Goal: Task Accomplishment & Management: Manage account settings

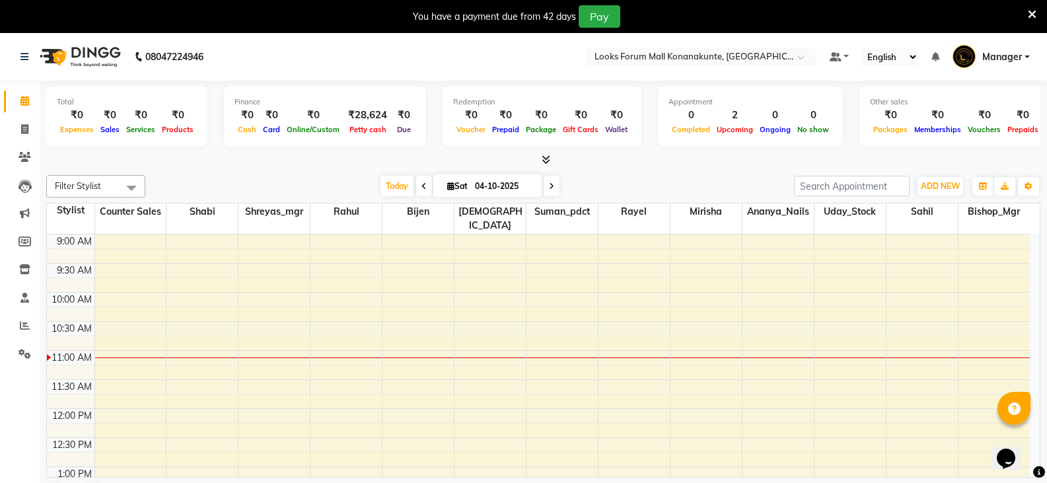
scroll to position [66, 0]
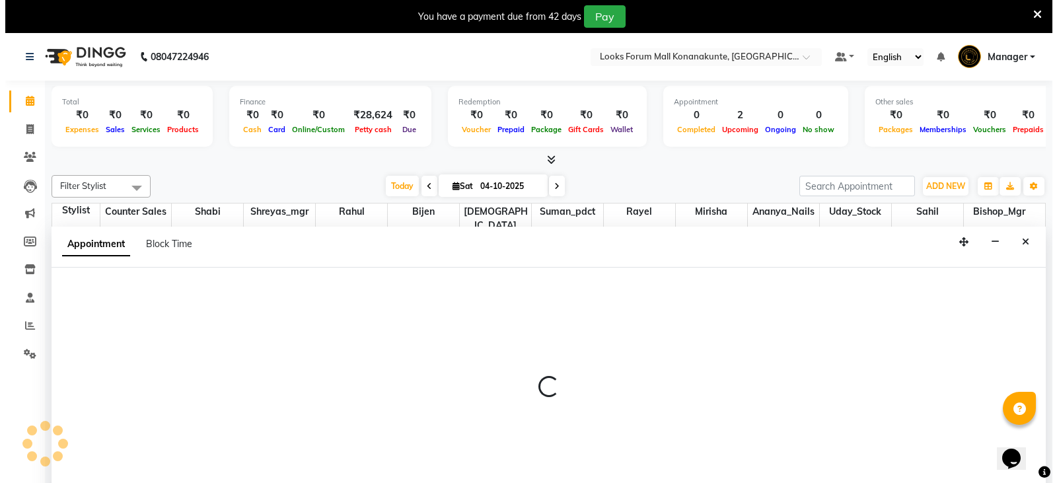
scroll to position [34, 0]
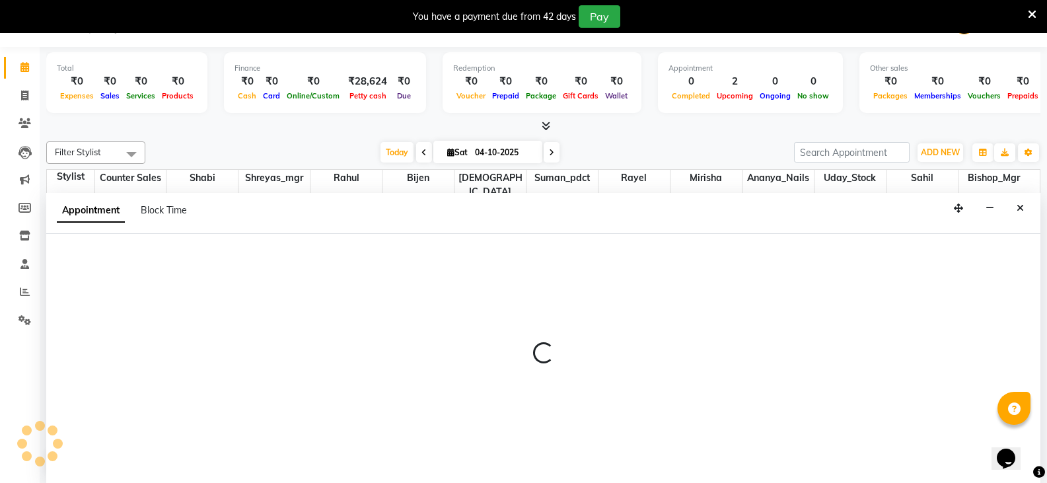
select select "90391"
select select "720"
select select "tentative"
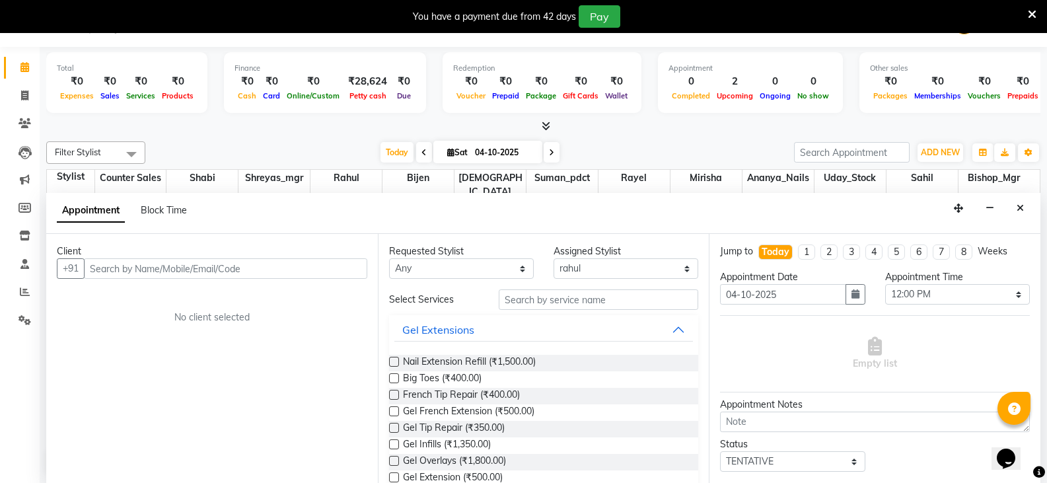
click at [256, 276] on input "text" at bounding box center [225, 268] width 283 height 20
type input "9003150484"
click at [331, 270] on span "Add Client" at bounding box center [340, 268] width 44 height 12
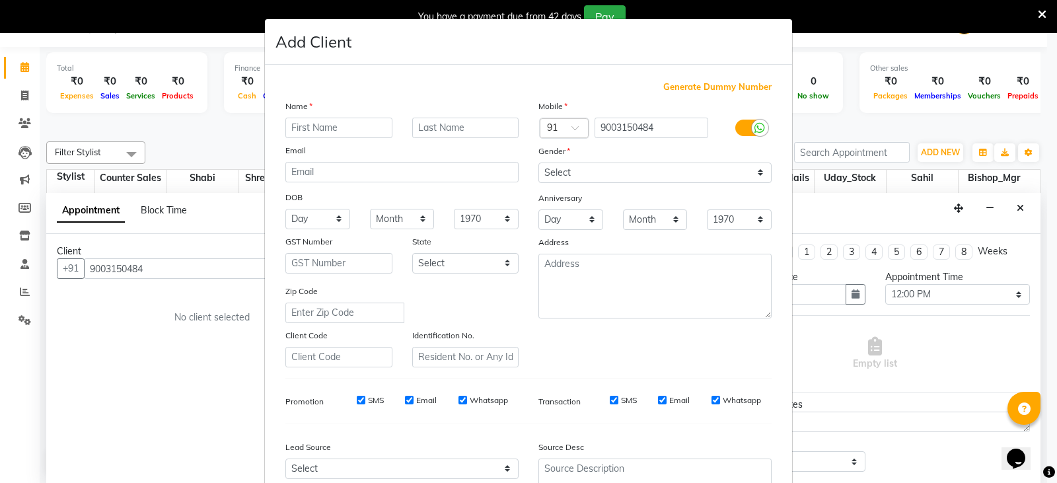
click at [339, 132] on input "text" at bounding box center [338, 128] width 107 height 20
type input "[DEMOGRAPHIC_DATA]"
type input "c"
click at [582, 176] on select "Select [DEMOGRAPHIC_DATA] [DEMOGRAPHIC_DATA] Other Prefer Not To Say" at bounding box center [654, 172] width 233 height 20
select select "[DEMOGRAPHIC_DATA]"
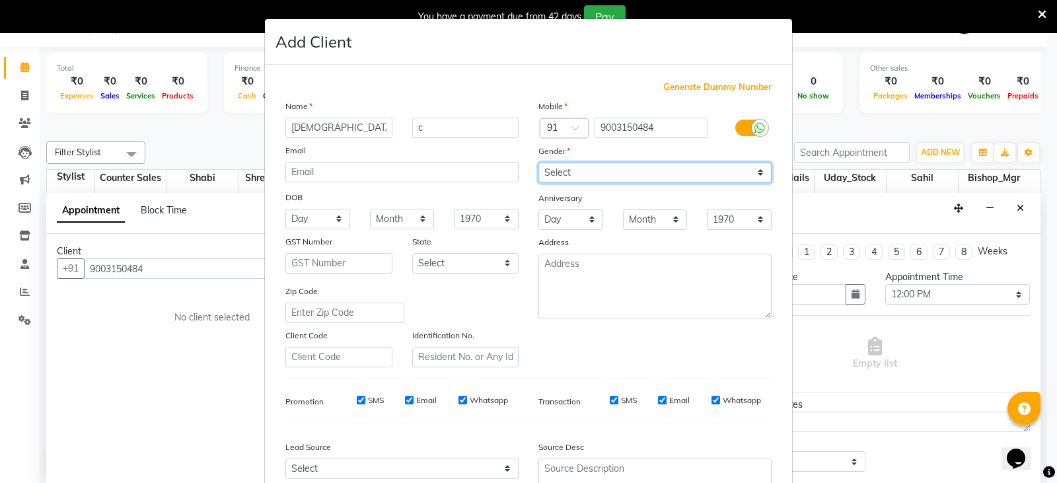
click at [538, 162] on select "Select [DEMOGRAPHIC_DATA] [DEMOGRAPHIC_DATA] Other Prefer Not To Say" at bounding box center [654, 172] width 233 height 20
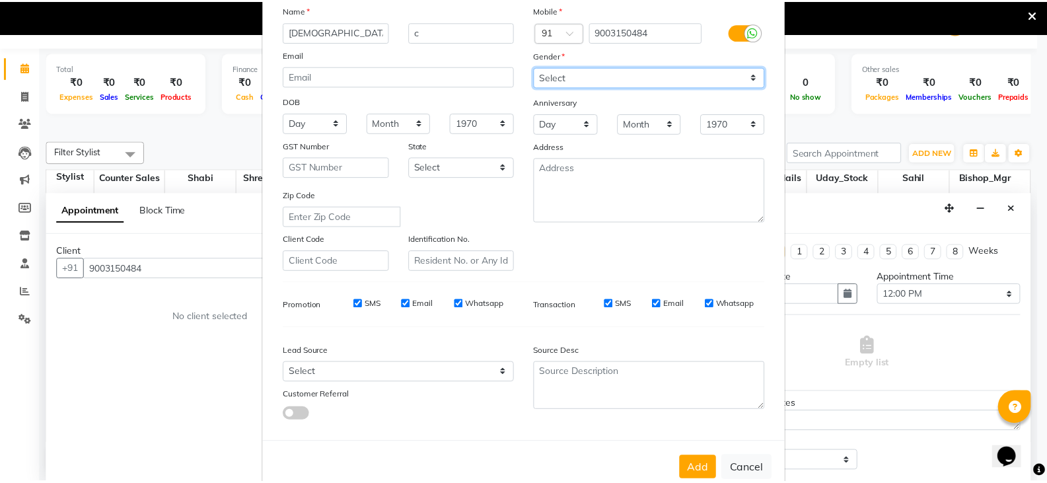
scroll to position [127, 0]
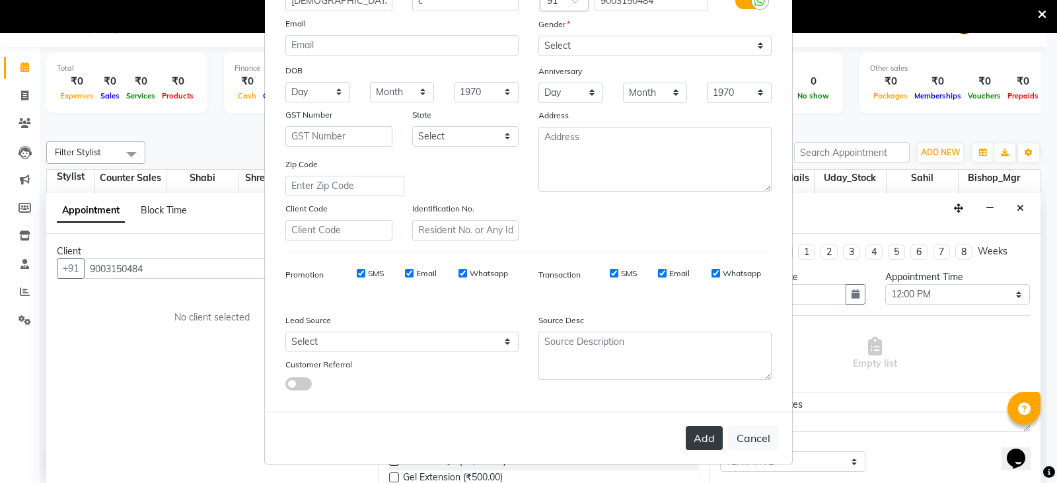
click at [695, 441] on button "Add" at bounding box center [703, 438] width 37 height 24
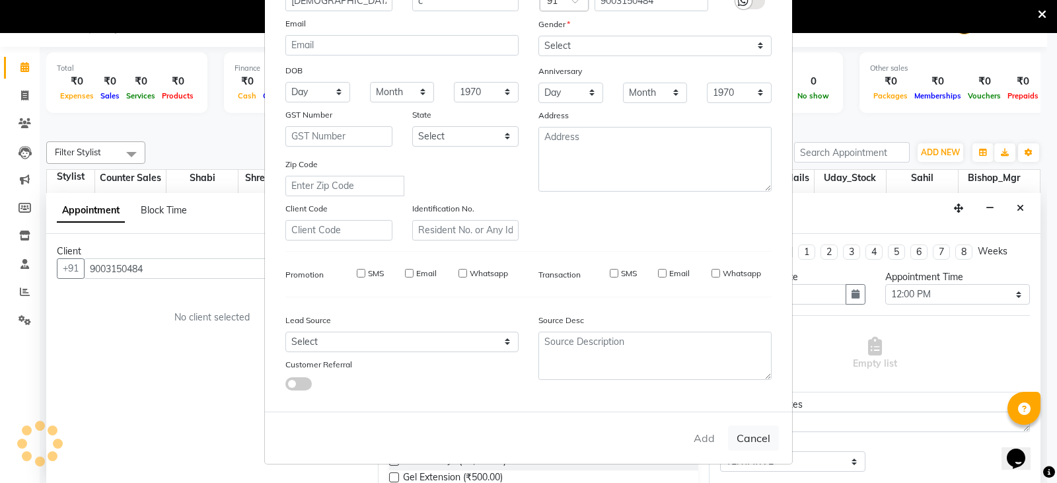
select select
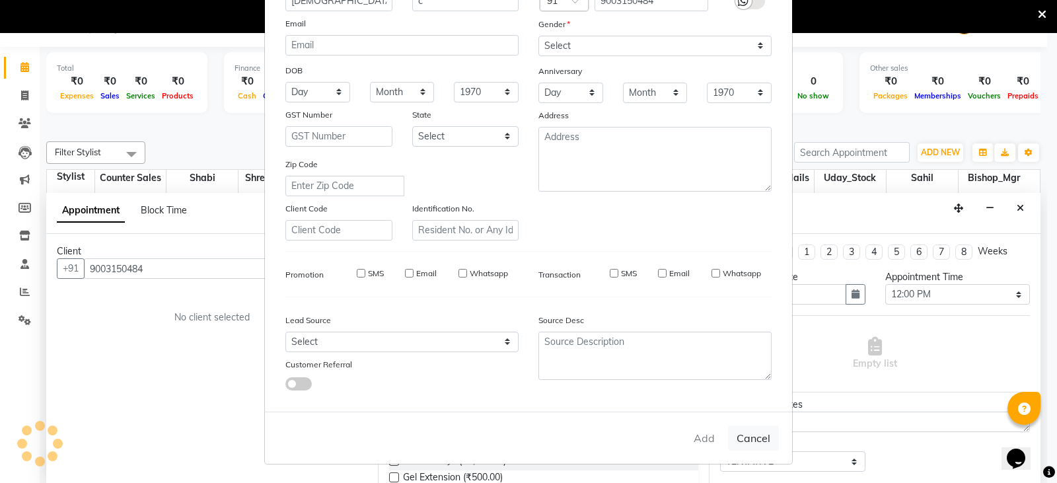
select select
checkbox input "false"
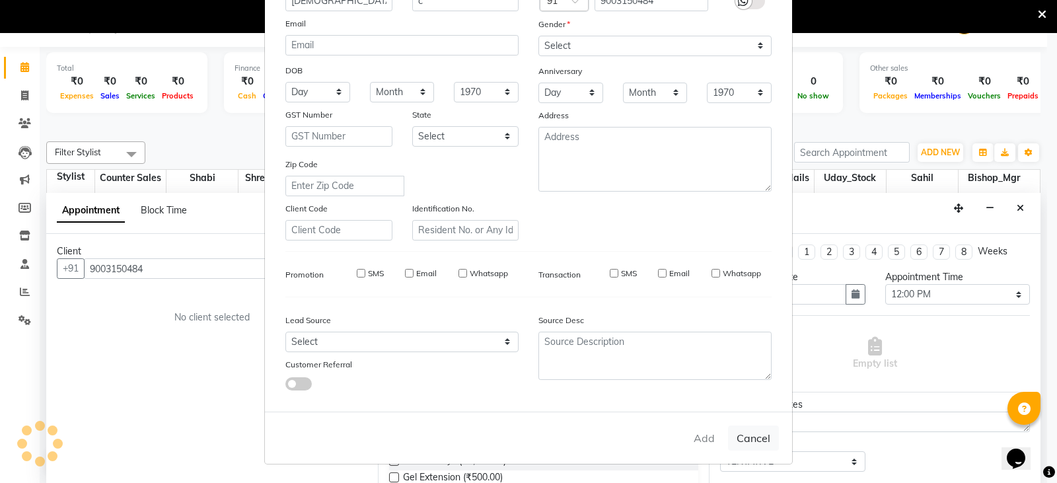
checkbox input "false"
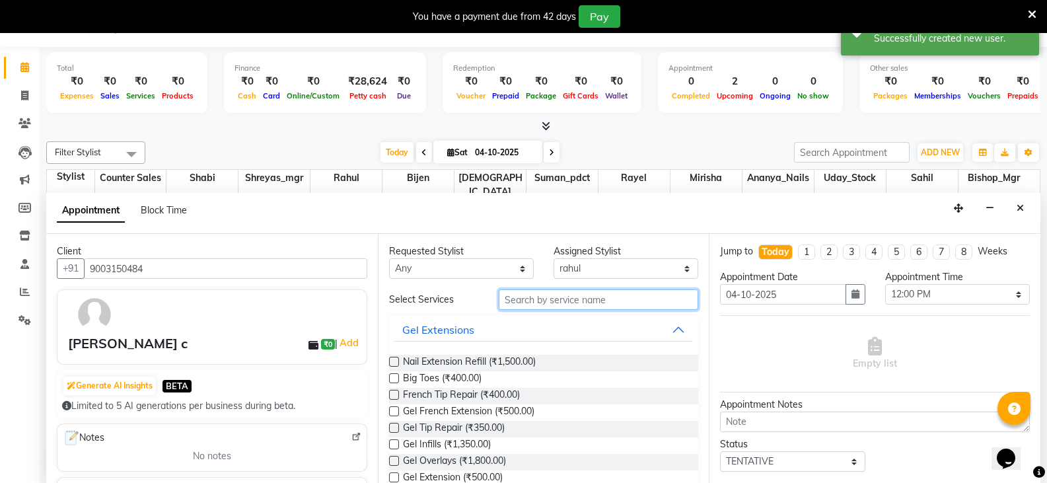
click at [599, 297] on input "text" at bounding box center [598, 299] width 199 height 20
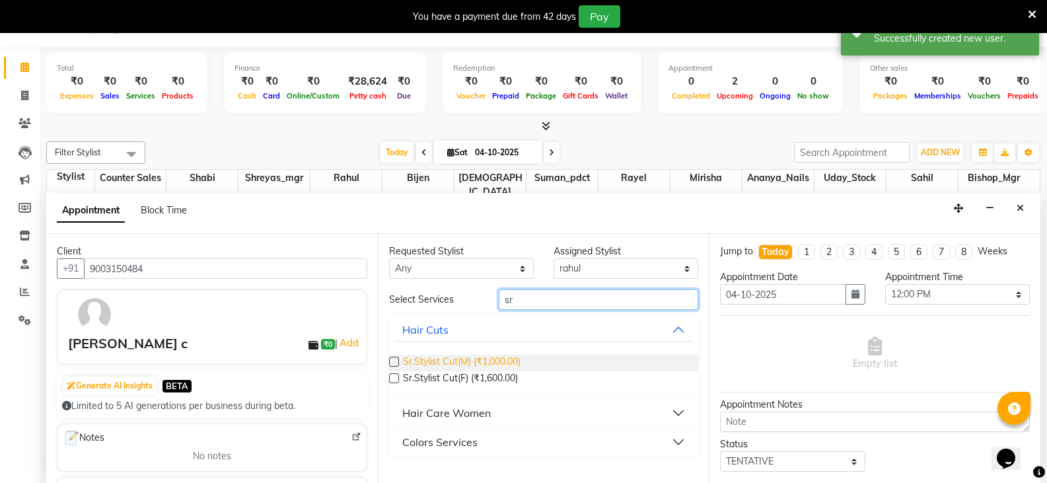
type input "sr"
click at [494, 359] on span "Sr.Stylist Cut(M) (₹1,000.00)" at bounding box center [462, 363] width 118 height 17
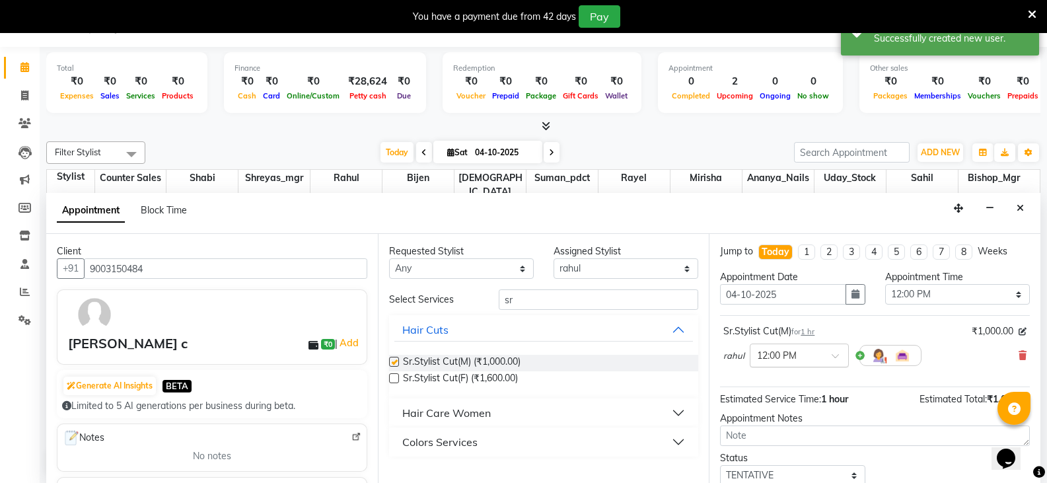
checkbox input "false"
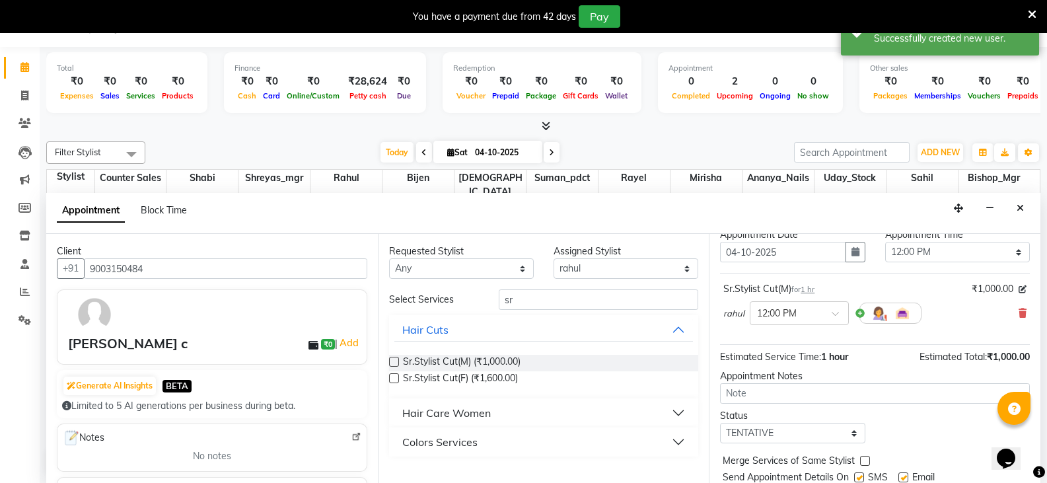
scroll to position [86, 0]
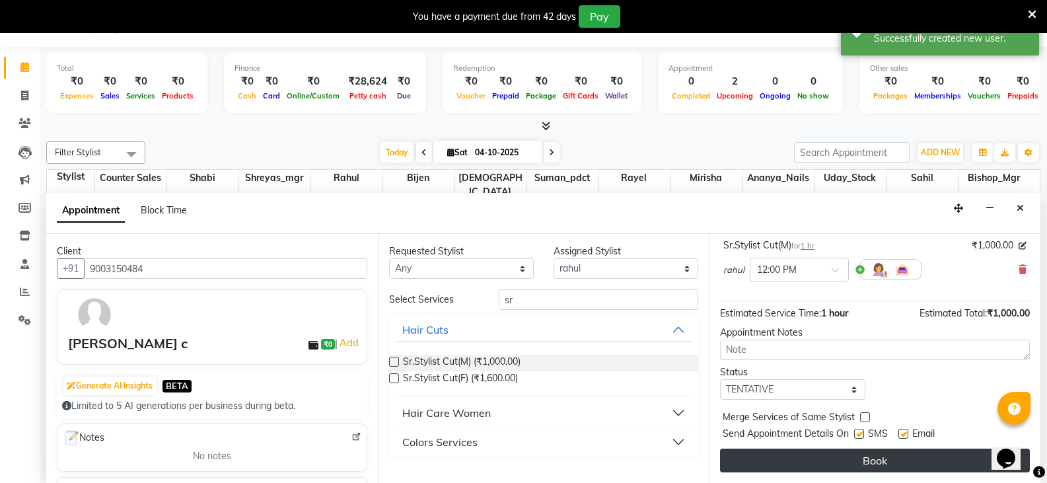
click at [861, 464] on button "Book" at bounding box center [875, 460] width 310 height 24
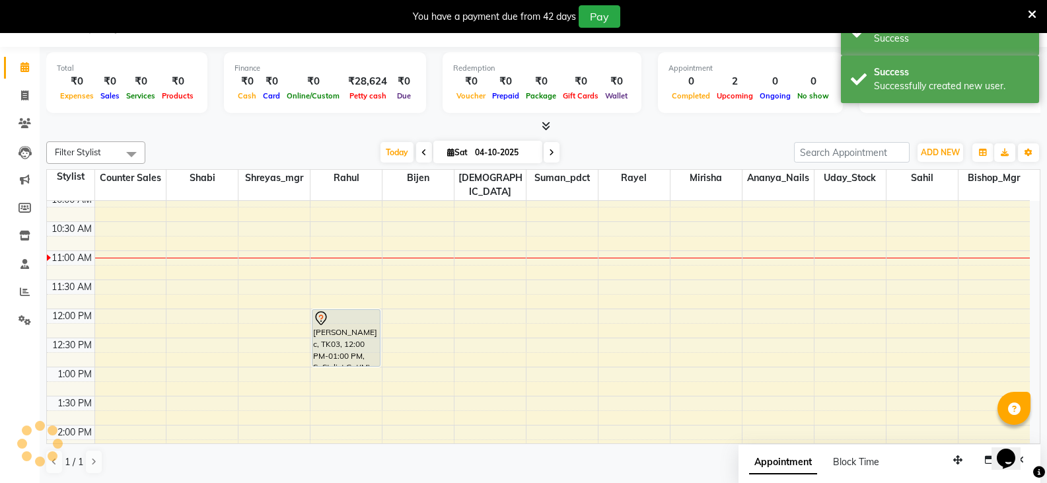
scroll to position [0, 0]
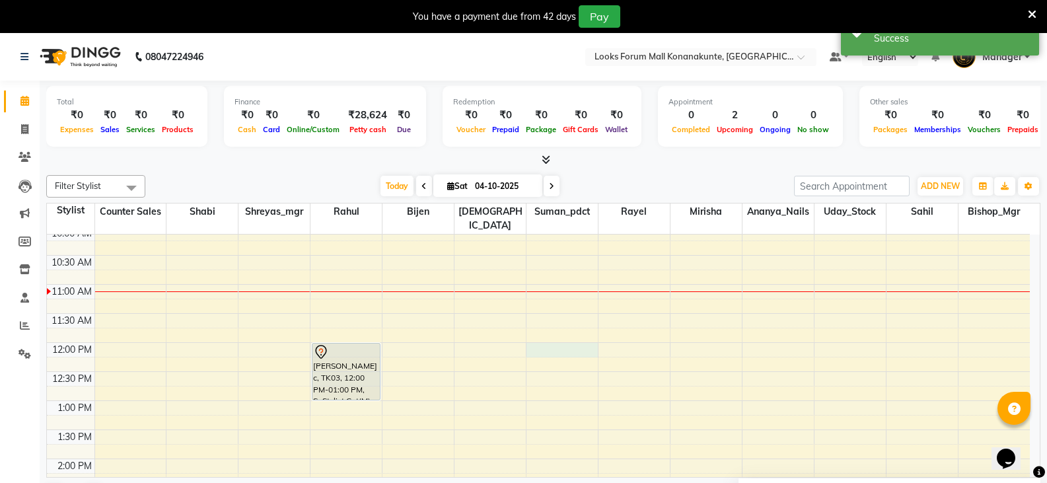
select select "90394"
select select "720"
select select "tentative"
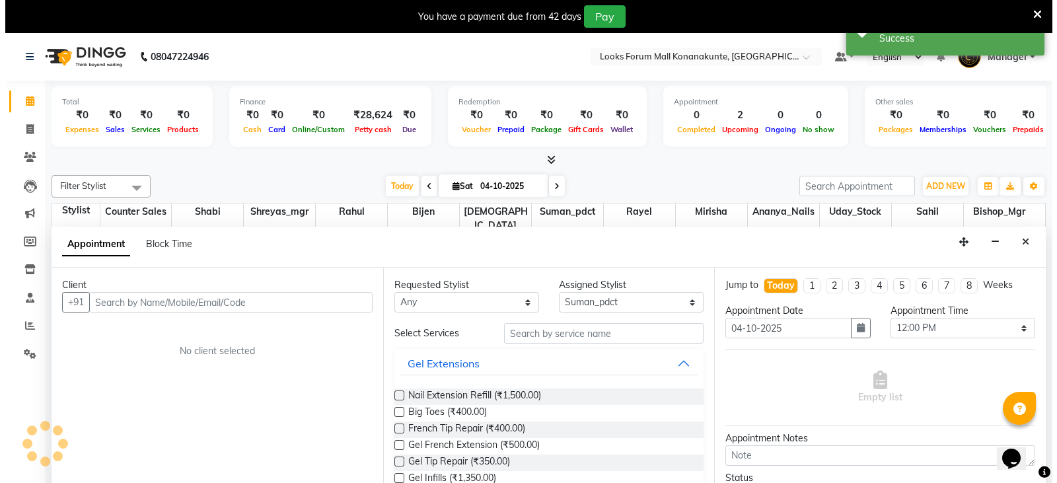
scroll to position [34, 0]
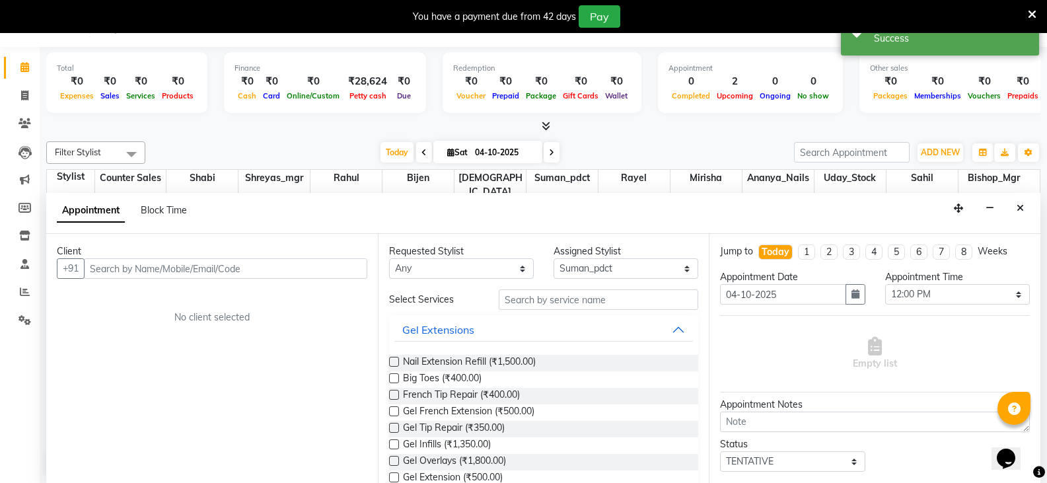
click at [333, 274] on input "text" at bounding box center [225, 268] width 283 height 20
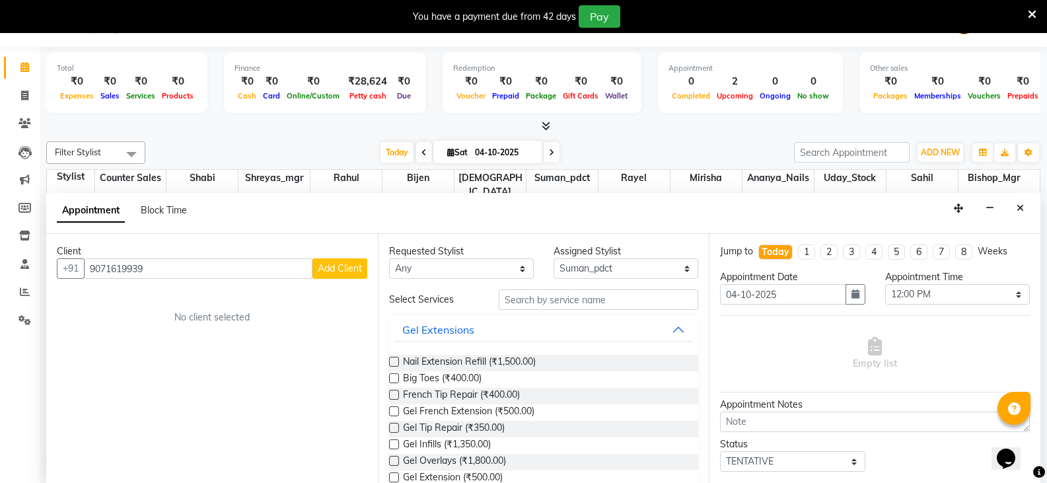
click at [123, 271] on input "9071619939" at bounding box center [198, 268] width 228 height 20
type input "9071679939"
click at [332, 267] on span "Add Client" at bounding box center [340, 268] width 44 height 12
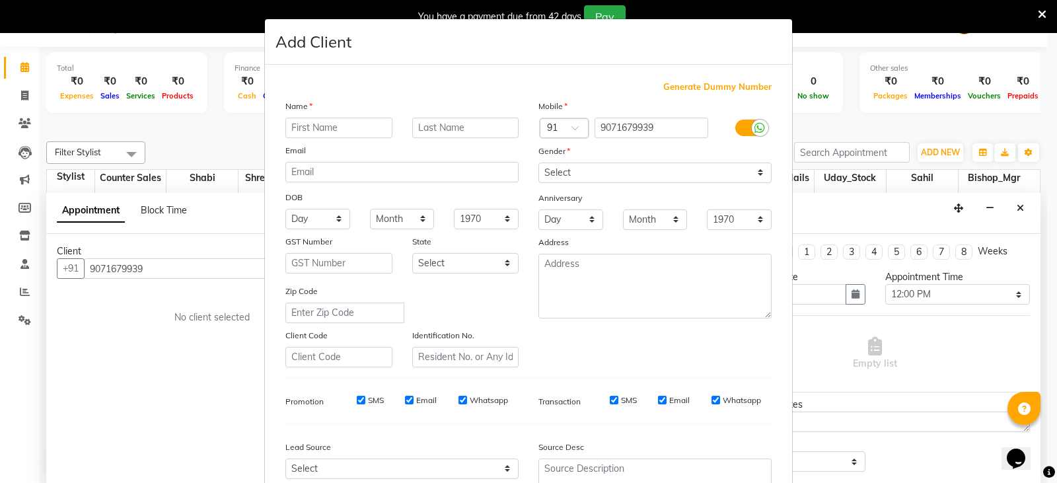
drag, startPoint x: 372, startPoint y: 127, endPoint x: 455, endPoint y: 42, distance: 118.6
click at [372, 126] on input "text" at bounding box center [338, 128] width 107 height 20
type input "sanya"
type input "c"
click at [580, 170] on select "Select [DEMOGRAPHIC_DATA] [DEMOGRAPHIC_DATA] Other Prefer Not To Say" at bounding box center [654, 172] width 233 height 20
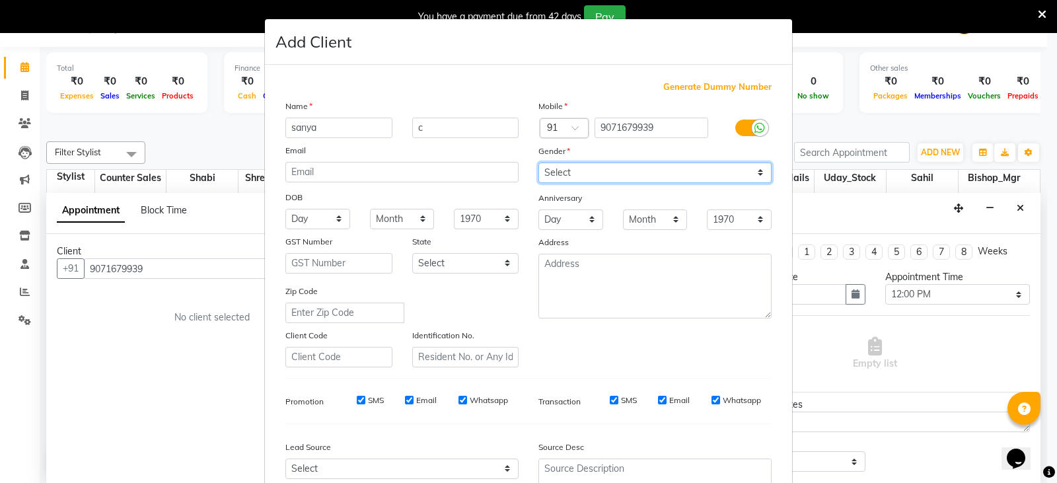
select select "[DEMOGRAPHIC_DATA]"
click at [538, 162] on select "Select [DEMOGRAPHIC_DATA] [DEMOGRAPHIC_DATA] Other Prefer Not To Say" at bounding box center [654, 172] width 233 height 20
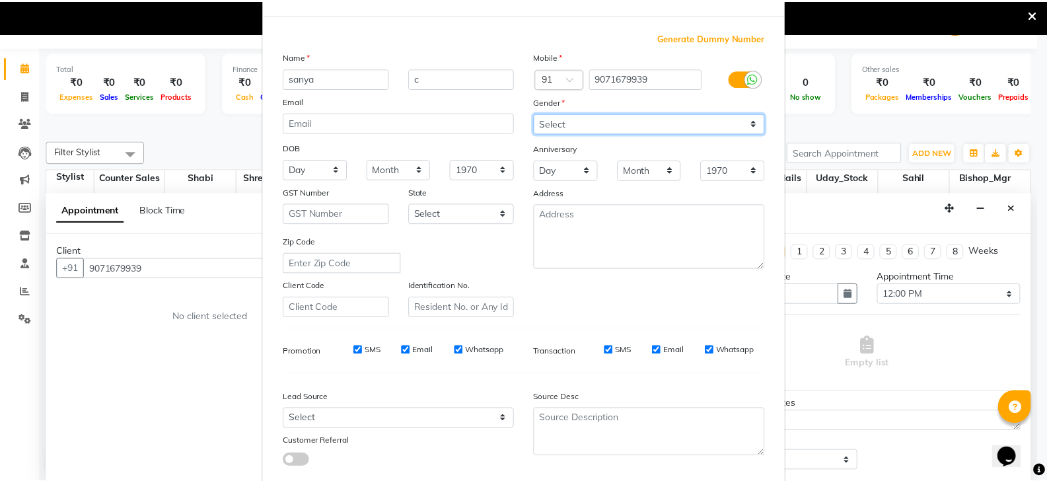
scroll to position [127, 0]
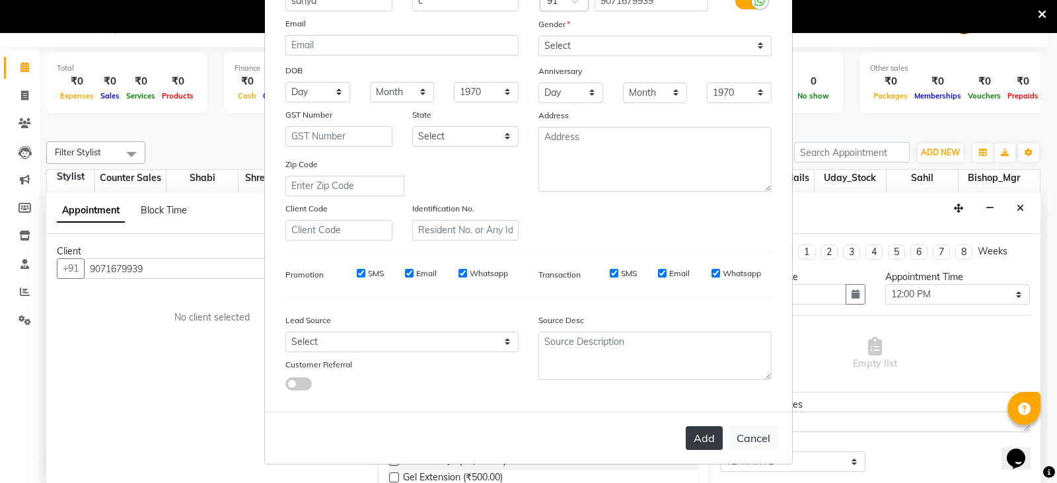
click at [701, 437] on button "Add" at bounding box center [703, 438] width 37 height 24
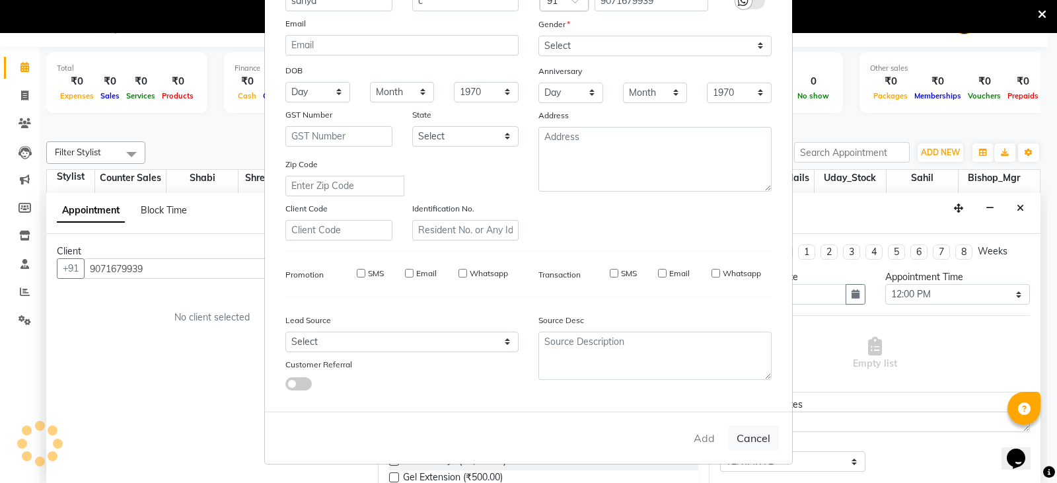
select select
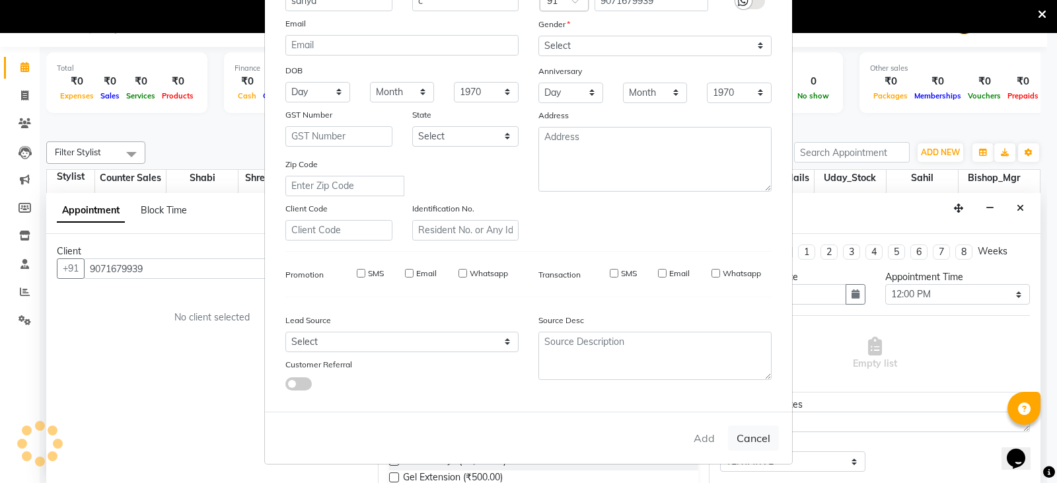
select select
checkbox input "false"
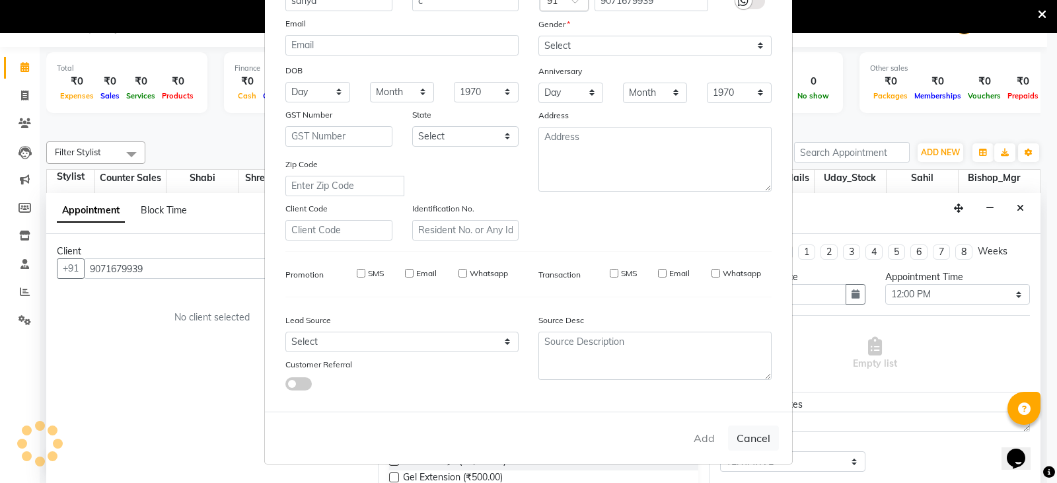
checkbox input "false"
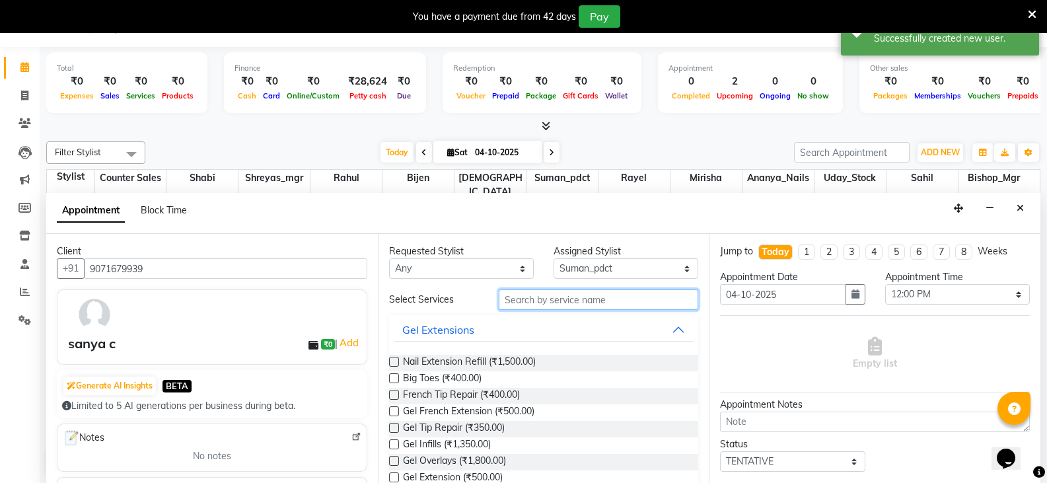
click at [570, 298] on input "text" at bounding box center [598, 299] width 199 height 20
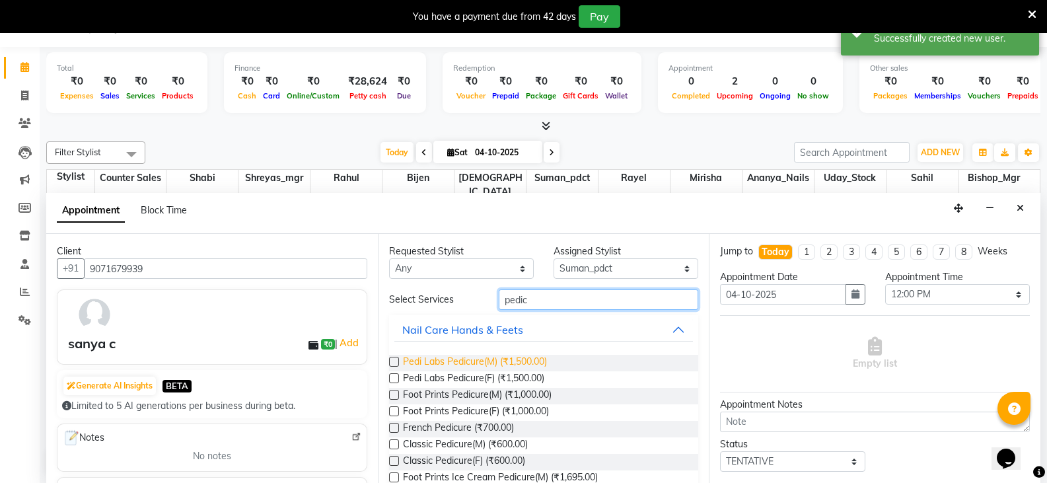
type input "pedic"
click at [514, 362] on span "Pedi Labs Pedicure(M) (₹1,500.00)" at bounding box center [475, 363] width 144 height 17
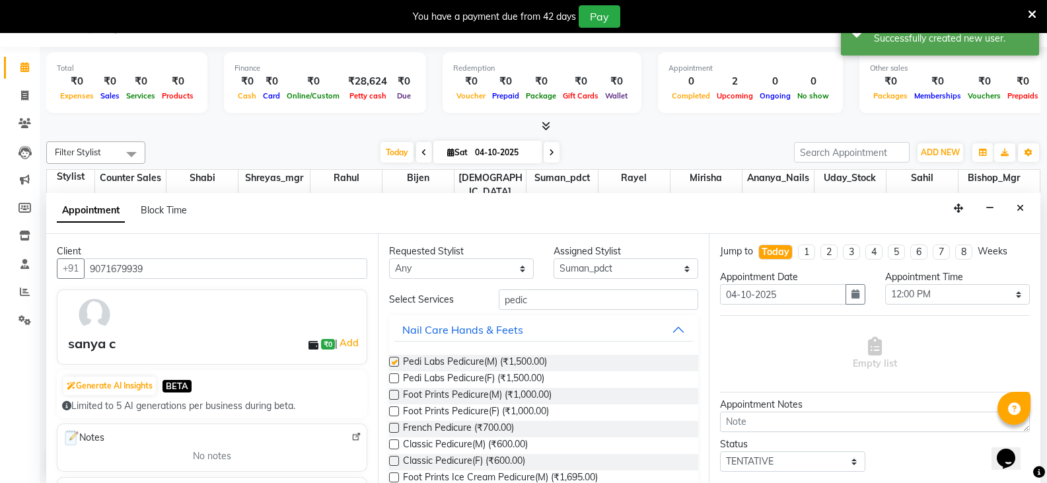
checkbox input "false"
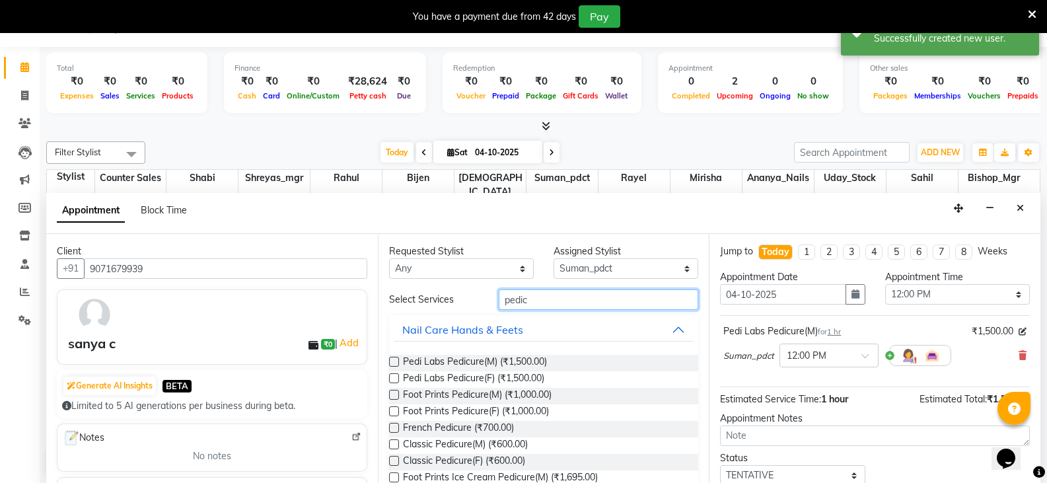
click at [540, 304] on input "pedic" at bounding box center [598, 299] width 199 height 20
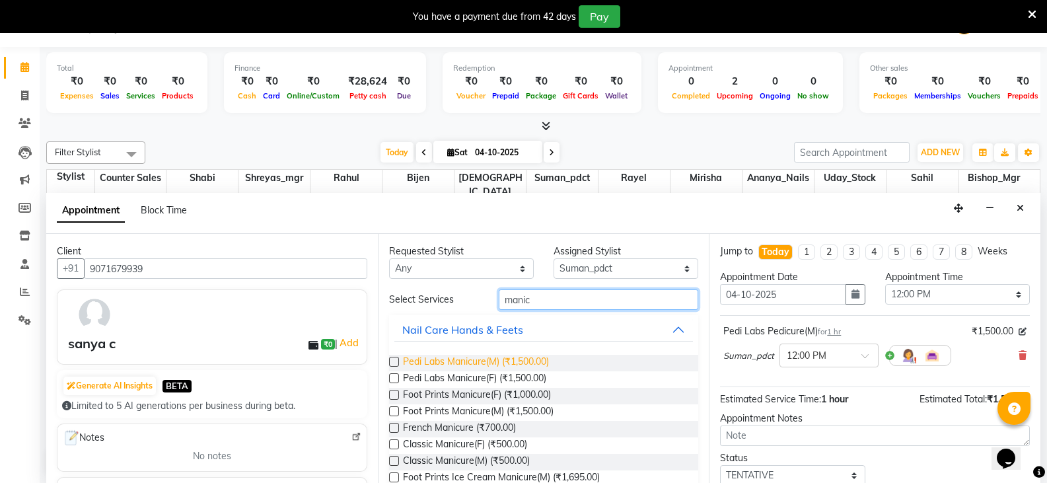
type input "manic"
click at [512, 357] on span "Pedi Labs Manicure(M) (₹1,500.00)" at bounding box center [476, 363] width 146 height 17
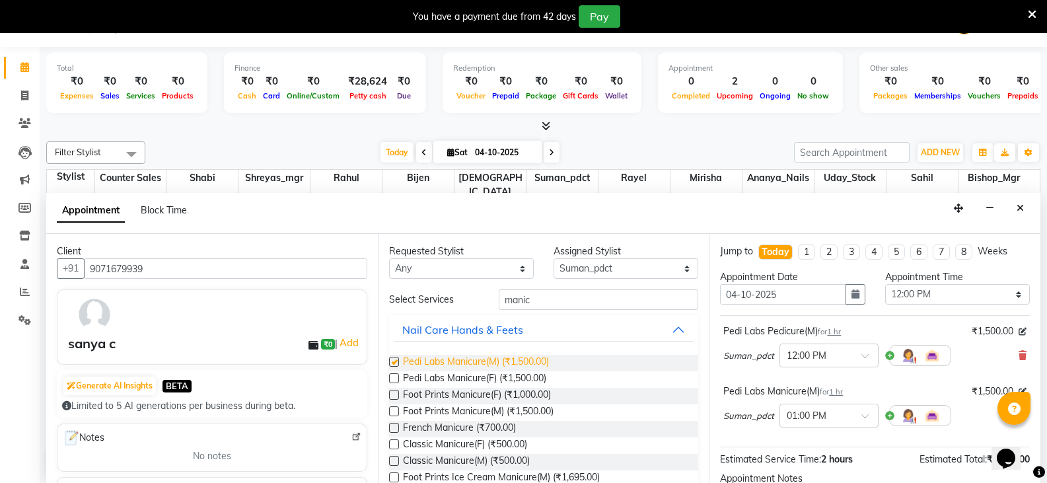
checkbox input "false"
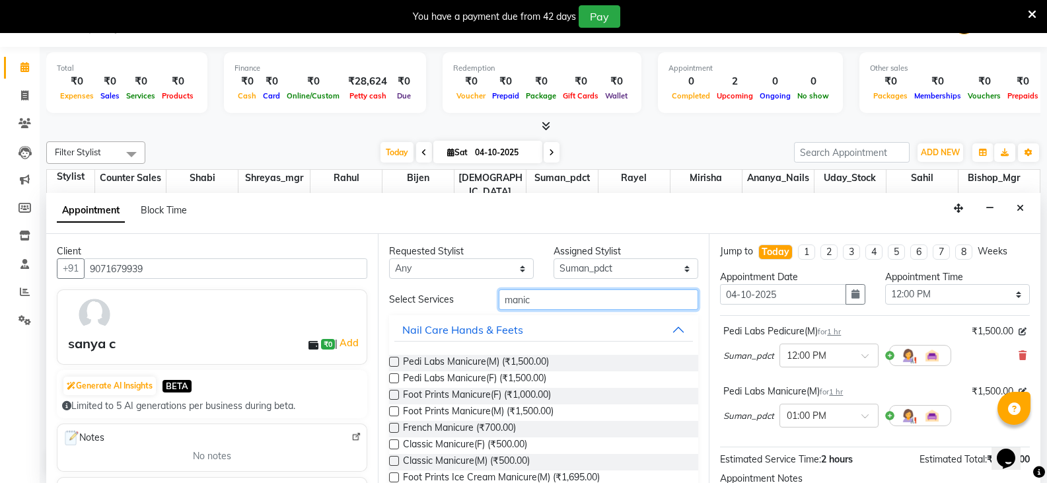
drag, startPoint x: 546, startPoint y: 300, endPoint x: 464, endPoint y: 301, distance: 81.9
click at [464, 301] on div "Select Services manic" at bounding box center [544, 299] width 330 height 20
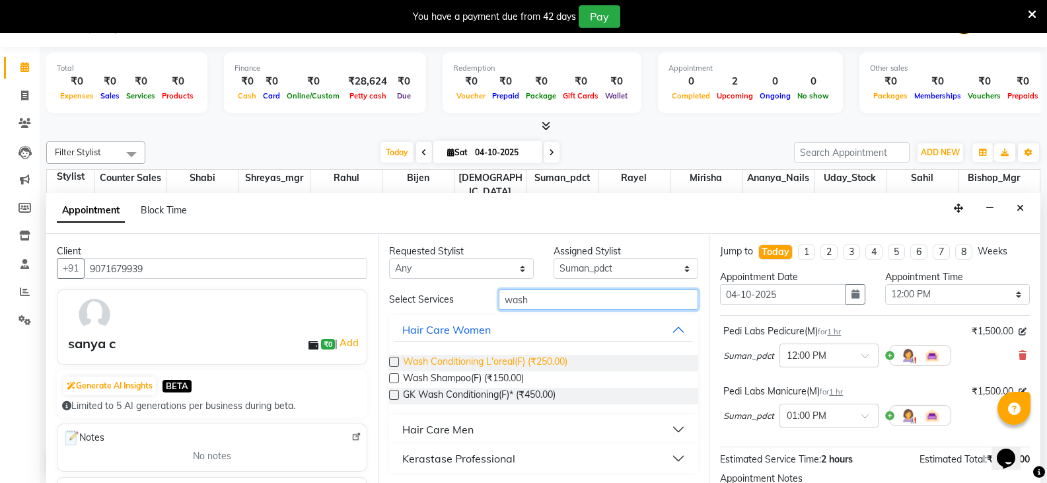
type input "wash"
click at [497, 364] on span "Wash Conditioning L'oreal(F) (₹250.00)" at bounding box center [485, 363] width 164 height 17
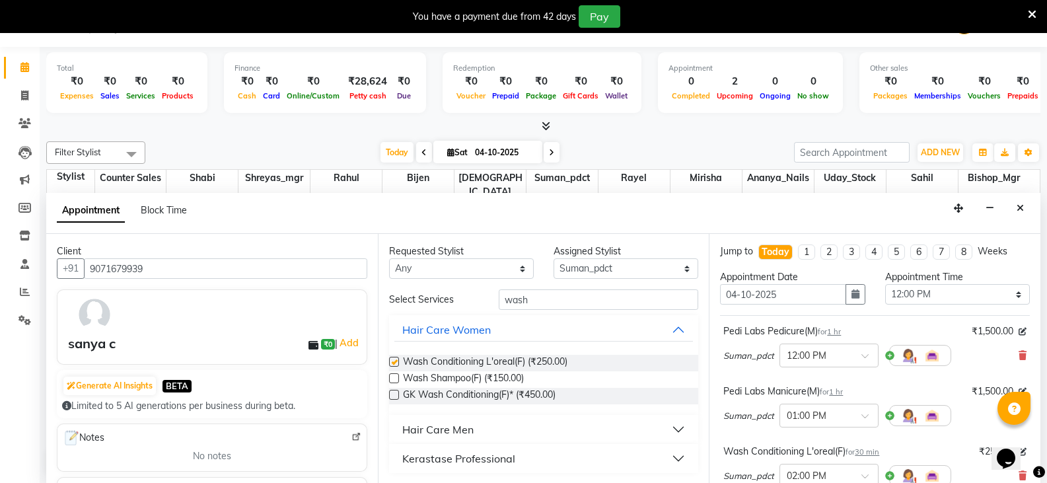
checkbox input "false"
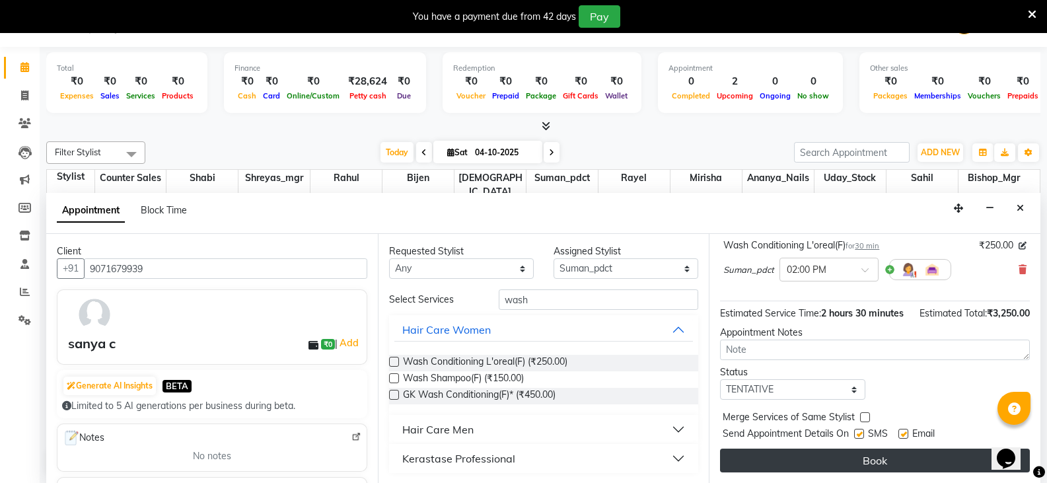
scroll to position [220, 0]
click at [856, 466] on button "Book" at bounding box center [875, 460] width 310 height 24
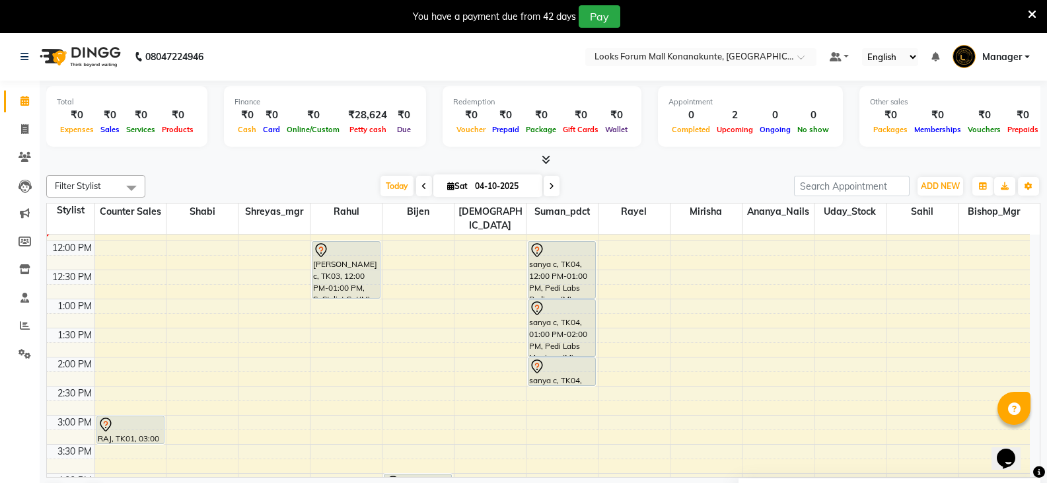
scroll to position [198, 0]
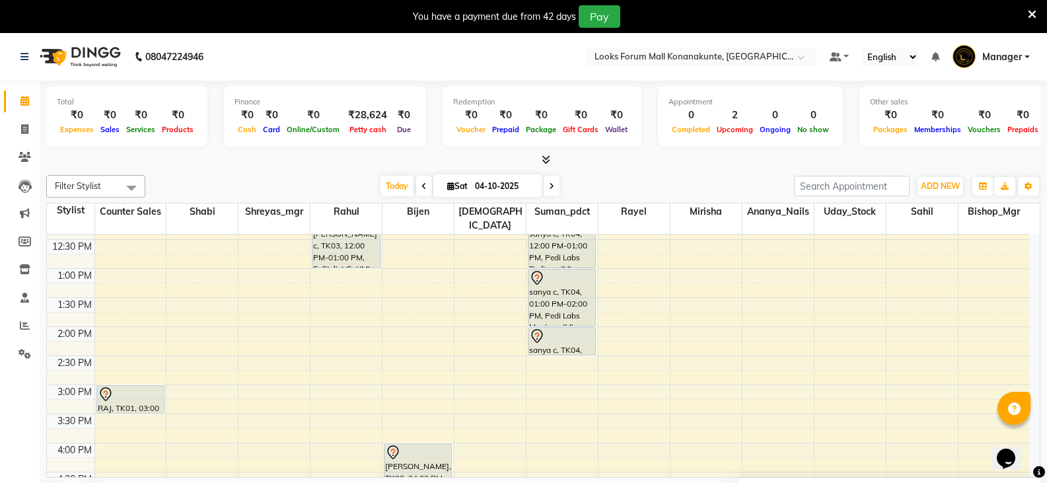
click at [340, 380] on div "9:00 AM 9:30 AM 10:00 AM 10:30 AM 11:00 AM 11:30 AM 12:00 PM 12:30 PM 1:00 PM 1…" at bounding box center [538, 442] width 983 height 813
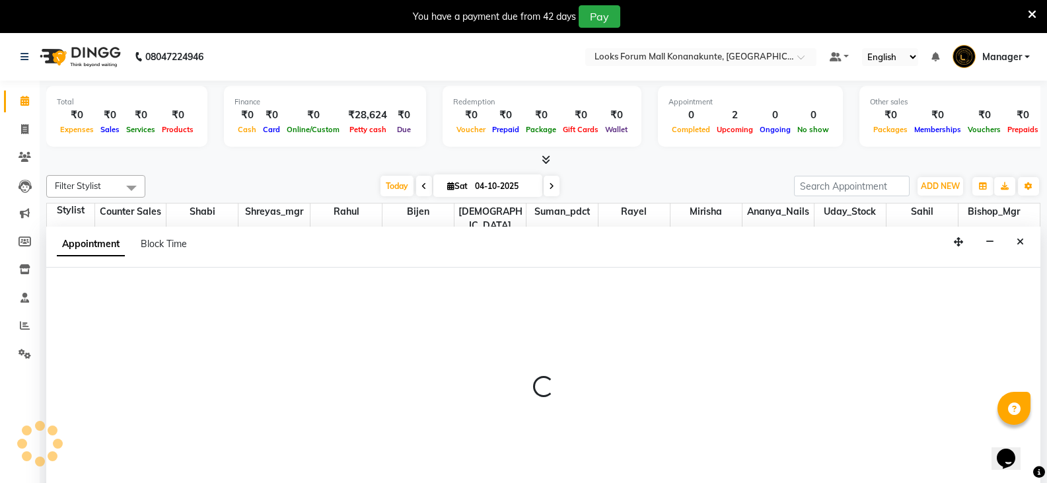
scroll to position [34, 0]
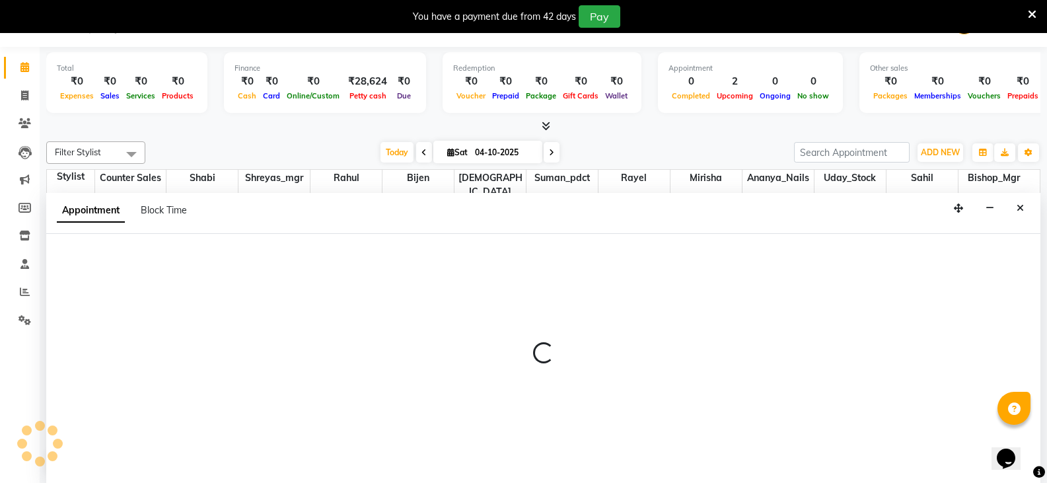
select select "90391"
select select "tentative"
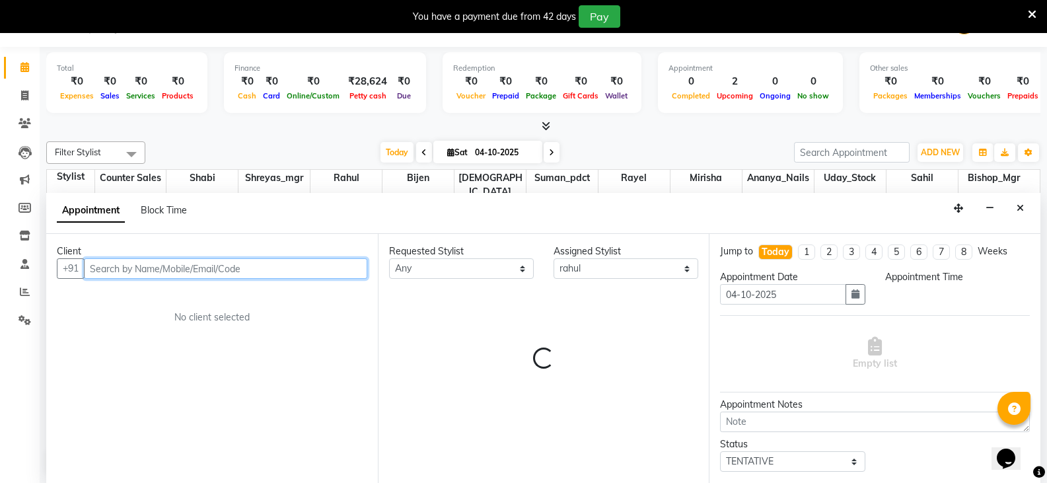
select select "900"
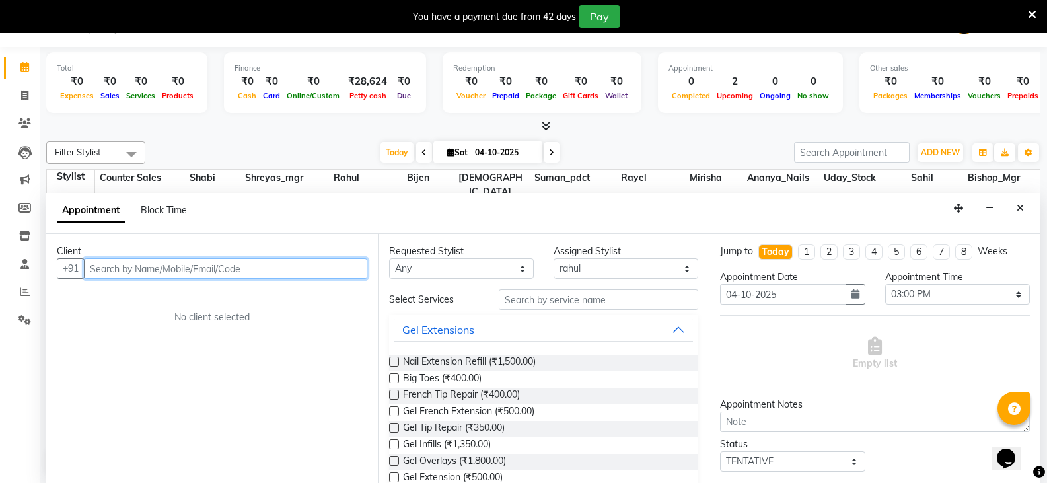
click at [199, 266] on input "text" at bounding box center [225, 268] width 283 height 20
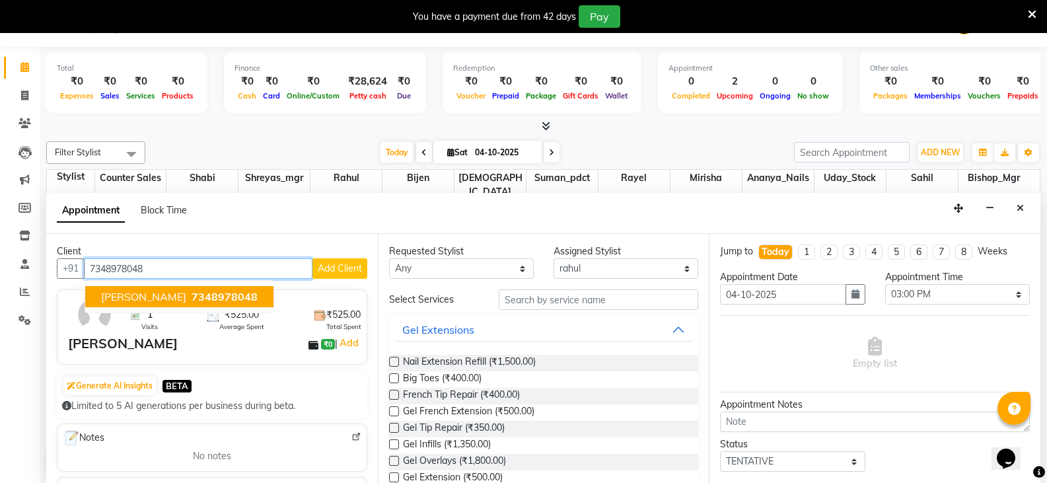
click at [230, 298] on span "7348978048" at bounding box center [225, 296] width 66 height 13
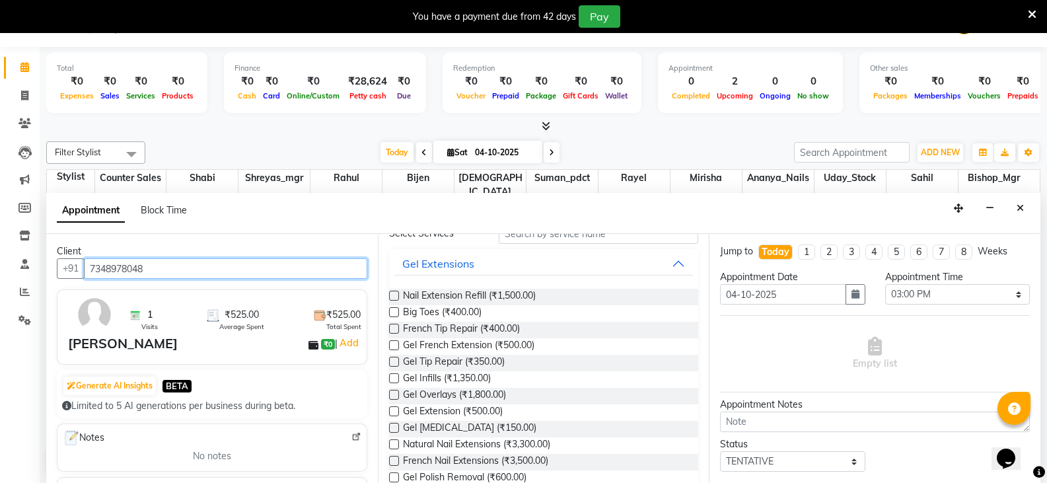
scroll to position [0, 0]
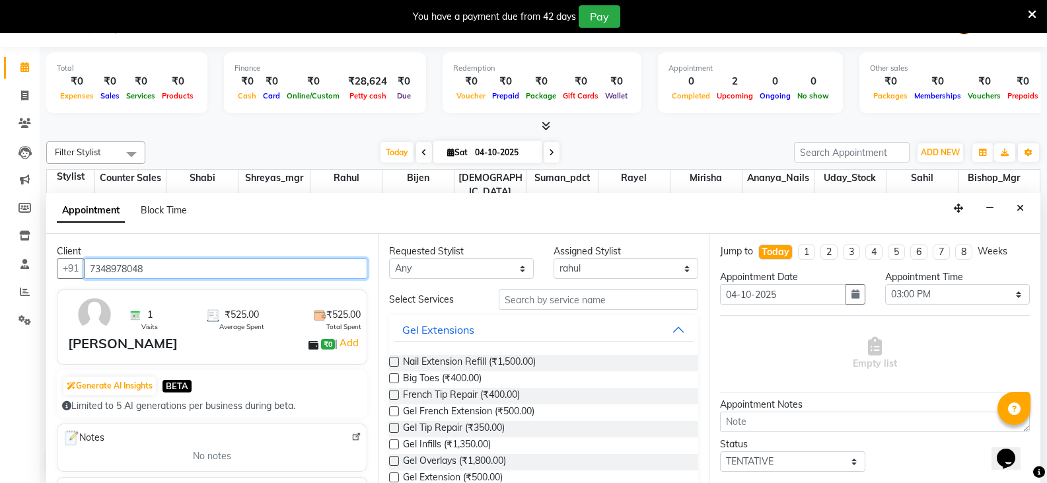
type input "7348978048"
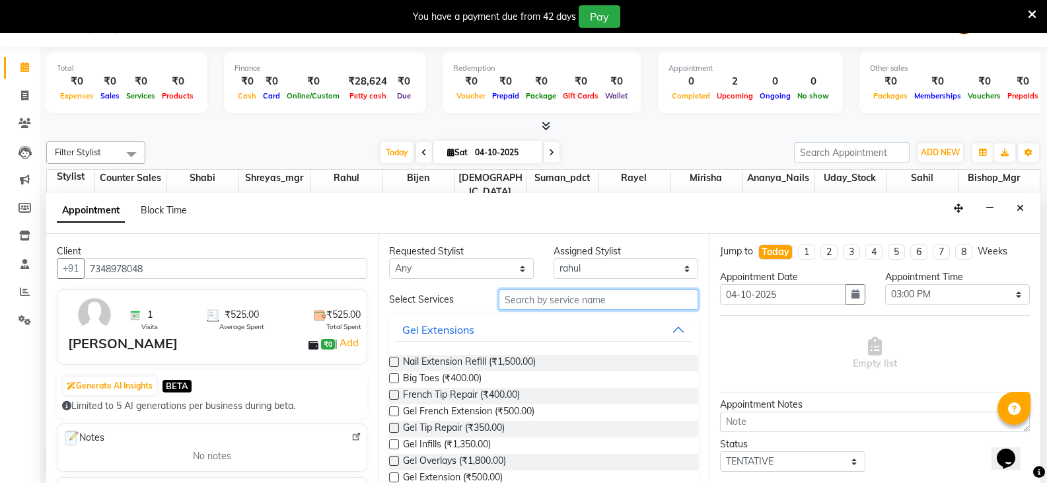
click at [550, 306] on input "text" at bounding box center [598, 299] width 199 height 20
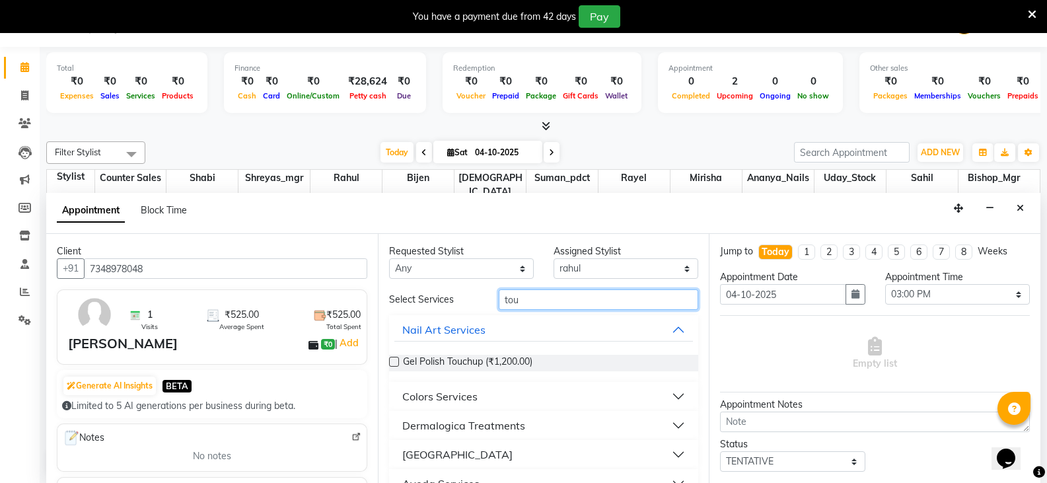
scroll to position [26, 0]
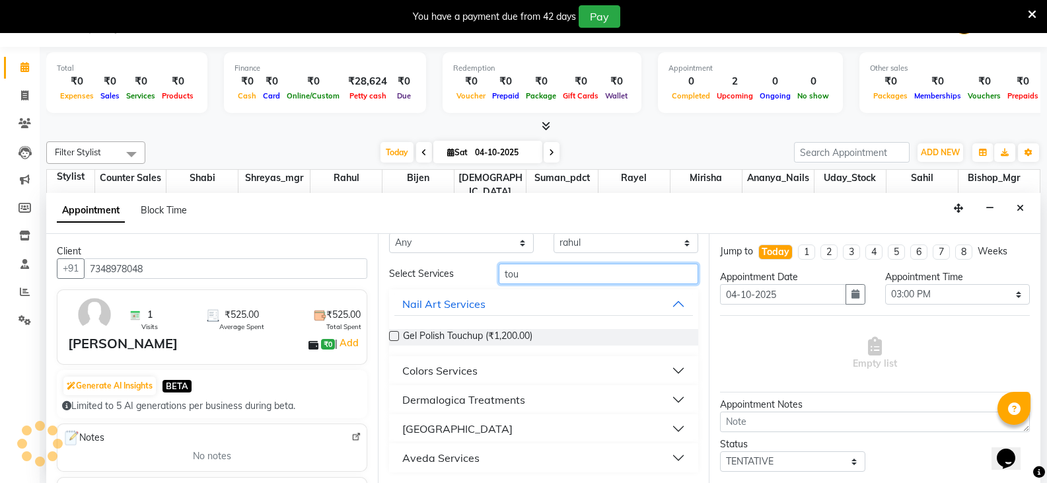
type input "tou"
click at [513, 372] on button "Colors Services" at bounding box center [543, 371] width 299 height 24
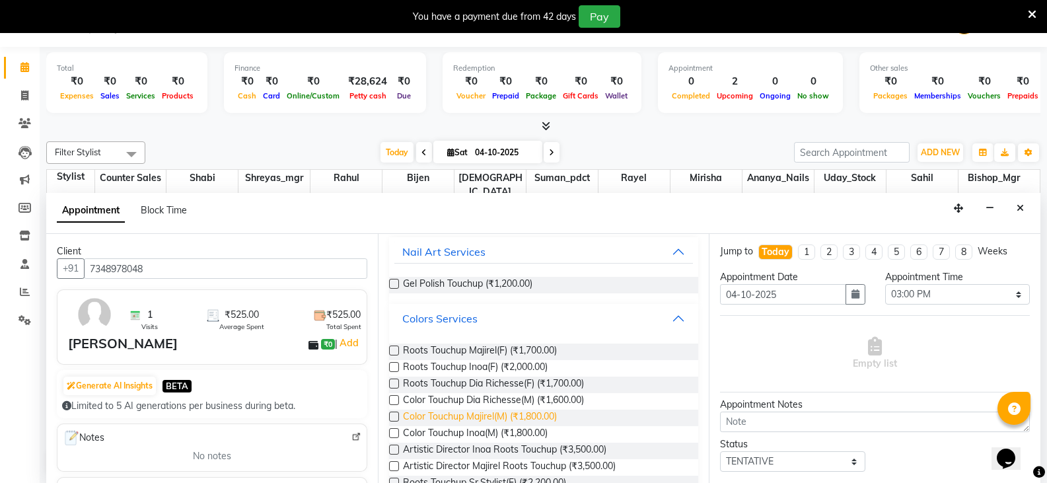
scroll to position [92, 0]
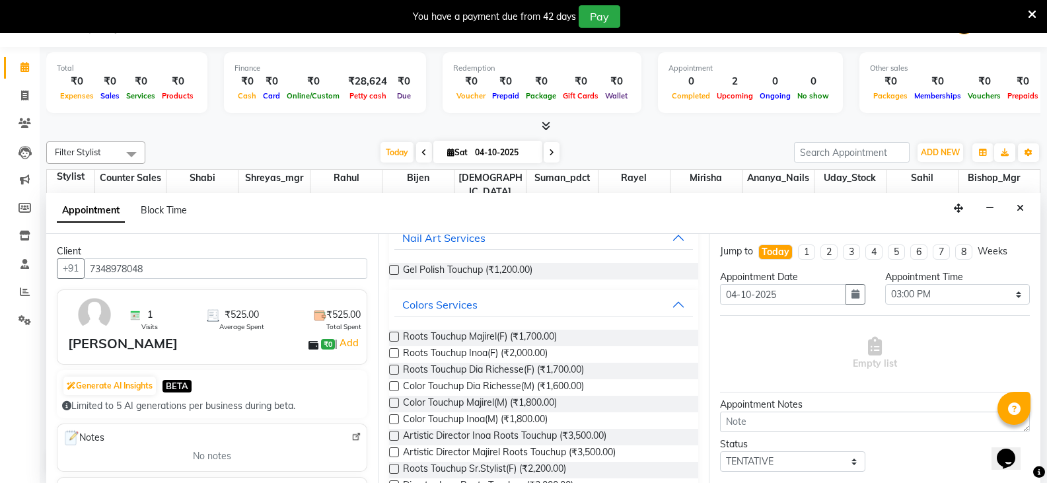
click at [397, 353] on label at bounding box center [394, 353] width 10 height 10
click at [397, 353] on input "checkbox" at bounding box center [393, 354] width 9 height 9
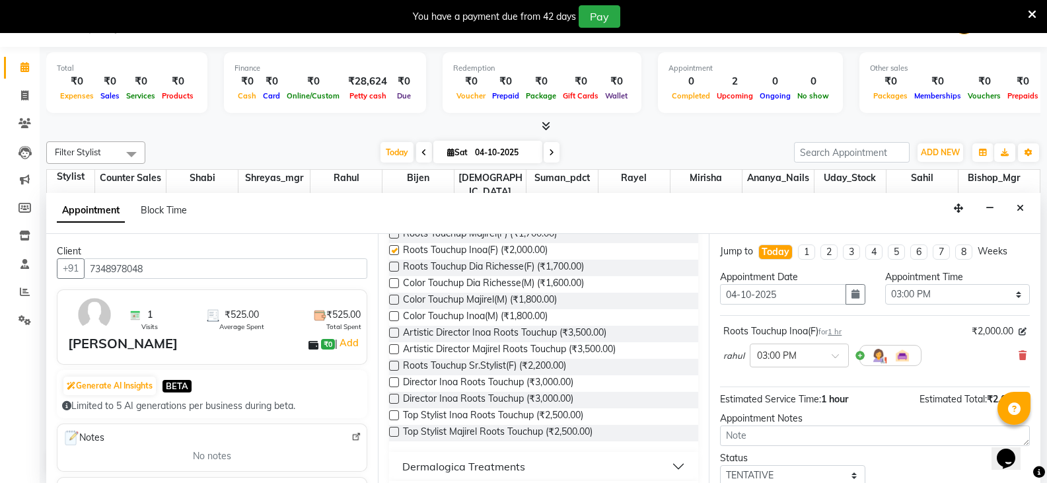
checkbox input "false"
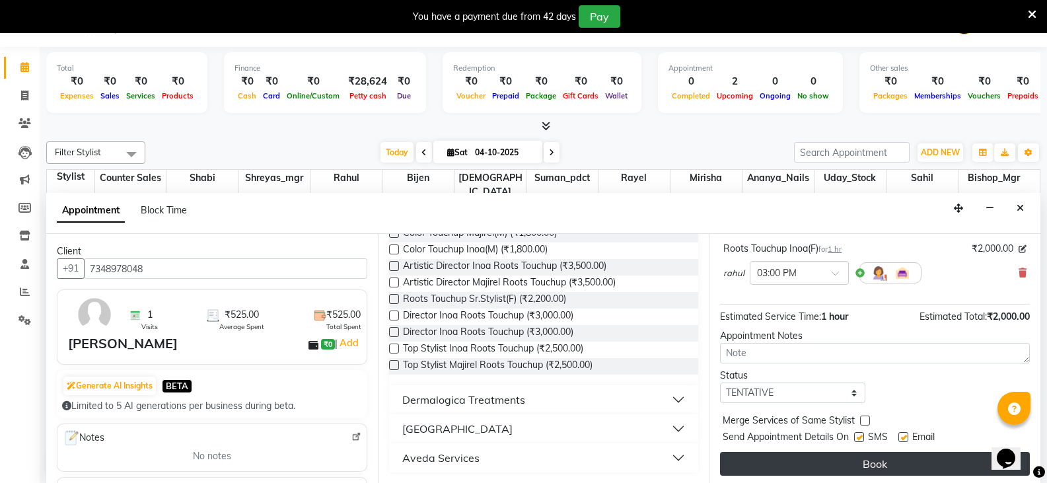
scroll to position [86, 0]
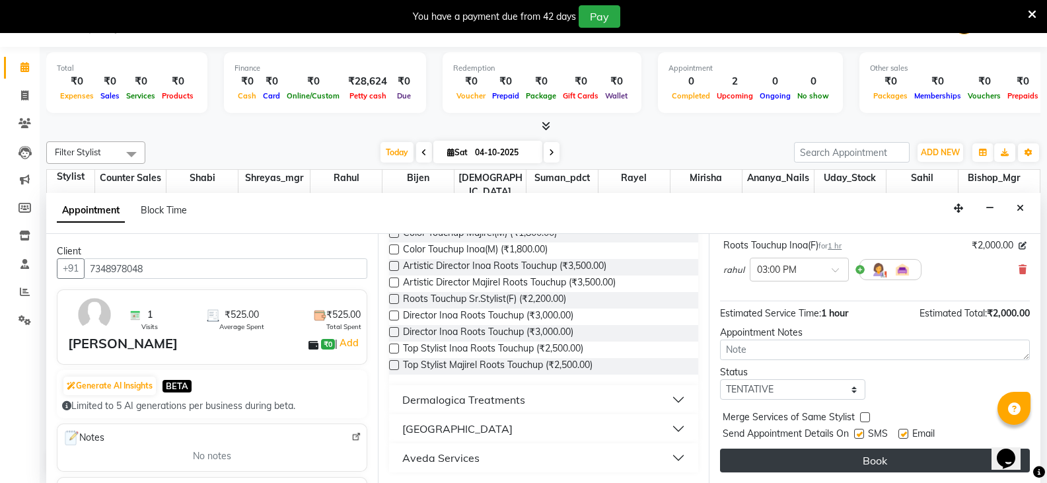
click at [867, 458] on button "Book" at bounding box center [875, 460] width 310 height 24
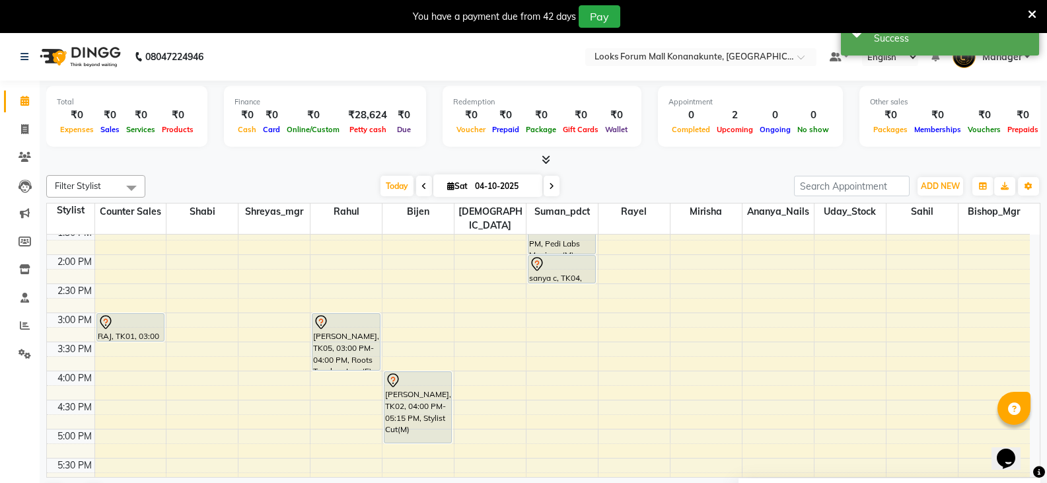
scroll to position [264, 0]
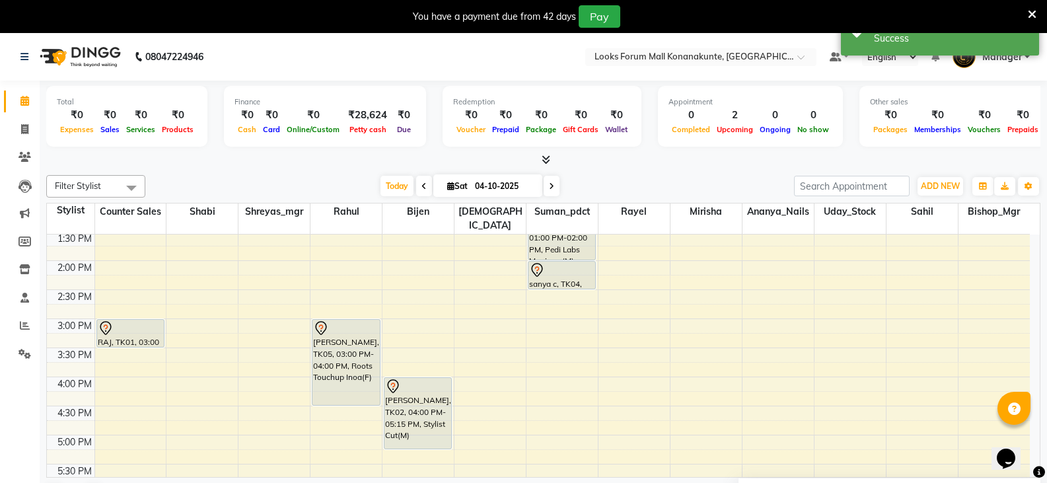
drag, startPoint x: 351, startPoint y: 362, endPoint x: 351, endPoint y: 379, distance: 17.2
click at [351, 379] on div "jitesh c, TK03, 12:00 PM-01:00 PM, Sr.Stylist Cut(M) shreyas gowda, TK05, 03:00…" at bounding box center [345, 376] width 71 height 813
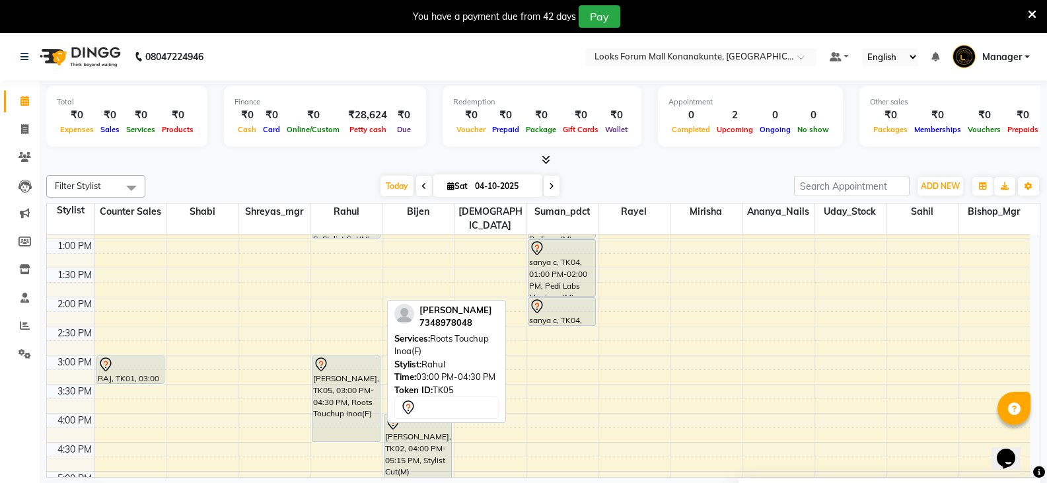
scroll to position [198, 0]
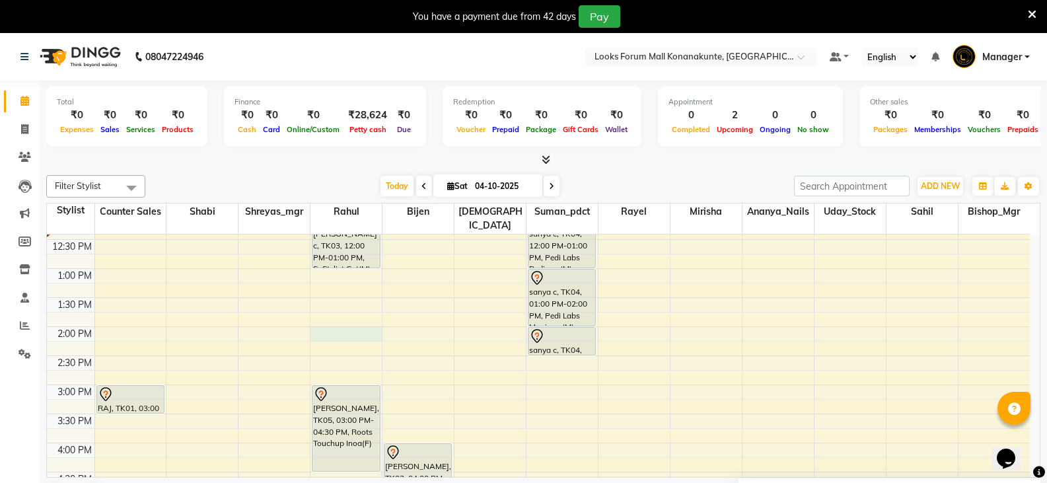
click at [341, 319] on div "9:00 AM 9:30 AM 10:00 AM 10:30 AM 11:00 AM 11:30 AM 12:00 PM 12:30 PM 1:00 PM 1…" at bounding box center [538, 442] width 983 height 813
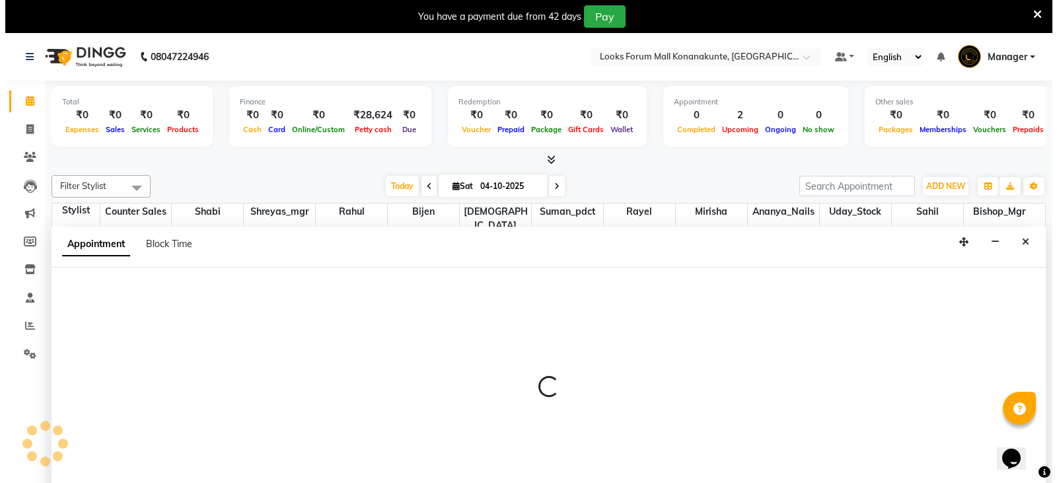
scroll to position [34, 0]
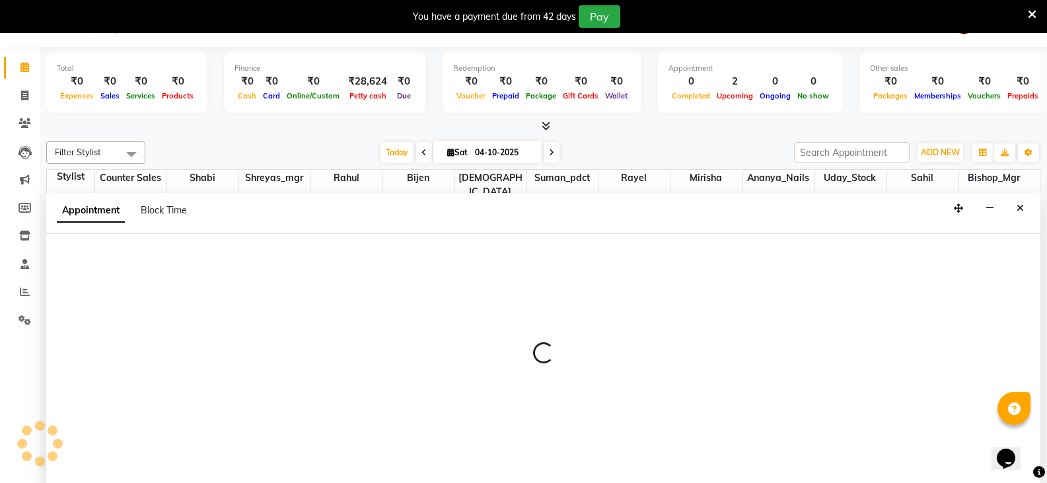
select select "90391"
select select "840"
select select "tentative"
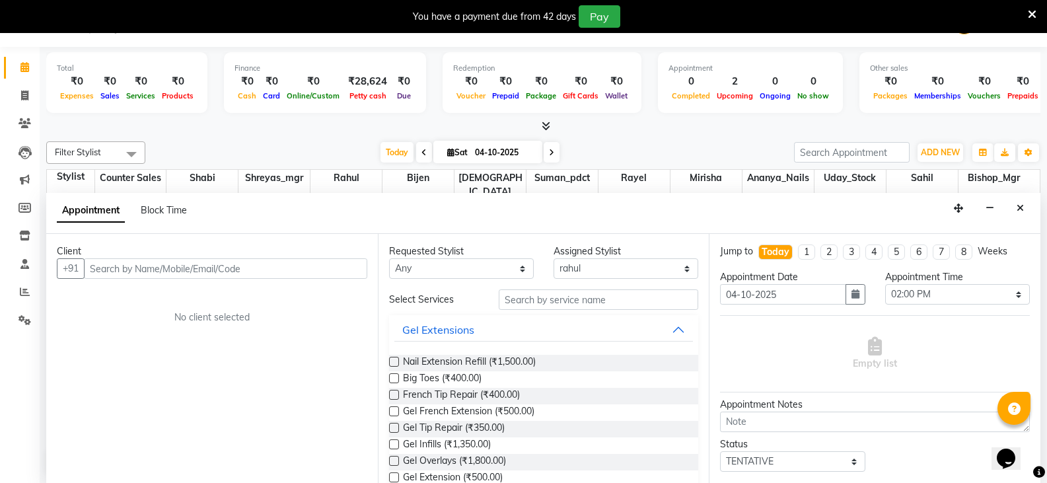
click at [238, 273] on input "text" at bounding box center [225, 268] width 283 height 20
type input "9961687422"
click at [333, 270] on span "Add Client" at bounding box center [340, 268] width 44 height 12
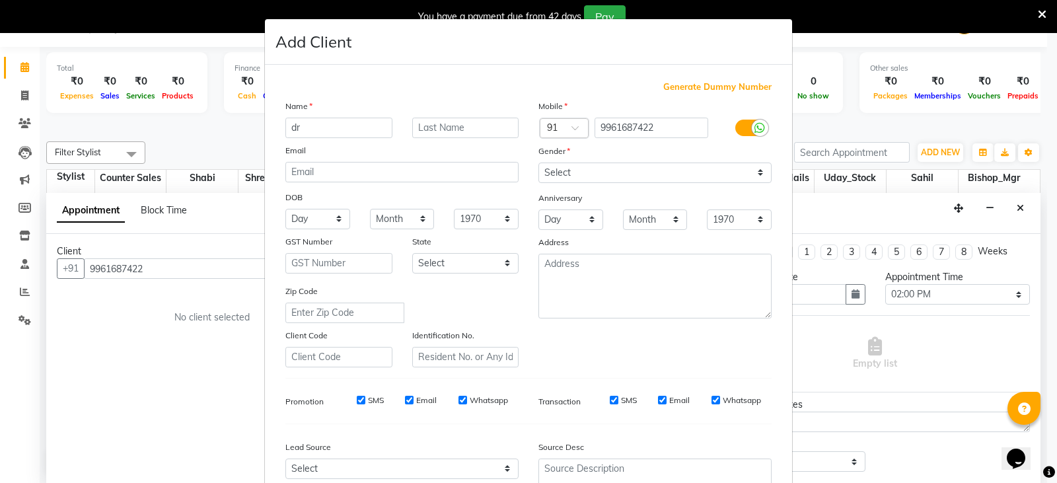
type input "dr"
click at [427, 129] on input "text" at bounding box center [465, 128] width 107 height 20
type input "ajmi"
drag, startPoint x: 584, startPoint y: 162, endPoint x: 589, endPoint y: 174, distance: 13.6
click at [584, 162] on select "Select [DEMOGRAPHIC_DATA] [DEMOGRAPHIC_DATA] Other Prefer Not To Say" at bounding box center [654, 172] width 233 height 20
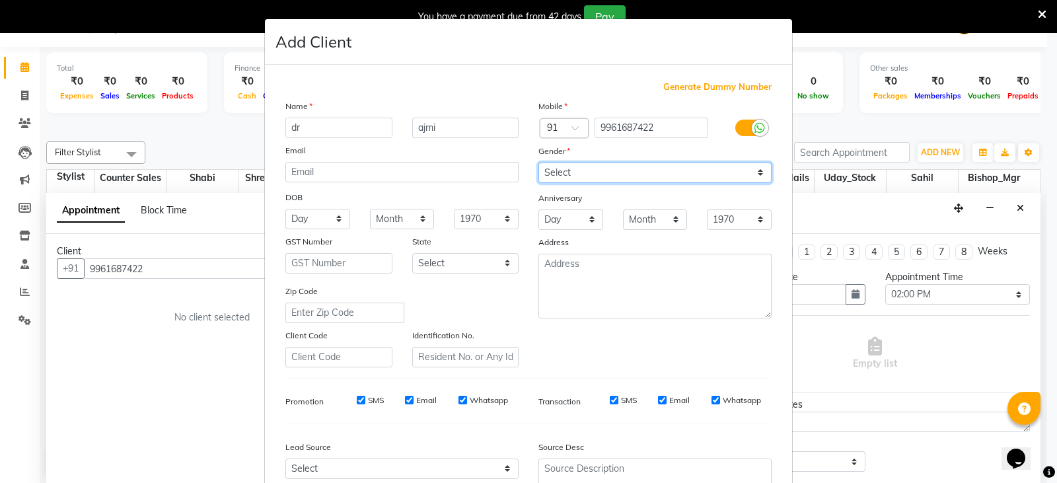
select select "[DEMOGRAPHIC_DATA]"
click at [538, 162] on select "Select [DEMOGRAPHIC_DATA] [DEMOGRAPHIC_DATA] Other Prefer Not To Say" at bounding box center [654, 172] width 233 height 20
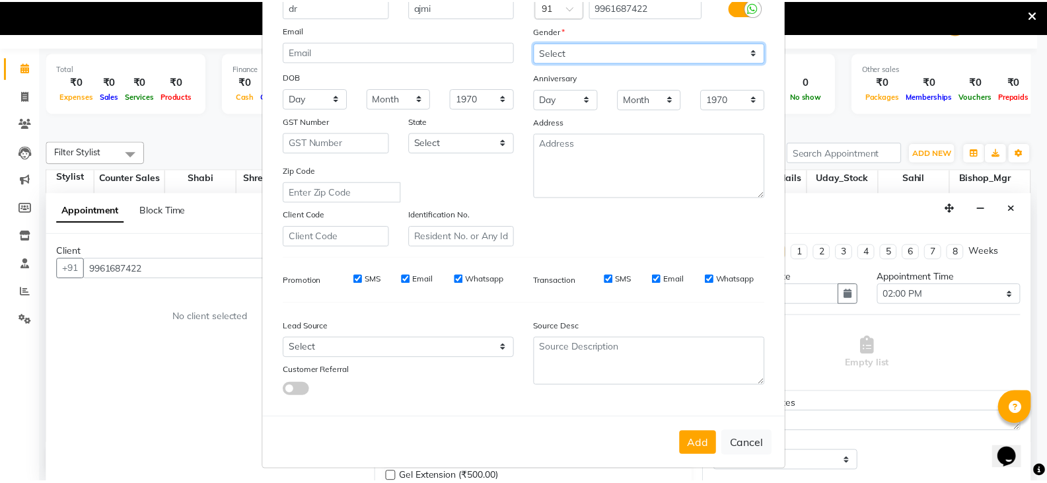
scroll to position [127, 0]
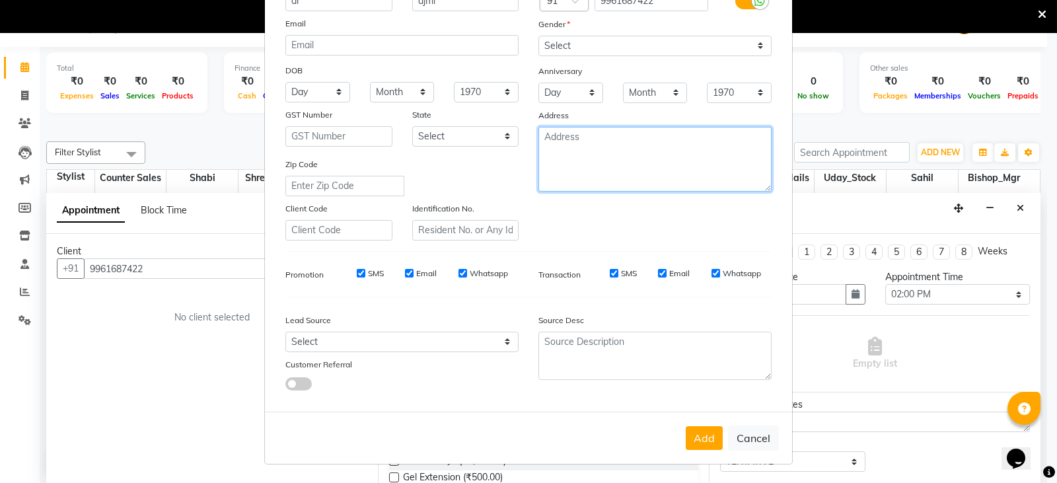
click at [605, 146] on textarea at bounding box center [654, 159] width 233 height 65
type textarea "blr"
click at [703, 430] on button "Add" at bounding box center [703, 438] width 37 height 24
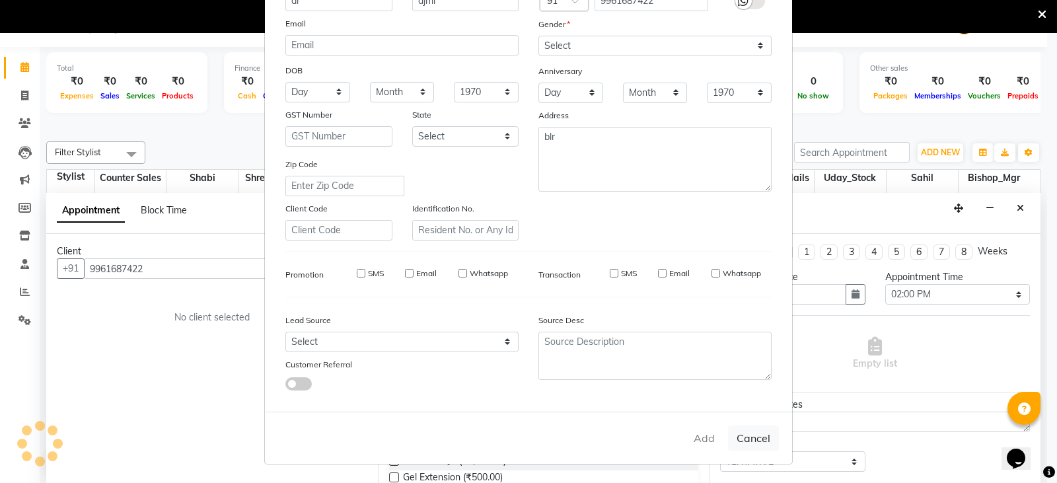
select select
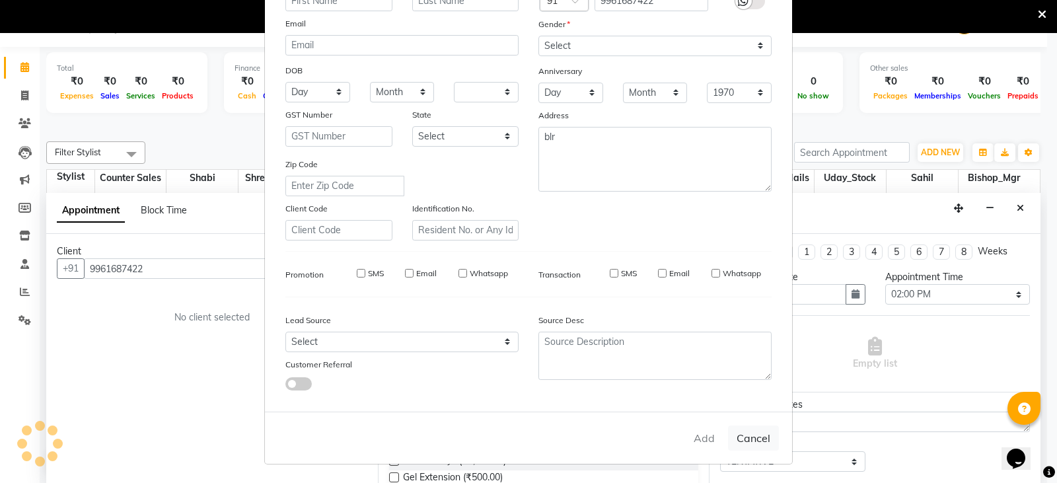
select select
checkbox input "false"
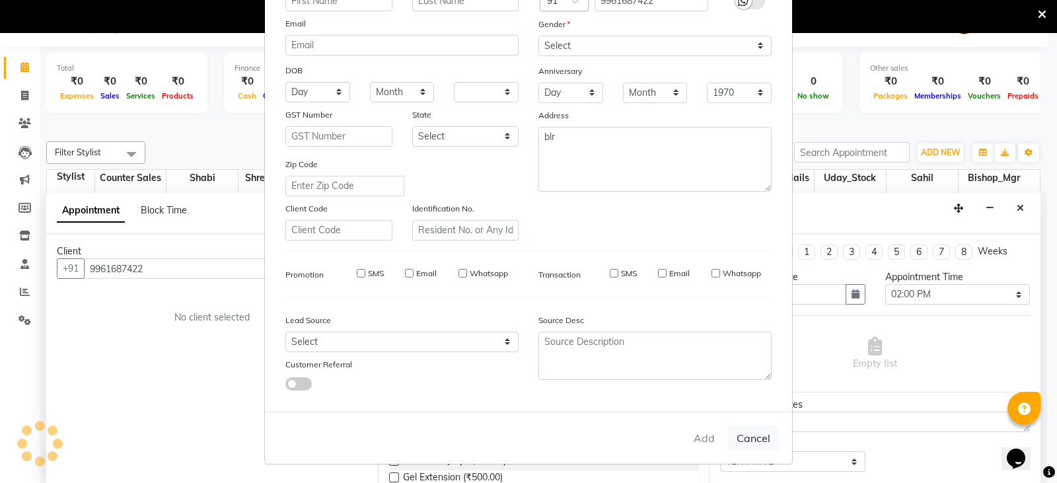
checkbox input "false"
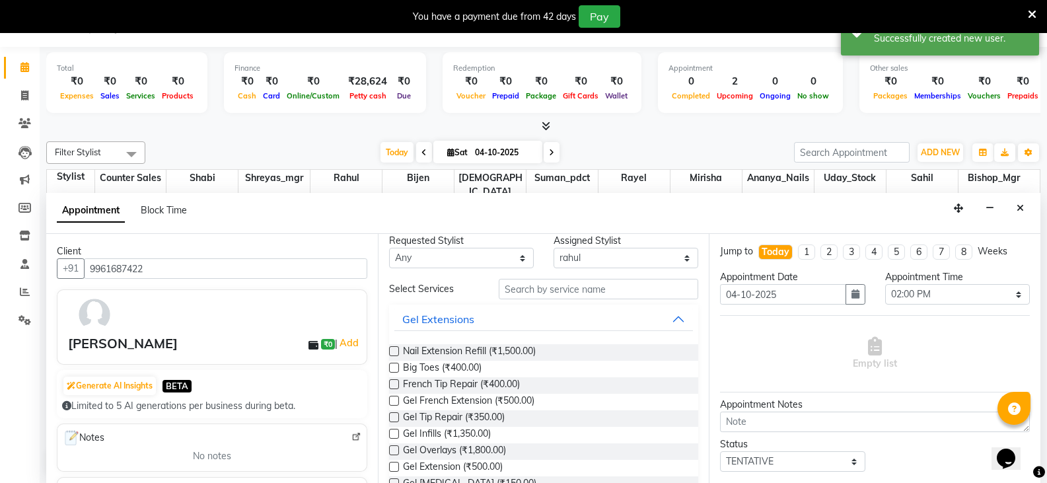
scroll to position [0, 0]
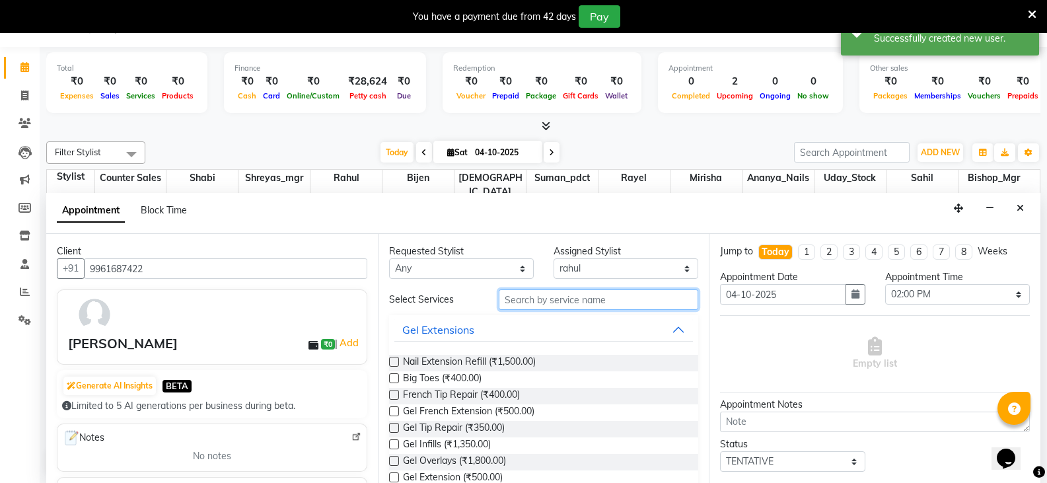
click at [569, 305] on input "text" at bounding box center [598, 299] width 199 height 20
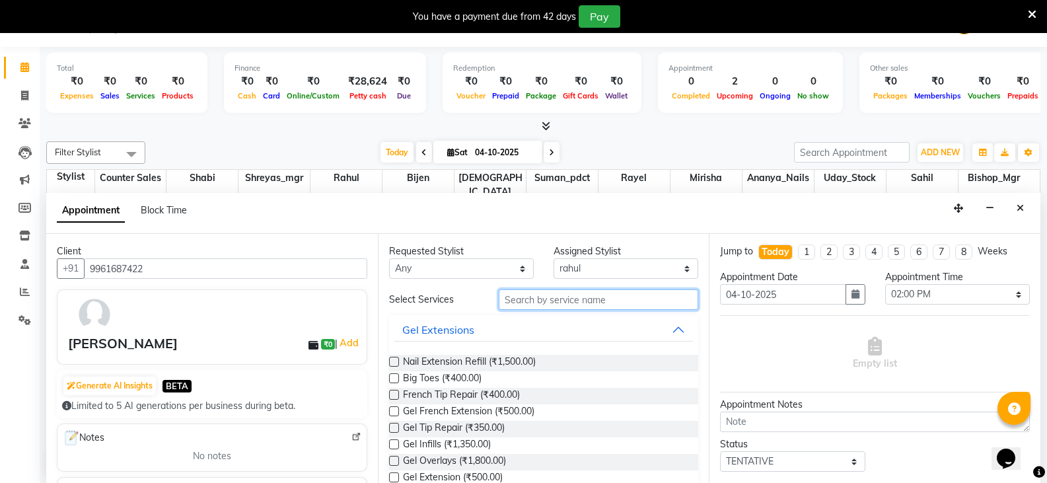
click at [570, 304] on input "text" at bounding box center [598, 299] width 199 height 20
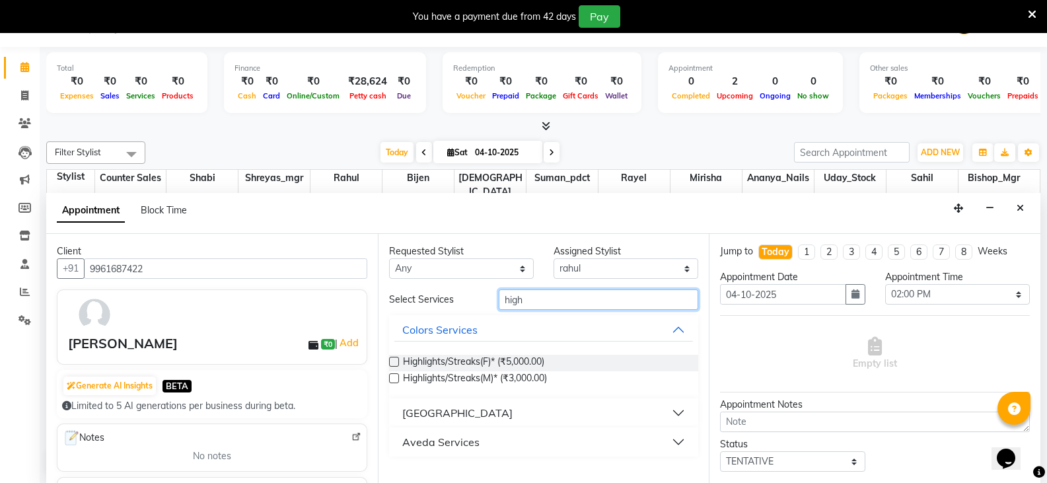
type input "high"
click at [398, 361] on label at bounding box center [394, 362] width 10 height 10
click at [398, 361] on input "checkbox" at bounding box center [393, 363] width 9 height 9
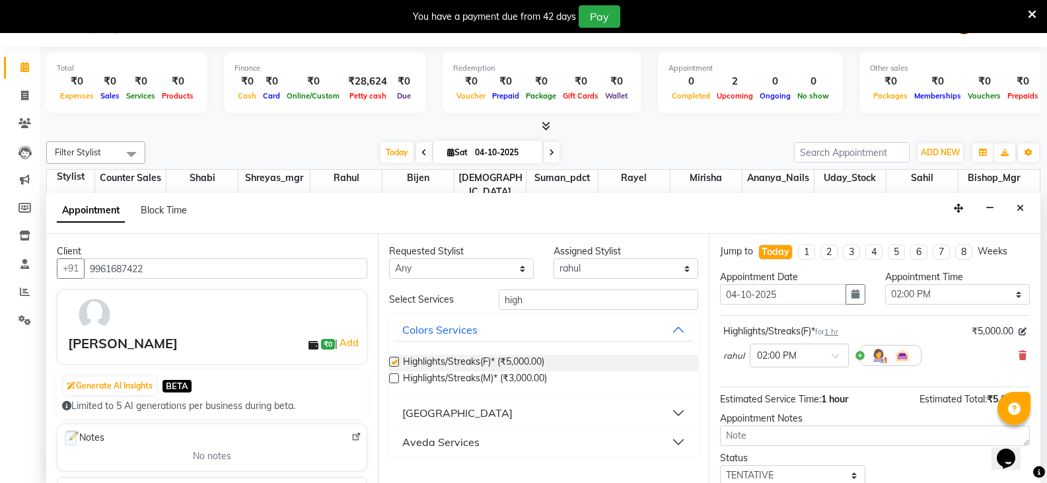
checkbox input "false"
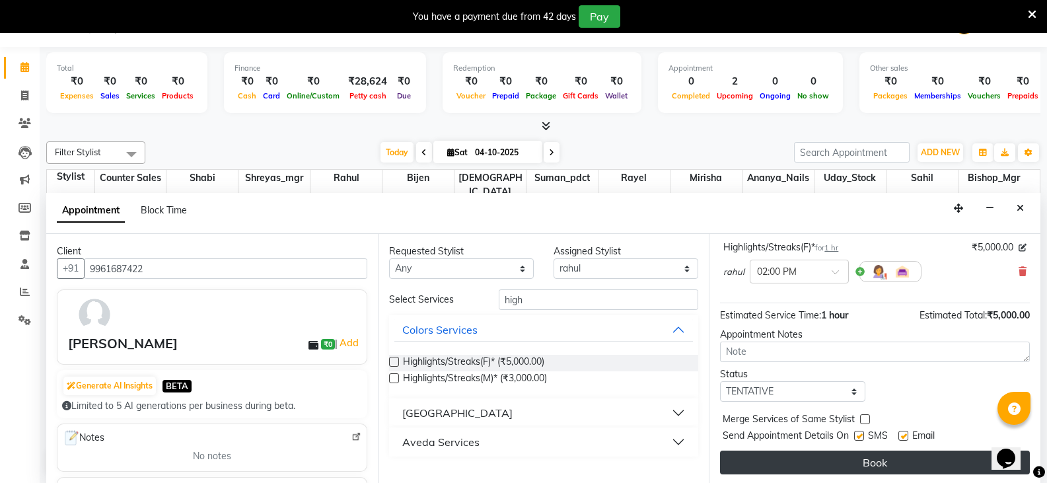
scroll to position [86, 0]
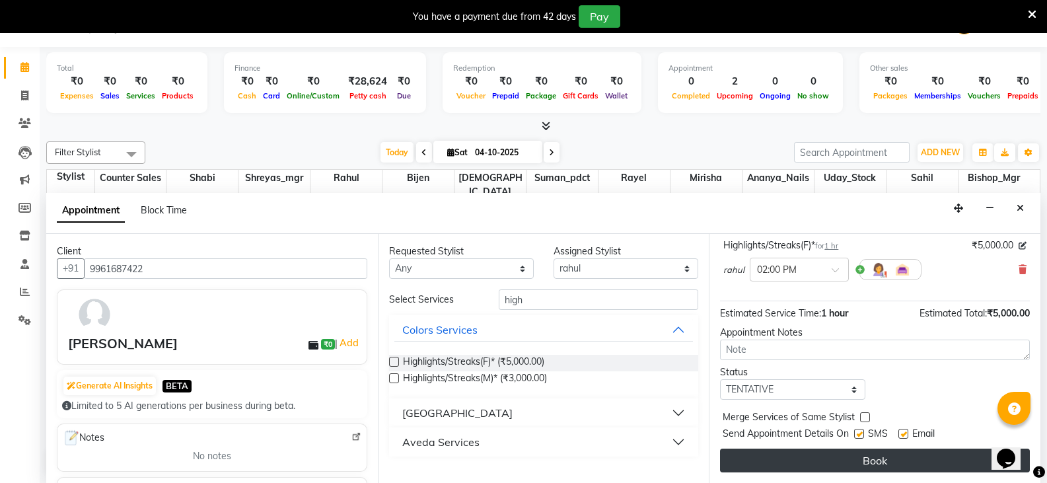
click at [826, 468] on button "Book" at bounding box center [875, 460] width 310 height 24
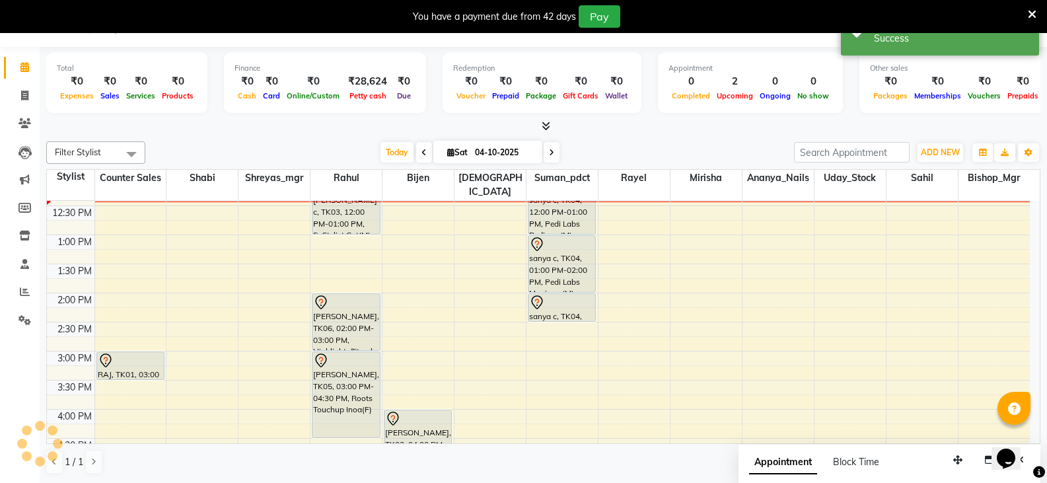
scroll to position [0, 0]
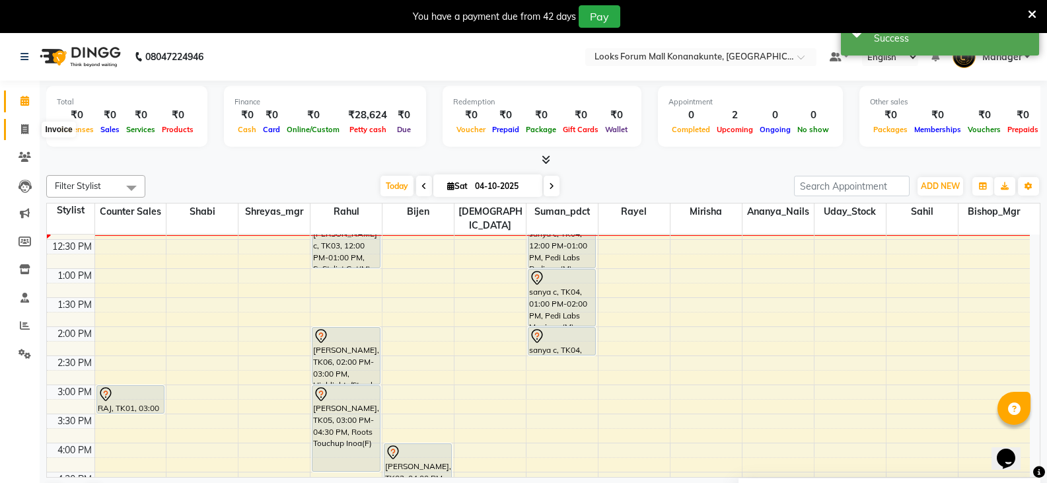
click at [26, 125] on icon at bounding box center [24, 129] width 7 height 10
select select "service"
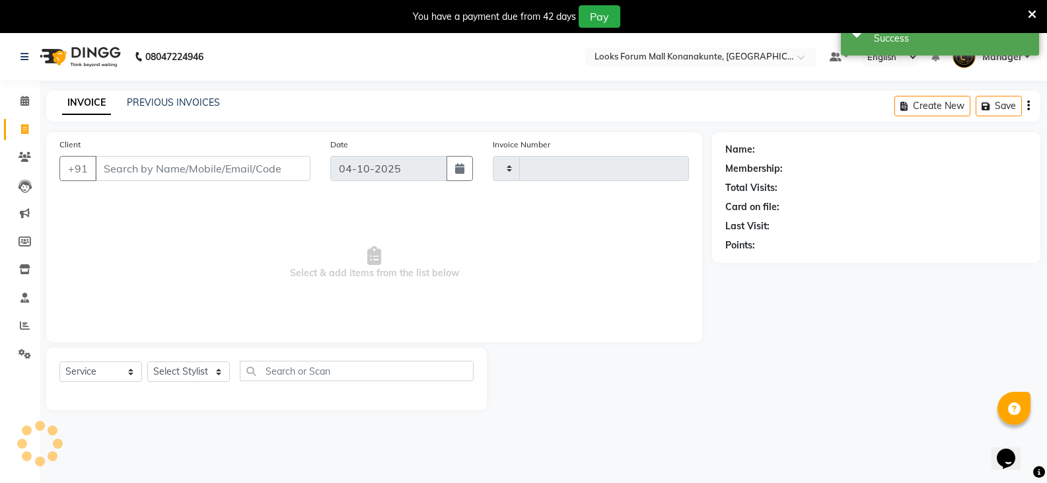
type input "3706"
select select "8945"
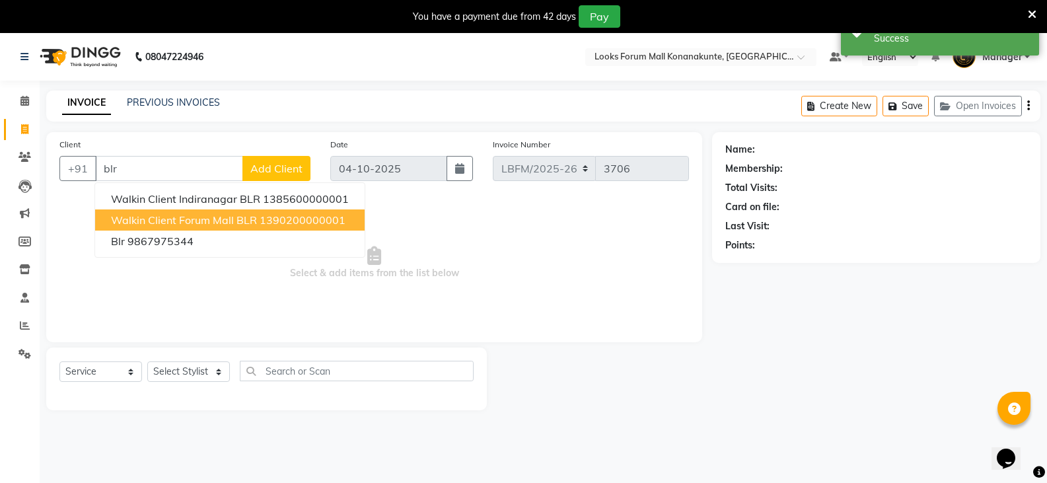
click at [219, 217] on span "Walkin Client Forum Mall BLR" at bounding box center [184, 219] width 146 height 13
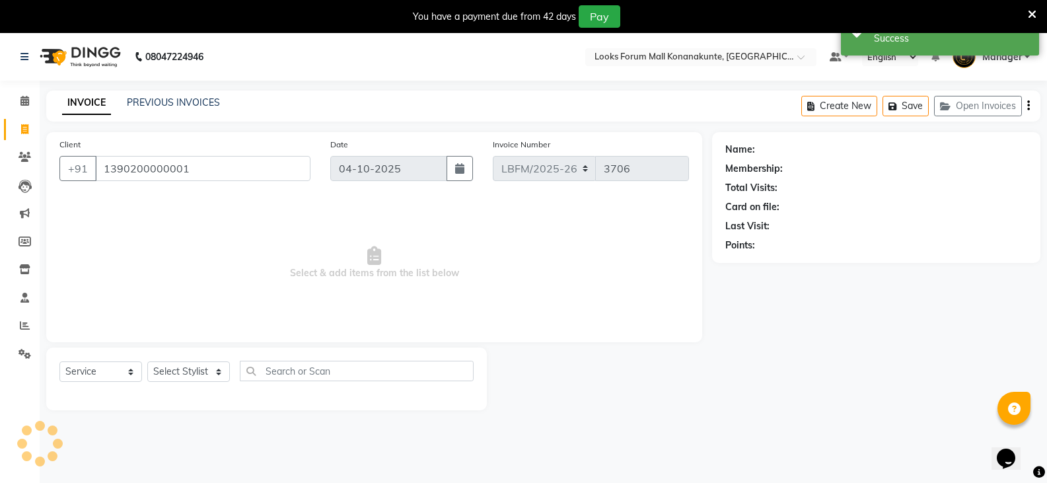
type input "1390200000001"
select select "1: Object"
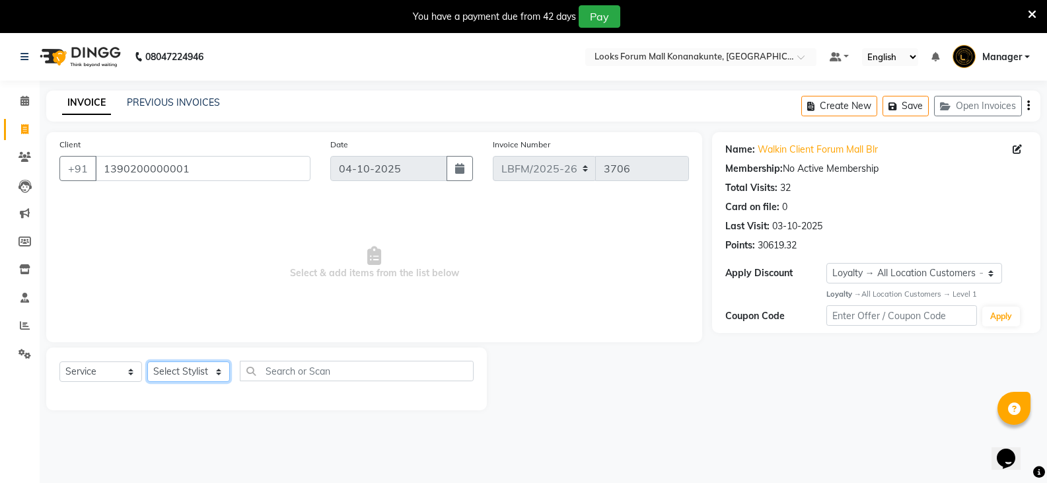
click at [210, 373] on select "Select Stylist Ananya_Nails [PERSON_NAME] Bijen Bishop_Mgr Counter Sales Manage…" at bounding box center [188, 371] width 83 height 20
select select "90395"
click at [147, 361] on select "Select Stylist Ananya_Nails [PERSON_NAME] Bijen Bishop_Mgr Counter Sales Manage…" at bounding box center [188, 371] width 83 height 20
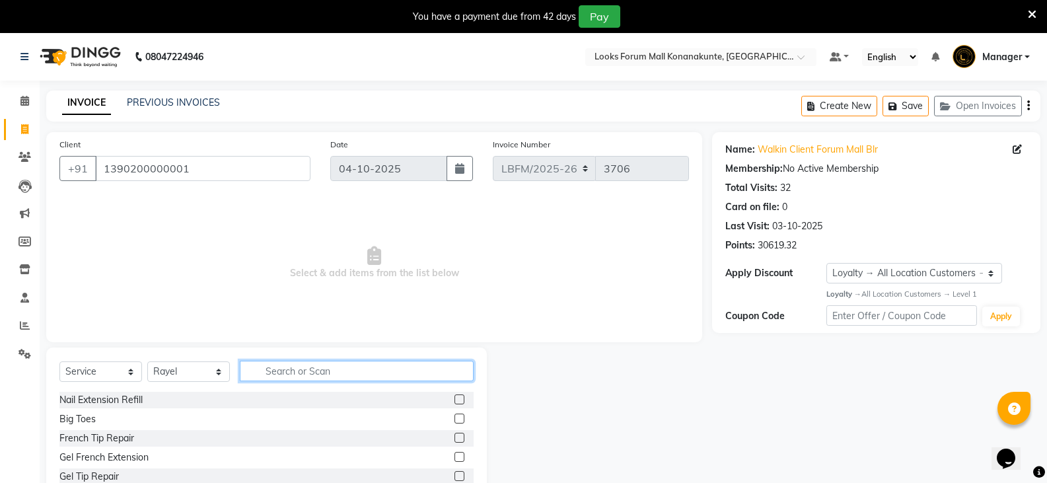
click at [332, 376] on input "text" at bounding box center [357, 371] width 234 height 20
type input "under"
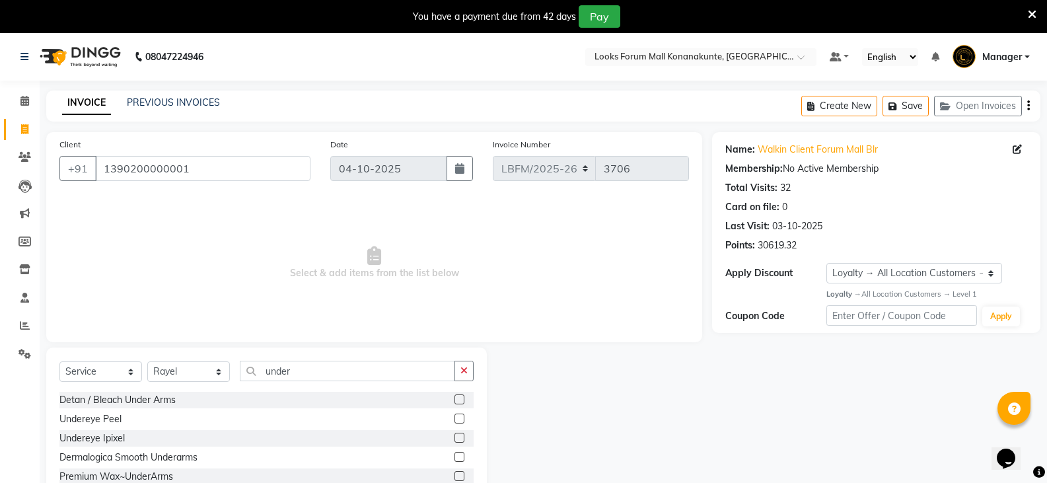
click at [454, 474] on label at bounding box center [459, 476] width 10 height 10
click at [454, 474] on input "checkbox" at bounding box center [458, 476] width 9 height 9
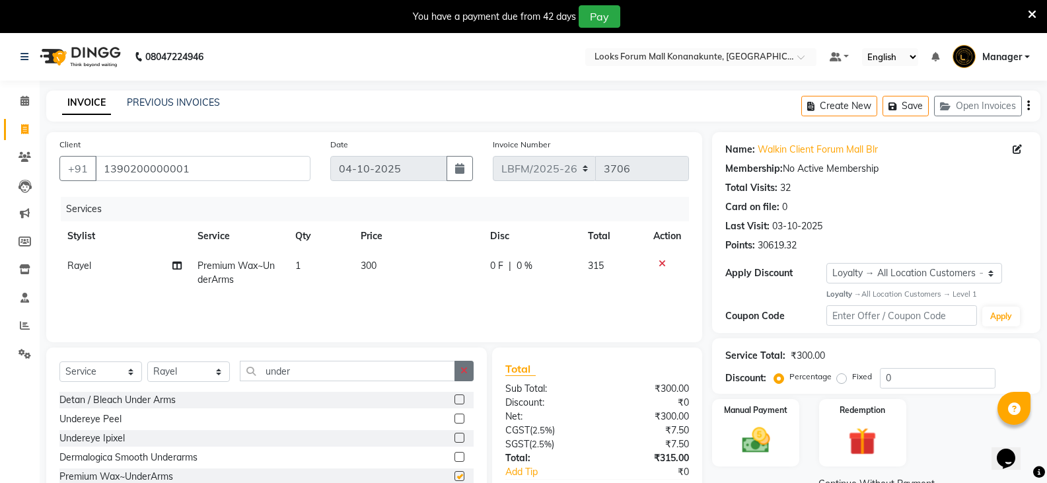
checkbox input "false"
click at [464, 368] on icon "button" at bounding box center [463, 370] width 7 height 9
click at [382, 382] on div "Select Service Product Membership Package Voucher Prepaid Gift Card Select Styl…" at bounding box center [266, 376] width 414 height 31
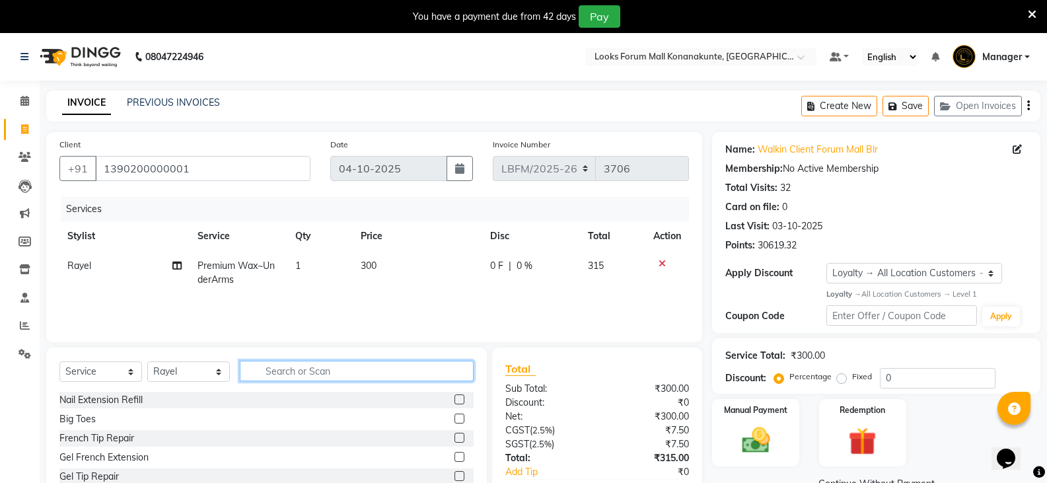
click at [386, 373] on input "text" at bounding box center [357, 371] width 234 height 20
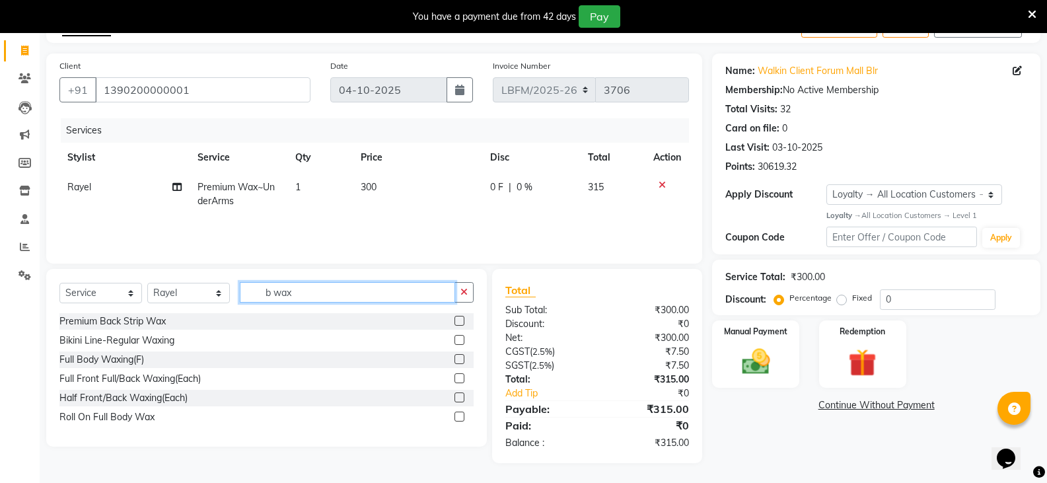
type input "b wax"
click at [458, 358] on label at bounding box center [459, 359] width 10 height 10
click at [458, 358] on input "checkbox" at bounding box center [458, 359] width 9 height 9
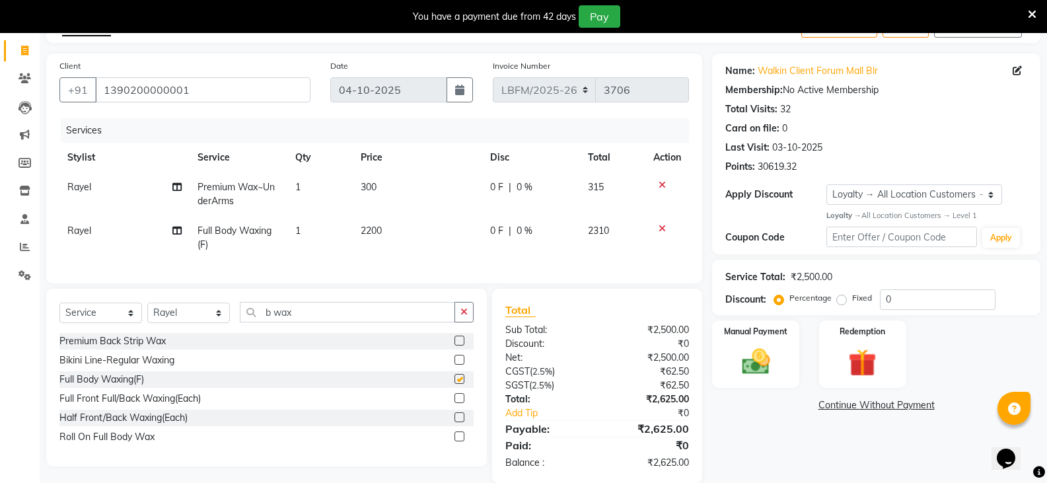
checkbox input "false"
click at [414, 227] on td "2200" at bounding box center [418, 238] width 130 height 44
select select "90395"
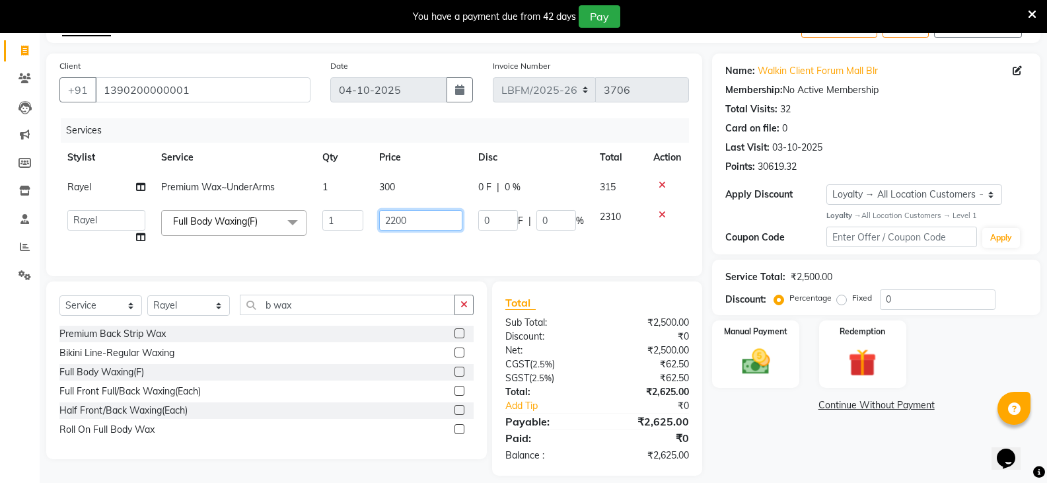
click at [392, 223] on input "2200" at bounding box center [420, 220] width 83 height 20
click at [396, 223] on input "2200" at bounding box center [420, 220] width 83 height 20
type input "2500"
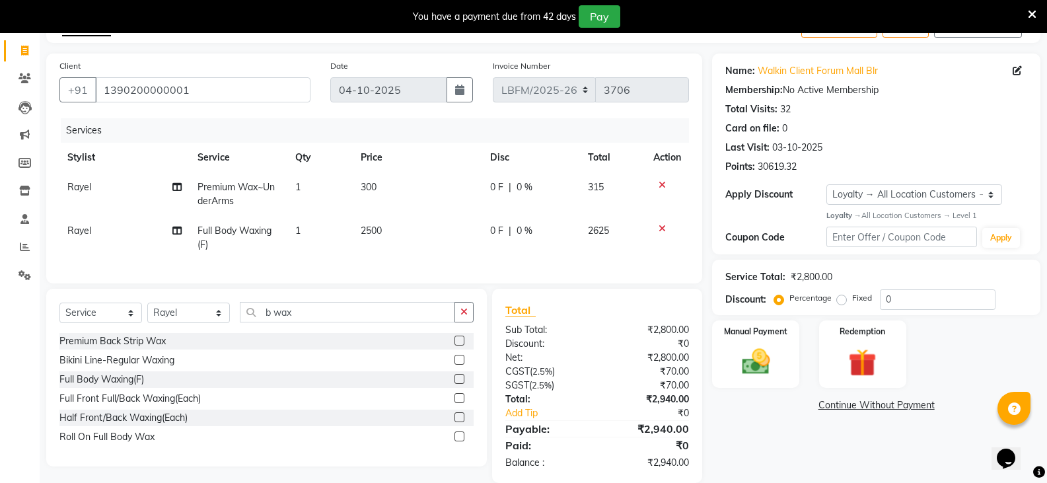
click at [414, 249] on td "2500" at bounding box center [418, 238] width 130 height 44
select select "90395"
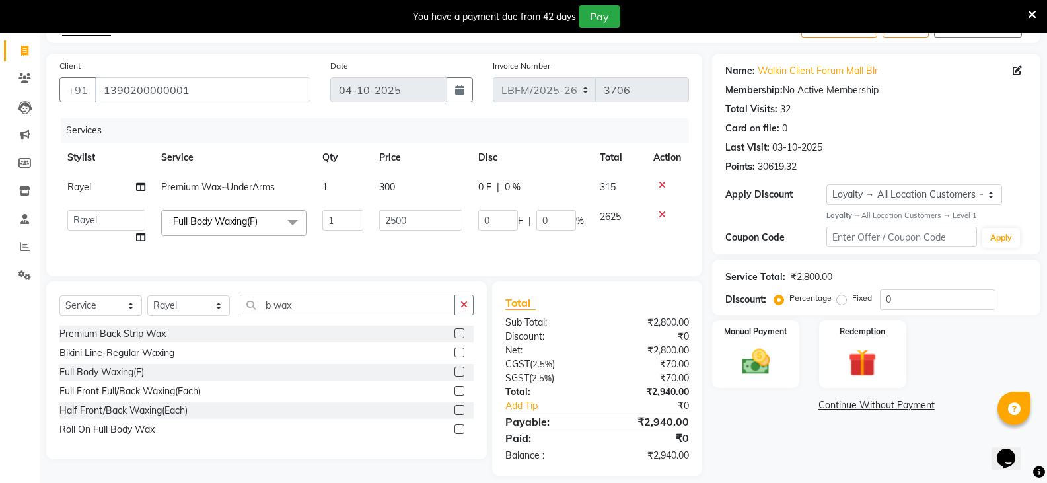
click at [383, 188] on span "300" at bounding box center [387, 187] width 16 height 12
select select "90395"
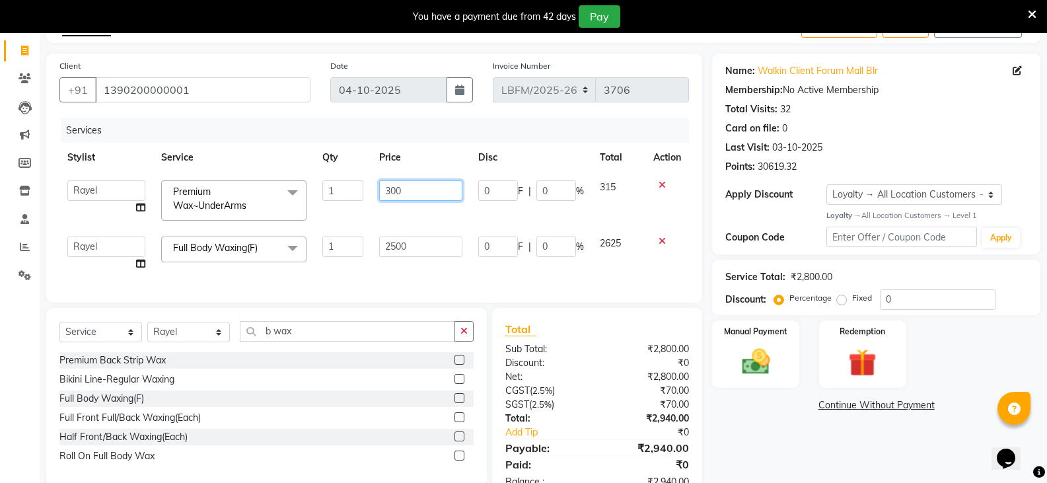
click at [414, 189] on input "300" at bounding box center [420, 190] width 83 height 20
type input "3"
type input "250"
click at [420, 295] on div "Client +91 1390200000001 Date 04-10-2025 Invoice Number LBFM/2025-26 3706 Servi…" at bounding box center [374, 177] width 656 height 249
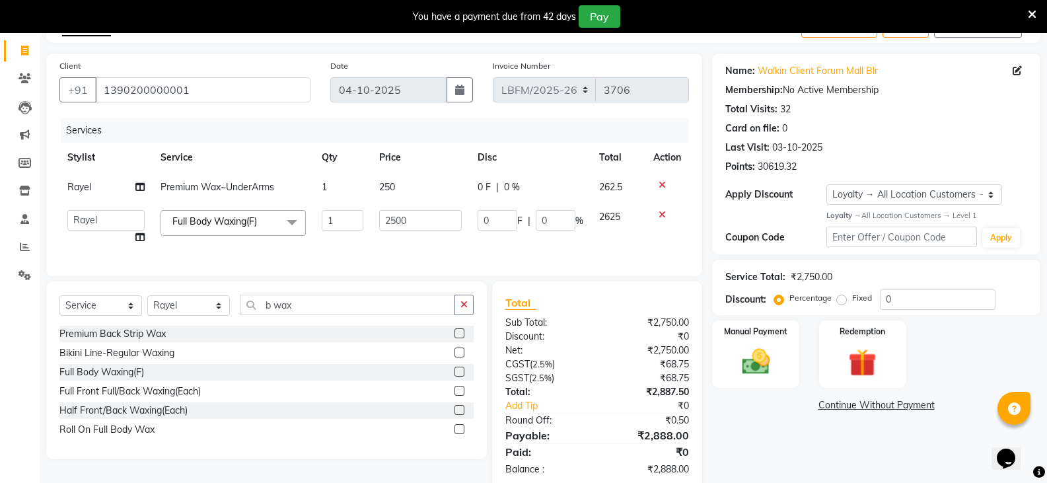
scroll to position [61, 0]
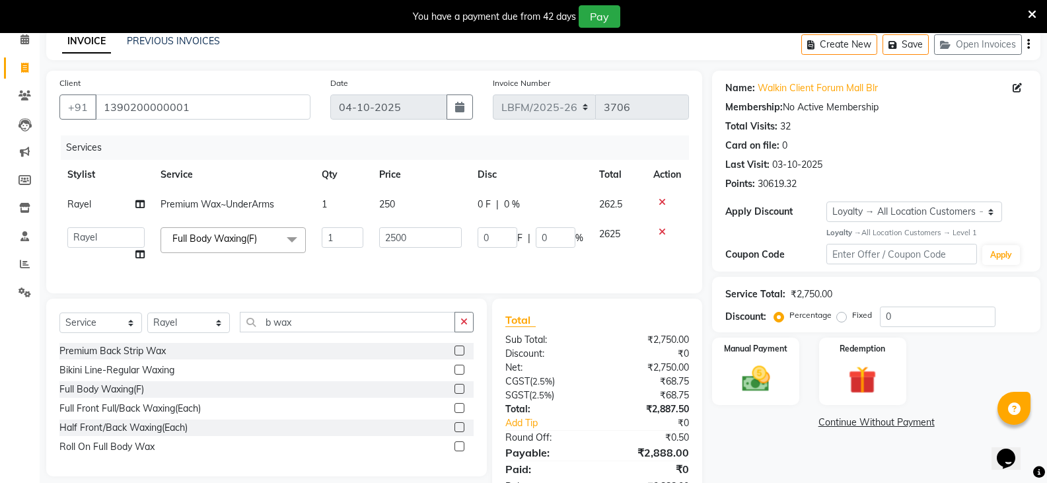
click at [372, 279] on div "Services Stylist Service Qty Price Disc Total Action Rayel Premium Wax~UnderArm…" at bounding box center [373, 207] width 629 height 145
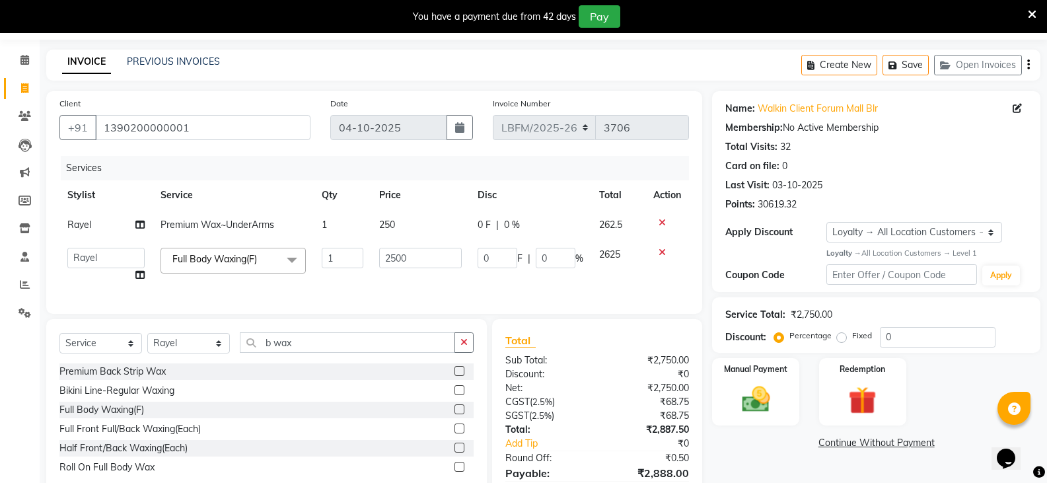
scroll to position [0, 0]
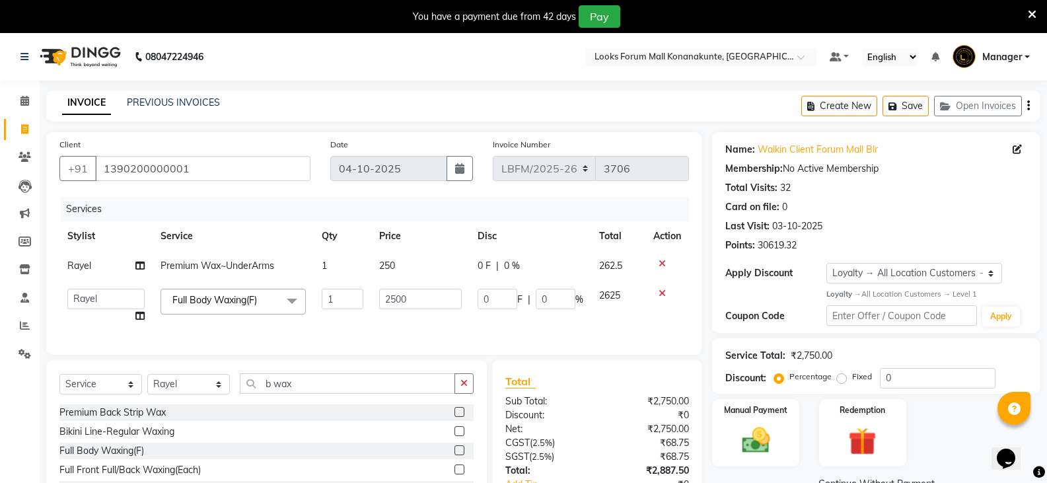
click at [425, 79] on nav "08047224946 Select Location × Looks Forum Mall Konanakunte, Bengaluru Default P…" at bounding box center [523, 57] width 1047 height 48
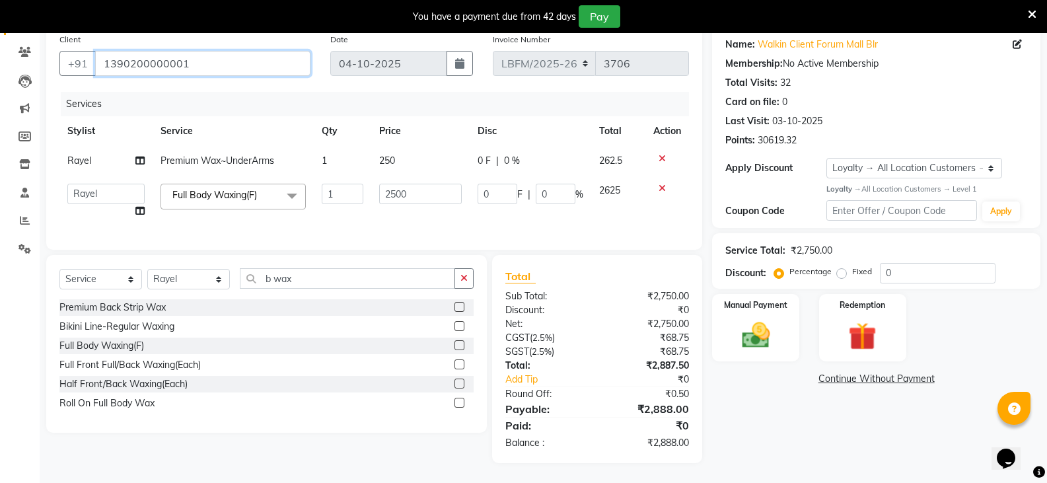
click at [281, 76] on input "1390200000001" at bounding box center [202, 63] width 215 height 25
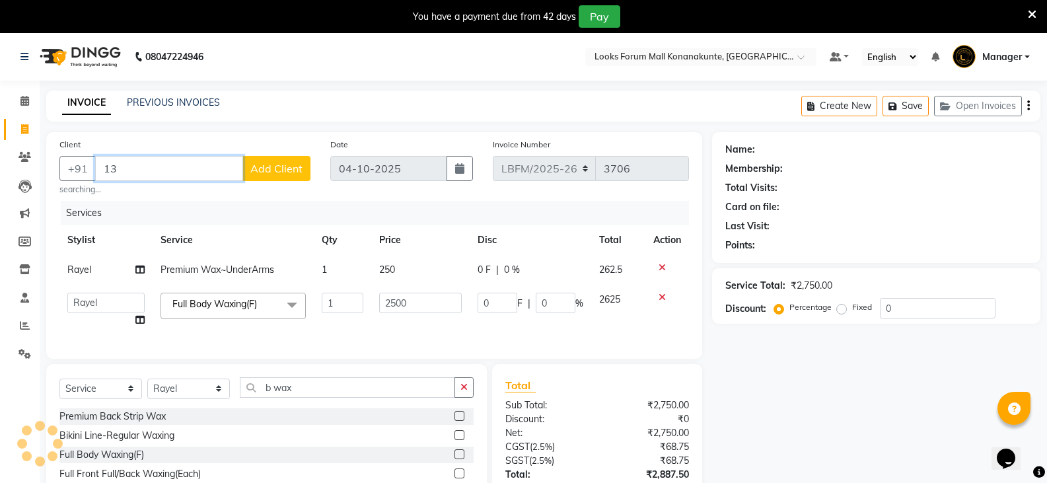
type input "1"
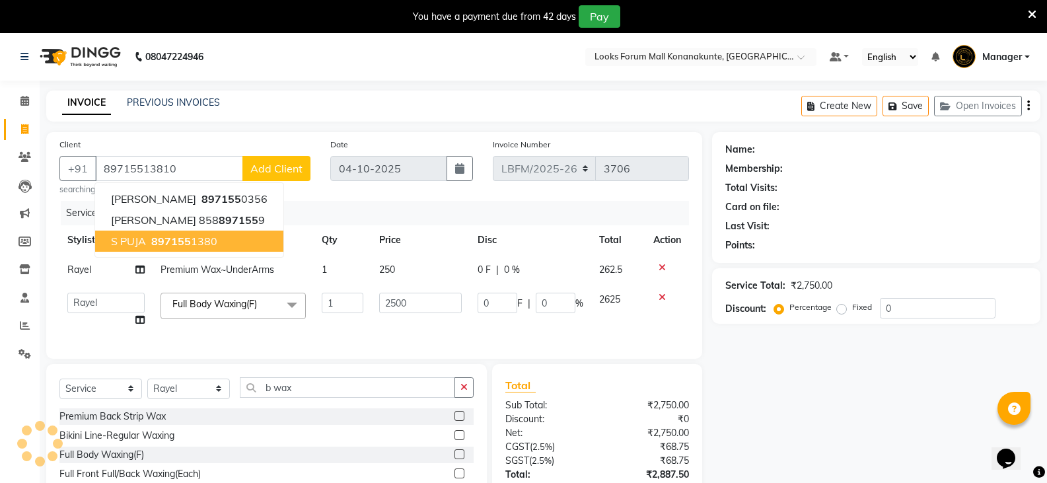
click at [149, 246] on th "Stylist" at bounding box center [105, 240] width 93 height 30
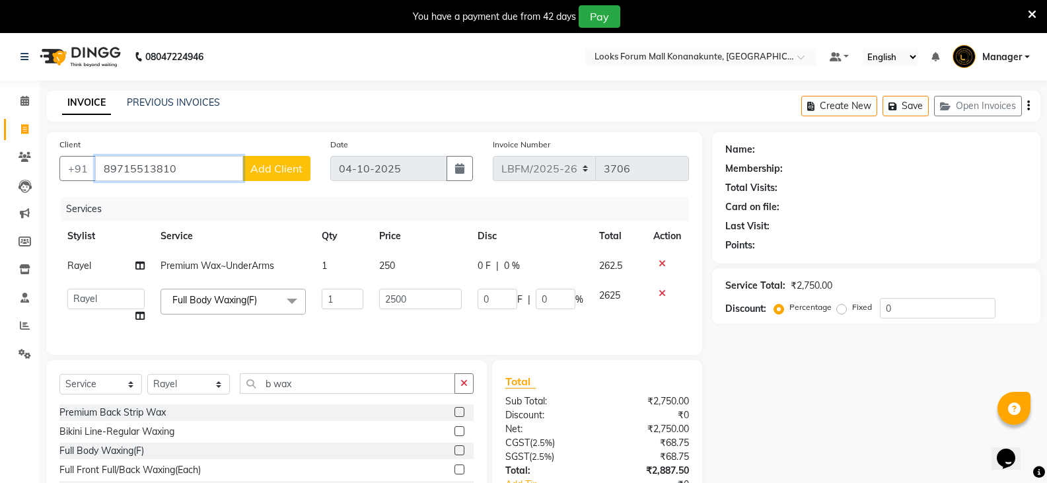
click at [202, 171] on input "89715513810" at bounding box center [169, 168] width 148 height 25
click at [211, 203] on ngb-highlight "897155138 0" at bounding box center [183, 198] width 69 height 13
type input "8971551380"
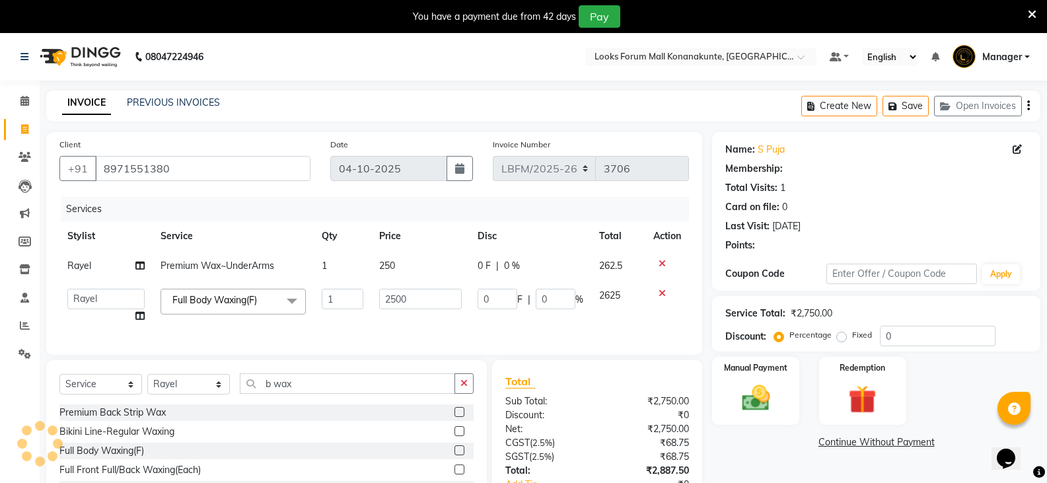
select select "1: Object"
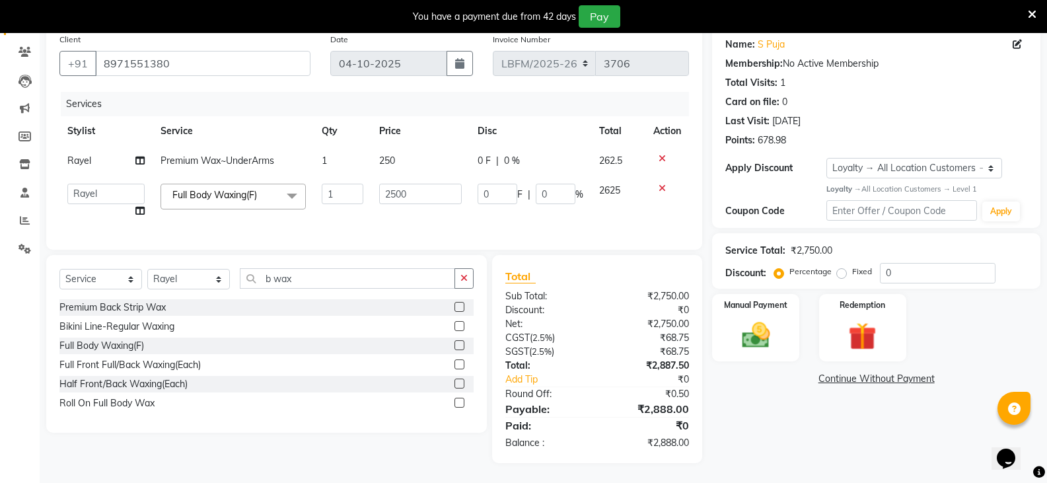
scroll to position [49, 0]
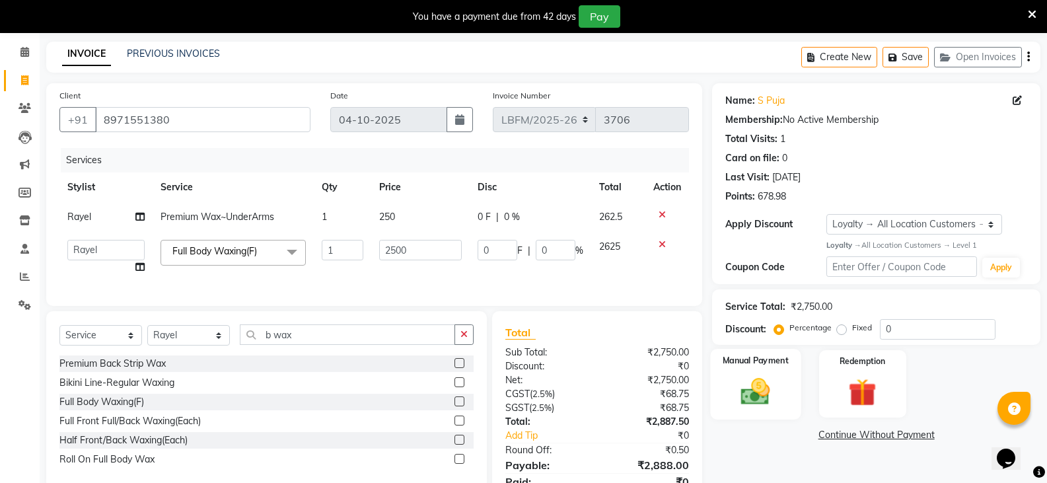
click at [776, 374] on img at bounding box center [755, 391] width 47 height 34
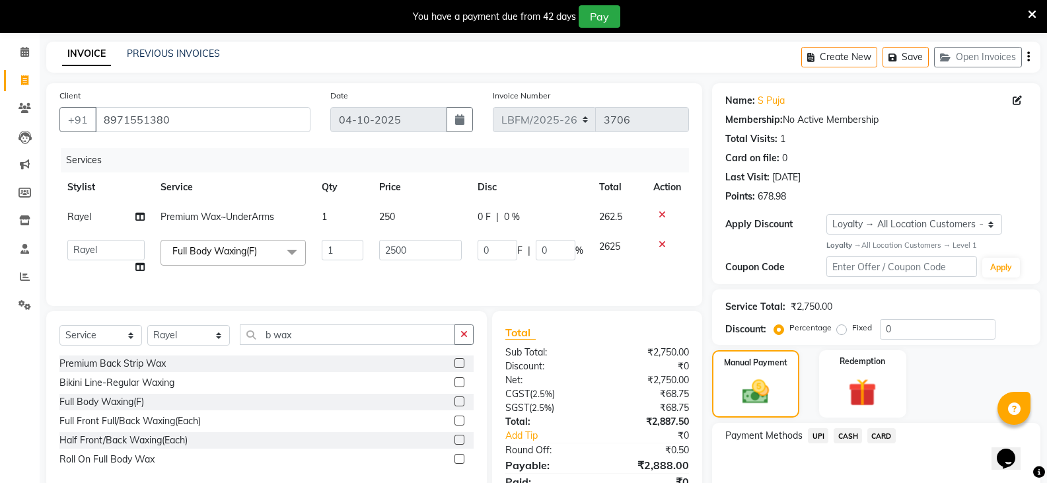
scroll to position [115, 0]
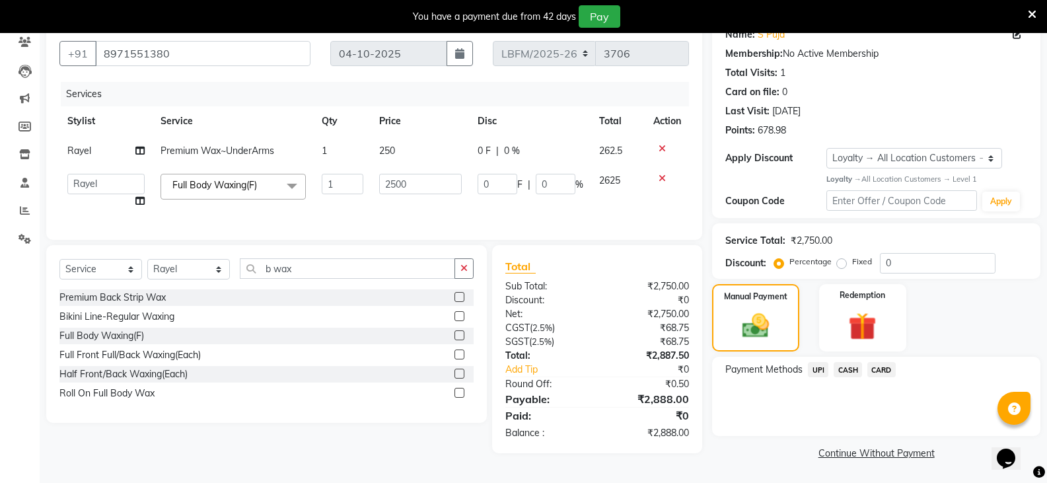
click at [870, 367] on span "CARD" at bounding box center [881, 369] width 28 height 15
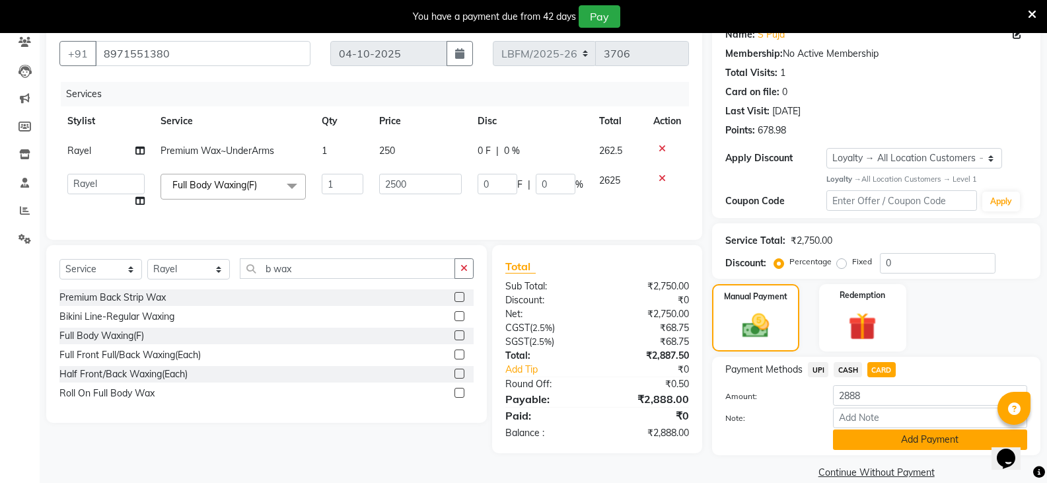
click at [855, 429] on button "Add Payment" at bounding box center [930, 439] width 194 height 20
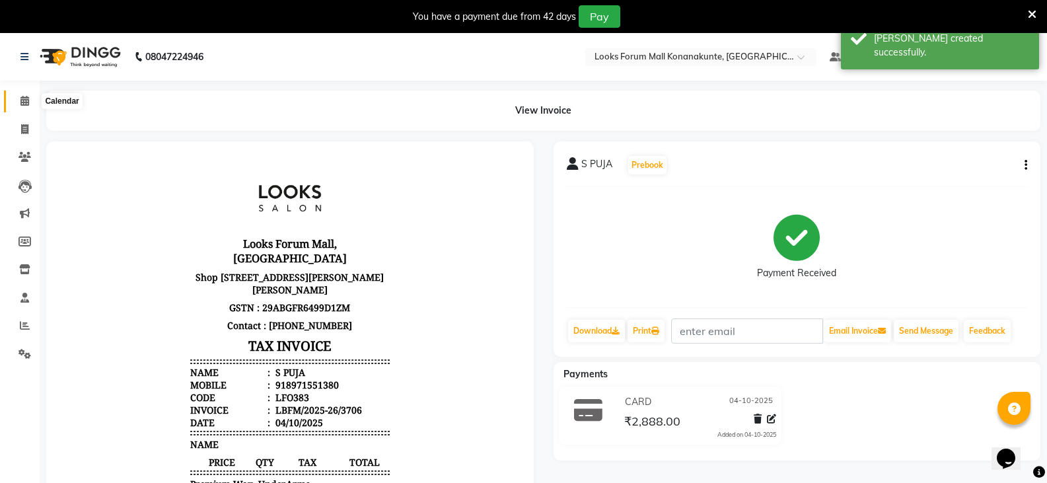
click at [24, 100] on icon at bounding box center [24, 101] width 9 height 10
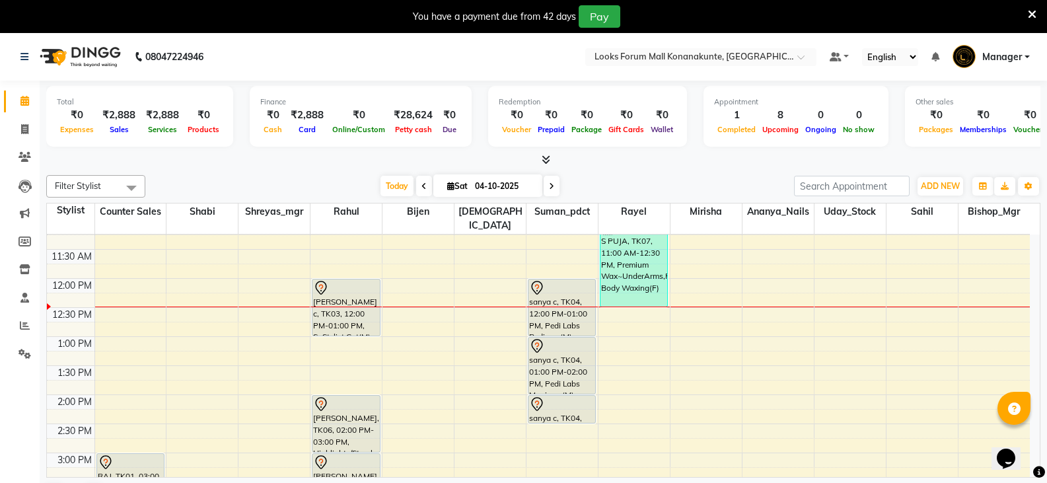
scroll to position [94, 0]
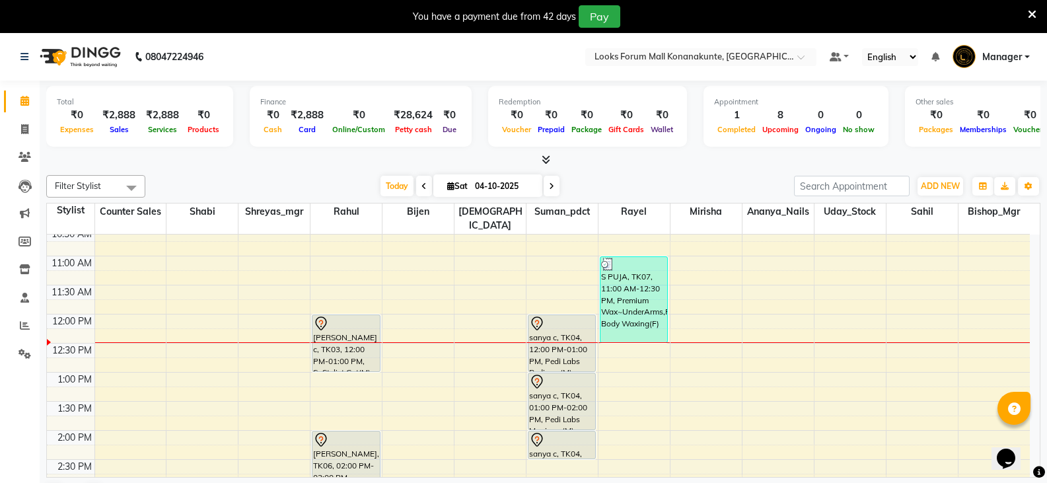
click at [425, 184] on span at bounding box center [424, 186] width 16 height 20
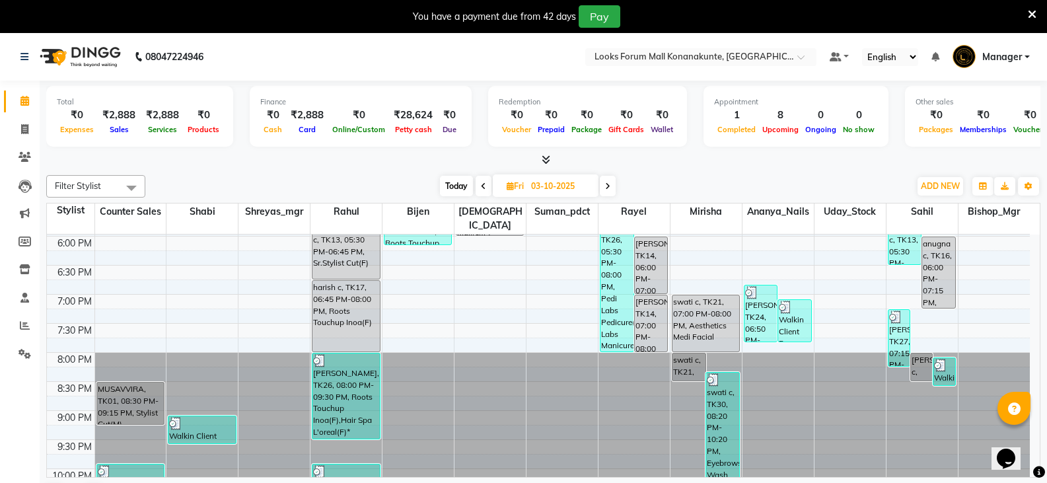
scroll to position [491, 0]
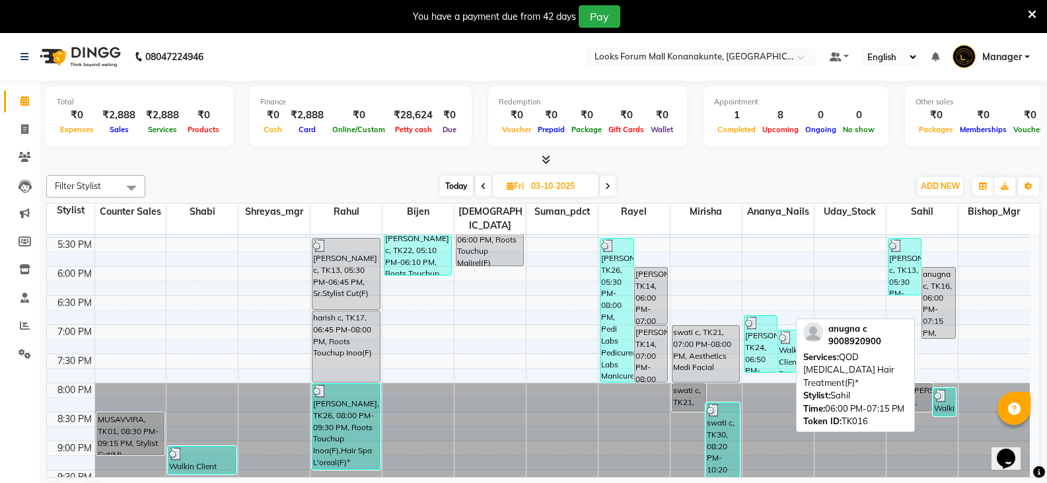
click at [938, 293] on div "anugna c, TK16, 06:00 PM-07:15 PM, QOD Botox Hair Treatment(F)*" at bounding box center [938, 302] width 33 height 71
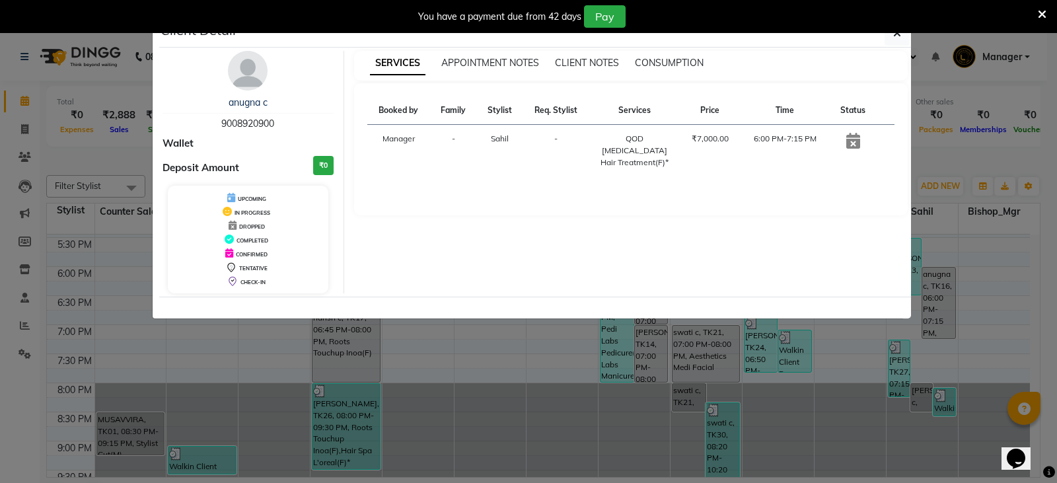
drag, startPoint x: 275, startPoint y: 122, endPoint x: 205, endPoint y: 125, distance: 69.4
click at [205, 125] on div "anugna c 9008920900" at bounding box center [247, 113] width 171 height 35
copy span "9008920900"
click at [564, 355] on ngb-modal-window "Client Detail anugna c 9008920900 Wallet Deposit Amount ₹0 UPCOMING IN PROGRESS…" at bounding box center [528, 241] width 1057 height 483
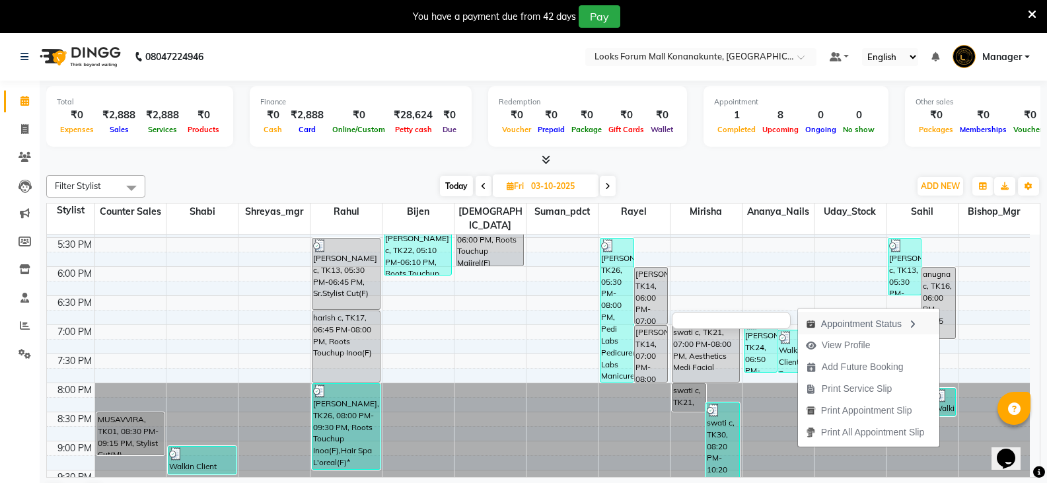
click at [895, 321] on div "Appointment Status" at bounding box center [868, 323] width 141 height 22
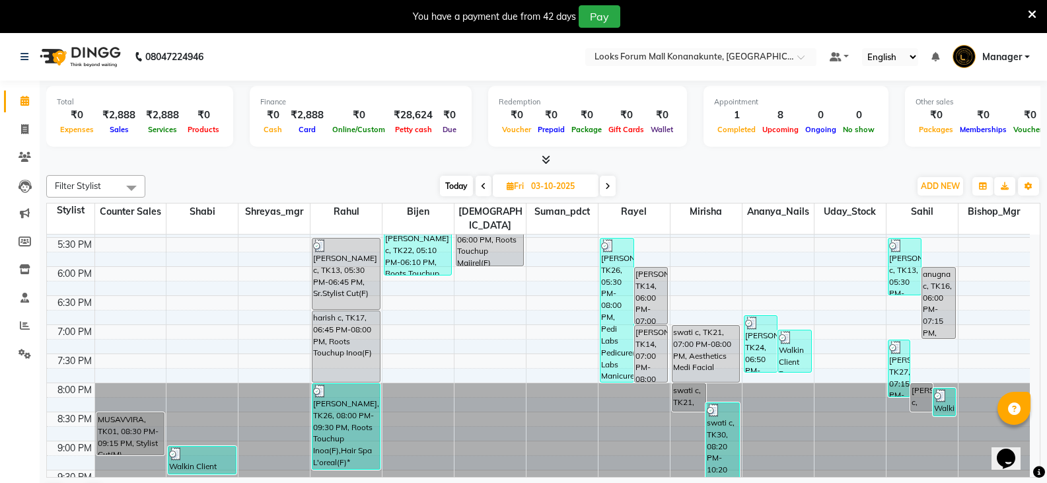
click at [613, 186] on span at bounding box center [608, 186] width 16 height 20
type input "04-10-2025"
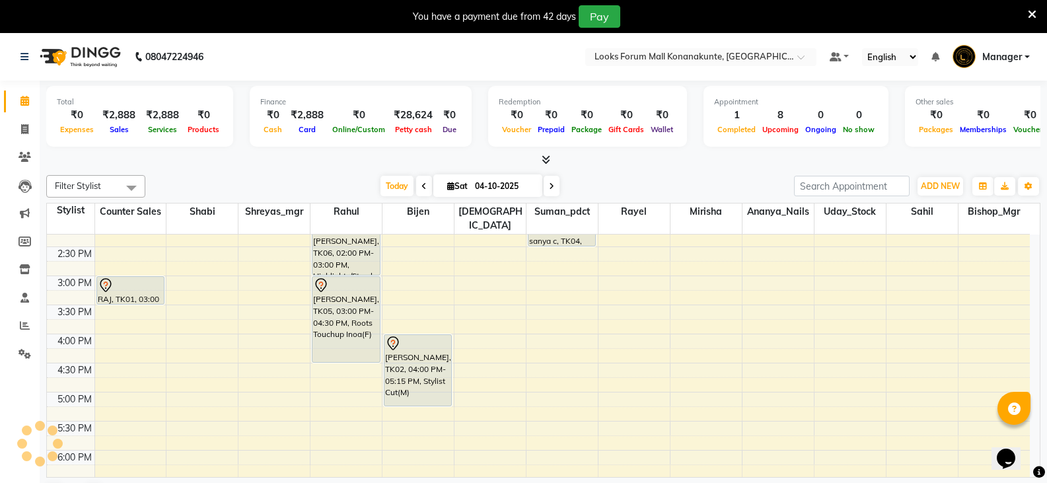
scroll to position [439, 0]
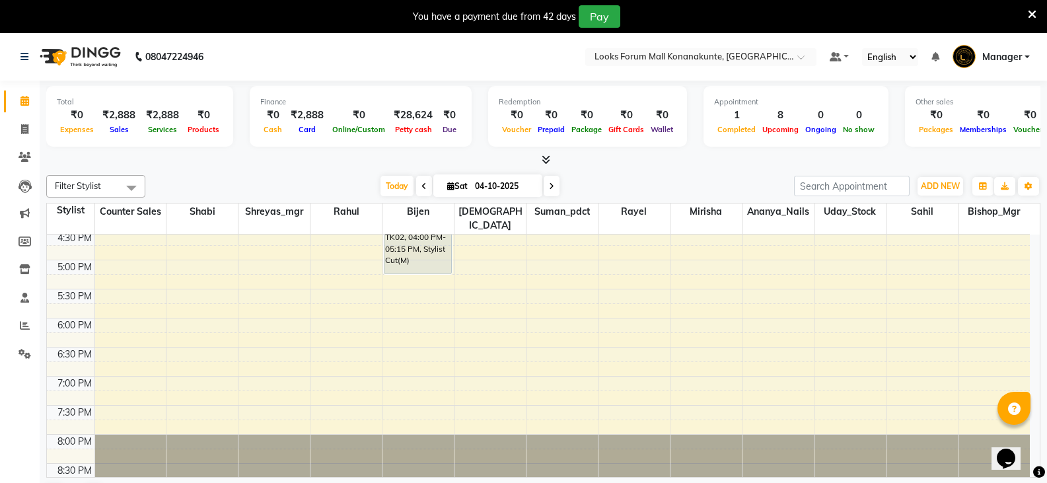
click at [916, 312] on div "9:00 AM 9:30 AM 10:00 AM 10:30 AM 11:00 AM 11:30 AM 12:00 PM 12:30 PM 1:00 PM 1…" at bounding box center [538, 201] width 983 height 813
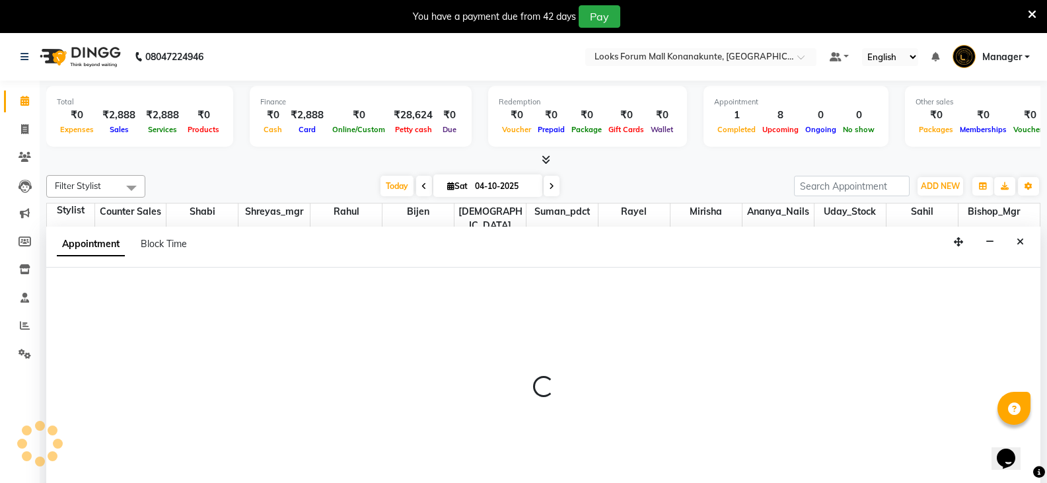
scroll to position [34, 0]
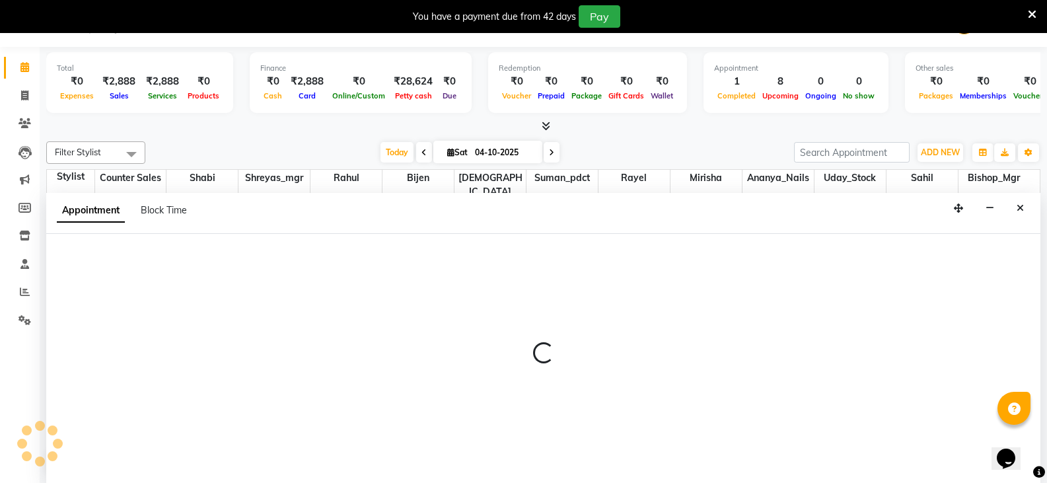
select select "90400"
select select "1080"
select select "tentative"
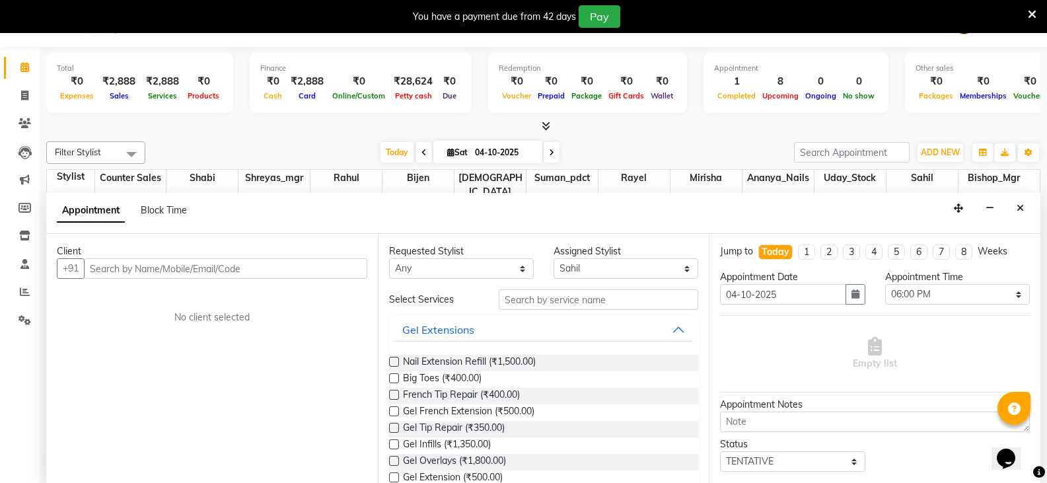
click at [146, 268] on input "text" at bounding box center [225, 268] width 283 height 20
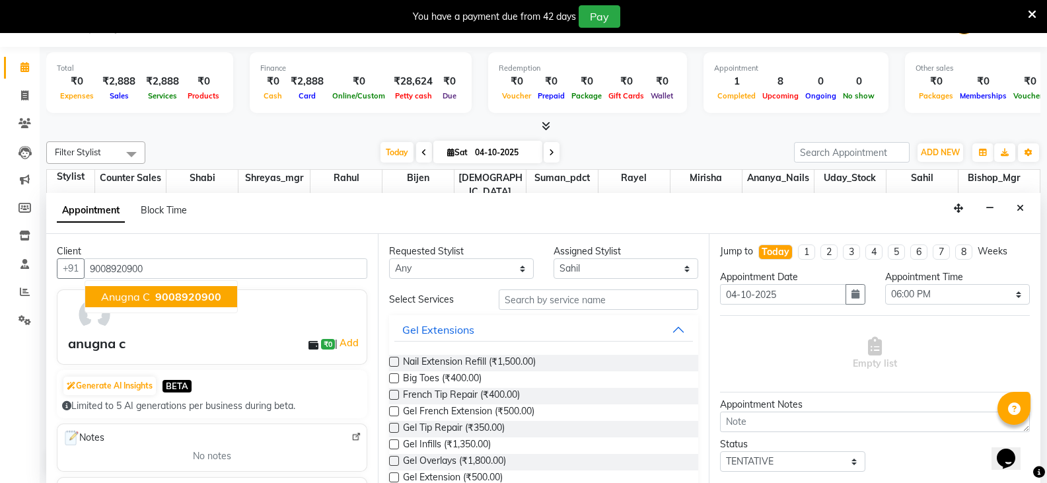
type input "9008920900"
click at [563, 291] on input "text" at bounding box center [598, 299] width 199 height 20
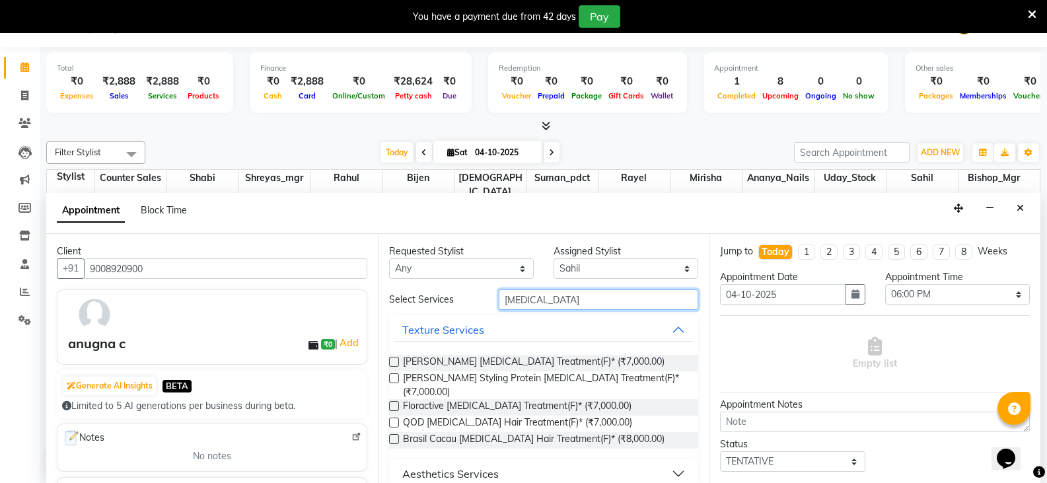
type input "botox"
click at [394, 434] on label at bounding box center [394, 439] width 10 height 10
click at [394, 436] on input "checkbox" at bounding box center [393, 440] width 9 height 9
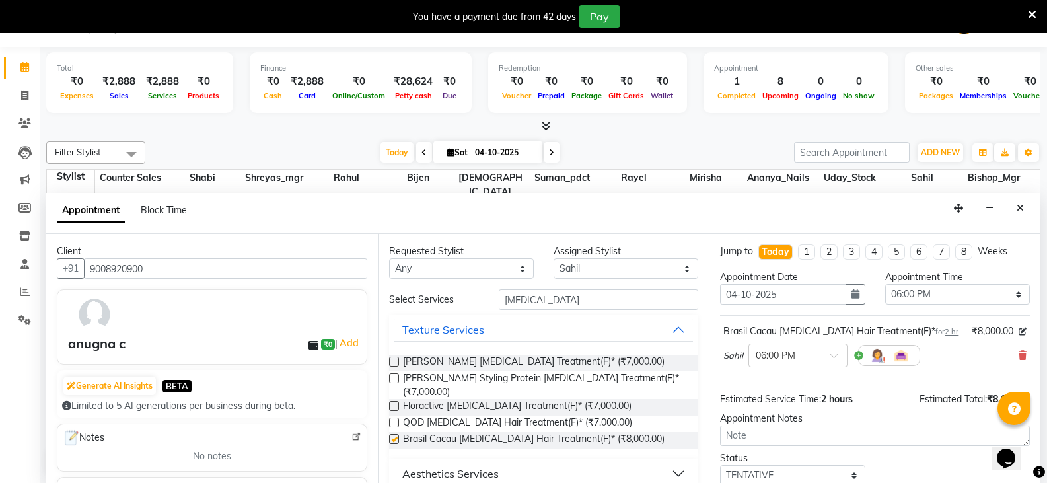
checkbox input "false"
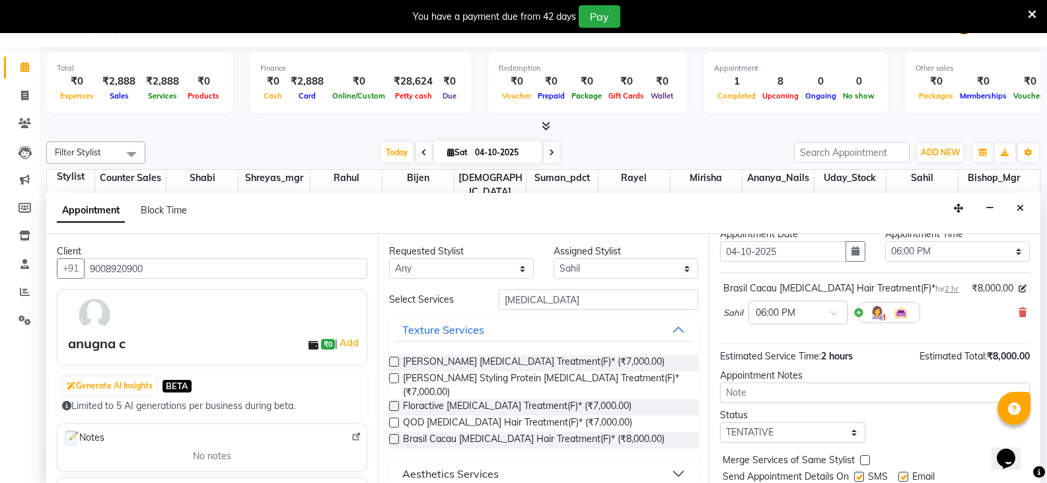
scroll to position [86, 0]
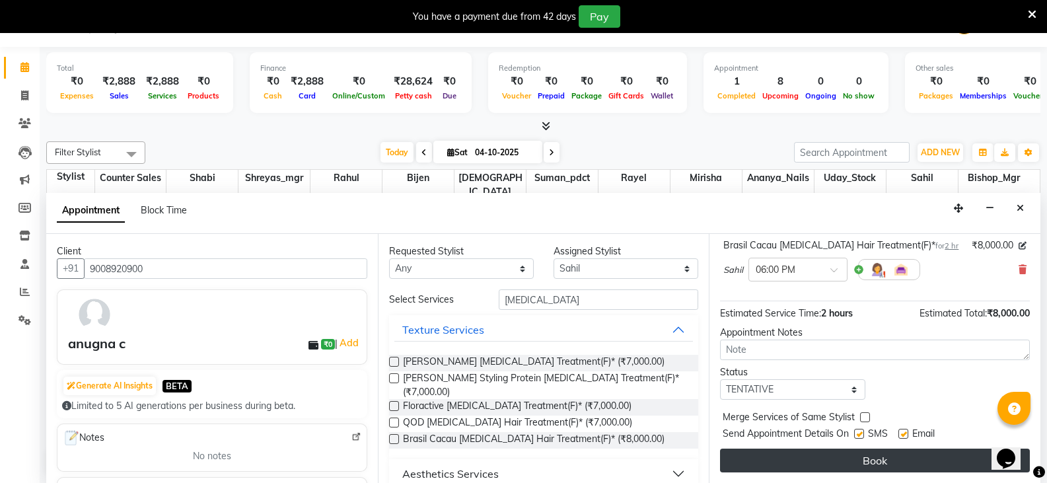
click at [813, 450] on button "Book" at bounding box center [875, 460] width 310 height 24
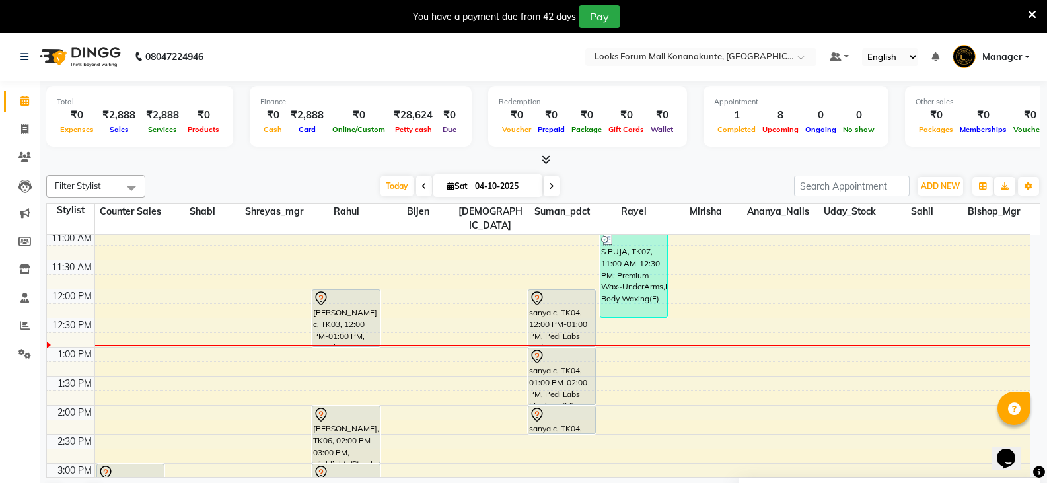
scroll to position [119, 0]
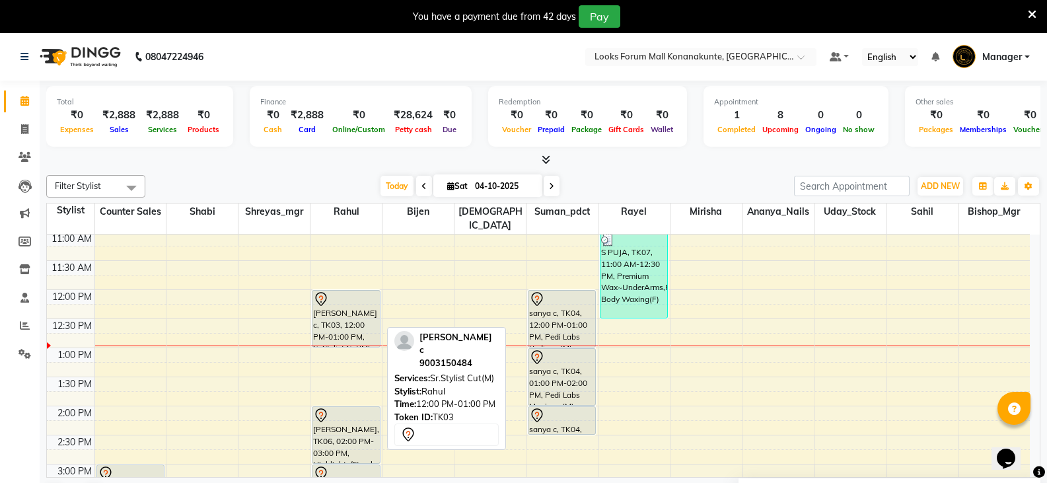
click at [339, 302] on div "jitesh c, TK03, 12:00 PM-01:00 PM, Sr.Stylist Cut(M)" at bounding box center [345, 319] width 67 height 56
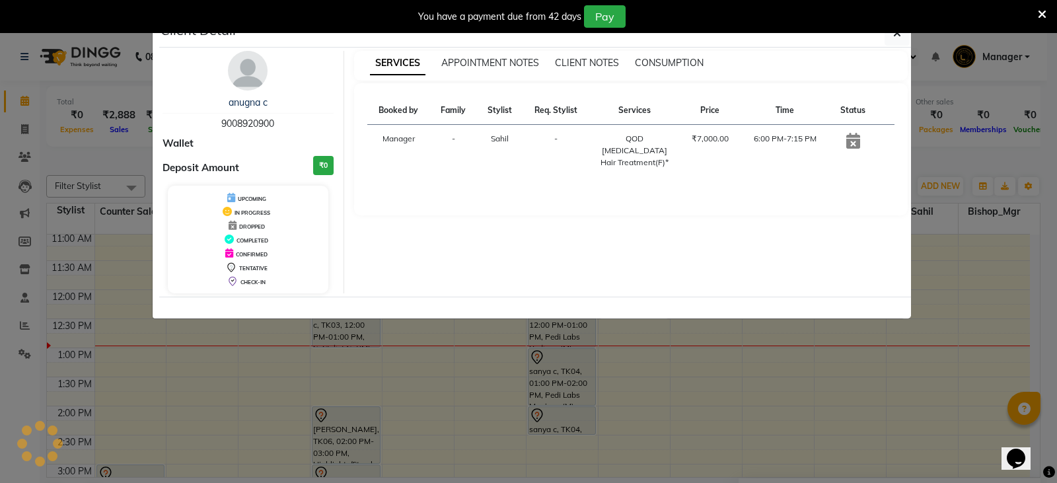
select select "7"
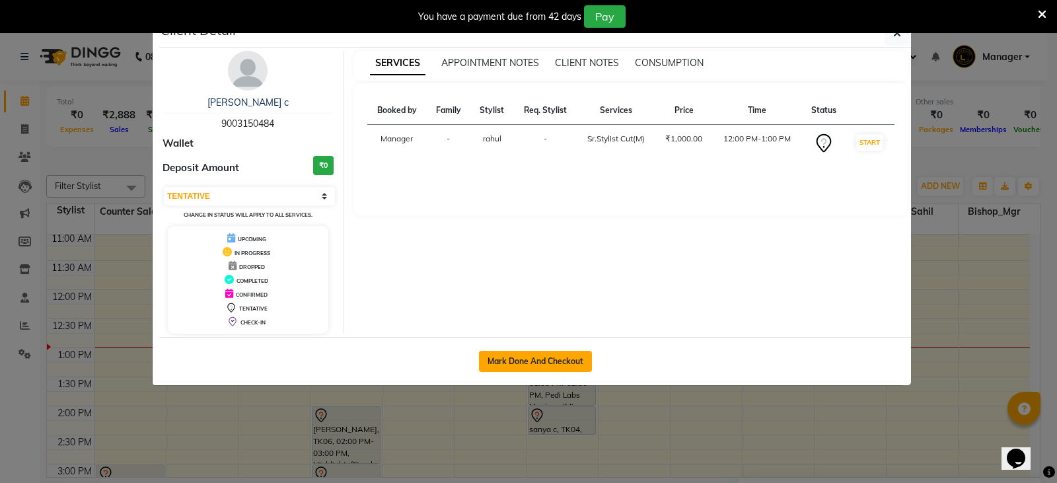
click at [547, 365] on button "Mark Done And Checkout" at bounding box center [535, 361] width 113 height 21
select select "service"
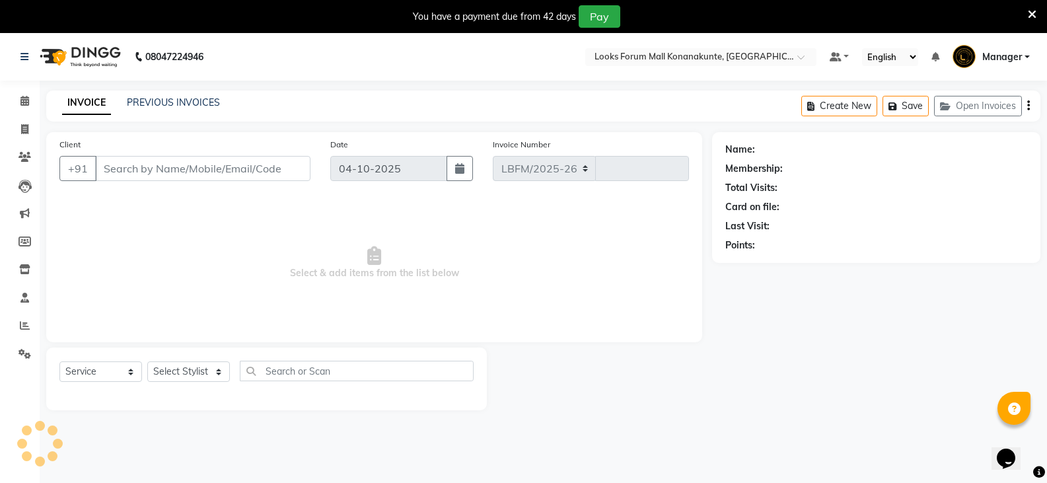
select select "8945"
type input "3707"
type input "9003150484"
select select "90391"
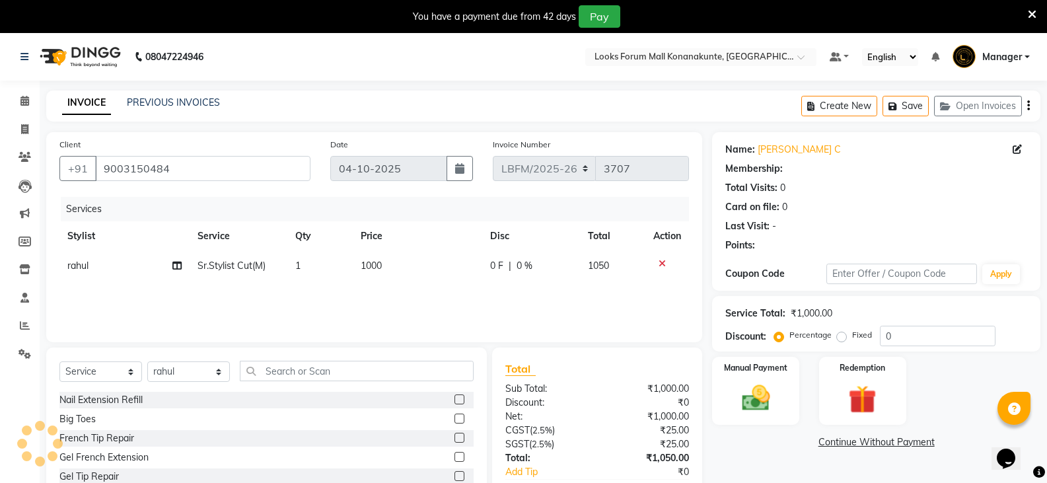
select select "1: Object"
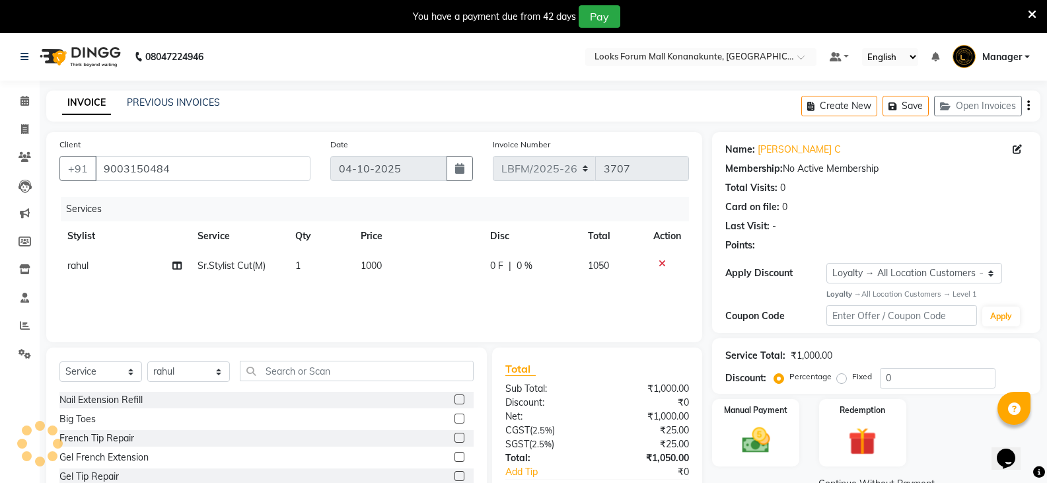
click at [410, 265] on td "1000" at bounding box center [418, 266] width 130 height 30
select select "90391"
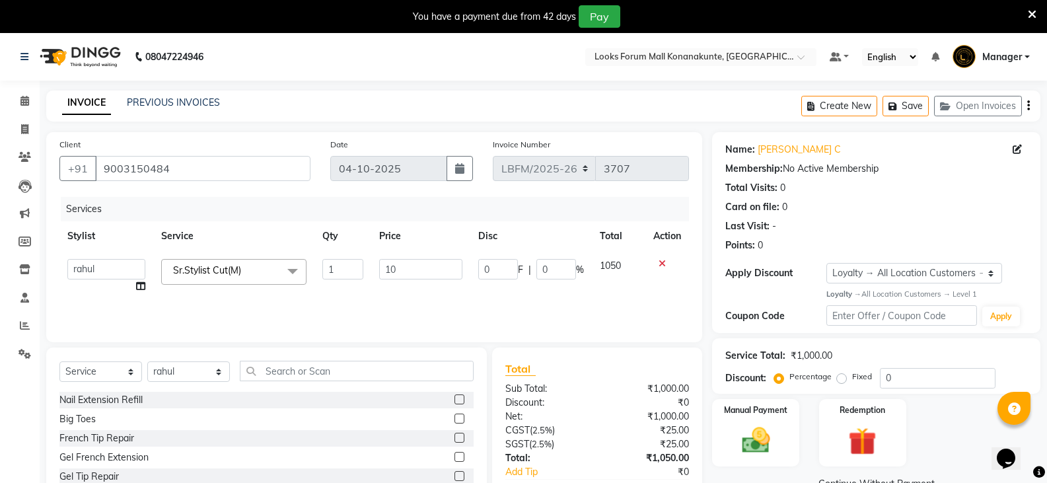
type input "1"
type input "900"
click at [365, 396] on div "Nail Extension Refill" at bounding box center [266, 400] width 414 height 17
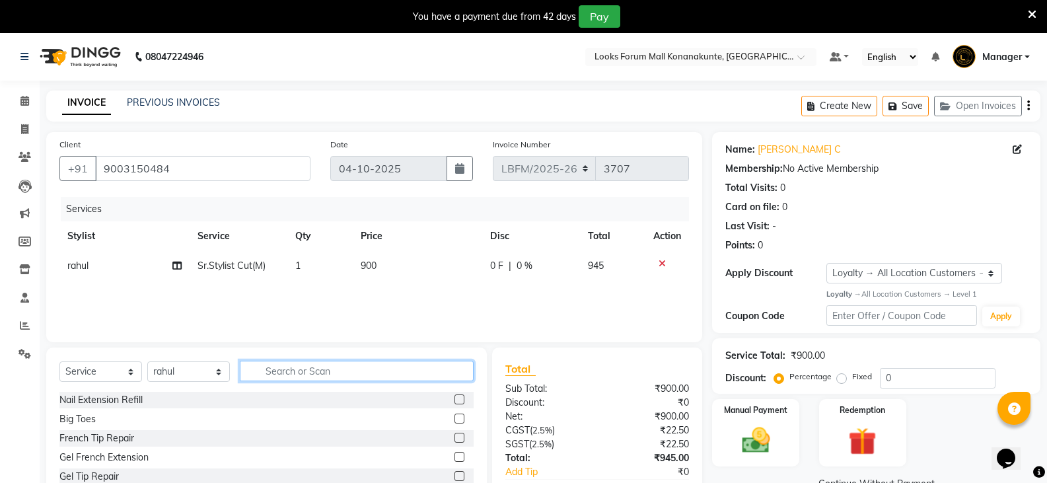
click at [376, 380] on input "text" at bounding box center [357, 371] width 234 height 20
drag, startPoint x: 374, startPoint y: 372, endPoint x: 383, endPoint y: 371, distance: 8.6
click at [375, 372] on input "text" at bounding box center [357, 371] width 234 height 20
click at [388, 380] on input "text" at bounding box center [357, 371] width 234 height 20
type input "bear"
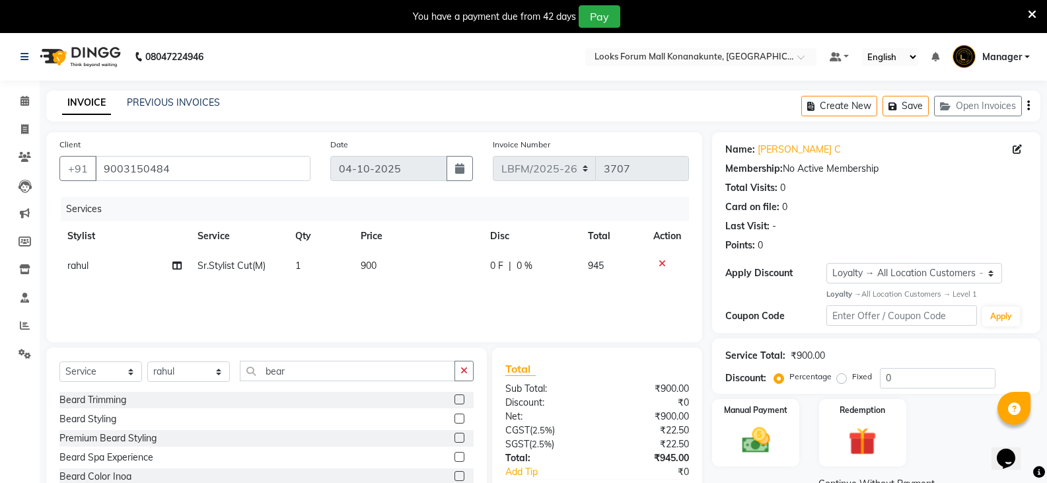
click at [457, 417] on label at bounding box center [459, 418] width 10 height 10
click at [457, 417] on input "checkbox" at bounding box center [458, 419] width 9 height 9
checkbox input "false"
drag, startPoint x: 401, startPoint y: 314, endPoint x: 410, endPoint y: 319, distance: 10.3
click at [402, 314] on div "Services Stylist Service Qty Price Disc Total Action rahul Sr.Stylist Cut(M) 1 …" at bounding box center [373, 263] width 629 height 132
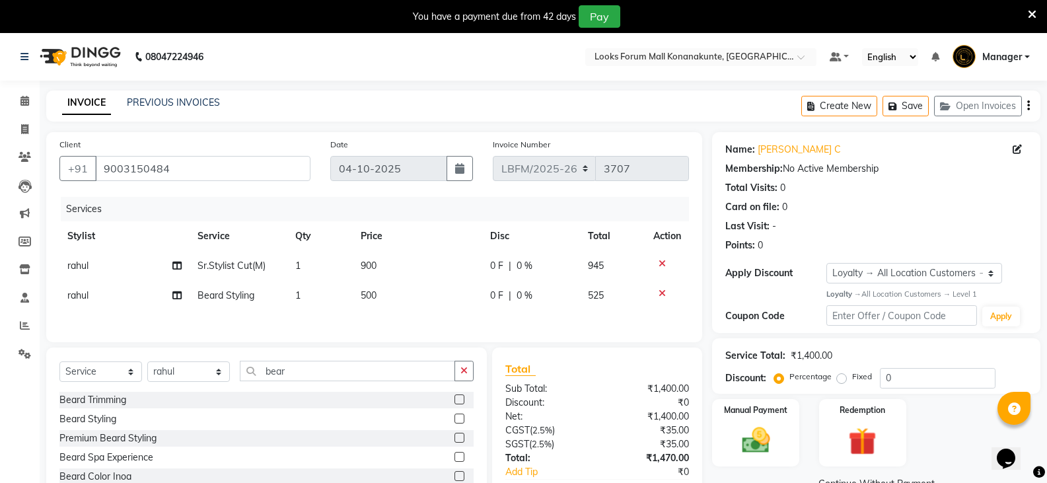
scroll to position [81, 0]
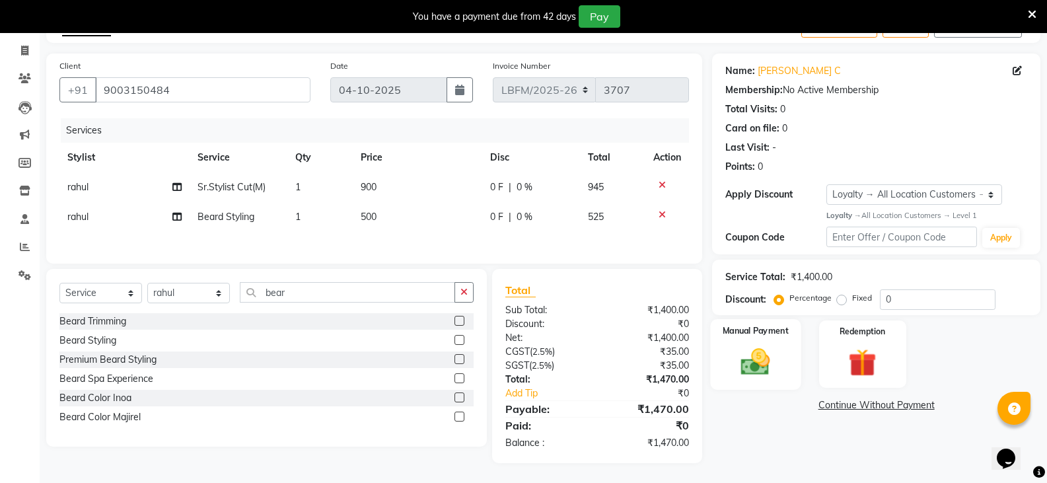
click at [731, 348] on div "Manual Payment" at bounding box center [756, 354] width 90 height 71
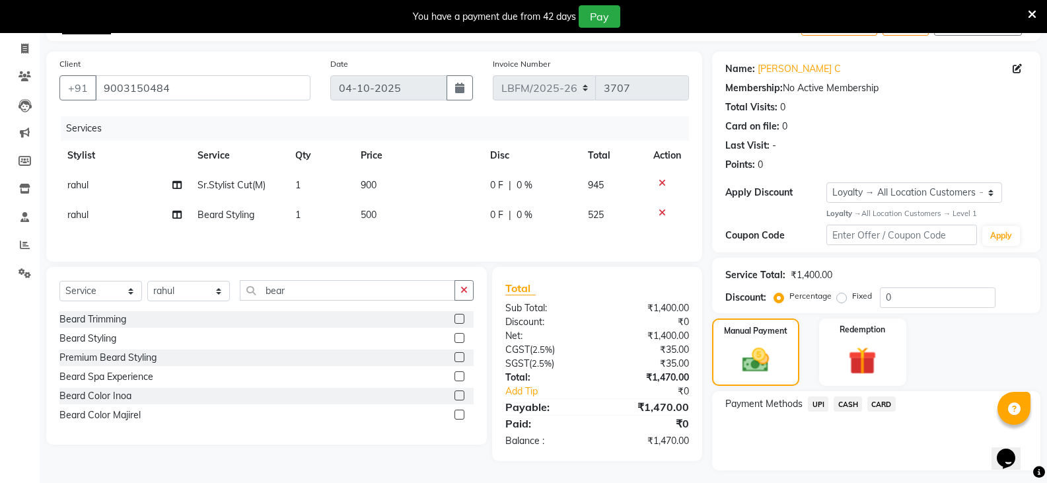
click at [878, 405] on span "CARD" at bounding box center [881, 403] width 28 height 15
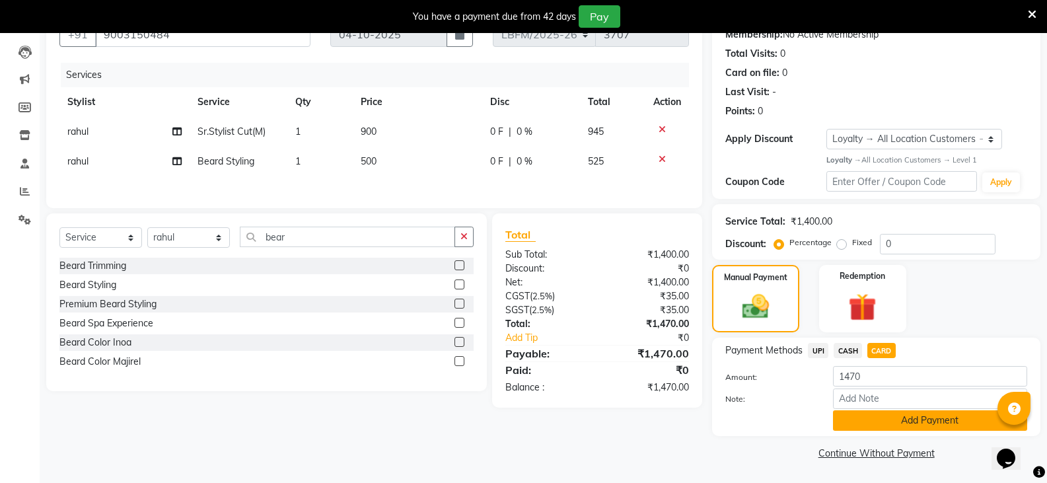
click at [877, 419] on button "Add Payment" at bounding box center [930, 420] width 194 height 20
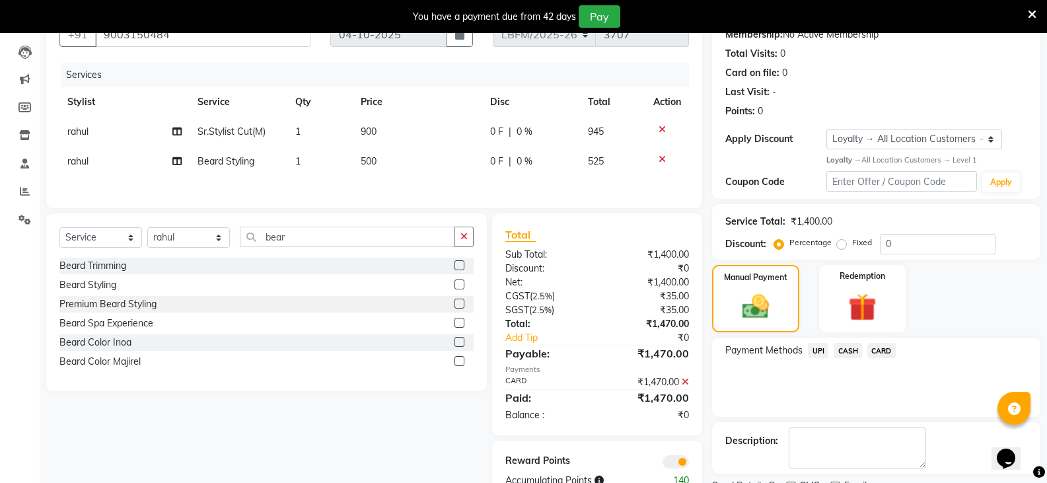
scroll to position [190, 0]
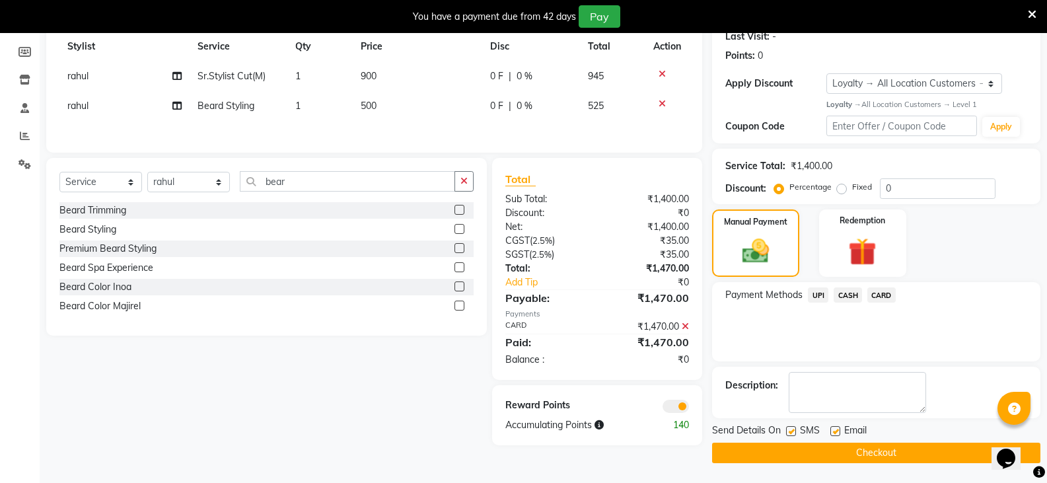
click at [877, 448] on button "Checkout" at bounding box center [876, 452] width 328 height 20
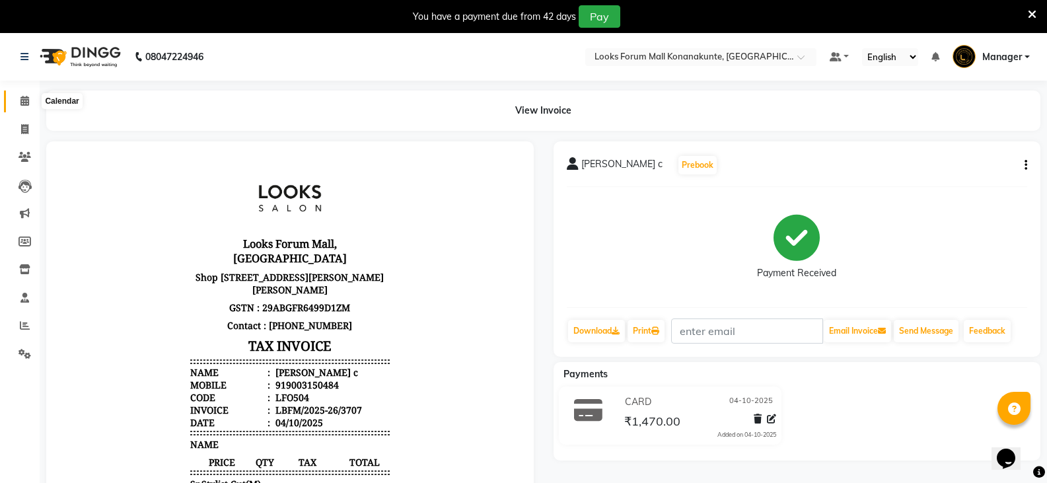
click at [29, 102] on icon at bounding box center [24, 101] width 9 height 10
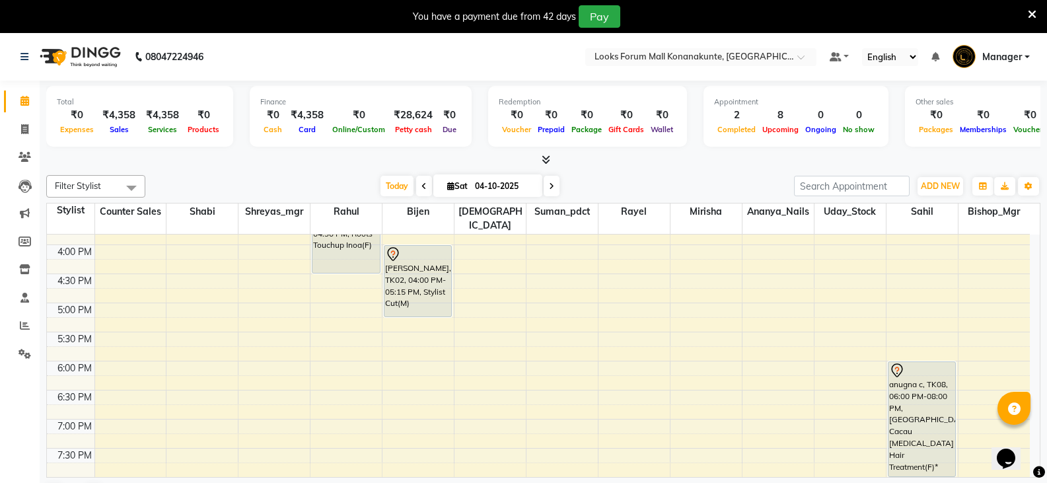
scroll to position [462, 0]
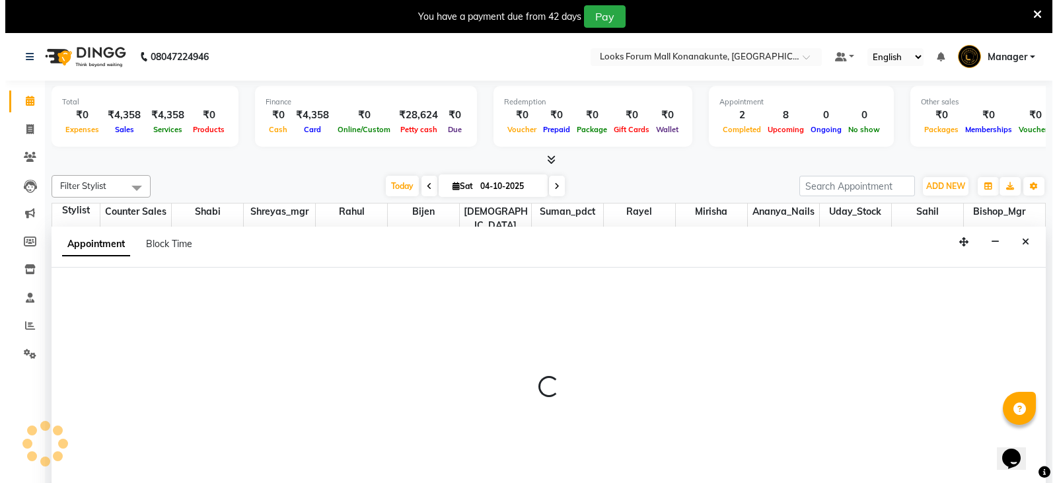
scroll to position [34, 0]
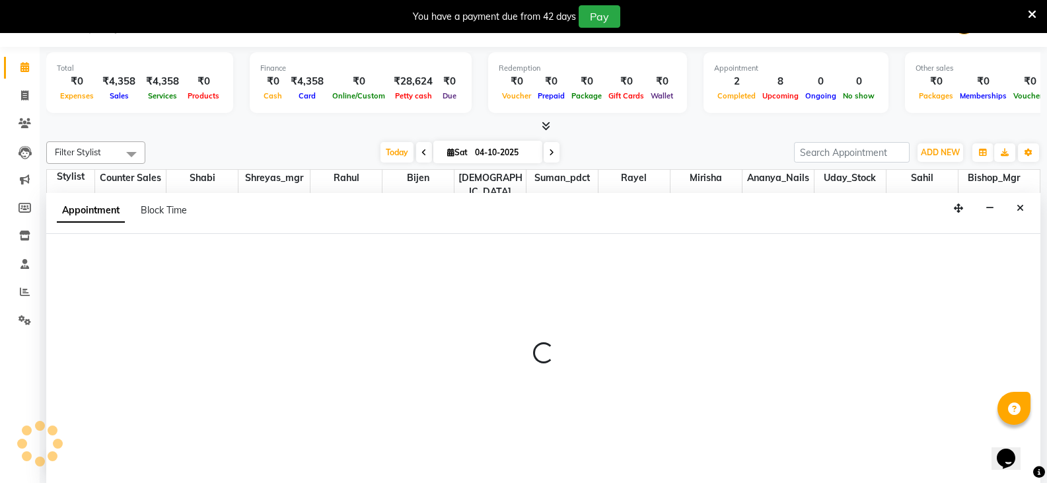
select select "90391"
select select "tentative"
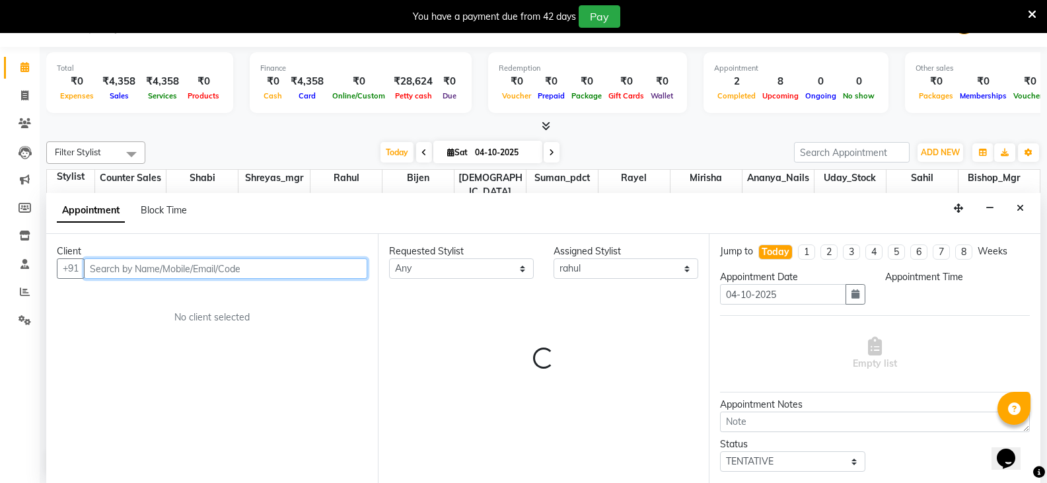
select select "1200"
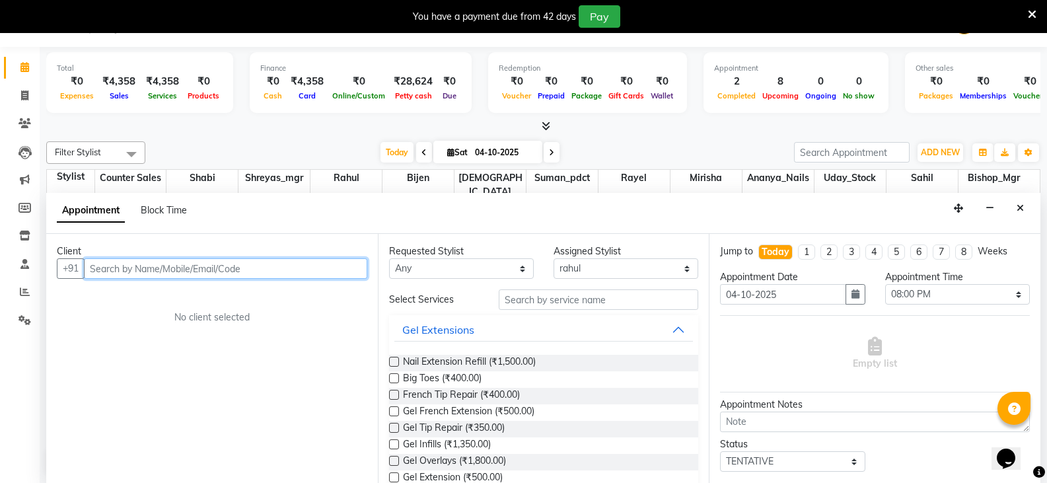
click at [218, 271] on input "text" at bounding box center [225, 268] width 283 height 20
type input "9740138633"
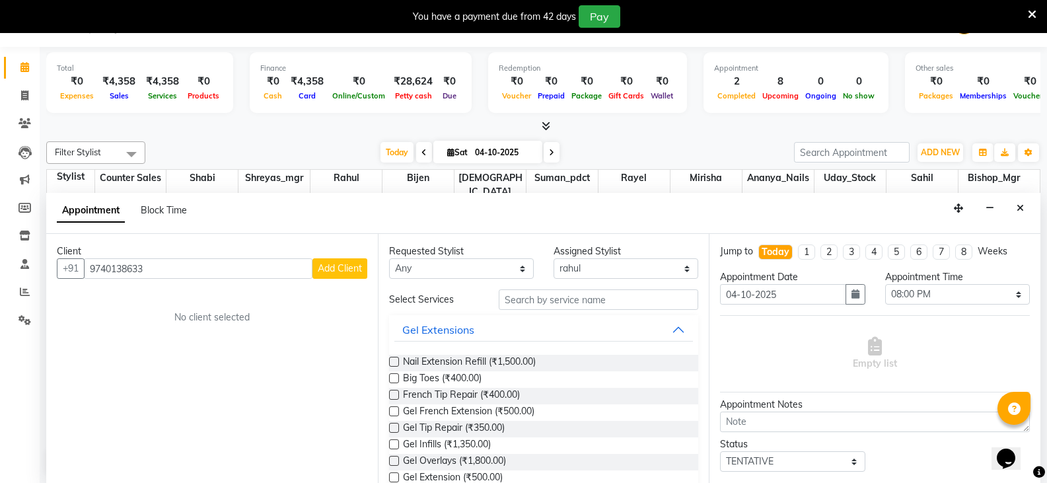
click at [318, 269] on span "Add Client" at bounding box center [340, 268] width 44 height 12
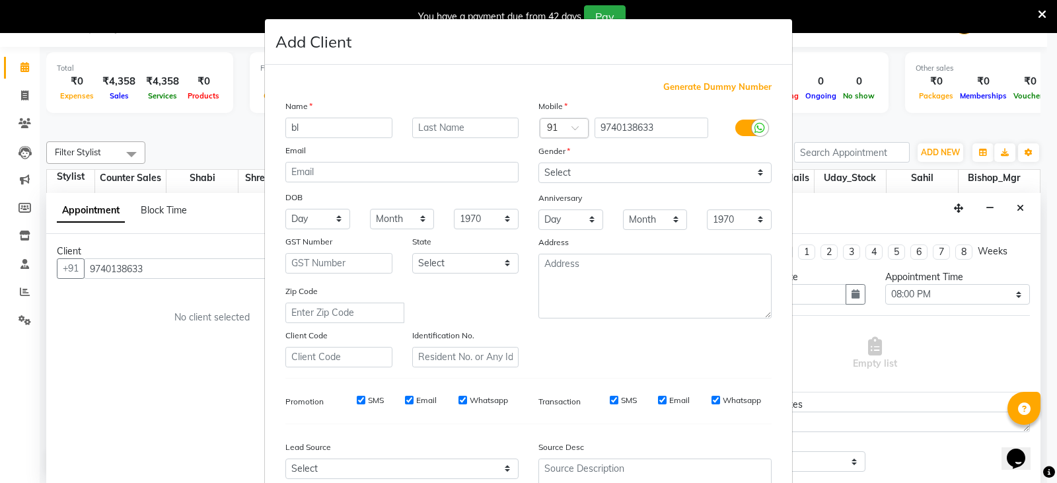
type input "b"
type input "aishwarya"
click at [427, 133] on input "text" at bounding box center [465, 128] width 107 height 20
type input "vasu"
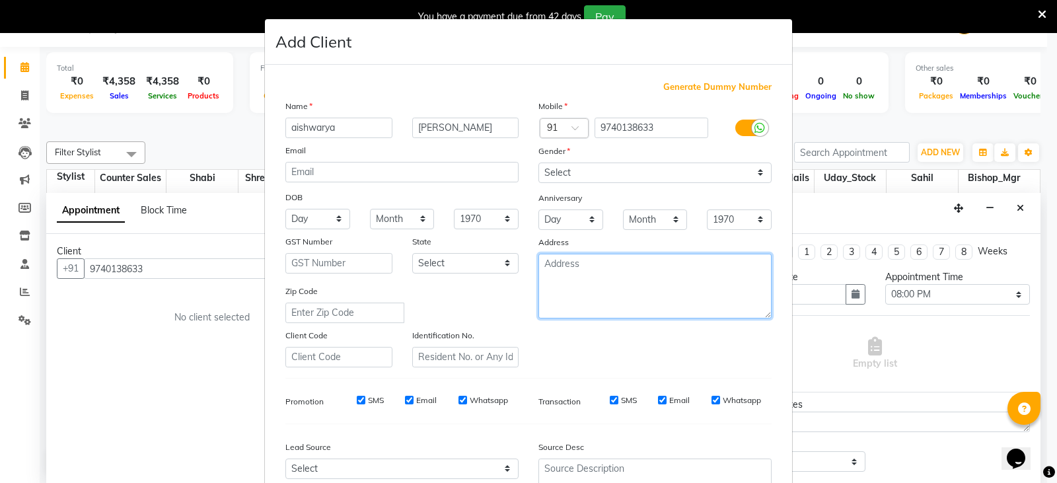
click at [657, 308] on textarea at bounding box center [654, 286] width 233 height 65
type textarea "blr"
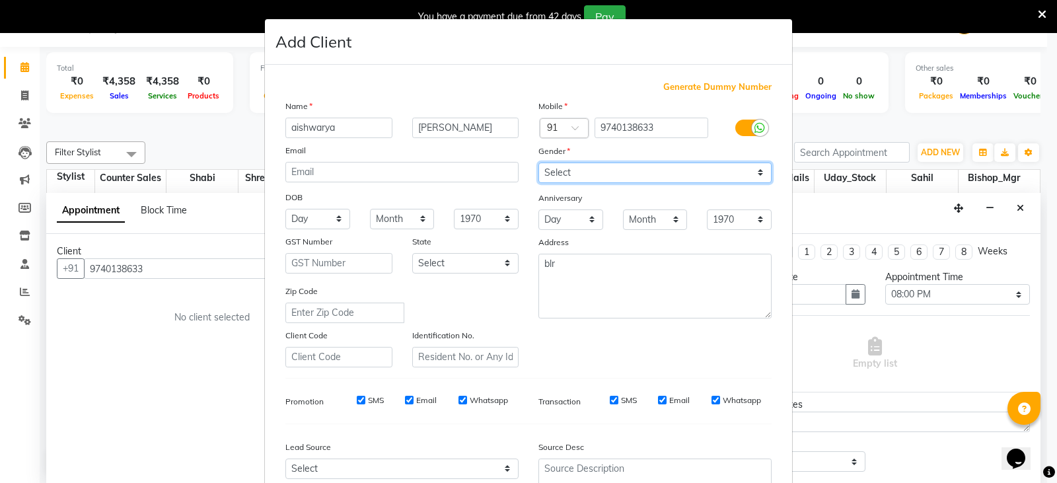
click at [742, 181] on select "Select [DEMOGRAPHIC_DATA] [DEMOGRAPHIC_DATA] Other Prefer Not To Say" at bounding box center [654, 172] width 233 height 20
select select "[DEMOGRAPHIC_DATA]"
click at [538, 162] on select "Select [DEMOGRAPHIC_DATA] [DEMOGRAPHIC_DATA] Other Prefer Not To Say" at bounding box center [654, 172] width 233 height 20
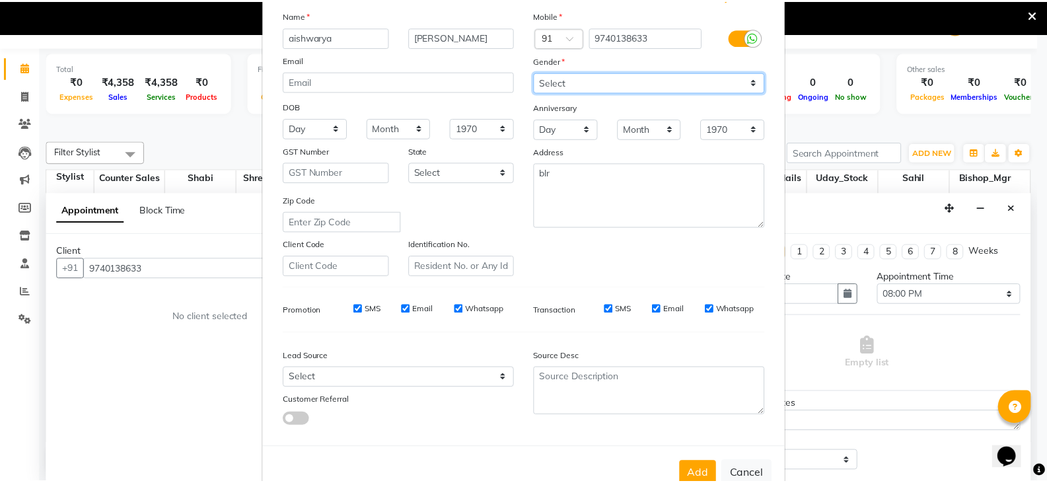
scroll to position [127, 0]
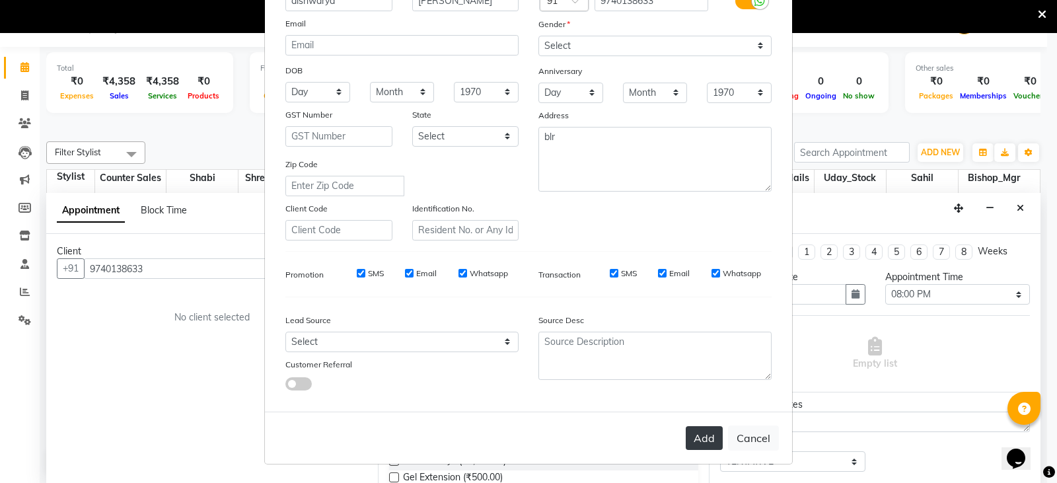
click at [691, 442] on button "Add" at bounding box center [703, 438] width 37 height 24
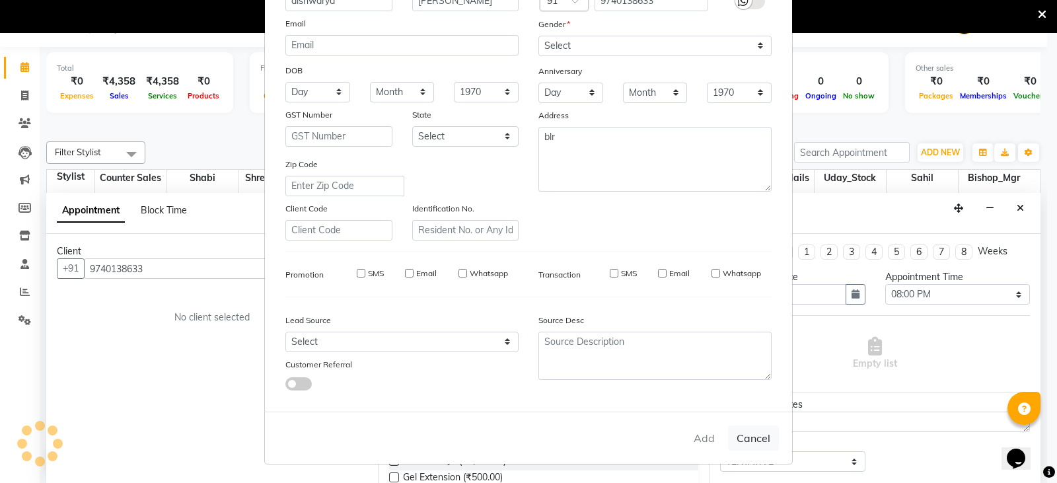
select select
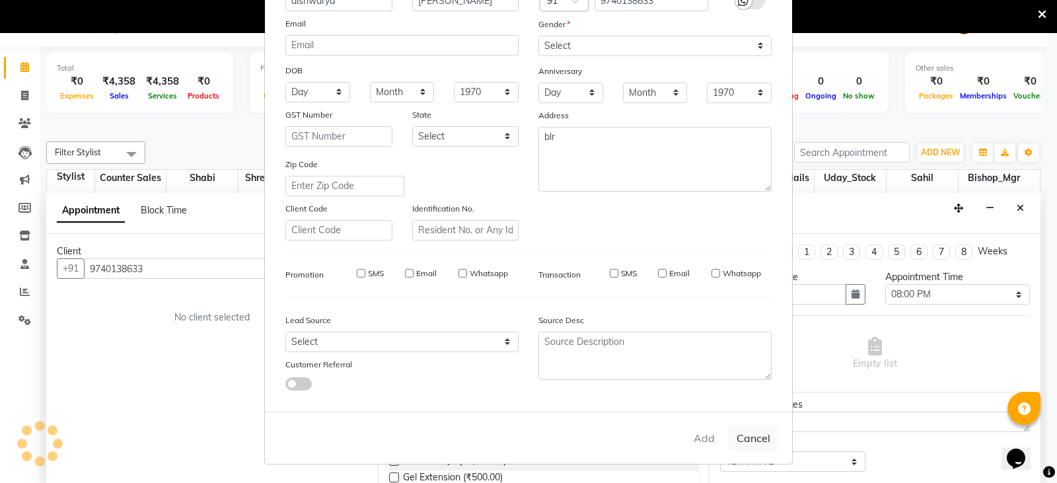
select select
checkbox input "false"
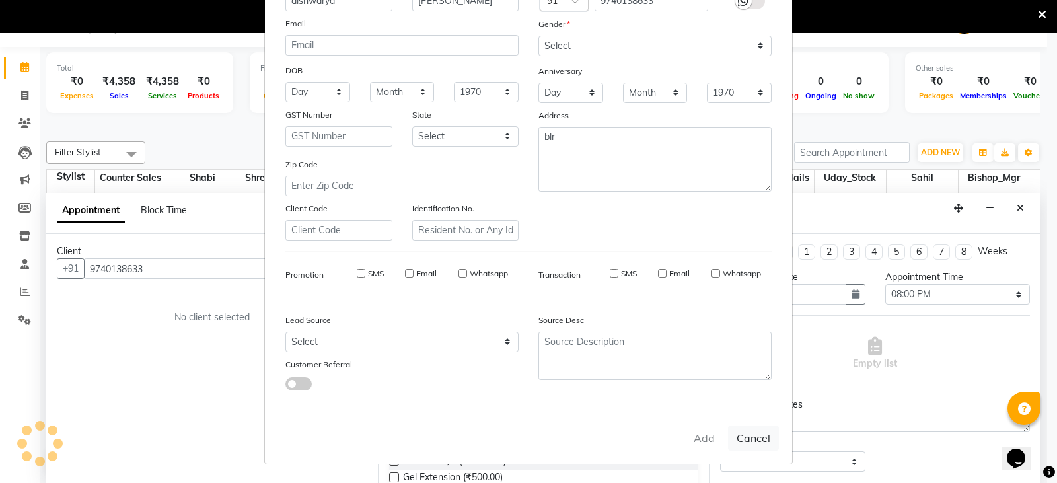
checkbox input "false"
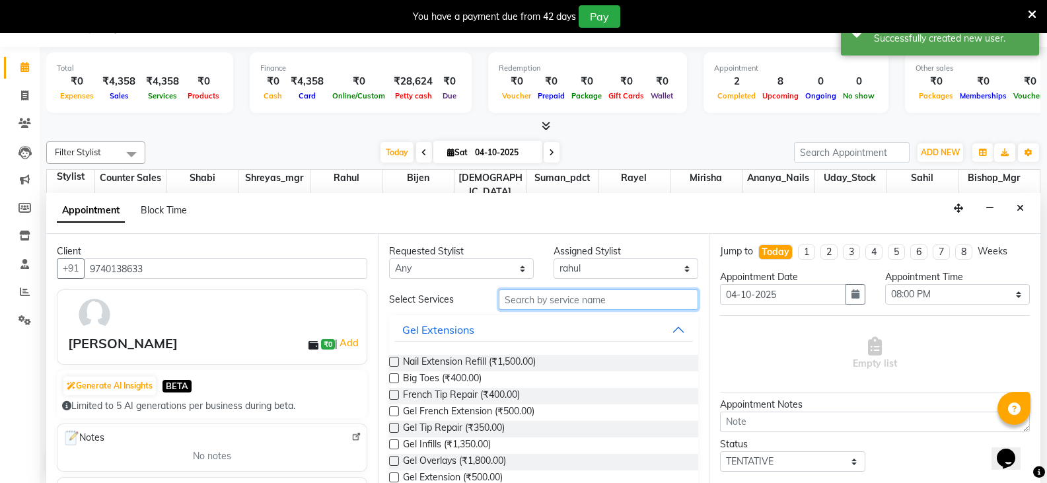
click at [660, 300] on input "text" at bounding box center [598, 299] width 199 height 20
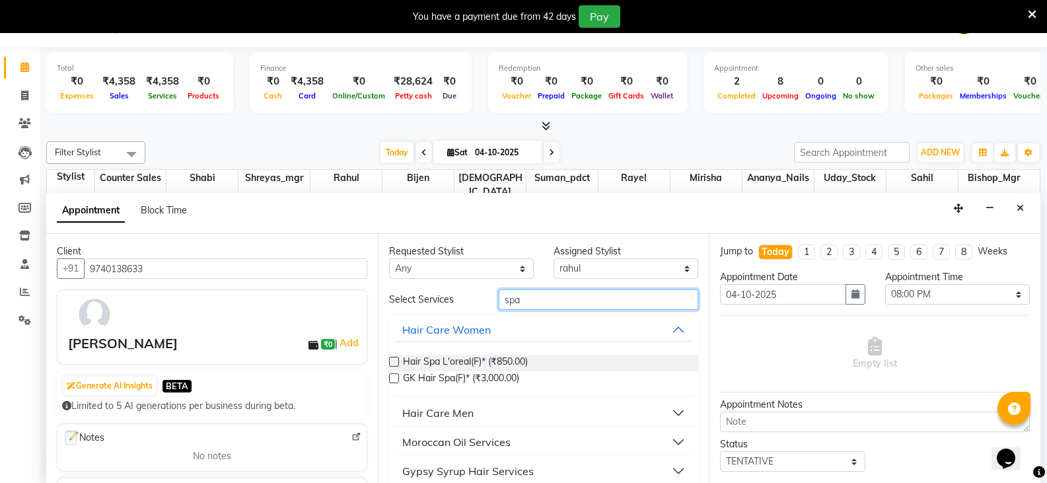
type input "spa"
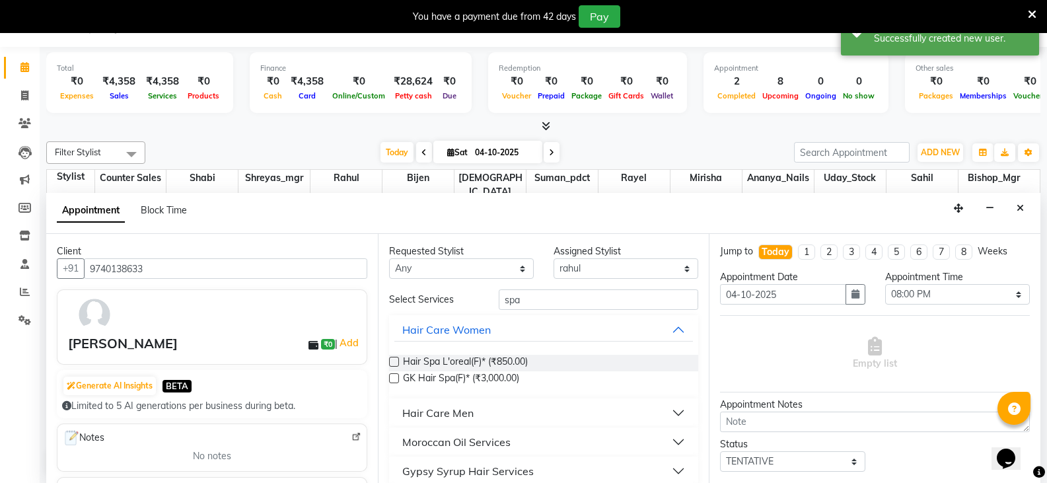
click at [389, 359] on label at bounding box center [394, 362] width 10 height 10
click at [389, 359] on input "checkbox" at bounding box center [393, 363] width 9 height 9
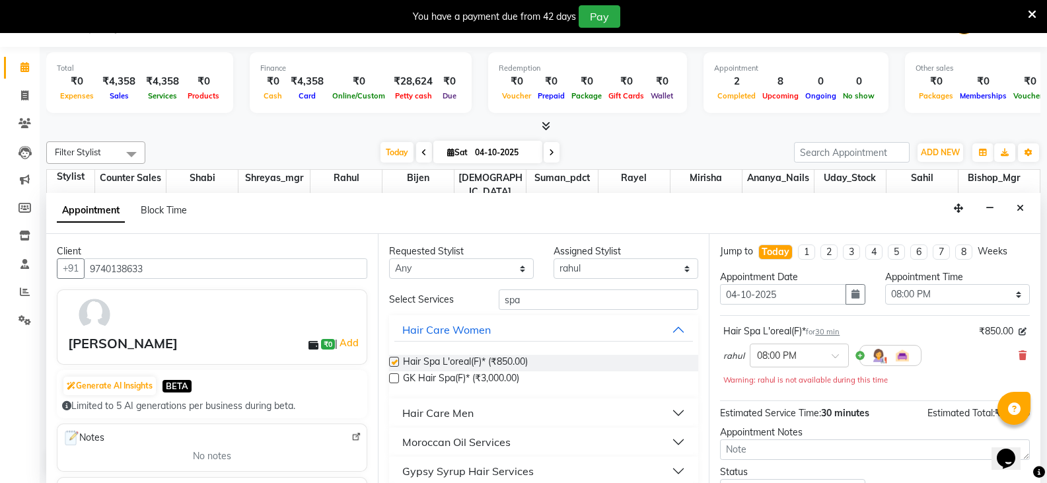
checkbox input "false"
click at [528, 302] on input "spa" at bounding box center [598, 299] width 199 height 20
type input "s"
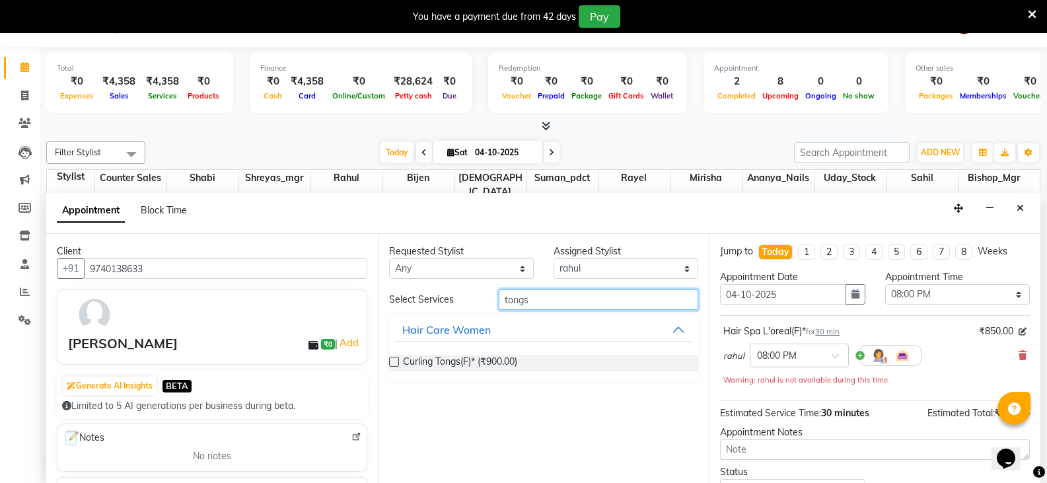
type input "tongs"
click at [394, 361] on label at bounding box center [394, 362] width 10 height 10
click at [394, 361] on input "checkbox" at bounding box center [393, 363] width 9 height 9
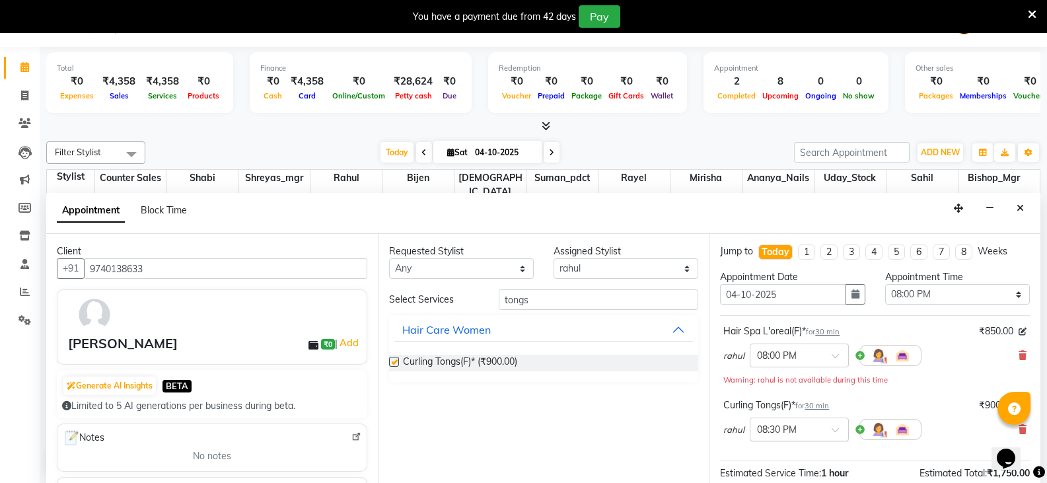
checkbox input "false"
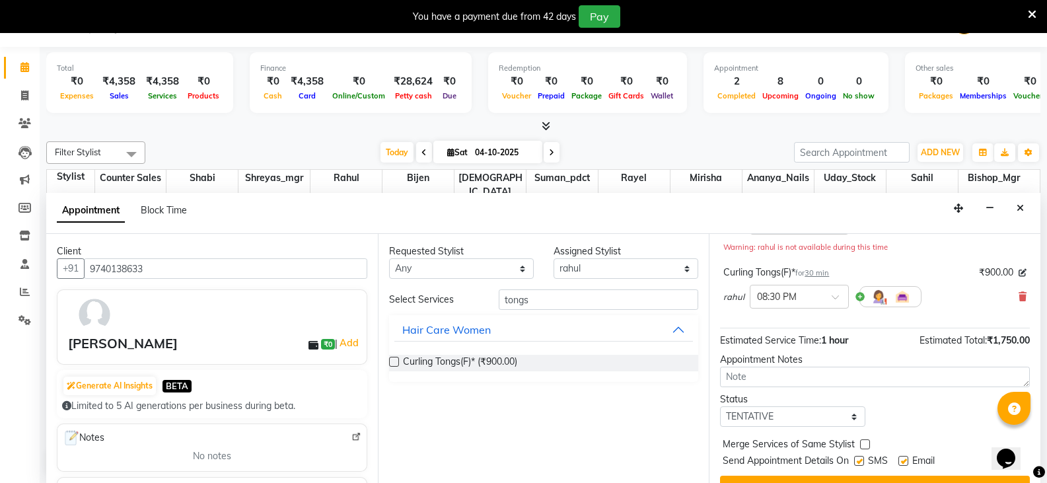
scroll to position [160, 0]
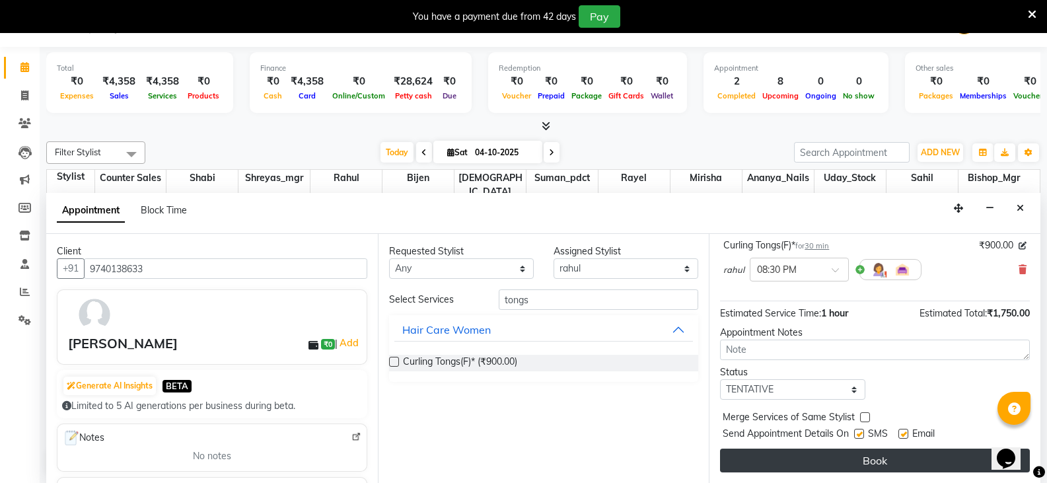
click at [868, 456] on button "Book" at bounding box center [875, 460] width 310 height 24
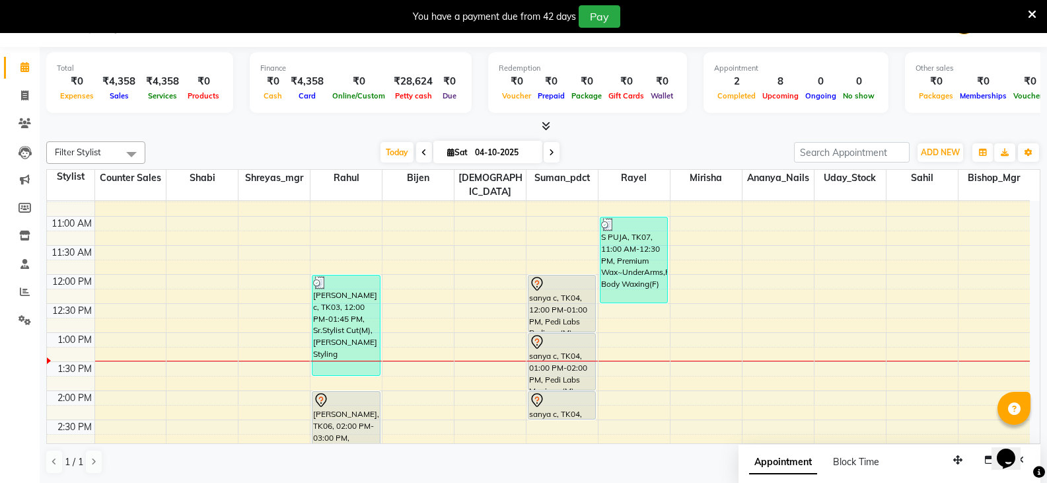
scroll to position [94, 0]
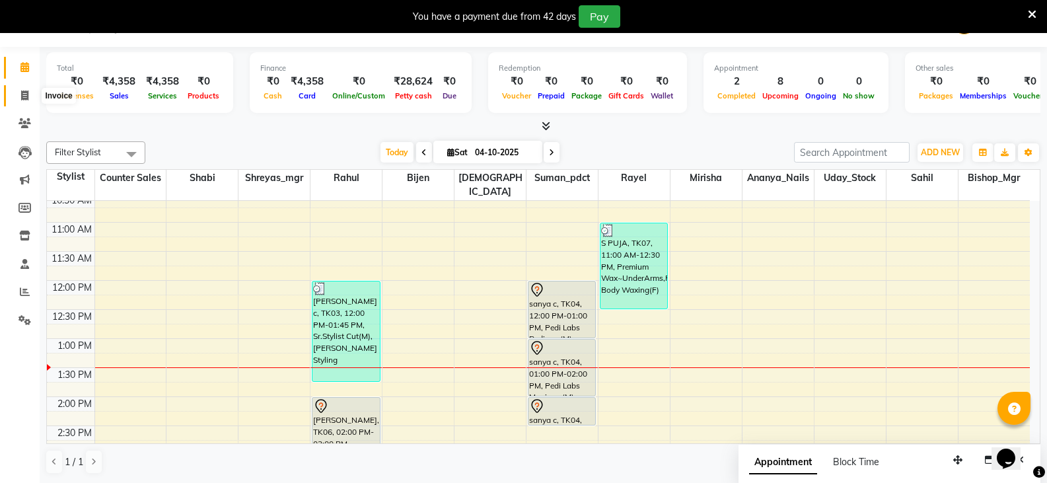
click at [22, 92] on icon at bounding box center [24, 95] width 7 height 10
select select "service"
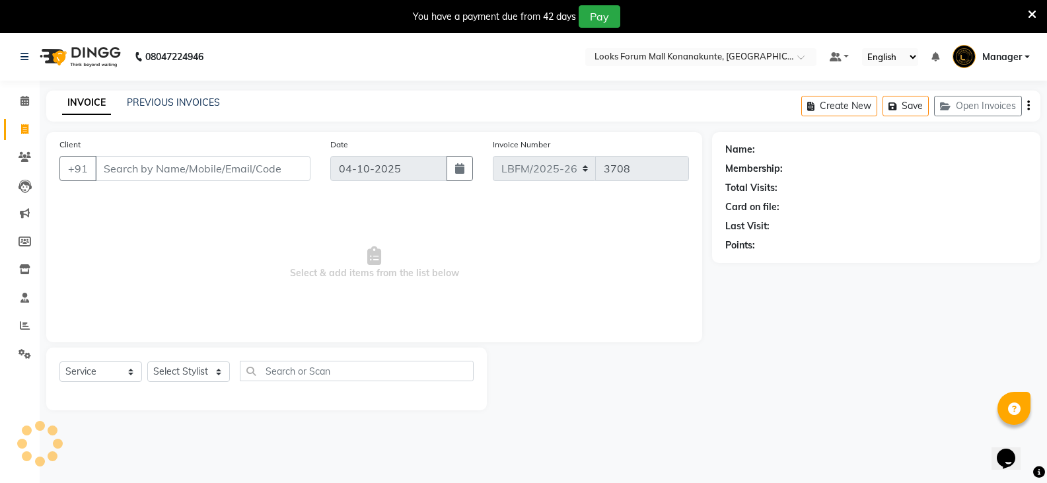
click at [158, 139] on div "Client +91" at bounding box center [185, 164] width 271 height 54
click at [183, 166] on input "Client" at bounding box center [202, 168] width 215 height 25
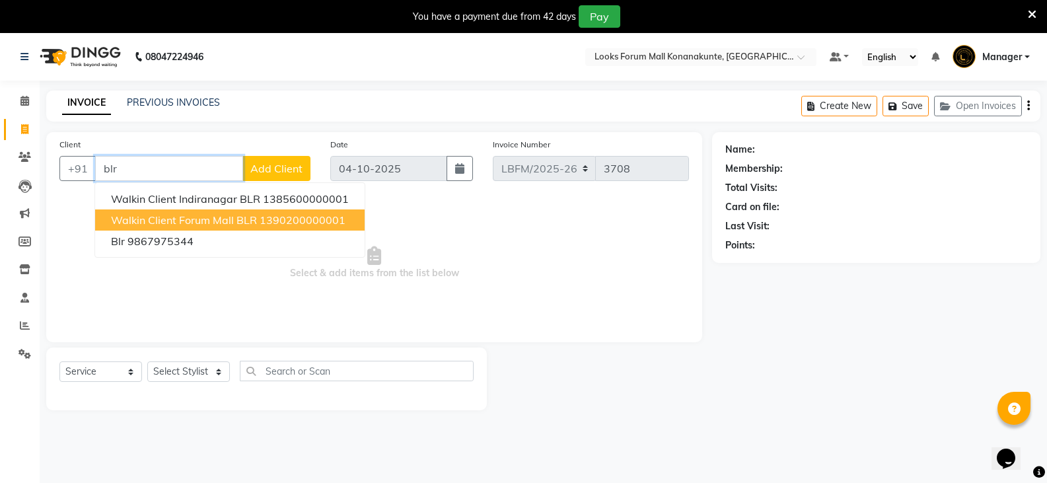
click at [191, 216] on span "Walkin Client Forum Mall BLR" at bounding box center [184, 219] width 146 height 13
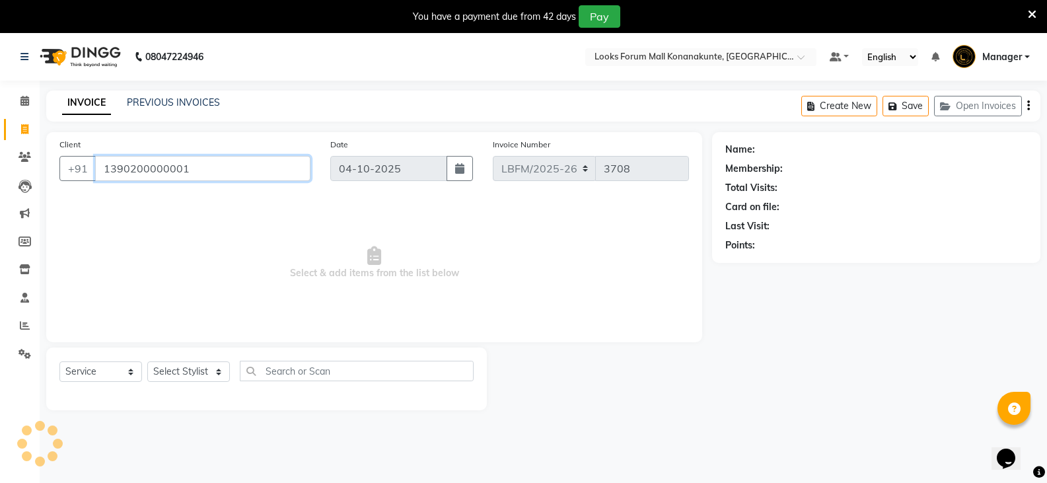
type input "1390200000001"
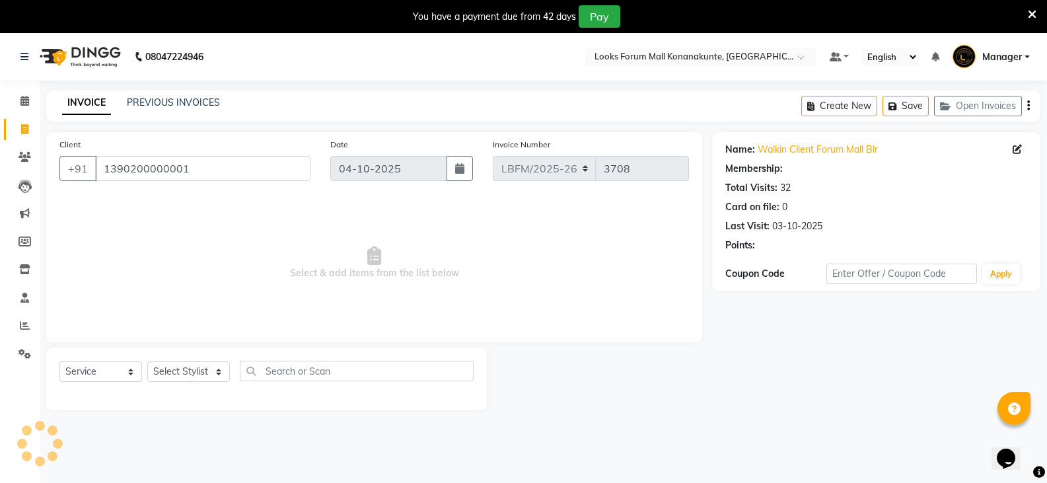
click at [196, 383] on div "Select Service Product Membership Package Voucher Prepaid Gift Card Select Styl…" at bounding box center [266, 376] width 414 height 31
click at [197, 374] on select "Select Stylist Ananya_Nails [PERSON_NAME] Bijen Bishop_Mgr Counter Sales Manage…" at bounding box center [188, 371] width 83 height 20
select select "1: Object"
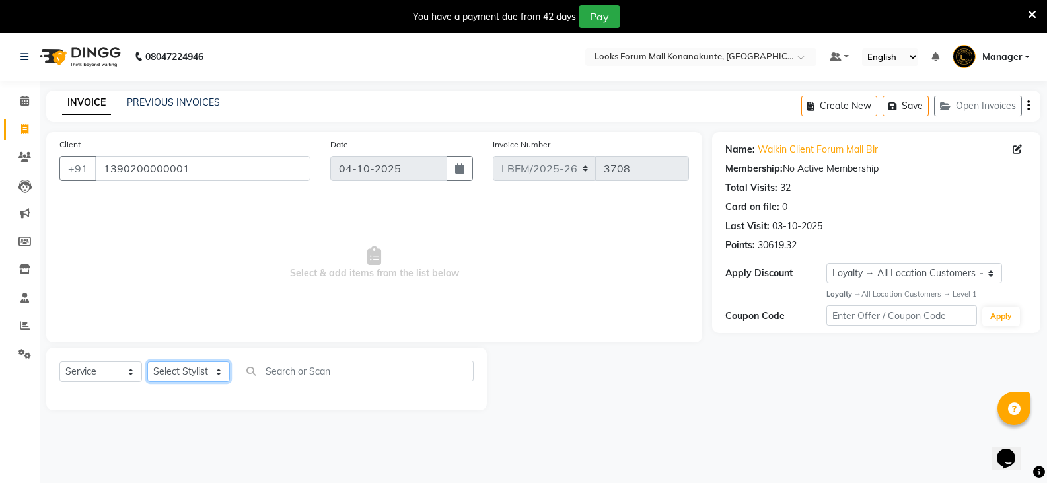
select select "90396"
click at [147, 361] on select "Select Stylist Ananya_Nails [PERSON_NAME] Bijen Bishop_Mgr Counter Sales Manage…" at bounding box center [188, 371] width 83 height 20
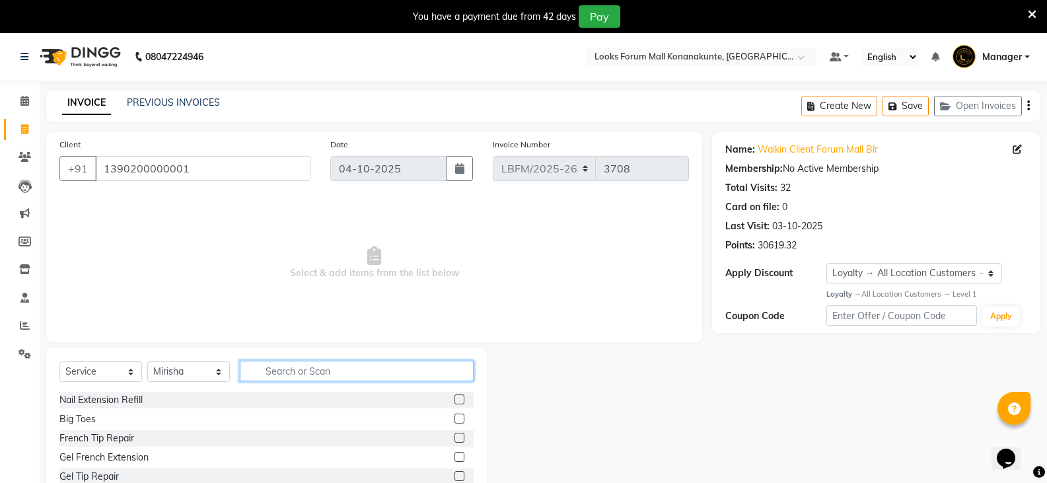
drag, startPoint x: 321, startPoint y: 368, endPoint x: 487, endPoint y: 273, distance: 190.8
click at [322, 368] on input "text" at bounding box center [357, 371] width 234 height 20
type input "eye"
click at [454, 460] on label at bounding box center [459, 457] width 10 height 10
click at [454, 460] on input "checkbox" at bounding box center [458, 457] width 9 height 9
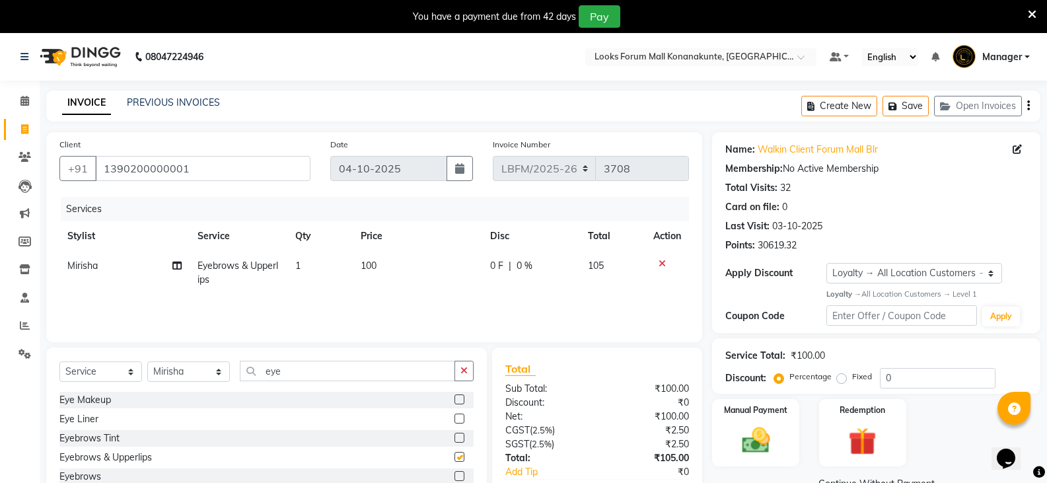
checkbox input "false"
click at [405, 270] on td "100" at bounding box center [418, 273] width 130 height 44
select select "90396"
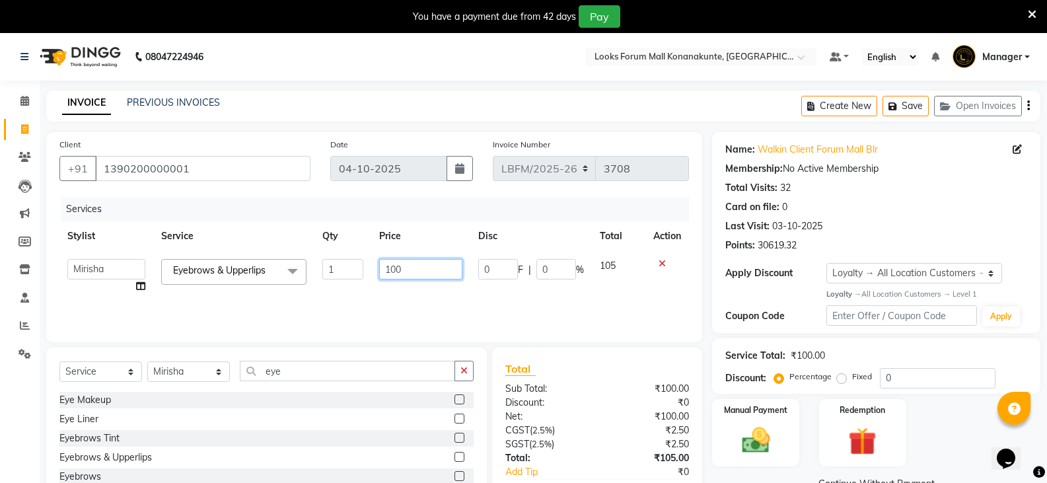
drag, startPoint x: 422, startPoint y: 267, endPoint x: 314, endPoint y: 265, distance: 107.7
click at [314, 265] on tr "Ananya_Nails Ashu Bijen Bishop_Mgr Counter Sales Manager Mirisha rahul Rayel Sa…" at bounding box center [373, 276] width 629 height 50
type input "170"
click at [785, 425] on div "Manual Payment" at bounding box center [756, 433] width 90 height 71
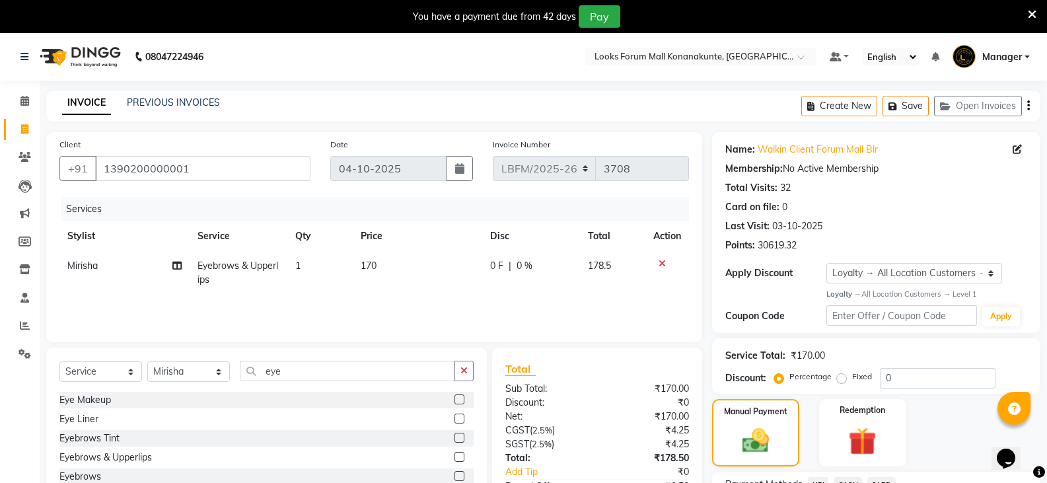
scroll to position [115, 0]
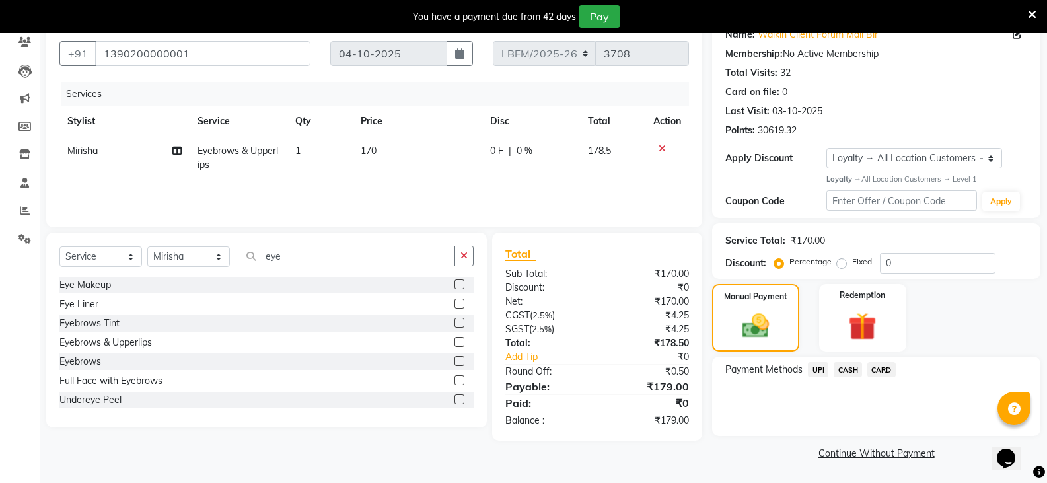
click at [882, 367] on span "CARD" at bounding box center [881, 369] width 28 height 15
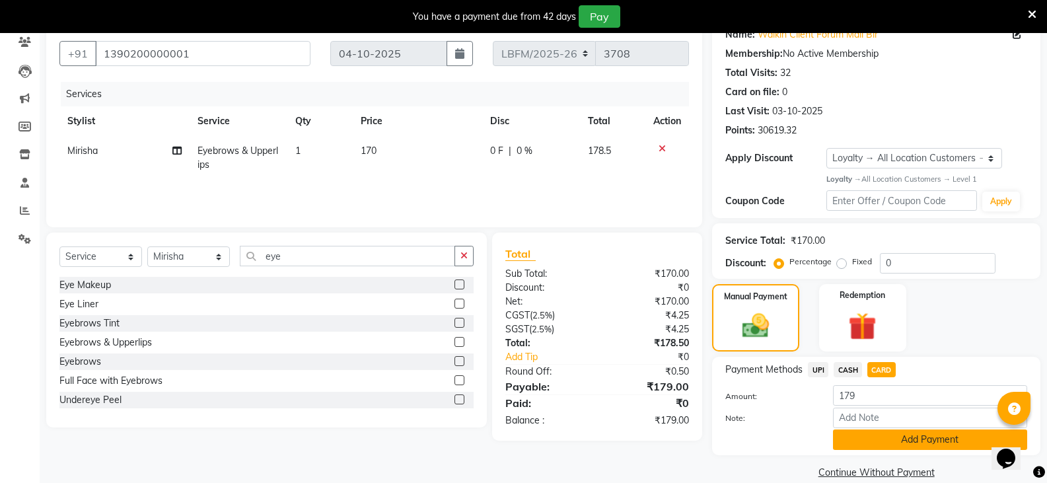
click at [895, 429] on button "Add Payment" at bounding box center [930, 439] width 194 height 20
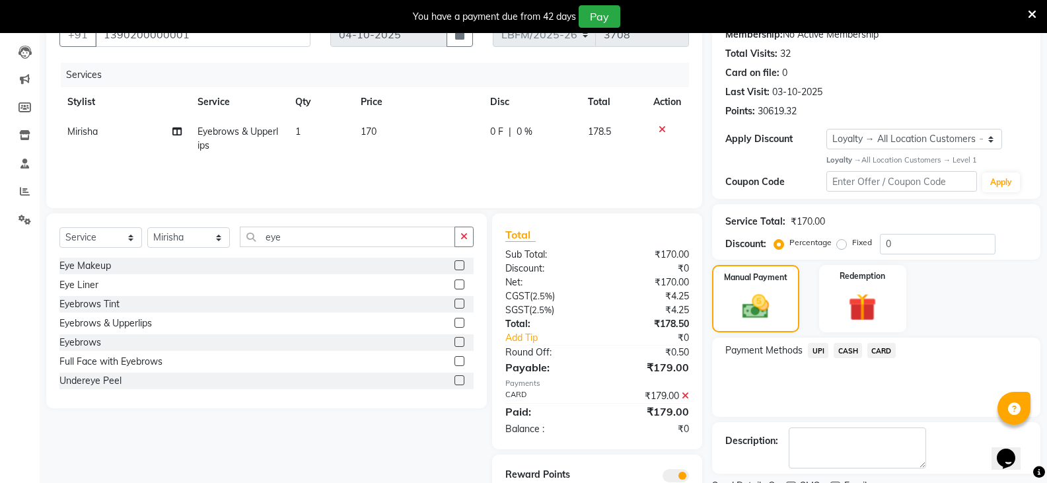
scroll to position [190, 0]
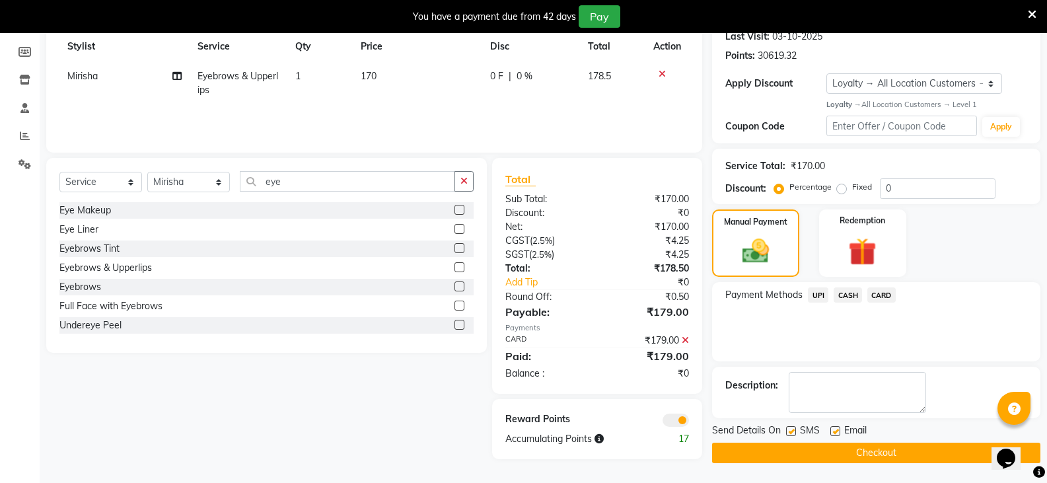
click at [841, 448] on button "Checkout" at bounding box center [876, 452] width 328 height 20
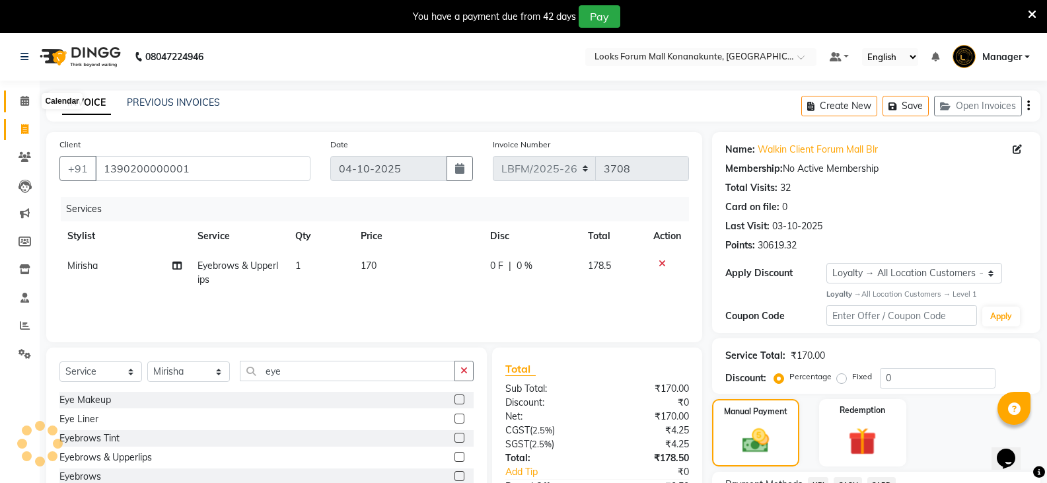
click at [16, 104] on span at bounding box center [24, 101] width 23 height 15
click at [30, 100] on span at bounding box center [24, 101] width 23 height 15
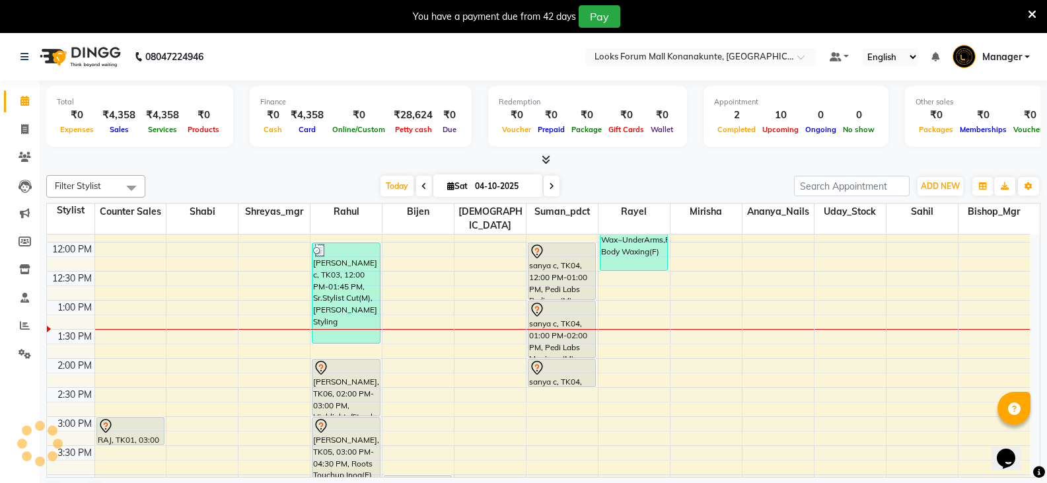
scroll to position [198, 0]
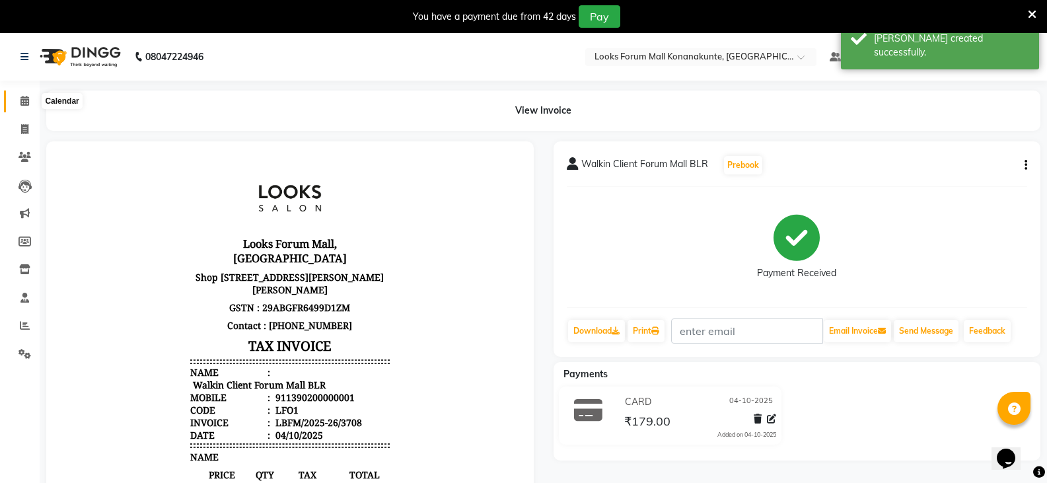
drag, startPoint x: 28, startPoint y: 100, endPoint x: 39, endPoint y: 104, distance: 11.1
click at [28, 100] on icon at bounding box center [24, 101] width 9 height 10
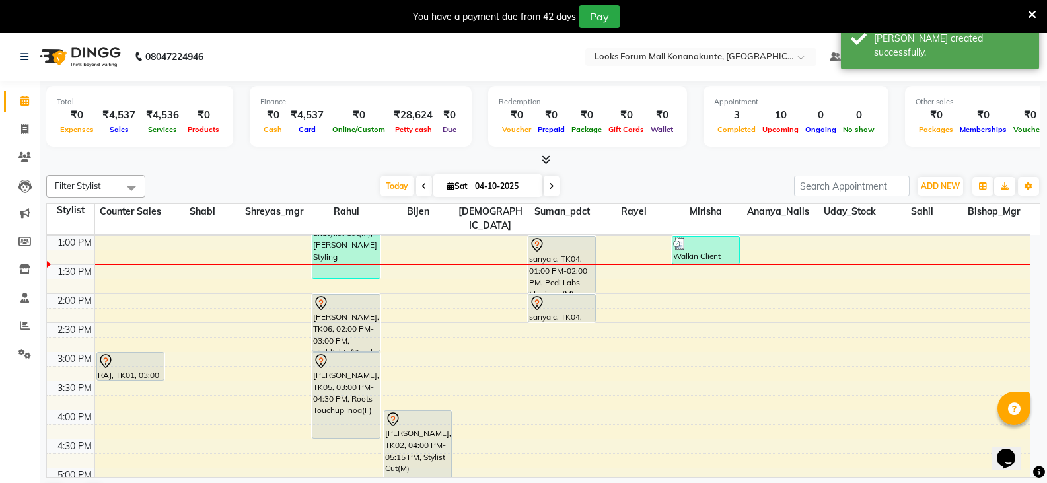
scroll to position [264, 0]
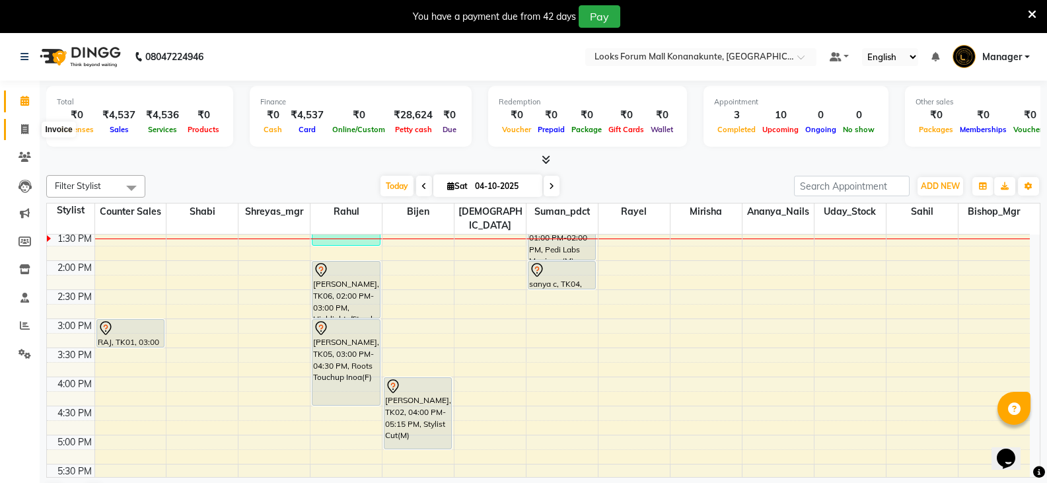
click at [24, 130] on icon at bounding box center [24, 129] width 7 height 10
select select "service"
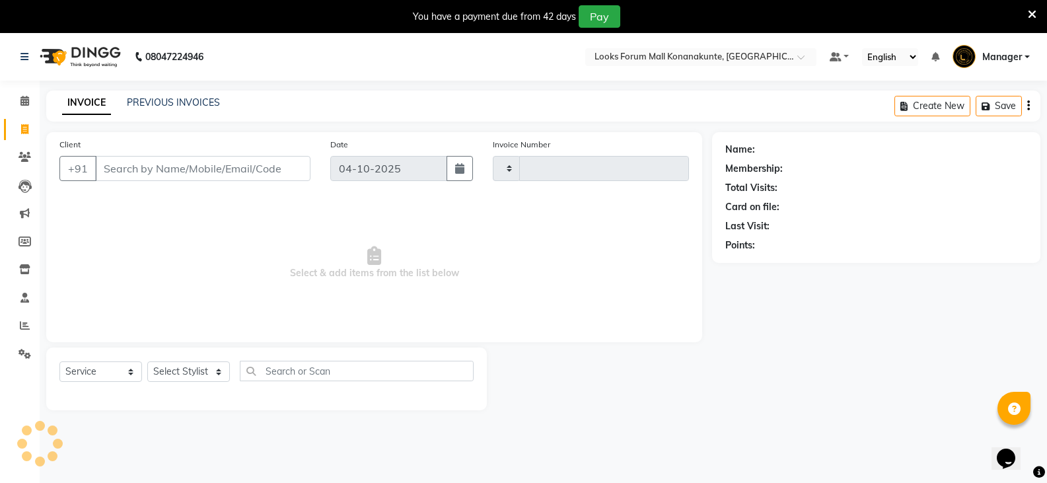
type input "3709"
select select "8945"
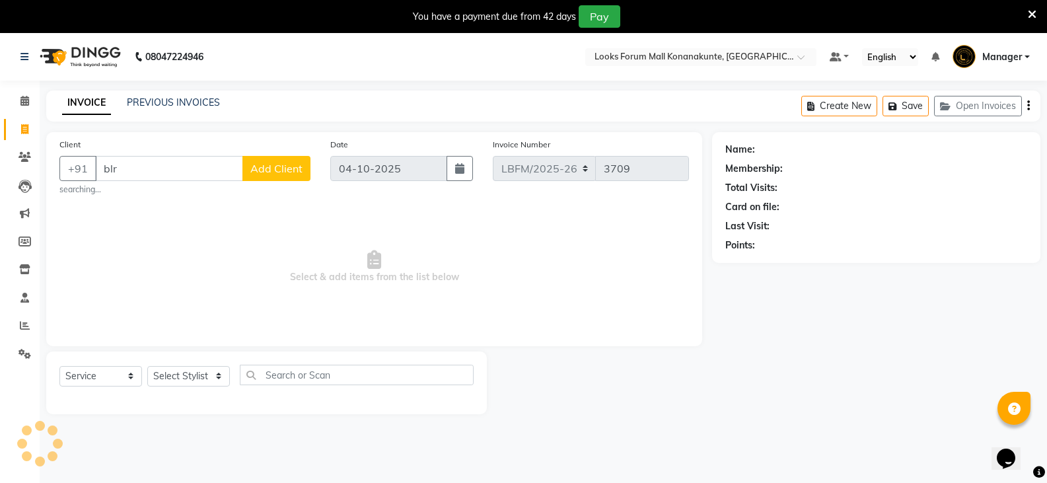
click at [188, 173] on input "blr" at bounding box center [169, 168] width 148 height 25
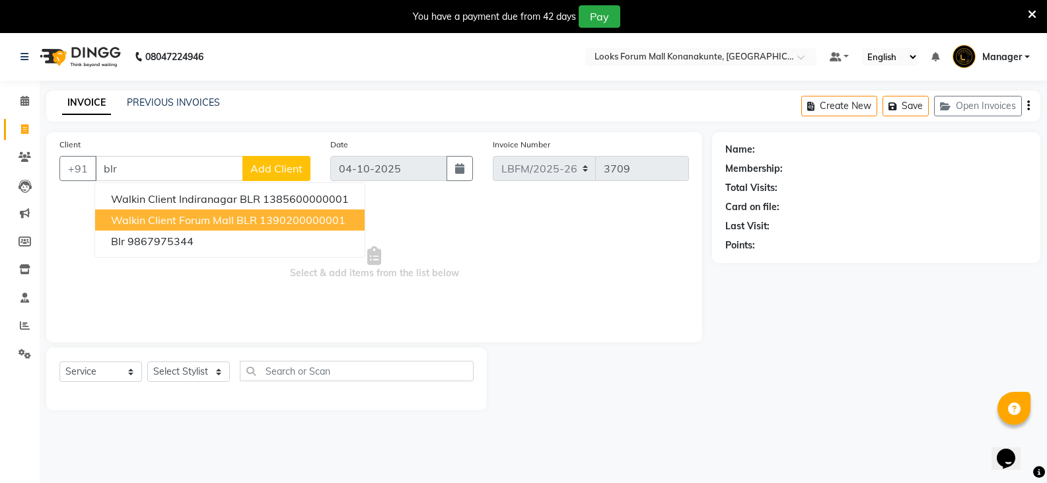
click at [236, 219] on span "Walkin Client Forum Mall BLR" at bounding box center [184, 219] width 146 height 13
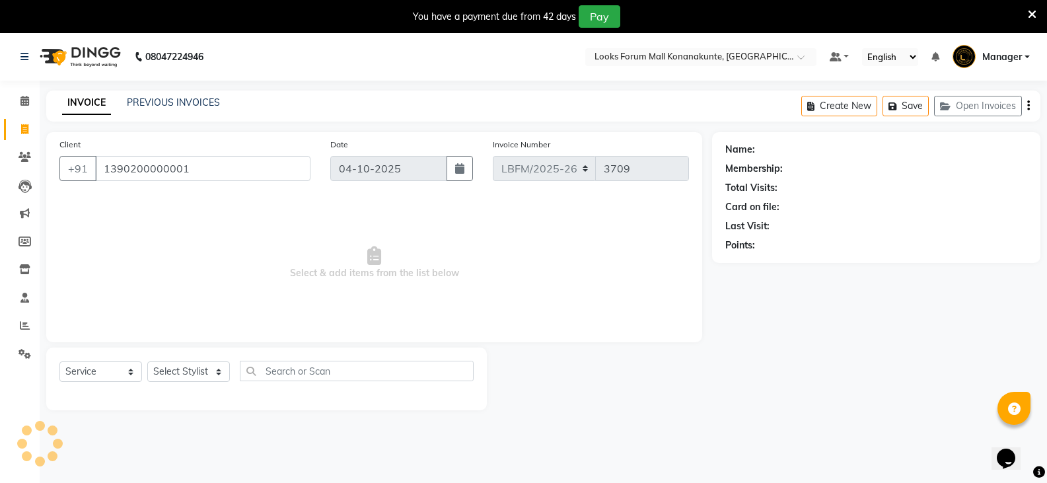
type input "1390200000001"
click at [172, 363] on select "Select Stylist Ananya_Nails [PERSON_NAME] Bijen Bishop_Mgr Counter Sales Manage…" at bounding box center [188, 371] width 83 height 20
select select "1: Object"
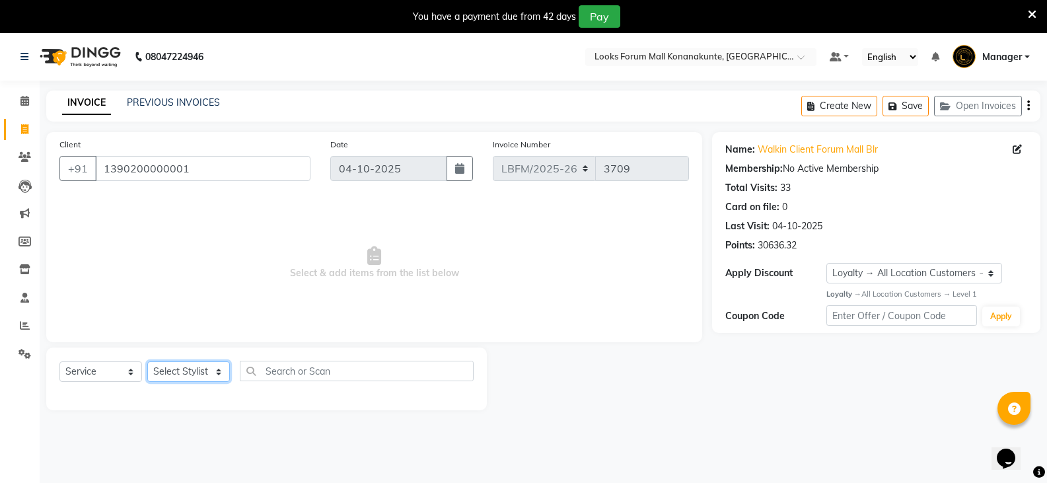
select select "90397"
click at [147, 361] on select "Select Stylist Ananya_Nails [PERSON_NAME] Bijen Bishop_Mgr Counter Sales Manage…" at bounding box center [188, 371] width 83 height 20
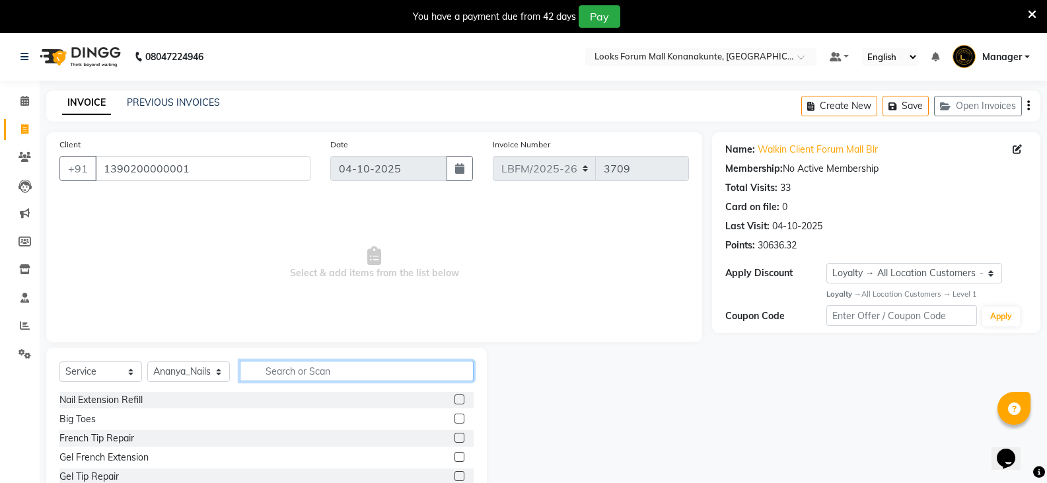
click at [285, 375] on input "text" at bounding box center [357, 371] width 234 height 20
type input "upper"
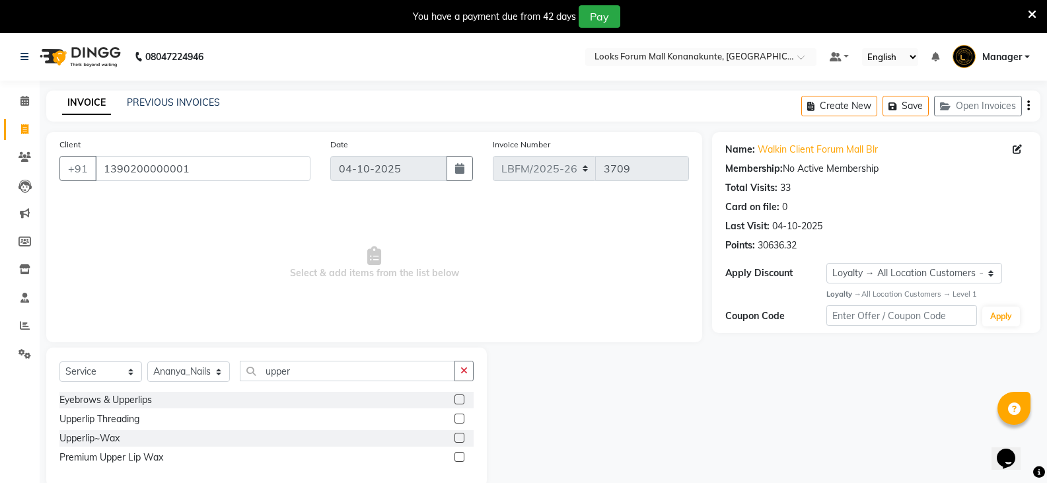
click at [458, 417] on label at bounding box center [459, 418] width 10 height 10
click at [458, 417] on input "checkbox" at bounding box center [458, 419] width 9 height 9
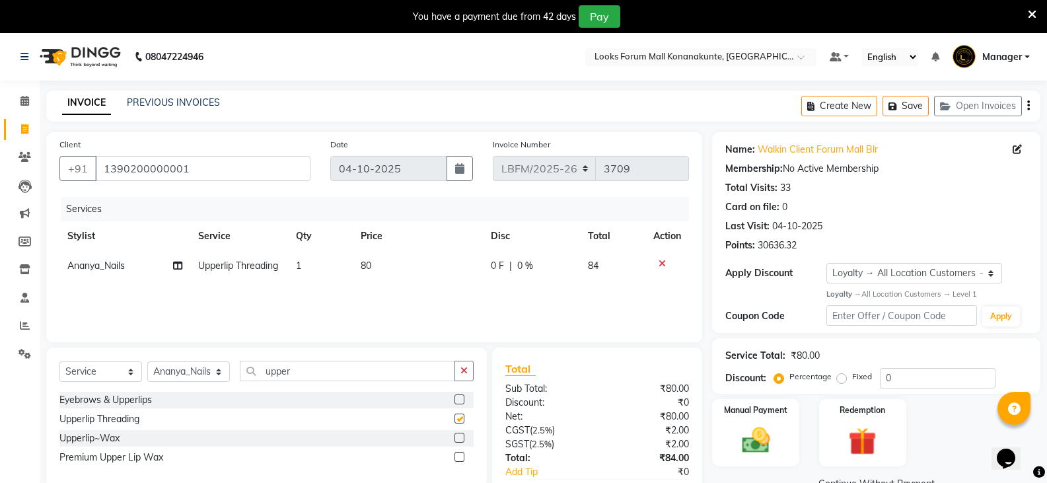
checkbox input "false"
click at [363, 262] on span "80" at bounding box center [366, 266] width 11 height 12
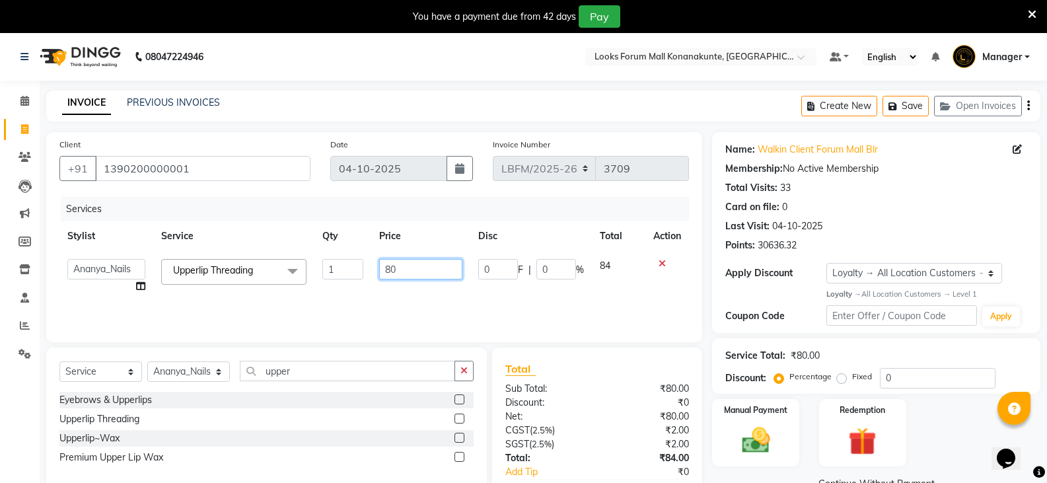
click at [387, 267] on input "80" at bounding box center [420, 269] width 83 height 20
click at [388, 268] on input "80" at bounding box center [420, 269] width 83 height 20
click at [390, 271] on input "80" at bounding box center [420, 269] width 83 height 20
type input "70"
click at [417, 316] on div "Services Stylist Service Qty Price Disc Total Action Ananya_Nails Ashu Bijen Bi…" at bounding box center [373, 263] width 629 height 132
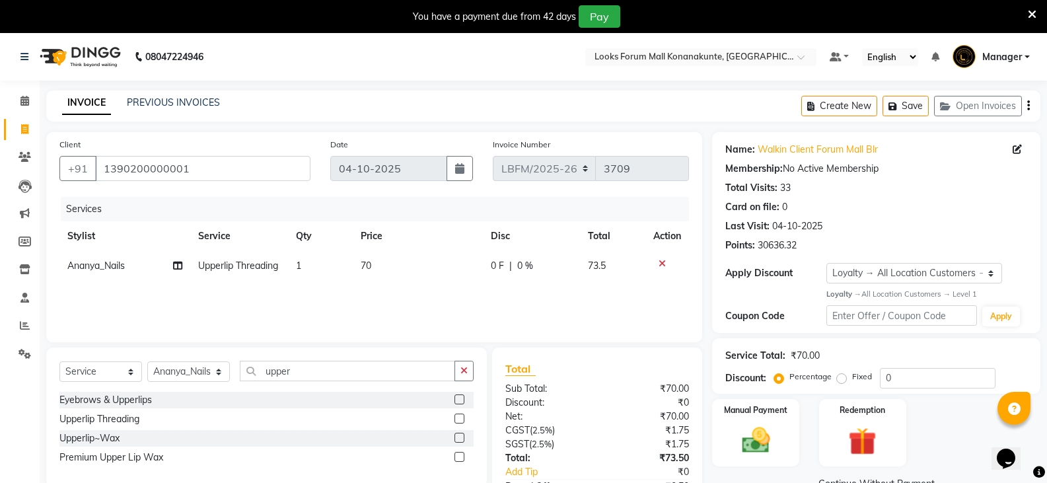
scroll to position [92, 0]
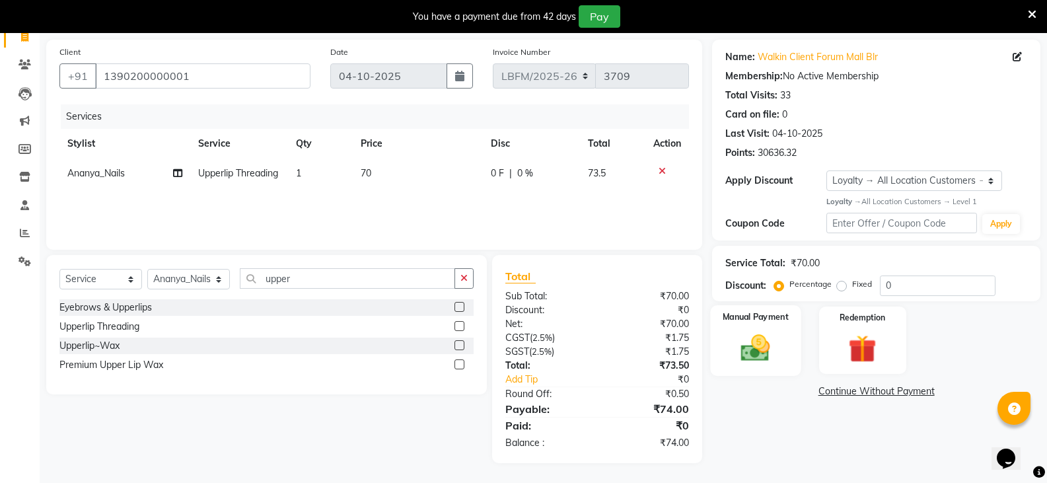
drag, startPoint x: 761, startPoint y: 365, endPoint x: 768, endPoint y: 360, distance: 8.6
click at [761, 364] on img at bounding box center [755, 348] width 47 height 34
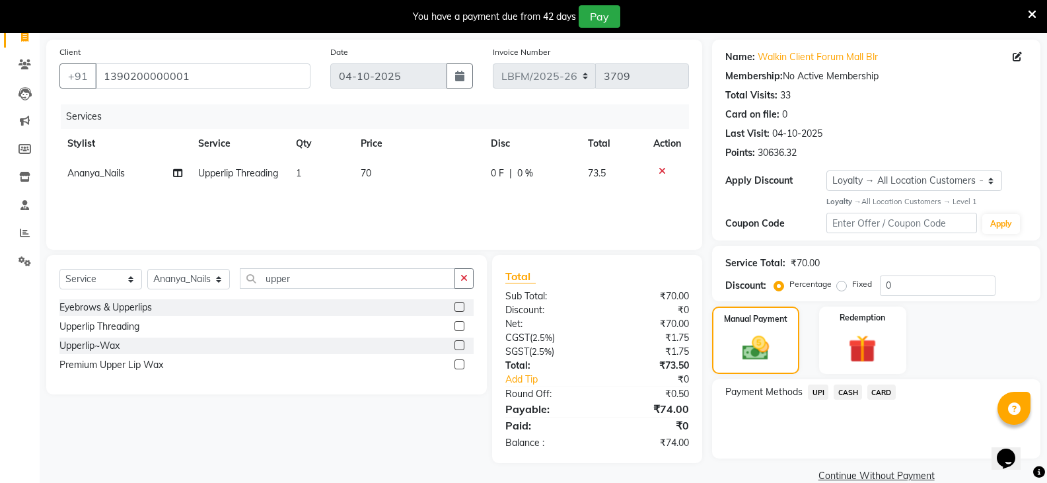
scroll to position [115, 0]
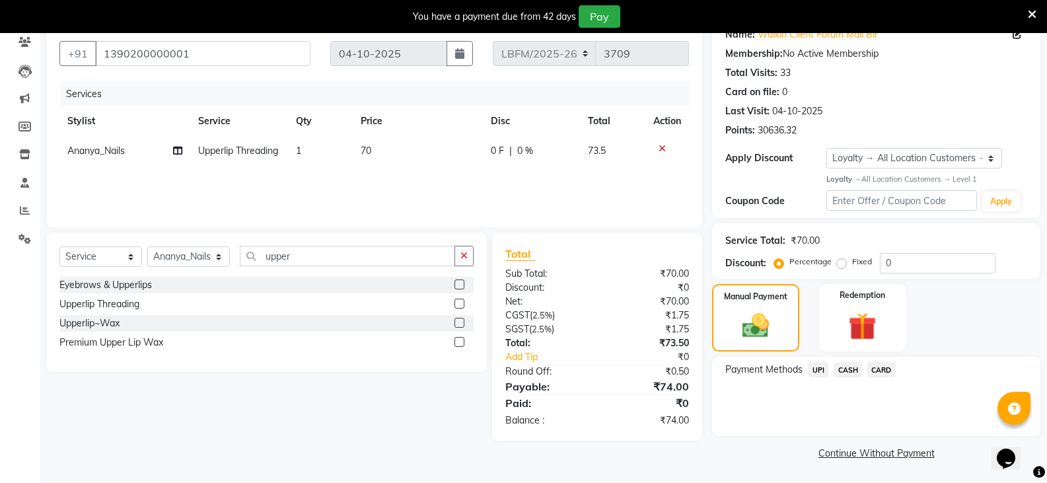
click at [878, 372] on span "CARD" at bounding box center [881, 369] width 28 height 15
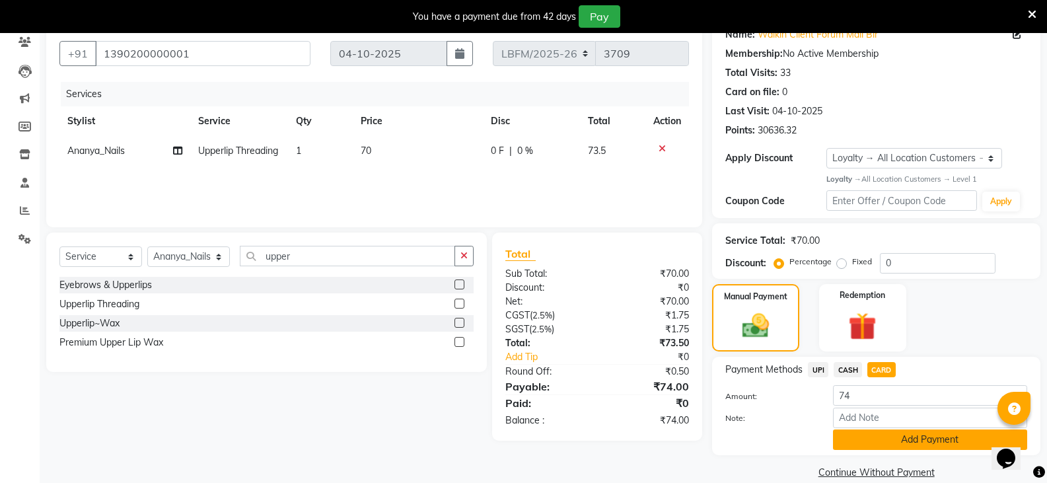
scroll to position [134, 0]
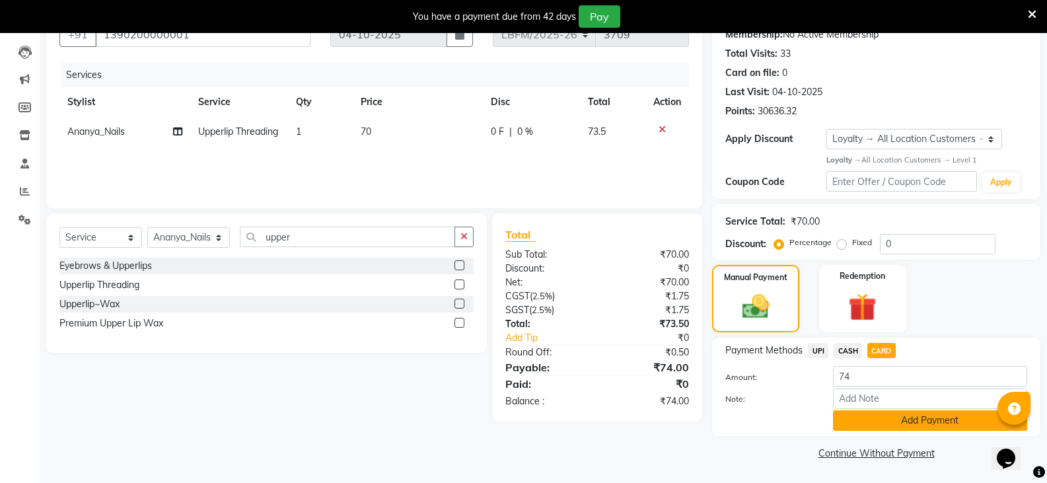
click at [854, 414] on button "Add Payment" at bounding box center [930, 420] width 194 height 20
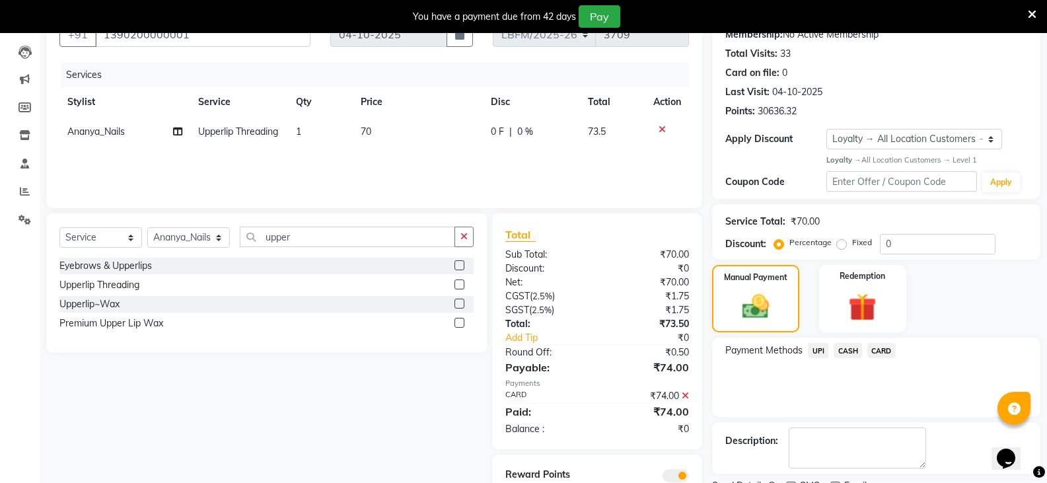
scroll to position [190, 0]
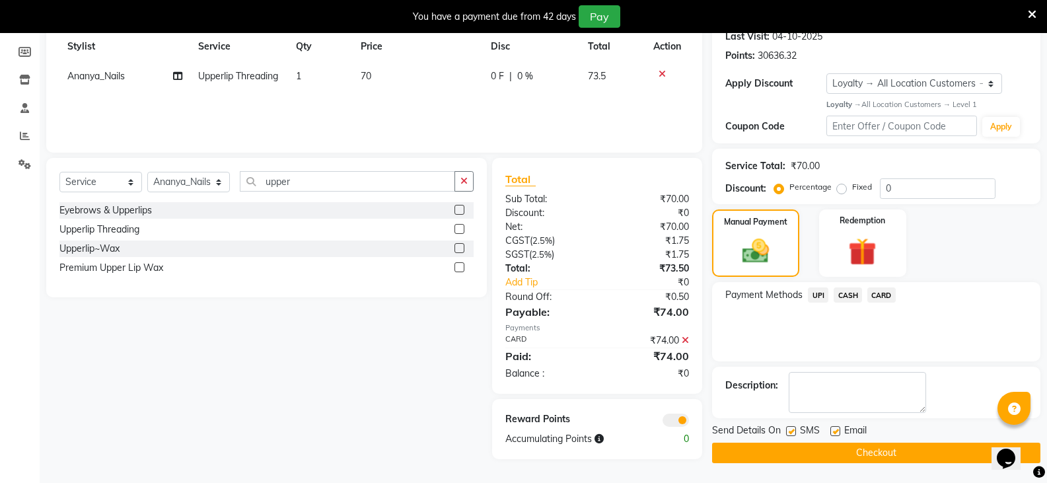
click at [798, 451] on button "Checkout" at bounding box center [876, 452] width 328 height 20
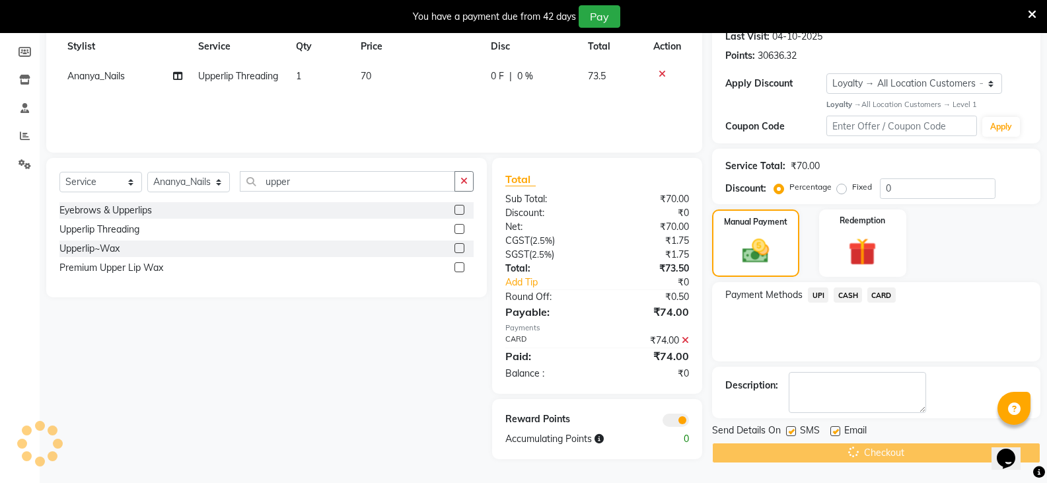
scroll to position [0, 0]
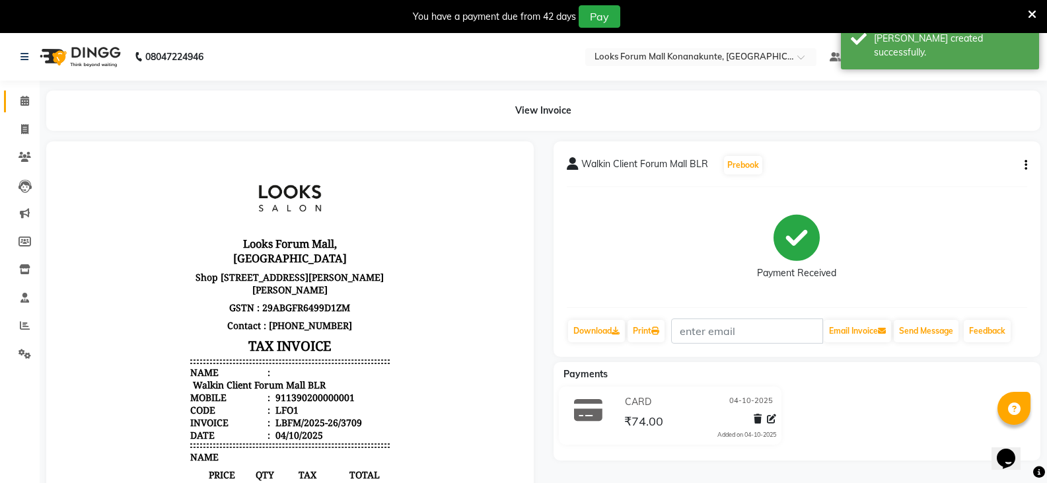
click at [25, 93] on link "Calendar" at bounding box center [20, 101] width 32 height 22
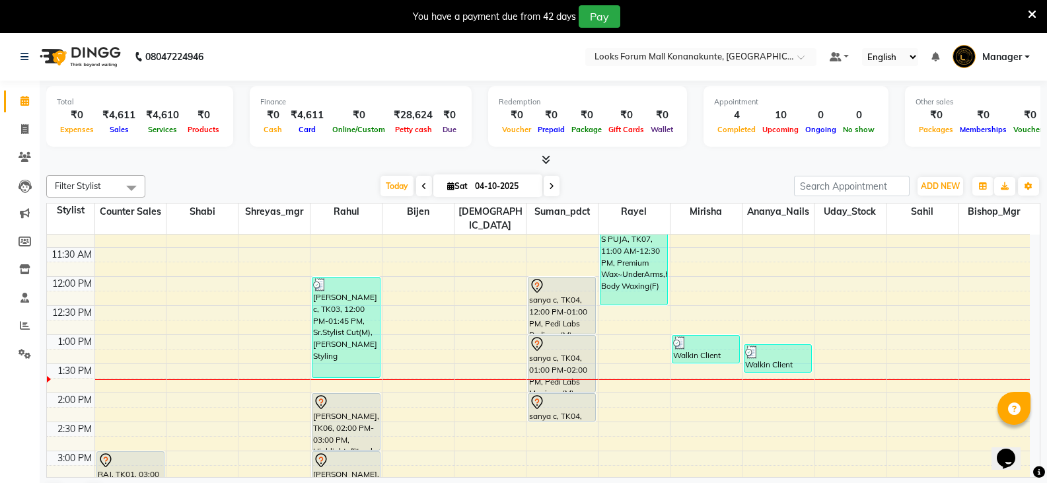
scroll to position [198, 0]
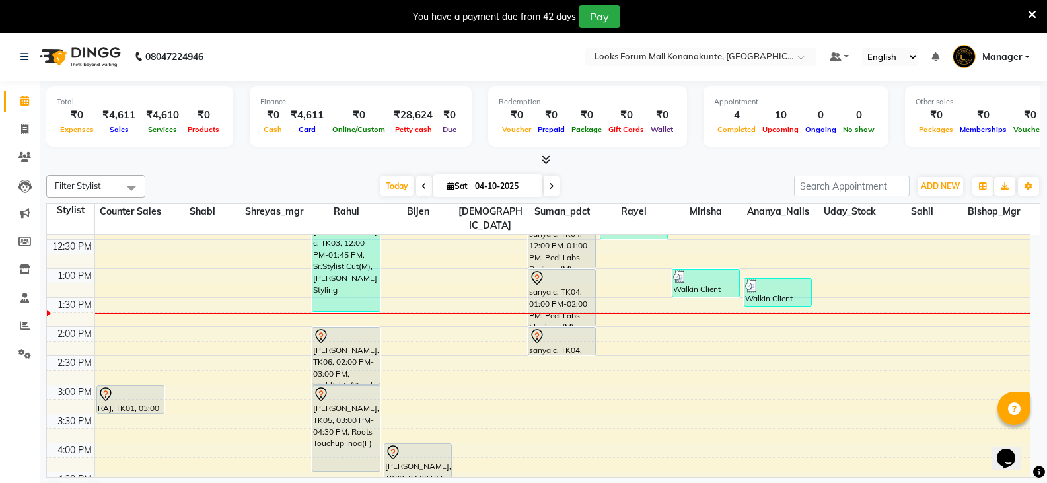
click at [897, 393] on div "9:00 AM 9:30 AM 10:00 AM 10:30 AM 11:00 AM 11:30 AM 12:00 PM 12:30 PM 1:00 PM 1…" at bounding box center [538, 442] width 983 height 813
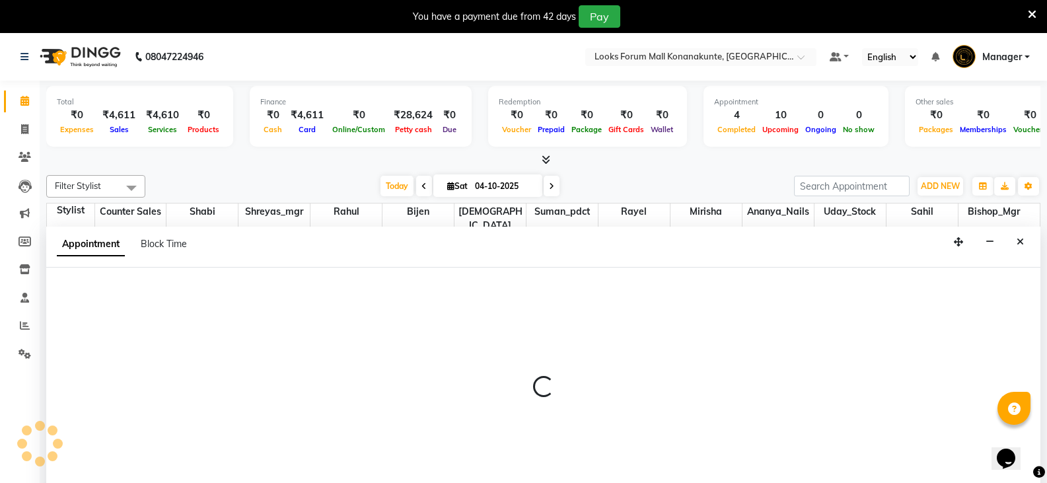
scroll to position [34, 0]
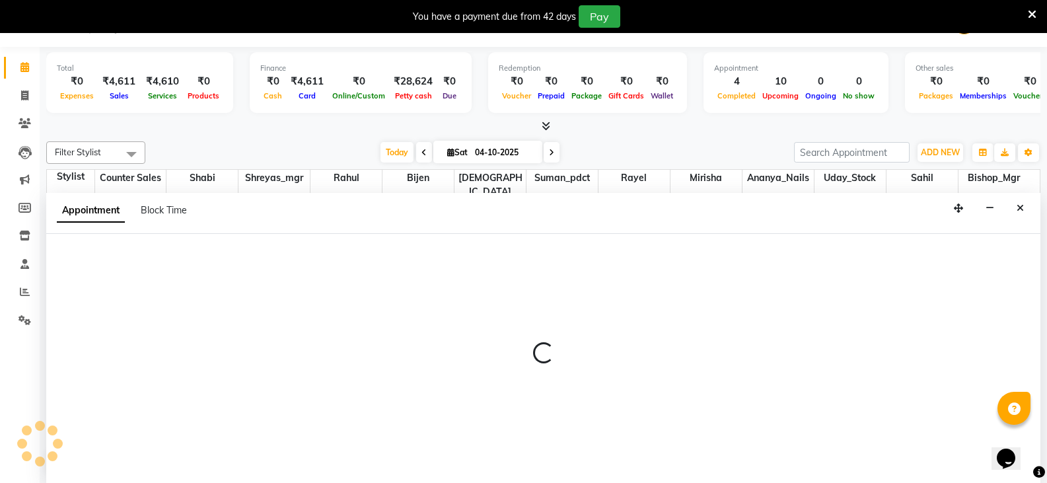
select select "90400"
select select "915"
select select "tentative"
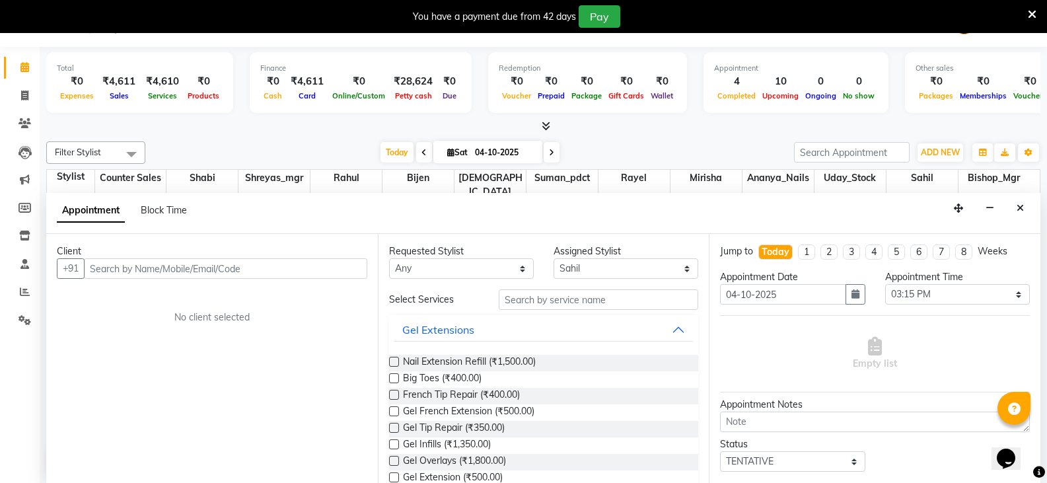
click at [164, 263] on input "text" at bounding box center [225, 268] width 283 height 20
click at [28, 90] on icon at bounding box center [24, 95] width 7 height 10
select select "service"
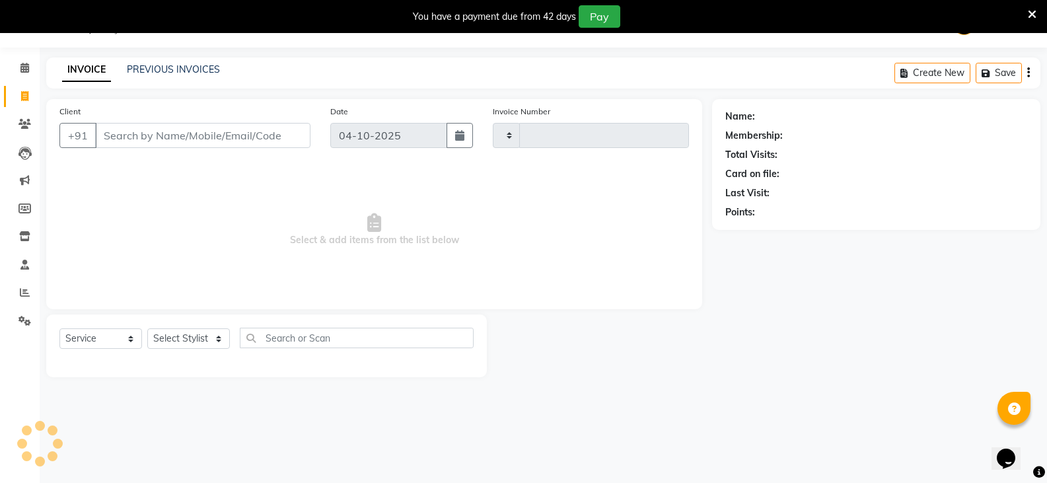
type input "3710"
select select "8945"
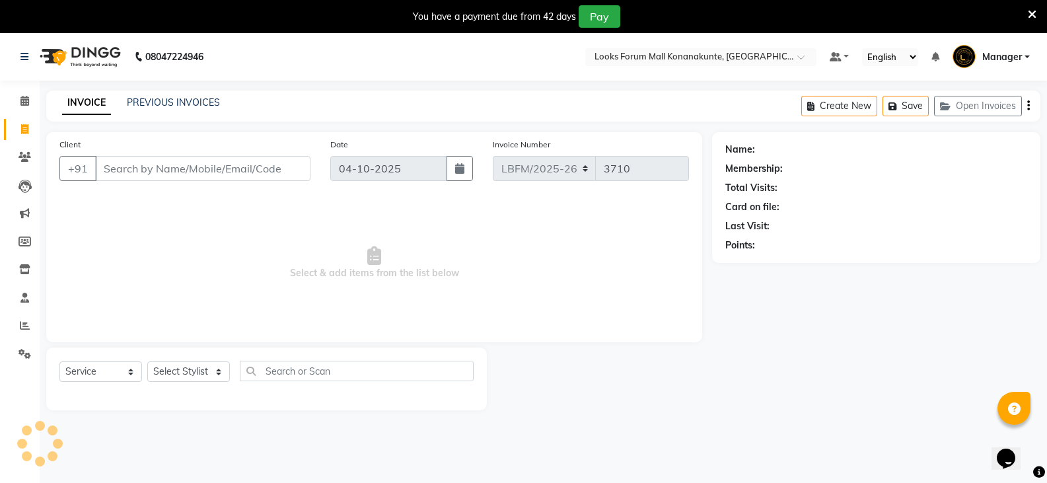
click at [188, 165] on input "Client" at bounding box center [202, 168] width 215 height 25
click at [189, 165] on input "Client" at bounding box center [202, 168] width 215 height 25
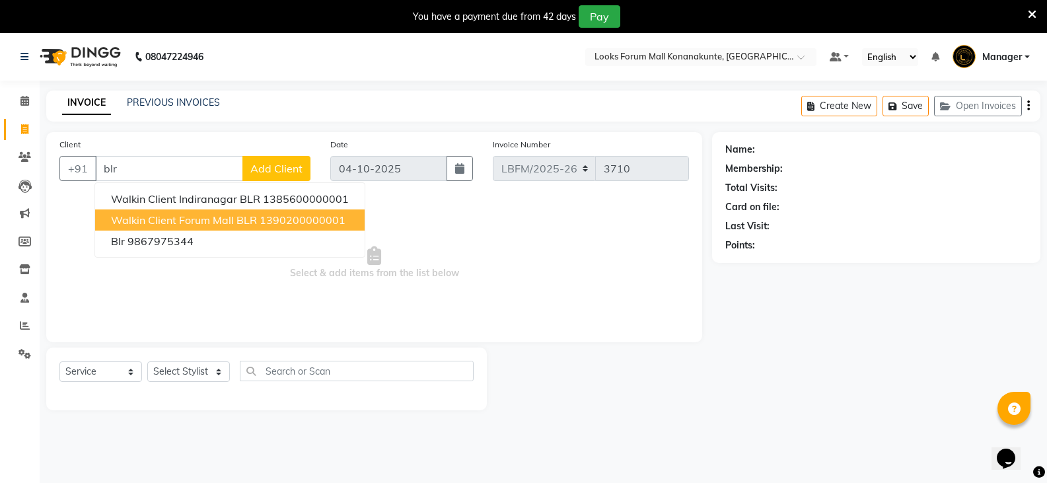
drag, startPoint x: 147, startPoint y: 221, endPoint x: 153, endPoint y: 301, distance: 80.8
click at [150, 233] on ngb-typeahead-window "Walkin Client Indiranagar BLR 1385600000001 Walkin Client Forum Mall BLR 139020…" at bounding box center [229, 219] width 271 height 75
click at [230, 218] on span "Walkin Client Forum Mall BLR" at bounding box center [184, 219] width 146 height 13
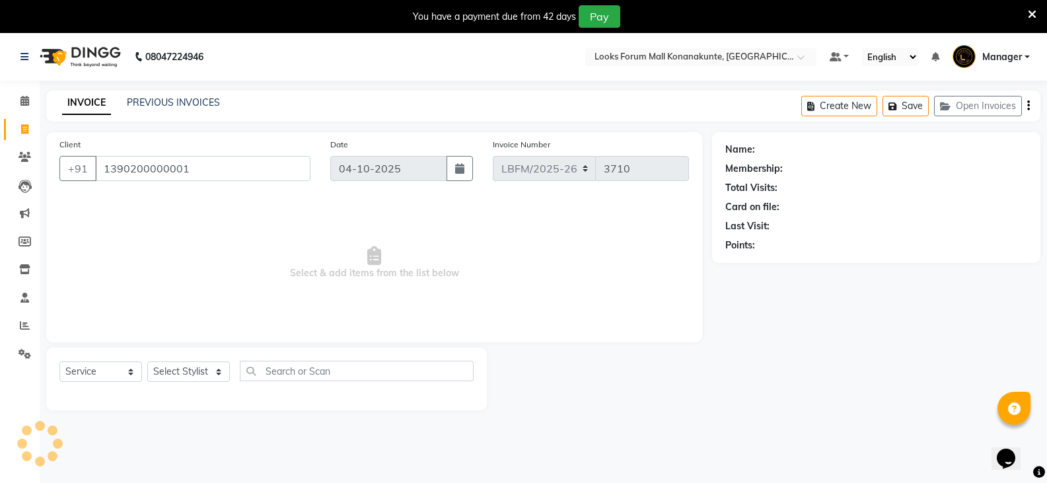
type input "1390200000001"
select select "1: Object"
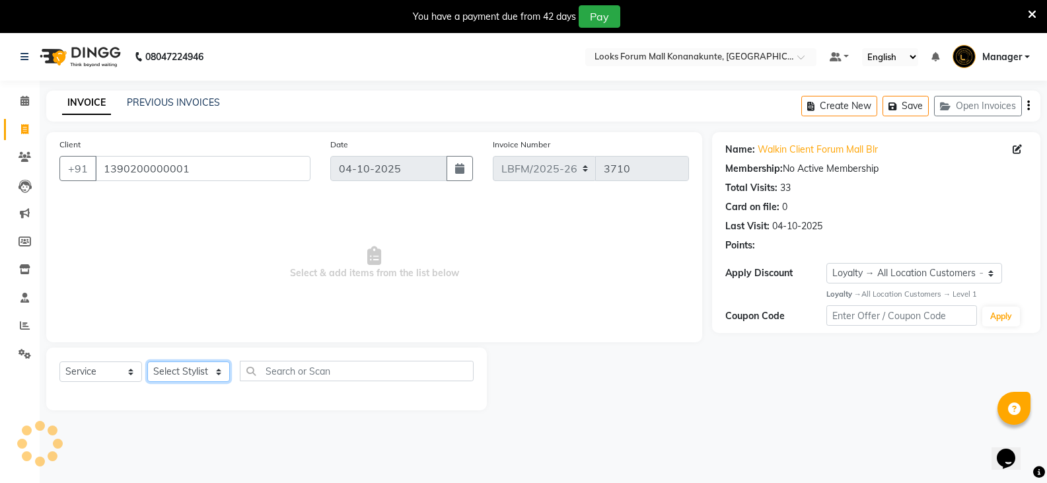
click at [201, 367] on select "Select Stylist Ananya_Nails [PERSON_NAME] Bijen Bishop_Mgr Counter Sales Manage…" at bounding box center [188, 371] width 83 height 20
select select "90391"
click at [147, 361] on select "Select Stylist Ananya_Nails [PERSON_NAME] Bijen Bishop_Mgr Counter Sales Manage…" at bounding box center [188, 371] width 83 height 20
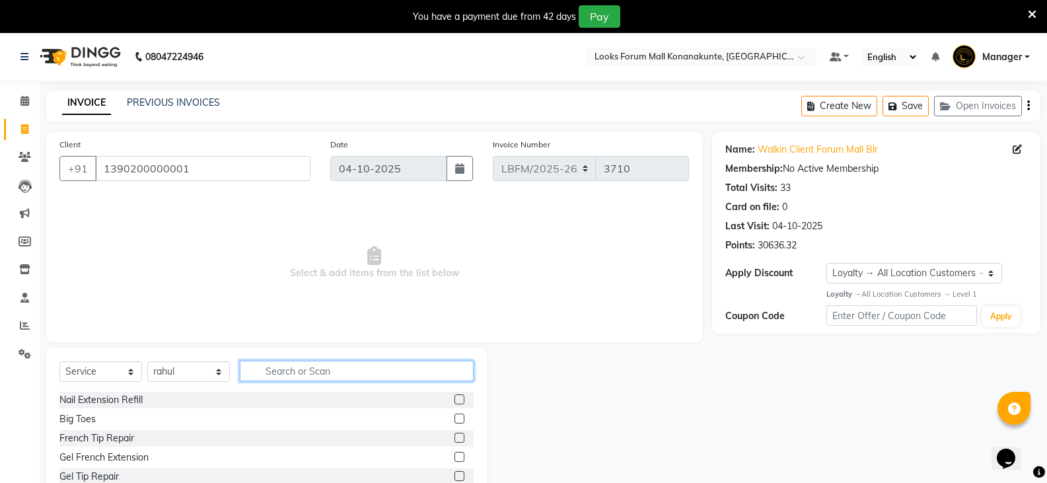
click at [271, 369] on input "text" at bounding box center [357, 371] width 234 height 20
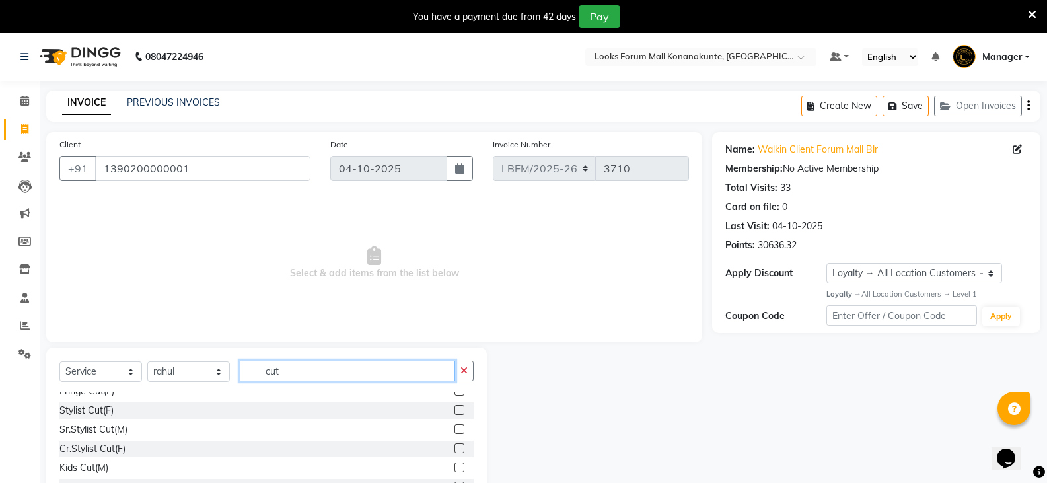
type input "cut"
click at [442, 456] on div "Cr.Stylist Cut(F)" at bounding box center [266, 448] width 414 height 17
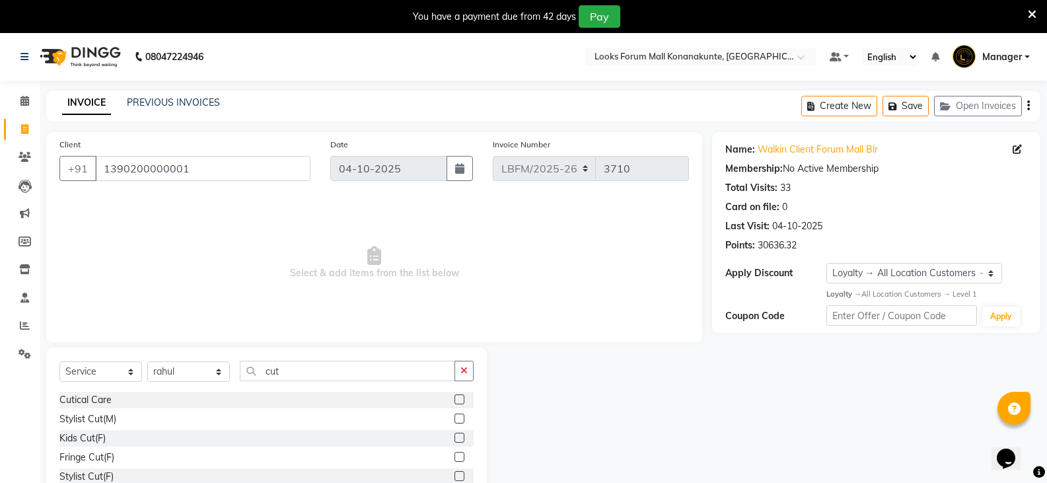
click at [454, 472] on label at bounding box center [459, 476] width 10 height 10
click at [454, 472] on input "checkbox" at bounding box center [458, 476] width 9 height 9
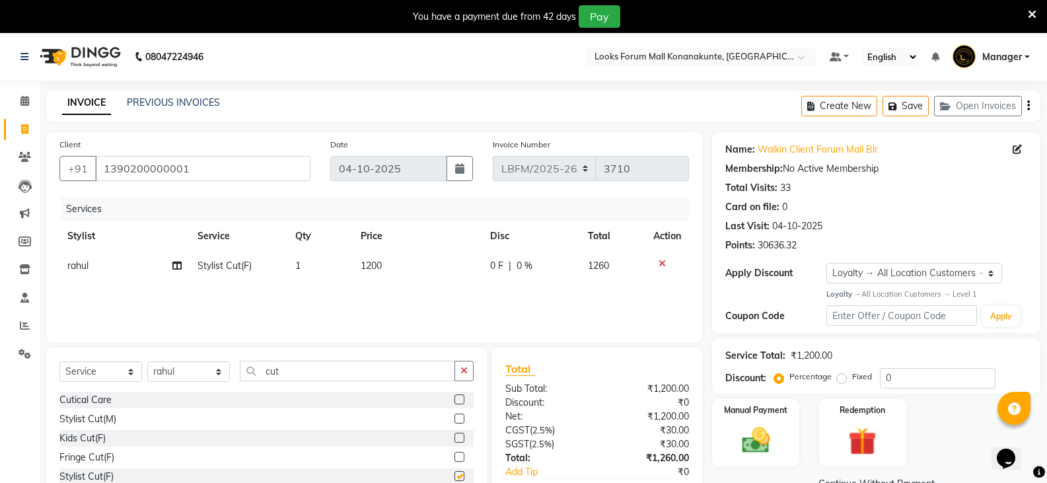
checkbox input "false"
click at [370, 263] on span "1200" at bounding box center [371, 266] width 21 height 12
select select "90391"
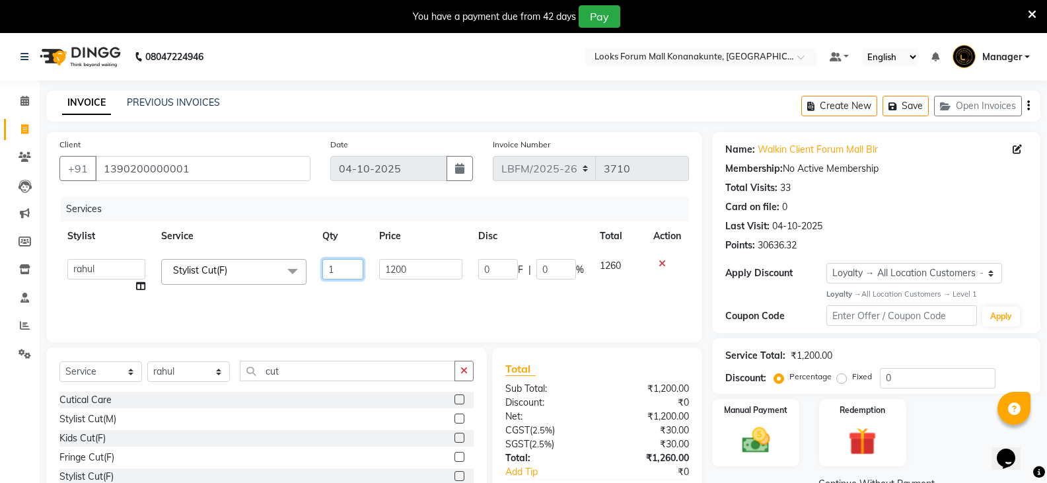
click at [370, 263] on td "1" at bounding box center [342, 276] width 57 height 50
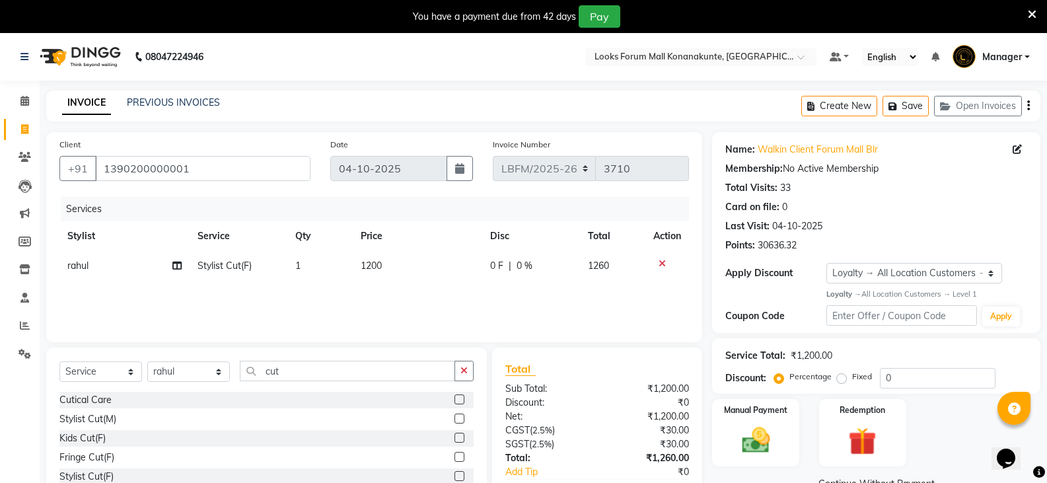
click at [403, 264] on td "1200" at bounding box center [418, 266] width 130 height 30
select select "90391"
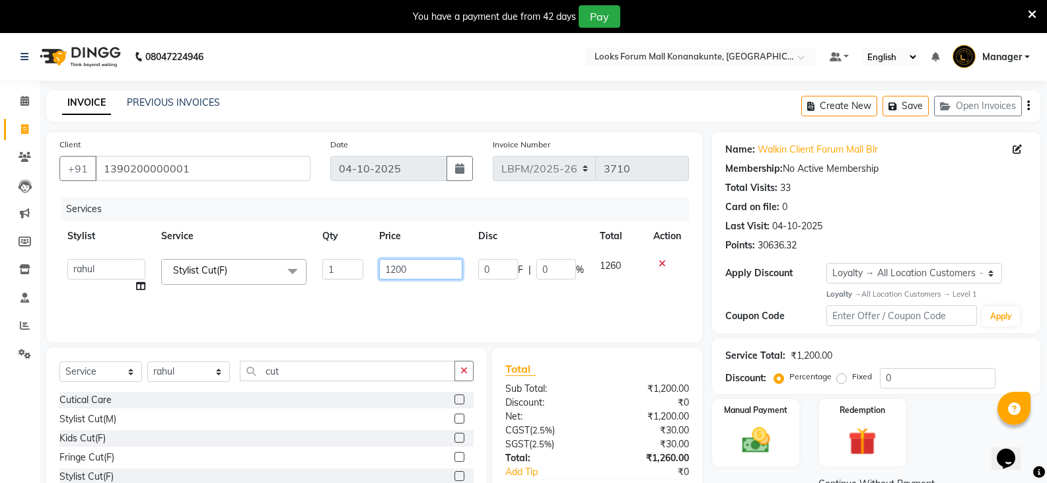
click at [396, 272] on input "1200" at bounding box center [420, 269] width 83 height 20
type input "1800"
click at [374, 362] on input "cut" at bounding box center [347, 371] width 215 height 20
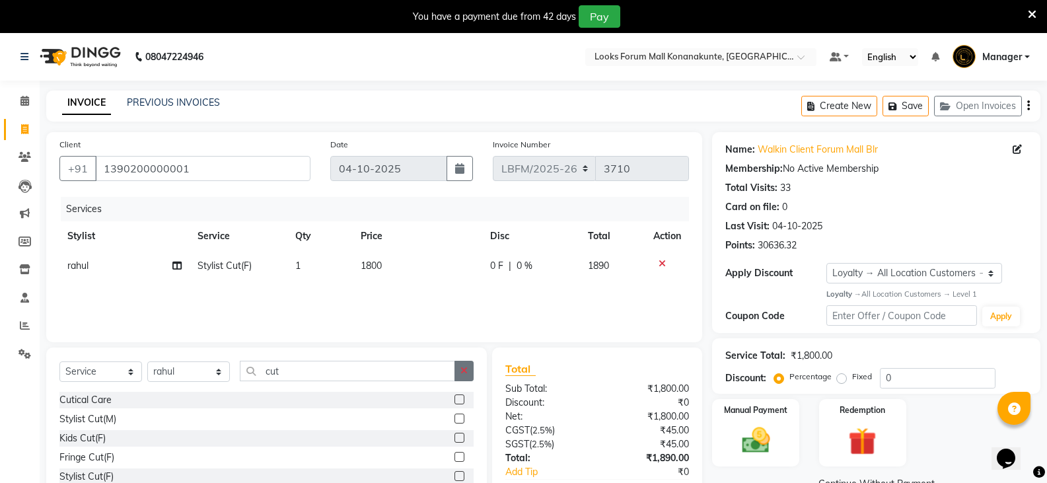
click at [456, 370] on button "button" at bounding box center [463, 371] width 19 height 20
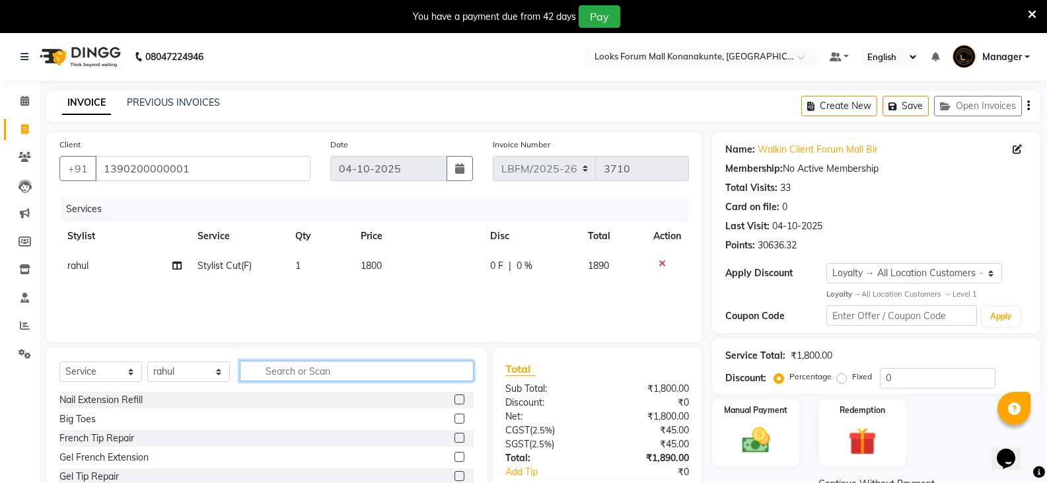
click at [400, 368] on input "text" at bounding box center [357, 371] width 234 height 20
type input "eye"
click at [454, 477] on label at bounding box center [459, 476] width 10 height 10
click at [454, 477] on input "checkbox" at bounding box center [458, 476] width 9 height 9
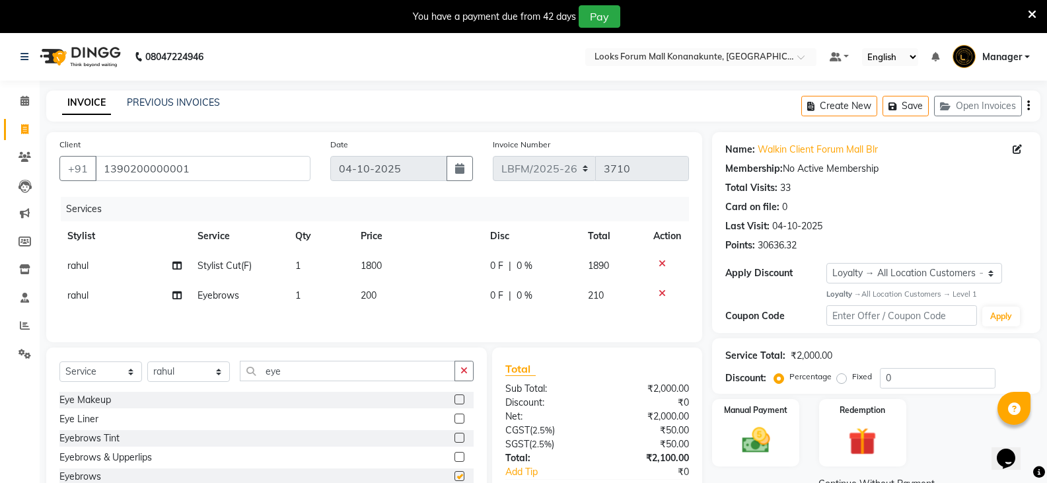
checkbox input "false"
click at [362, 296] on span "200" at bounding box center [369, 295] width 16 height 12
select select "90391"
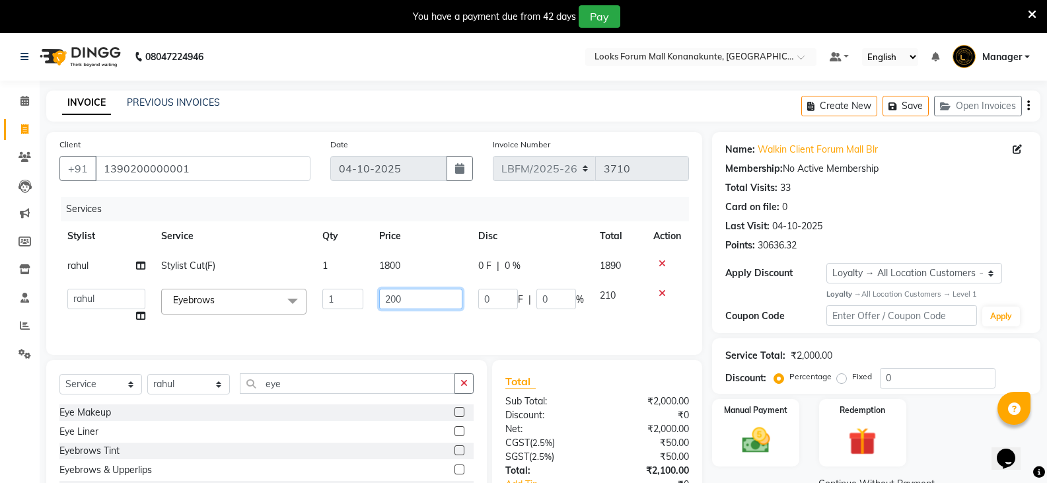
click at [389, 300] on input "200" at bounding box center [420, 299] width 83 height 20
type input "100"
click at [435, 324] on div "Services Stylist Service Qty Price Disc Total Action rahul Stylist Cut(F) 1 180…" at bounding box center [373, 269] width 629 height 145
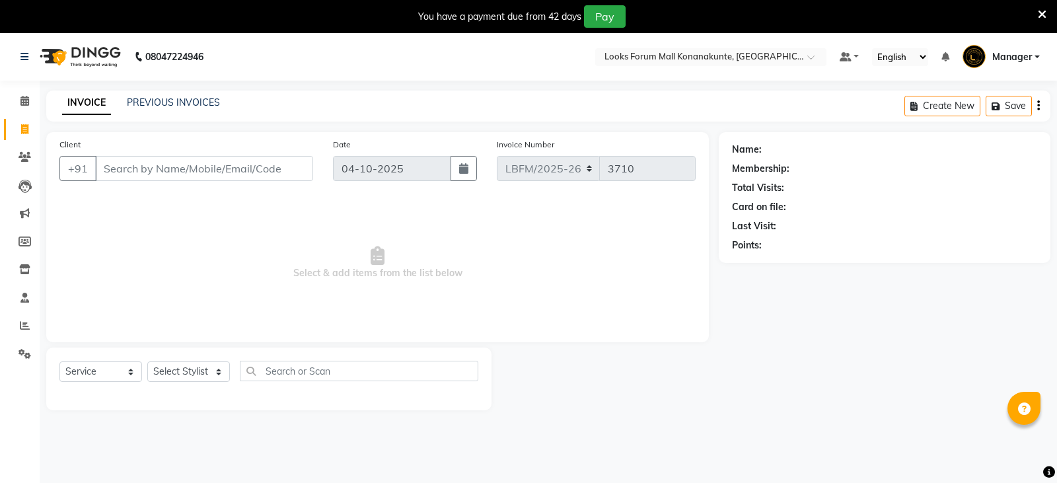
select select "service"
click at [236, 168] on input "Client" at bounding box center [202, 168] width 215 height 25
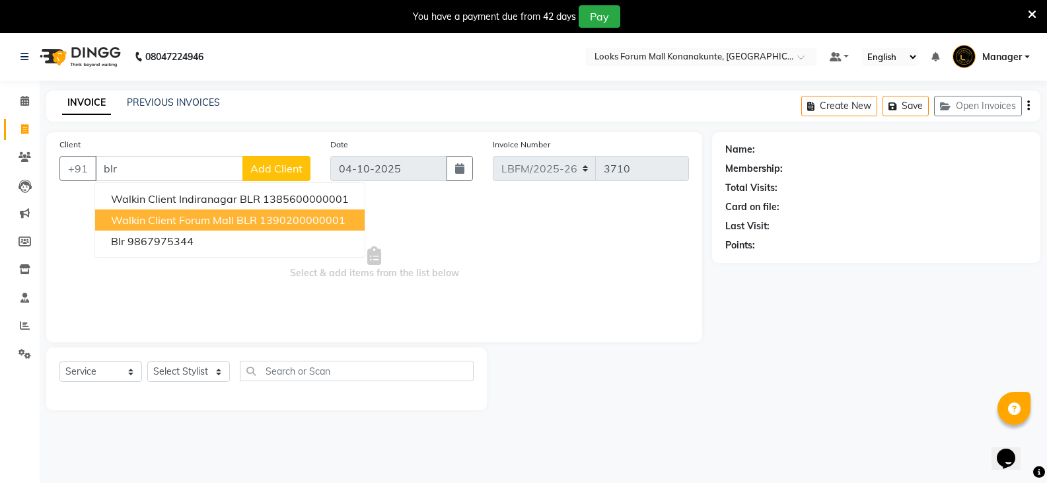
click at [247, 223] on span "Walkin Client Forum Mall BLR" at bounding box center [184, 219] width 146 height 13
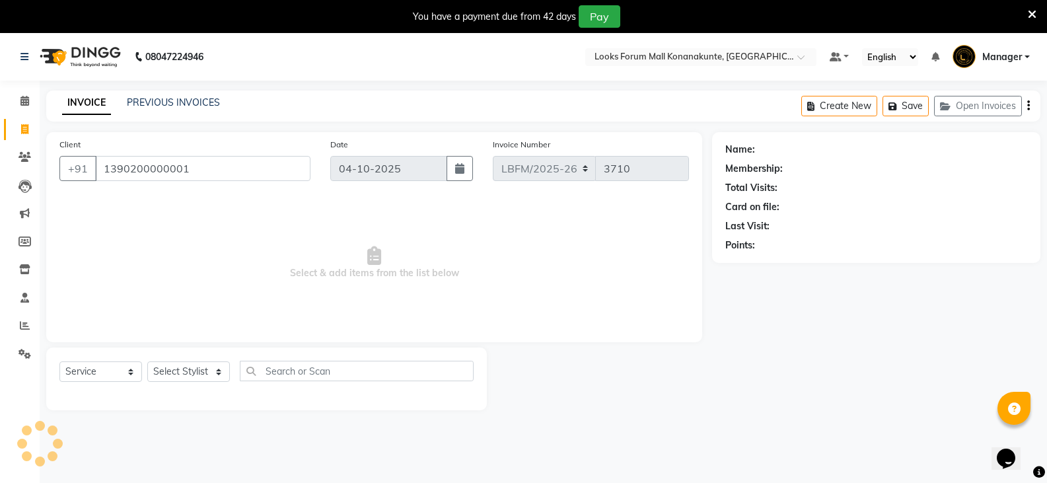
type input "1390200000001"
select select "1: Object"
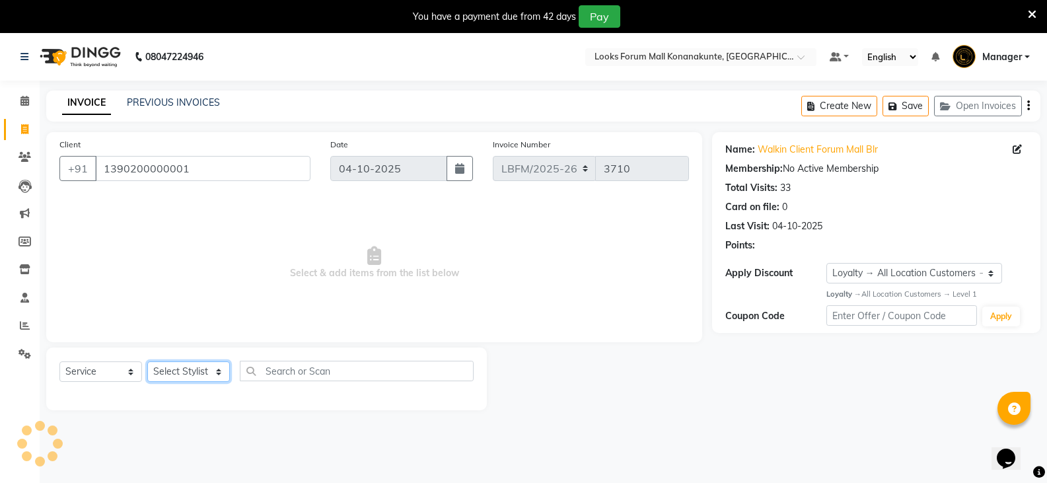
click at [199, 370] on select "Select Stylist Ananya_Nails [PERSON_NAME] Bijen Bishop_Mgr Counter Sales Manage…" at bounding box center [188, 371] width 83 height 20
select select "90400"
click at [147, 361] on select "Select Stylist Ananya_Nails [PERSON_NAME] Bijen Bishop_Mgr Counter Sales Manage…" at bounding box center [188, 371] width 83 height 20
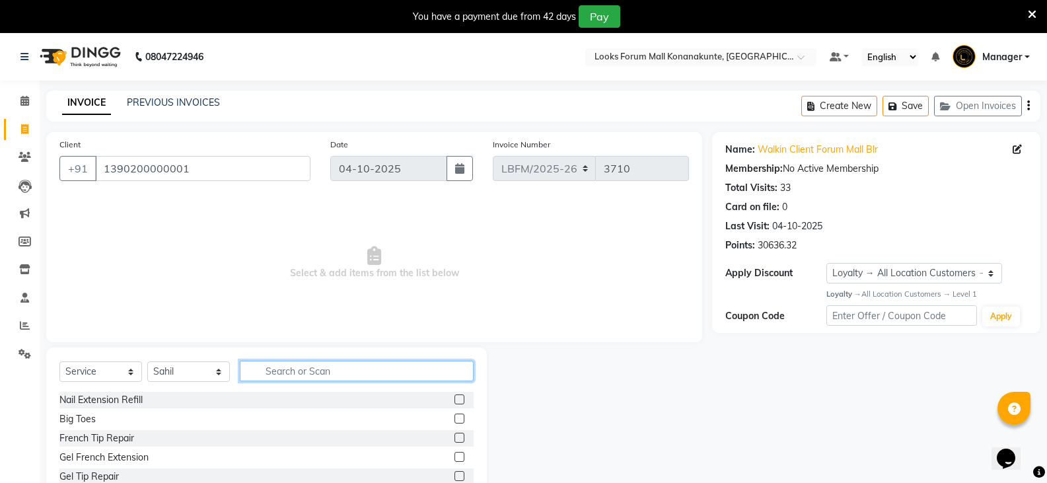
click at [312, 374] on input "text" at bounding box center [357, 371] width 234 height 20
type input "ritual"
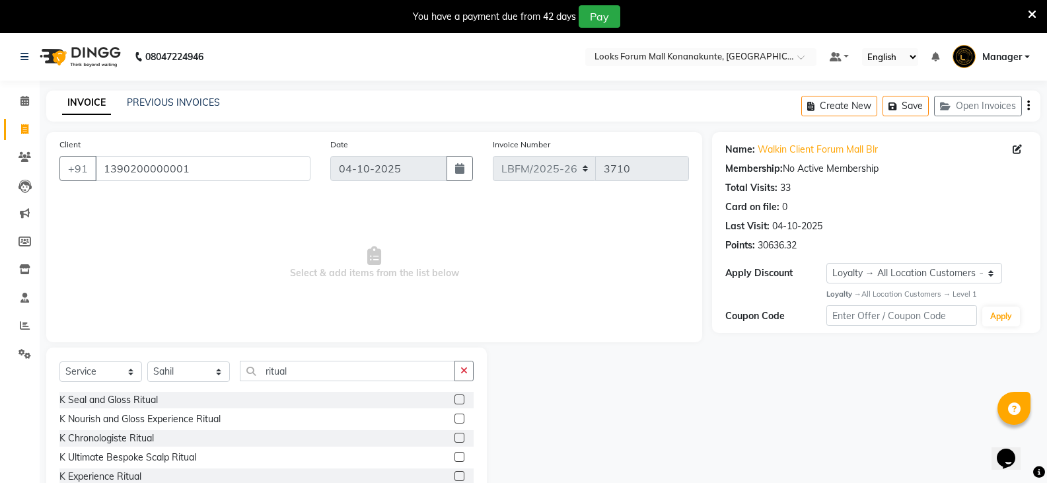
click at [454, 421] on label at bounding box center [459, 418] width 10 height 10
click at [454, 421] on input "checkbox" at bounding box center [458, 419] width 9 height 9
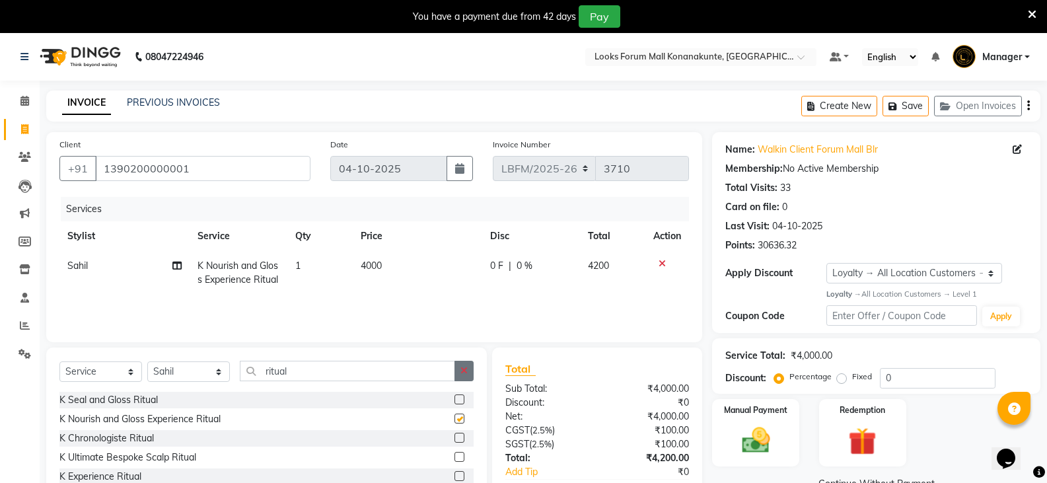
checkbox input "false"
click at [389, 268] on td "4000" at bounding box center [418, 273] width 130 height 44
select select "90400"
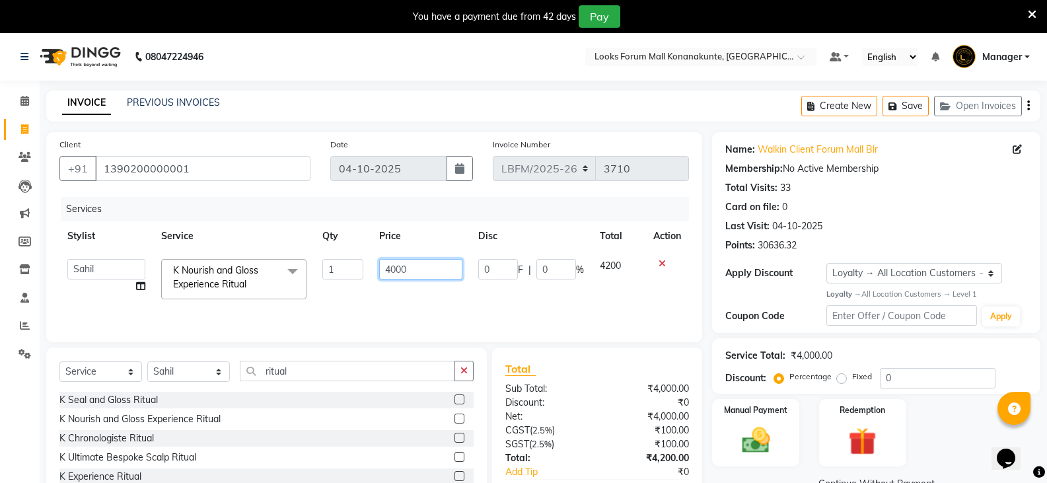
click at [423, 273] on input "4000" at bounding box center [420, 269] width 83 height 20
type input "4500"
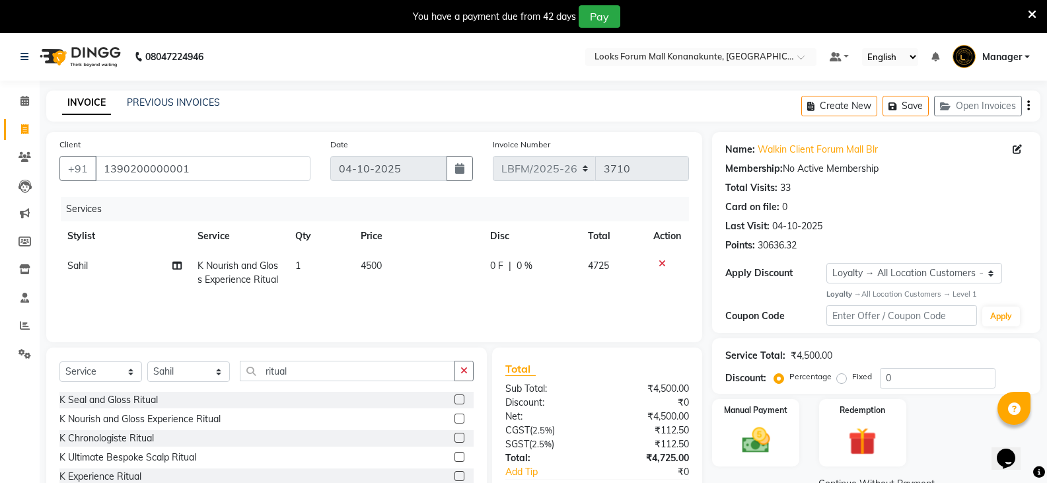
click at [443, 305] on div "Services Stylist Service Qty Price Disc Total Action Sahil K Nourish and Gloss …" at bounding box center [373, 263] width 629 height 132
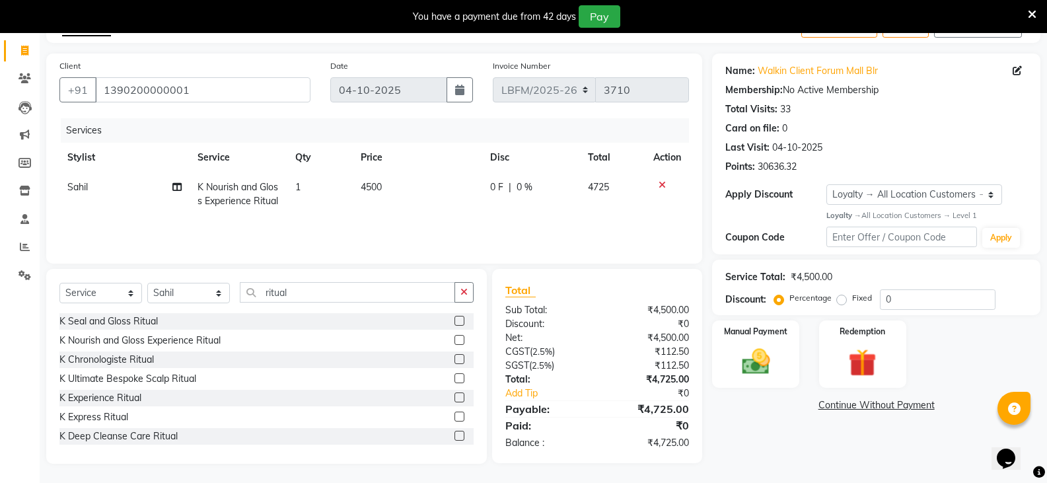
scroll to position [79, 0]
click at [753, 365] on img at bounding box center [755, 361] width 47 height 34
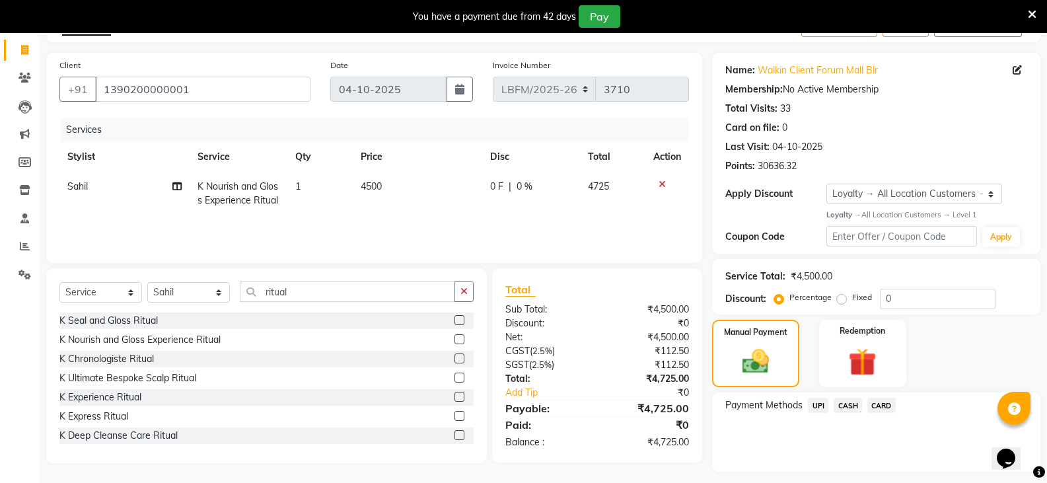
click at [874, 408] on span "CARD" at bounding box center [881, 405] width 28 height 15
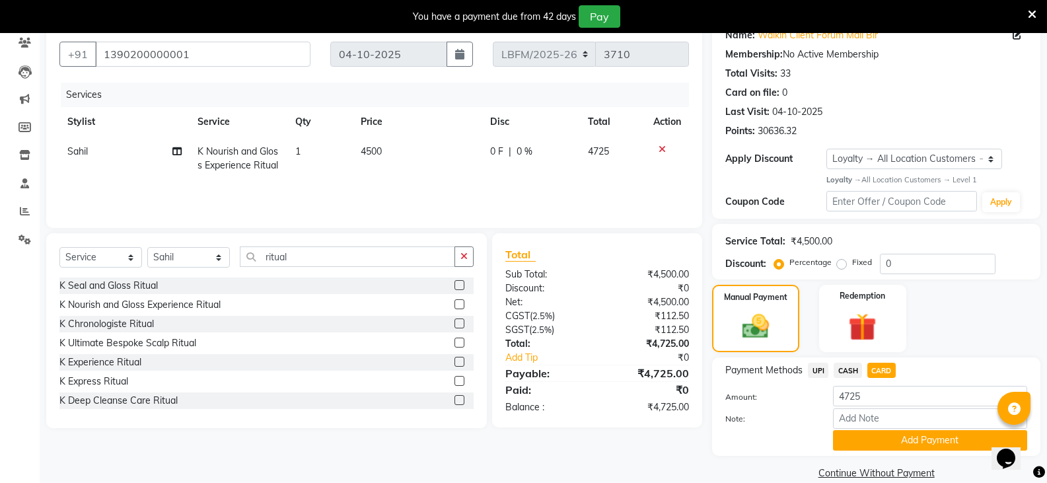
scroll to position [134, 0]
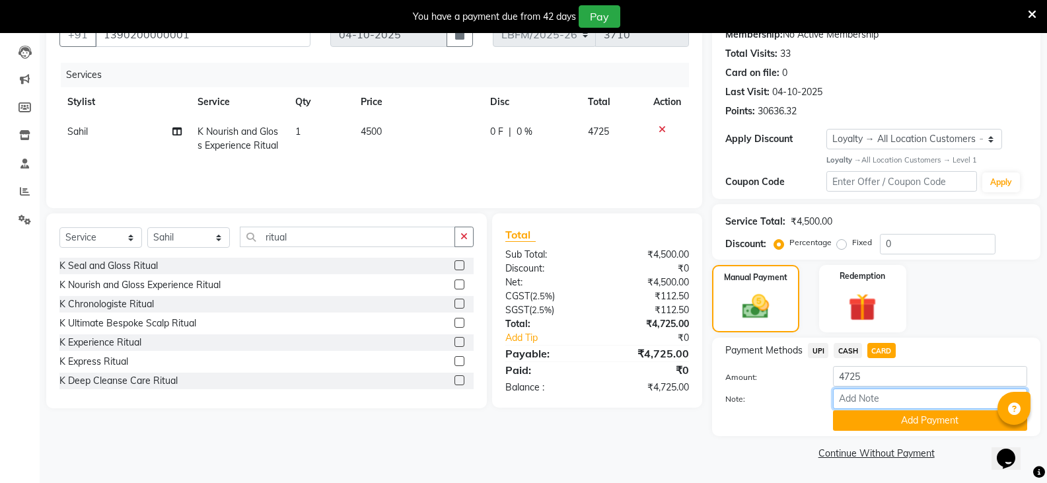
drag, startPoint x: 897, startPoint y: 401, endPoint x: 895, endPoint y: 408, distance: 7.4
click at [897, 402] on input "Note:" at bounding box center [930, 398] width 194 height 20
click at [891, 423] on button "Add Payment" at bounding box center [930, 420] width 194 height 20
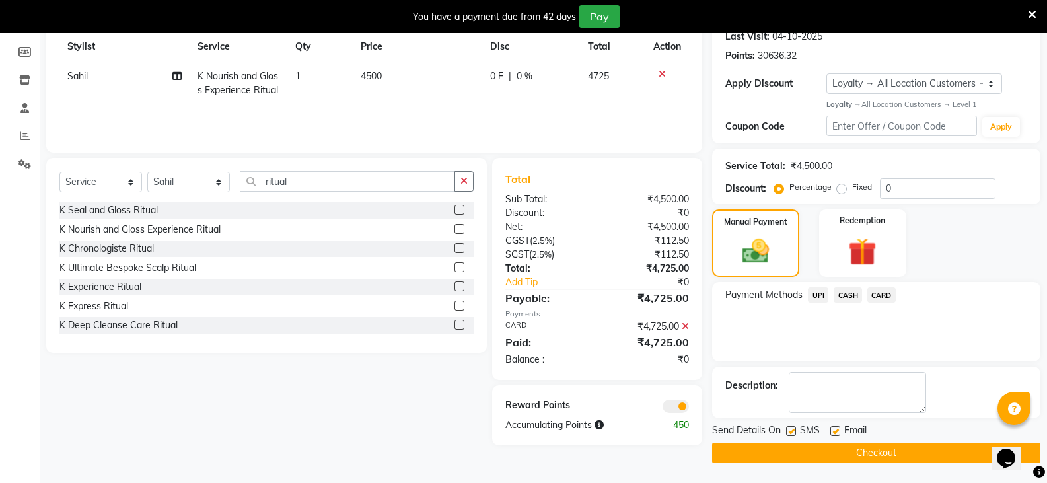
click at [872, 447] on button "Checkout" at bounding box center [876, 452] width 328 height 20
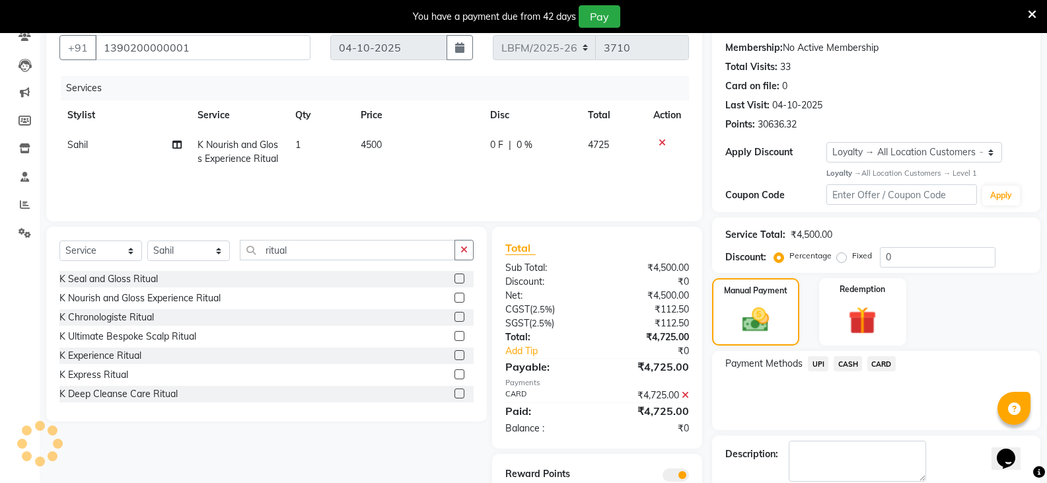
scroll to position [0, 0]
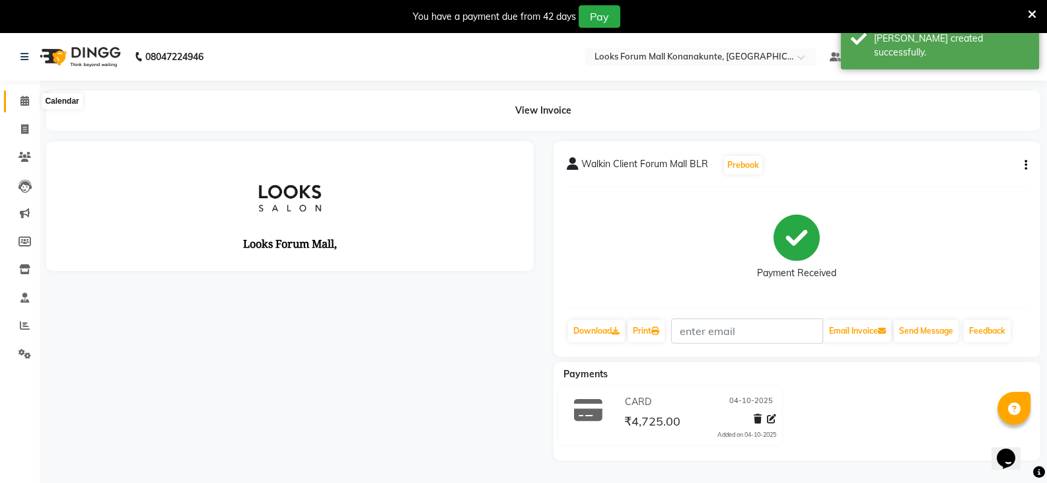
click at [28, 104] on icon at bounding box center [24, 101] width 9 height 10
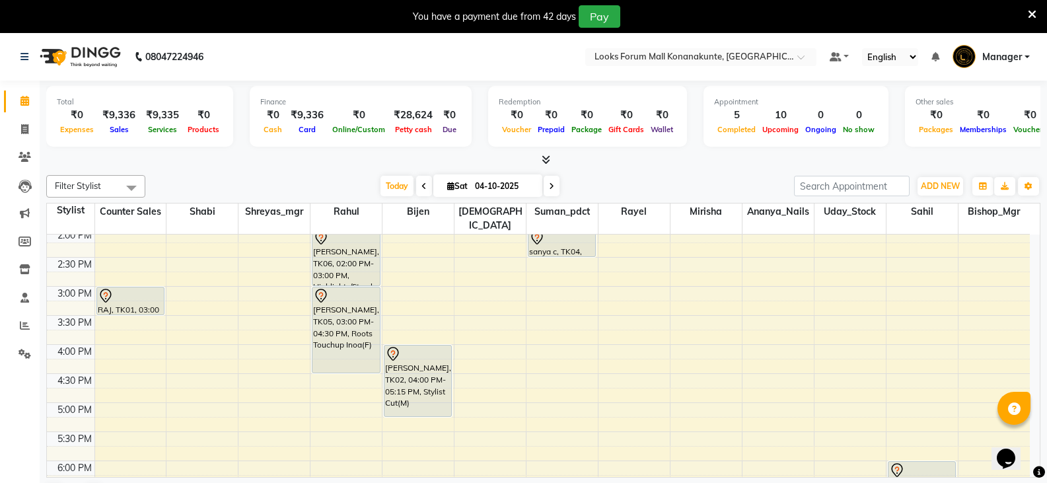
scroll to position [264, 0]
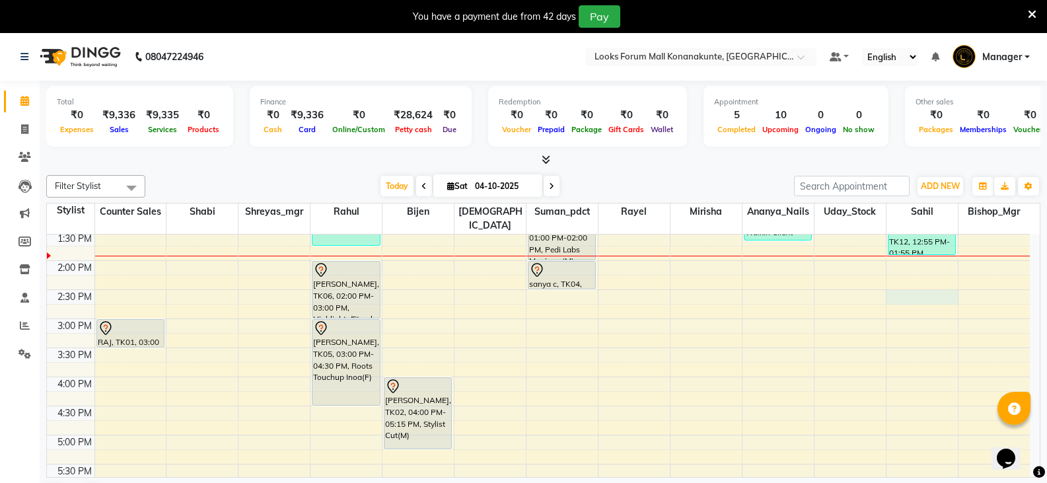
click at [923, 284] on div "9:00 AM 9:30 AM 10:00 AM 10:30 AM 11:00 AM 11:30 AM 12:00 PM 12:30 PM 1:00 PM 1…" at bounding box center [538, 376] width 983 height 813
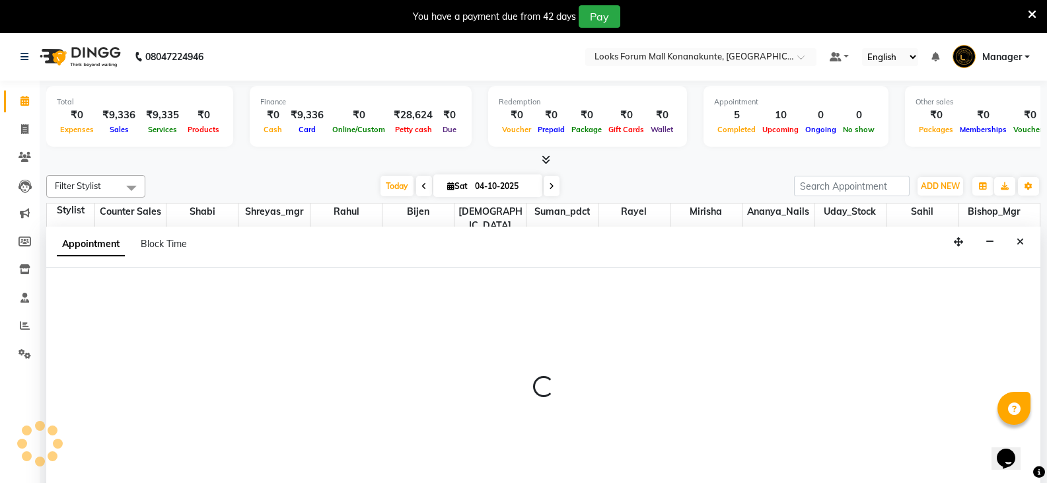
scroll to position [34, 0]
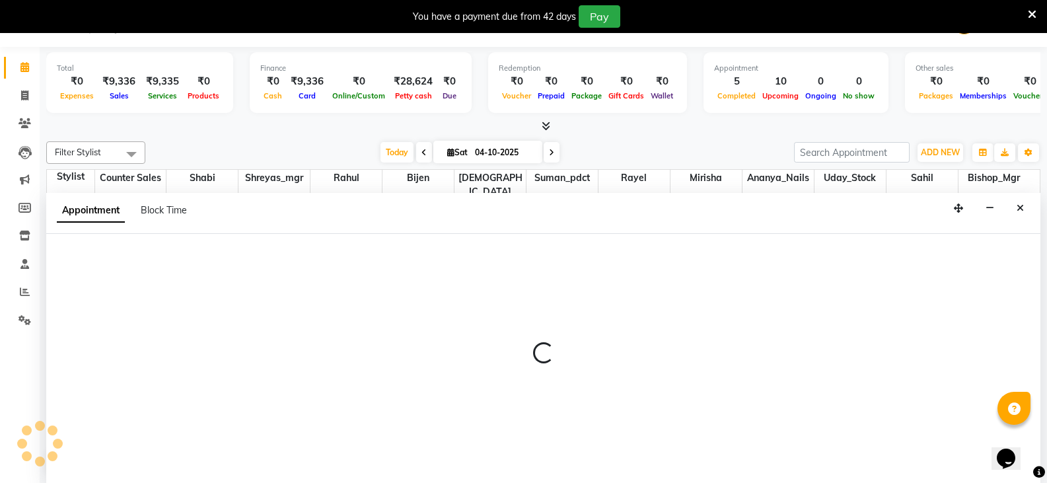
select select "90400"
select select "tentative"
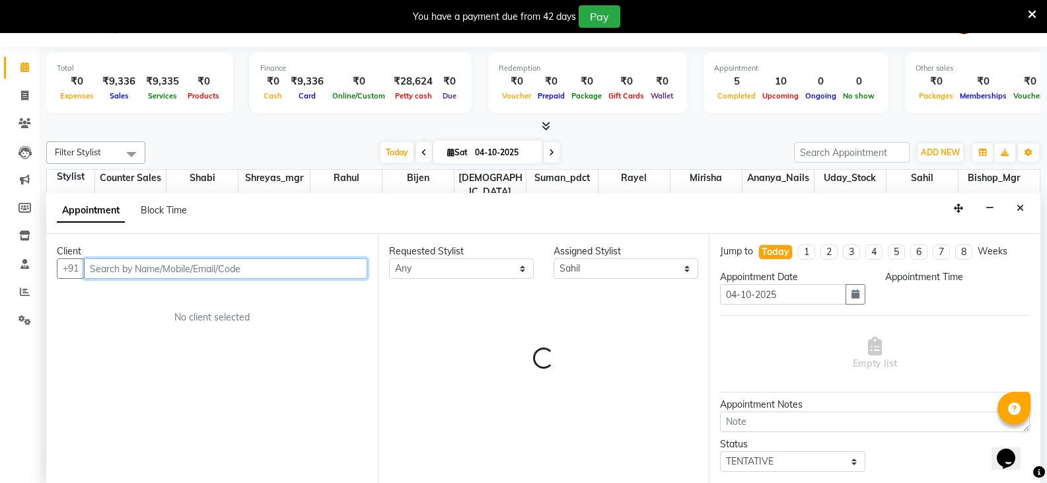
select select "870"
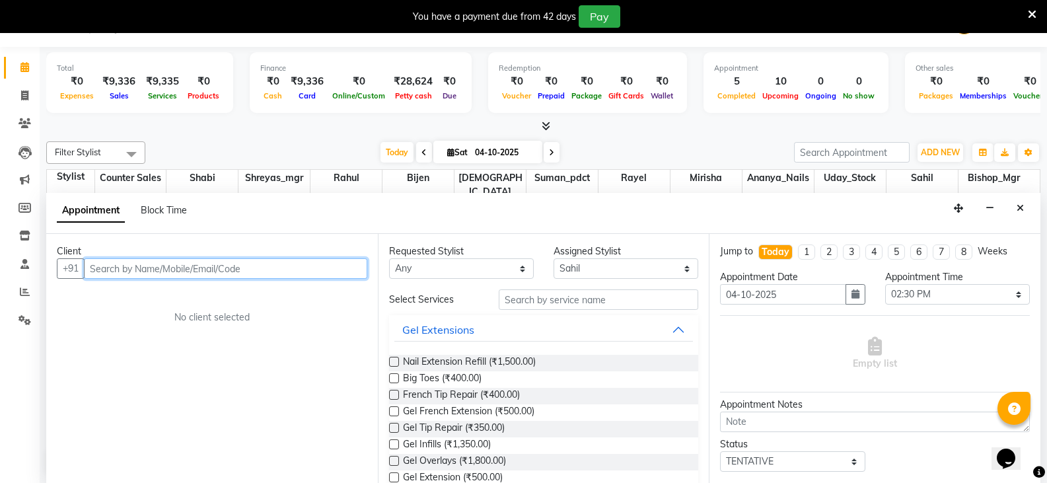
click at [154, 272] on input "text" at bounding box center [225, 268] width 283 height 20
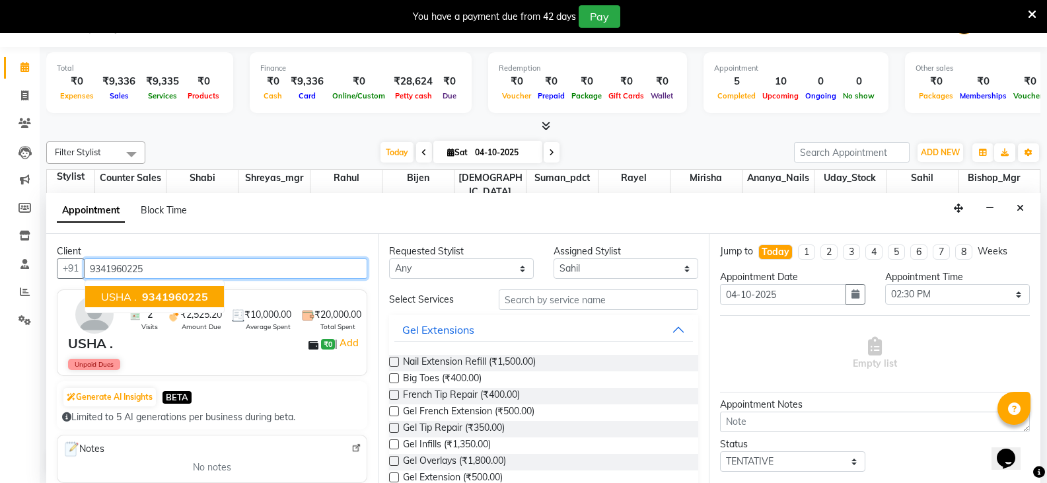
click at [196, 297] on span "9341960225" at bounding box center [175, 296] width 66 height 13
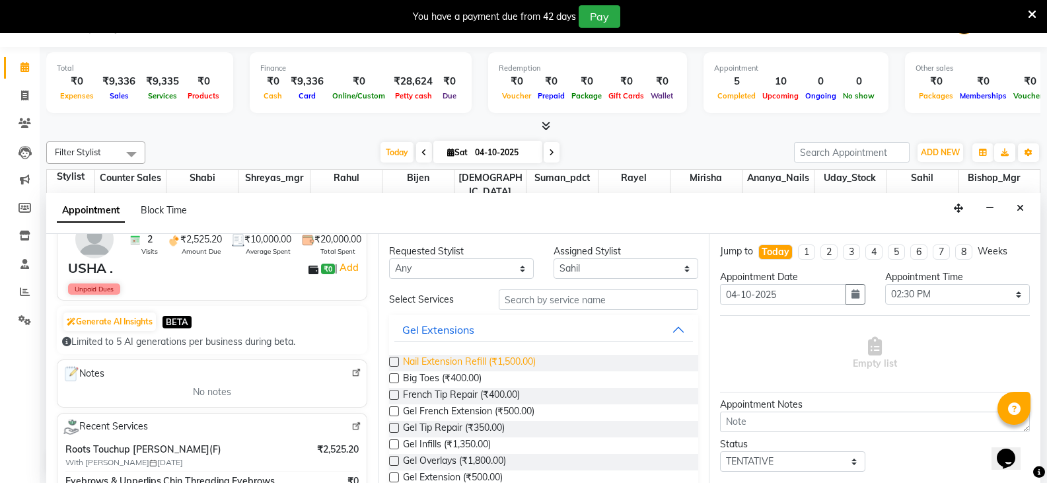
scroll to position [132, 0]
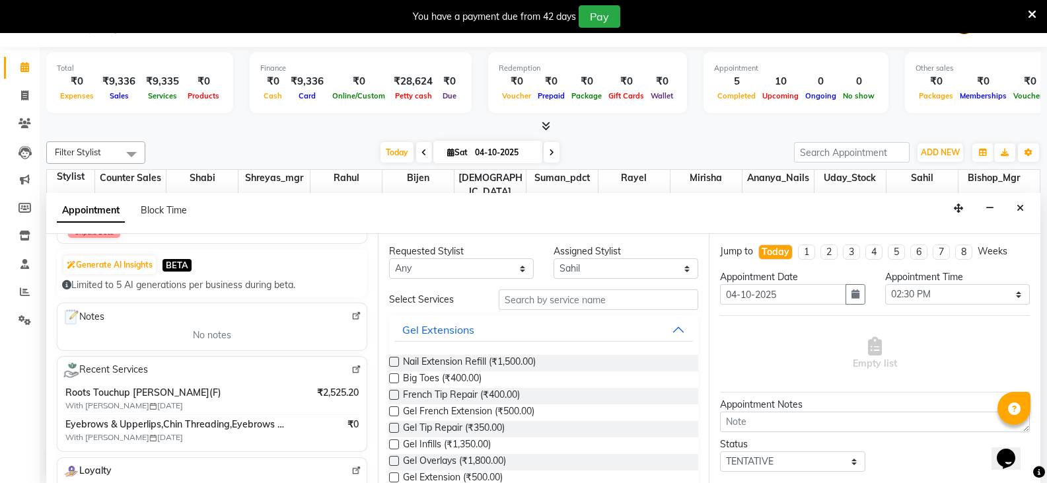
type input "9341960225"
click at [561, 304] on input "text" at bounding box center [598, 299] width 199 height 20
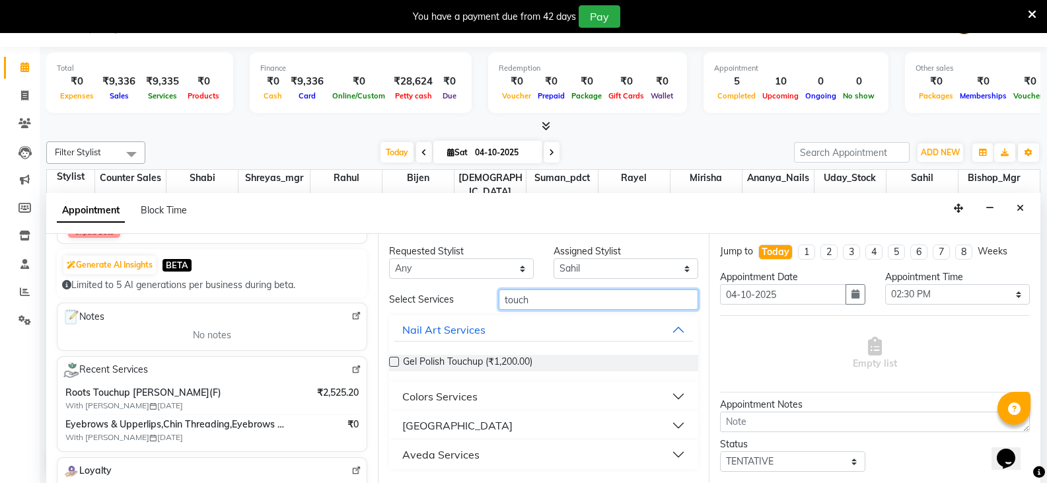
type input "touch"
click at [513, 395] on button "Colors Services" at bounding box center [543, 396] width 299 height 24
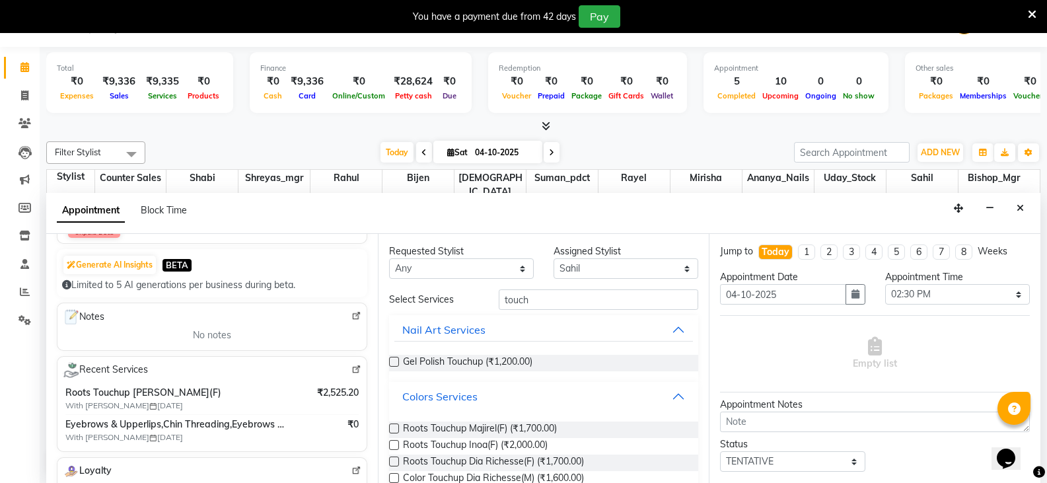
scroll to position [66, 0]
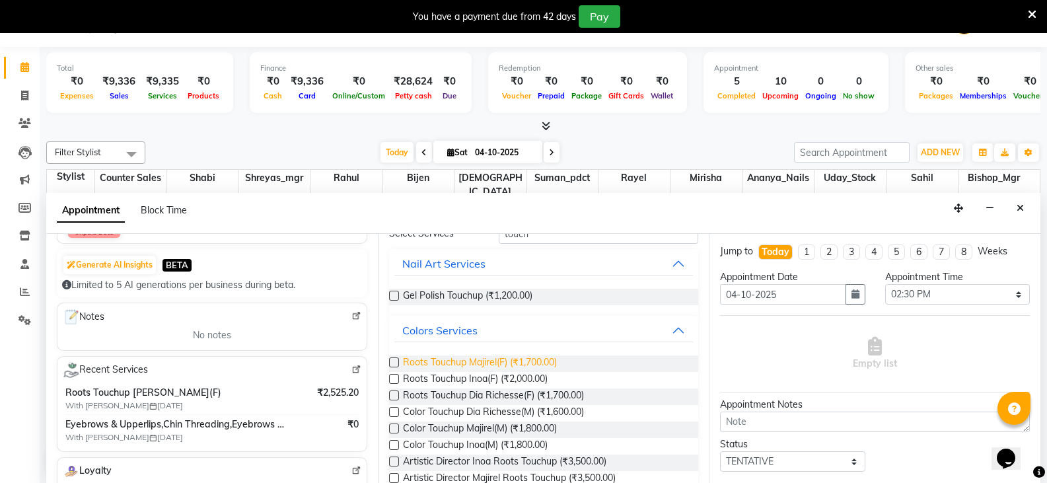
click at [448, 357] on span "Roots Touchup Majirel(F) (₹1,700.00)" at bounding box center [480, 363] width 154 height 17
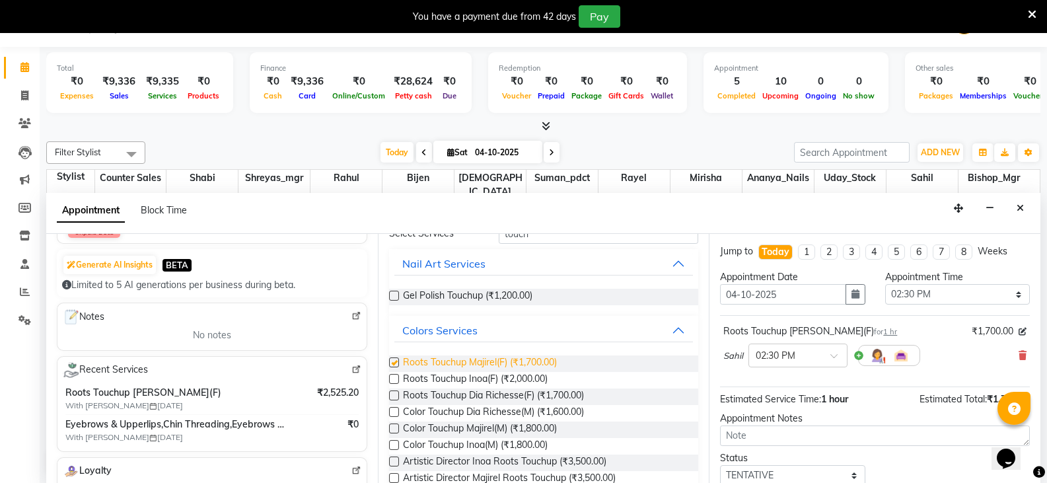
checkbox input "false"
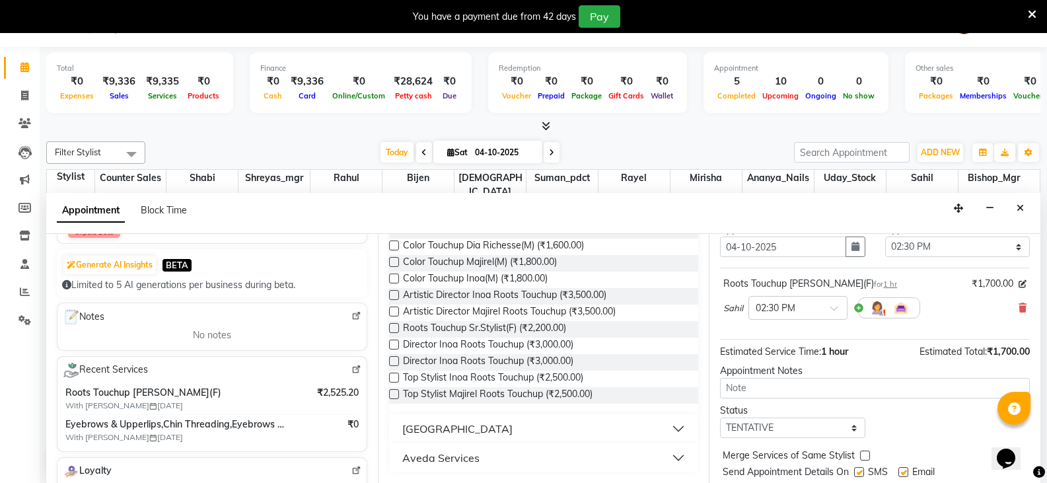
scroll to position [86, 0]
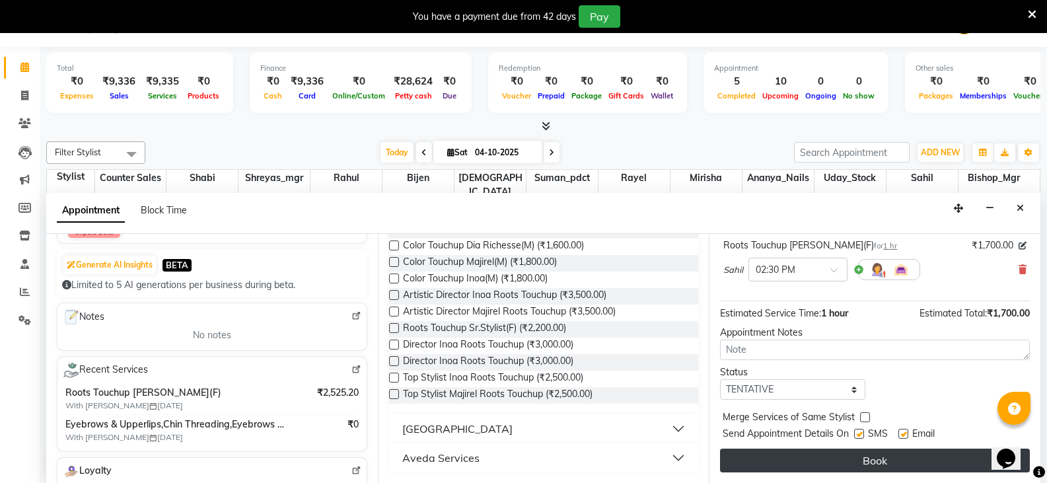
click at [894, 463] on button "Book" at bounding box center [875, 460] width 310 height 24
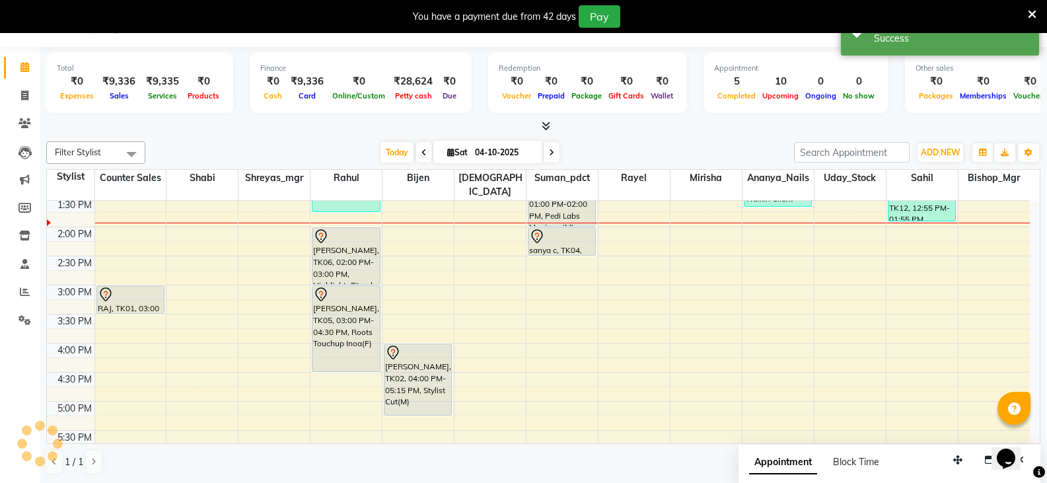
scroll to position [0, 0]
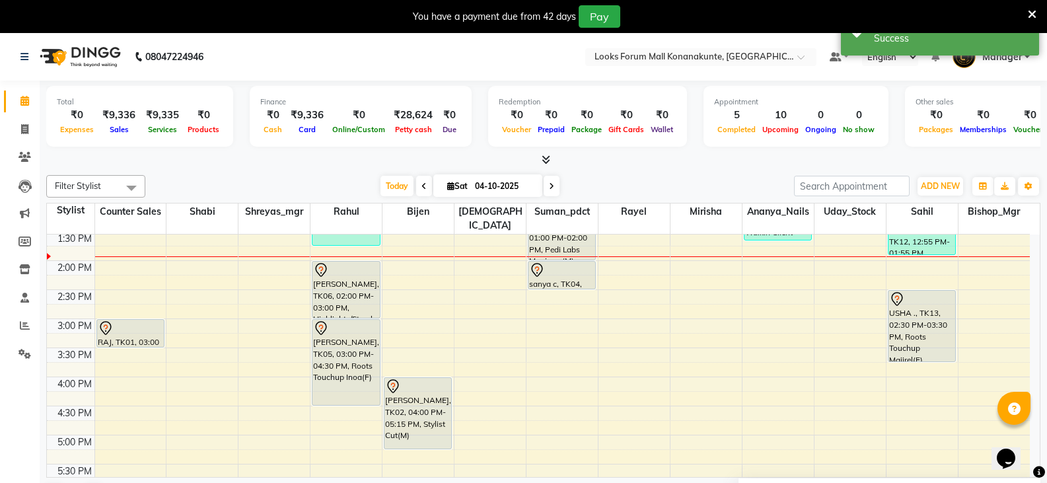
click at [921, 337] on div "Walkin Client Forum Mall BLR, TK12, 12:55 PM-01:55 PM, K Nourish and Gloss Expe…" at bounding box center [921, 376] width 71 height 813
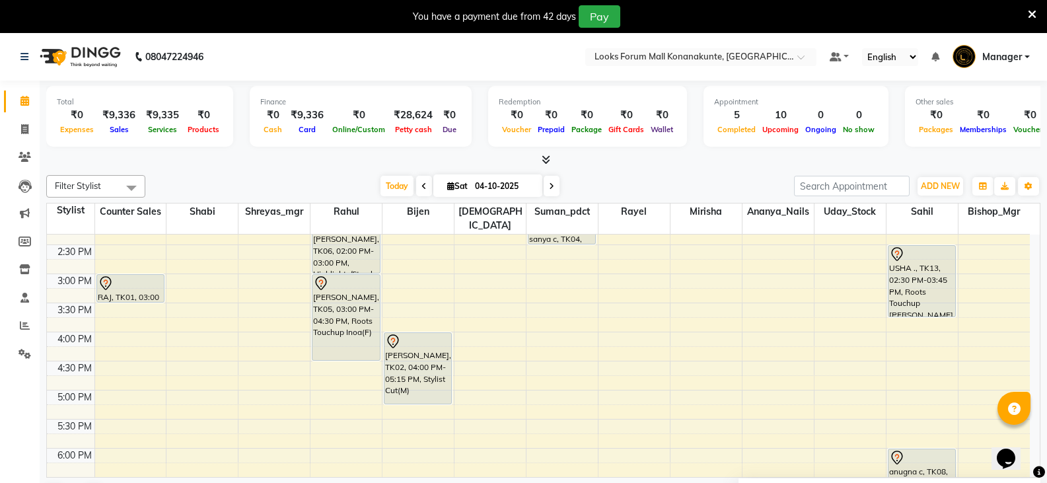
scroll to position [330, 0]
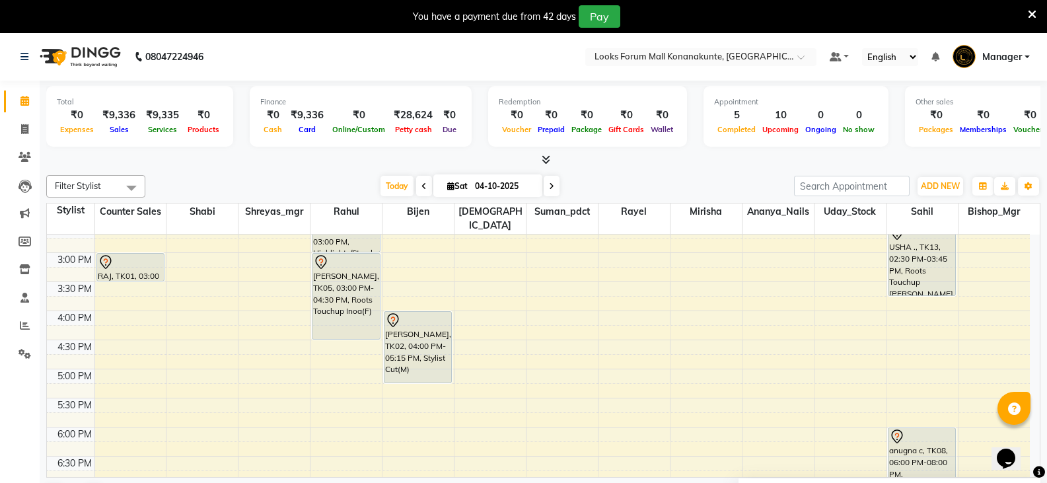
click at [125, 332] on div "9:00 AM 9:30 AM 10:00 AM 10:30 AM 11:00 AM 11:30 AM 12:00 PM 12:30 PM 1:00 PM 1…" at bounding box center [538, 310] width 983 height 813
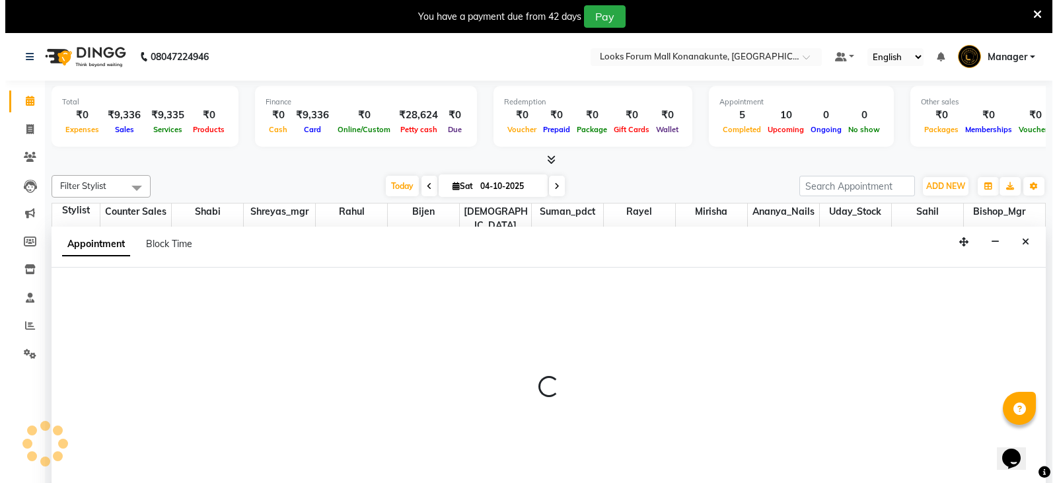
scroll to position [34, 0]
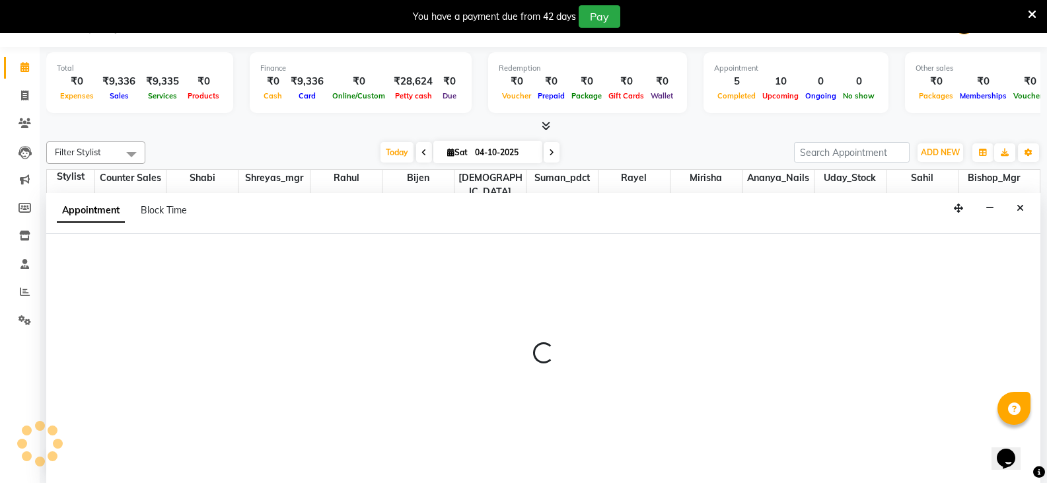
select select "90238"
select select "990"
select select "tentative"
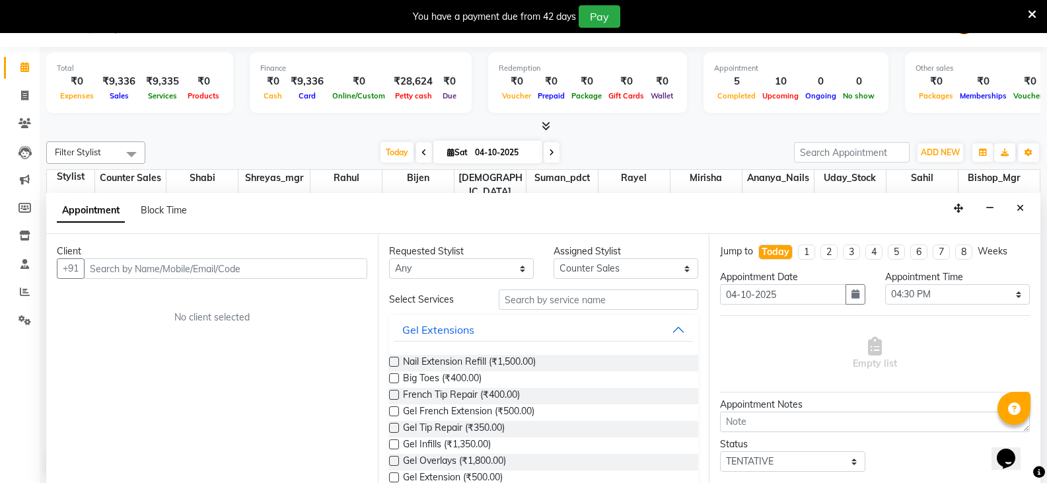
click at [174, 266] on input "text" at bounding box center [225, 268] width 283 height 20
type input "7019011262"
click at [343, 272] on span "Add Client" at bounding box center [340, 268] width 44 height 12
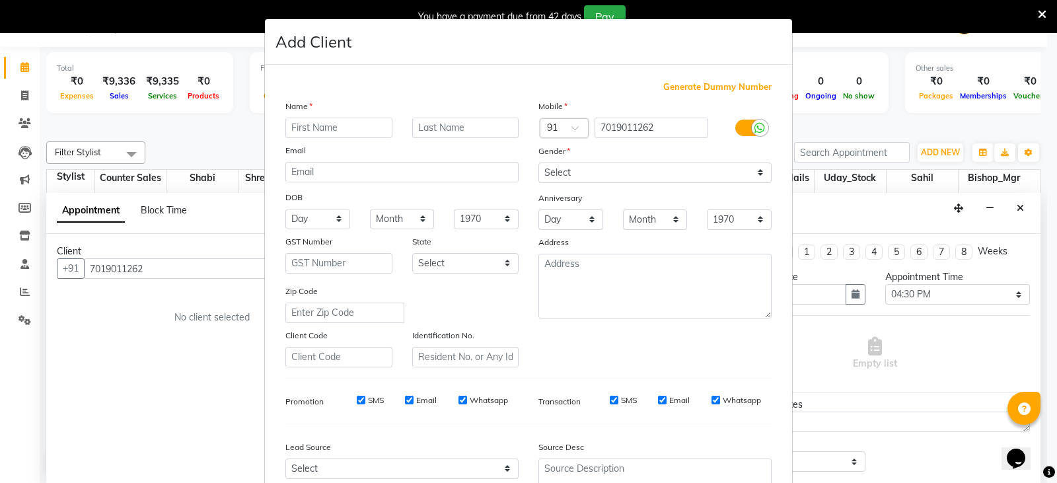
click at [355, 133] on input "text" at bounding box center [338, 128] width 107 height 20
type input "9"
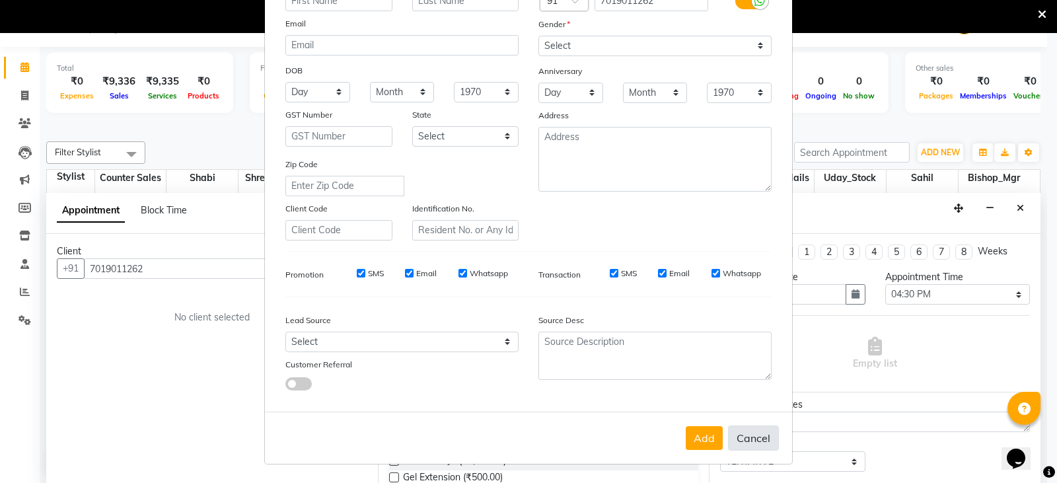
click at [748, 441] on button "Cancel" at bounding box center [753, 437] width 51 height 25
select select
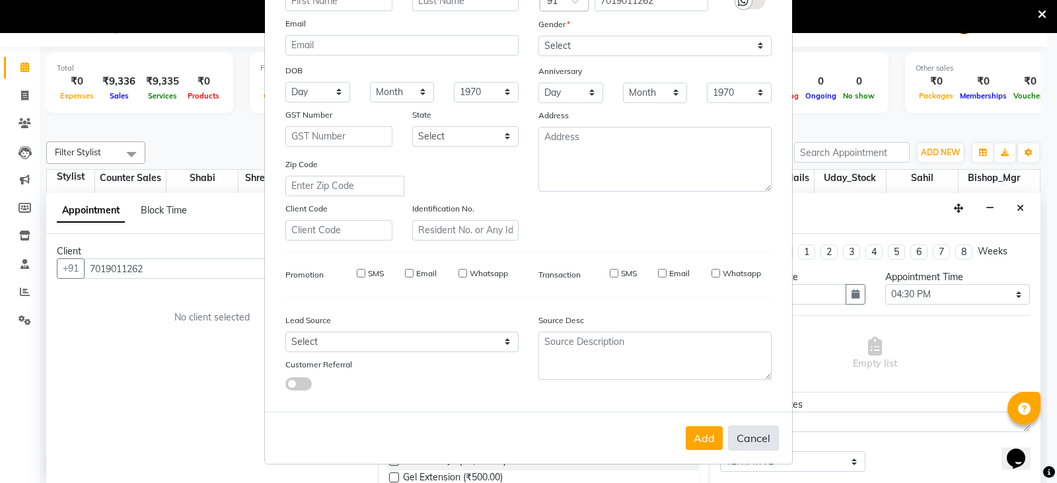
select select
checkbox input "false"
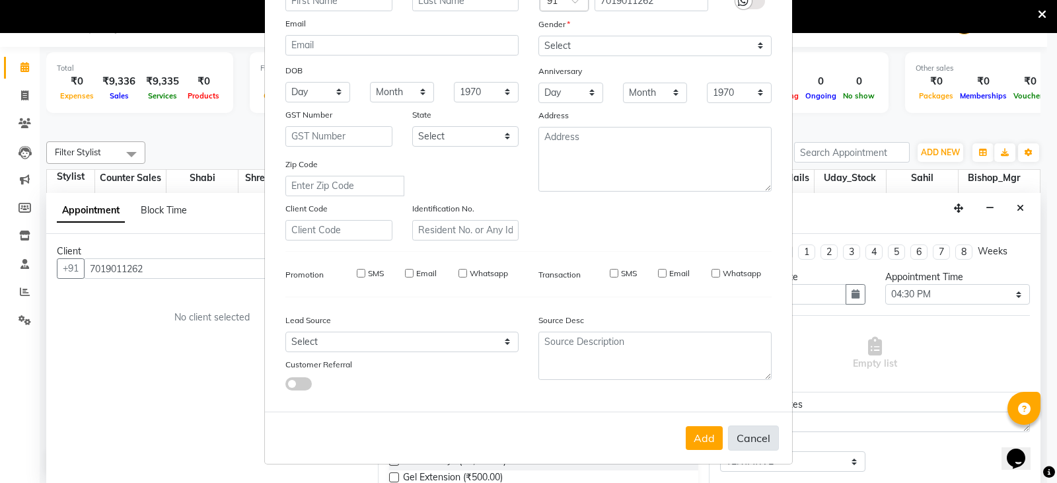
checkbox input "false"
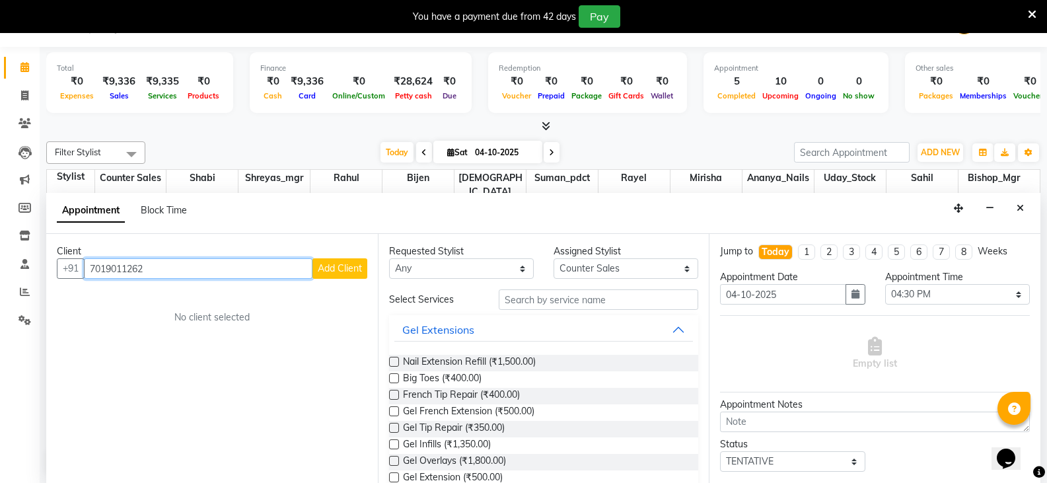
click at [195, 272] on input "7019011262" at bounding box center [198, 268] width 228 height 20
type input "7"
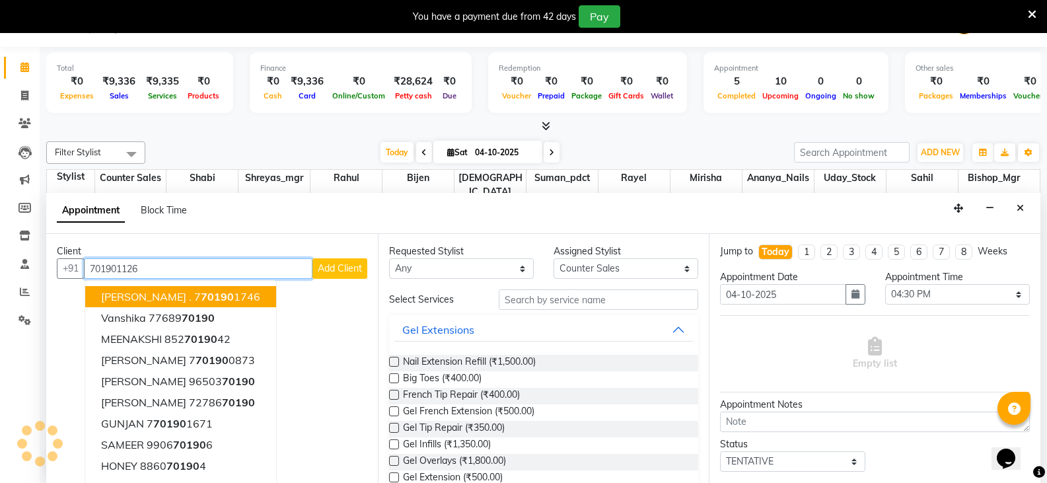
type input "7019011262"
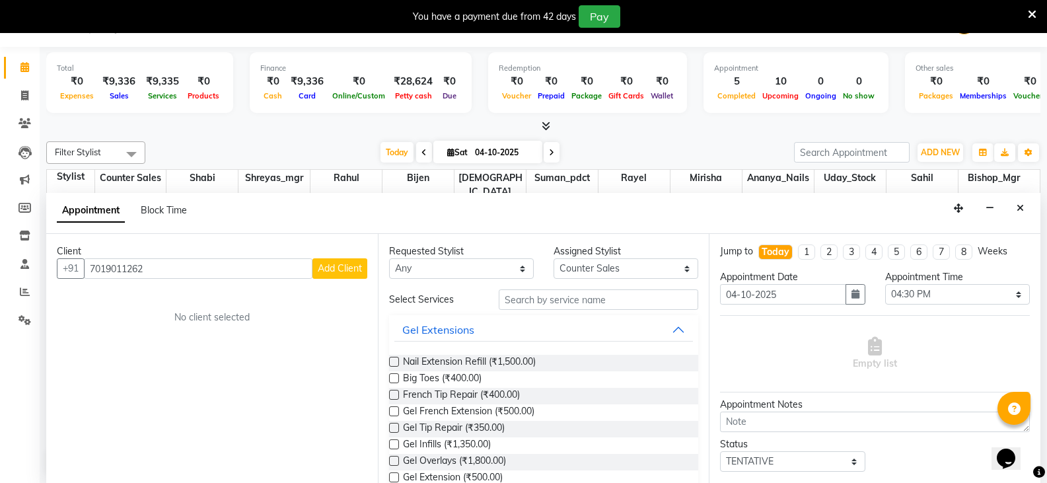
click at [331, 265] on span "Add Client" at bounding box center [340, 268] width 44 height 12
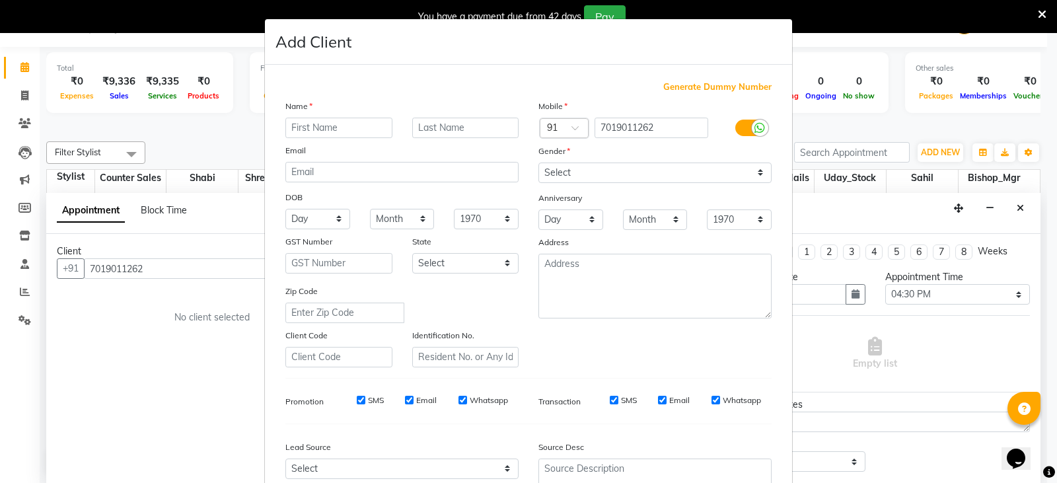
click at [337, 134] on input "text" at bounding box center [338, 128] width 107 height 20
type input "nirmala"
click at [602, 171] on select "Select [DEMOGRAPHIC_DATA] [DEMOGRAPHIC_DATA] Other Prefer Not To Say" at bounding box center [654, 172] width 233 height 20
select select "[DEMOGRAPHIC_DATA]"
click at [538, 162] on select "Select [DEMOGRAPHIC_DATA] [DEMOGRAPHIC_DATA] Other Prefer Not To Say" at bounding box center [654, 172] width 233 height 20
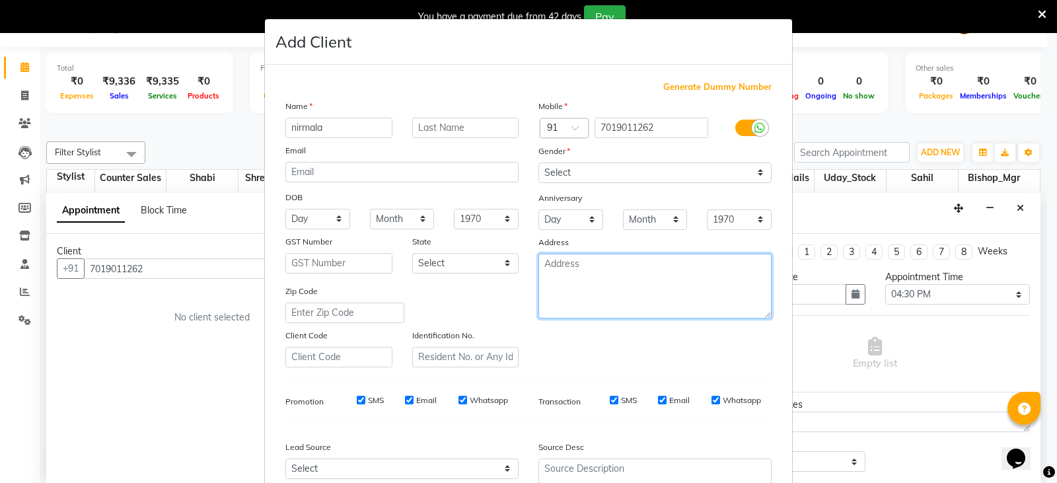
click at [621, 274] on textarea at bounding box center [654, 286] width 233 height 65
type textarea "blr"
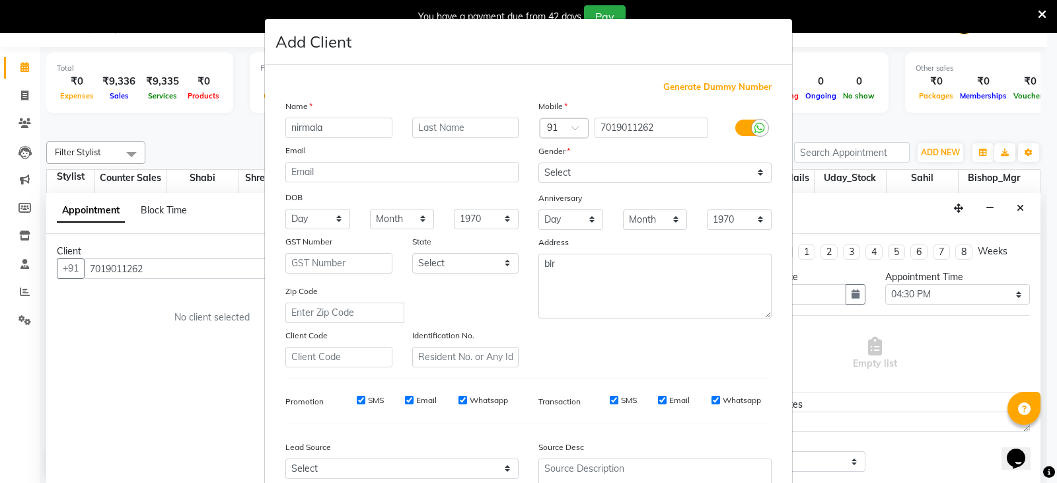
click at [378, 333] on div "Client Code" at bounding box center [338, 347] width 127 height 39
click at [389, 317] on input "text" at bounding box center [344, 312] width 119 height 20
type input "560062"
select select "17"
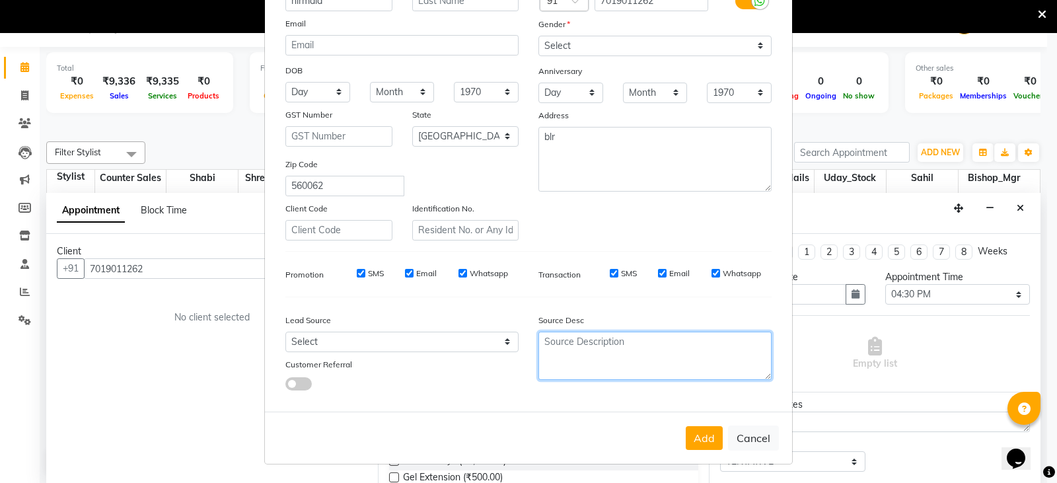
click at [647, 370] on textarea at bounding box center [654, 356] width 233 height 48
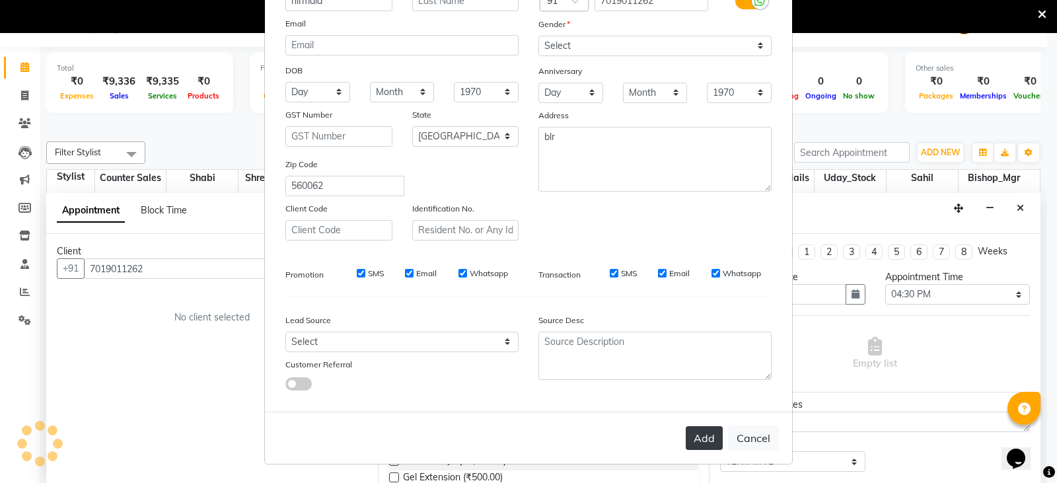
click at [694, 442] on button "Add" at bounding box center [703, 438] width 37 height 24
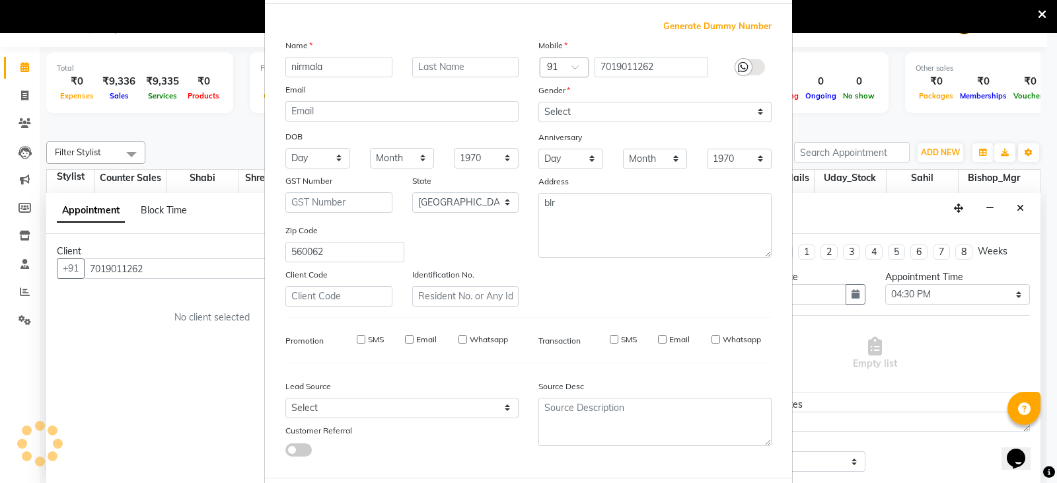
select select
select select "null"
select select
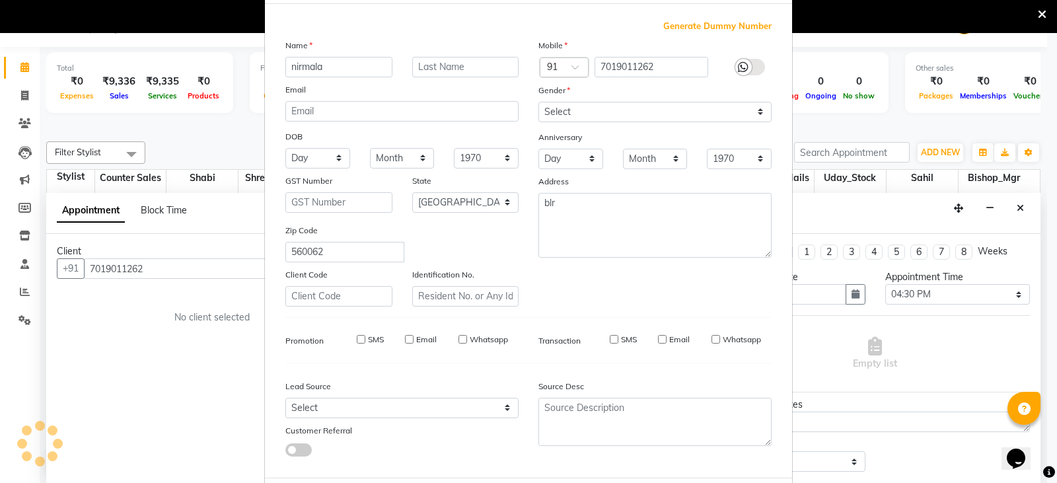
select select
checkbox input "false"
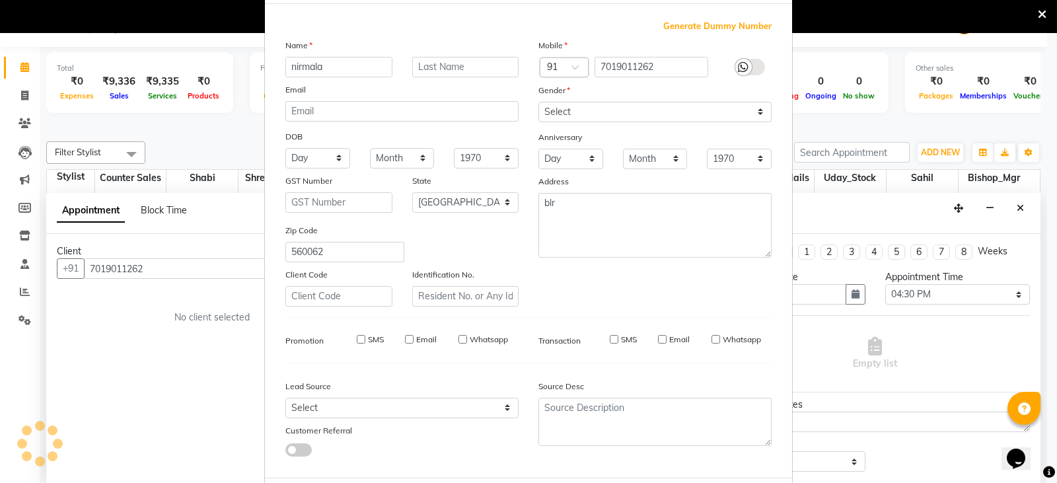
checkbox input "false"
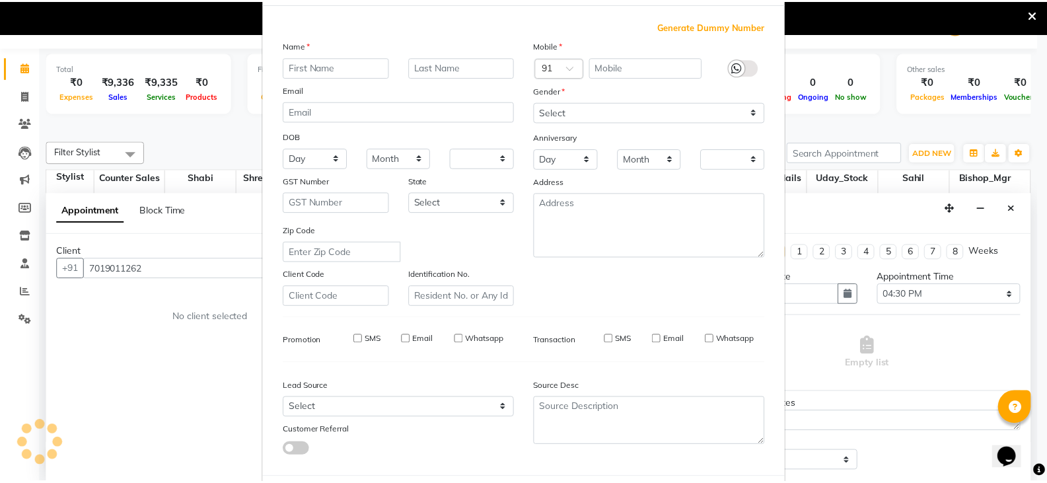
scroll to position [94, 0]
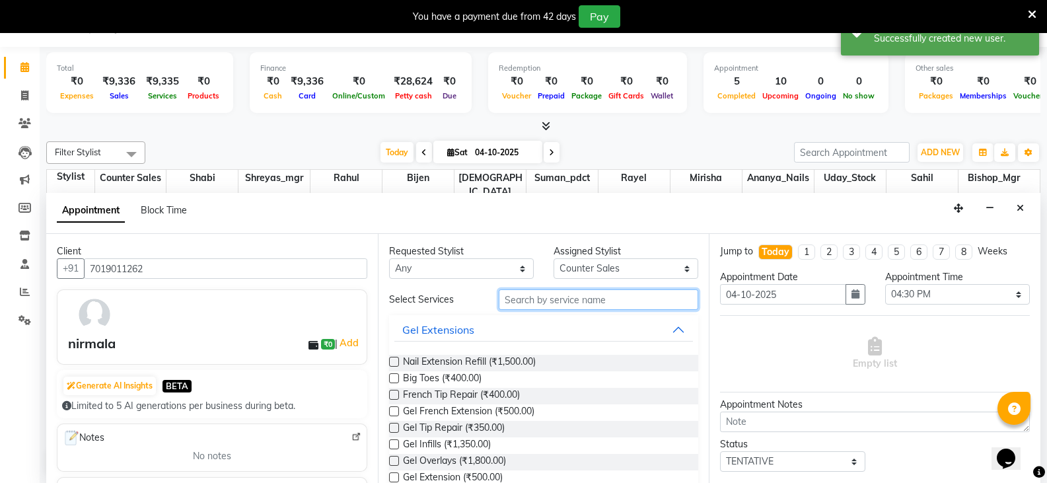
click at [579, 298] on input "text" at bounding box center [598, 299] width 199 height 20
click at [578, 302] on input "text" at bounding box center [598, 299] width 199 height 20
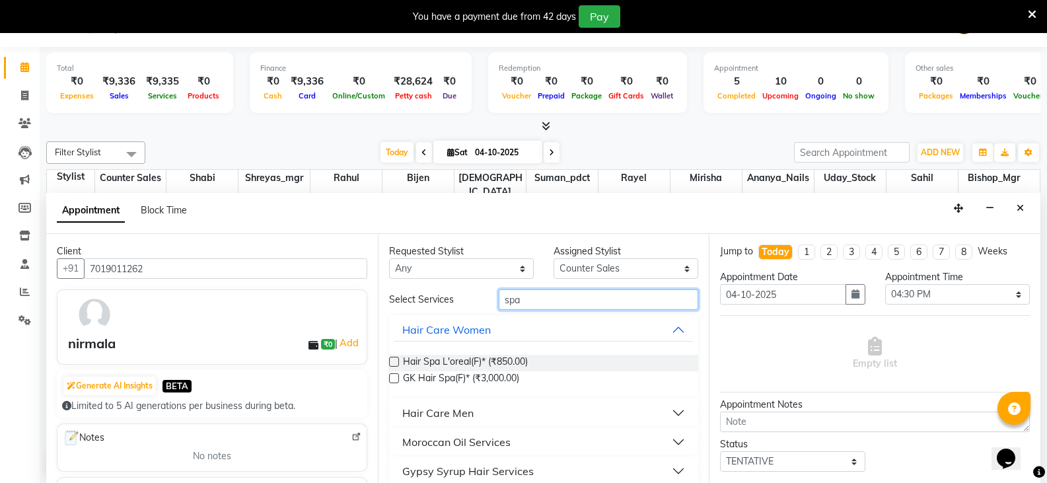
type input "spa"
click at [394, 363] on label at bounding box center [394, 362] width 10 height 10
click at [394, 363] on input "checkbox" at bounding box center [393, 363] width 9 height 9
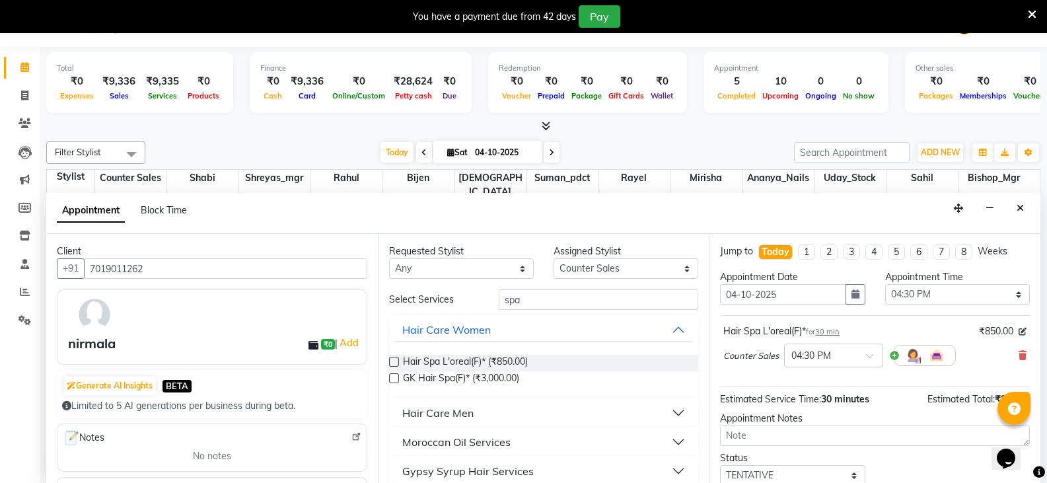
click at [394, 361] on label at bounding box center [394, 362] width 10 height 10
click at [394, 361] on input "checkbox" at bounding box center [393, 363] width 9 height 9
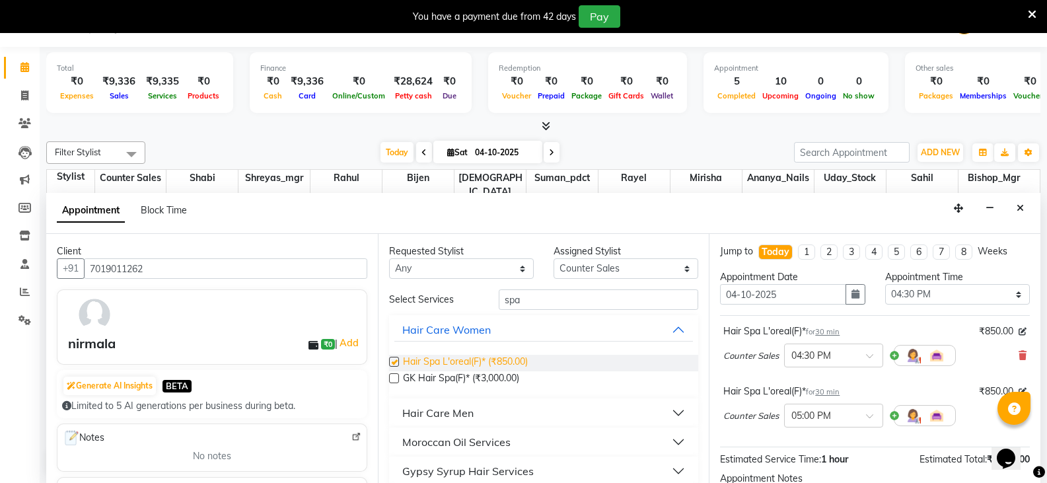
checkbox input "false"
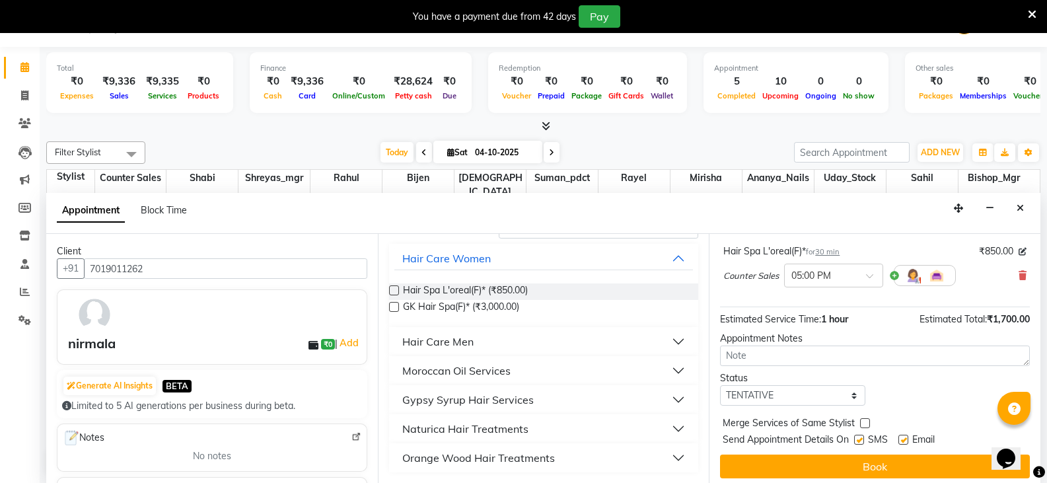
scroll to position [146, 0]
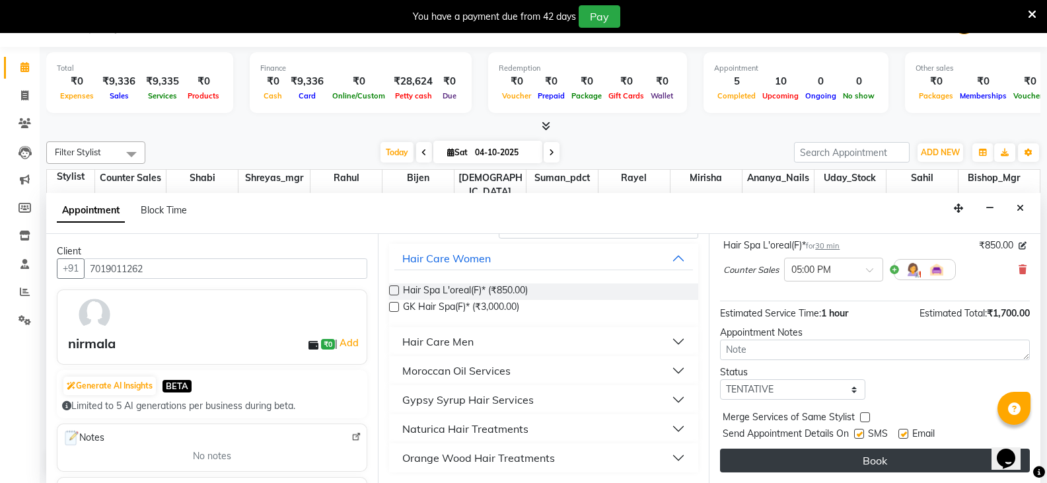
click at [870, 464] on button "Book" at bounding box center [875, 460] width 310 height 24
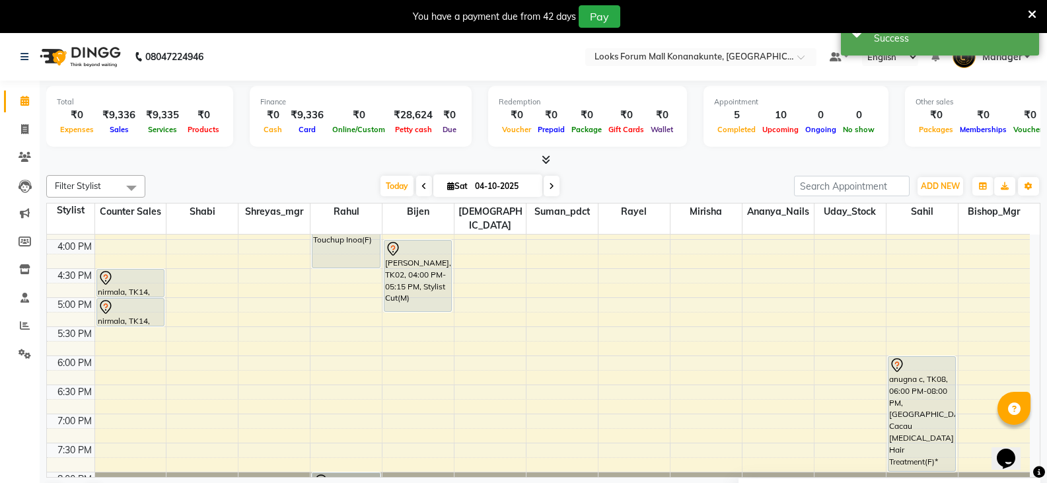
scroll to position [425, 0]
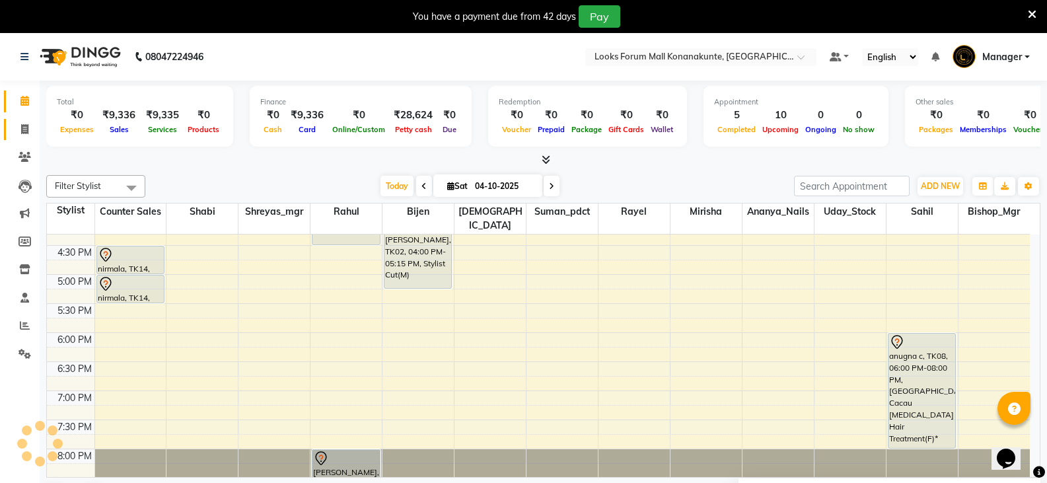
click at [31, 119] on link "Invoice" at bounding box center [20, 130] width 32 height 22
select select "service"
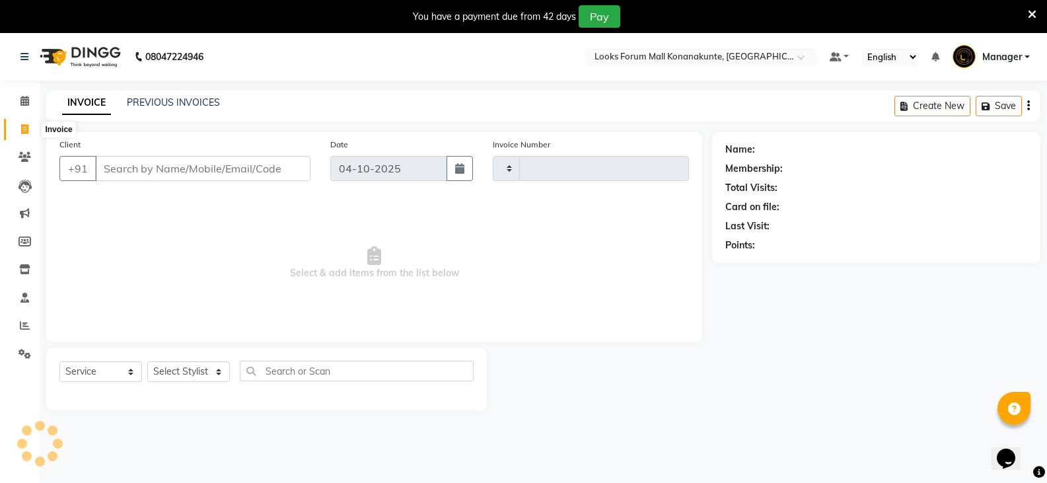
type input "3711"
select select "8945"
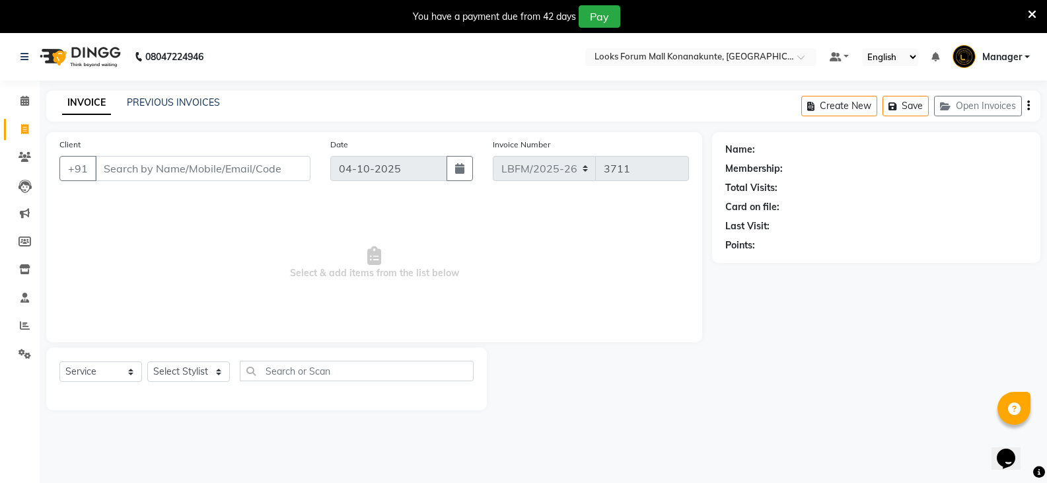
click at [154, 168] on input "Client" at bounding box center [202, 168] width 215 height 25
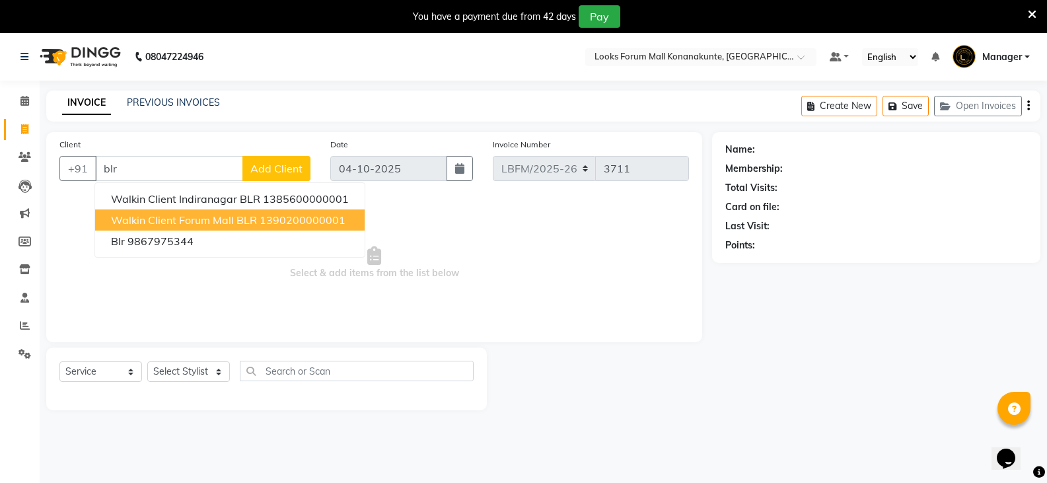
click at [269, 223] on ngb-highlight "1390200000001" at bounding box center [303, 219] width 86 height 13
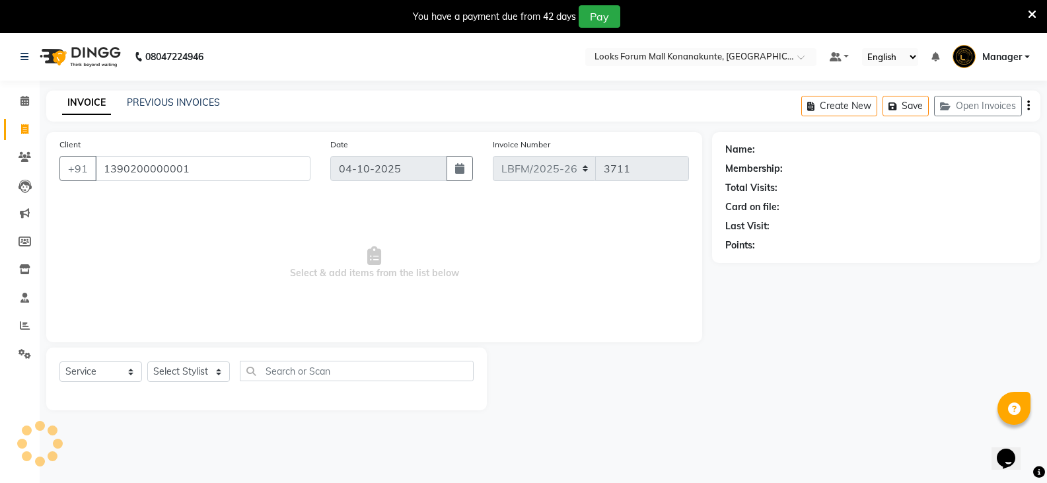
type input "1390200000001"
click at [215, 375] on select "Select Stylist Ananya_Nails [PERSON_NAME] Bijen Bishop_Mgr Counter Sales Manage…" at bounding box center [188, 371] width 83 height 20
select select "1: Object"
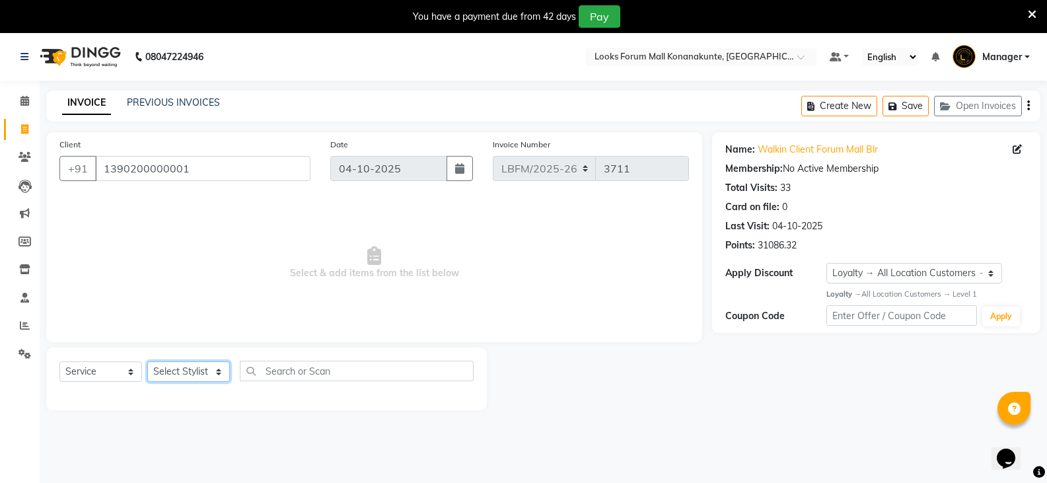
select select "90238"
click at [147, 361] on select "Select Stylist Ananya_Nails [PERSON_NAME] Bijen Bishop_Mgr Counter Sales Manage…" at bounding box center [188, 371] width 83 height 20
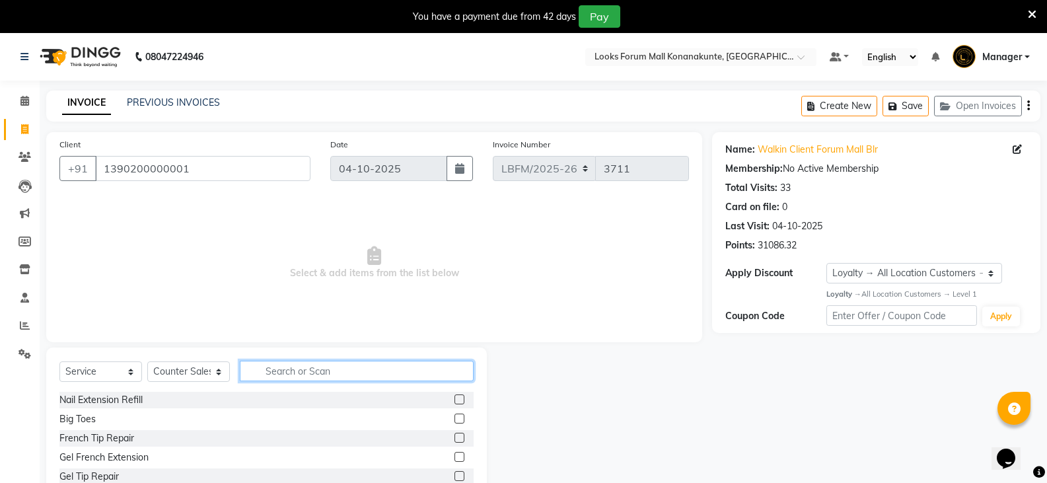
click at [285, 375] on input "text" at bounding box center [357, 371] width 234 height 20
type input "wash"
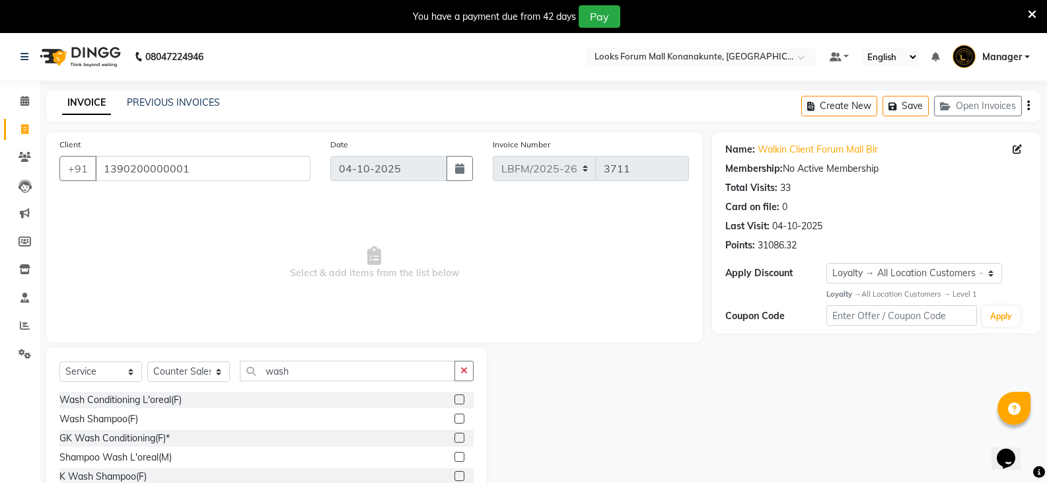
click at [457, 402] on label at bounding box center [459, 399] width 10 height 10
click at [457, 402] on input "checkbox" at bounding box center [458, 400] width 9 height 9
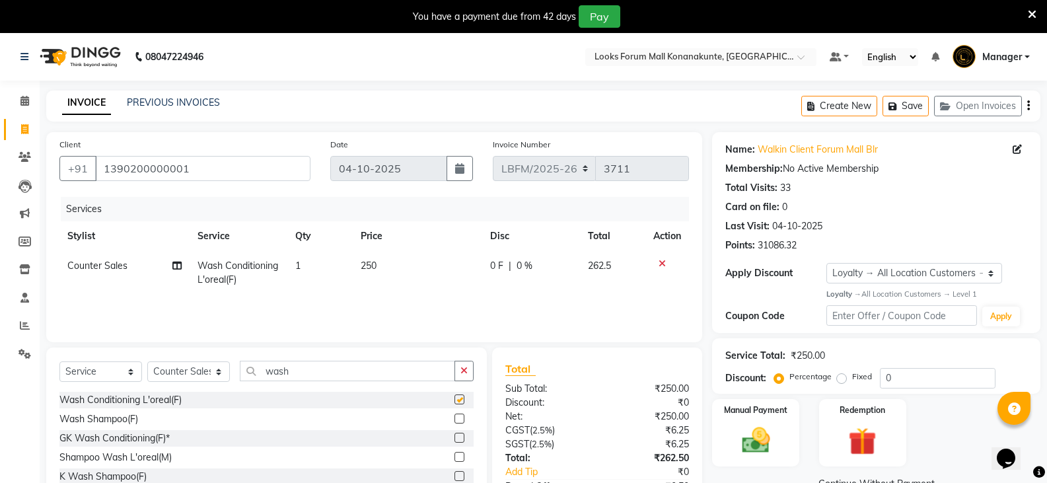
checkbox input "false"
click at [372, 262] on span "250" at bounding box center [369, 266] width 16 height 12
select select "90238"
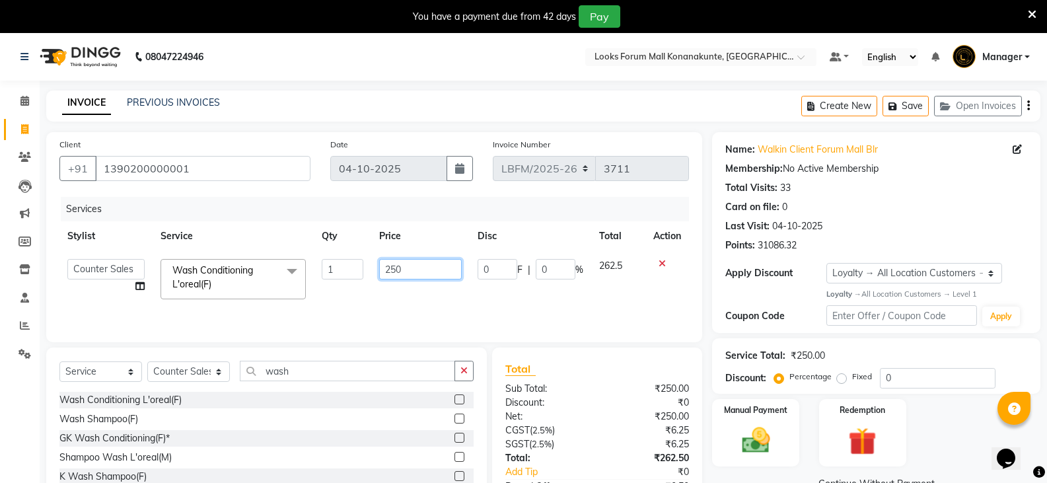
click at [404, 270] on input "250" at bounding box center [420, 269] width 83 height 20
type input "2"
type input "600"
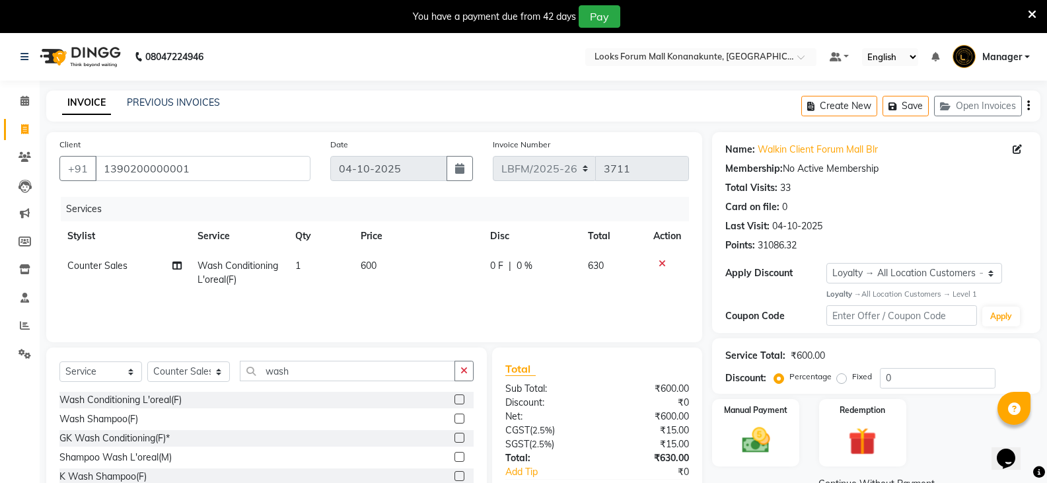
click at [316, 263] on td "1" at bounding box center [319, 273] width 65 height 44
select select "90238"
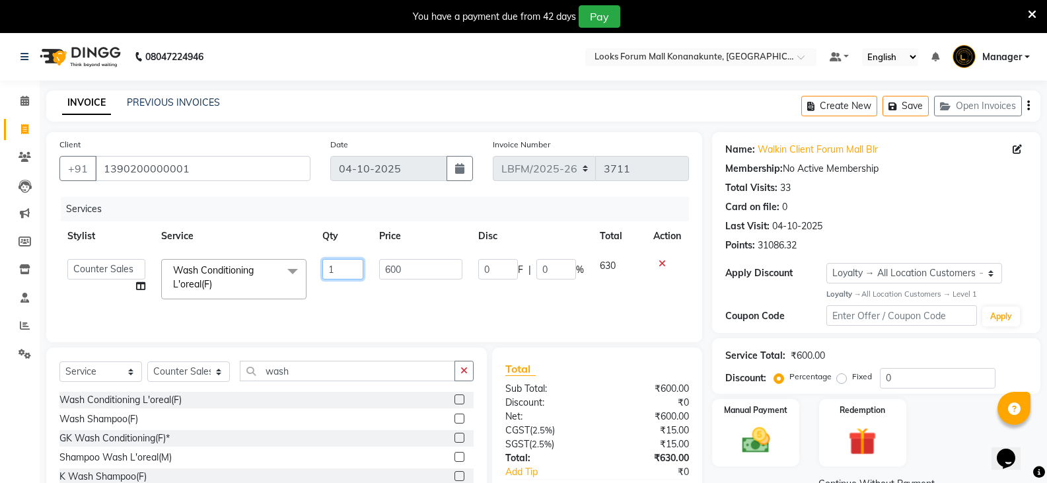
click at [334, 267] on input "1" at bounding box center [342, 269] width 41 height 20
type input "2"
click at [442, 300] on div "Services Stylist Service Qty Price Disc Total Action Ananya_Nails [PERSON_NAME]…" at bounding box center [373, 263] width 629 height 132
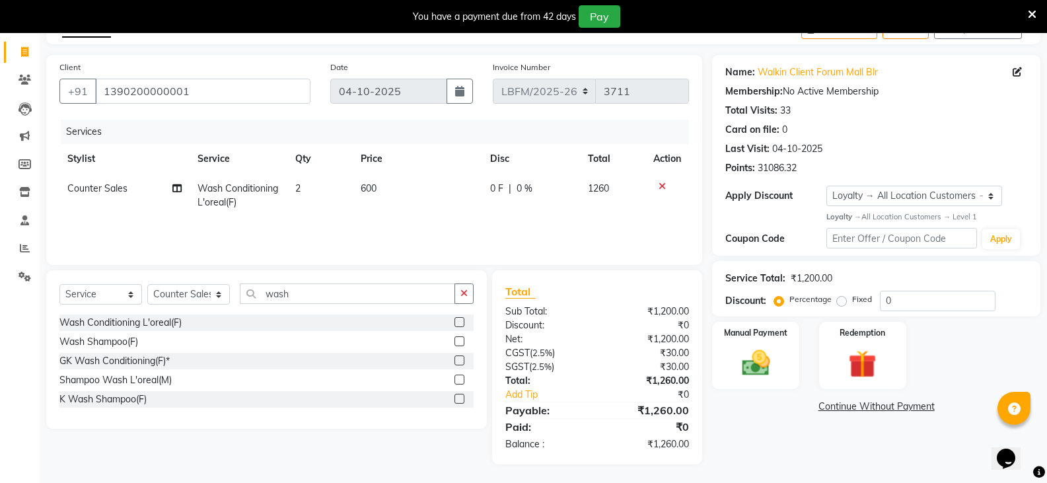
scroll to position [79, 0]
click at [750, 376] on img at bounding box center [755, 362] width 47 height 34
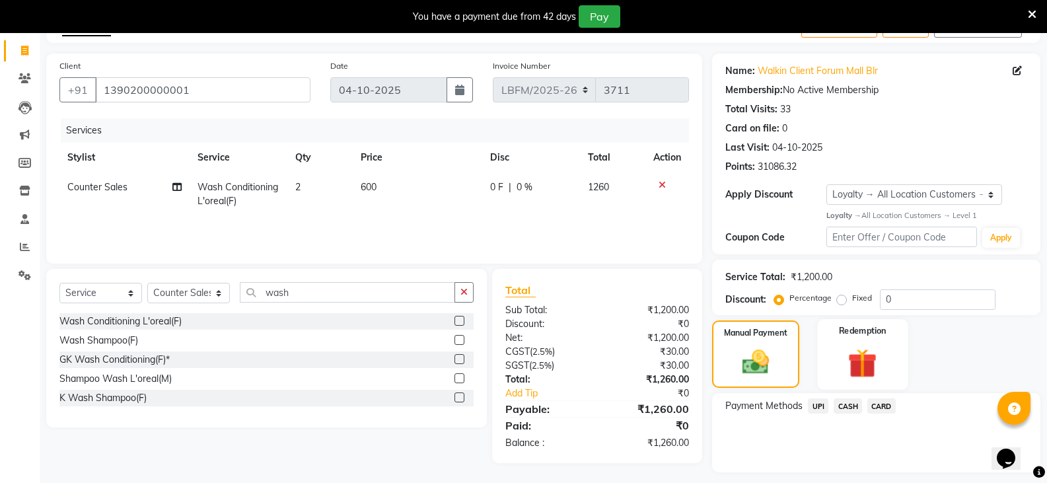
click at [868, 335] on label "Redemption" at bounding box center [863, 330] width 48 height 13
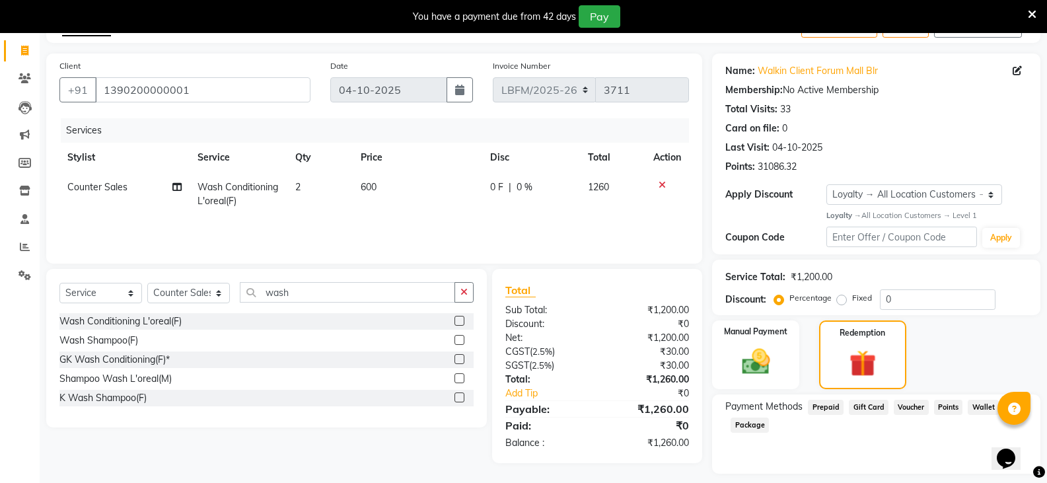
click at [820, 405] on span "Prepaid" at bounding box center [826, 407] width 36 height 15
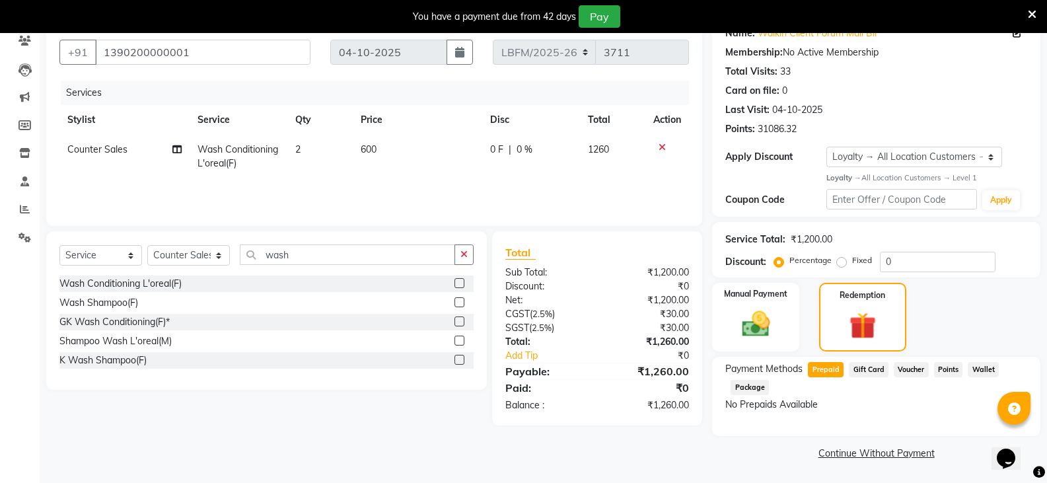
scroll to position [50, 0]
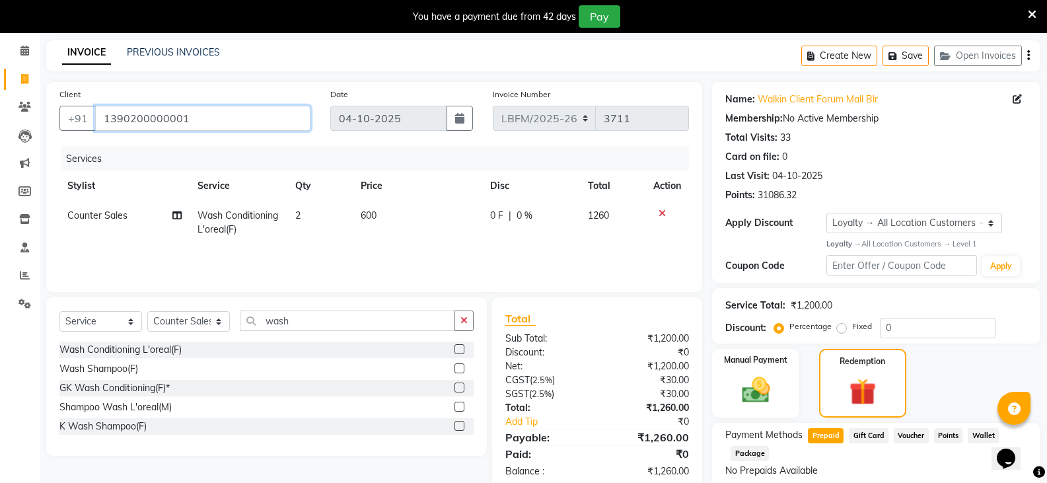
click at [209, 111] on input "1390200000001" at bounding box center [202, 118] width 215 height 25
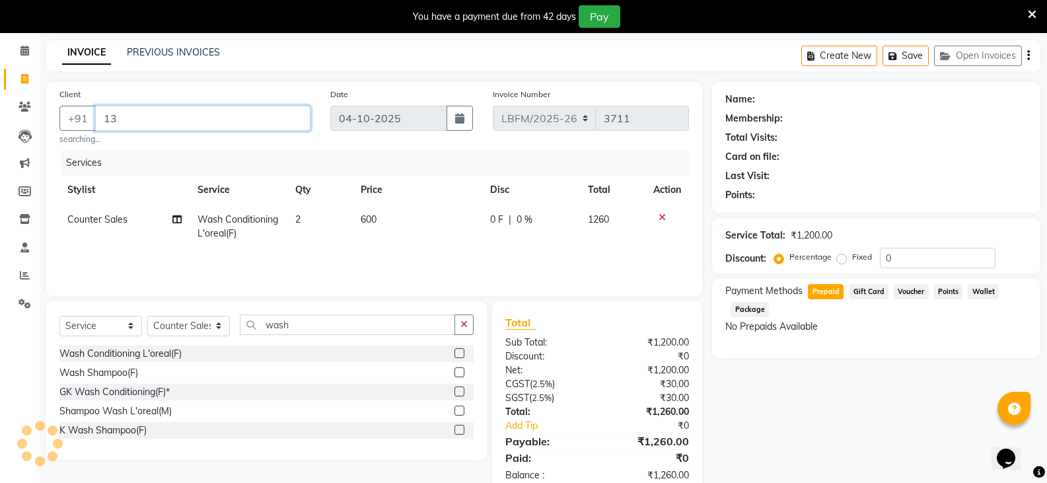
type input "1"
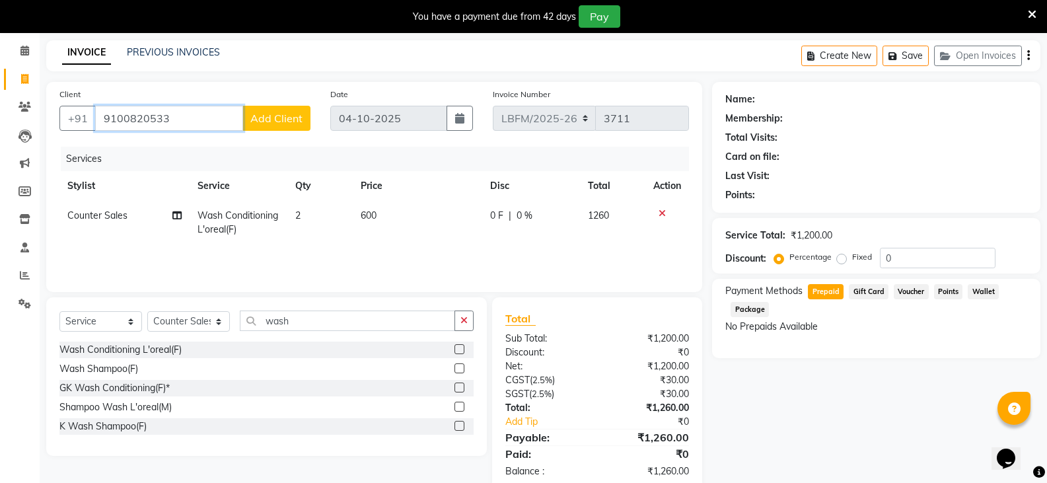
click at [136, 123] on input "9100820533" at bounding box center [169, 118] width 148 height 25
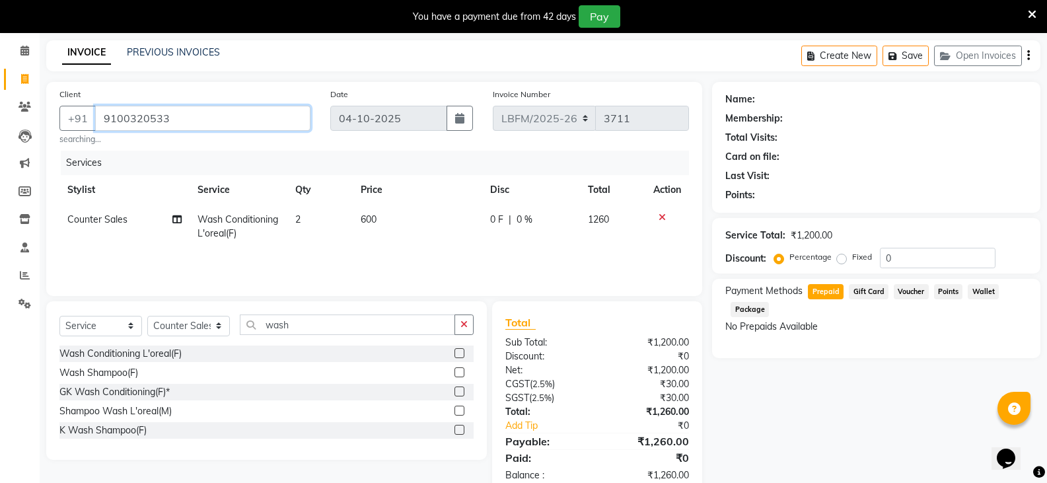
type input "9100320533"
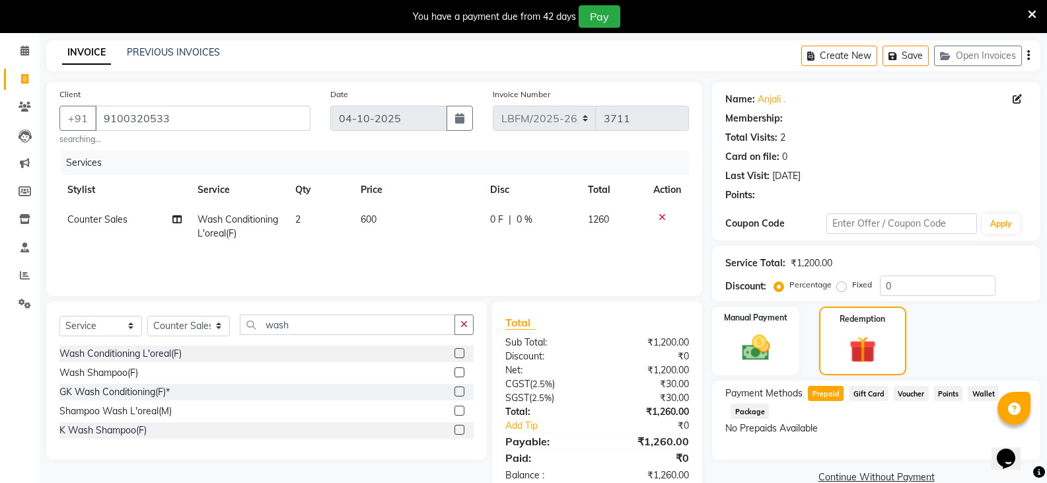
select select "1: Object"
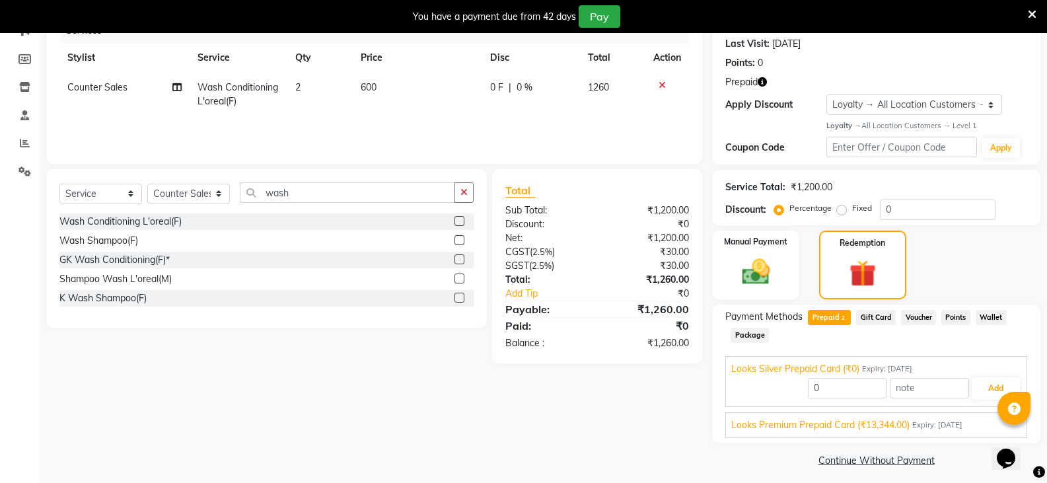
scroll to position [190, 0]
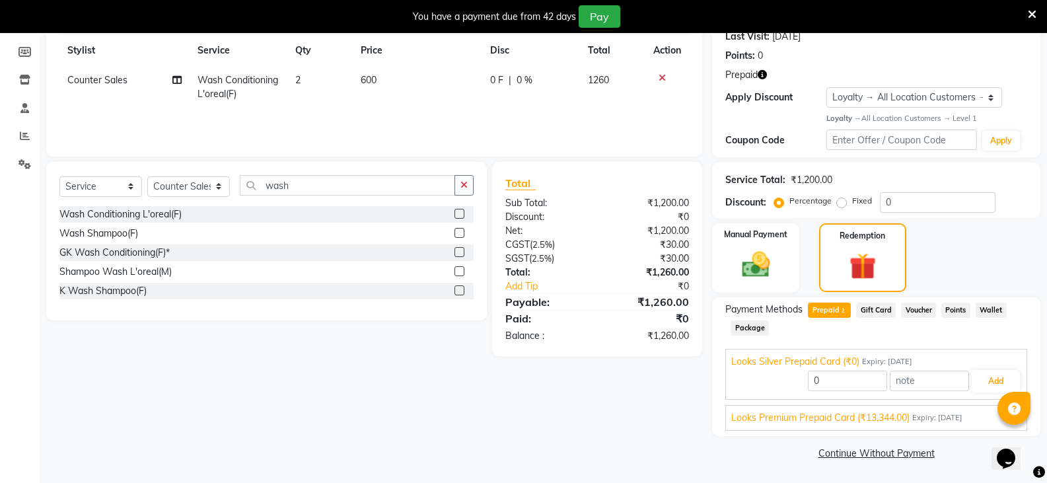
click at [832, 419] on span "Looks Premium Prepaid Card (₹13,344.00)" at bounding box center [820, 418] width 178 height 14
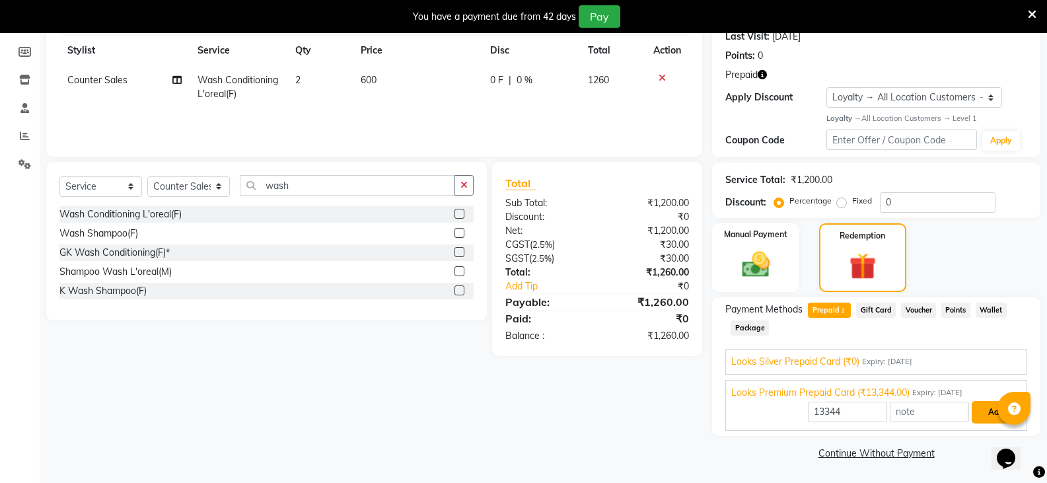
click at [985, 415] on button "Add" at bounding box center [995, 412] width 48 height 22
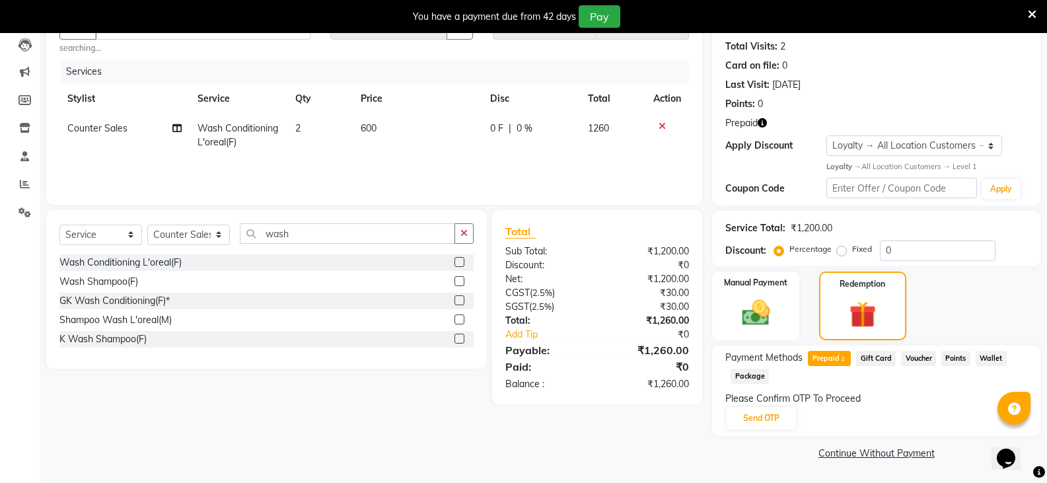
scroll to position [141, 0]
click at [779, 413] on button "Send OTP" at bounding box center [760, 418] width 69 height 22
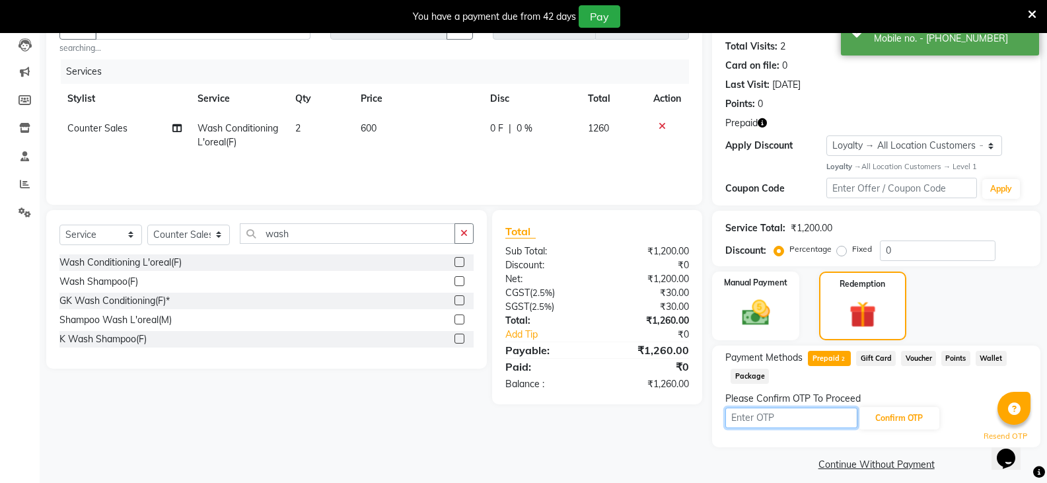
click at [792, 413] on input "text" at bounding box center [791, 417] width 132 height 20
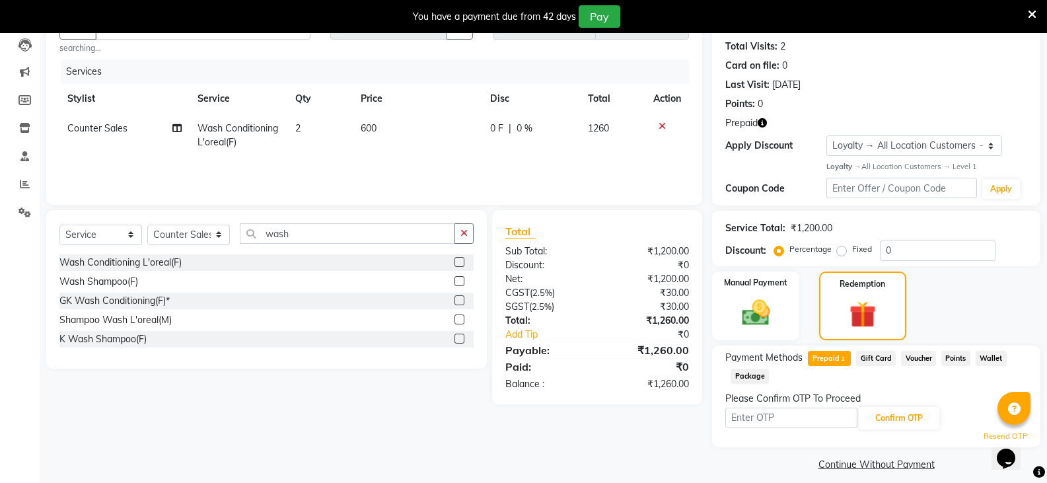
click at [985, 438] on link "Resend OTP" at bounding box center [1005, 436] width 44 height 11
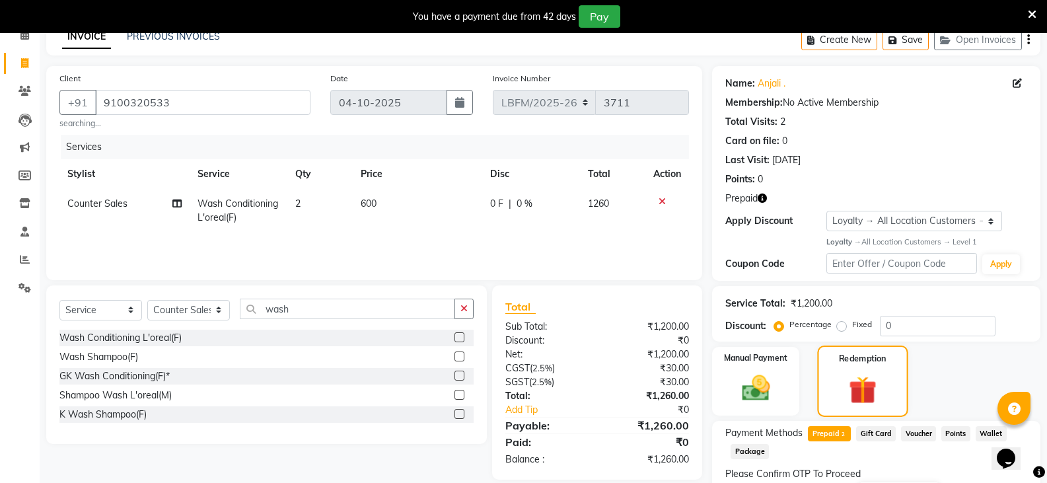
scroll to position [0, 0]
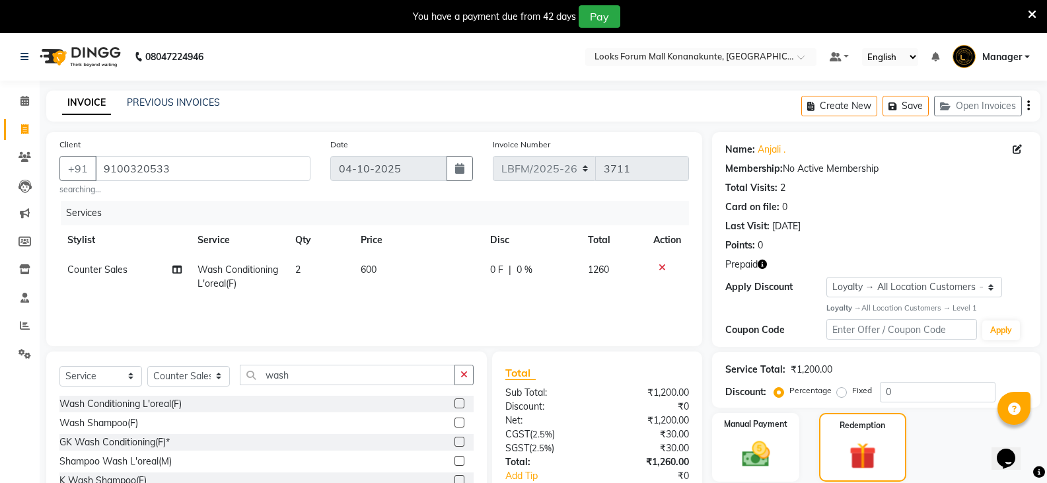
click at [911, 116] on div "Create New Save Open Invoices" at bounding box center [920, 105] width 239 height 31
click at [911, 114] on button "Save" at bounding box center [905, 106] width 46 height 20
click at [18, 104] on span at bounding box center [24, 101] width 23 height 15
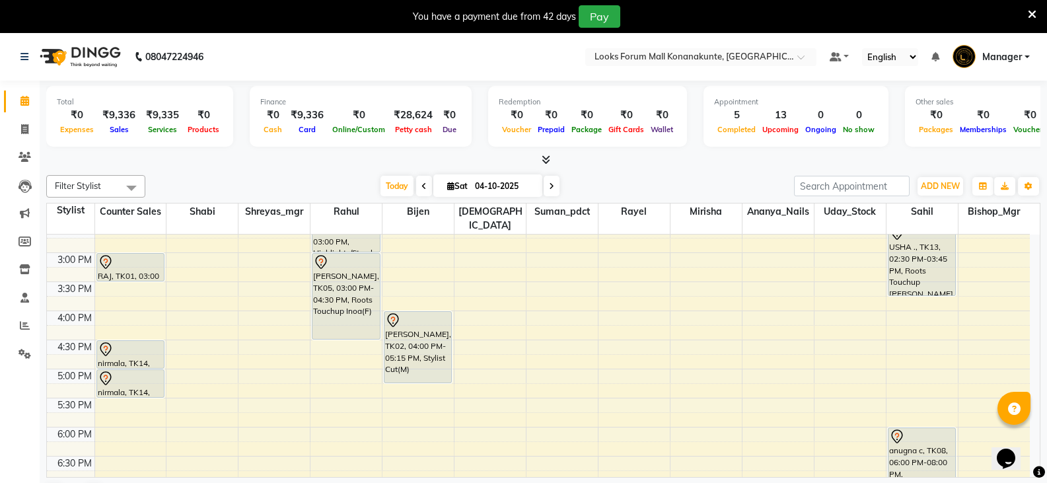
scroll to position [264, 0]
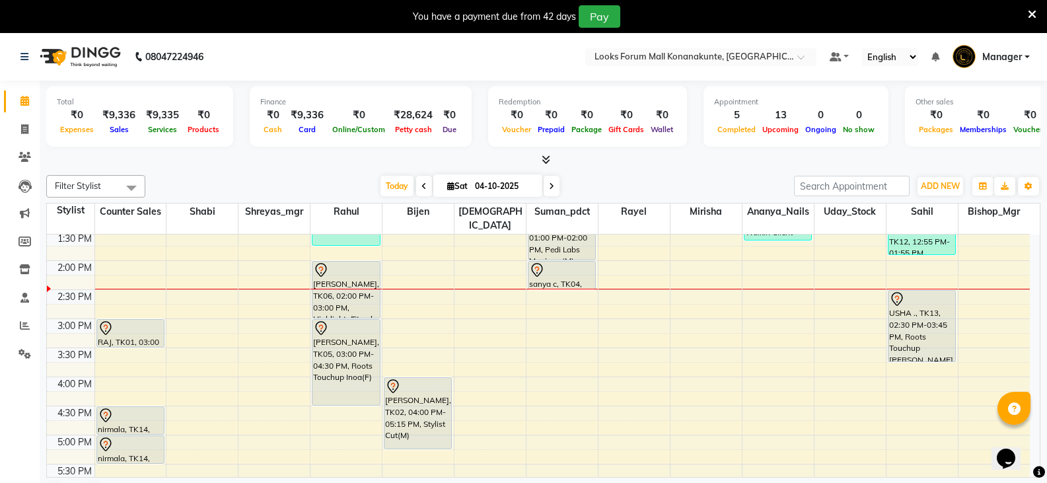
click at [534, 68] on nav "08047224946 Select Location × Looks Forum Mall Konanakunte, Bengaluru Default P…" at bounding box center [523, 57] width 1047 height 48
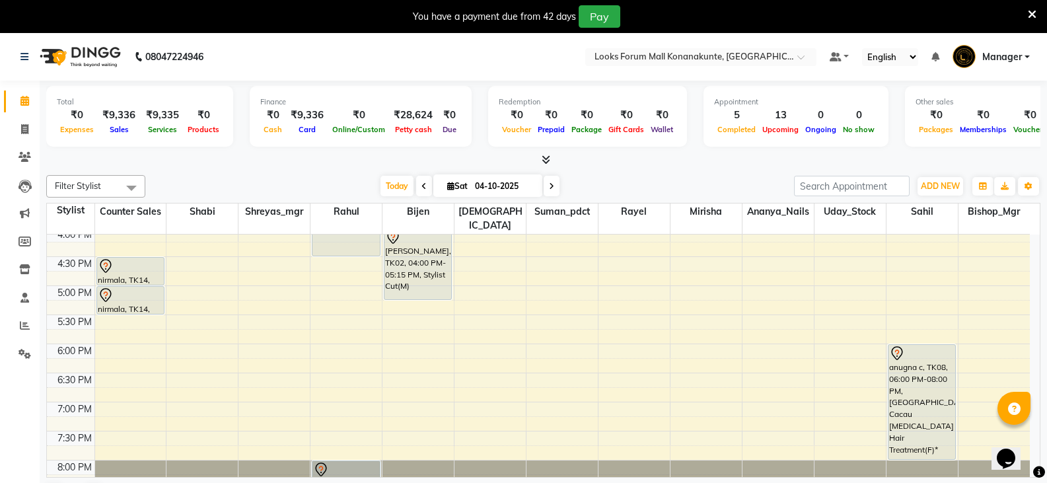
scroll to position [462, 0]
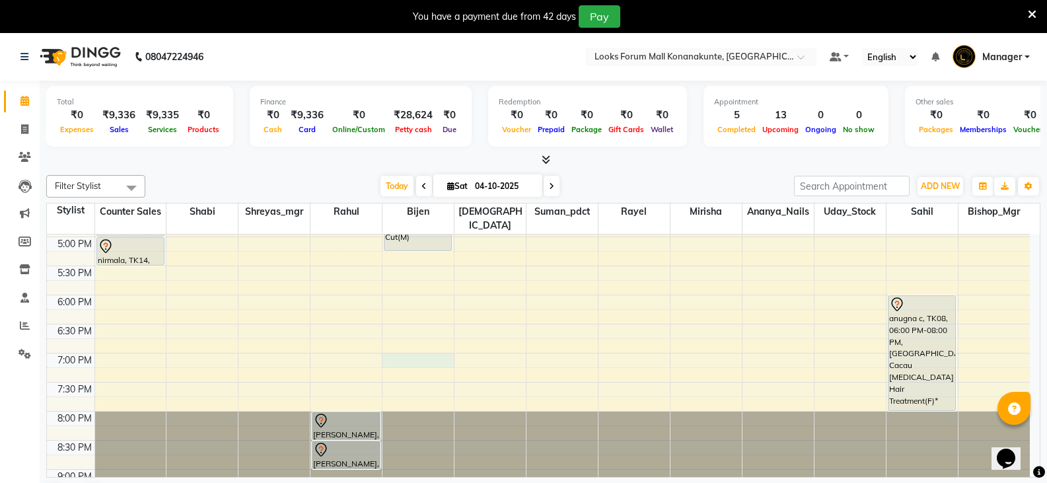
click at [402, 345] on div "9:00 AM 9:30 AM 10:00 AM 10:30 AM 11:00 AM 11:30 AM 12:00 PM 12:30 PM 1:00 PM 1…" at bounding box center [538, 178] width 983 height 813
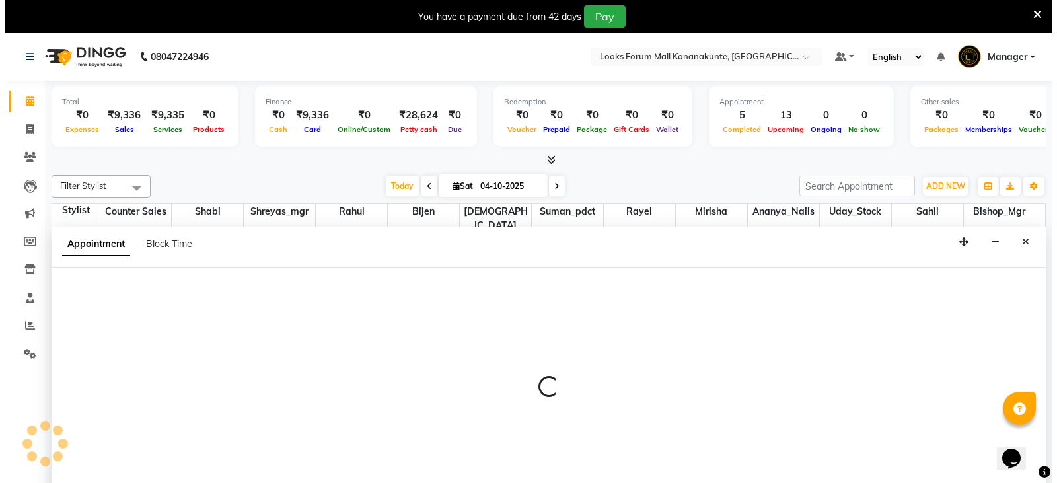
scroll to position [34, 0]
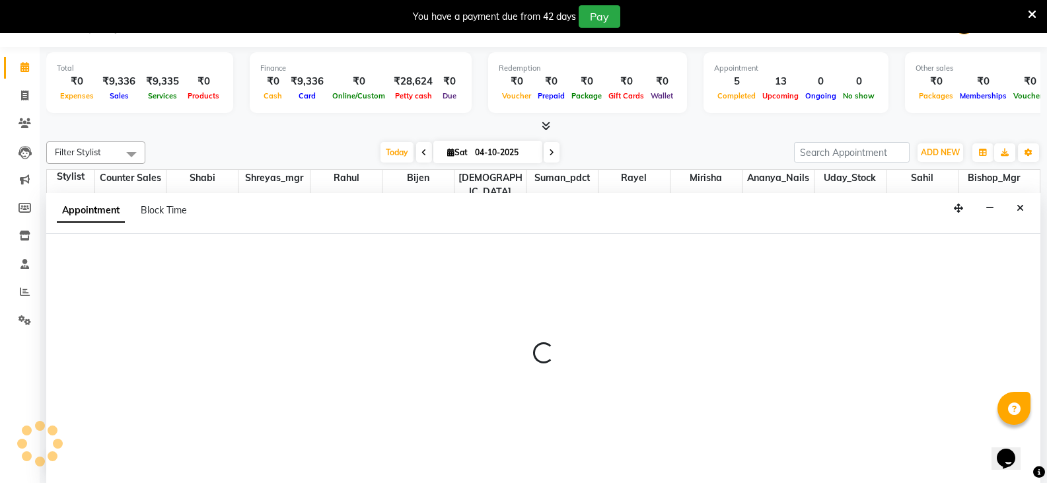
select select "90392"
select select "1140"
select select "tentative"
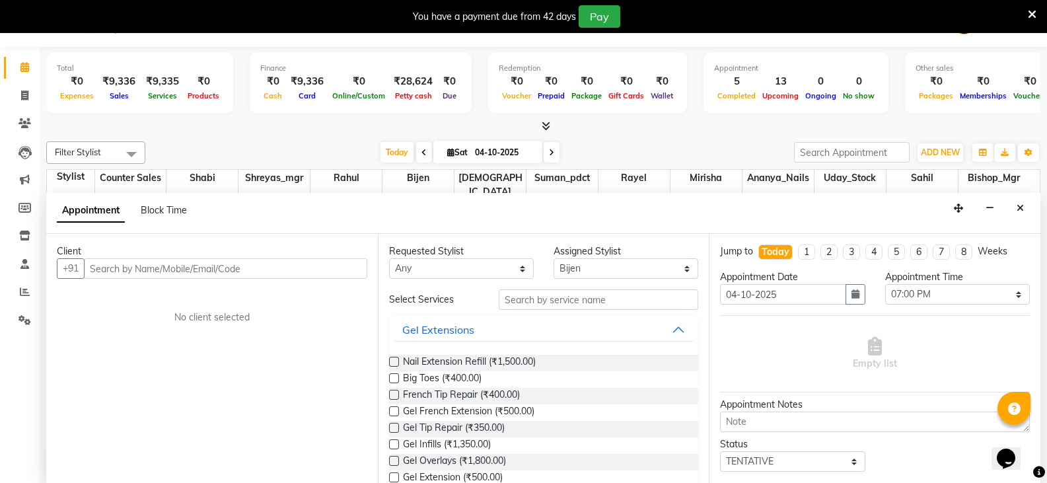
click at [211, 267] on input "text" at bounding box center [225, 268] width 283 height 20
type input "9900566969"
click at [330, 266] on span "Add Client" at bounding box center [340, 268] width 44 height 12
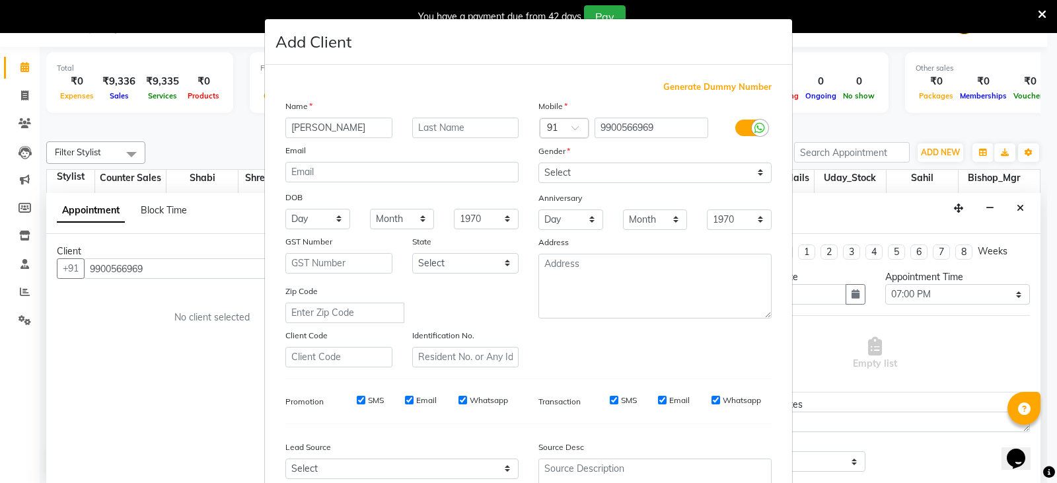
type input "sriniwas"
type input "c"
click at [545, 166] on select "Select [DEMOGRAPHIC_DATA] [DEMOGRAPHIC_DATA] Other Prefer Not To Say" at bounding box center [654, 172] width 233 height 20
click at [538, 162] on select "Select [DEMOGRAPHIC_DATA] [DEMOGRAPHIC_DATA] Other Prefer Not To Say" at bounding box center [654, 172] width 233 height 20
click at [576, 183] on div "Mobile Country Code × 91 9900566969 Gender Select Male Female Other Prefer Not …" at bounding box center [654, 233] width 253 height 268
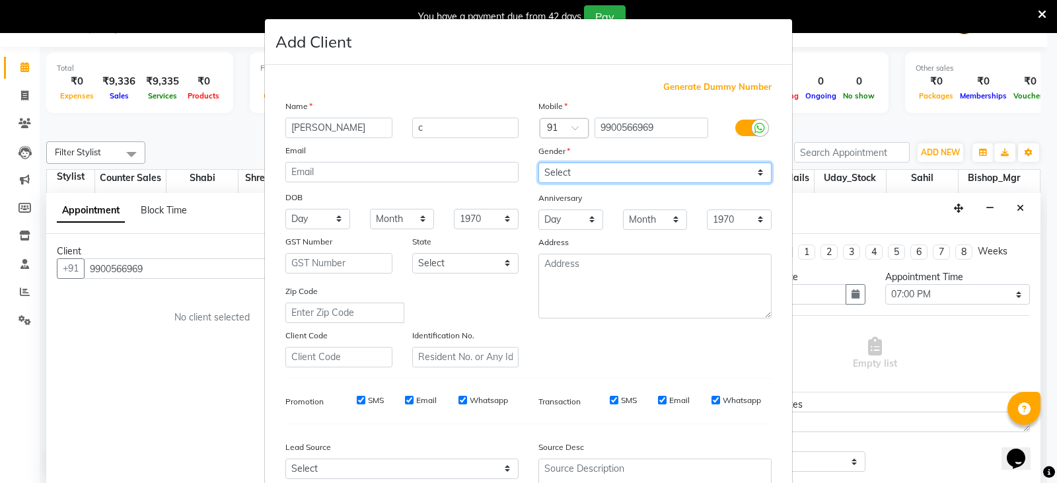
drag, startPoint x: 565, startPoint y: 168, endPoint x: 567, endPoint y: 180, distance: 12.1
click at [565, 168] on select "Select [DEMOGRAPHIC_DATA] [DEMOGRAPHIC_DATA] Other Prefer Not To Say" at bounding box center [654, 172] width 233 height 20
select select "[DEMOGRAPHIC_DATA]"
click at [538, 162] on select "Select [DEMOGRAPHIC_DATA] [DEMOGRAPHIC_DATA] Other Prefer Not To Say" at bounding box center [654, 172] width 233 height 20
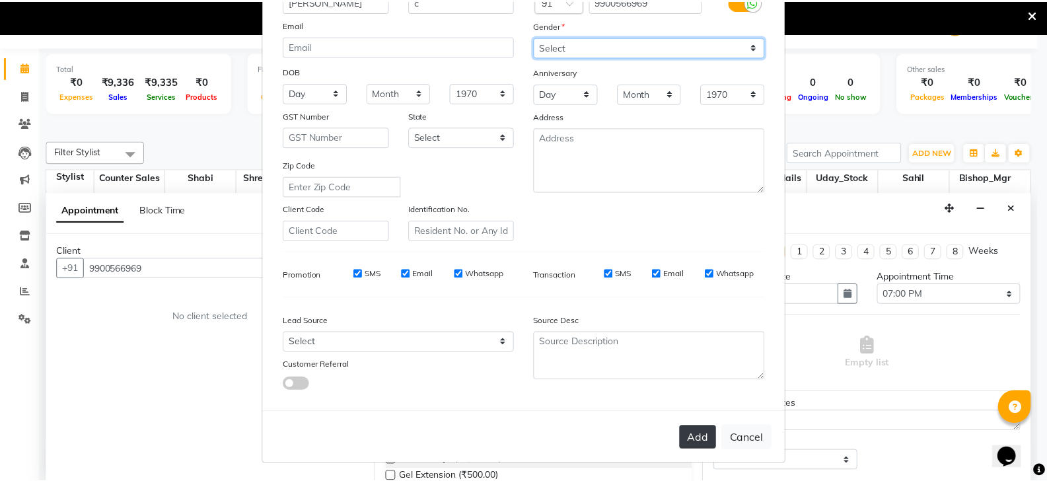
scroll to position [127, 0]
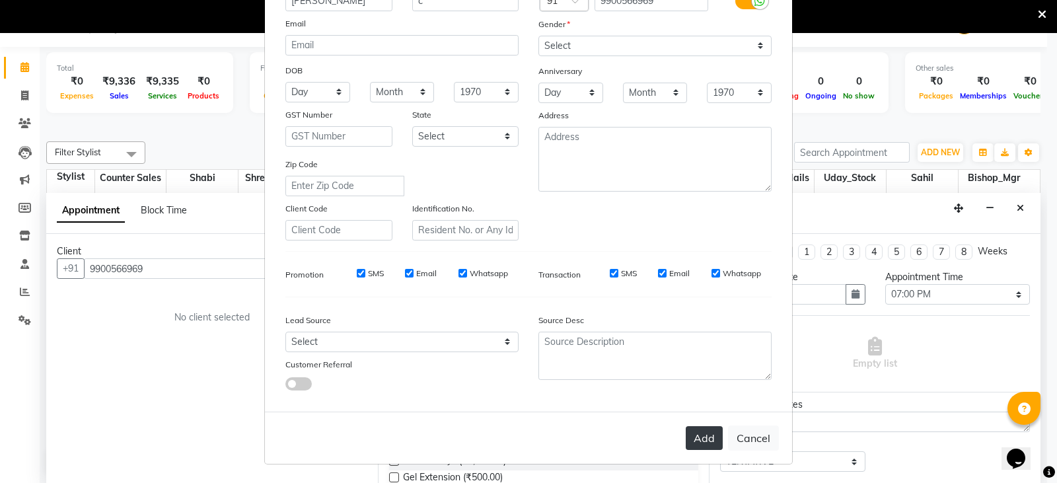
click at [699, 442] on button "Add" at bounding box center [703, 438] width 37 height 24
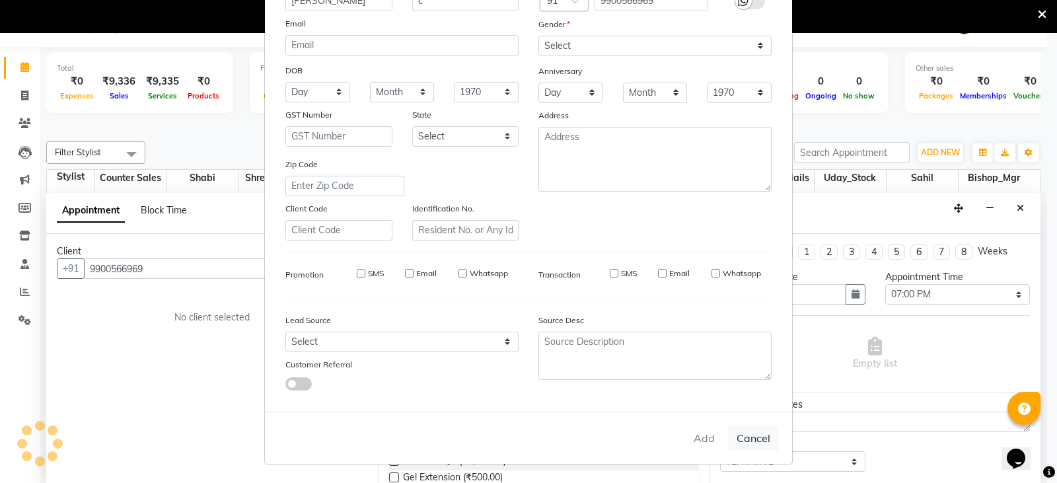
select select
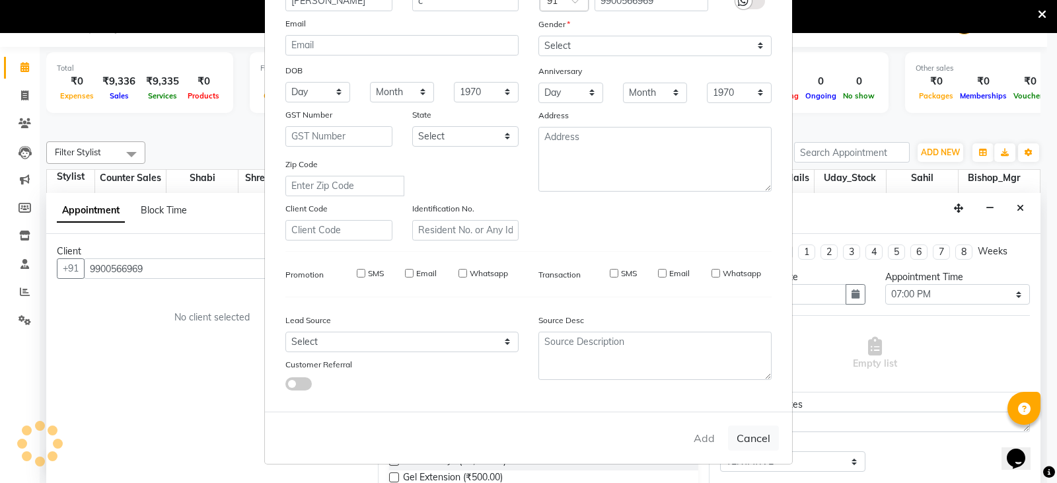
select select
checkbox input "false"
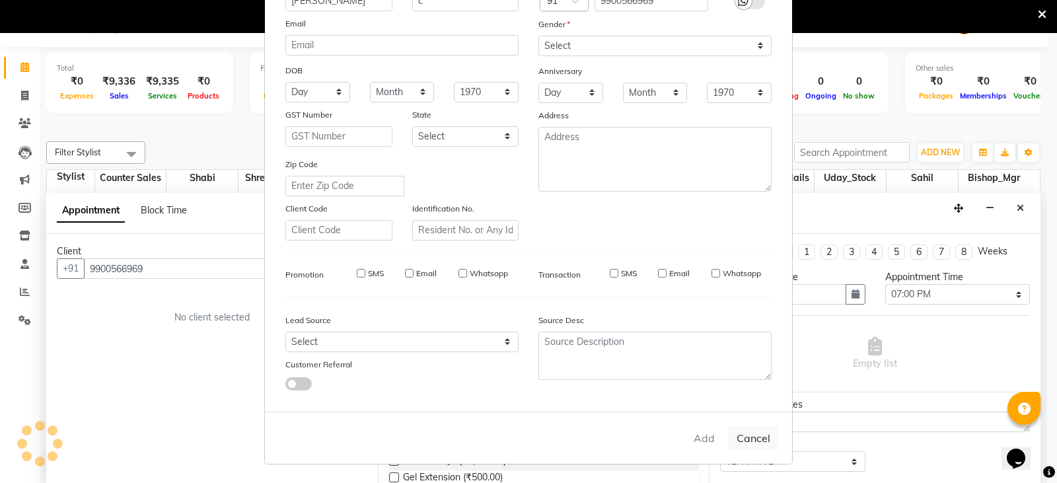
checkbox input "false"
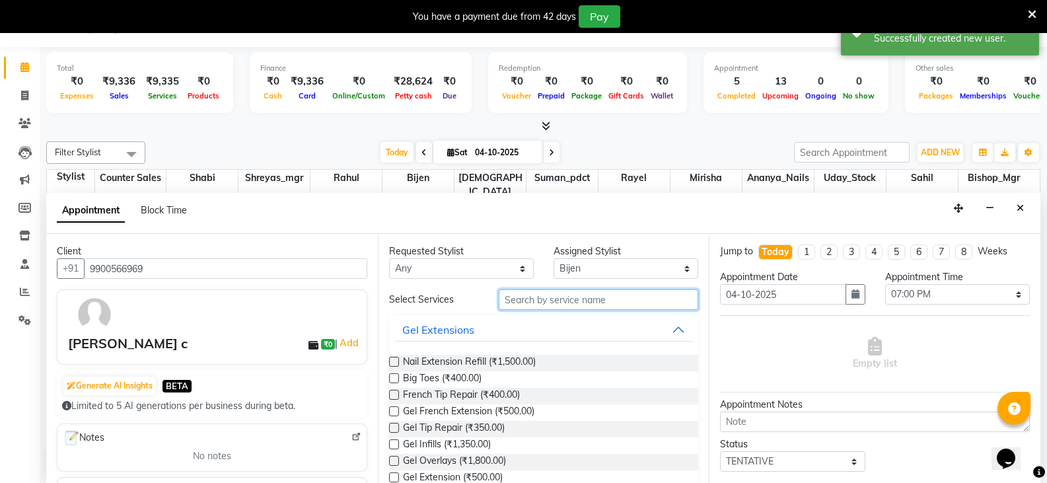
click at [533, 296] on input "text" at bounding box center [598, 299] width 199 height 20
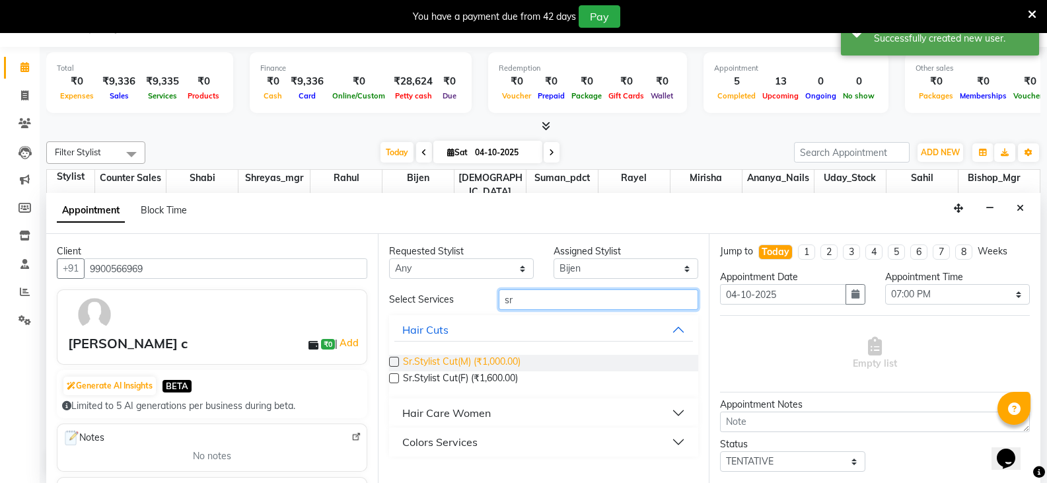
type input "sr"
click at [501, 361] on span "Sr.Stylist Cut(M) (₹1,000.00)" at bounding box center [462, 363] width 118 height 17
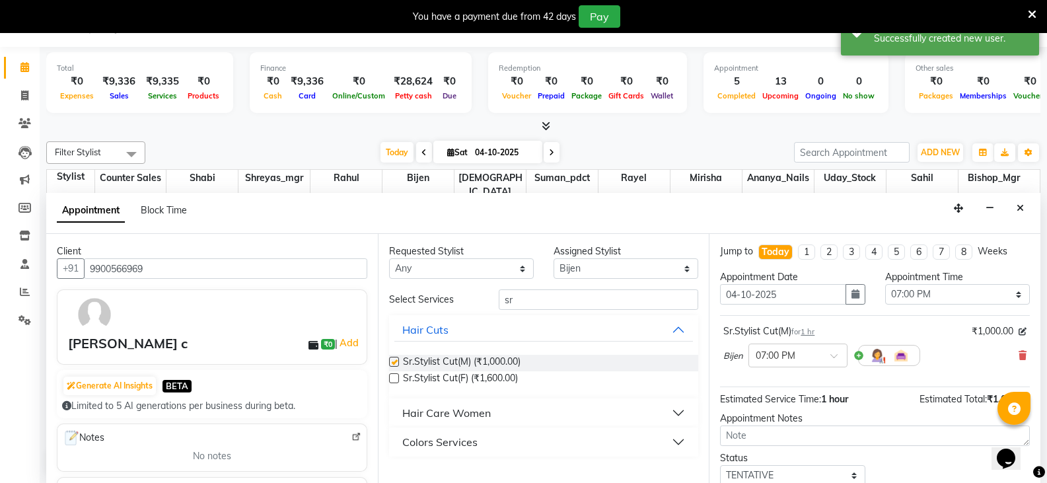
checkbox input "false"
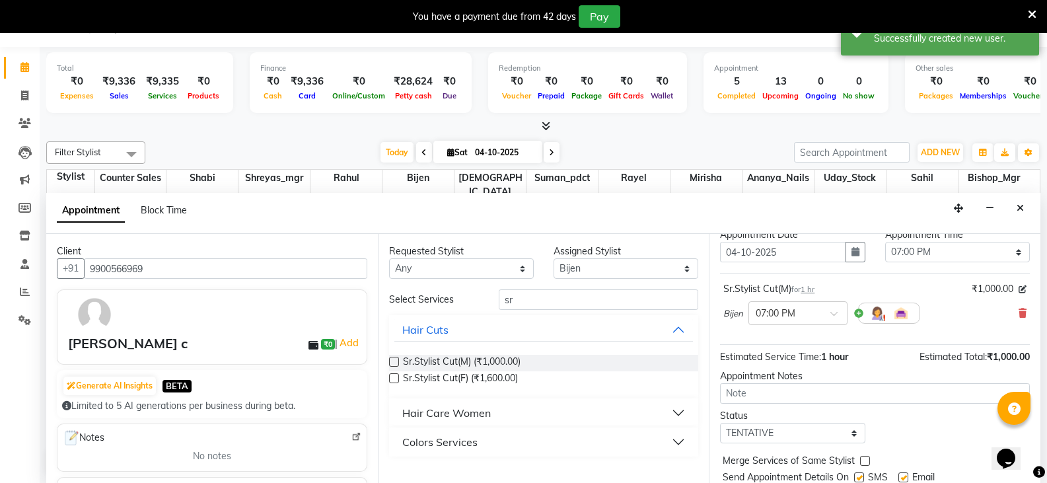
scroll to position [86, 0]
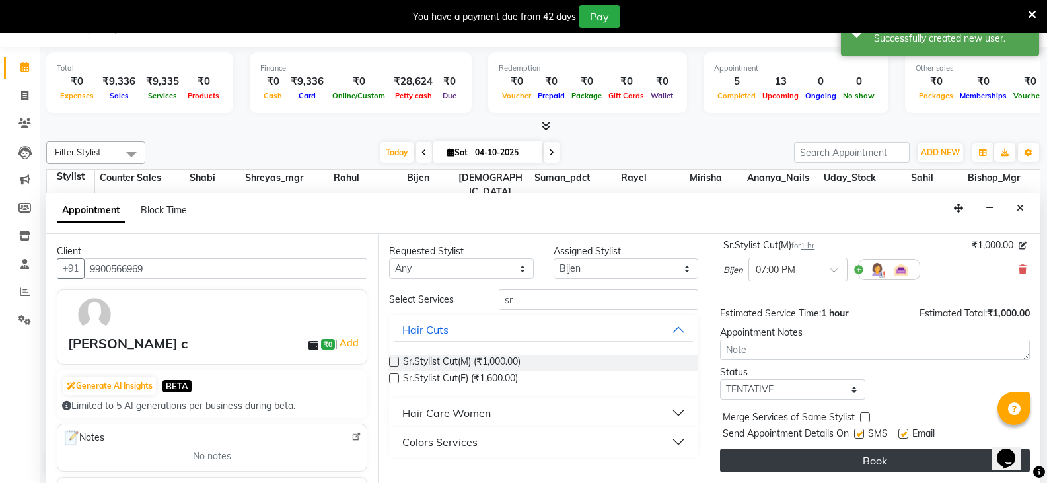
click at [857, 458] on button "Book" at bounding box center [875, 460] width 310 height 24
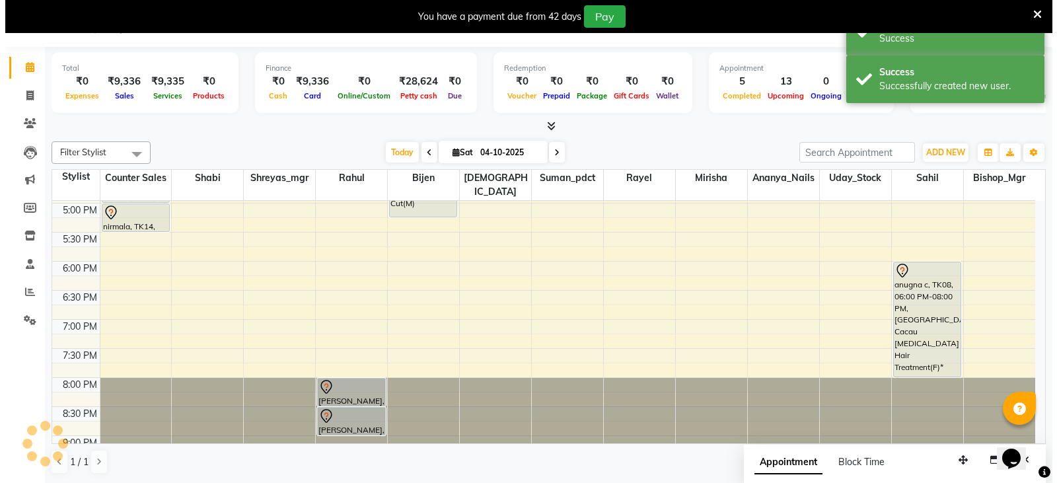
scroll to position [0, 0]
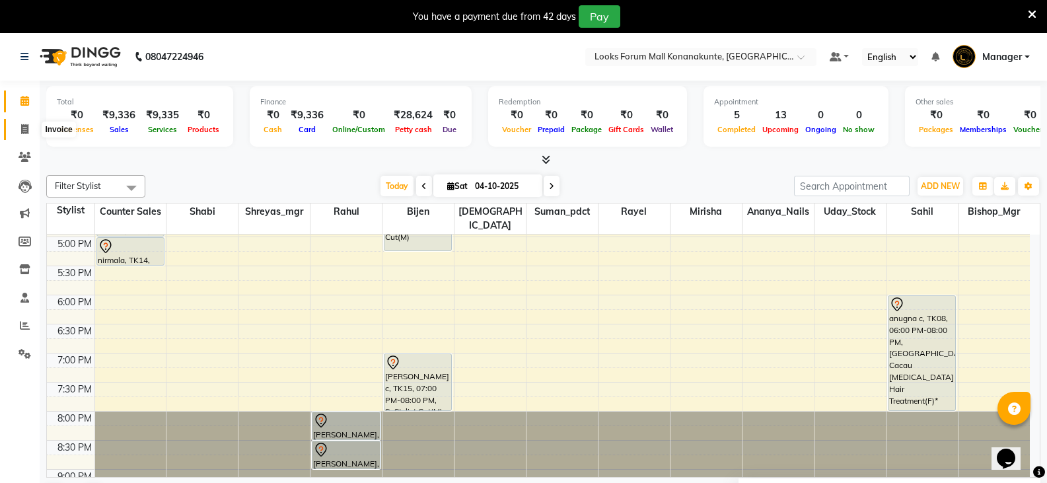
click at [22, 122] on span at bounding box center [24, 129] width 23 height 15
select select "service"
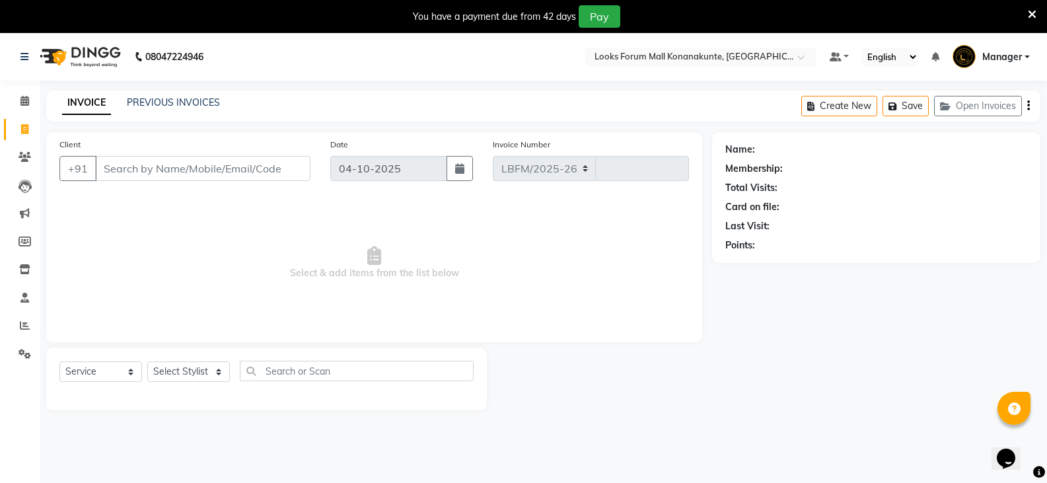
select select "8945"
type input "3711"
type input "8660843454"
click at [265, 170] on span "Add Client" at bounding box center [276, 168] width 52 height 13
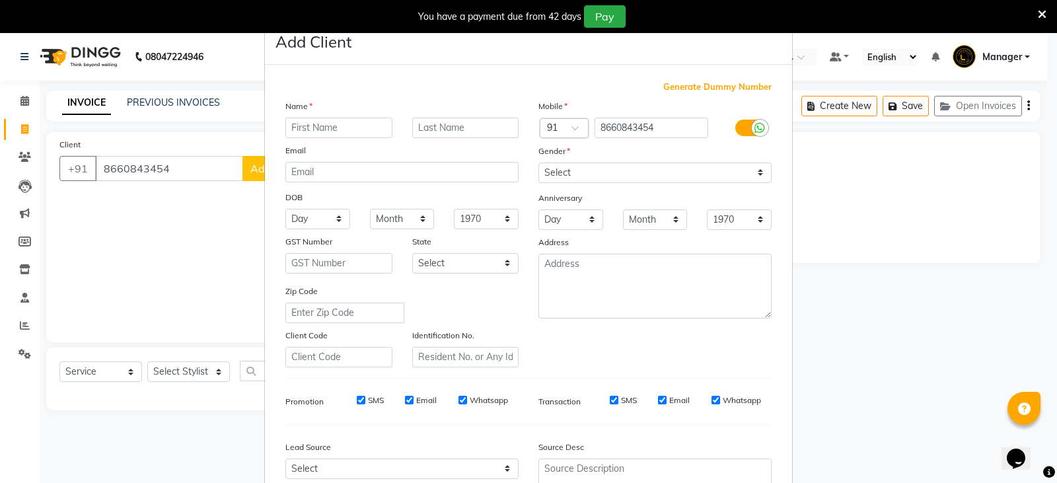
click at [335, 135] on input "text" at bounding box center [338, 128] width 107 height 20
type input "ankitya"
type input "c"
click at [596, 173] on select "Select [DEMOGRAPHIC_DATA] [DEMOGRAPHIC_DATA] Other Prefer Not To Say" at bounding box center [654, 172] width 233 height 20
select select "[DEMOGRAPHIC_DATA]"
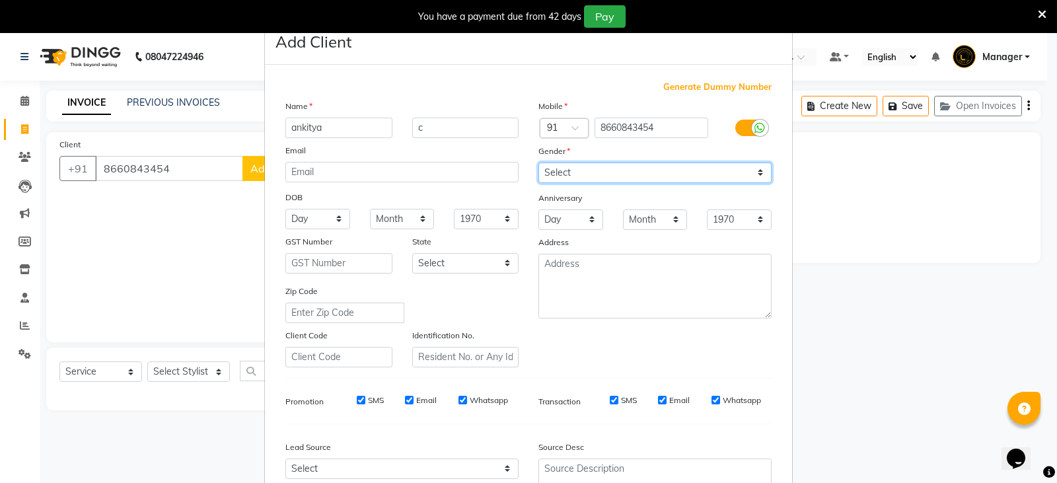
click at [538, 162] on select "Select [DEMOGRAPHIC_DATA] [DEMOGRAPHIC_DATA] Other Prefer Not To Say" at bounding box center [654, 172] width 233 height 20
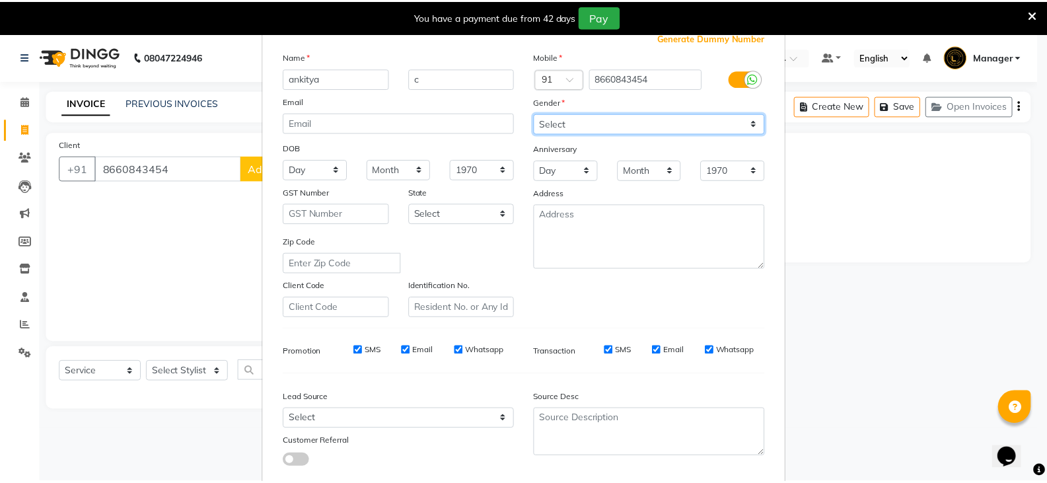
scroll to position [127, 0]
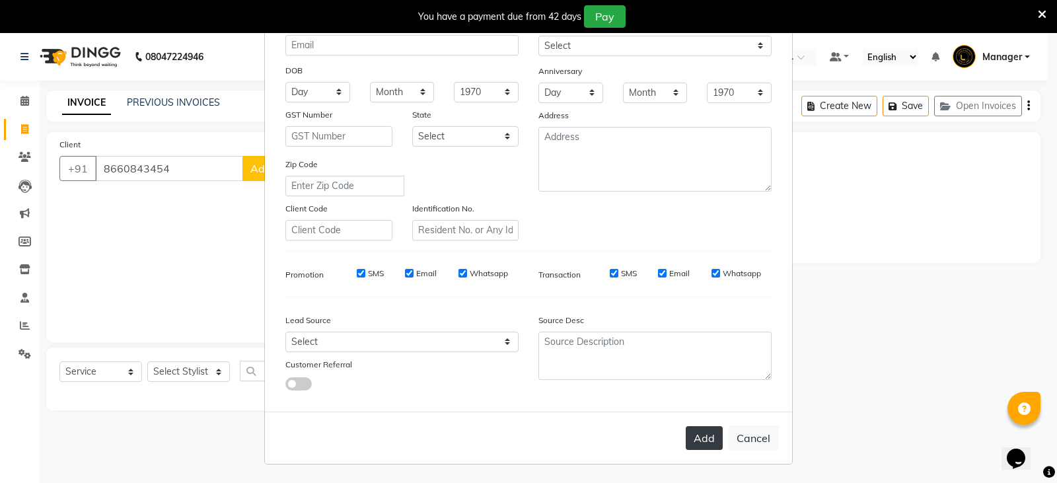
click at [689, 432] on button "Add" at bounding box center [703, 438] width 37 height 24
select select
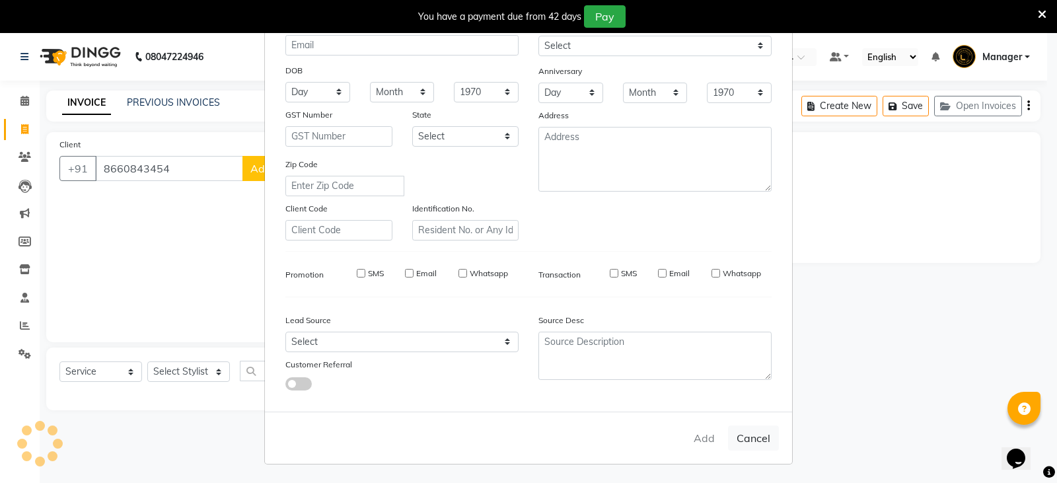
select select
checkbox input "false"
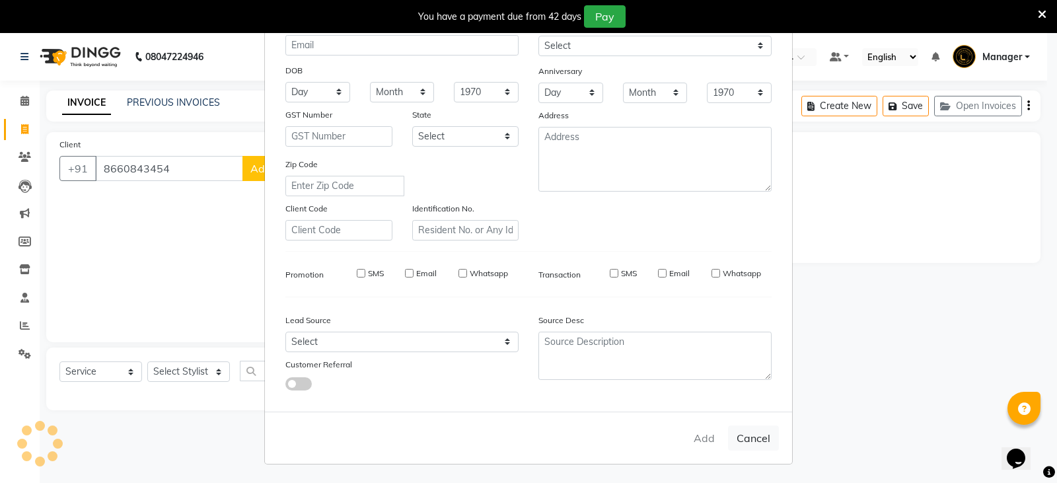
checkbox input "false"
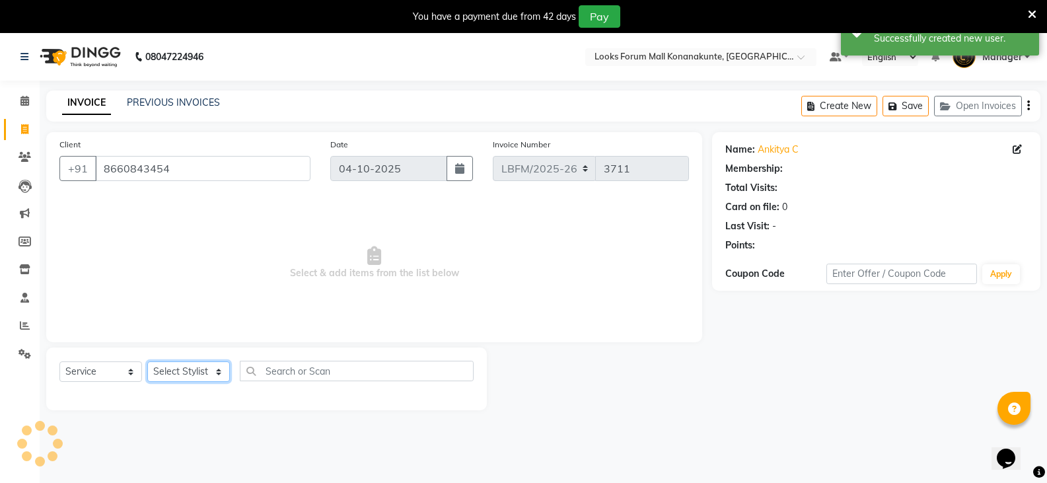
click at [184, 370] on select "Select Stylist Ananya_Nails [PERSON_NAME] Bijen Bishop_Mgr Counter Sales Manage…" at bounding box center [188, 371] width 83 height 20
select select "90388"
click at [147, 361] on select "Select Stylist Ananya_Nails [PERSON_NAME] Bijen Bishop_Mgr Counter Sales Manage…" at bounding box center [188, 371] width 83 height 20
select select "1: Object"
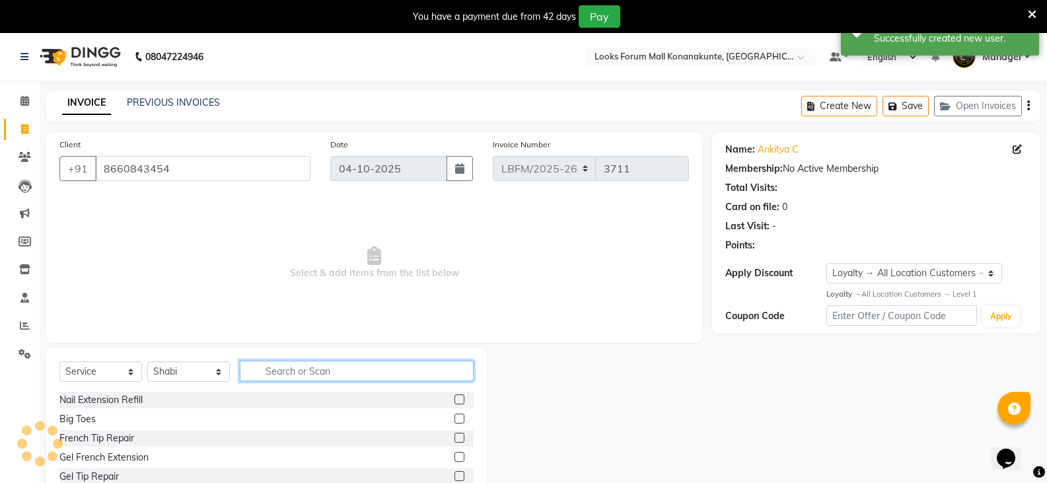
click at [297, 363] on input "text" at bounding box center [357, 371] width 234 height 20
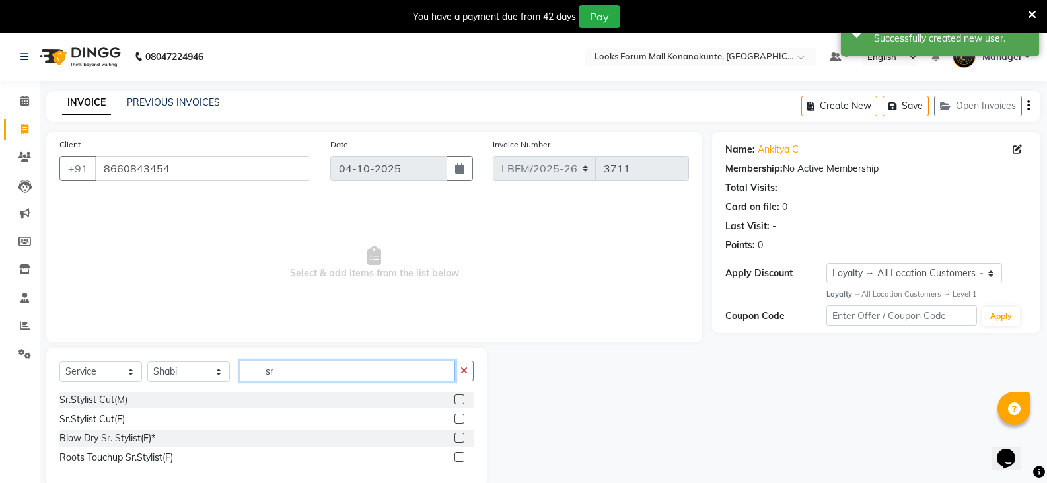
type input "sr"
click at [459, 421] on label at bounding box center [459, 418] width 10 height 10
click at [459, 421] on input "checkbox" at bounding box center [458, 419] width 9 height 9
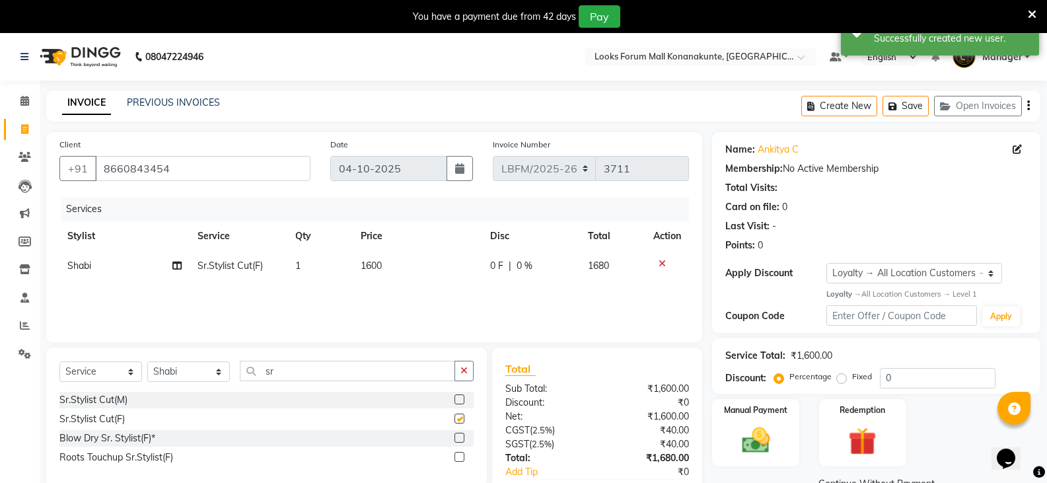
checkbox input "false"
click at [370, 267] on span "1600" at bounding box center [371, 266] width 21 height 12
select select "90388"
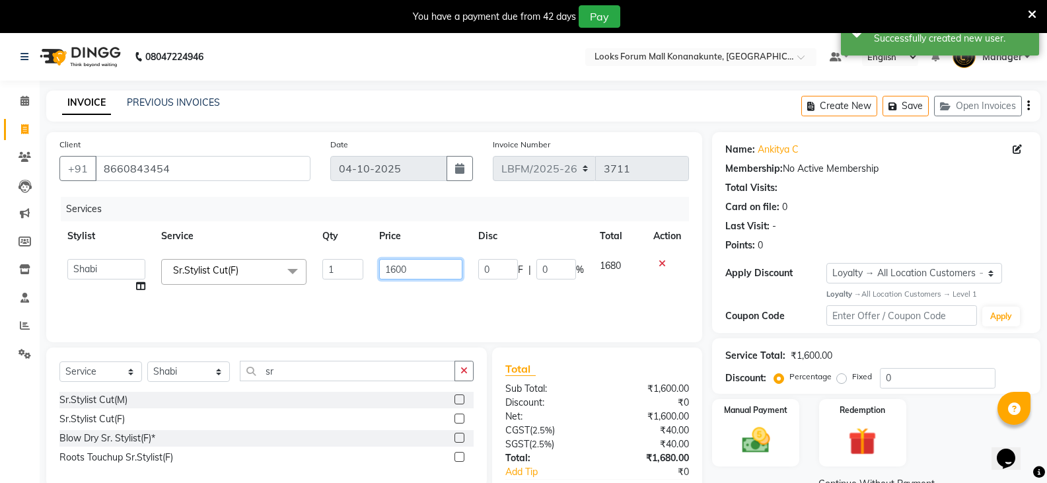
drag, startPoint x: 411, startPoint y: 267, endPoint x: 361, endPoint y: 268, distance: 50.9
click at [361, 268] on tr "Ananya_Nails Ashu Bijen Bishop_Mgr Counter Sales Manager Mirisha rahul Rayel Sa…" at bounding box center [373, 276] width 629 height 50
type input "2700"
click at [759, 438] on img at bounding box center [755, 440] width 47 height 34
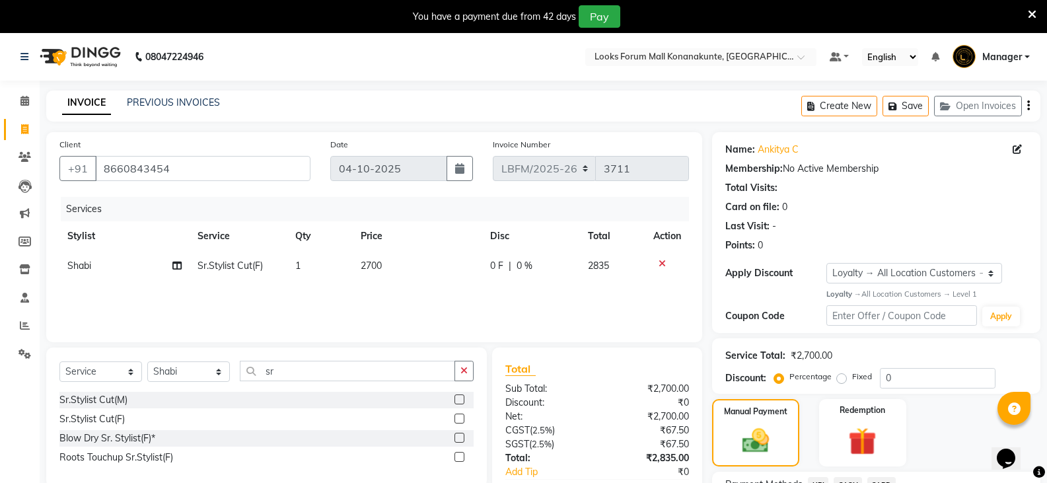
scroll to position [66, 0]
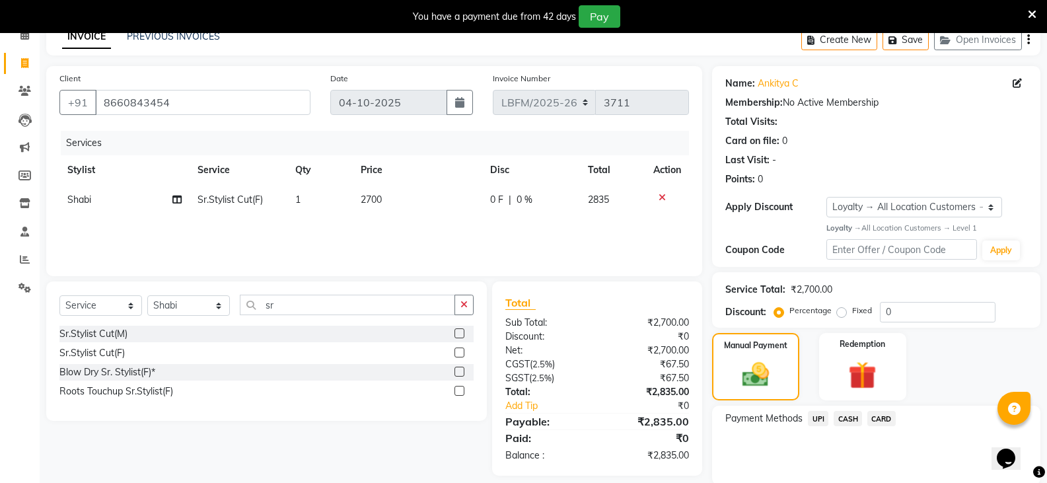
click at [890, 415] on span "CARD" at bounding box center [881, 418] width 28 height 15
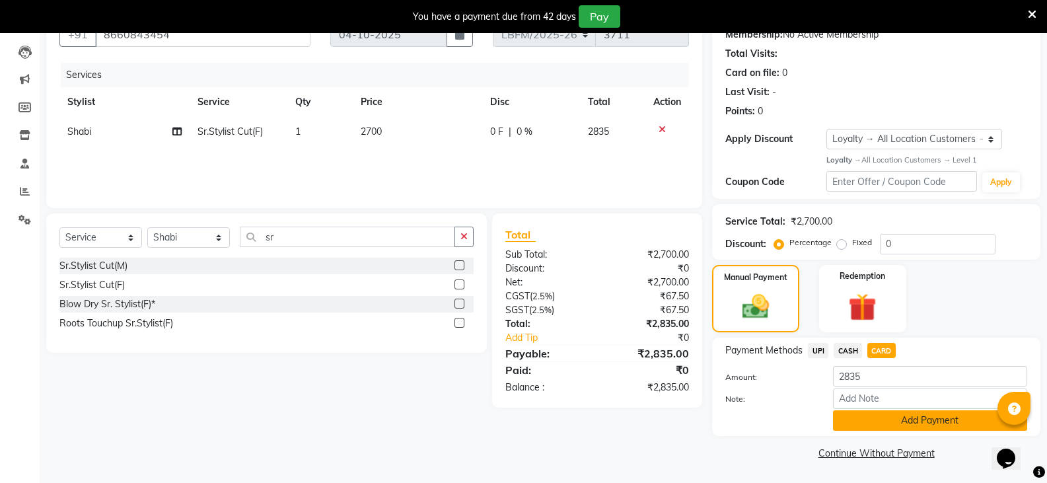
click at [905, 417] on button "Add Payment" at bounding box center [930, 420] width 194 height 20
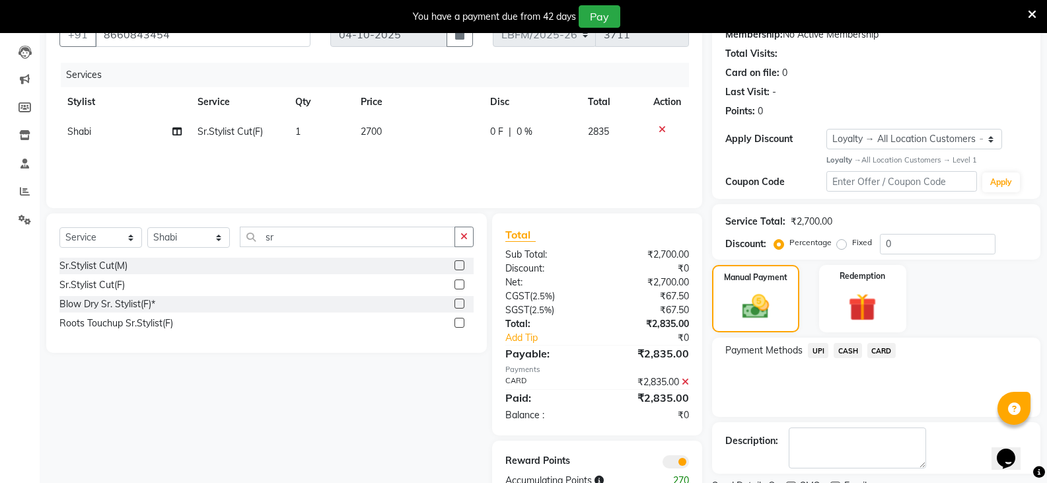
scroll to position [190, 0]
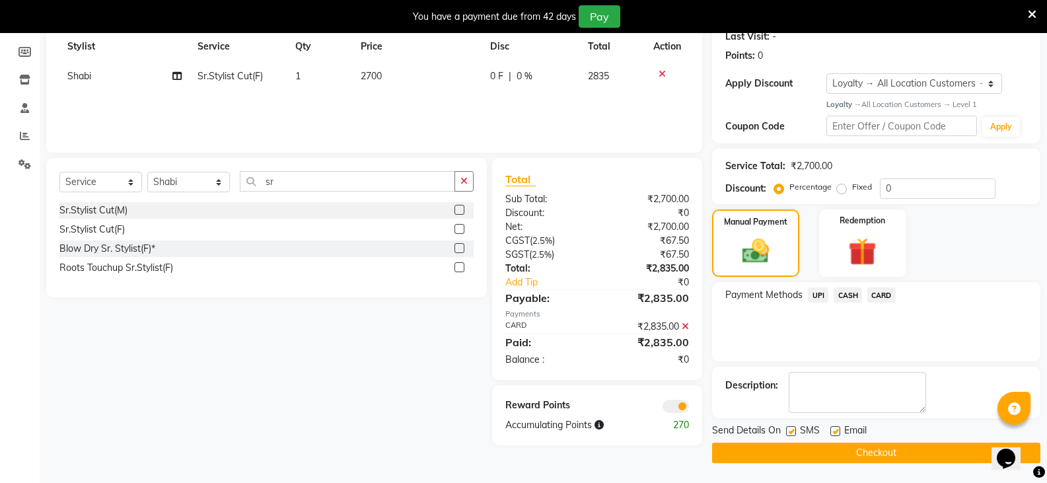
click at [866, 448] on button "Checkout" at bounding box center [876, 452] width 328 height 20
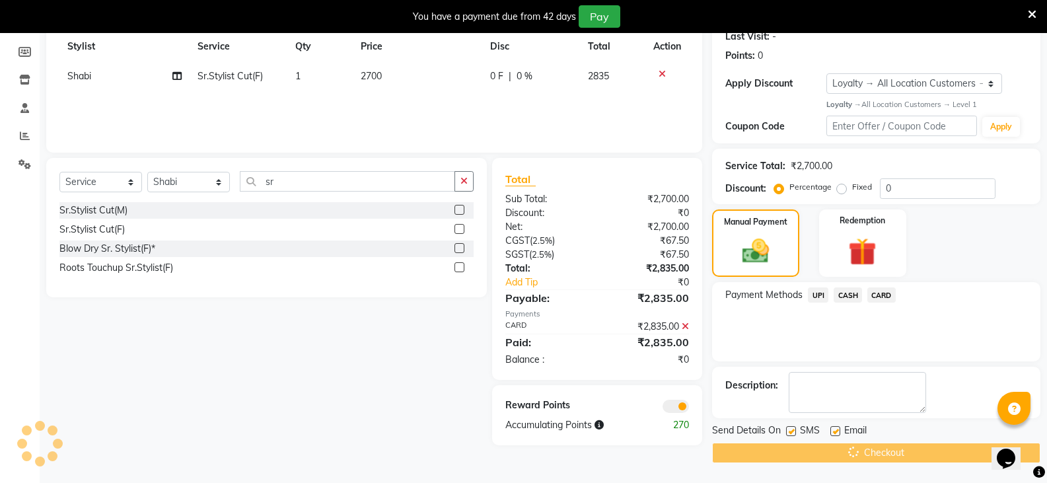
scroll to position [130, 0]
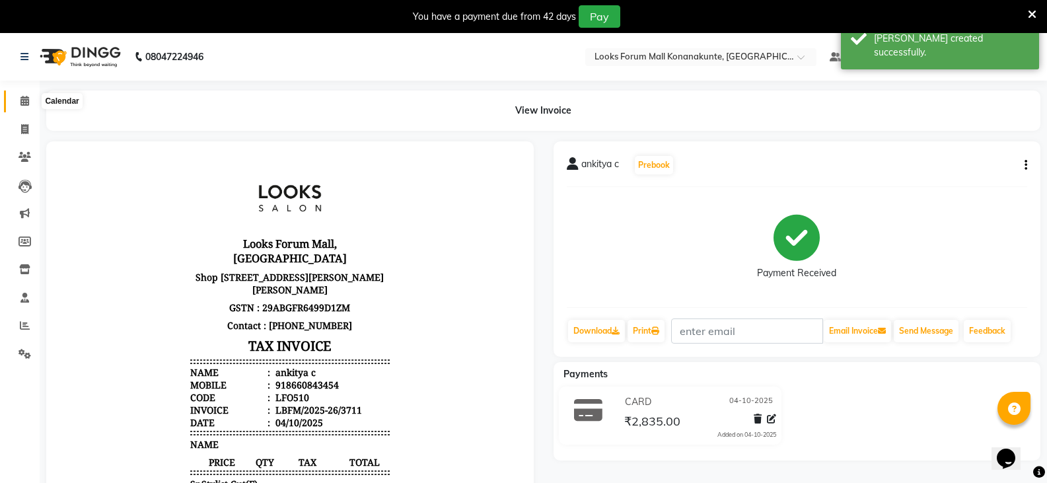
click at [18, 98] on span at bounding box center [24, 101] width 23 height 15
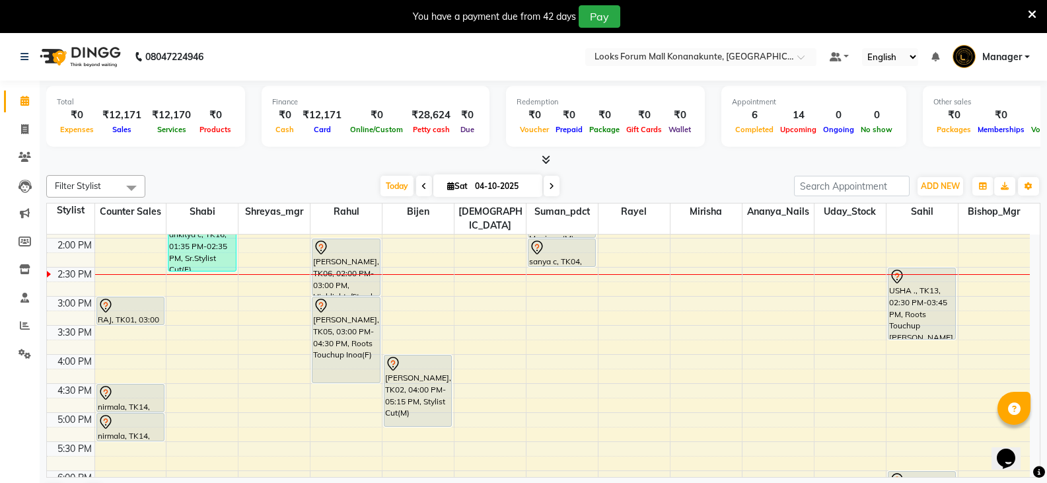
scroll to position [330, 0]
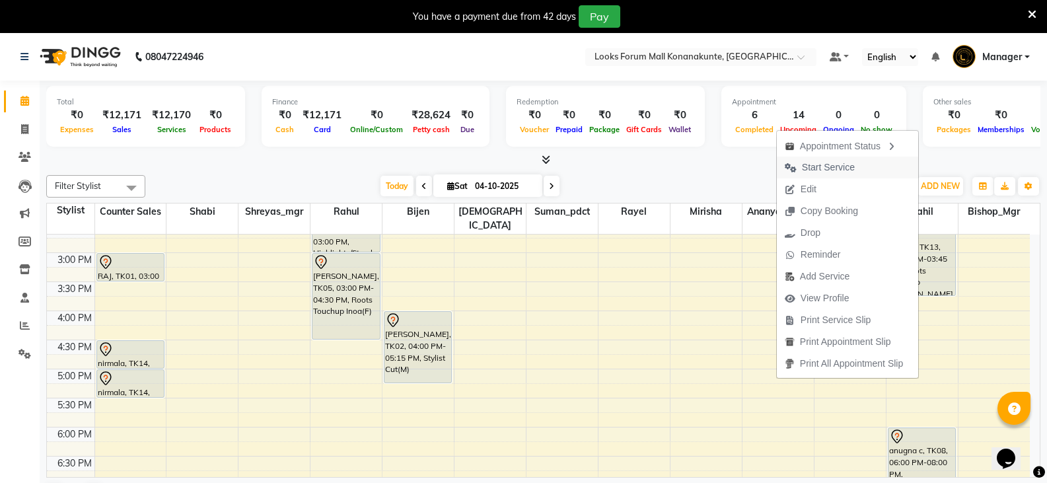
click at [816, 169] on span "Start Service" at bounding box center [828, 167] width 53 height 14
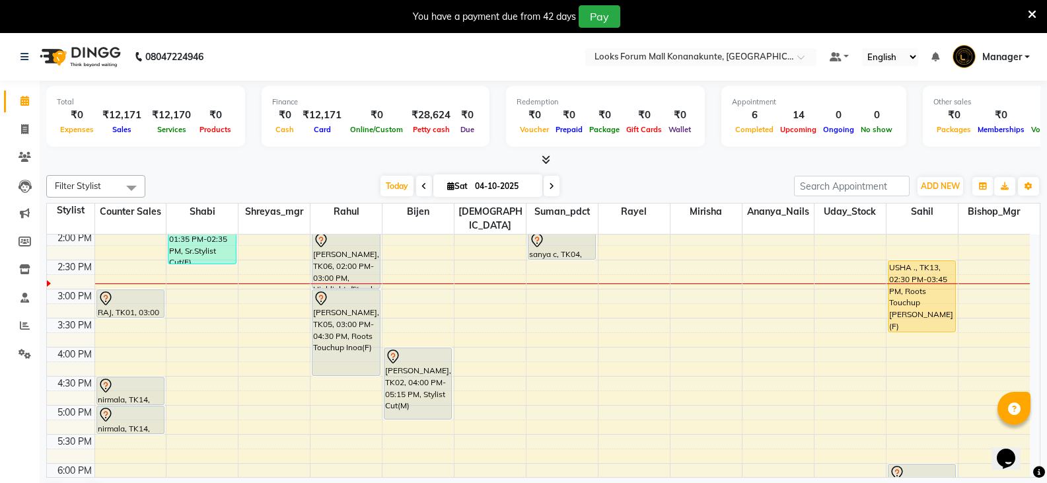
scroll to position [264, 0]
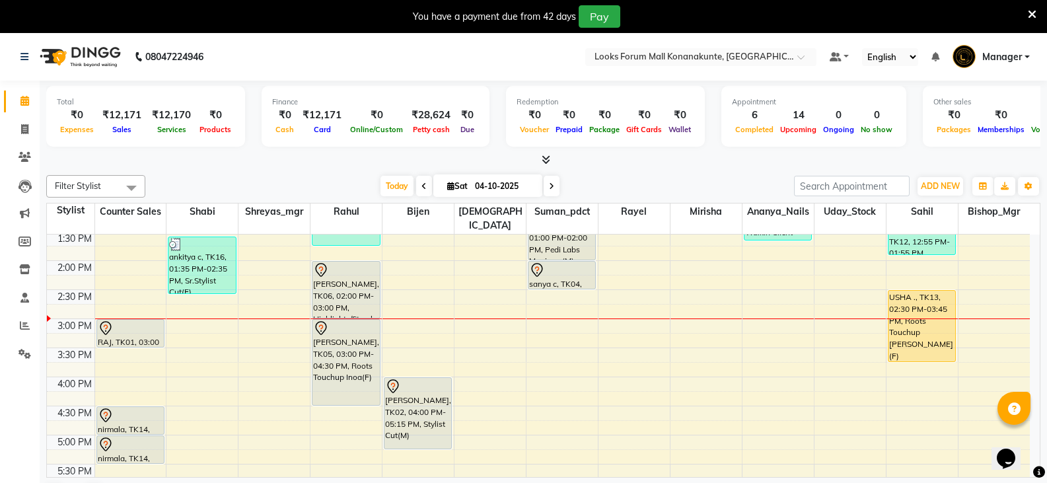
click at [489, 371] on div "9:00 AM 9:30 AM 10:00 AM 10:30 AM 11:00 AM 11:30 AM 12:00 PM 12:30 PM 1:00 PM 1…" at bounding box center [538, 376] width 983 height 813
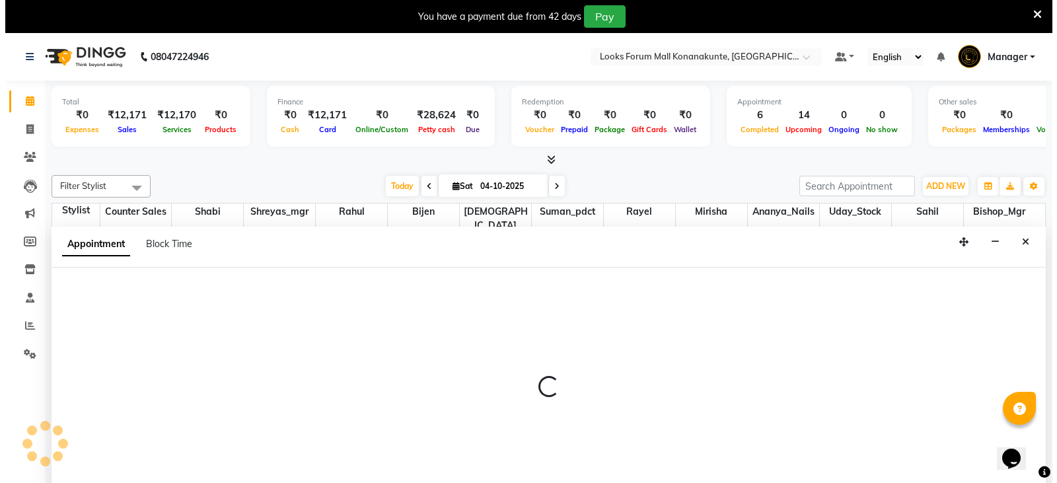
scroll to position [34, 0]
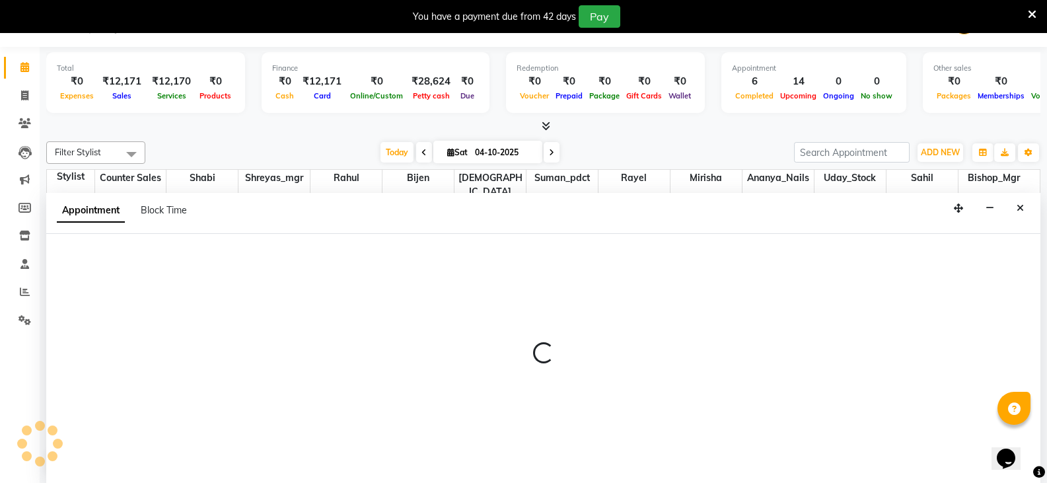
select select "90393"
select select "960"
select select "tentative"
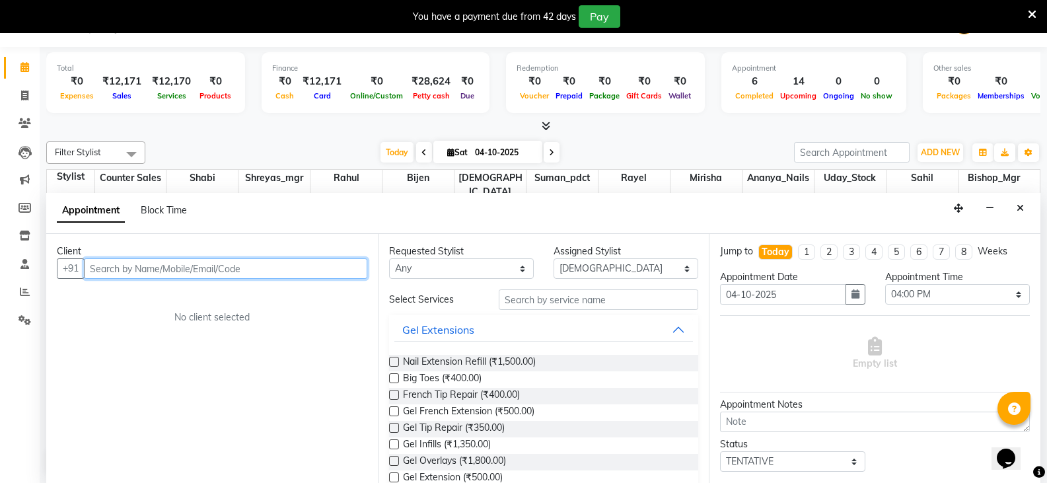
click at [212, 275] on input "text" at bounding box center [225, 268] width 283 height 20
type input "9741316199"
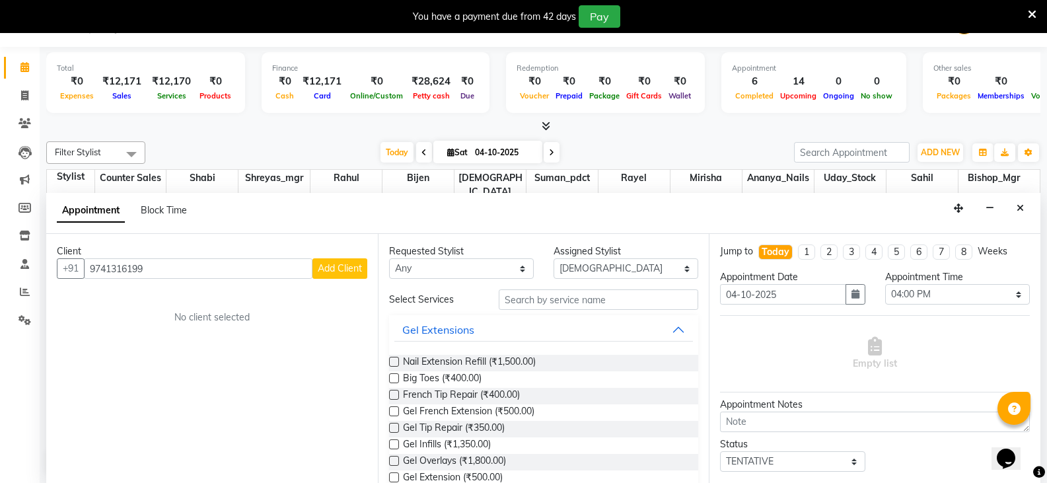
click at [339, 271] on span "Add Client" at bounding box center [340, 268] width 44 height 12
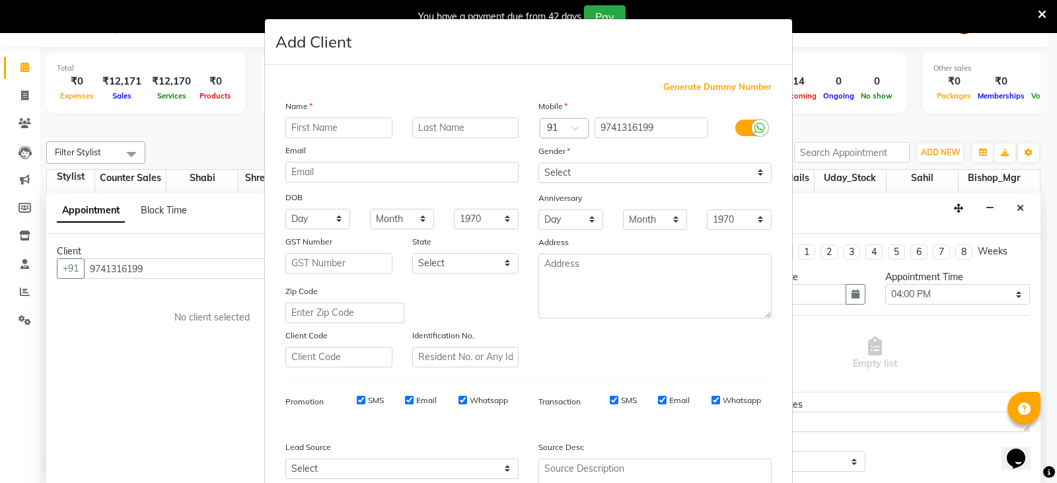
click at [349, 128] on input "text" at bounding box center [338, 128] width 107 height 20
type input "nitin"
type input "c"
click at [611, 174] on select "Select [DEMOGRAPHIC_DATA] [DEMOGRAPHIC_DATA] Other Prefer Not To Say" at bounding box center [654, 172] width 233 height 20
select select "[DEMOGRAPHIC_DATA]"
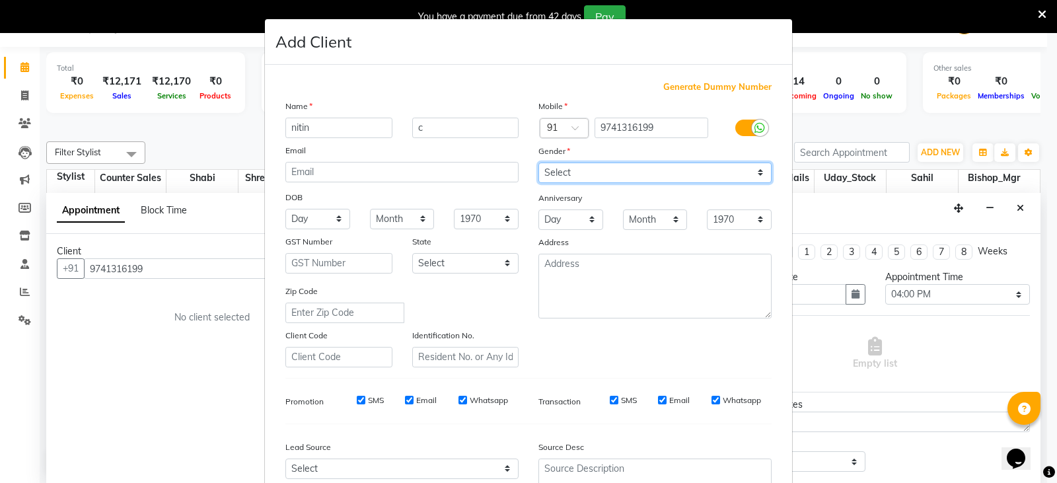
click at [538, 162] on select "Select [DEMOGRAPHIC_DATA] [DEMOGRAPHIC_DATA] Other Prefer Not To Say" at bounding box center [654, 172] width 233 height 20
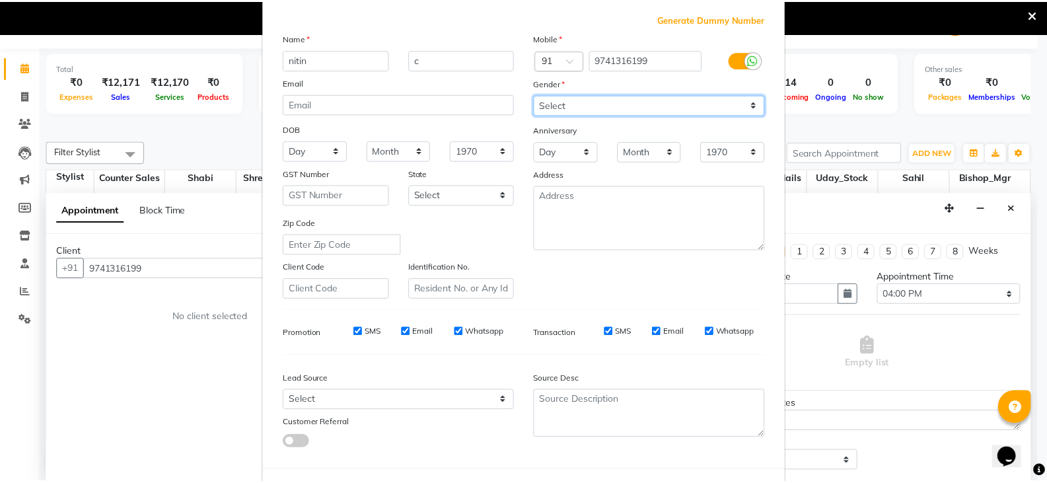
scroll to position [127, 0]
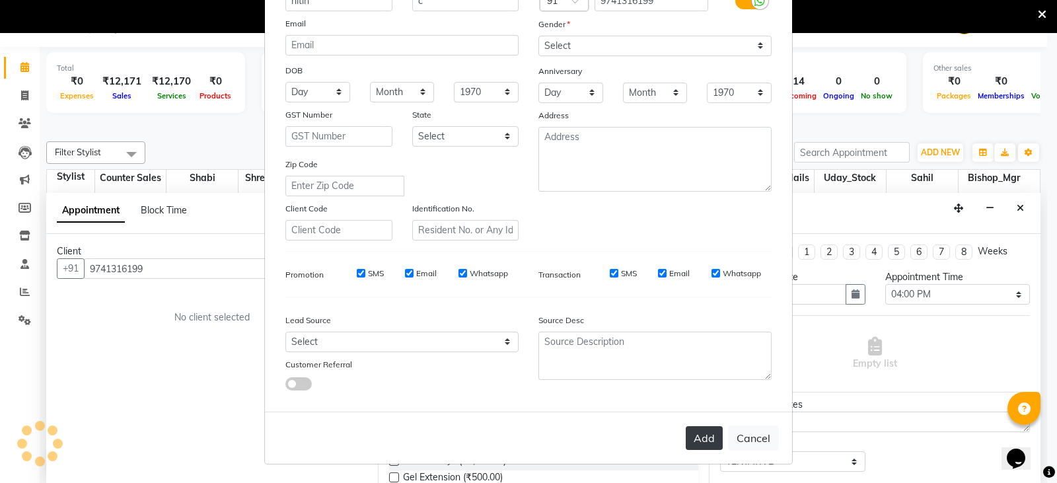
click at [695, 435] on button "Add" at bounding box center [703, 438] width 37 height 24
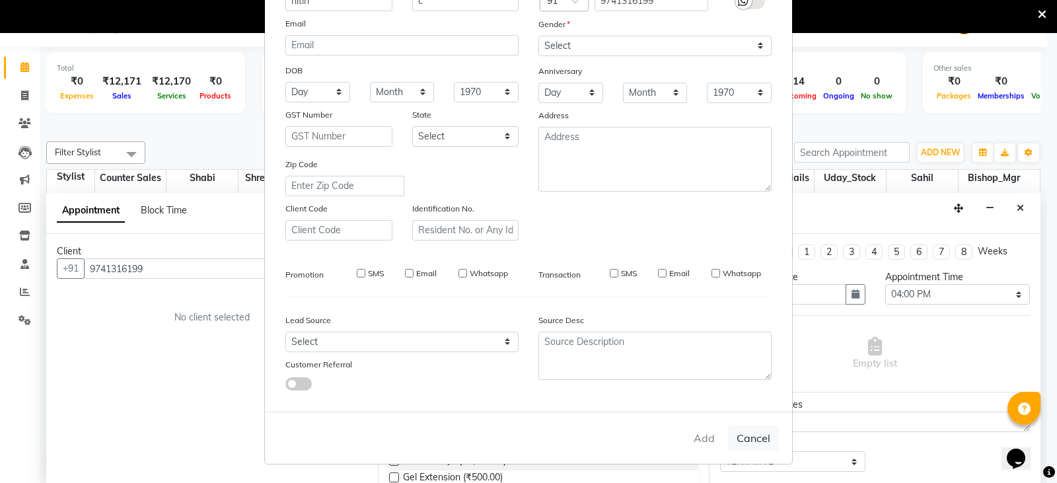
select select
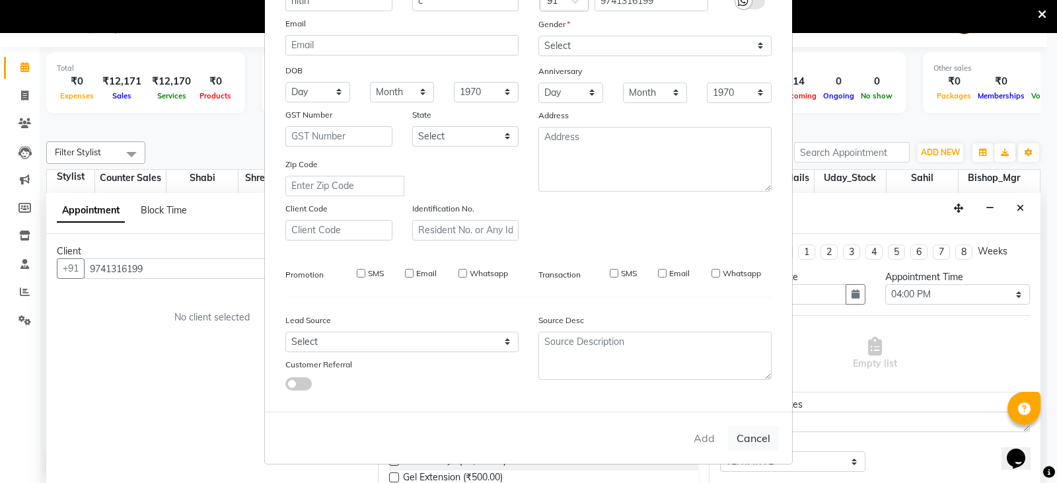
select select
checkbox input "false"
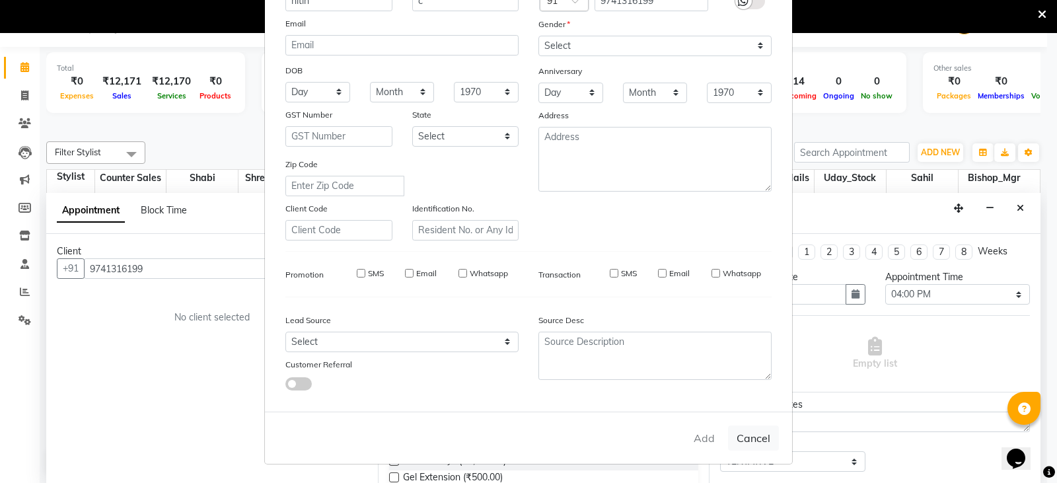
checkbox input "false"
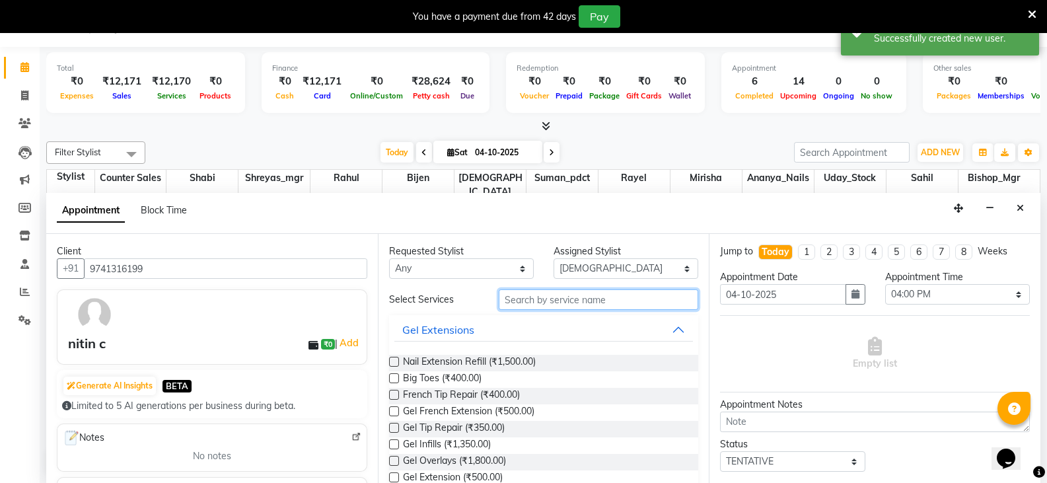
click at [543, 306] on input "text" at bounding box center [598, 299] width 199 height 20
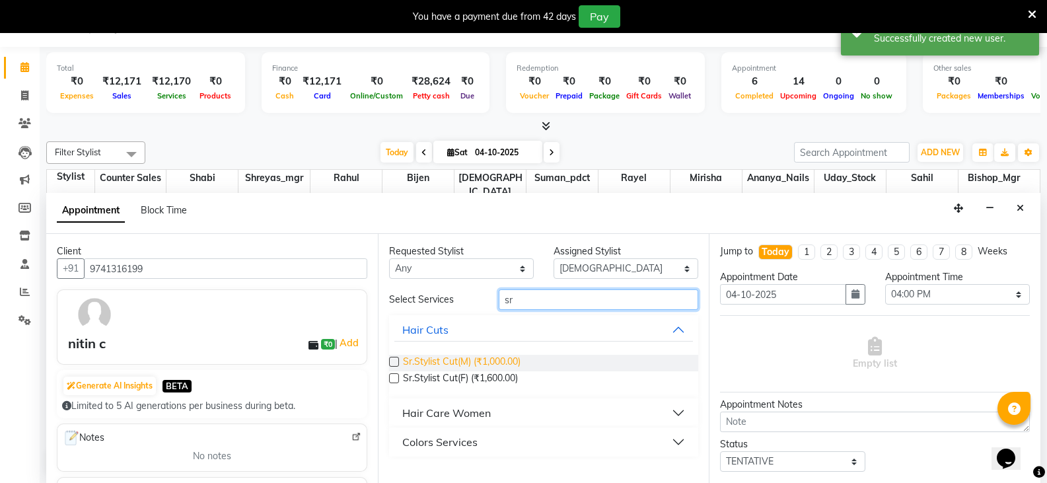
type input "sr"
click at [471, 364] on span "Sr.Stylist Cut(M) (₹1,000.00)" at bounding box center [462, 363] width 118 height 17
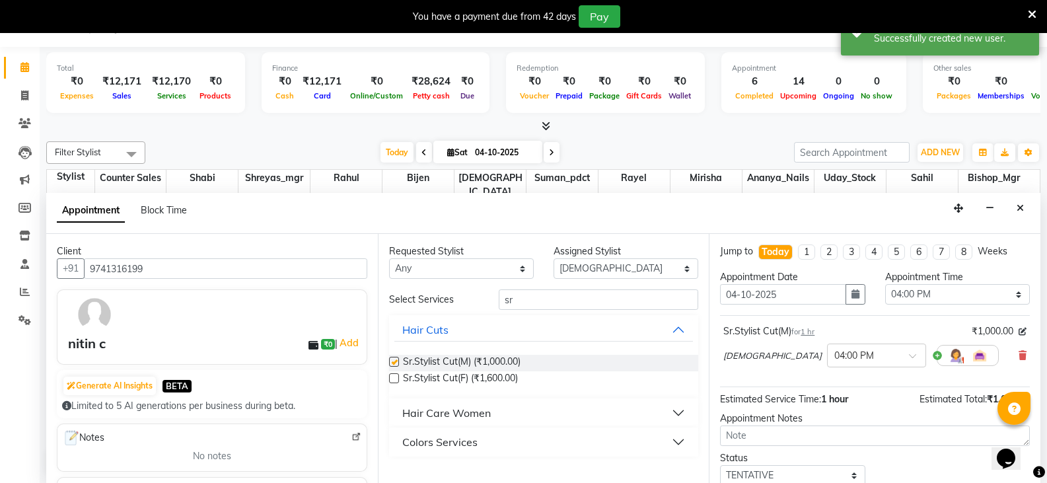
checkbox input "false"
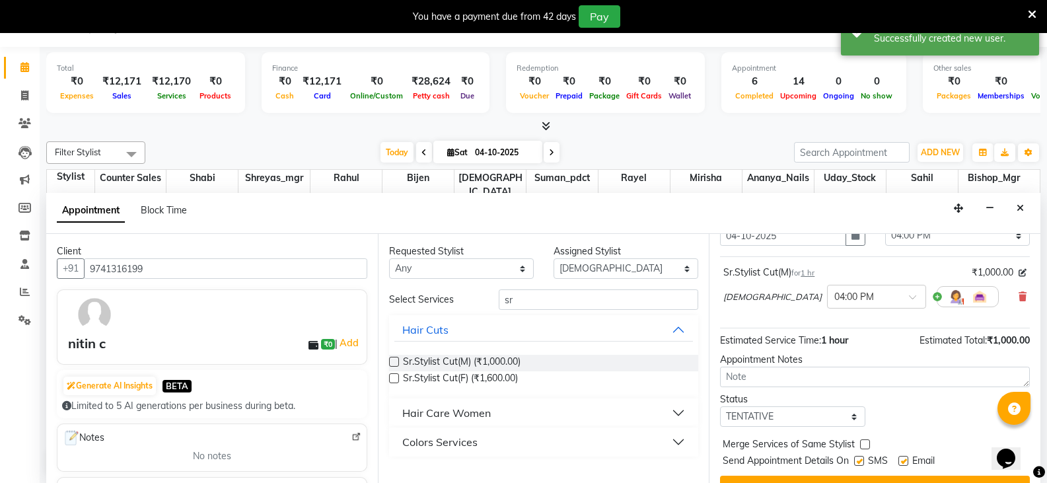
scroll to position [86, 0]
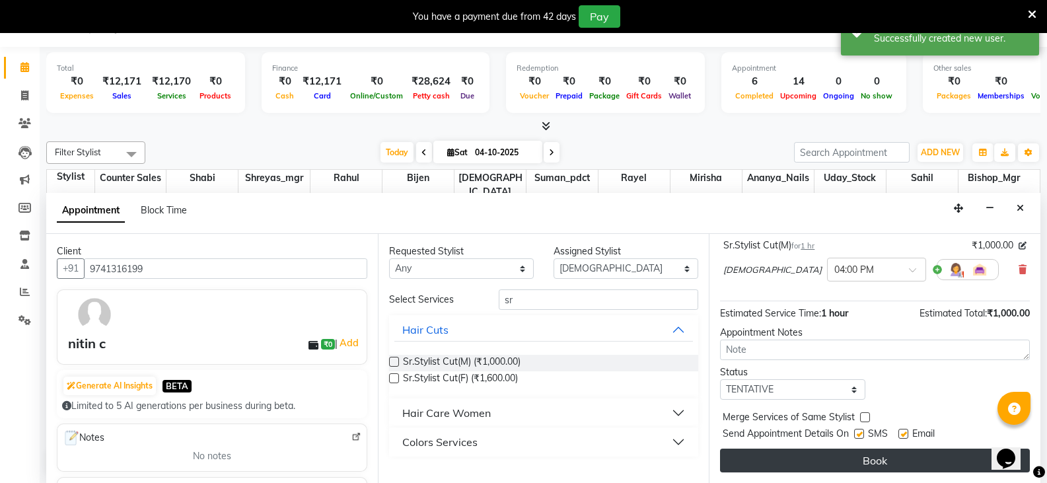
click at [878, 462] on button "Book" at bounding box center [875, 460] width 310 height 24
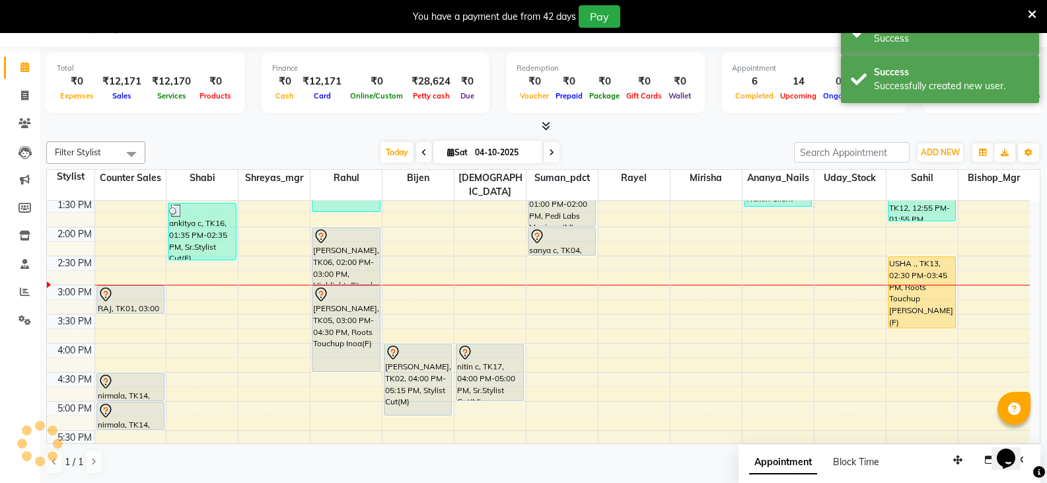
scroll to position [0, 0]
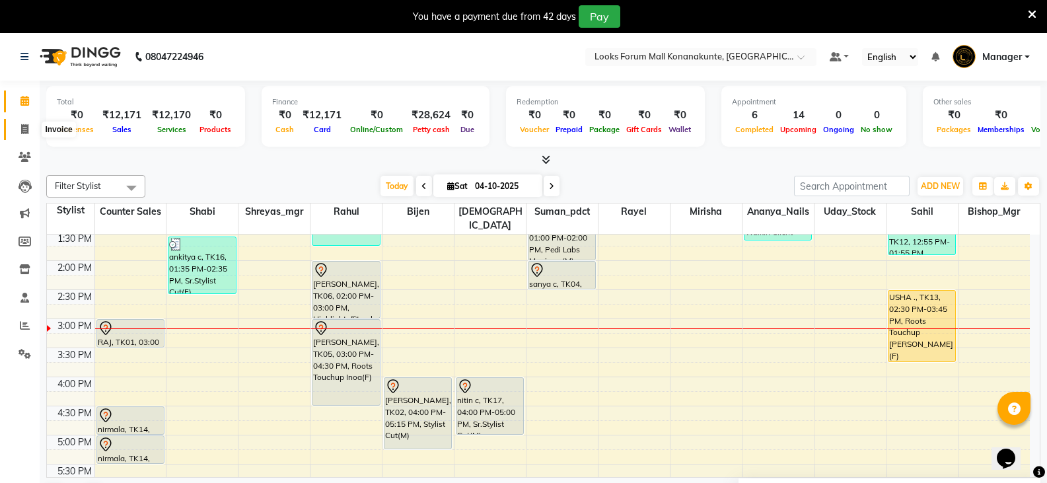
click at [21, 127] on icon at bounding box center [24, 129] width 7 height 10
select select "service"
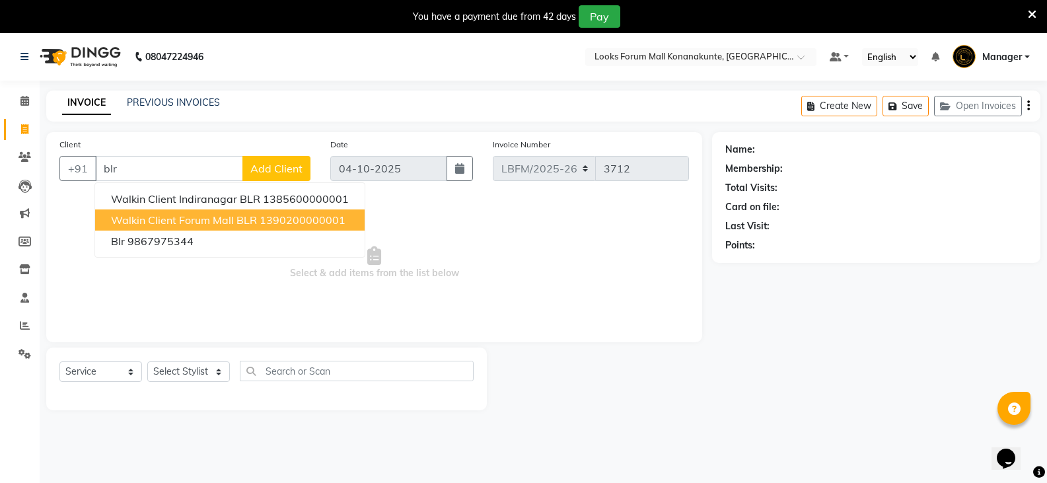
click at [225, 223] on span "Walkin Client Forum Mall BLR" at bounding box center [184, 219] width 146 height 13
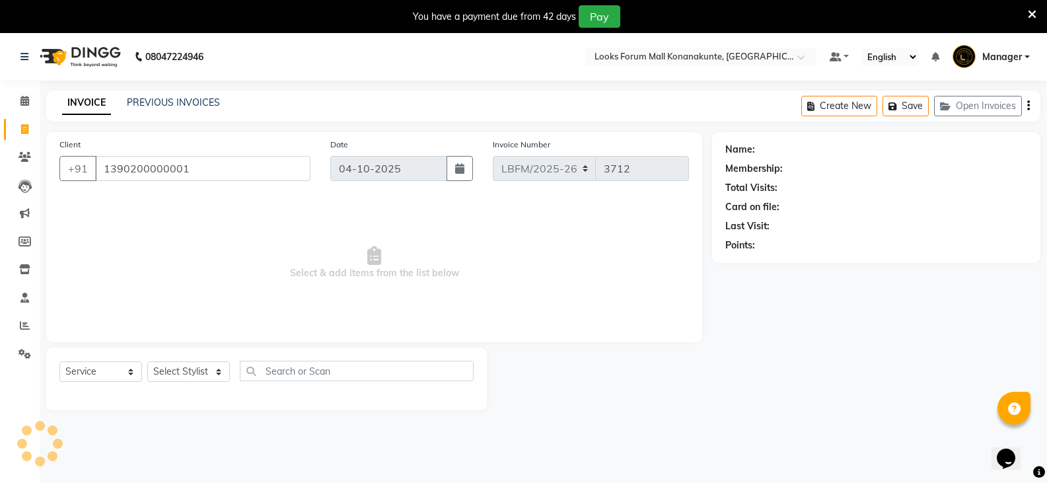
type input "1390200000001"
click at [193, 364] on select "Select Stylist Ananya_Nails [PERSON_NAME] Bijen Bishop_Mgr Counter Sales Manage…" at bounding box center [188, 371] width 83 height 20
select select "1: Object"
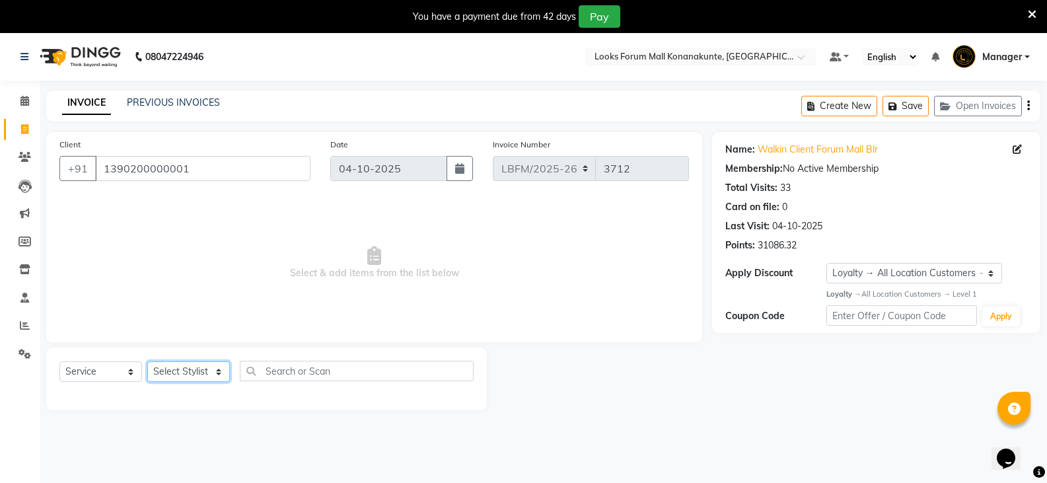
select select "90395"
click at [147, 361] on select "Select Stylist Ananya_Nails [PERSON_NAME] Bijen Bishop_Mgr Counter Sales Manage…" at bounding box center [188, 371] width 83 height 20
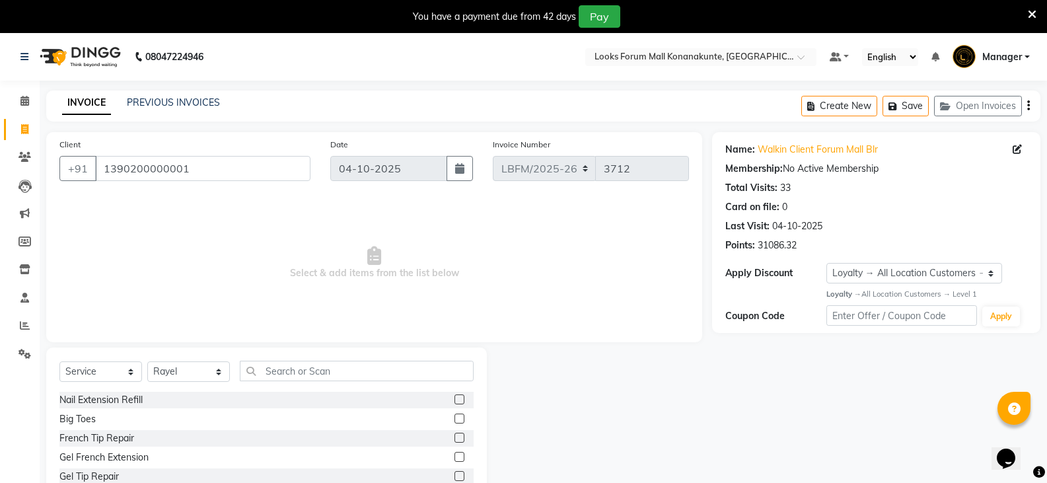
drag, startPoint x: 259, startPoint y: 359, endPoint x: 269, endPoint y: 360, distance: 10.6
click at [261, 359] on div "Select Service Product Membership Package Voucher Prepaid Gift Card Select Styl…" at bounding box center [266, 444] width 440 height 195
click at [293, 384] on div "Select Service Product Membership Package Voucher Prepaid Gift Card Select Styl…" at bounding box center [266, 376] width 414 height 31
click at [298, 376] on input "text" at bounding box center [357, 371] width 234 height 20
type input "eye"
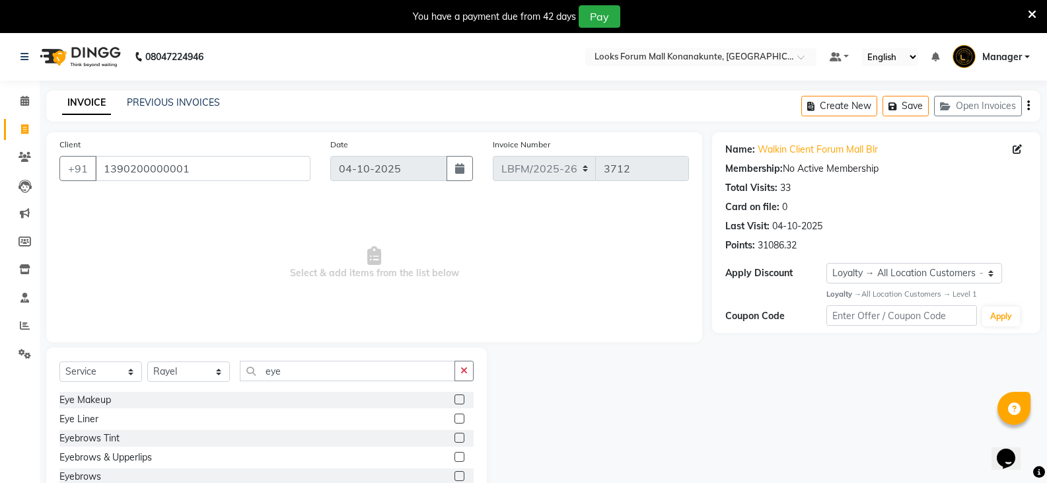
click at [454, 478] on label at bounding box center [459, 476] width 10 height 10
click at [454, 478] on input "checkbox" at bounding box center [458, 476] width 9 height 9
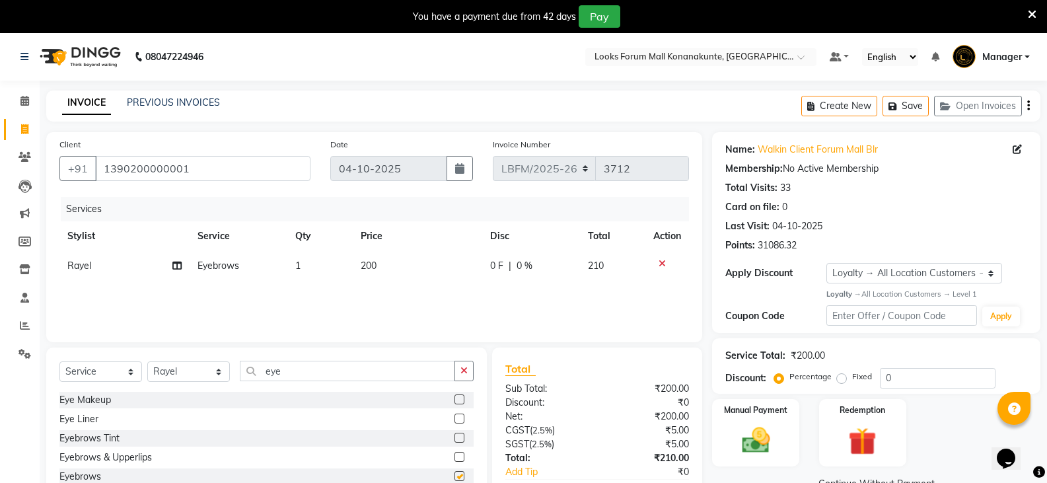
checkbox input "false"
click at [460, 379] on button "button" at bounding box center [463, 371] width 19 height 20
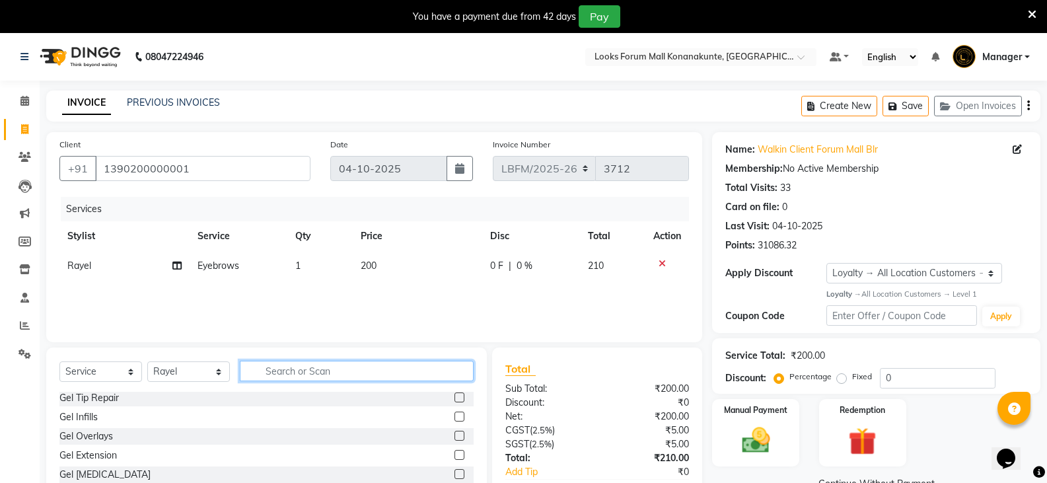
click at [429, 380] on input "text" at bounding box center [357, 371] width 234 height 20
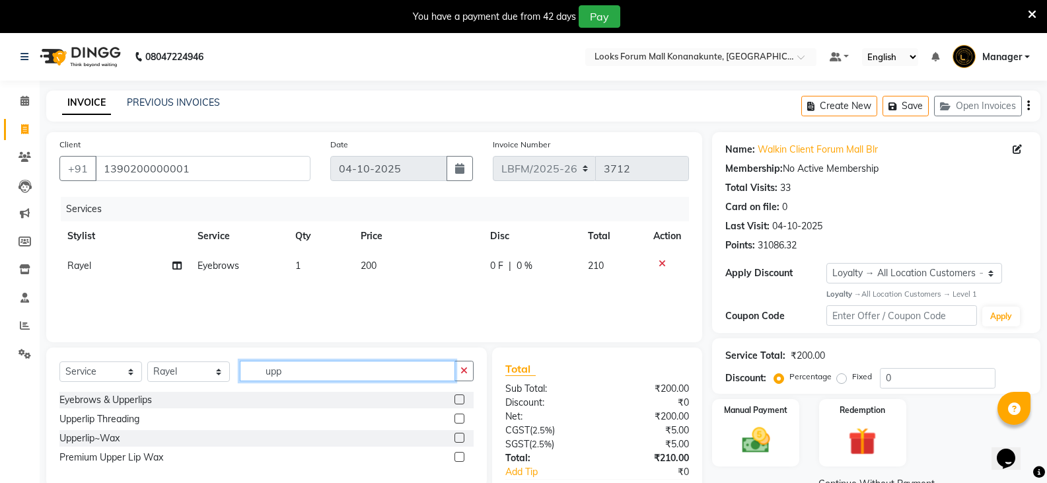
type input "upp"
click at [458, 421] on label at bounding box center [459, 418] width 10 height 10
click at [458, 421] on input "checkbox" at bounding box center [458, 419] width 9 height 9
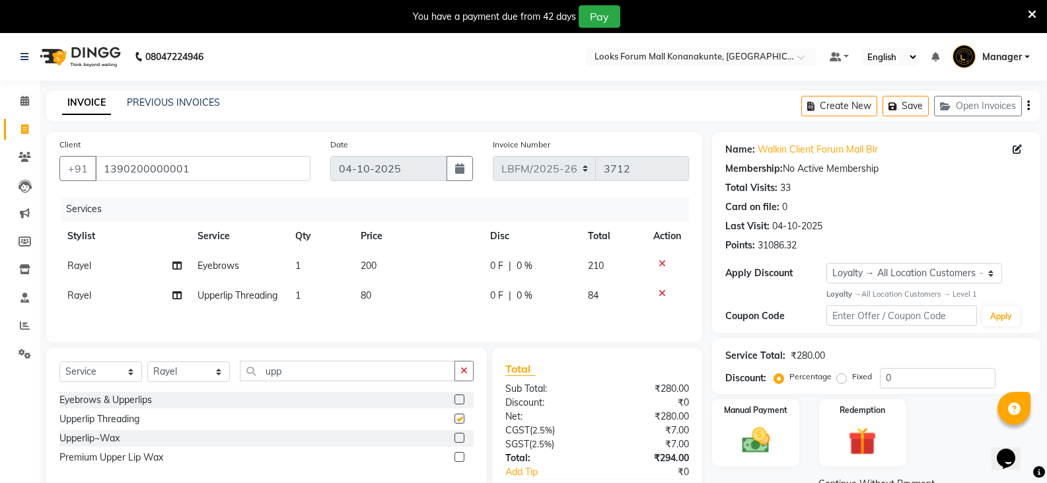
checkbox input "false"
click at [362, 292] on span "80" at bounding box center [366, 295] width 11 height 12
select select "90395"
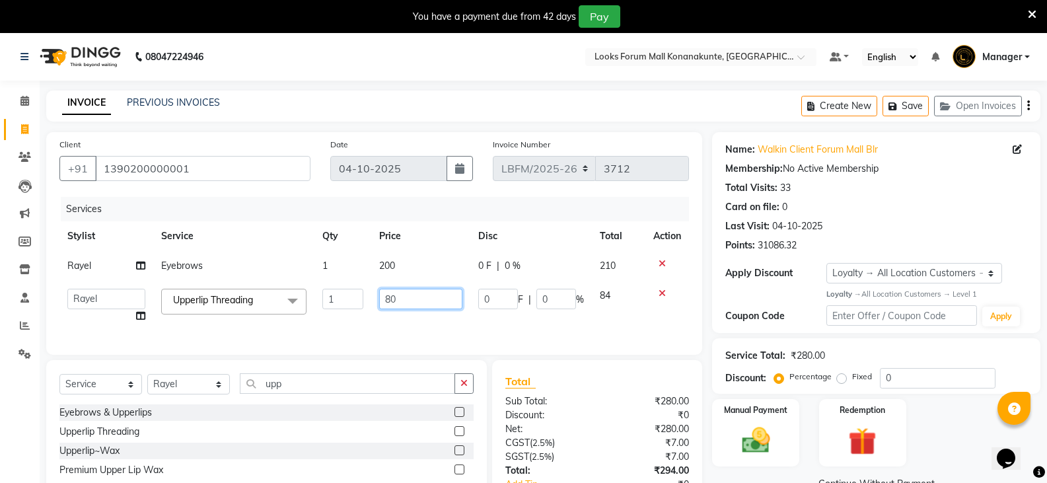
click at [388, 298] on input "80" at bounding box center [420, 299] width 83 height 20
click at [389, 301] on input "80" at bounding box center [420, 299] width 83 height 20
type input "70"
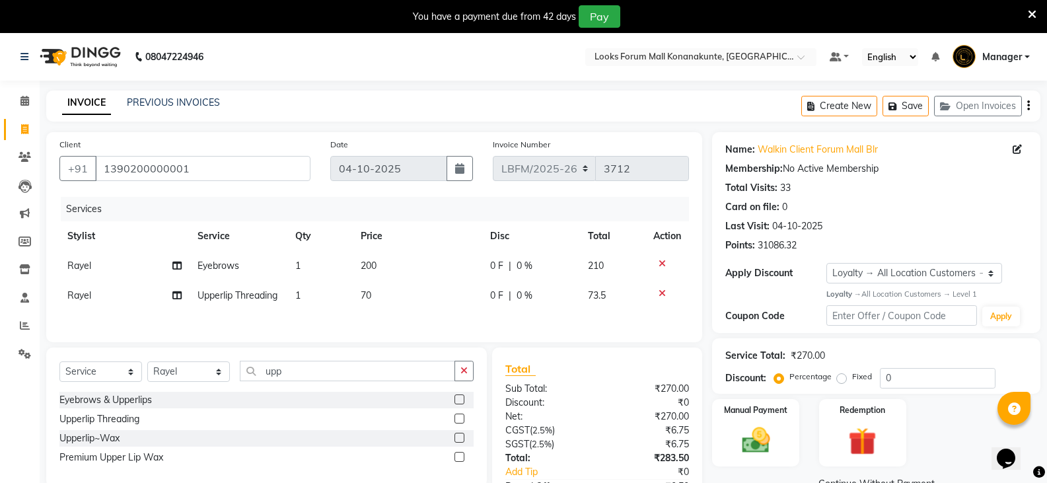
click at [300, 297] on td "1" at bounding box center [319, 296] width 65 height 30
select select "90395"
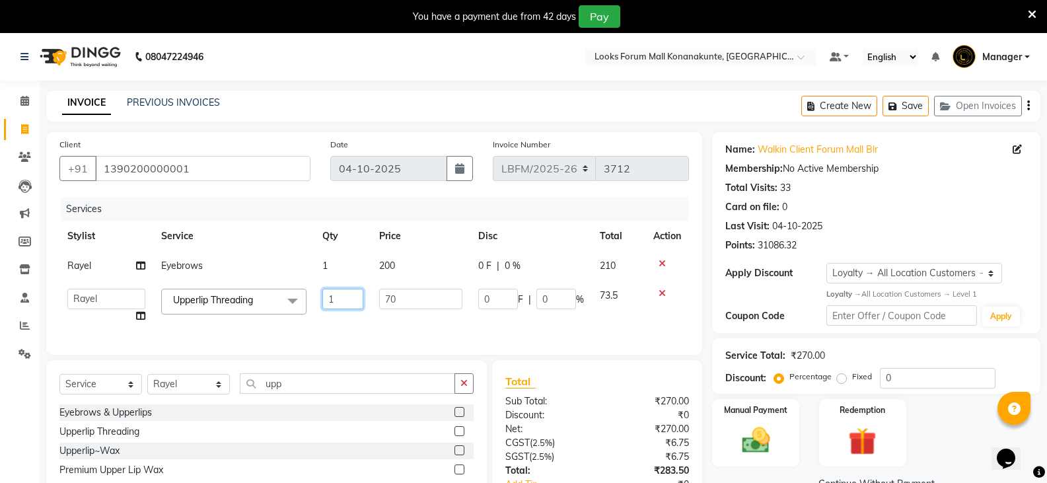
click at [356, 302] on input "1" at bounding box center [342, 299] width 41 height 20
type input "2"
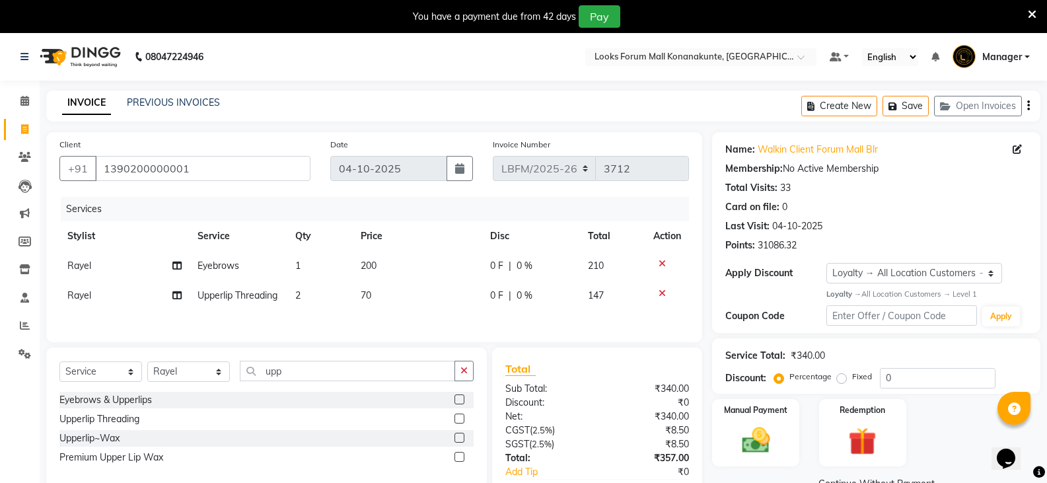
drag, startPoint x: 357, startPoint y: 332, endPoint x: 388, endPoint y: 271, distance: 67.9
click at [359, 326] on div "Services Stylist Service Qty Price Disc Total Action Rayel Eyebrows 1 200 0 F |…" at bounding box center [373, 263] width 629 height 132
click at [367, 266] on span "200" at bounding box center [369, 266] width 16 height 12
select select "90395"
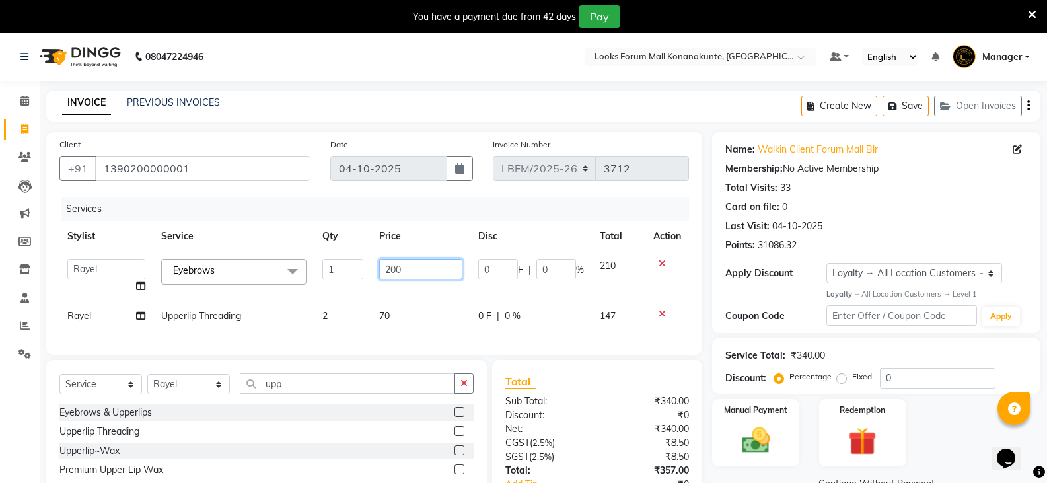
click at [390, 269] on input "200" at bounding box center [420, 269] width 83 height 20
type input "100"
click at [419, 338] on div "Services Stylist Service Qty Price Disc Total Action Ananya_Nails Ashu Bijen Bi…" at bounding box center [373, 269] width 629 height 145
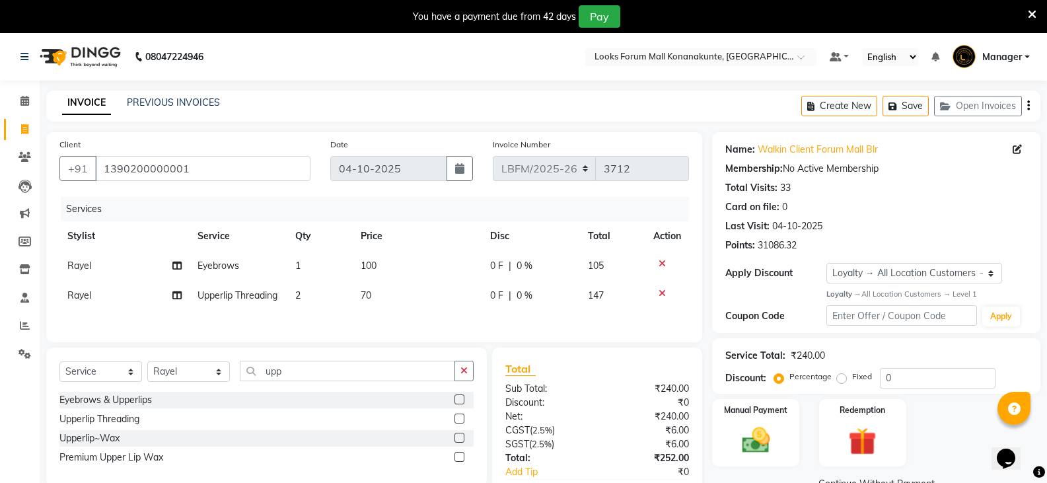
scroll to position [94, 0]
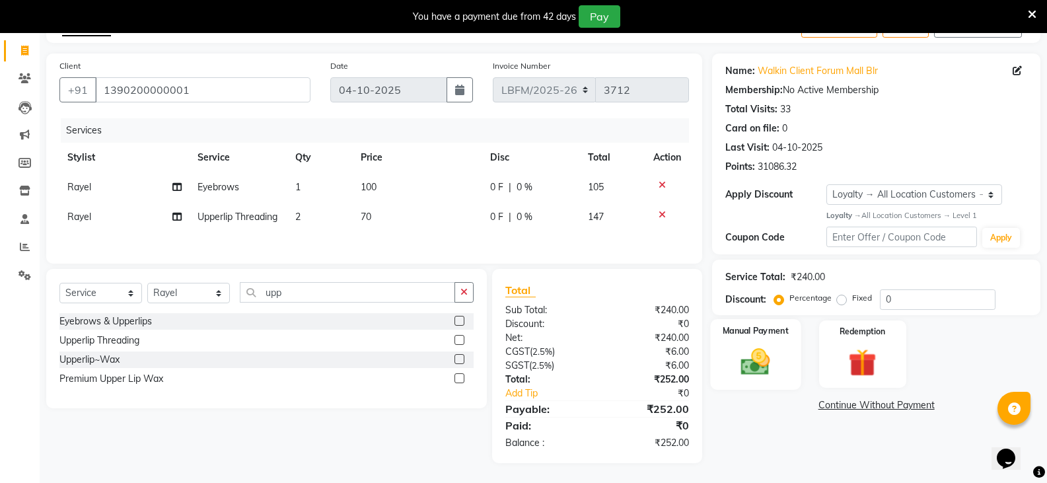
click at [754, 345] on img at bounding box center [755, 362] width 47 height 34
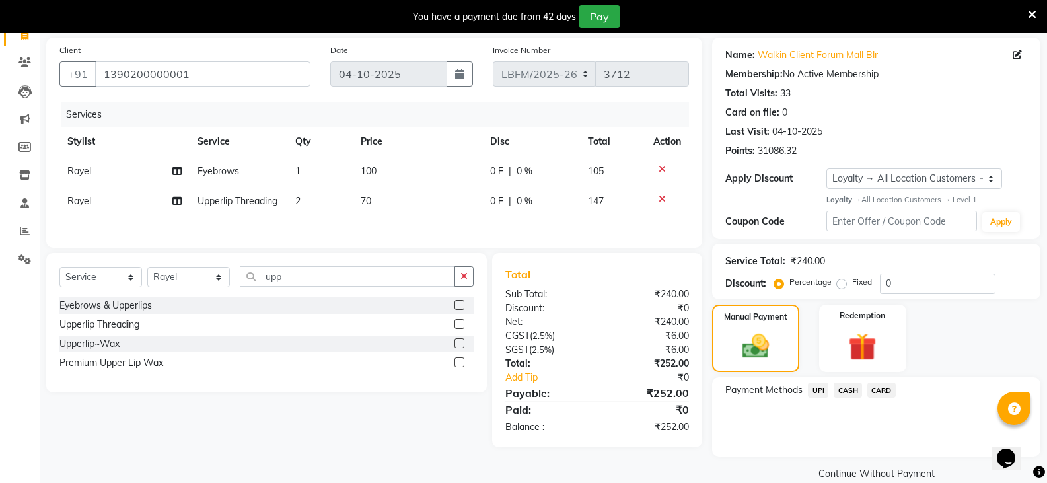
scroll to position [115, 0]
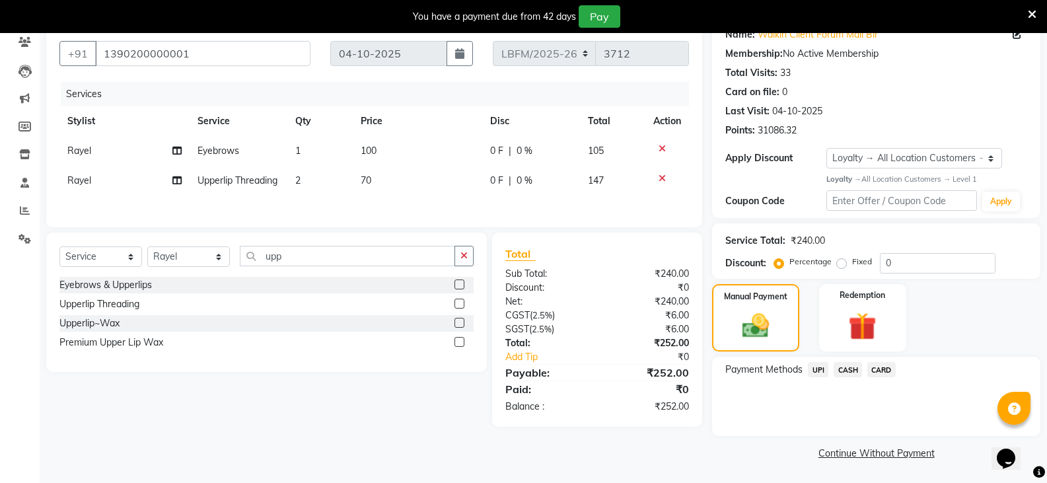
click at [882, 374] on span "CARD" at bounding box center [881, 369] width 28 height 15
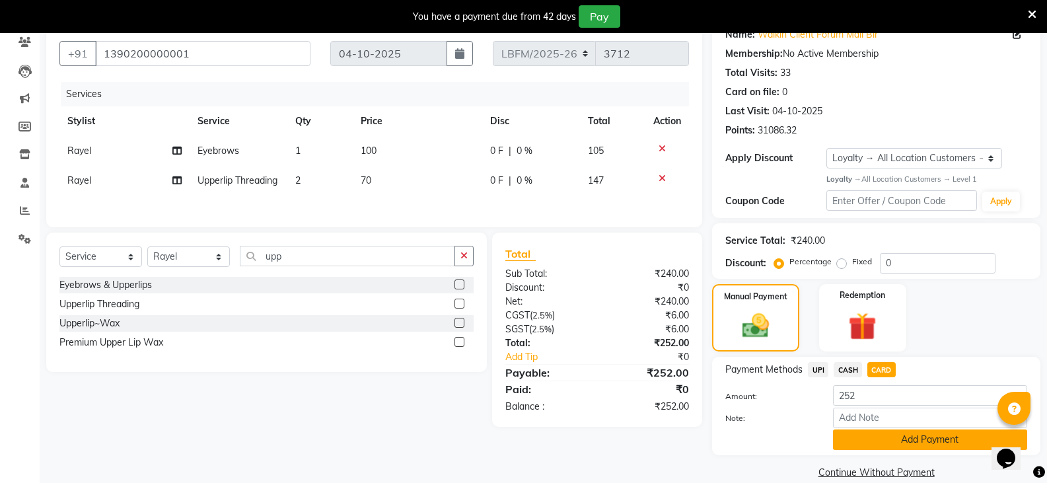
click at [887, 429] on button "Add Payment" at bounding box center [930, 439] width 194 height 20
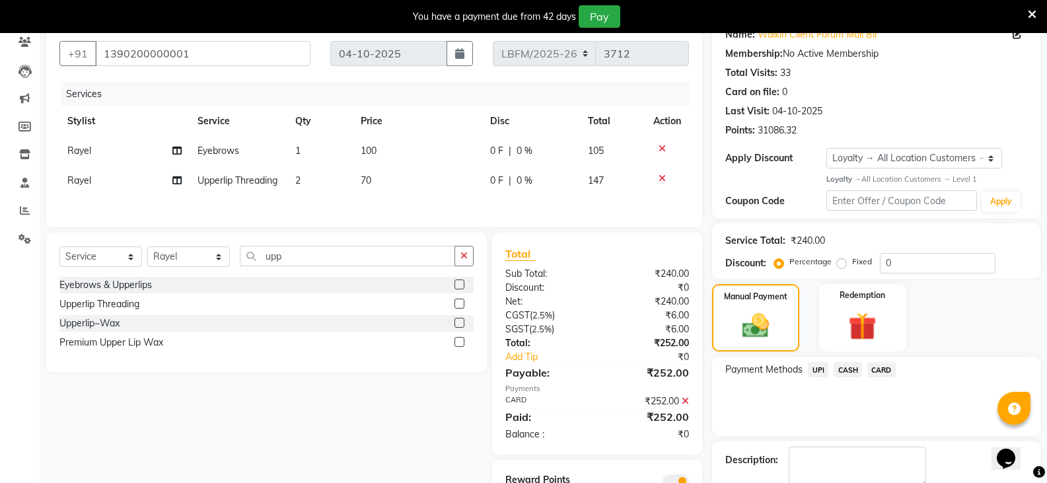
scroll to position [190, 0]
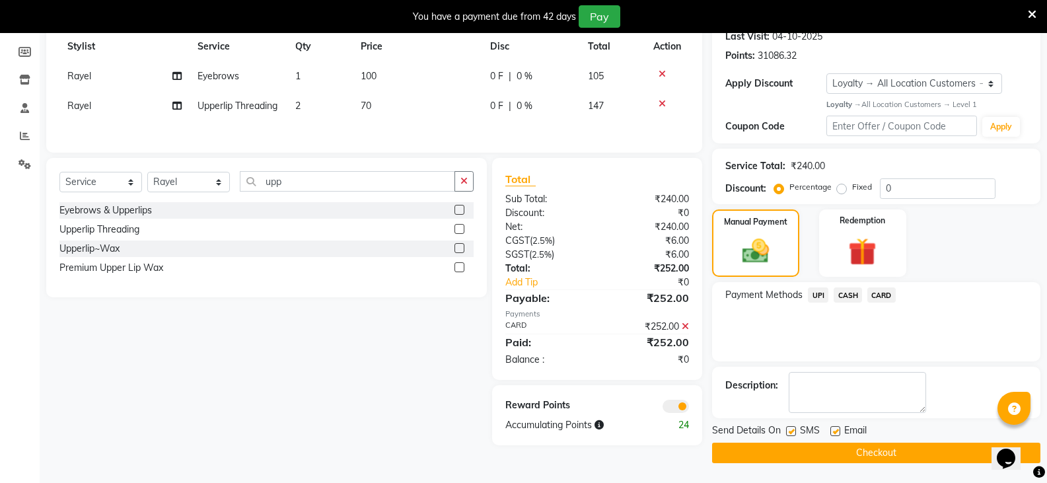
click at [854, 452] on button "Checkout" at bounding box center [876, 452] width 328 height 20
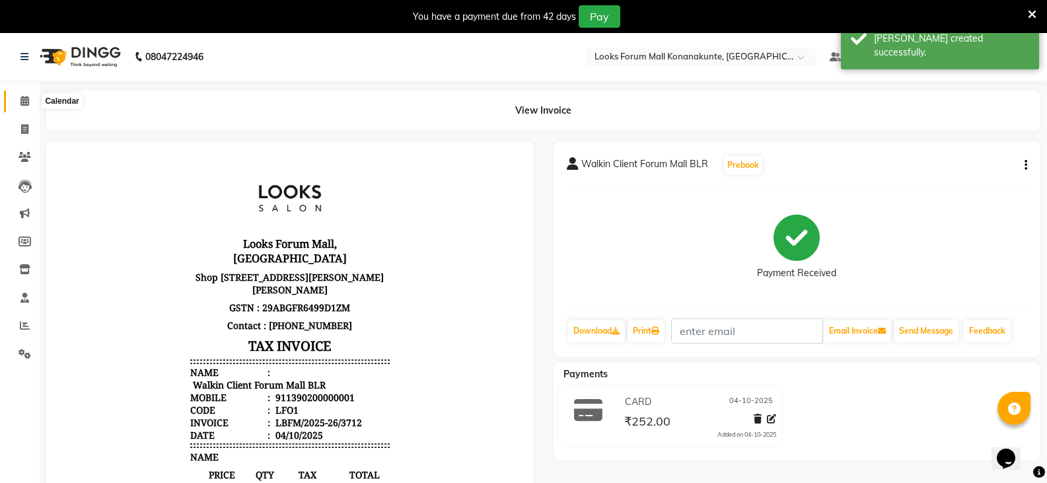
drag, startPoint x: 18, startPoint y: 104, endPoint x: 52, endPoint y: 100, distance: 33.9
click at [18, 104] on span at bounding box center [24, 101] width 23 height 15
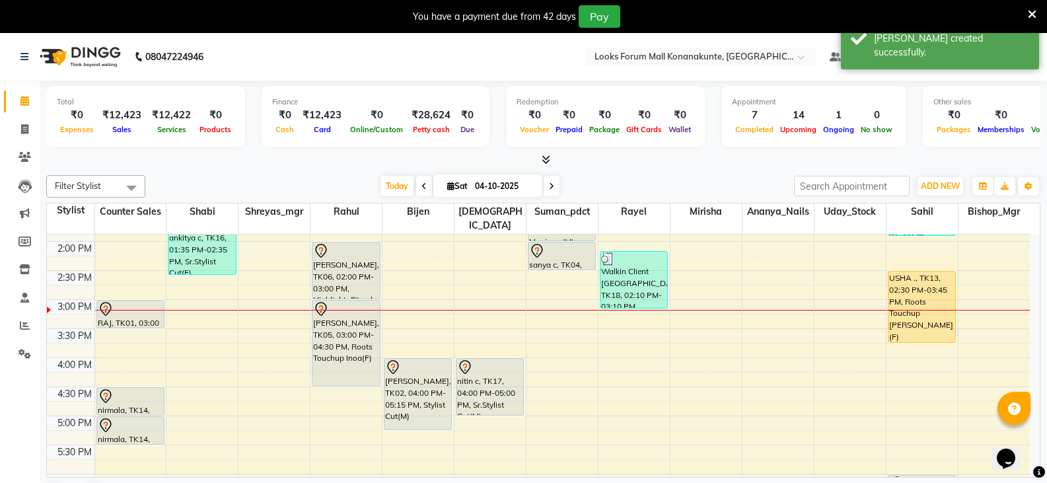
scroll to position [349, 0]
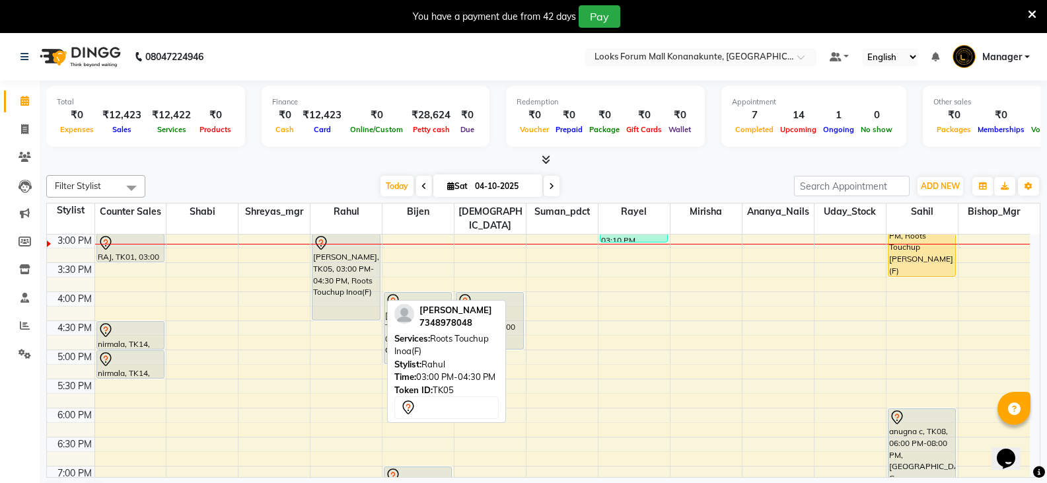
click at [347, 292] on div "[PERSON_NAME], TK05, 03:00 PM-04:30 PM, Roots Touchup Inoa(F)" at bounding box center [345, 276] width 67 height 85
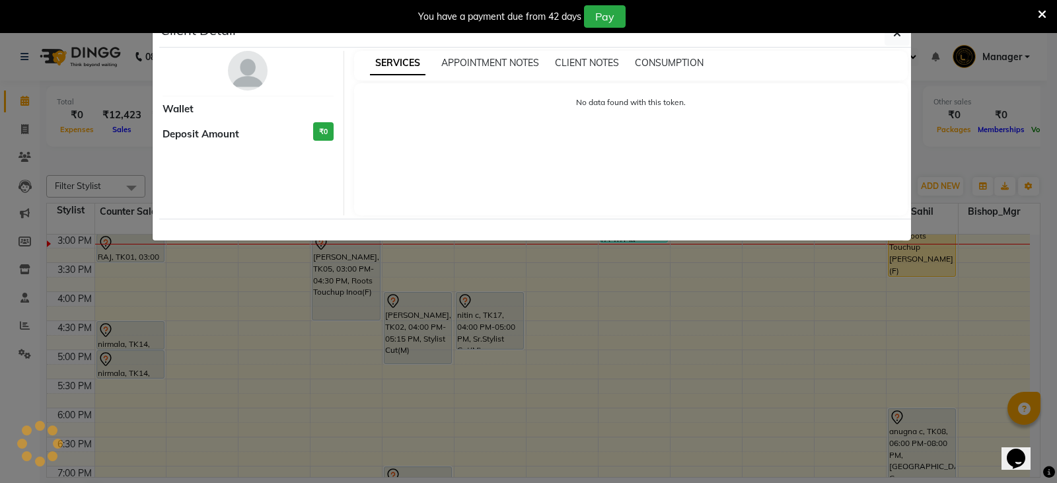
select select "7"
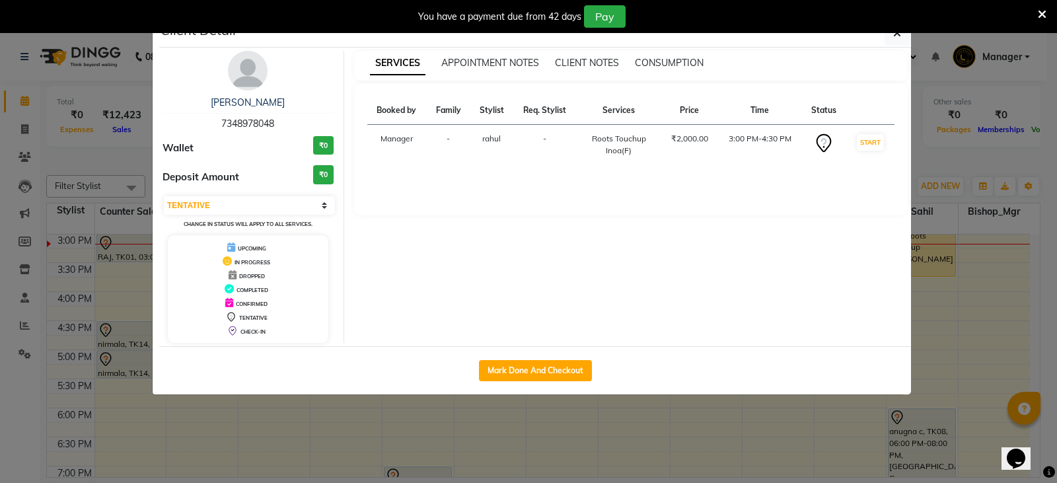
drag, startPoint x: 347, startPoint y: 292, endPoint x: 452, endPoint y: 427, distance: 170.9
click at [450, 431] on ngb-modal-window "Client Detail shreyas gowda 7348978048 Wallet ₹0 Deposit Amount ₹0 Select IN SE…" at bounding box center [528, 241] width 1057 height 483
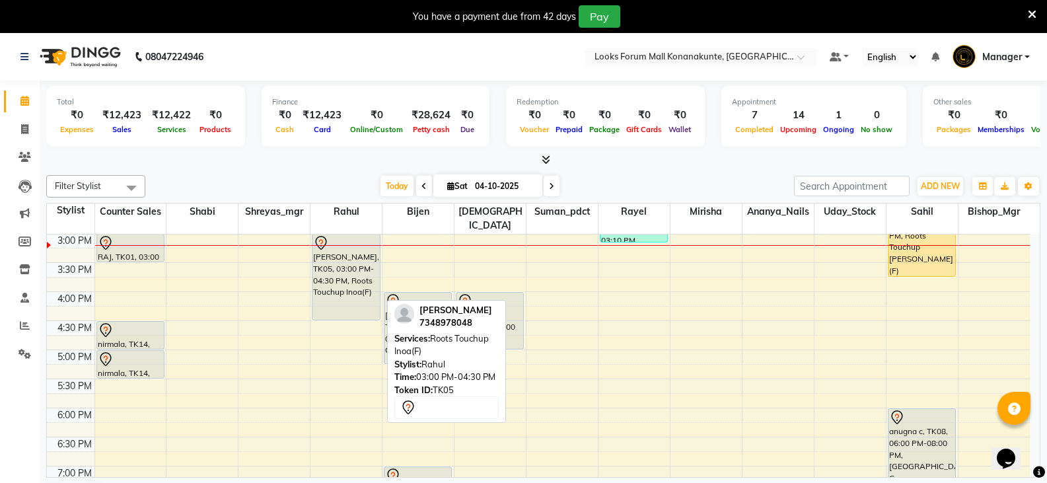
click at [356, 285] on div "[PERSON_NAME], TK05, 03:00 PM-04:30 PM, Roots Touchup Inoa(F)" at bounding box center [345, 276] width 67 height 85
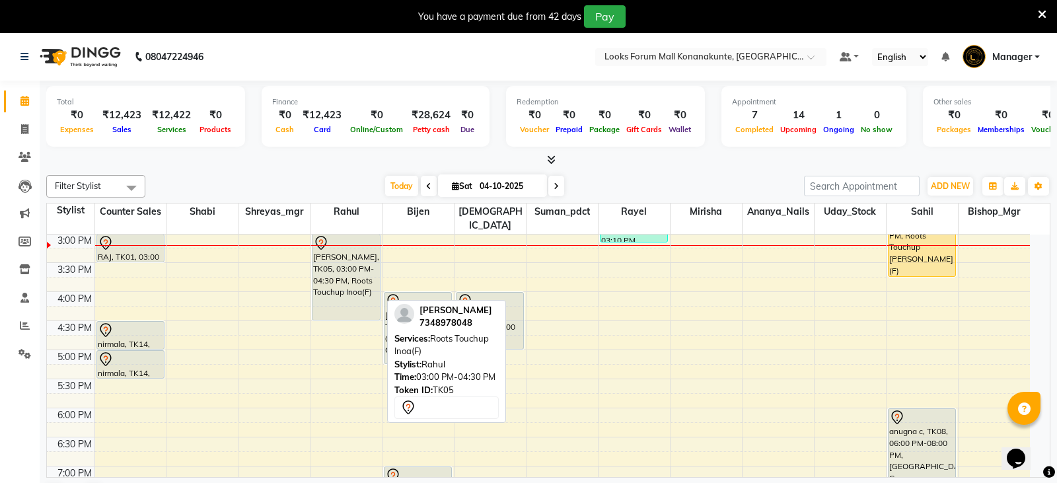
select select "7"
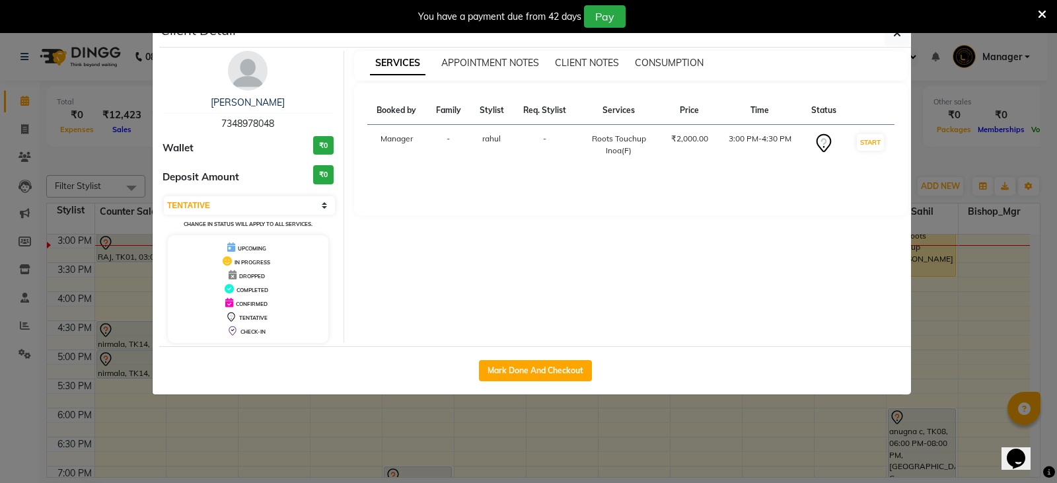
click at [753, 427] on ngb-modal-window "Client Detail shreyas gowda 7348978048 Wallet ₹0 Deposit Amount ₹0 Select IN SE…" at bounding box center [528, 241] width 1057 height 483
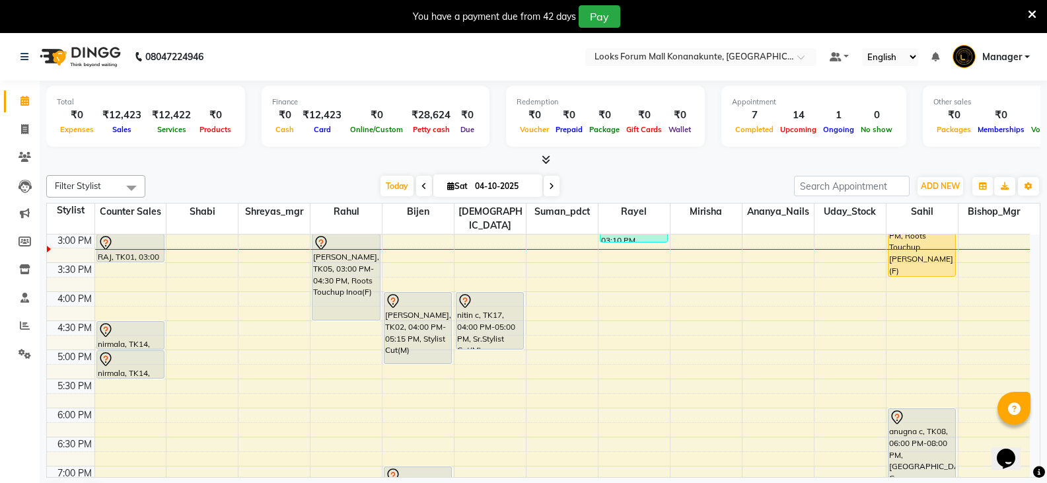
click at [564, 287] on div "9:00 AM 9:30 AM 10:00 AM 10:30 AM 11:00 AM 11:30 AM 12:00 PM 12:30 PM 1:00 PM 1…" at bounding box center [538, 291] width 983 height 813
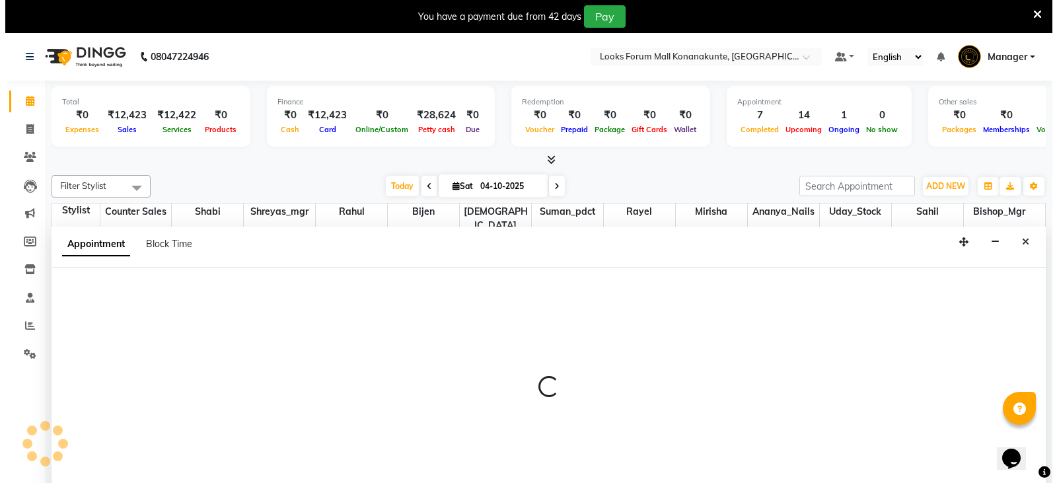
scroll to position [34, 0]
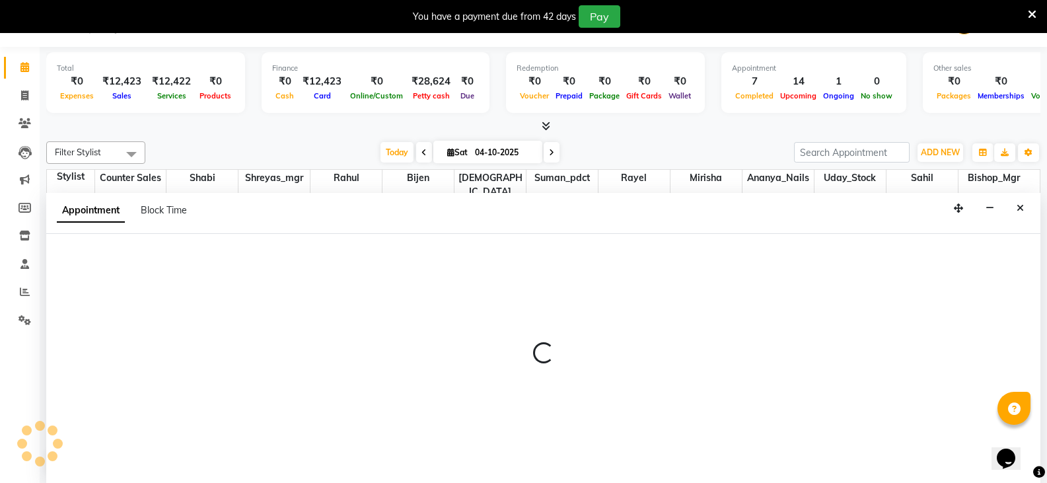
select select "90394"
select select "960"
select select "tentative"
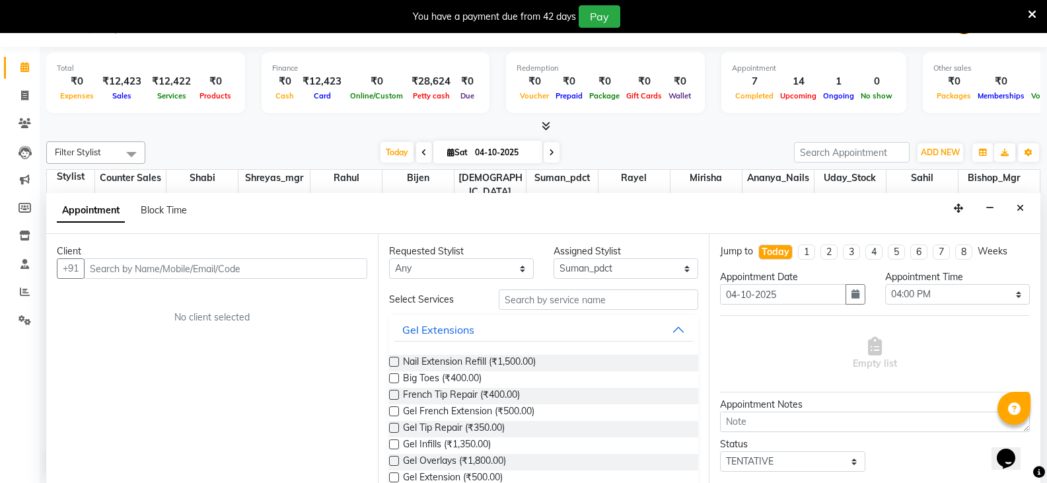
click at [197, 277] on input "text" at bounding box center [225, 268] width 283 height 20
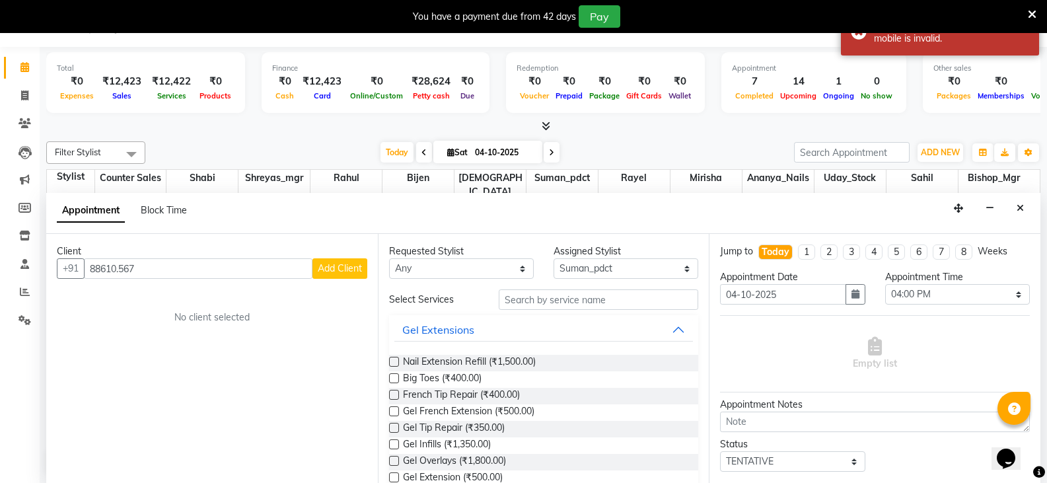
click at [121, 273] on input "88610.567" at bounding box center [198, 268] width 228 height 20
click at [153, 263] on input "88610567" at bounding box center [198, 268] width 228 height 20
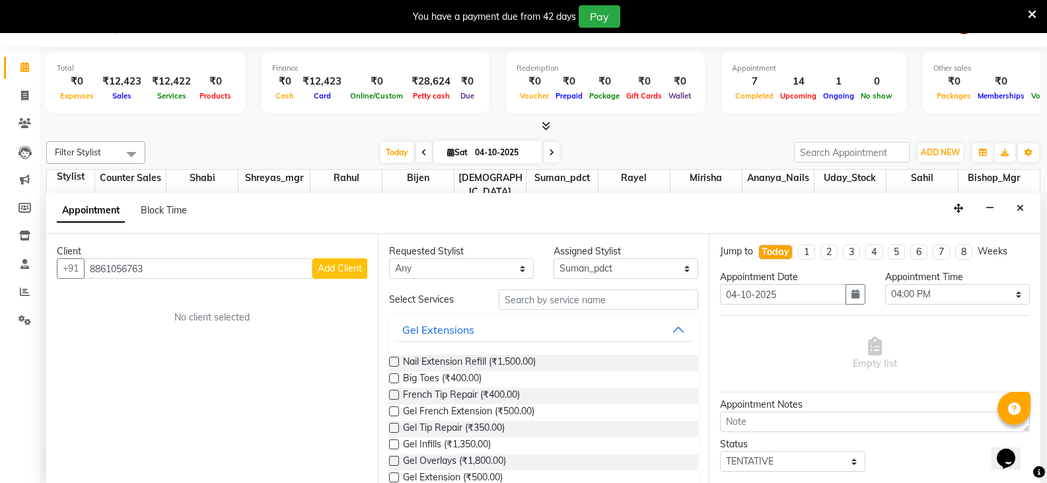
type input "8861056763"
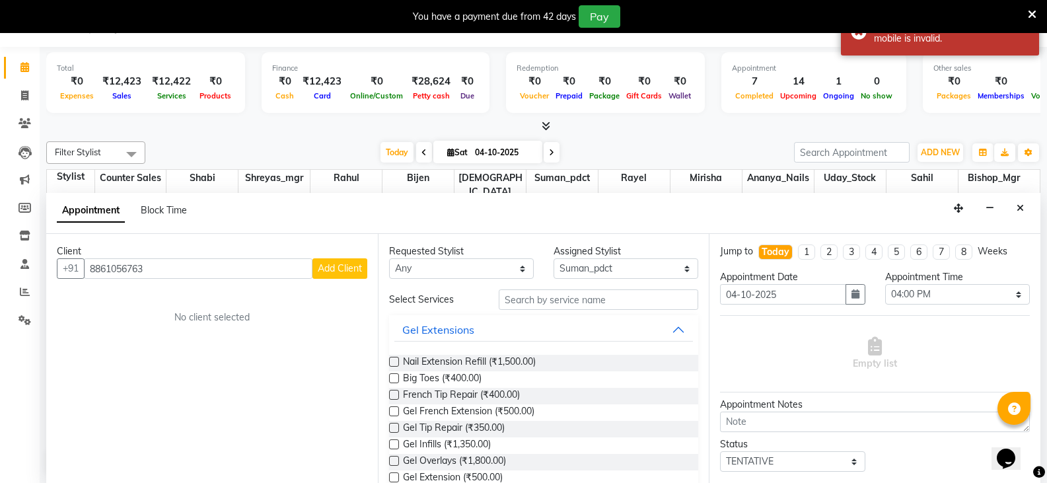
click at [351, 270] on span "Add Client" at bounding box center [340, 268] width 44 height 12
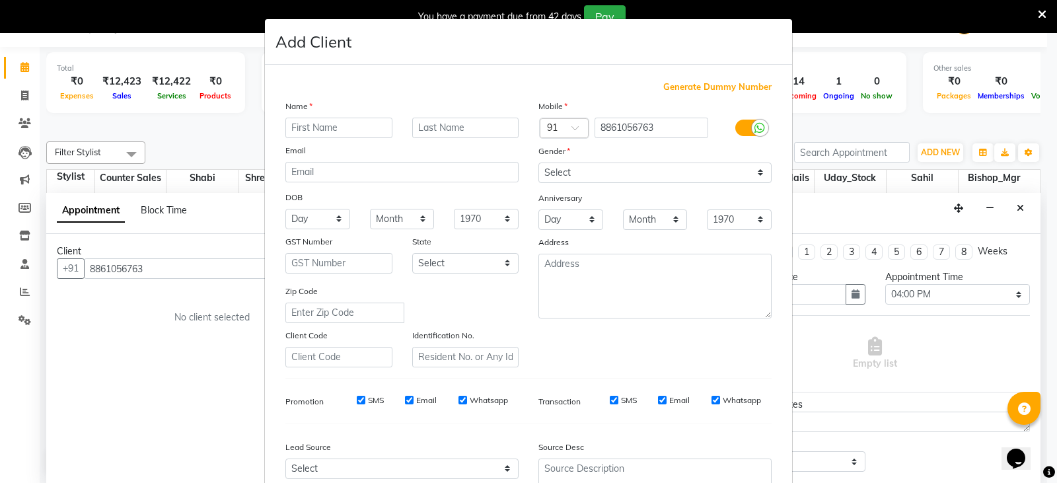
click at [1038, 12] on ngb-modal-window "Add Client Generate Dummy Number Name Email DOB Day 01 02 03 04 05 06 07 08 09 …" at bounding box center [528, 241] width 1057 height 483
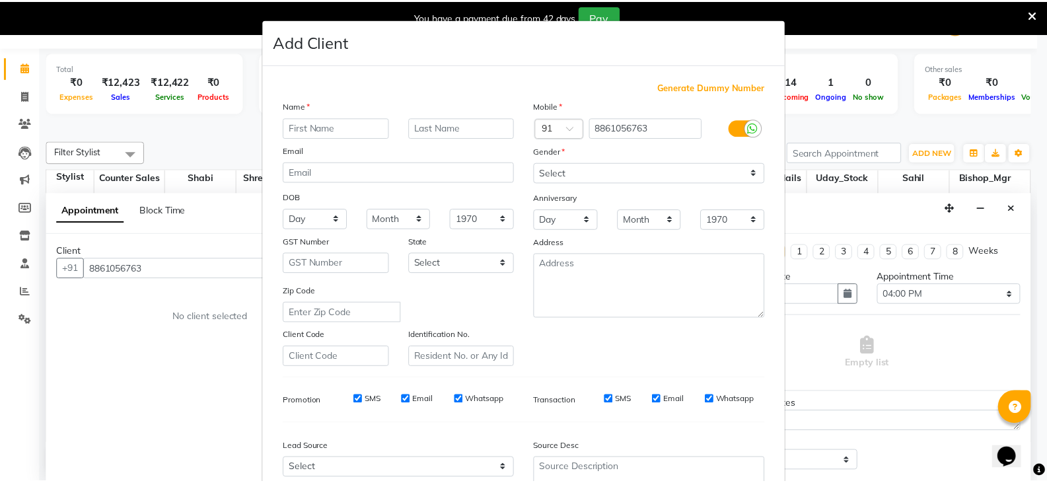
scroll to position [127, 0]
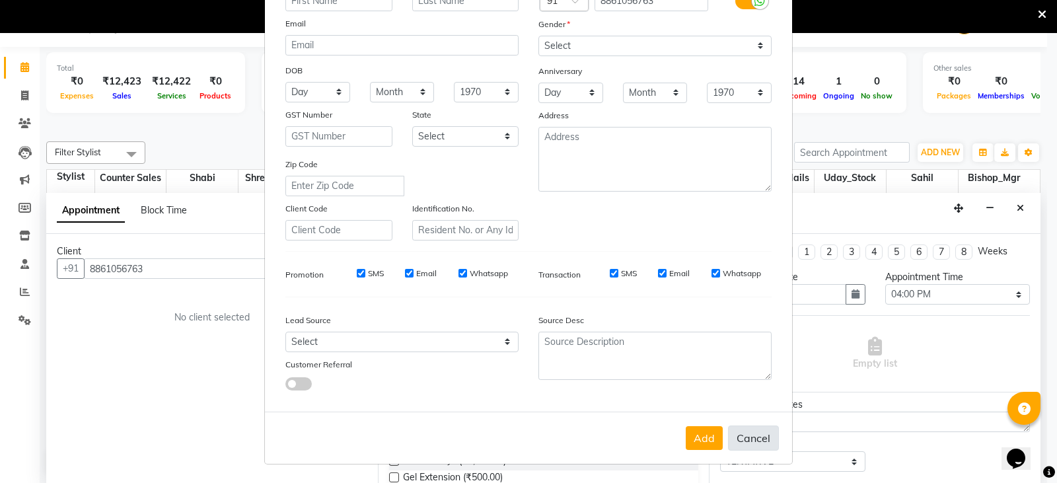
click at [749, 441] on button "Cancel" at bounding box center [753, 437] width 51 height 25
select select
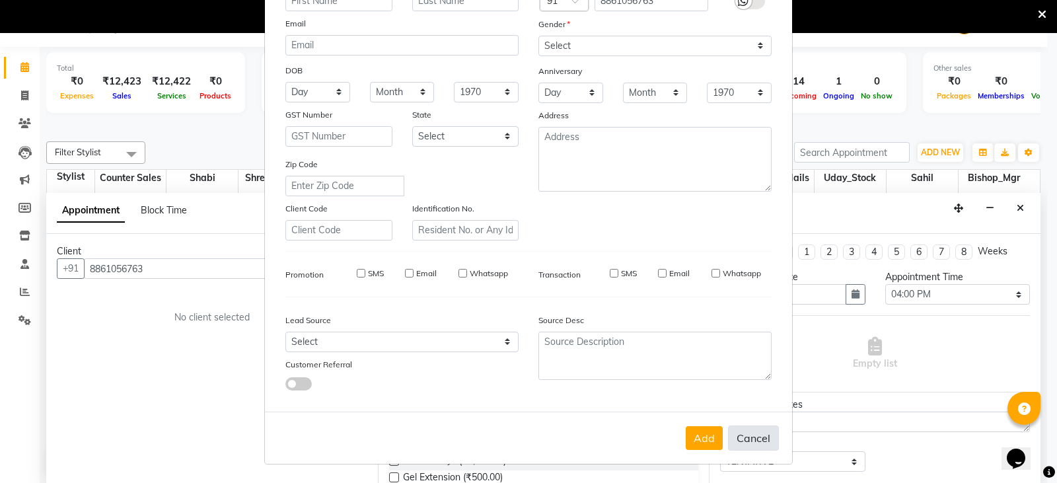
select select
checkbox input "false"
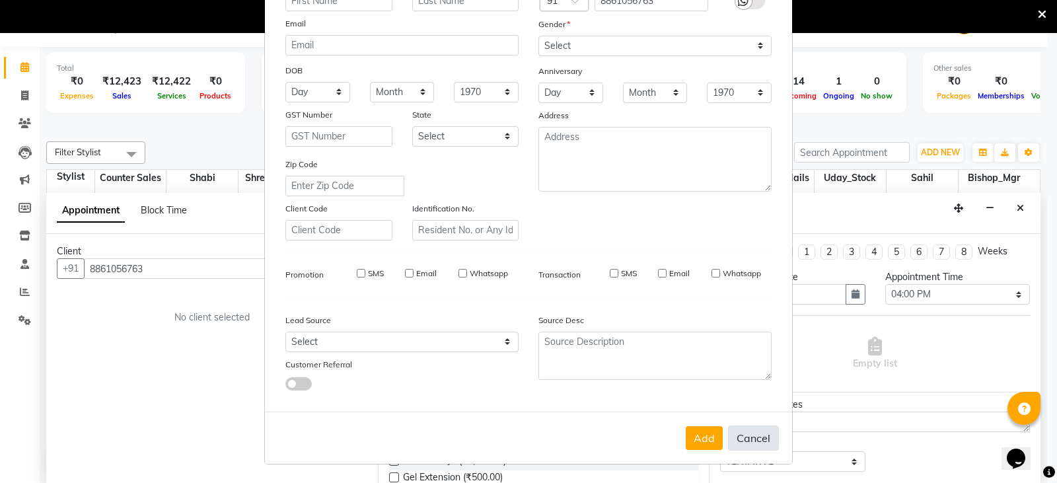
checkbox input "false"
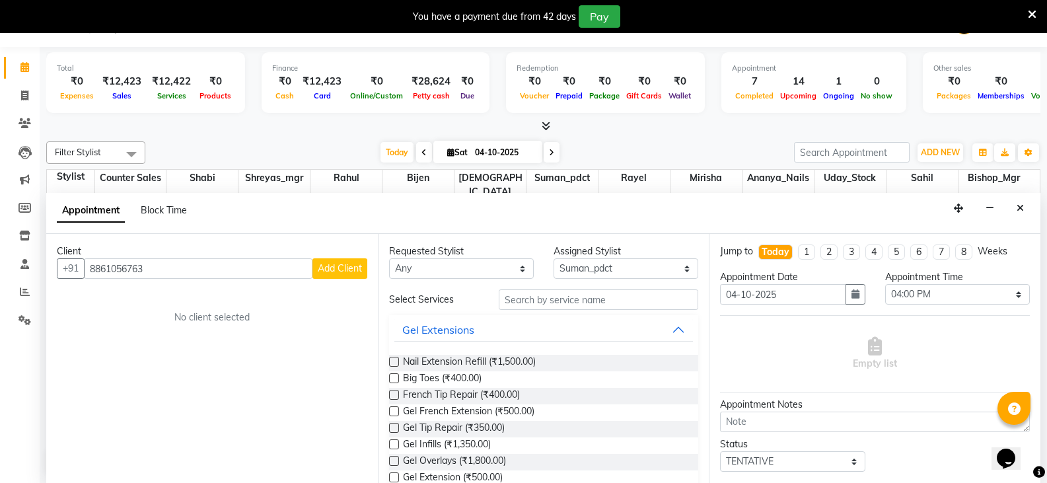
click at [273, 140] on div "Filter Stylist Select All Ananya_Nails Ashu Bijen Bishop_Mgr Counter Sales Miri…" at bounding box center [543, 307] width 994 height 343
click at [1021, 205] on icon "Close" at bounding box center [1019, 207] width 7 height 9
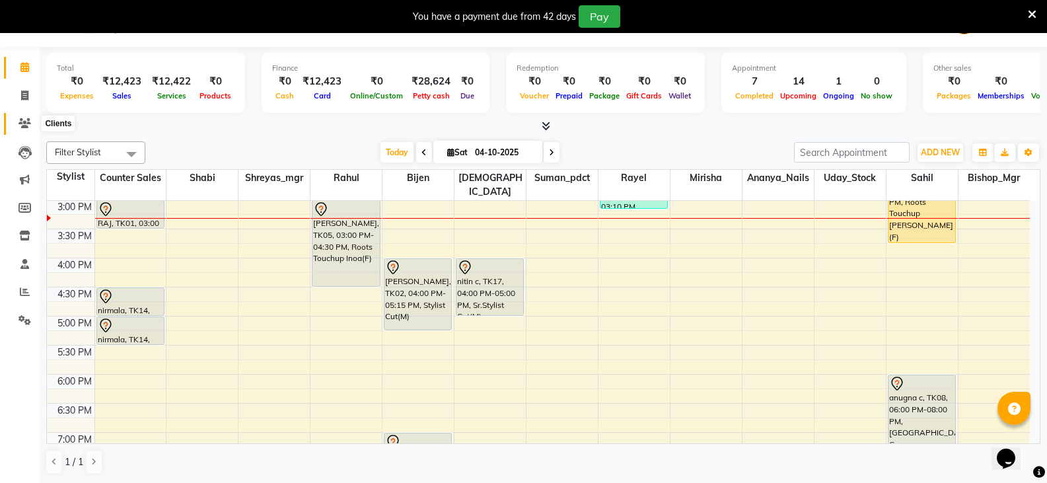
click at [25, 122] on icon at bounding box center [24, 123] width 13 height 10
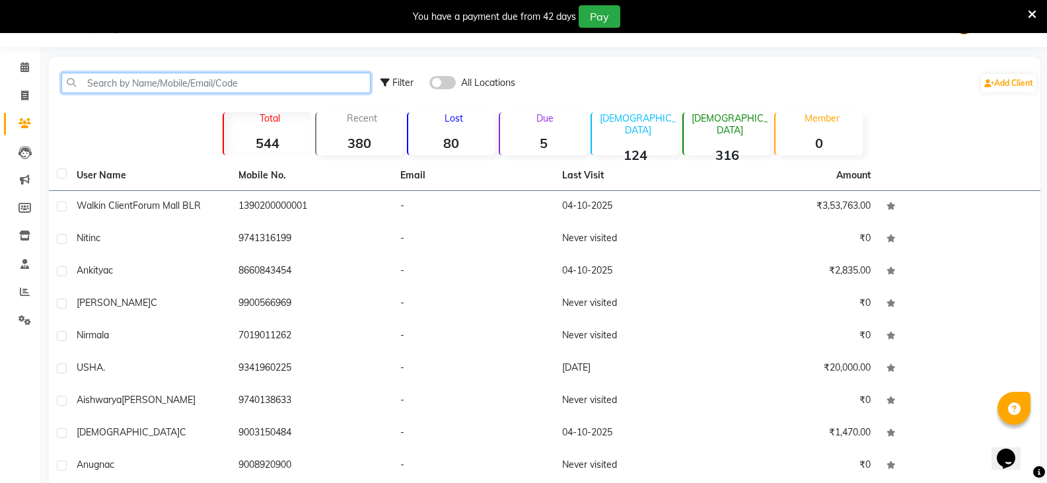
click at [185, 90] on input "text" at bounding box center [215, 83] width 309 height 20
click at [191, 83] on input "text" at bounding box center [215, 83] width 309 height 20
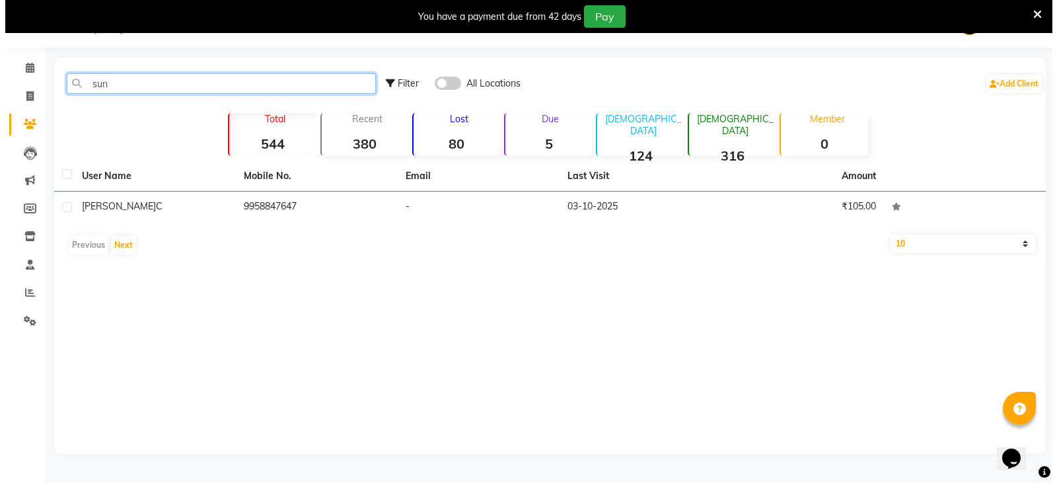
scroll to position [33, 0]
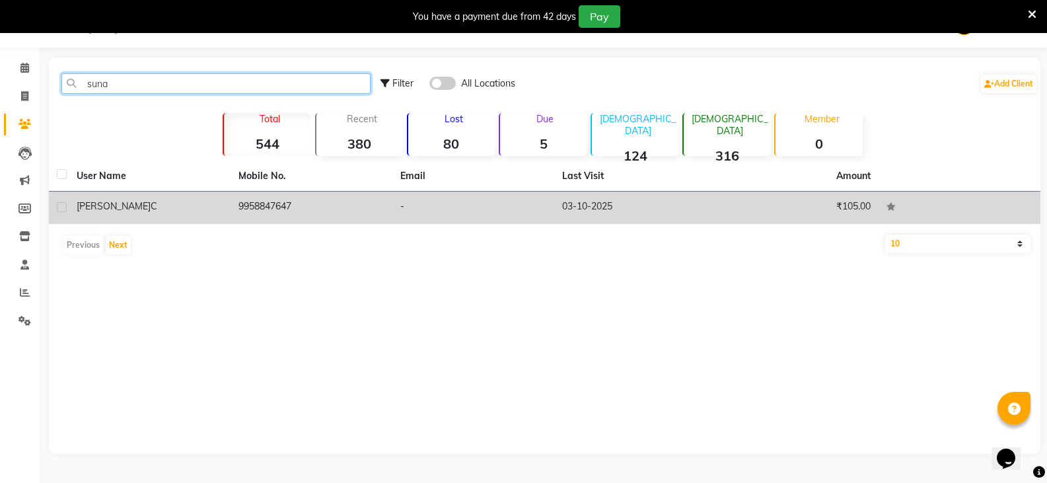
type input "suna"
click at [422, 203] on td "-" at bounding box center [473, 208] width 162 height 32
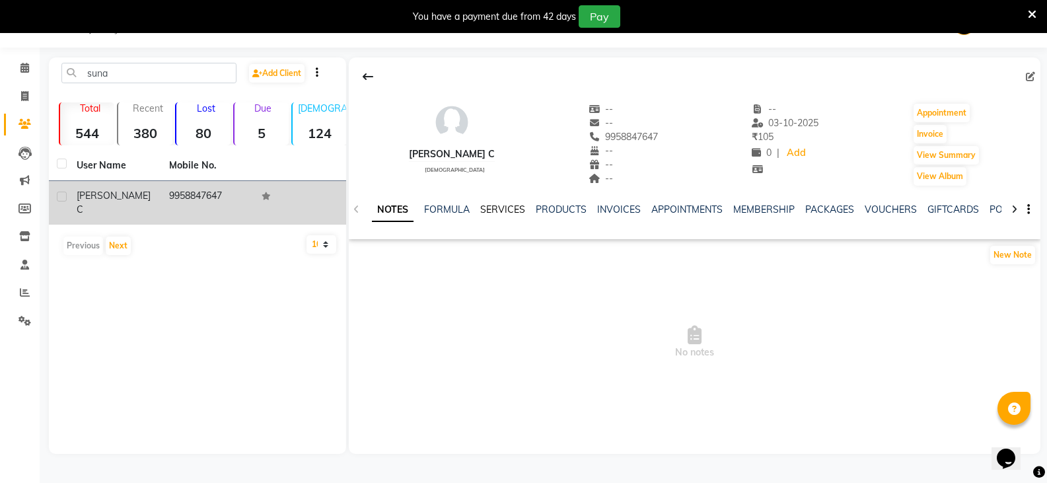
click at [503, 211] on link "SERVICES" at bounding box center [502, 209] width 45 height 12
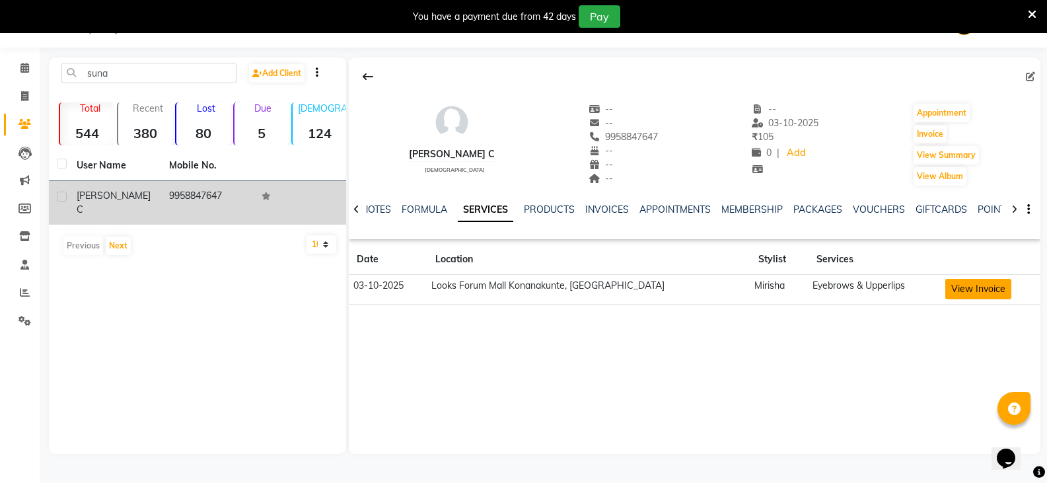
click at [953, 289] on button "View Invoice" at bounding box center [978, 289] width 66 height 20
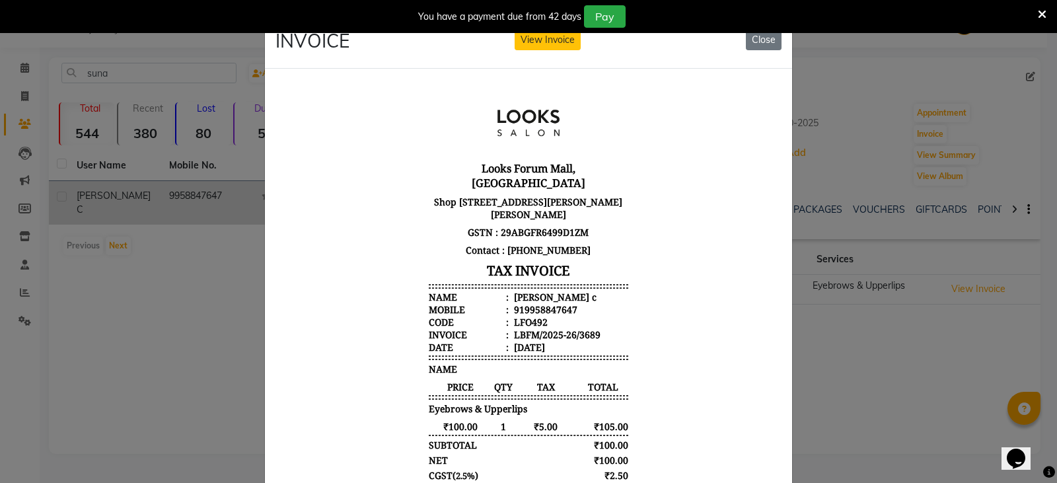
scroll to position [11, 0]
click at [1044, 17] on icon at bounding box center [1041, 15] width 9 height 12
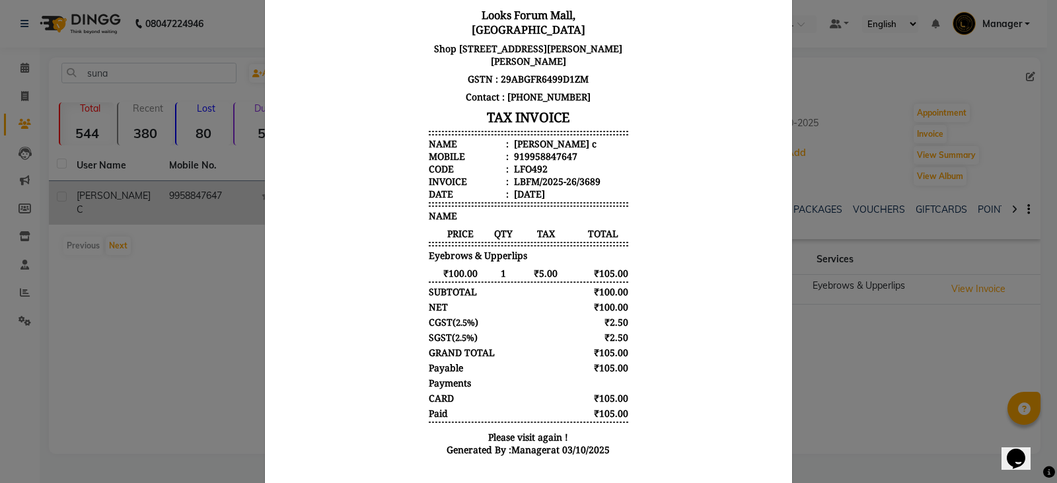
scroll to position [188, 0]
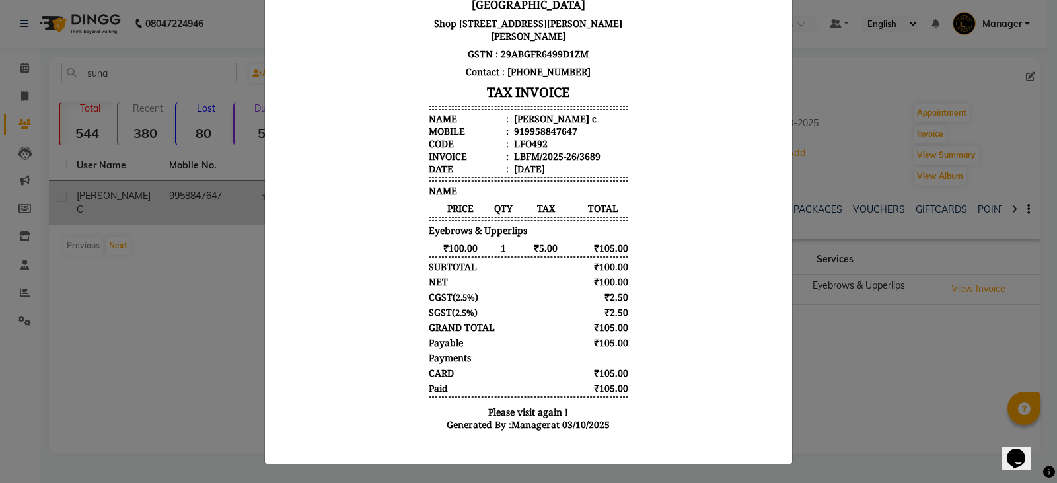
click at [766, 446] on div at bounding box center [528, 177] width 506 height 552
drag, startPoint x: 1053, startPoint y: 203, endPoint x: 769, endPoint y: 183, distance: 284.0
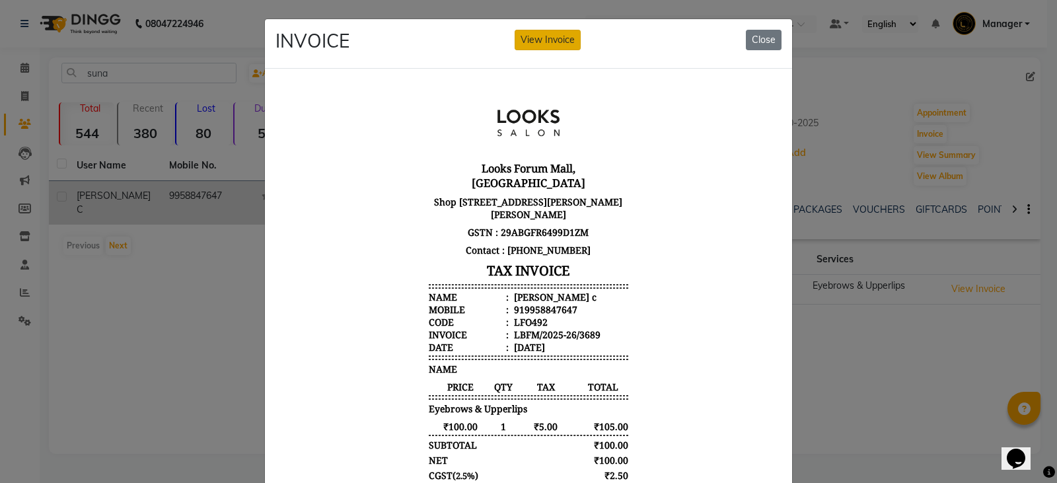
click at [562, 45] on button "View Invoice" at bounding box center [547, 40] width 66 height 20
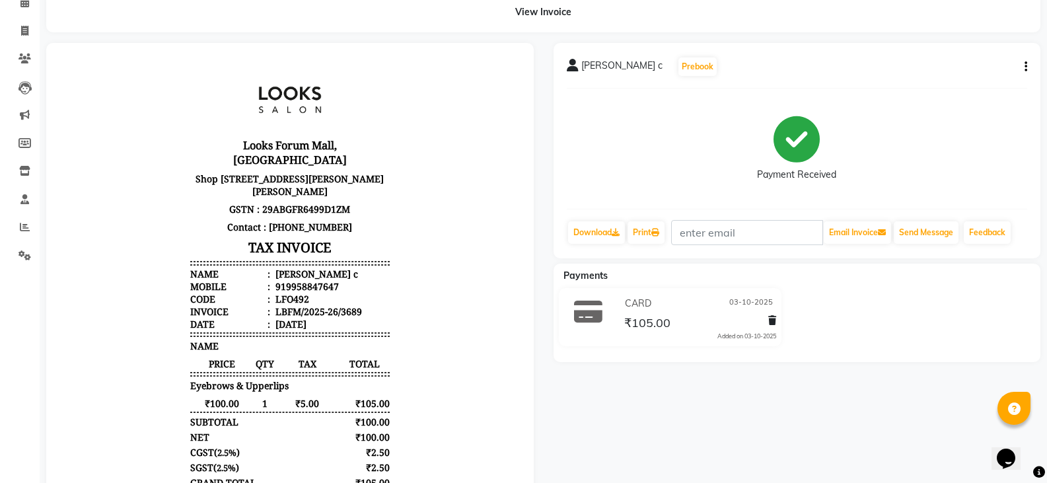
scroll to position [66, 0]
click at [606, 232] on link "Download" at bounding box center [596, 232] width 57 height 22
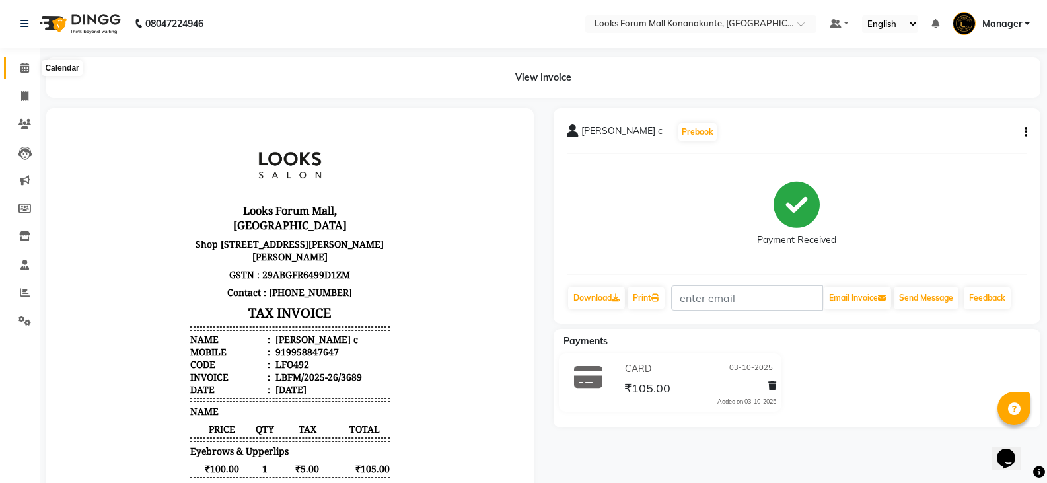
click at [27, 64] on icon at bounding box center [24, 68] width 9 height 10
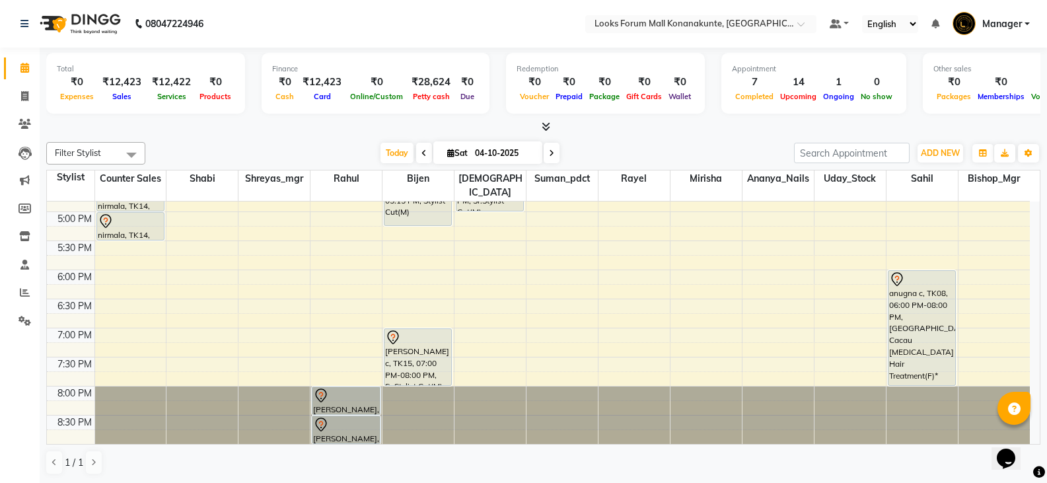
scroll to position [462, 0]
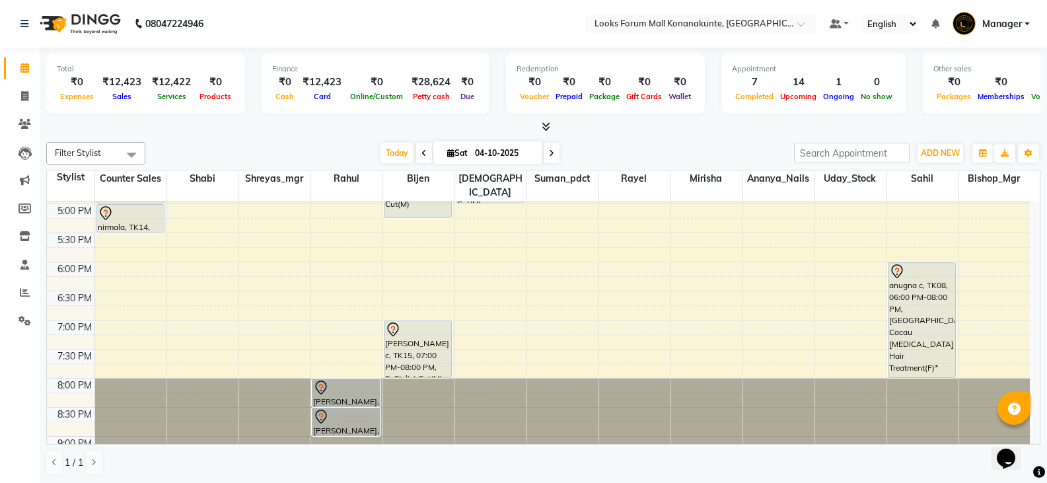
click at [553, 158] on span at bounding box center [552, 153] width 16 height 20
type input "05-10-2025"
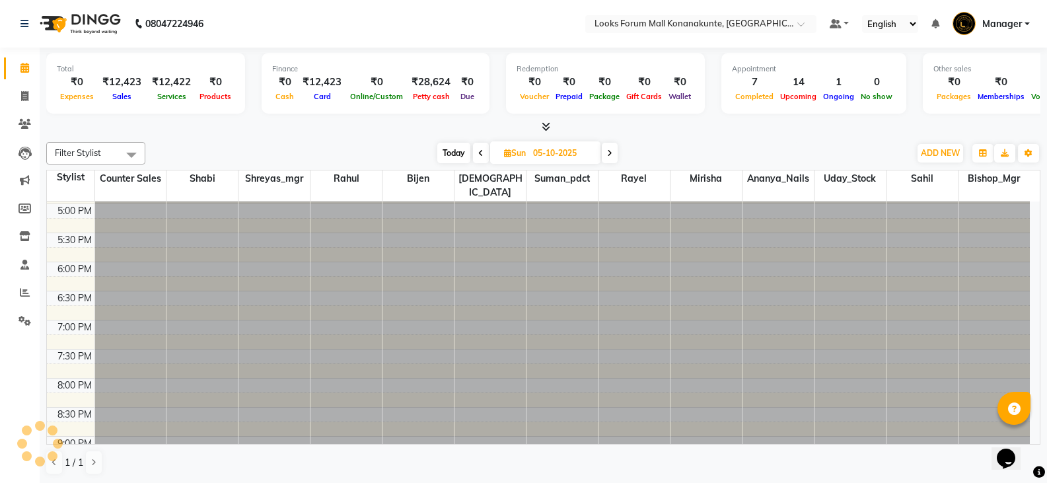
scroll to position [0, 0]
click at [553, 158] on input "05-10-2025" at bounding box center [562, 153] width 66 height 20
select select "10"
select select "2025"
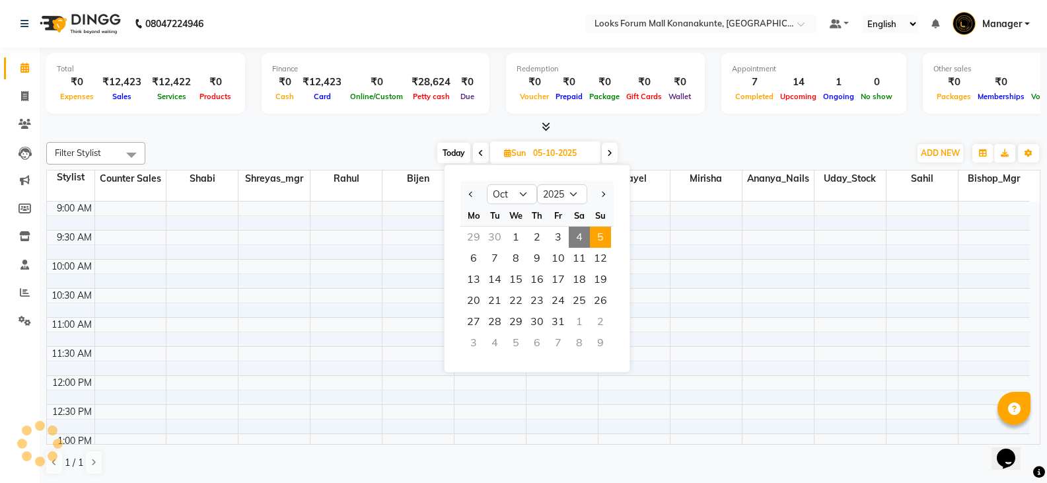
scroll to position [349, 0]
click at [518, 265] on span "8" at bounding box center [515, 258] width 21 height 21
type input "08-10-2025"
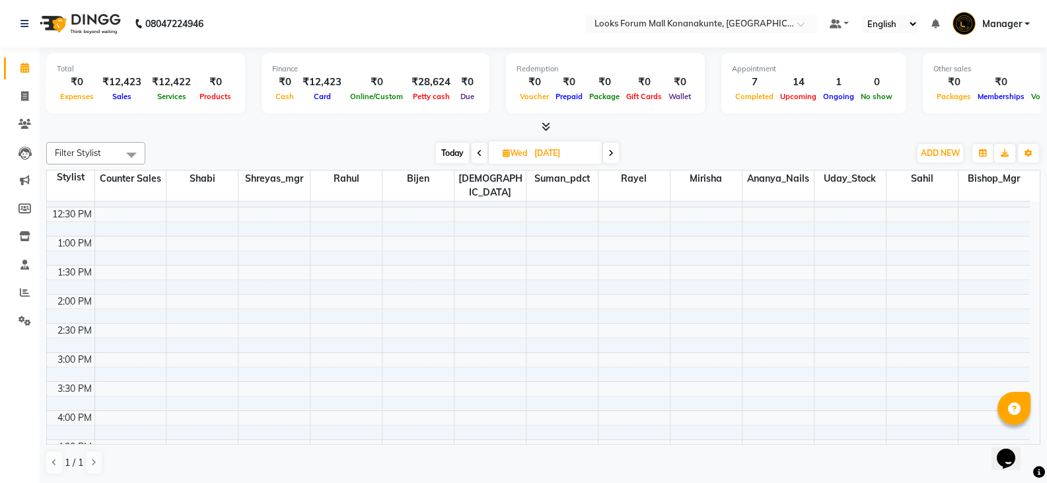
scroll to position [198, 0]
click at [131, 405] on div "9:00 AM 9:30 AM 10:00 AM 10:30 AM 11:00 AM 11:30 AM 12:00 PM 12:30 PM 1:00 PM 1…" at bounding box center [538, 409] width 983 height 813
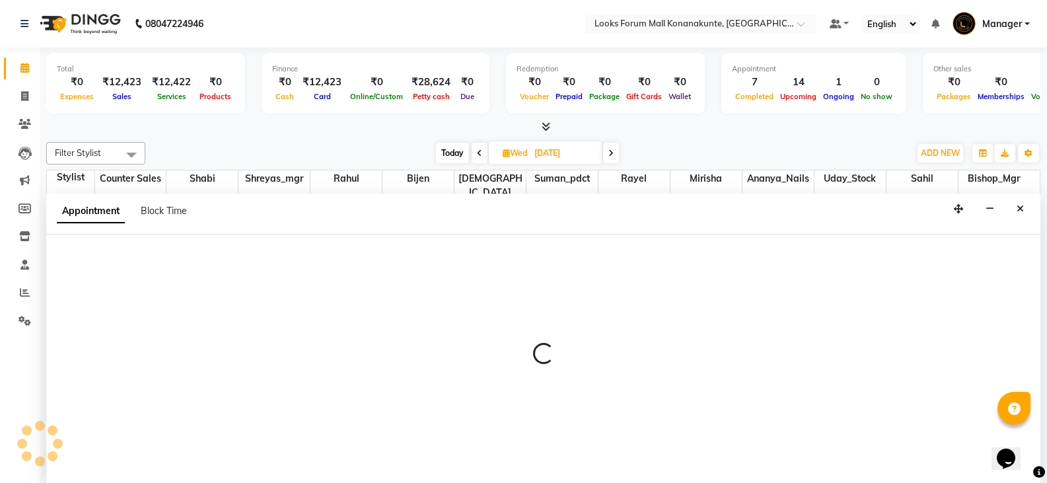
scroll to position [1, 0]
select select "90238"
select select "960"
select select "tentative"
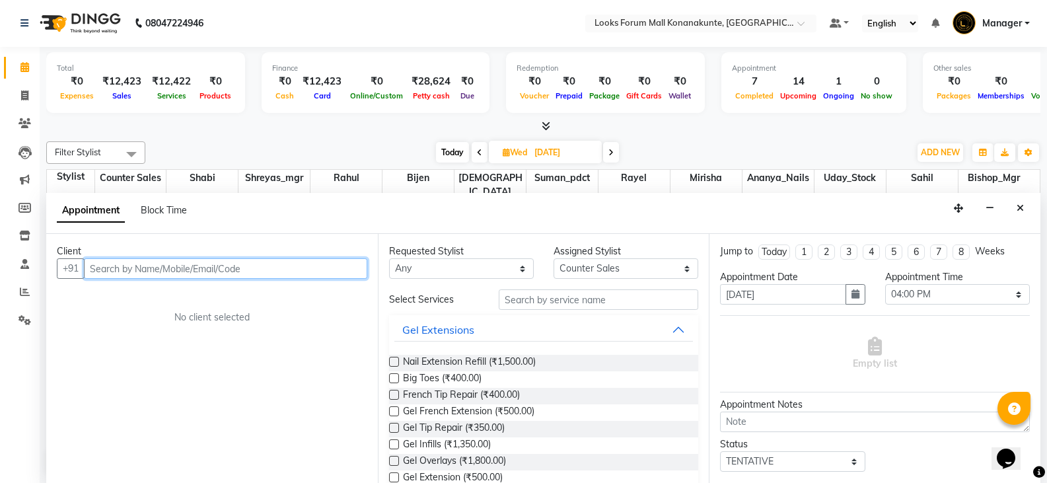
click at [242, 267] on input "text" at bounding box center [225, 268] width 283 height 20
click at [244, 267] on input "text" at bounding box center [225, 268] width 283 height 20
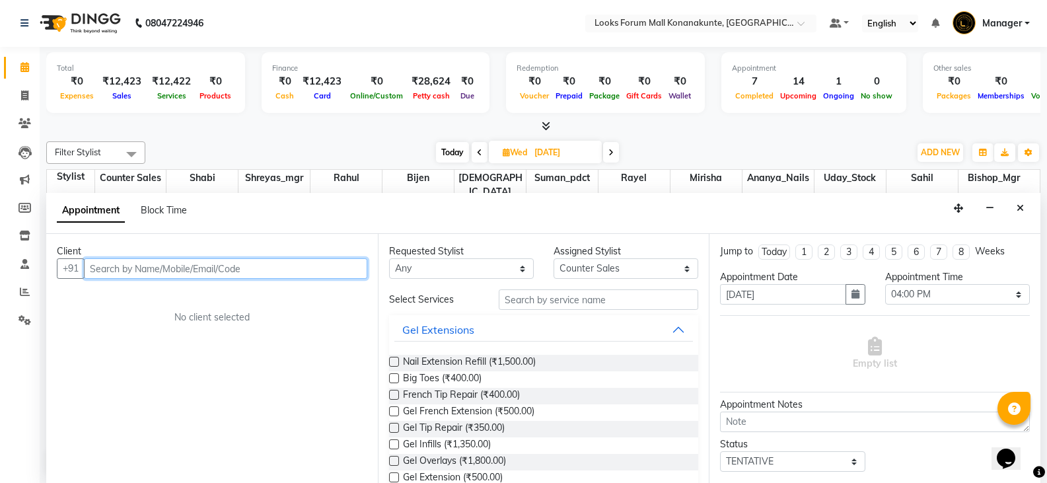
click at [256, 270] on input "text" at bounding box center [225, 268] width 283 height 20
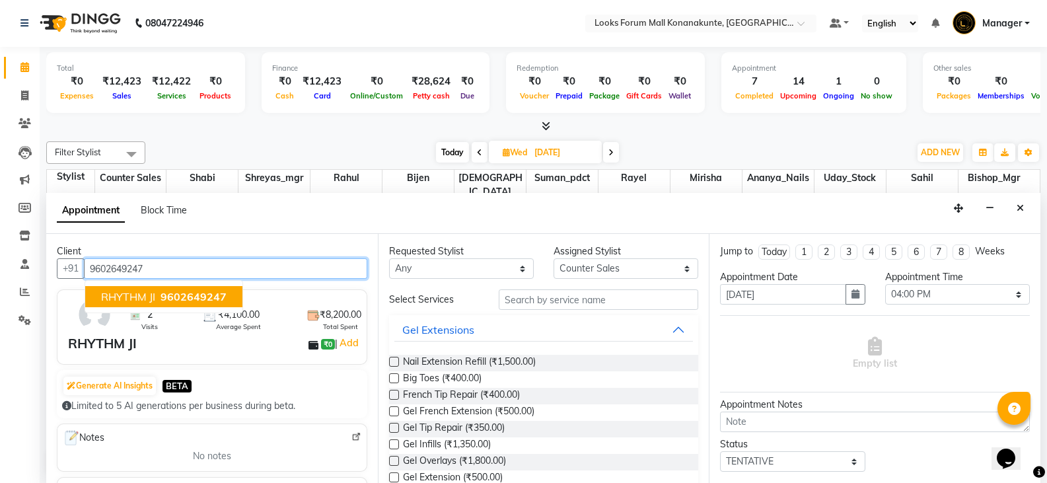
click at [212, 292] on span "9602649247" at bounding box center [193, 296] width 66 height 13
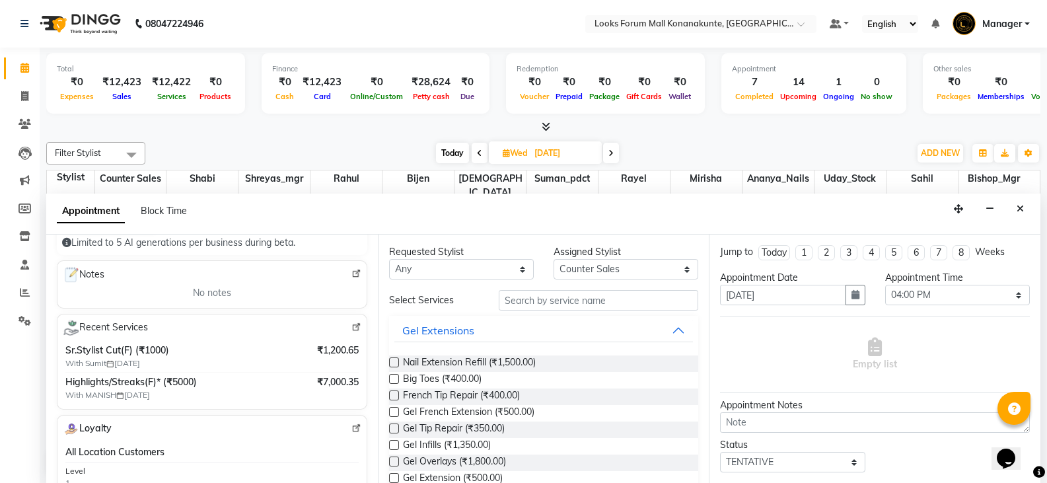
scroll to position [132, 0]
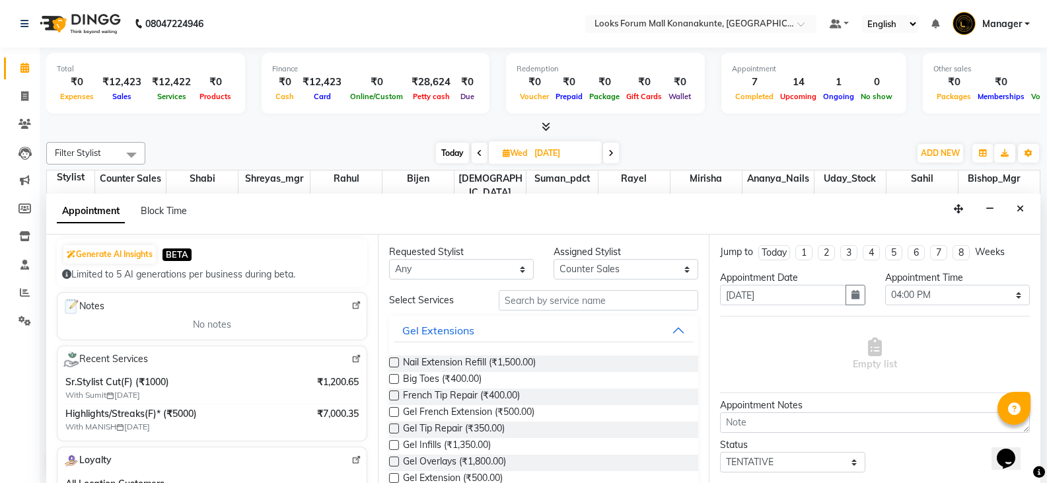
type input "9602649247"
click at [573, 293] on input "text" at bounding box center [598, 300] width 199 height 20
click at [574, 300] on input "text" at bounding box center [598, 300] width 199 height 20
click at [577, 298] on input "text" at bounding box center [598, 300] width 199 height 20
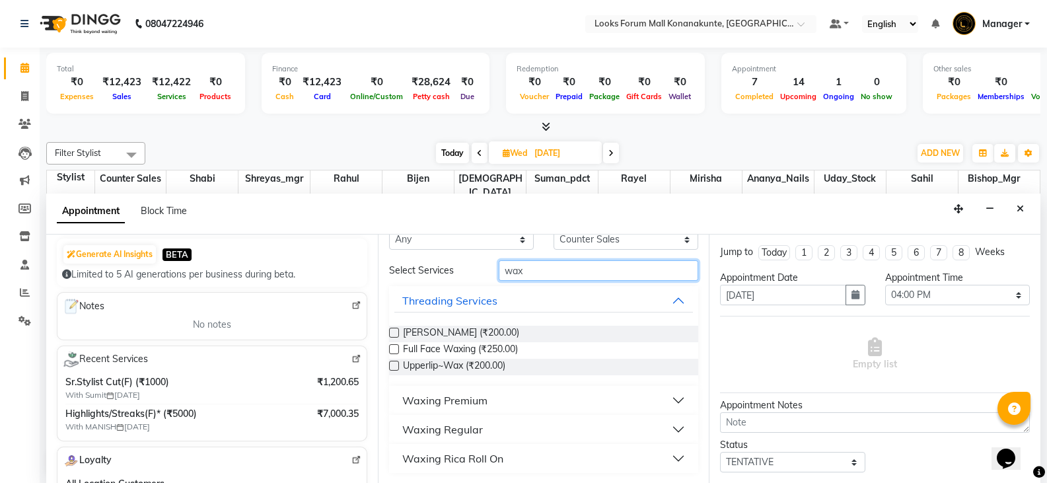
scroll to position [1, 0]
type input "wax"
click at [477, 396] on div "Waxing Premium" at bounding box center [444, 400] width 85 height 16
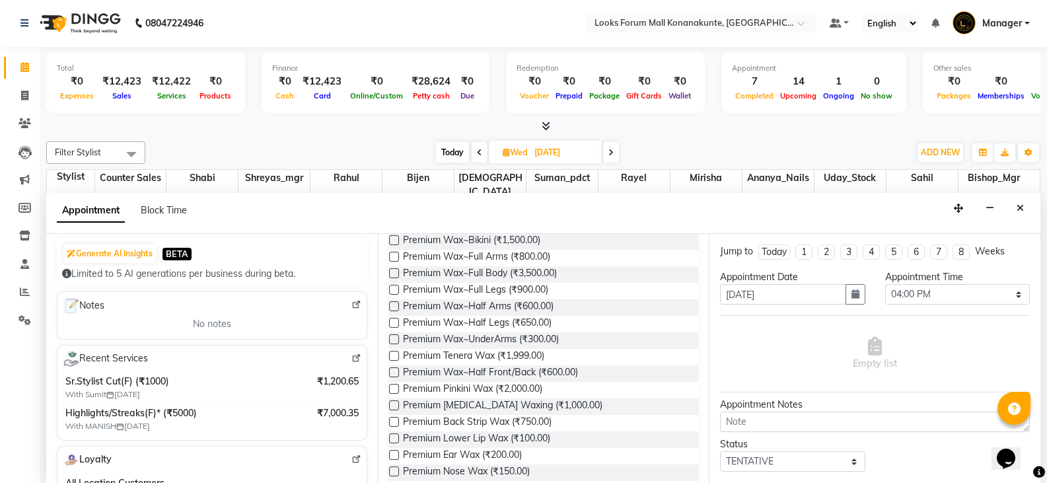
scroll to position [228, 0]
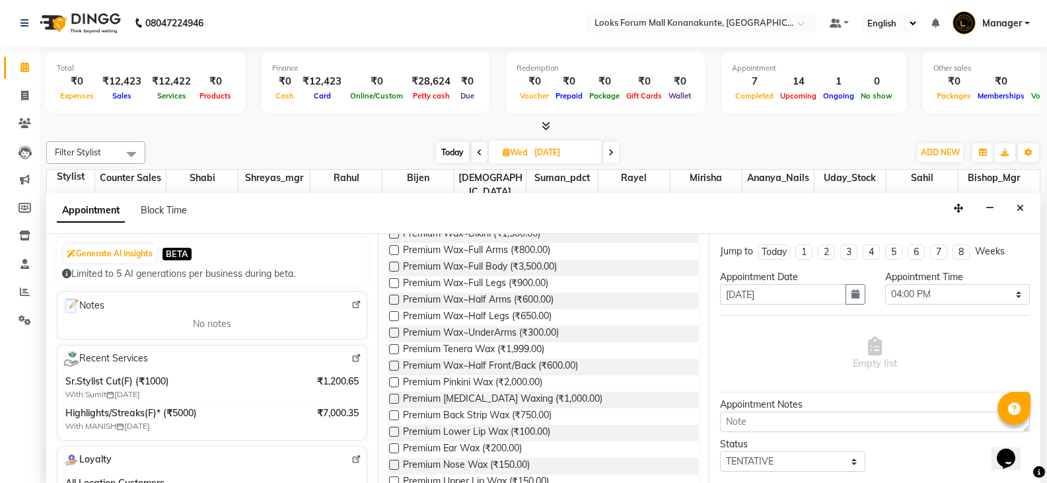
click at [392, 302] on label at bounding box center [394, 300] width 10 height 10
click at [392, 302] on input "checkbox" at bounding box center [393, 301] width 9 height 9
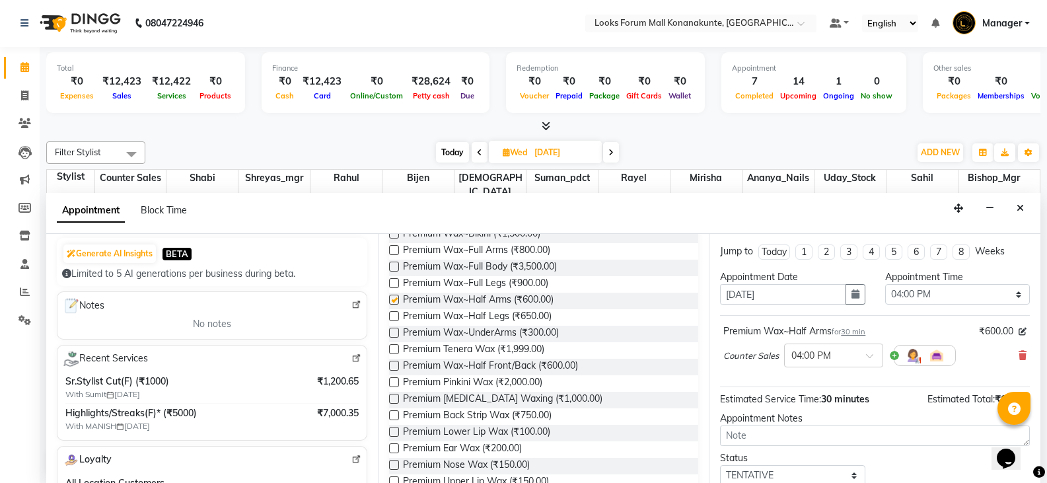
click at [400, 275] on div "Premium Wax~Full Body (₹3,500.00)" at bounding box center [544, 268] width 310 height 17
checkbox input "false"
click at [396, 282] on label at bounding box center [394, 283] width 10 height 10
click at [396, 282] on input "checkbox" at bounding box center [393, 284] width 9 height 9
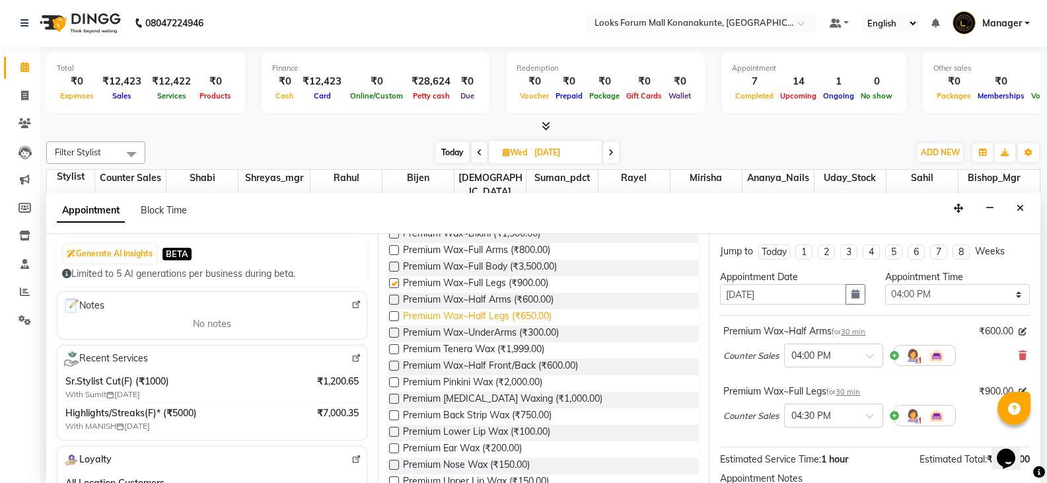
checkbox input "false"
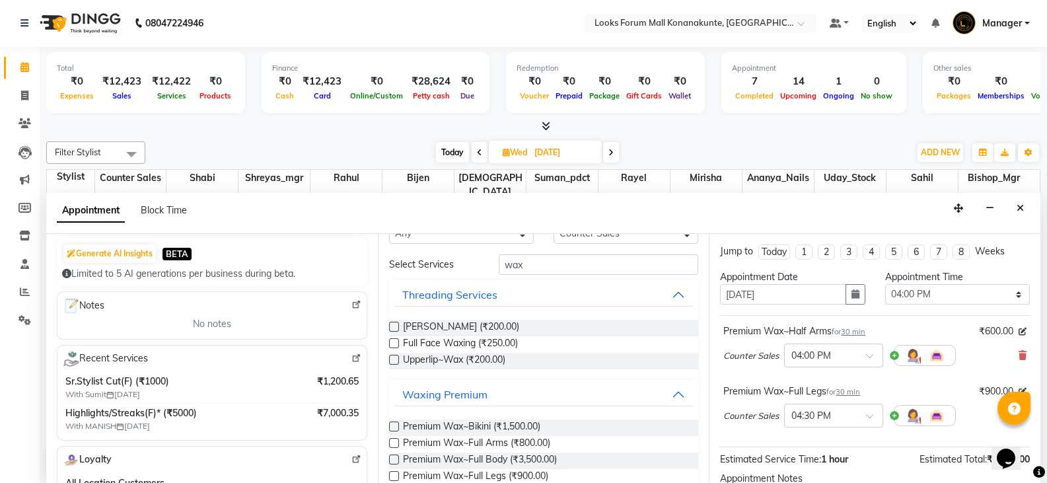
scroll to position [0, 0]
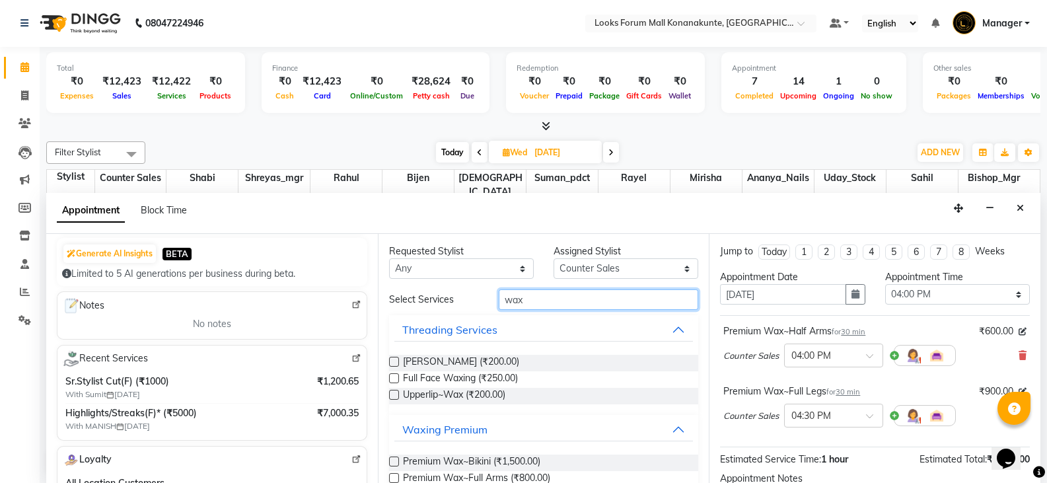
click at [624, 303] on input "wax" at bounding box center [598, 299] width 199 height 20
type input "w"
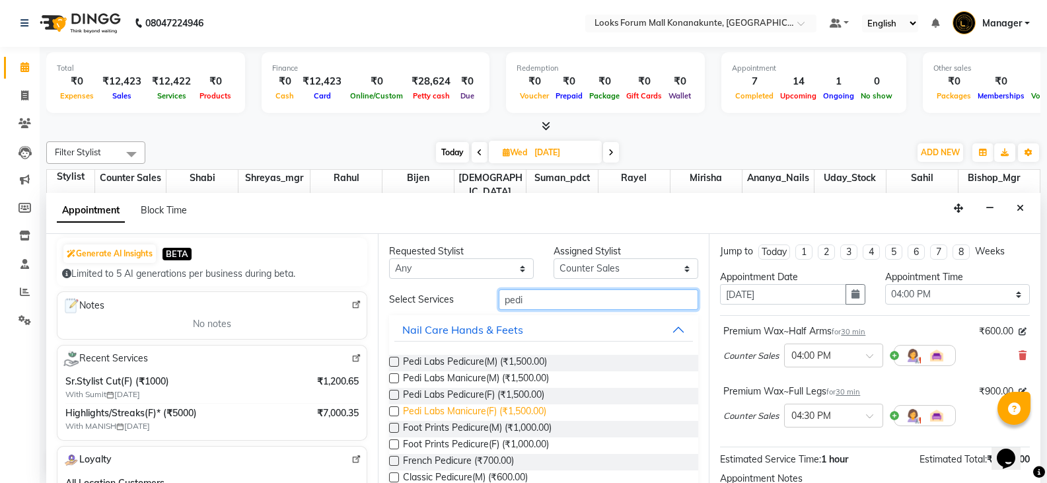
type input "pedi"
click at [468, 409] on span "Pedi Labs Manicure(F) (₹1,500.00)" at bounding box center [474, 412] width 143 height 17
checkbox input "false"
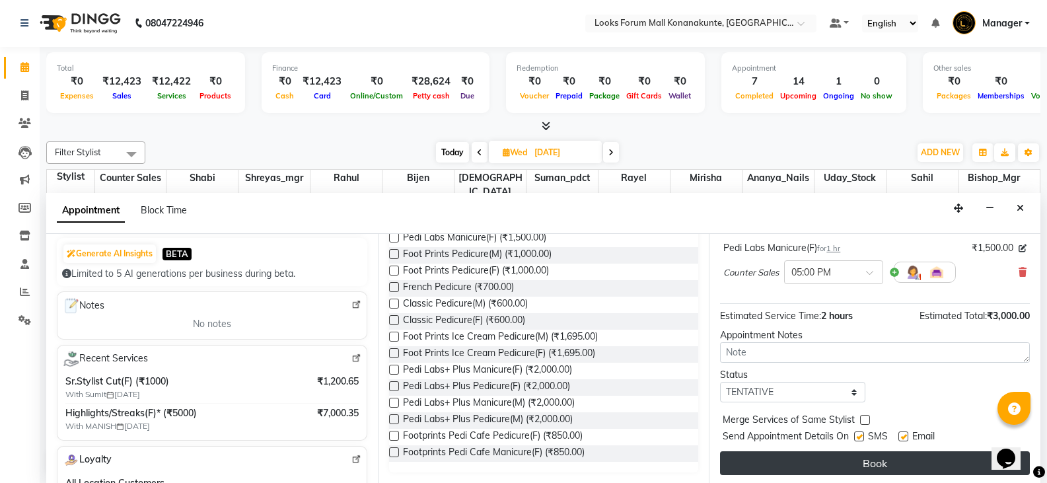
scroll to position [206, 0]
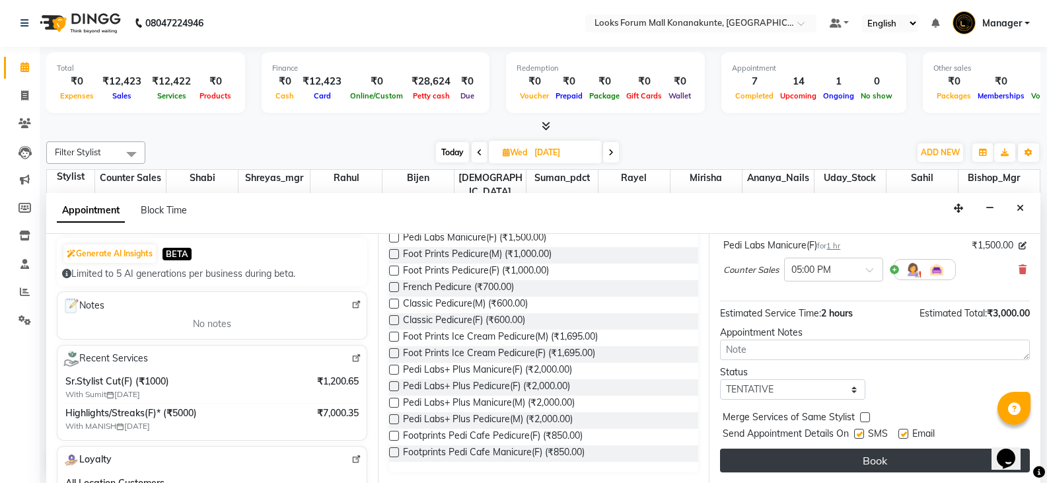
click at [888, 458] on button "Book" at bounding box center [875, 460] width 310 height 24
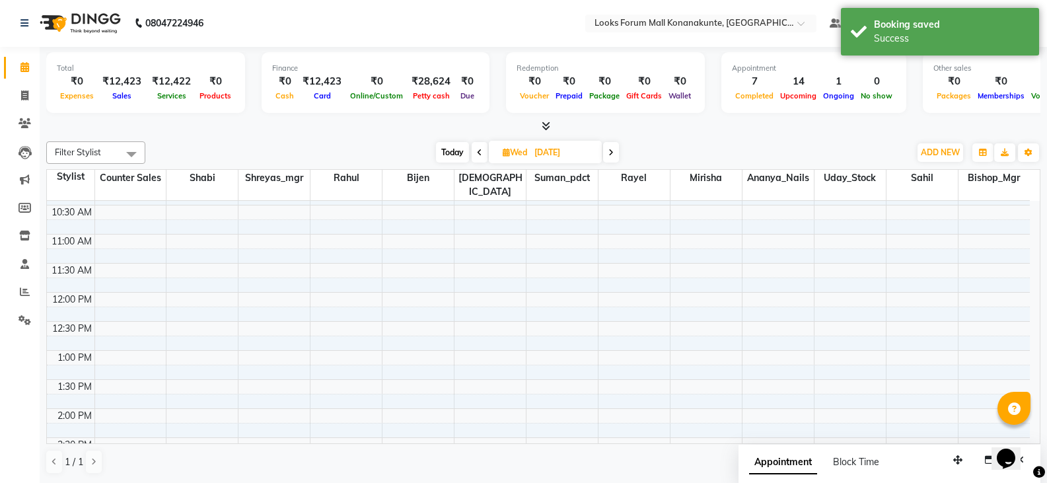
scroll to position [0, 0]
click at [480, 149] on icon at bounding box center [479, 153] width 5 height 8
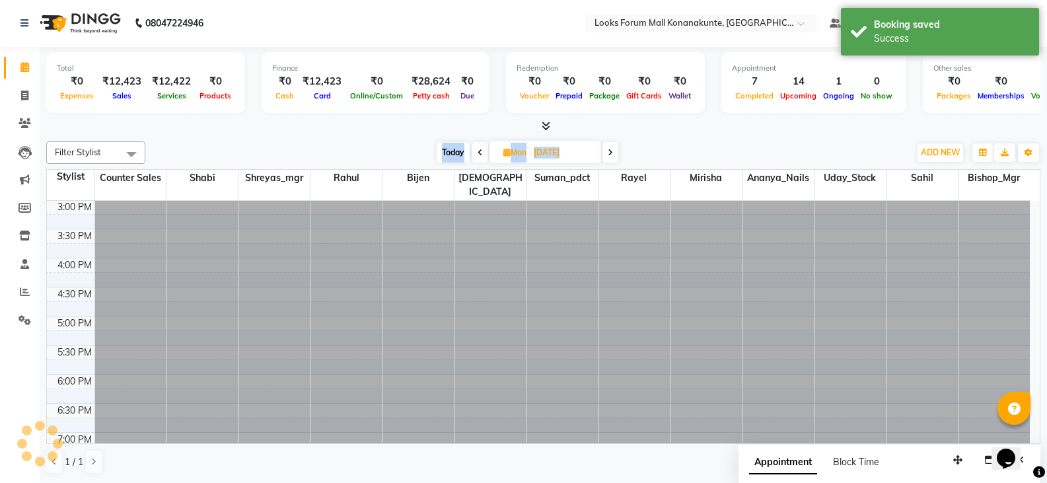
click at [480, 149] on icon at bounding box center [479, 153] width 5 height 8
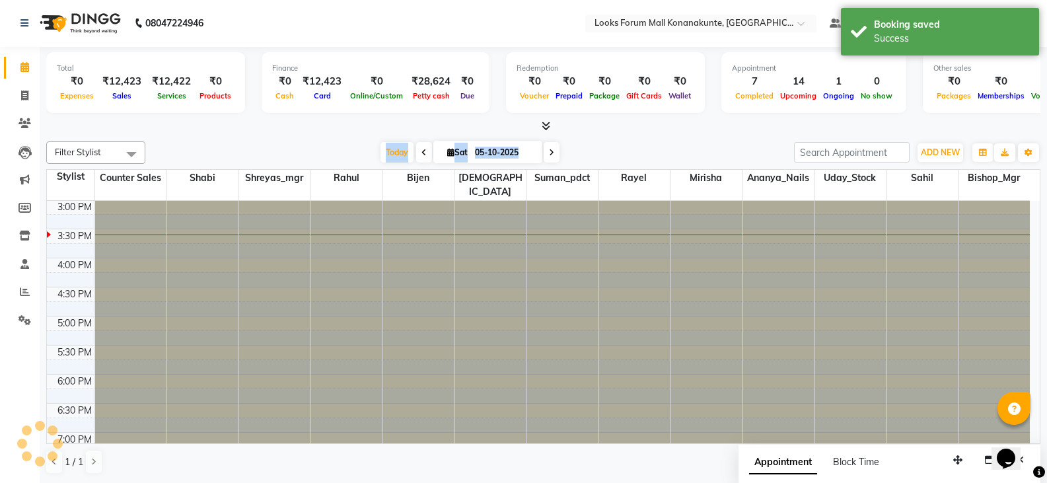
type input "04-10-2025"
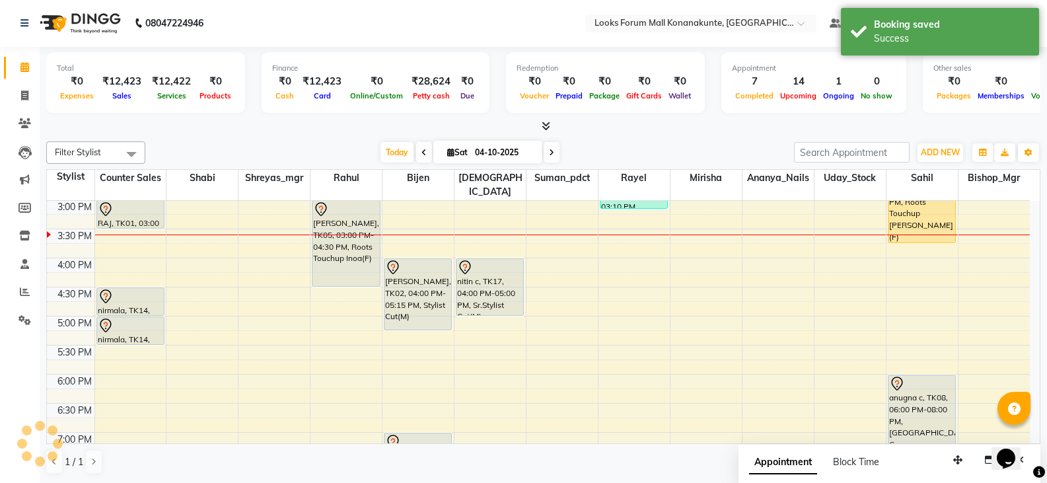
click at [649, 133] on div at bounding box center [543, 127] width 994 height 14
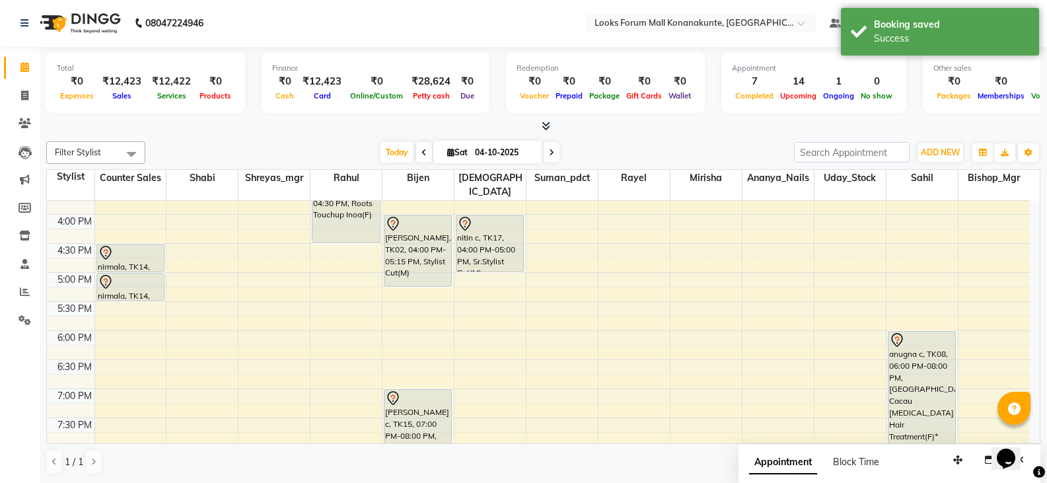
scroll to position [557, 0]
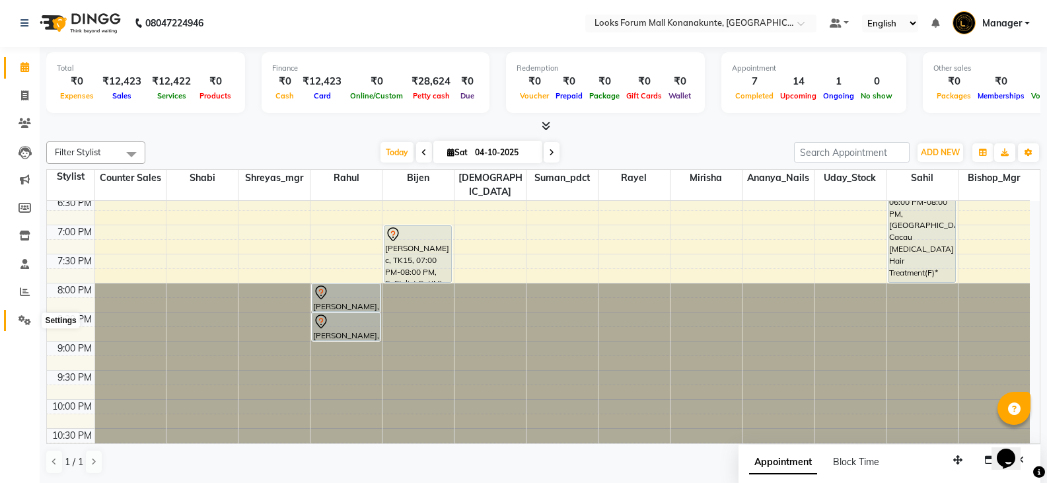
click at [22, 315] on icon at bounding box center [24, 320] width 13 height 10
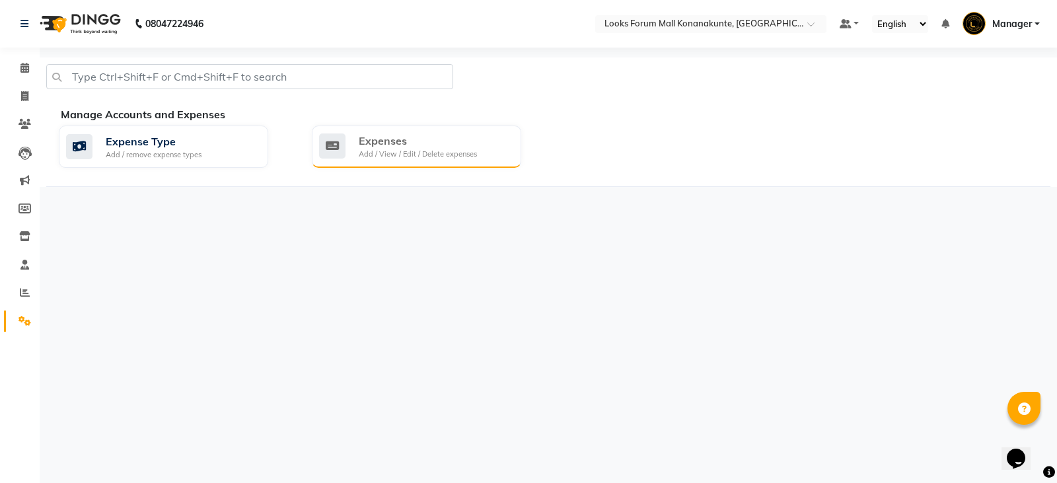
click at [435, 157] on div "Add / View / Edit / Delete expenses" at bounding box center [418, 154] width 118 height 11
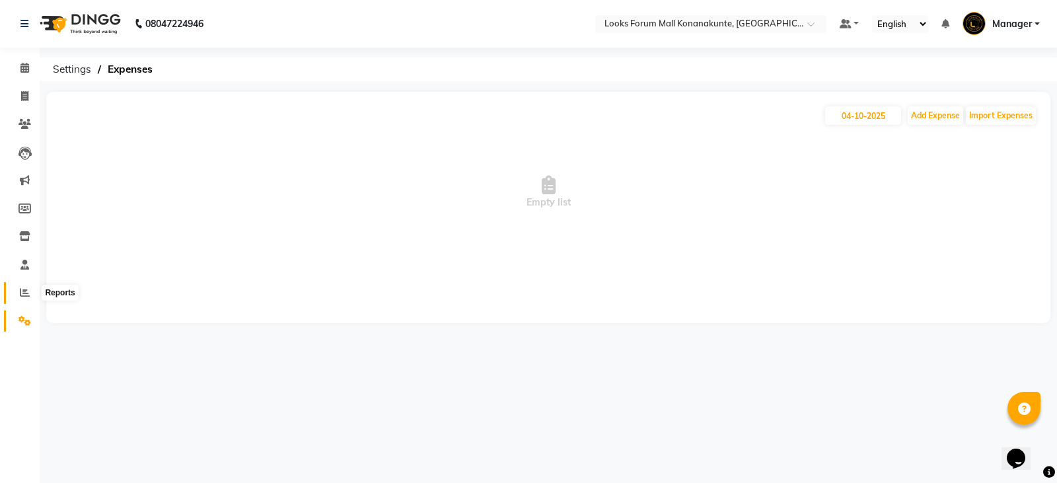
click at [34, 296] on span at bounding box center [24, 292] width 23 height 15
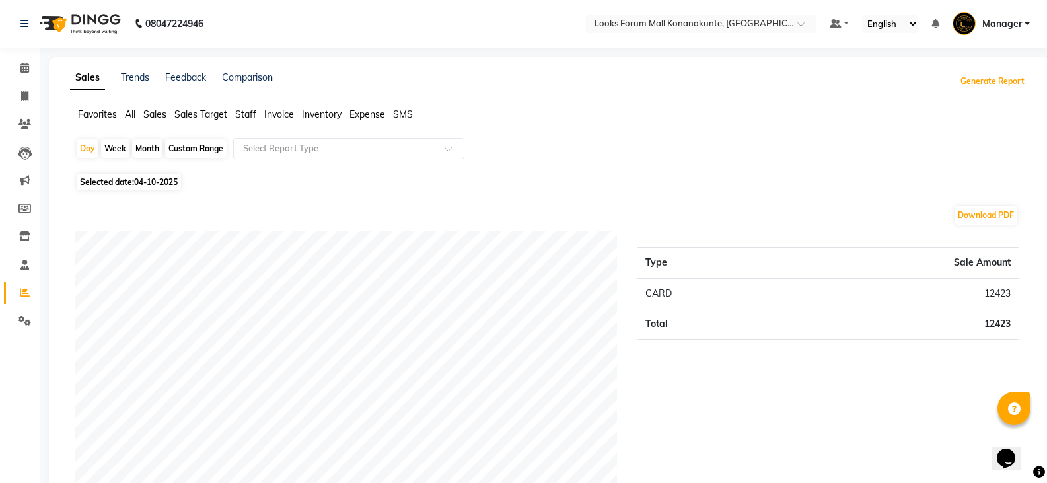
drag, startPoint x: 1023, startPoint y: 83, endPoint x: 1032, endPoint y: 75, distance: 11.2
click at [1030, 77] on div "Sales Trends Feedback Comparison Generate Report" at bounding box center [549, 81] width 975 height 21
click at [197, 147] on div "Custom Range" at bounding box center [195, 148] width 61 height 18
select select "10"
select select "2025"
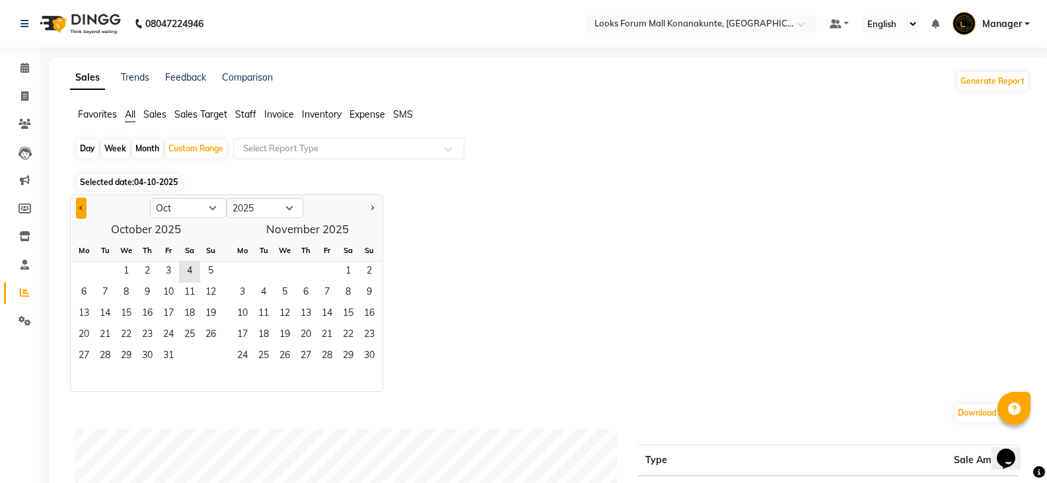
click at [81, 207] on span "Previous month" at bounding box center [81, 207] width 5 height 5
select select "9"
click at [189, 334] on span "27" at bounding box center [189, 335] width 21 height 21
click at [331, 279] on span "3" at bounding box center [326, 272] width 21 height 21
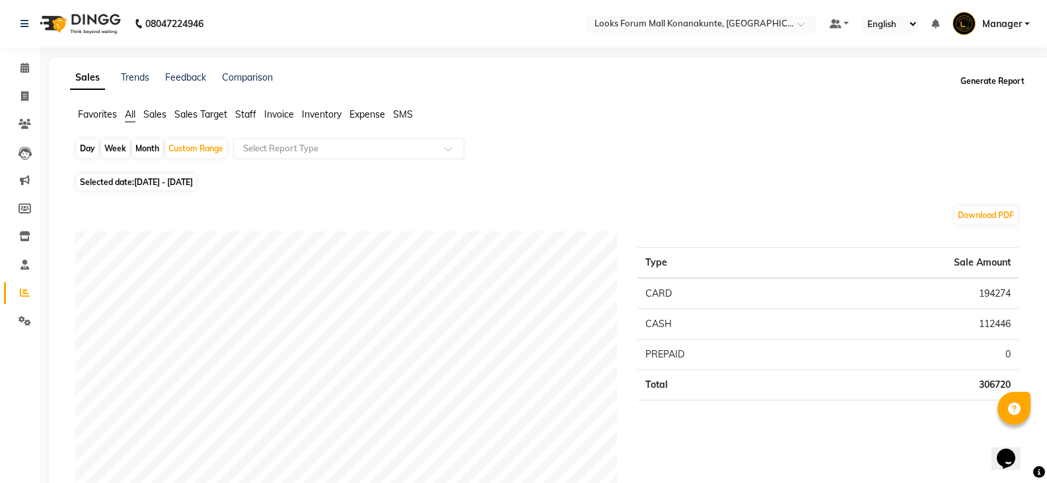
click at [1012, 83] on button "Generate Report" at bounding box center [992, 81] width 71 height 18
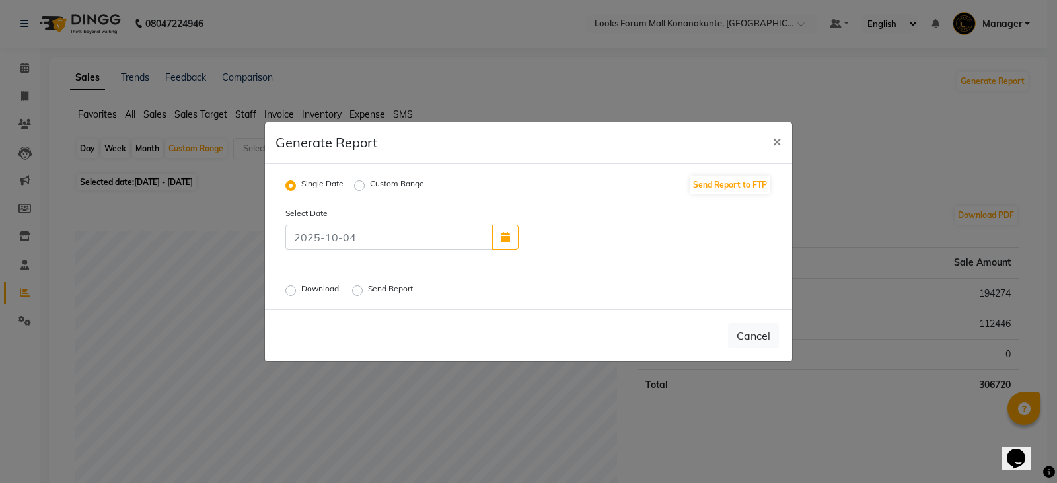
click at [281, 292] on div "Download Send Report" at bounding box center [443, 289] width 337 height 17
click at [301, 290] on label "Download" at bounding box center [321, 291] width 40 height 16
click at [291, 290] on input "Download" at bounding box center [292, 289] width 9 height 9
radio input "true"
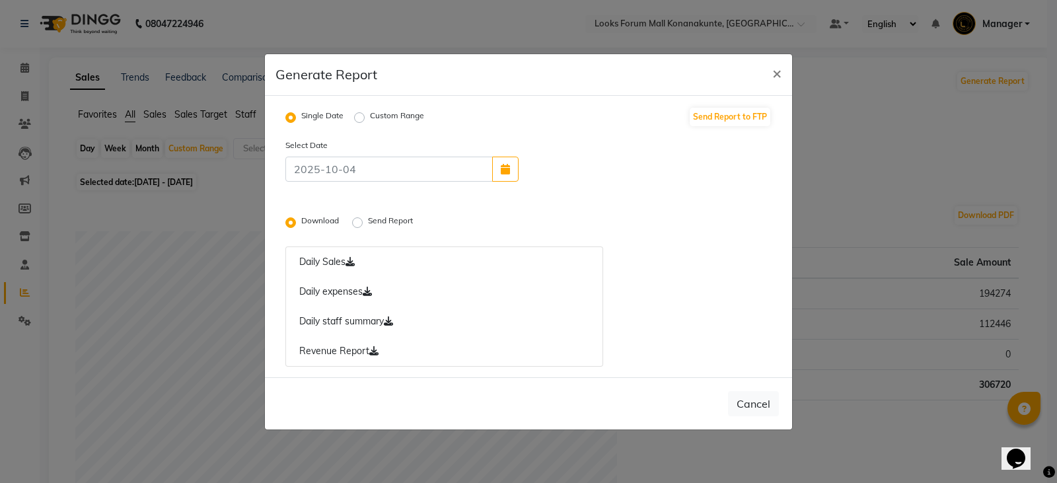
click at [370, 120] on label "Custom Range" at bounding box center [397, 118] width 54 height 16
click at [363, 120] on input "Custom Range" at bounding box center [361, 116] width 9 height 9
radio input "true"
select select "10"
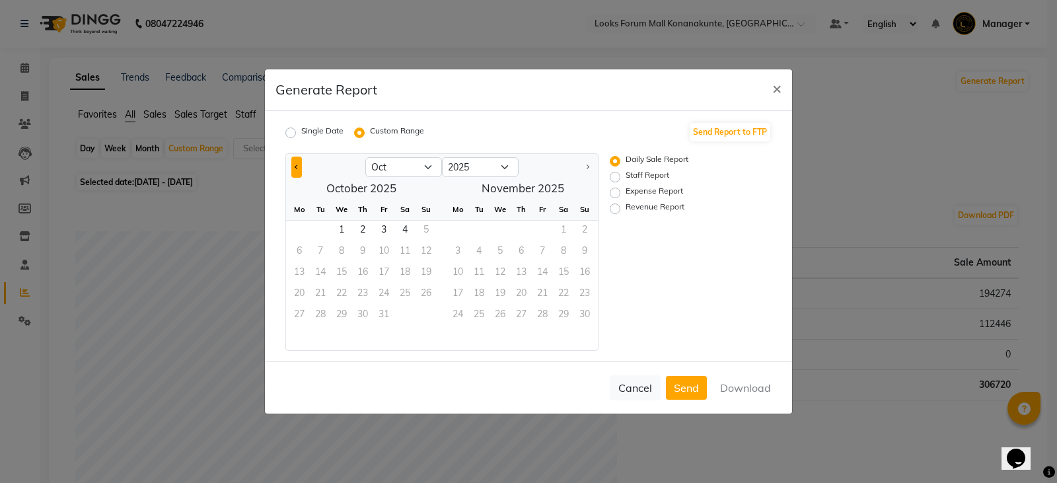
click at [295, 168] on button "Previous month" at bounding box center [296, 167] width 11 height 21
click at [404, 295] on span "27" at bounding box center [404, 294] width 21 height 21
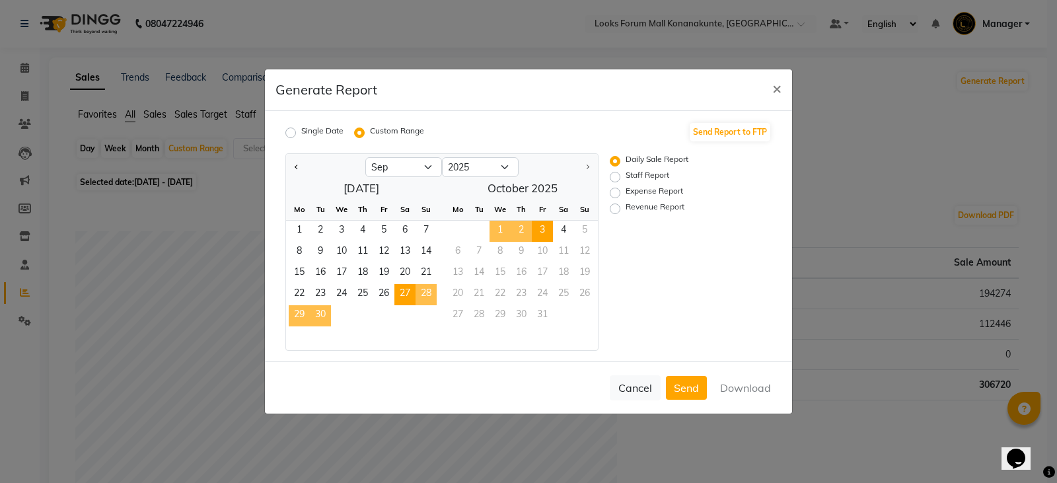
click at [550, 230] on span "3" at bounding box center [542, 231] width 21 height 21
click at [719, 386] on button "Download" at bounding box center [745, 388] width 67 height 24
click at [625, 191] on label "Expense Report" at bounding box center [653, 193] width 57 height 16
click at [616, 191] on input "Expense Report" at bounding box center [616, 192] width 9 height 9
click at [731, 386] on button "Download" at bounding box center [745, 388] width 67 height 24
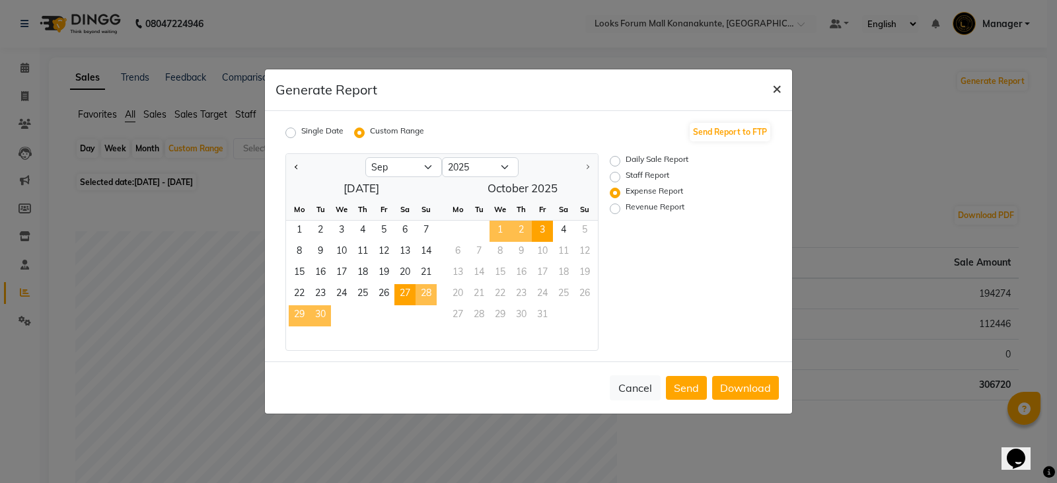
click at [772, 92] on span "×" at bounding box center [776, 88] width 9 height 20
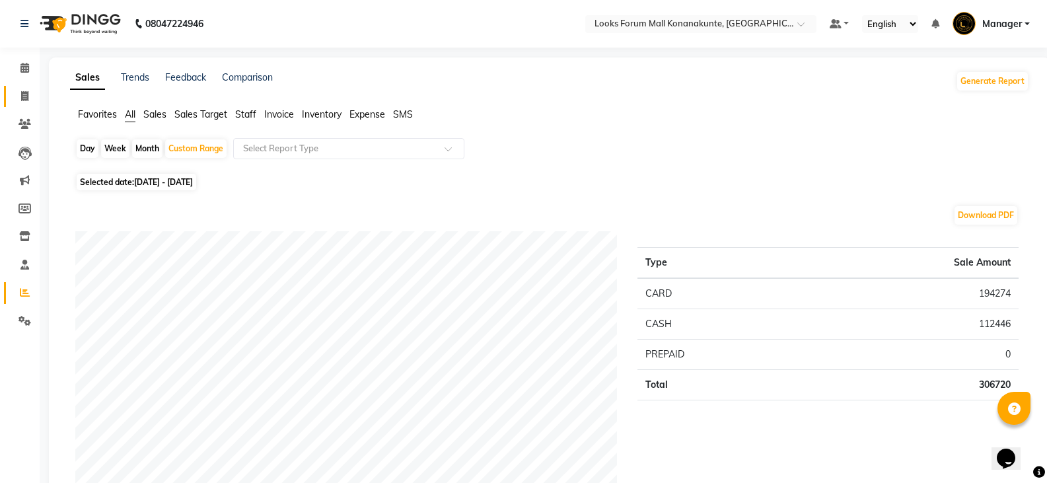
click at [29, 88] on link "Invoice" at bounding box center [20, 97] width 32 height 22
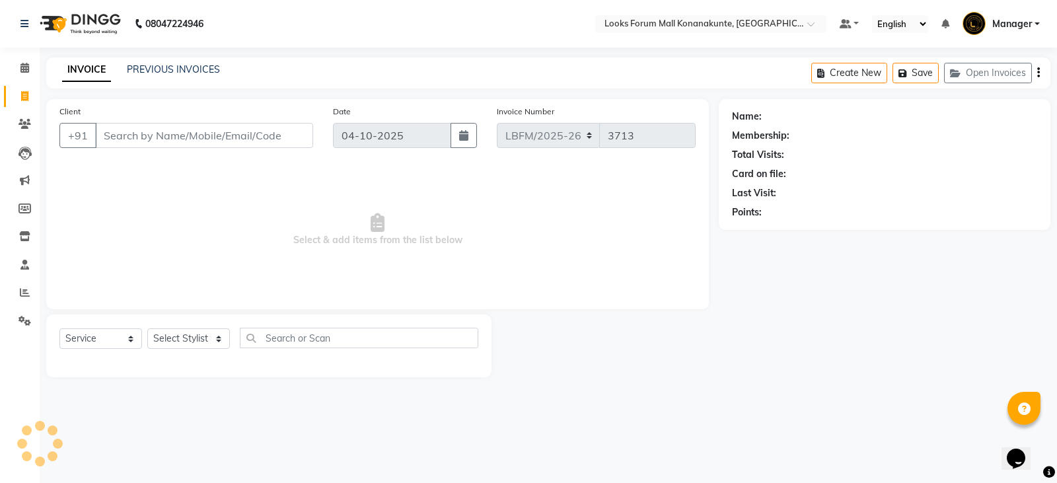
click at [158, 136] on input "Client" at bounding box center [204, 135] width 218 height 25
click at [21, 57] on link "Calendar" at bounding box center [20, 68] width 32 height 22
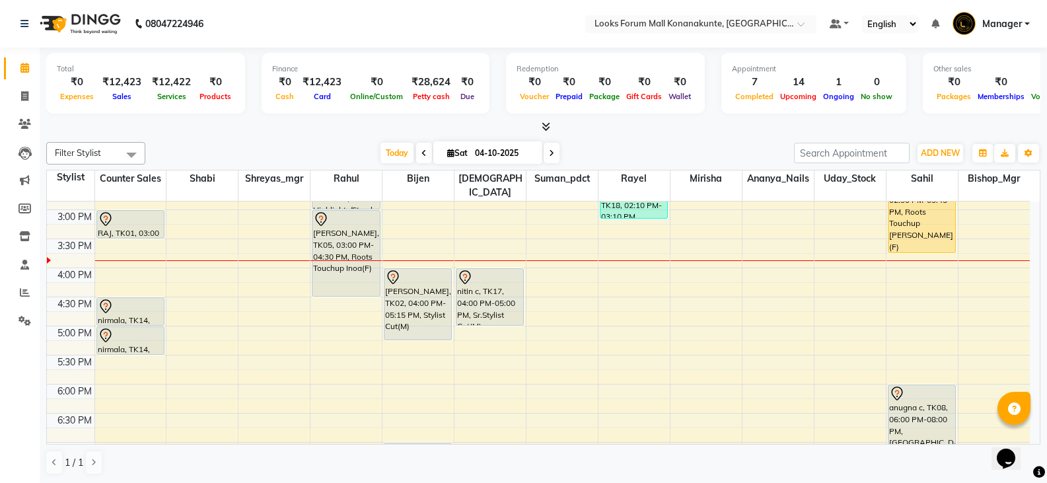
scroll to position [359, 0]
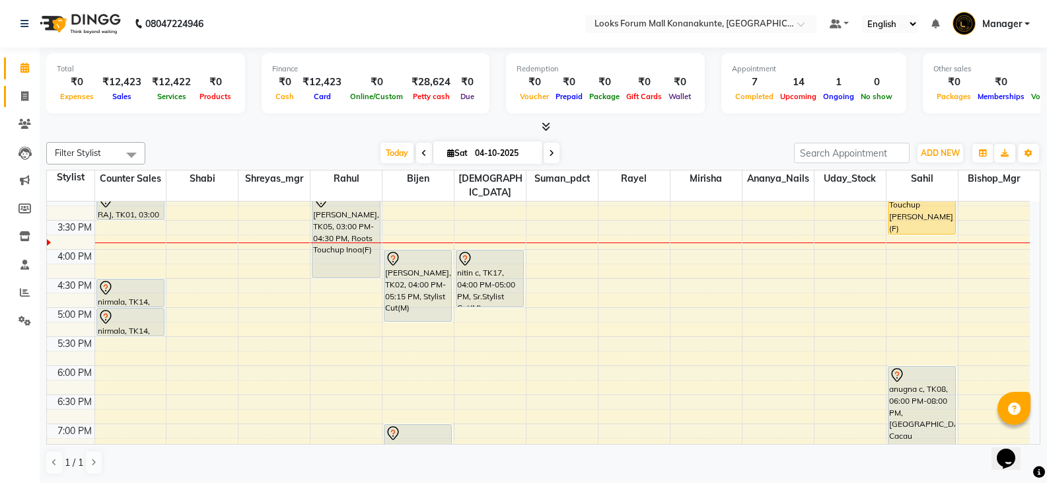
click at [22, 86] on link "Invoice" at bounding box center [20, 97] width 32 height 22
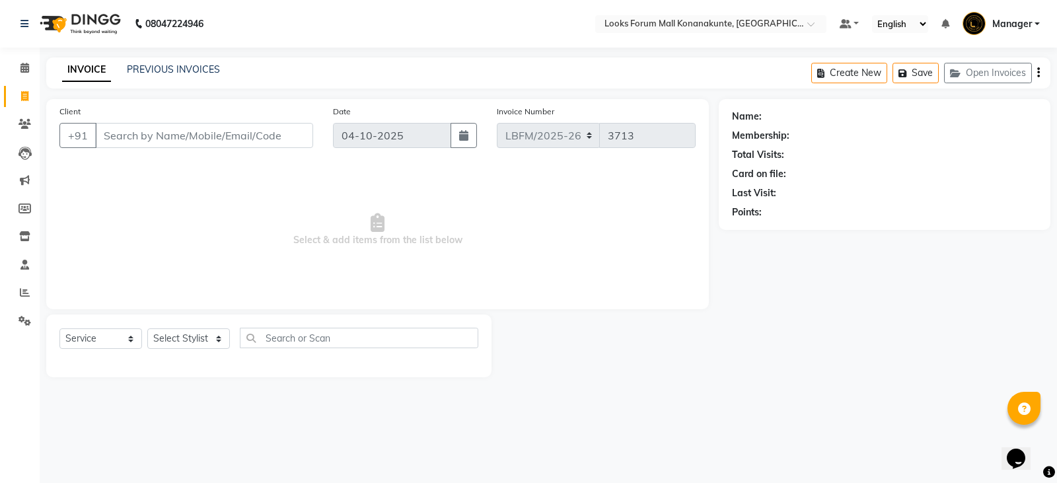
click at [166, 141] on input "Client" at bounding box center [204, 135] width 218 height 25
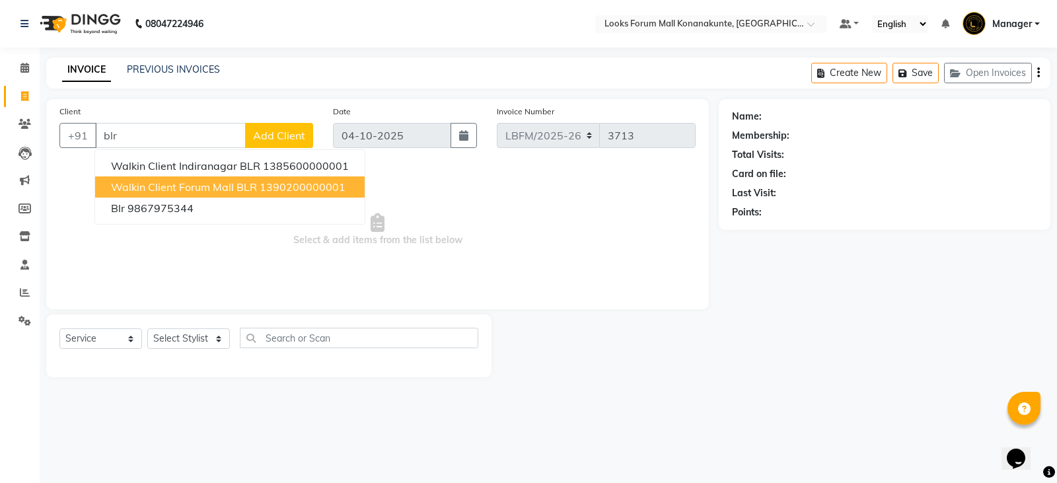
click at [162, 193] on span "Walkin Client Forum Mall BLR" at bounding box center [184, 186] width 146 height 13
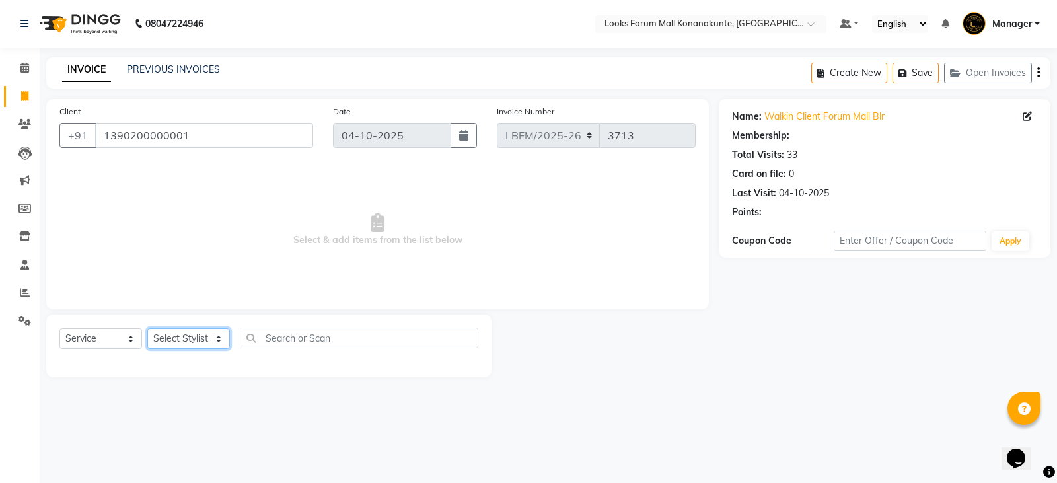
click at [172, 335] on select "Select Stylist Ananya_Nails [PERSON_NAME] Bijen Bishop_Mgr Counter Sales Manage…" at bounding box center [188, 338] width 83 height 20
click at [147, 328] on select "Select Stylist Ananya_Nails [PERSON_NAME] Bijen Bishop_Mgr Counter Sales Manage…" at bounding box center [188, 338] width 83 height 20
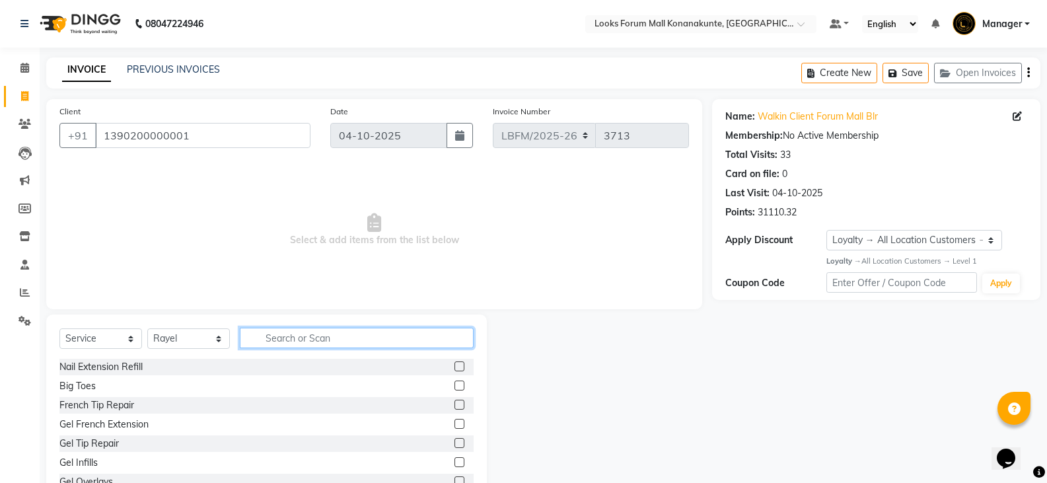
click at [279, 338] on input "text" at bounding box center [357, 338] width 234 height 20
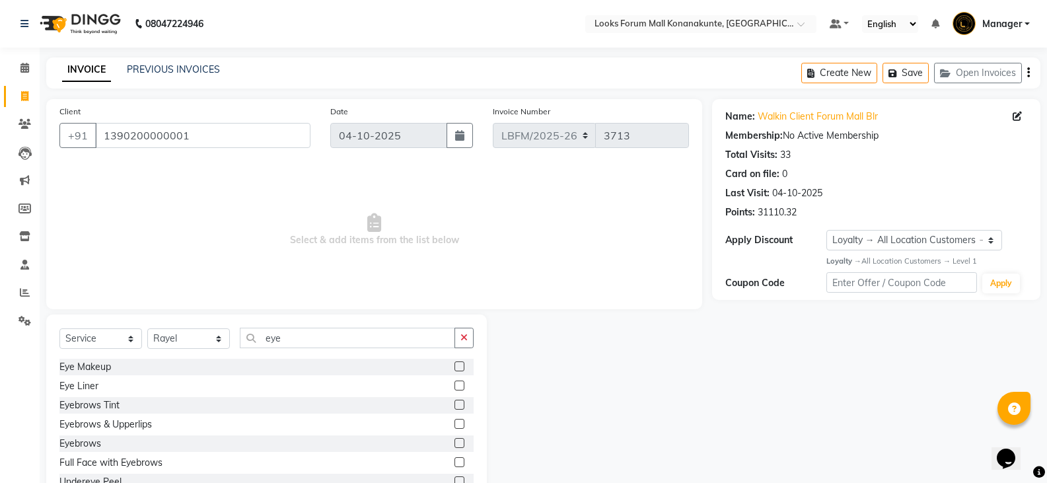
click at [454, 425] on label at bounding box center [459, 424] width 10 height 10
click at [454, 425] on input "checkbox" at bounding box center [458, 424] width 9 height 9
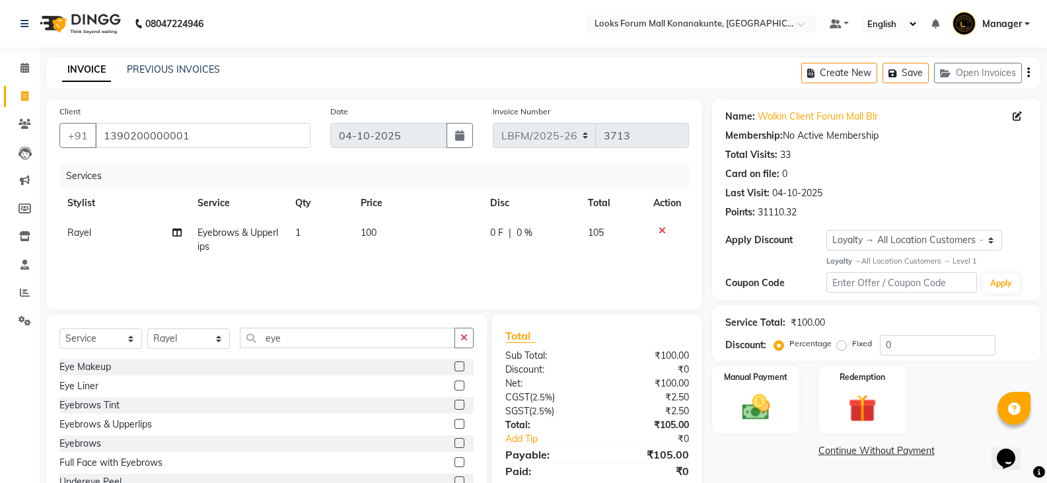
click at [398, 234] on td "100" at bounding box center [418, 240] width 130 height 44
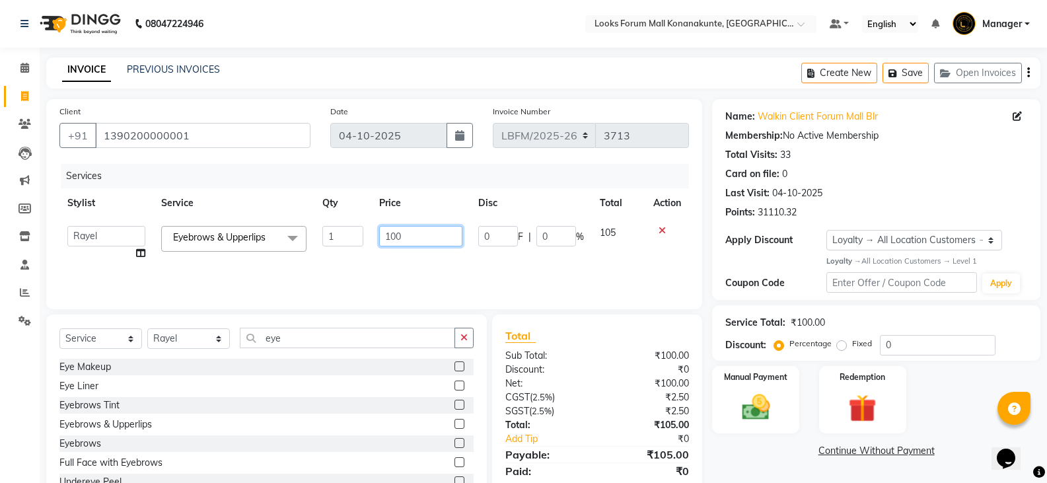
click at [448, 238] on input "100" at bounding box center [420, 236] width 83 height 20
click at [474, 262] on div "Services Stylist Service Qty Price Disc Total Action Ananya_Nails Ashu Bijen Bi…" at bounding box center [373, 230] width 629 height 132
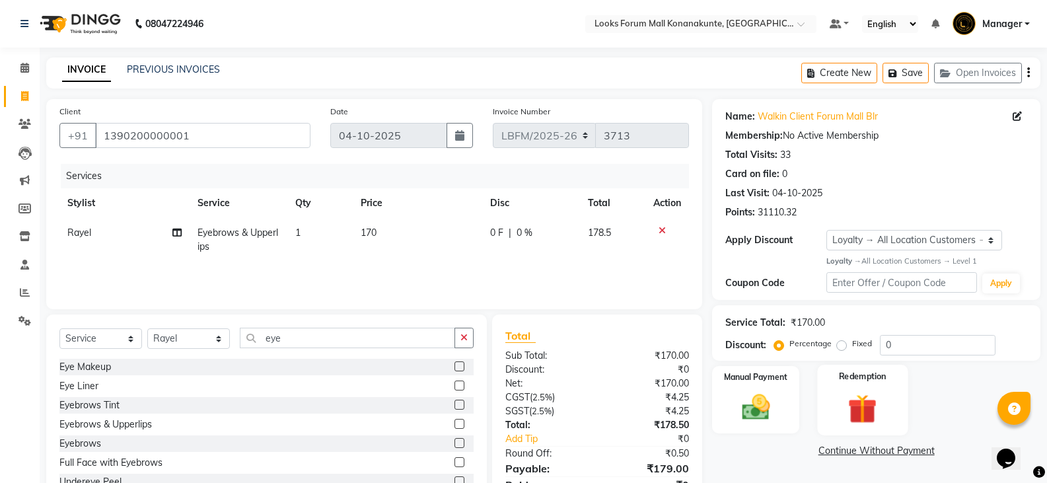
scroll to position [59, 0]
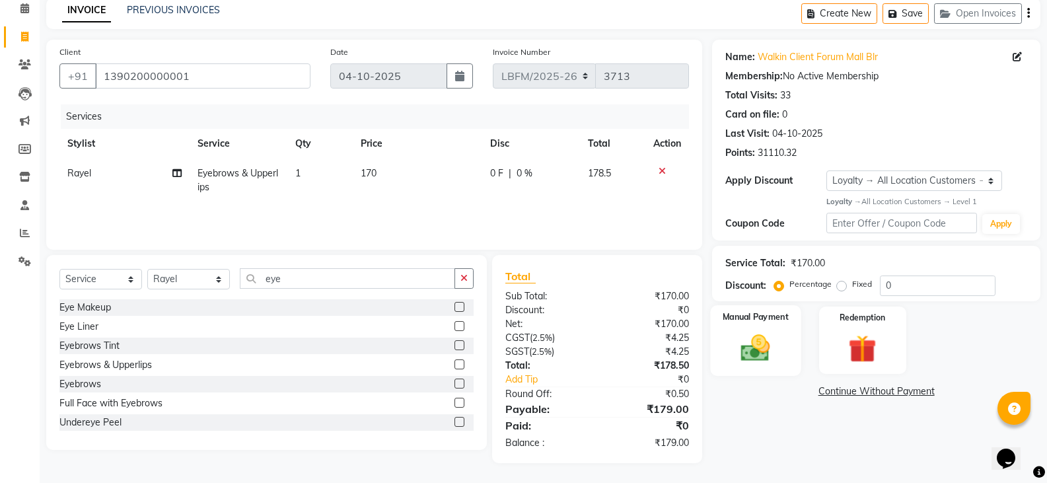
click at [775, 369] on div "Manual Payment" at bounding box center [756, 340] width 90 height 71
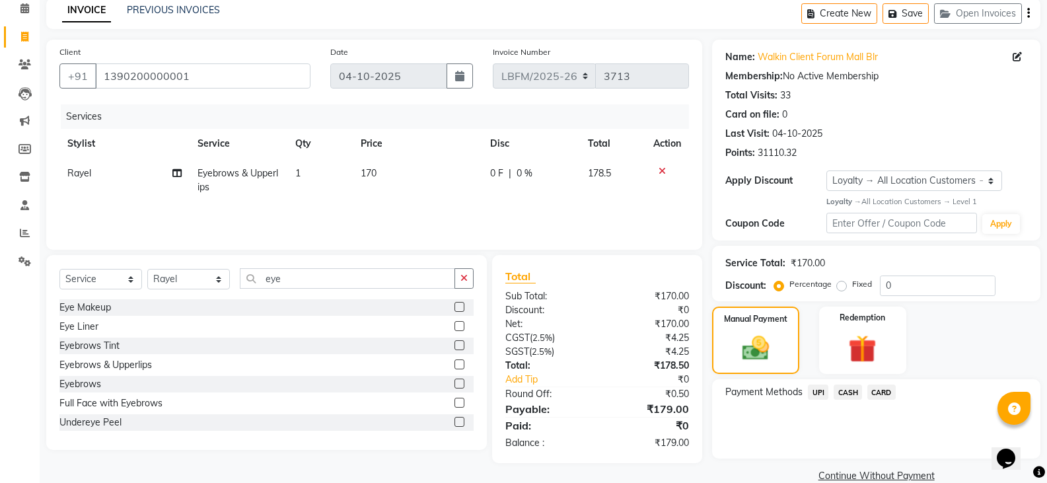
click at [888, 398] on span "CARD" at bounding box center [881, 391] width 28 height 15
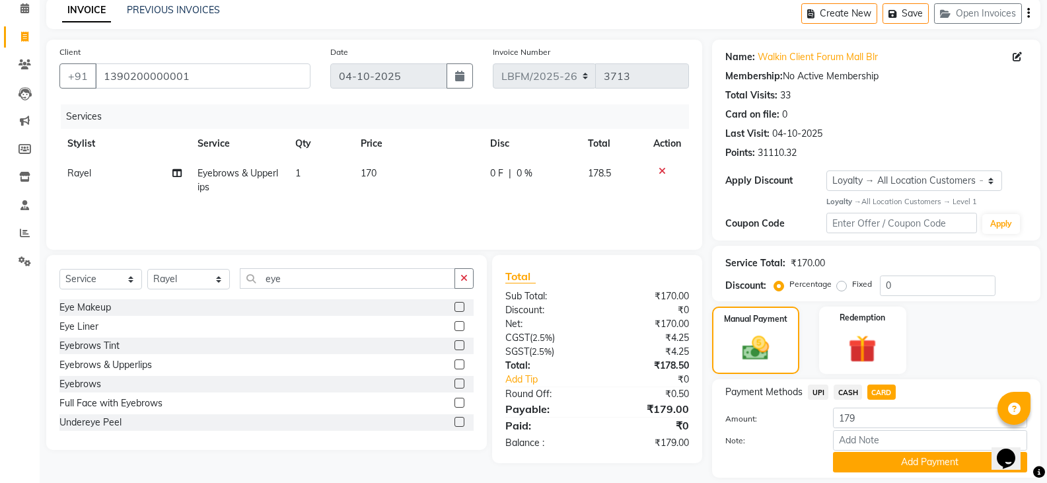
click at [880, 432] on div "Payment Methods UPI CASH CARD Amount: 179 Note: Add Payment" at bounding box center [876, 428] width 328 height 98
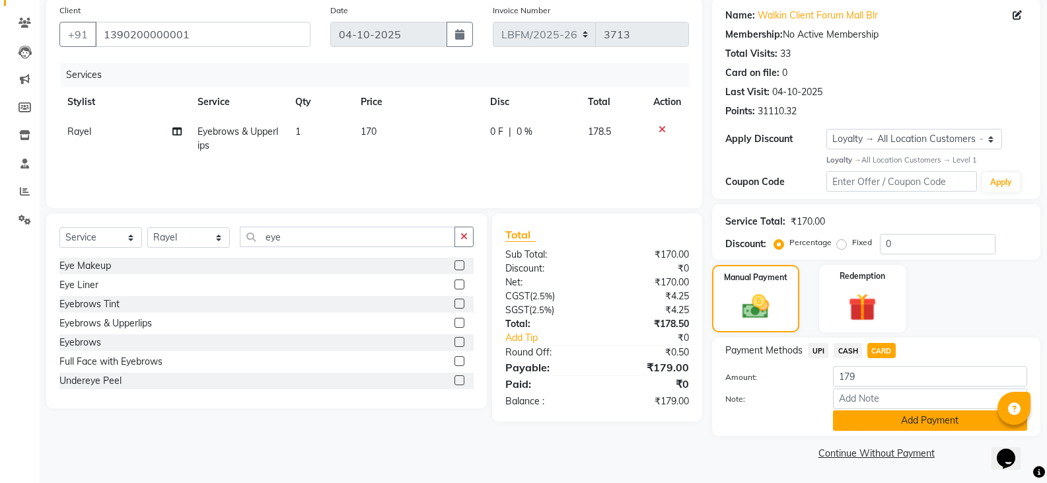
click at [874, 423] on button "Add Payment" at bounding box center [930, 420] width 194 height 20
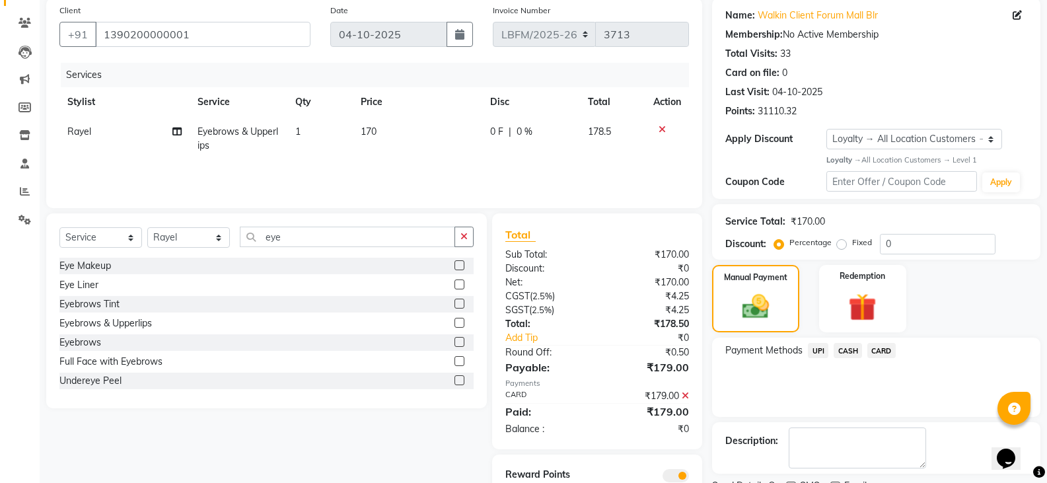
scroll to position [0, 0]
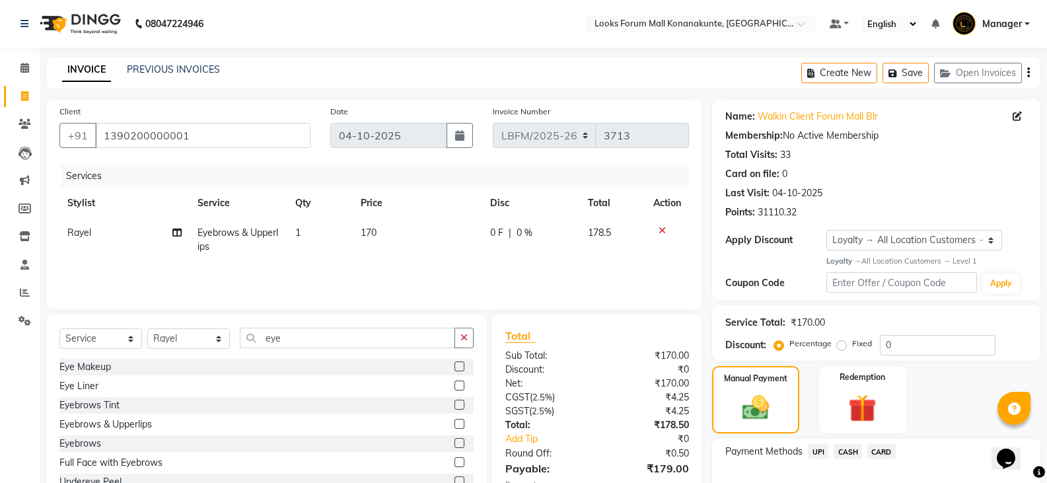
click at [338, 277] on div "Services Stylist Service Qty Price Disc Total Action Rayel Eyebrows & Upperlips…" at bounding box center [373, 230] width 629 height 132
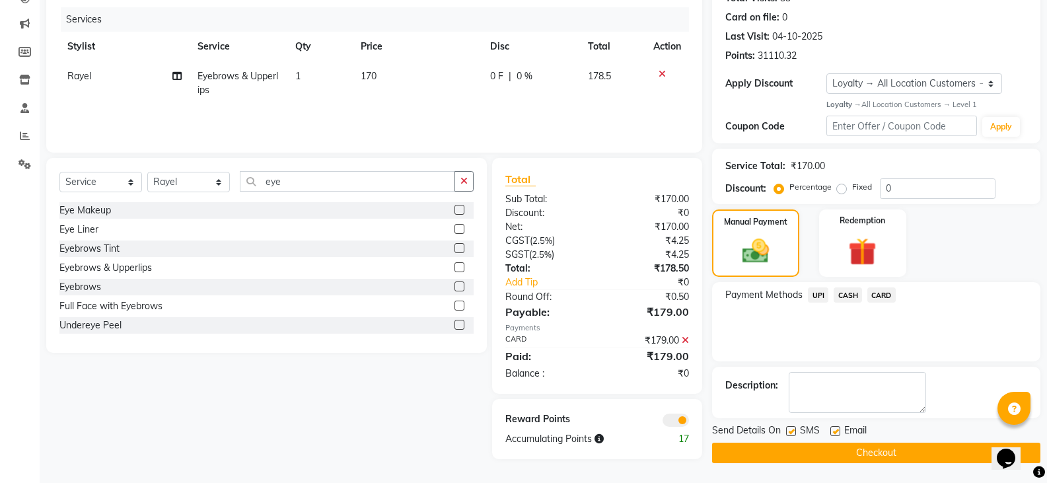
click at [890, 446] on button "Checkout" at bounding box center [876, 452] width 328 height 20
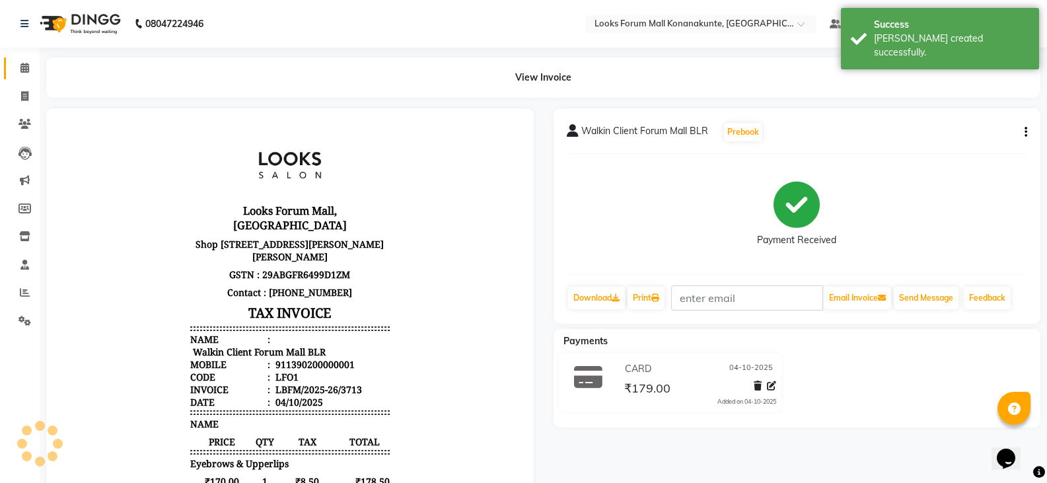
click at [35, 58] on link "Calendar" at bounding box center [20, 68] width 32 height 22
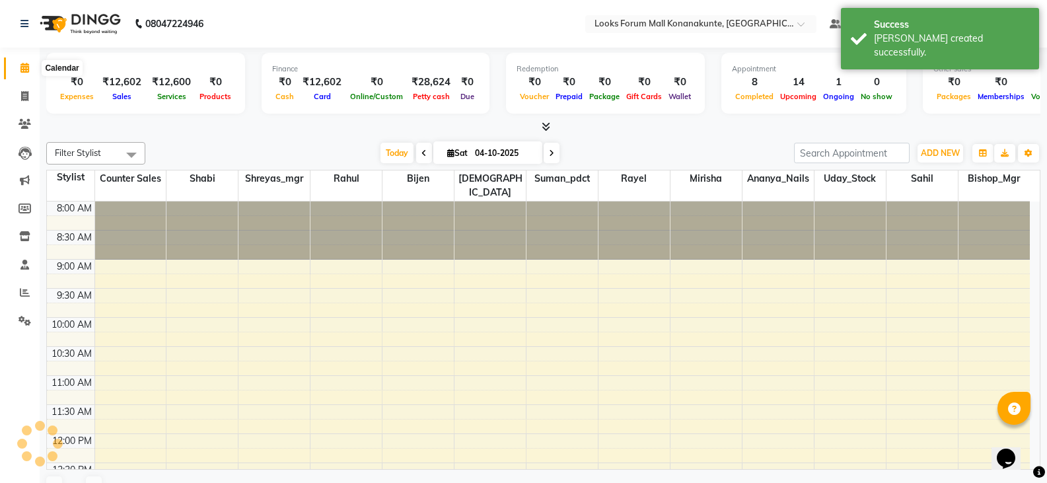
click at [18, 73] on span at bounding box center [24, 68] width 23 height 15
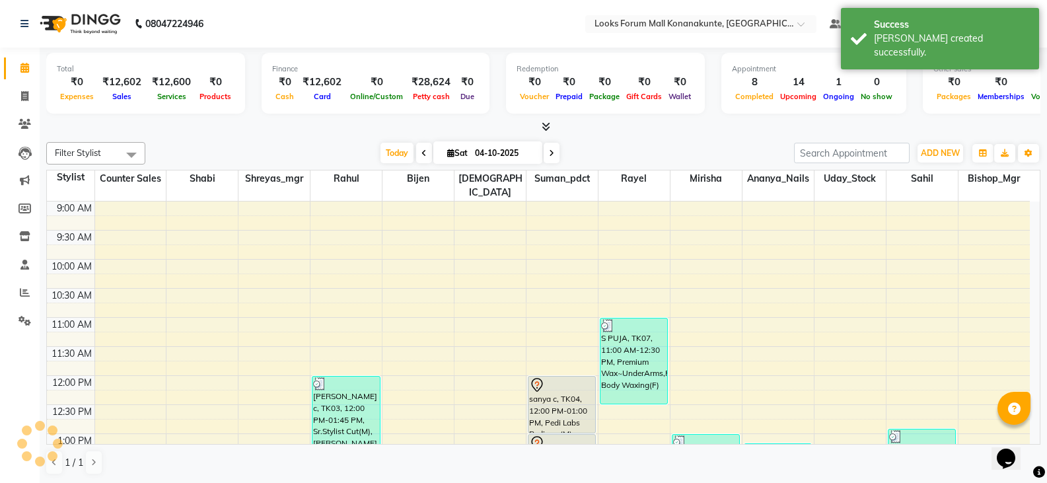
click at [210, 120] on div "Total ₹0 Expenses ₹12,602 Sales ₹12,600 Services ₹0 Products Finance ₹0 Cash ₹1…" at bounding box center [543, 91] width 994 height 87
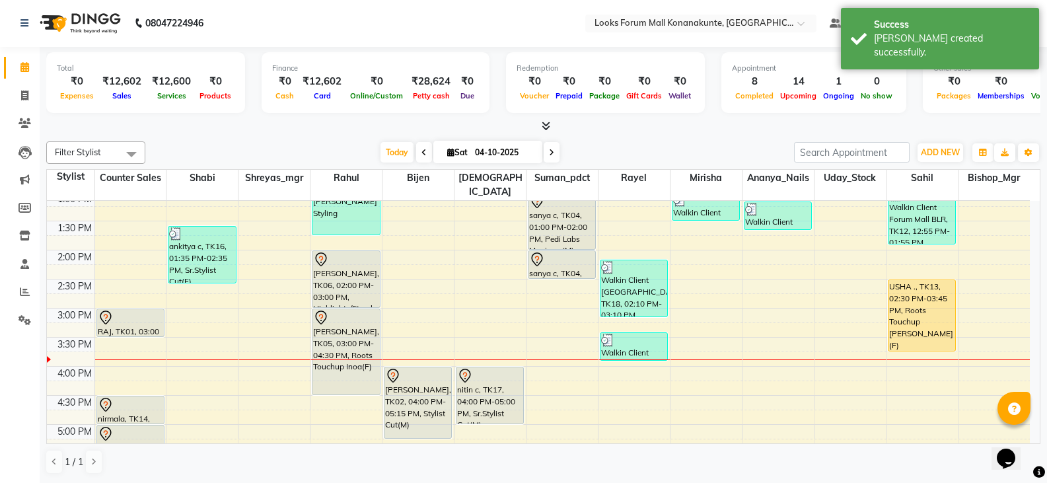
scroll to position [264, 0]
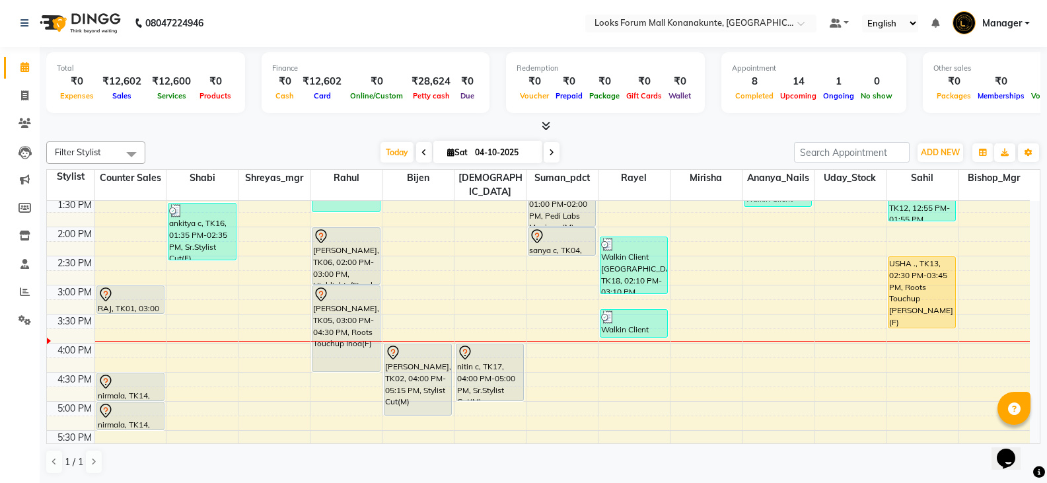
click at [577, 315] on div "9:00 AM 9:30 AM 10:00 AM 10:30 AM 11:00 AM 11:30 AM 12:00 PM 12:30 PM 1:00 PM 1…" at bounding box center [538, 343] width 983 height 813
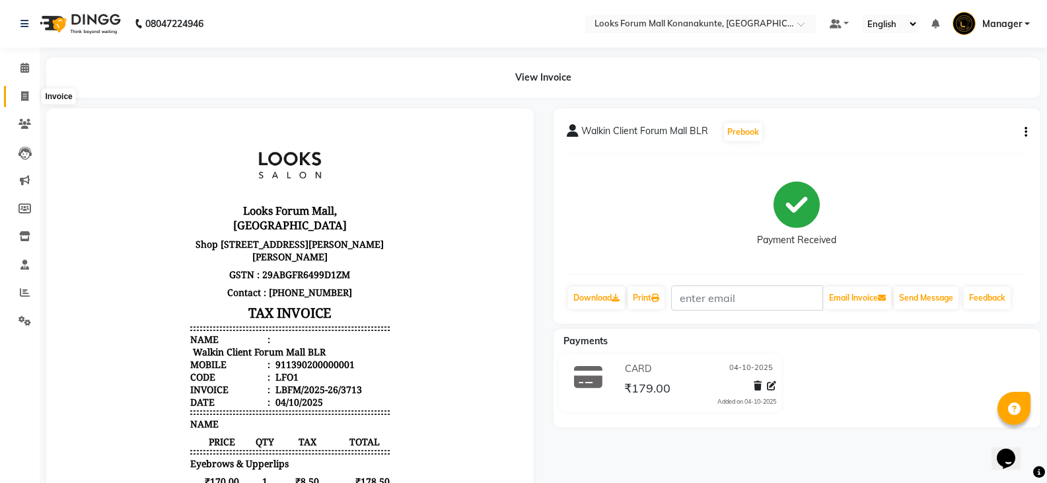
click at [19, 89] on span at bounding box center [24, 96] width 23 height 15
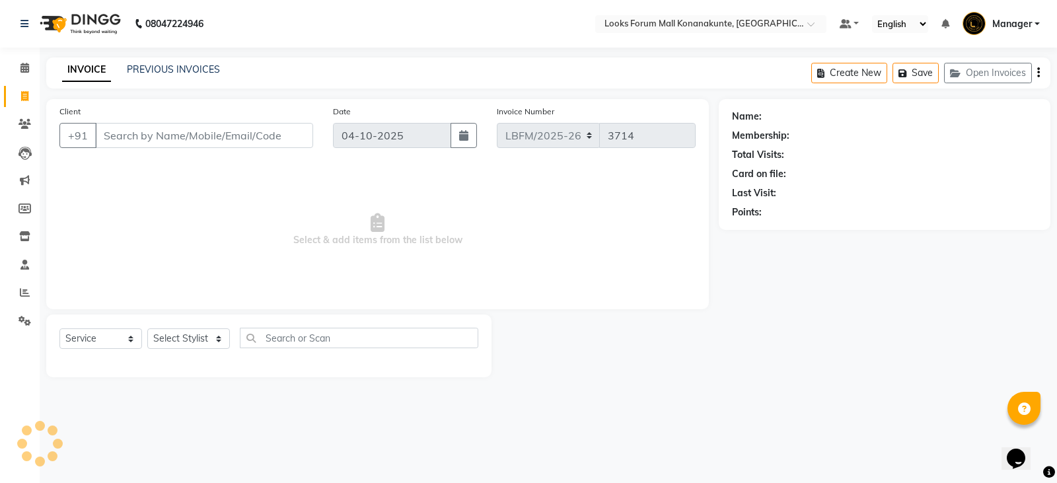
click at [273, 129] on input "Client" at bounding box center [204, 135] width 218 height 25
drag, startPoint x: 23, startPoint y: 63, endPoint x: 17, endPoint y: 71, distance: 9.9
click at [22, 63] on icon at bounding box center [24, 68] width 9 height 10
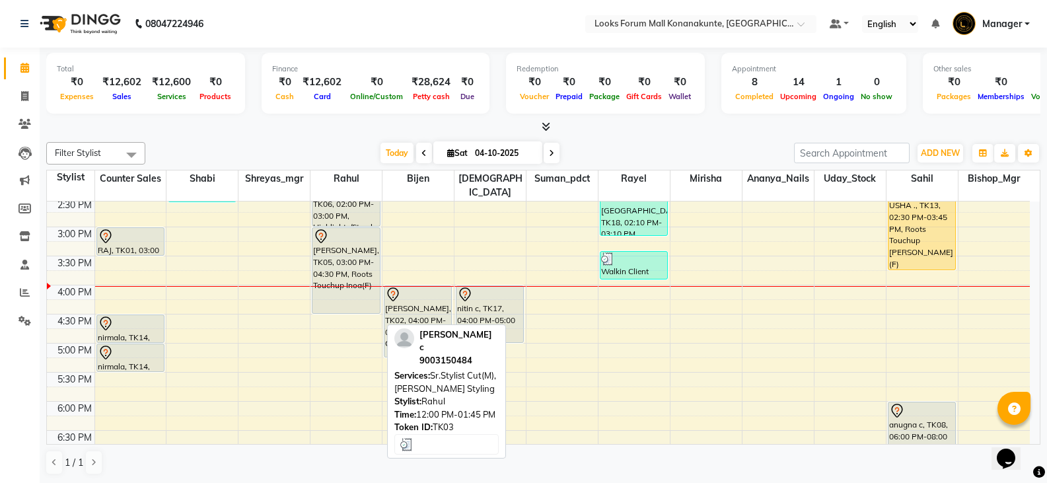
scroll to position [330, 0]
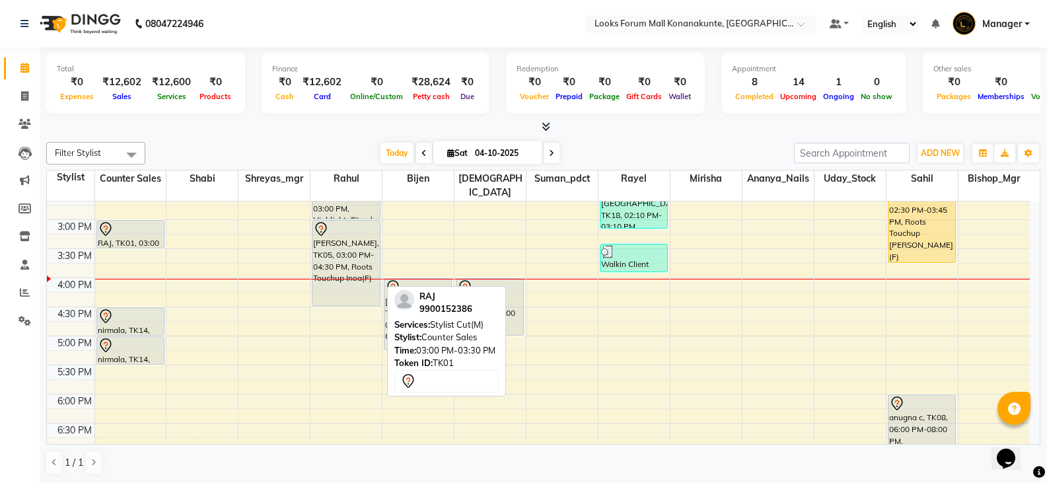
click at [137, 223] on div "RAJ, TK01, 03:00 PM-03:30 PM, Stylist Cut(M)" at bounding box center [130, 234] width 67 height 27
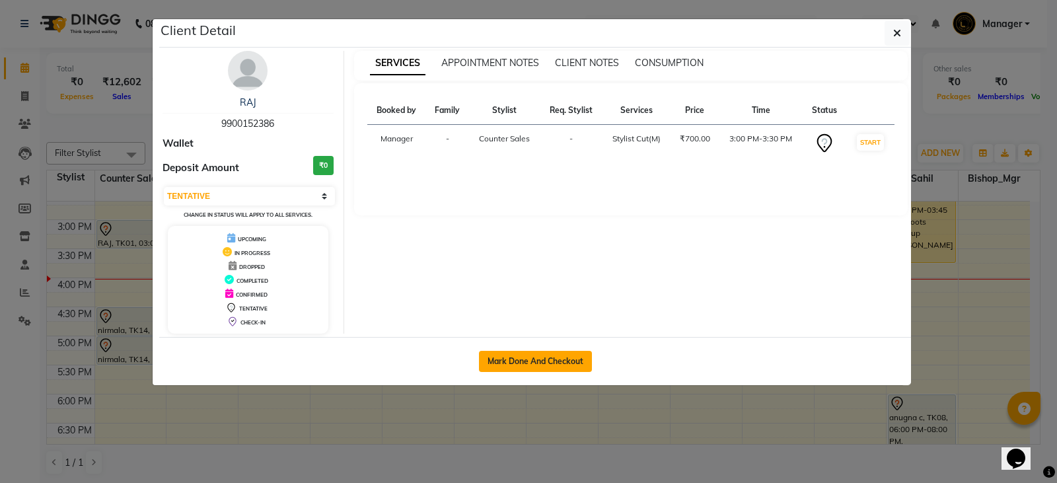
click at [523, 364] on button "Mark Done And Checkout" at bounding box center [535, 361] width 113 height 21
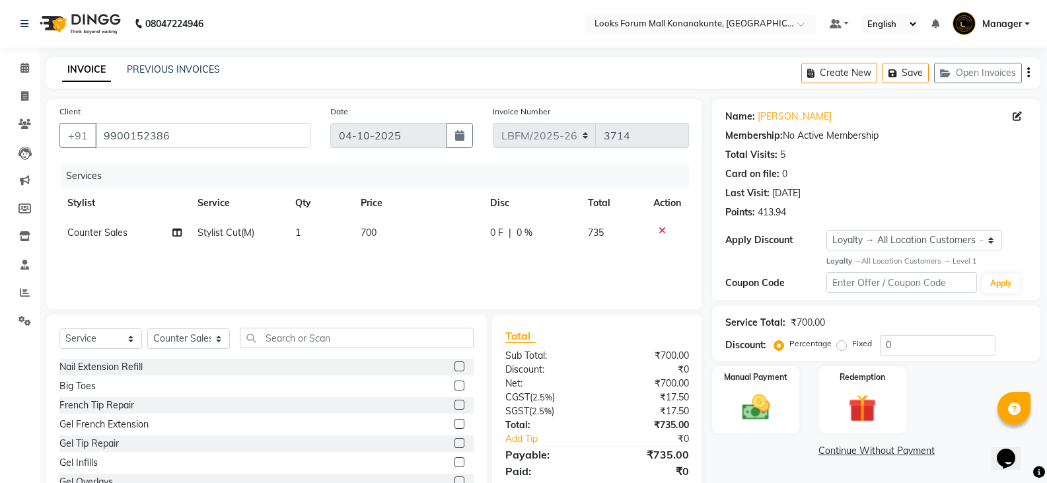
click at [365, 232] on span "700" at bounding box center [369, 233] width 16 height 12
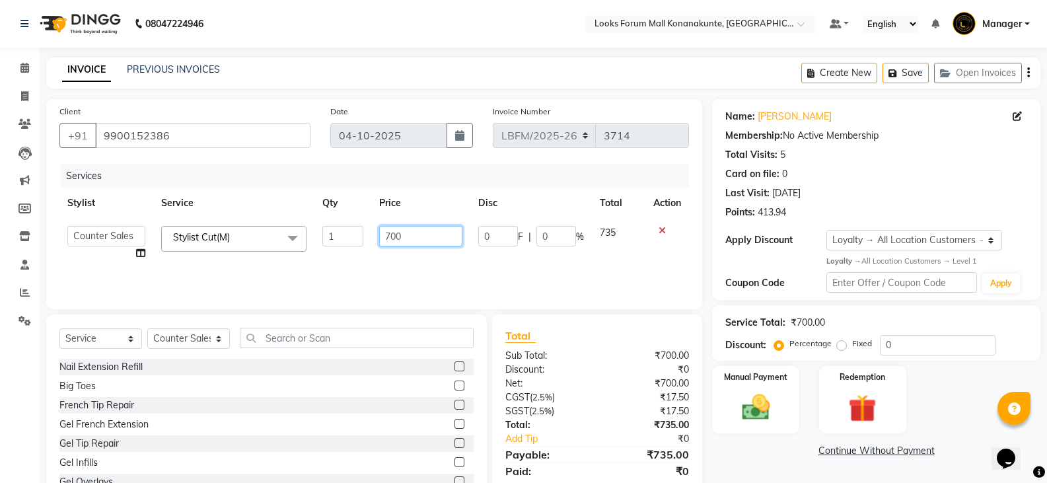
click at [392, 237] on input "700" at bounding box center [420, 236] width 83 height 20
drag, startPoint x: 423, startPoint y: 281, endPoint x: 432, endPoint y: 278, distance: 9.6
click at [427, 279] on div "Services Stylist Service Qty Price Disc Total Action Ananya_Nails [PERSON_NAME]…" at bounding box center [373, 230] width 629 height 132
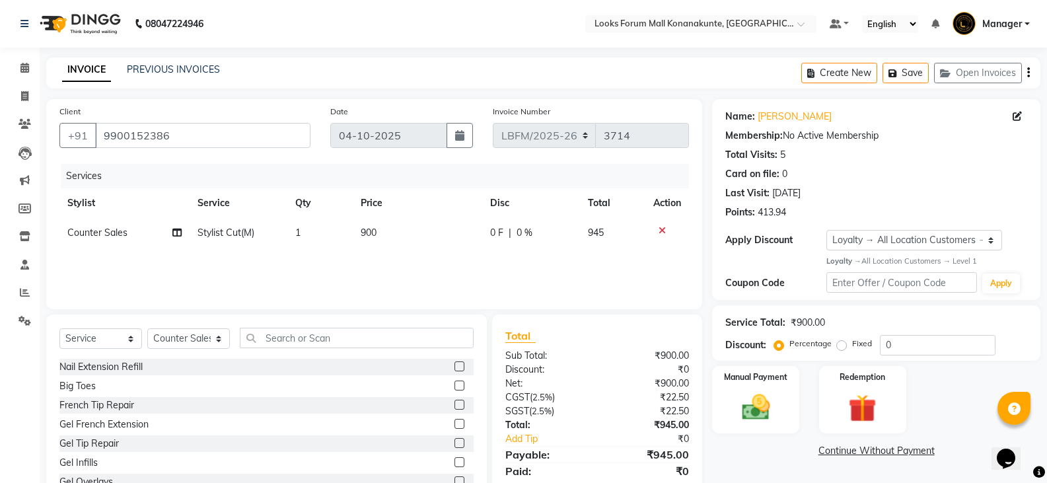
click at [448, 361] on div "Select Service Product Membership Package Voucher Prepaid Gift Card Select Styl…" at bounding box center [266, 411] width 440 height 195
click at [425, 332] on input "text" at bounding box center [357, 338] width 234 height 20
click at [135, 226] on td "Counter Sales" at bounding box center [124, 233] width 130 height 30
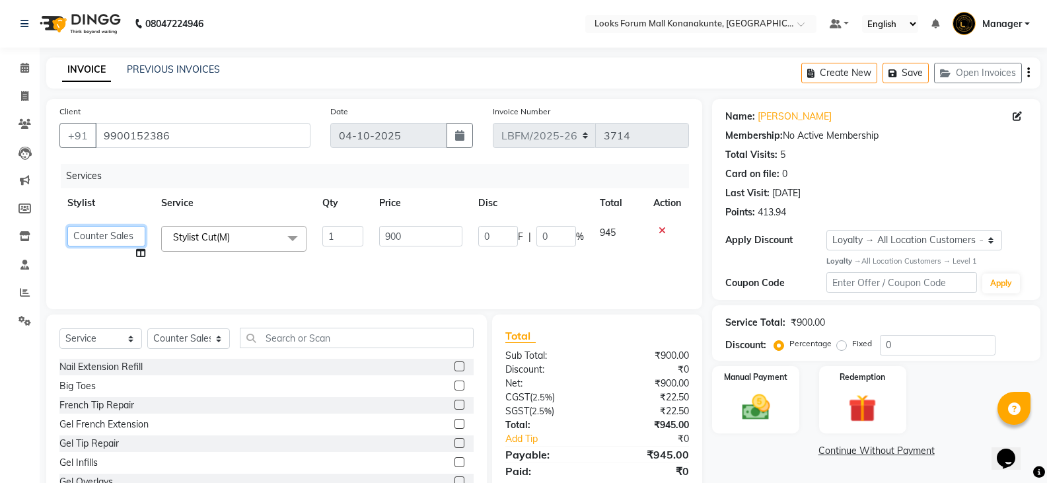
click at [132, 236] on select "Ananya_Nails [PERSON_NAME] Bishop_Mgr Counter Sales Manager Mirisha [PERSON_NAM…" at bounding box center [106, 236] width 78 height 20
click at [191, 340] on select "Select Stylist Ananya_Nails [PERSON_NAME] Bijen Bishop_Mgr Counter Sales Manage…" at bounding box center [188, 338] width 83 height 20
click at [147, 328] on select "Select Stylist Ananya_Nails [PERSON_NAME] Bijen Bishop_Mgr Counter Sales Manage…" at bounding box center [188, 338] width 83 height 20
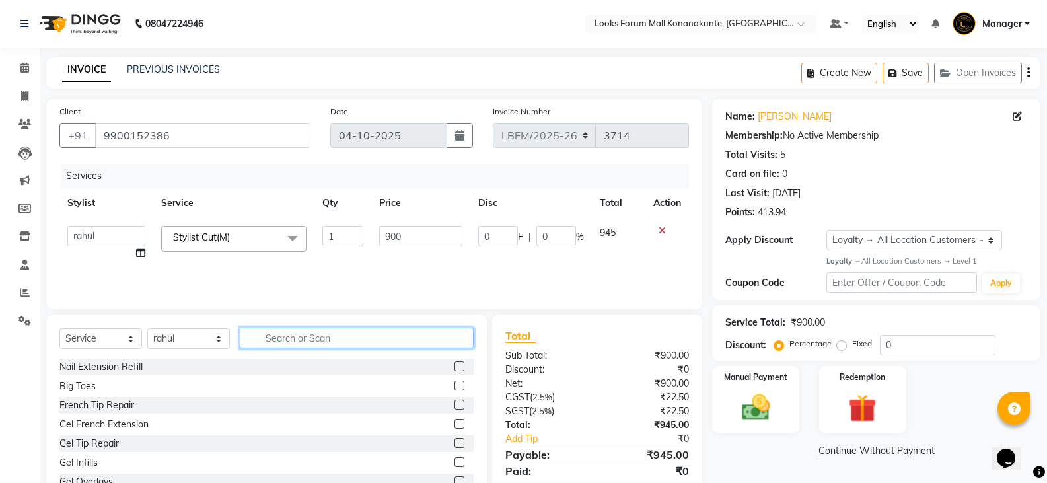
click at [358, 339] on input "text" at bounding box center [357, 338] width 234 height 20
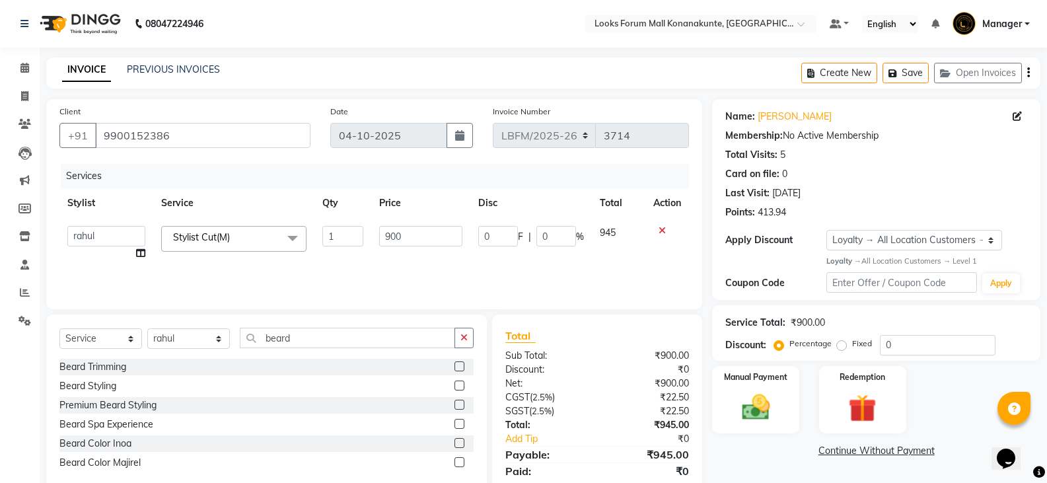
click at [460, 369] on label at bounding box center [459, 366] width 10 height 10
click at [460, 369] on input "checkbox" at bounding box center [458, 367] width 9 height 9
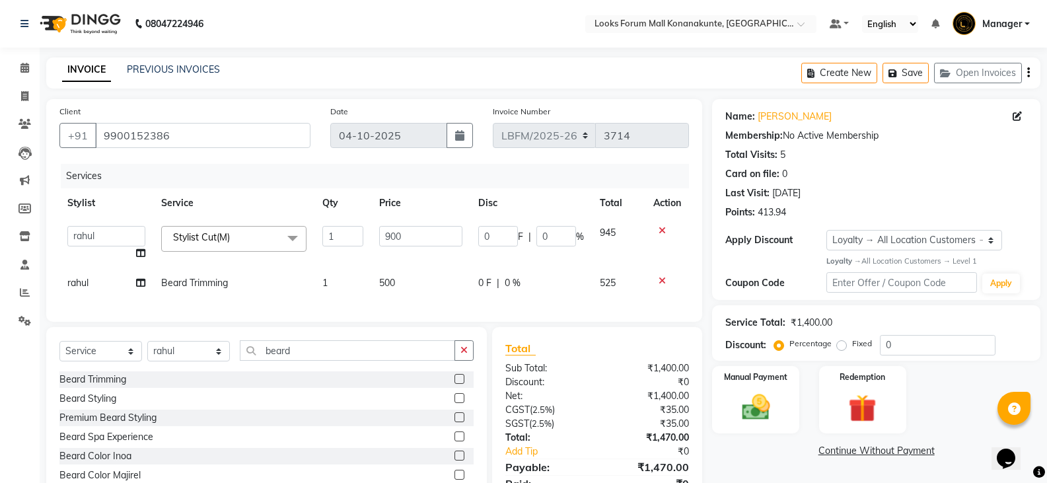
click at [448, 302] on div "Services Stylist Service Qty Price Disc Total Action Ananya_Nails [PERSON_NAME]…" at bounding box center [373, 236] width 629 height 145
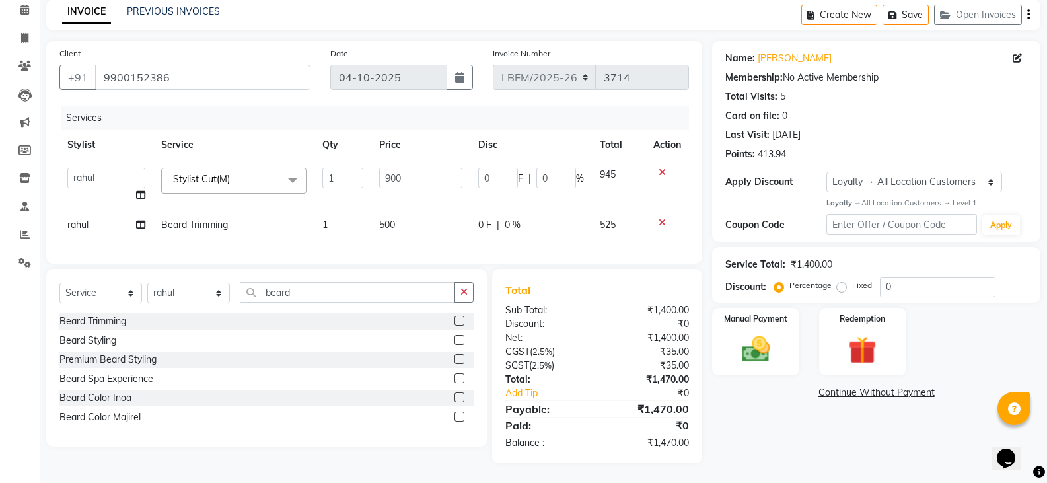
click at [487, 258] on div "Client +91 9900152386 Date 04-10-2025 Invoice Number LBFM/2025-26 3714 Services…" at bounding box center [374, 152] width 656 height 223
drag, startPoint x: 791, startPoint y: 315, endPoint x: 767, endPoint y: 343, distance: 37.5
click at [787, 315] on div "Manual Payment" at bounding box center [756, 341] width 90 height 71
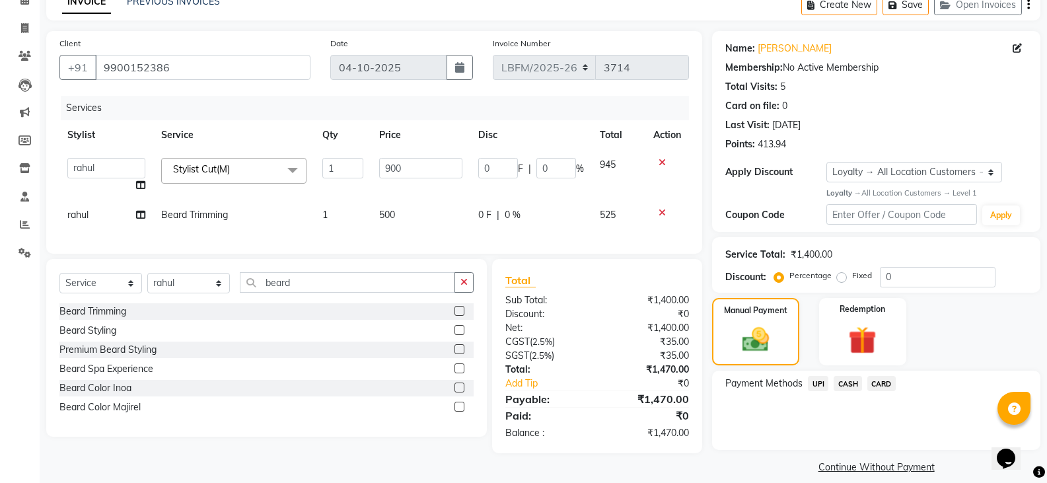
click at [843, 388] on span "CASH" at bounding box center [847, 383] width 28 height 15
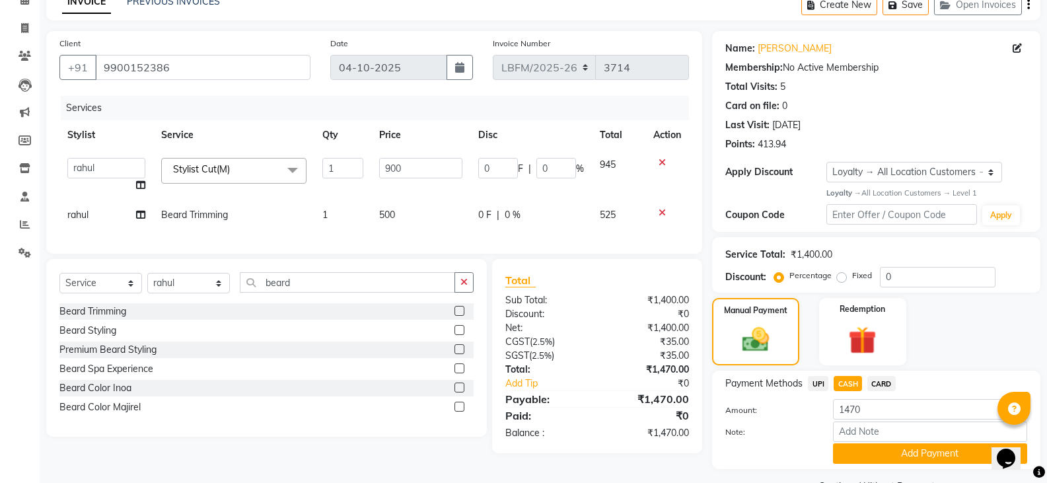
click at [861, 453] on button "Add Payment" at bounding box center [930, 453] width 194 height 20
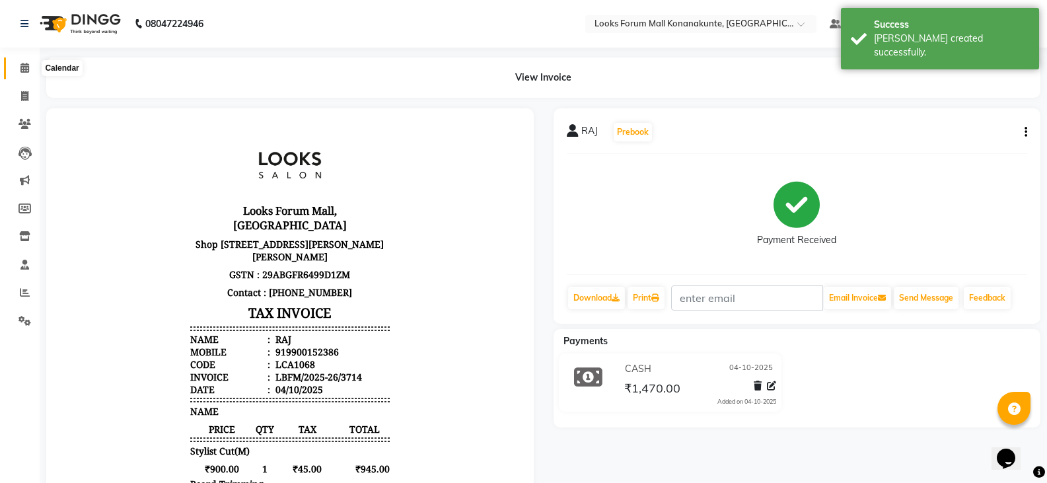
drag, startPoint x: 17, startPoint y: 67, endPoint x: 18, endPoint y: 75, distance: 8.2
click at [17, 67] on span at bounding box center [24, 68] width 23 height 15
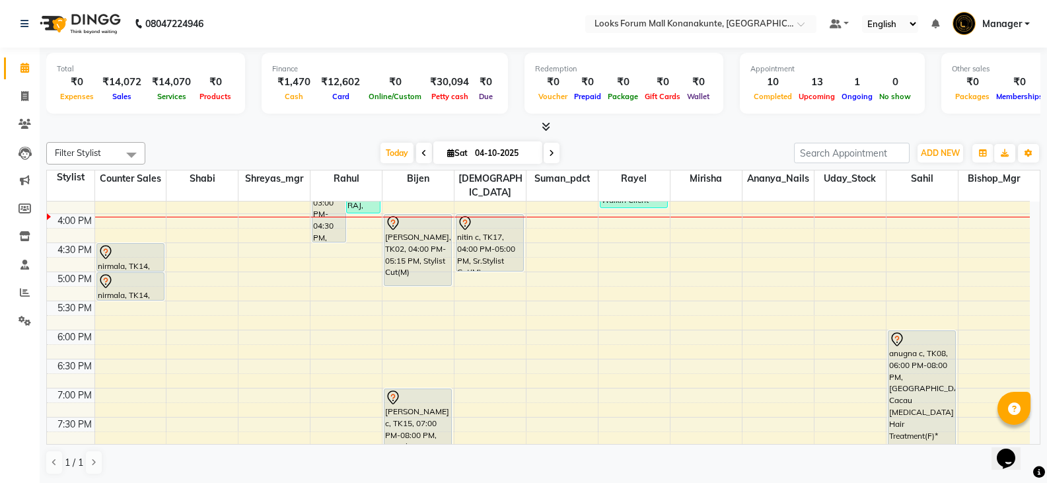
scroll to position [396, 0]
click at [326, 259] on div "9:00 AM 9:30 AM 10:00 AM 10:30 AM 11:00 AM 11:30 AM 12:00 PM 12:30 PM 1:00 PM 1…" at bounding box center [538, 211] width 983 height 813
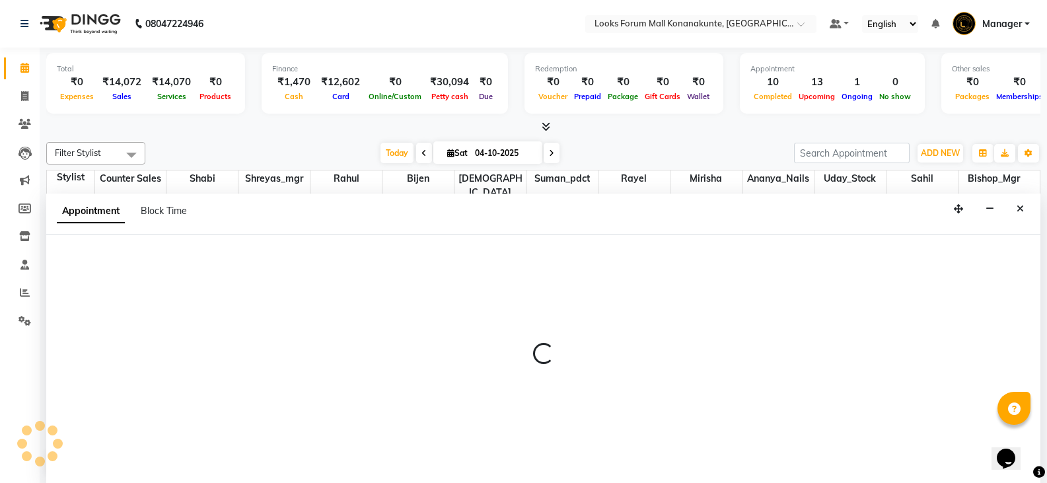
scroll to position [1, 0]
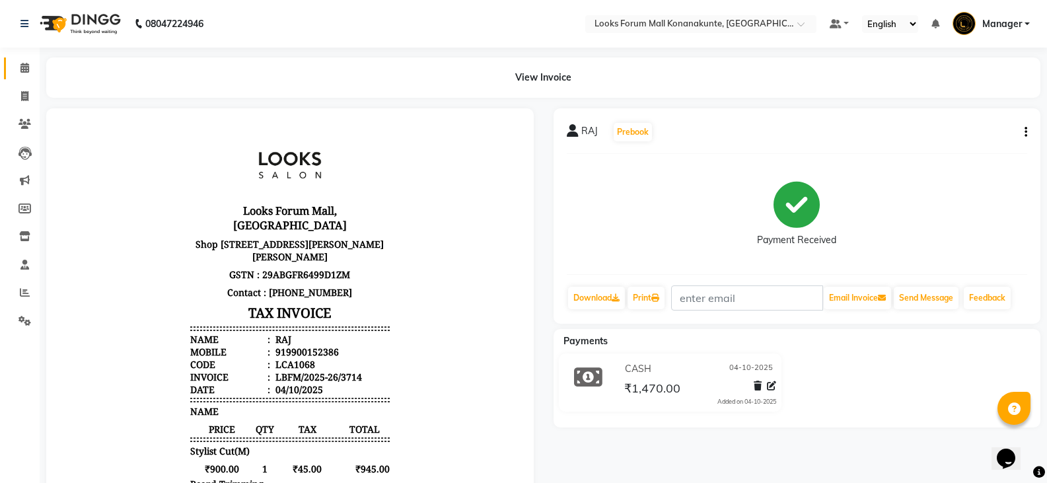
click at [23, 70] on icon at bounding box center [24, 68] width 9 height 10
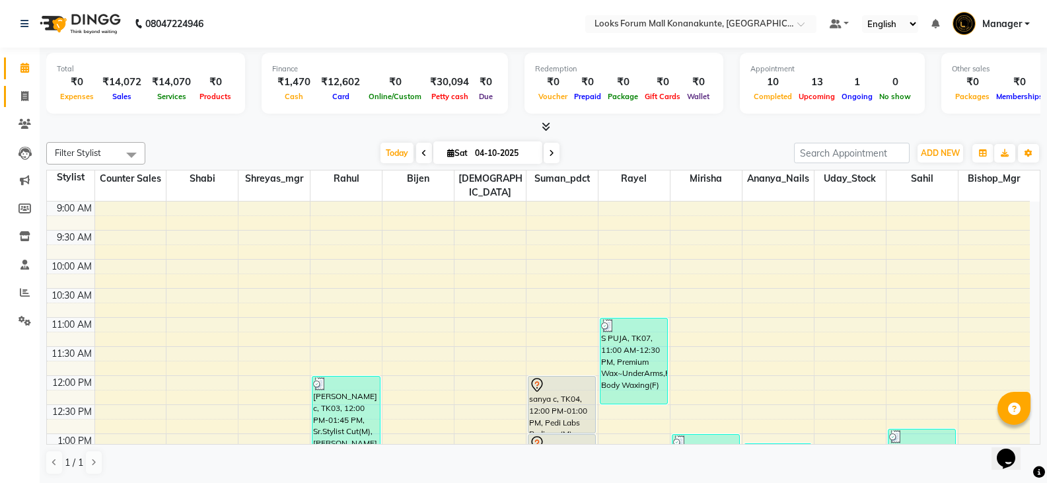
click at [24, 104] on link "Invoice" at bounding box center [20, 97] width 32 height 22
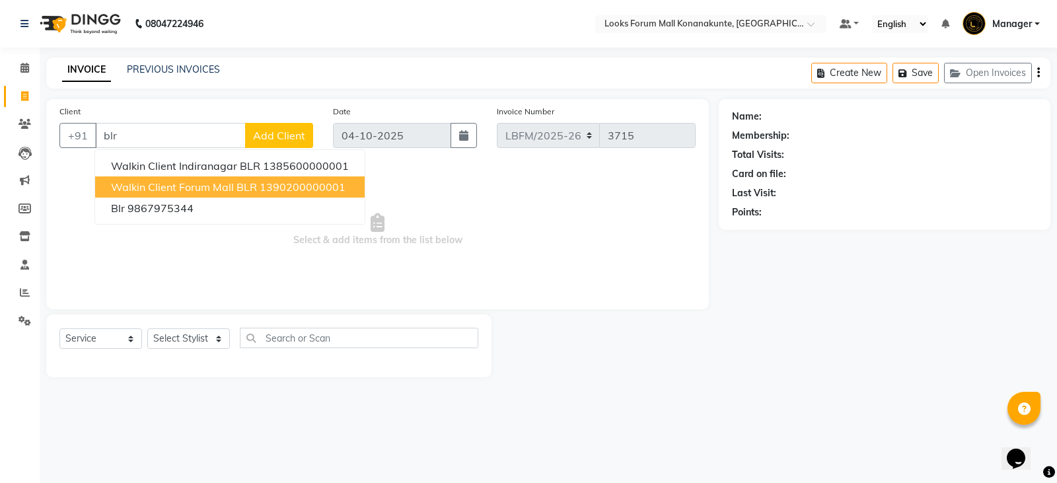
click at [201, 188] on span "Walkin Client Forum Mall BLR" at bounding box center [184, 186] width 146 height 13
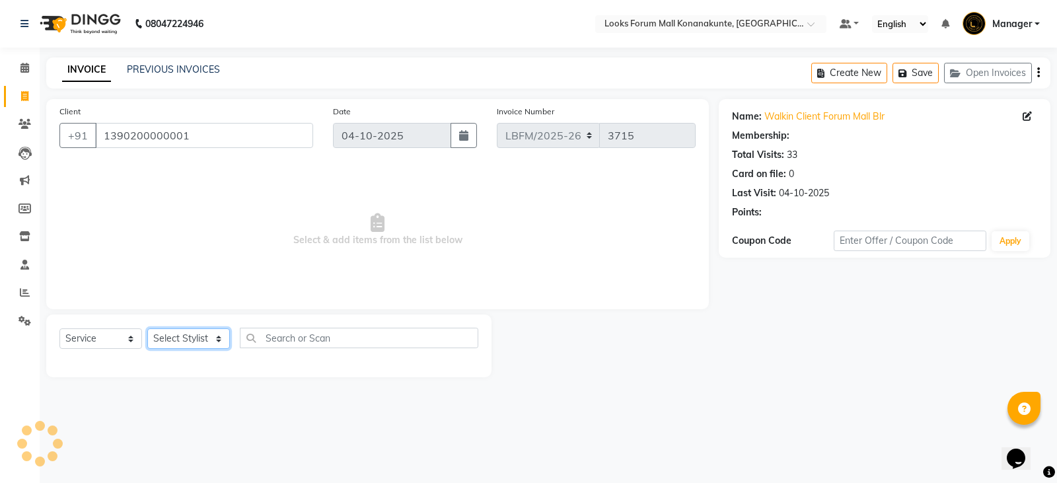
click at [173, 339] on select "Select Stylist Ananya_Nails [PERSON_NAME] Bijen Bishop_Mgr Counter Sales Manage…" at bounding box center [188, 338] width 83 height 20
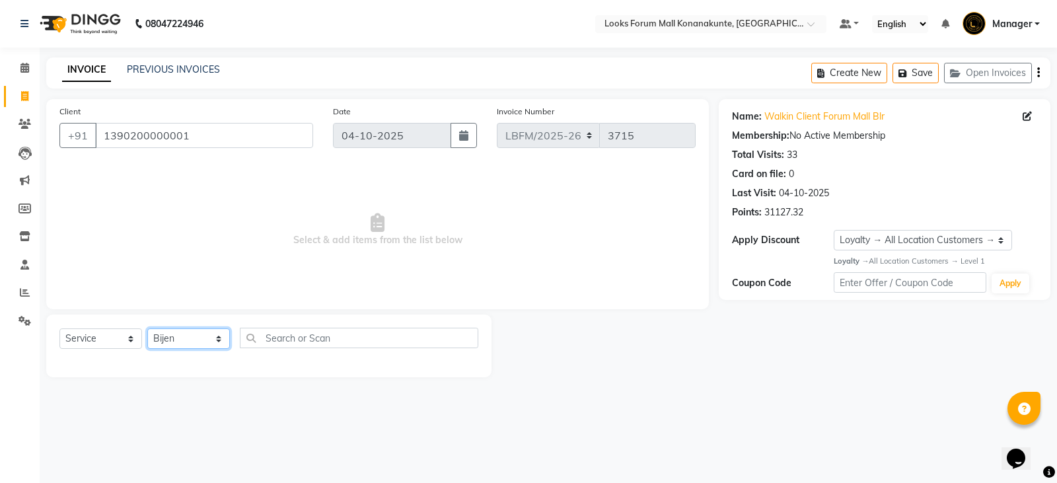
click at [147, 328] on select "Select Stylist Ananya_Nails [PERSON_NAME] Bijen Bishop_Mgr Counter Sales Manage…" at bounding box center [188, 338] width 83 height 20
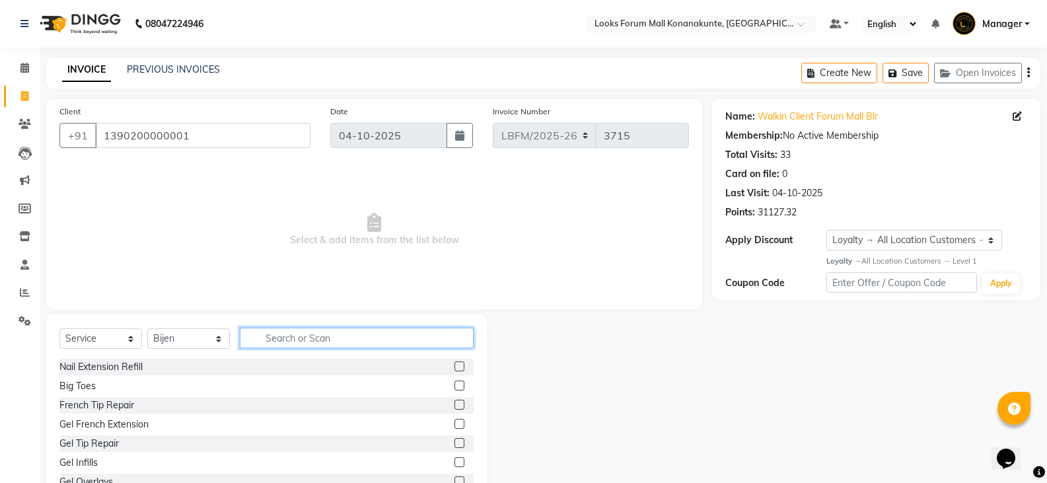
click at [338, 342] on input "text" at bounding box center [357, 338] width 234 height 20
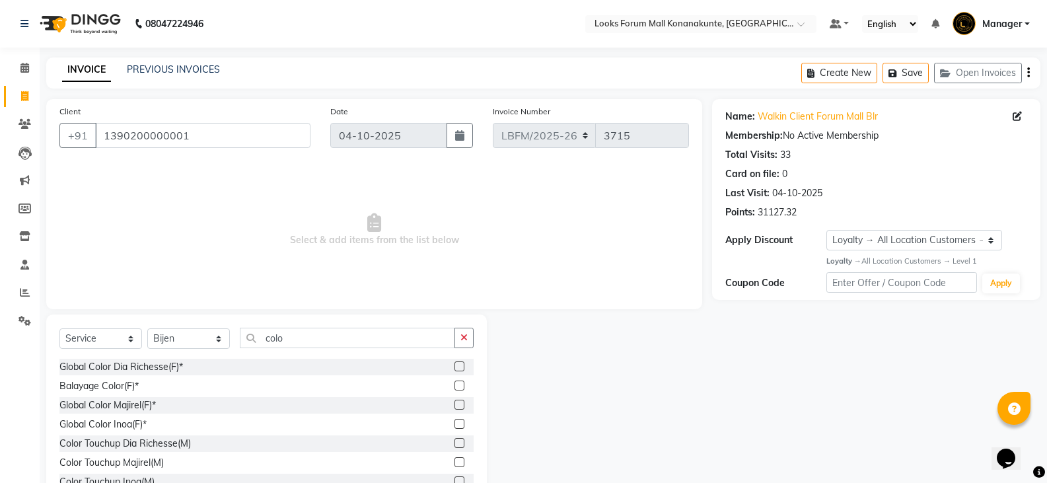
click at [454, 400] on label at bounding box center [459, 405] width 10 height 10
click at [454, 401] on input "checkbox" at bounding box center [458, 405] width 9 height 9
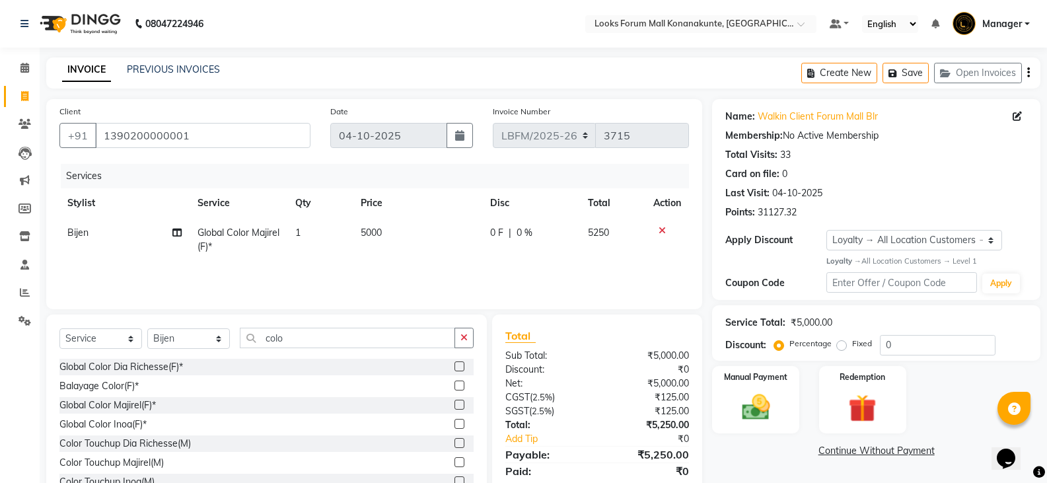
click at [426, 232] on td "5000" at bounding box center [418, 240] width 130 height 44
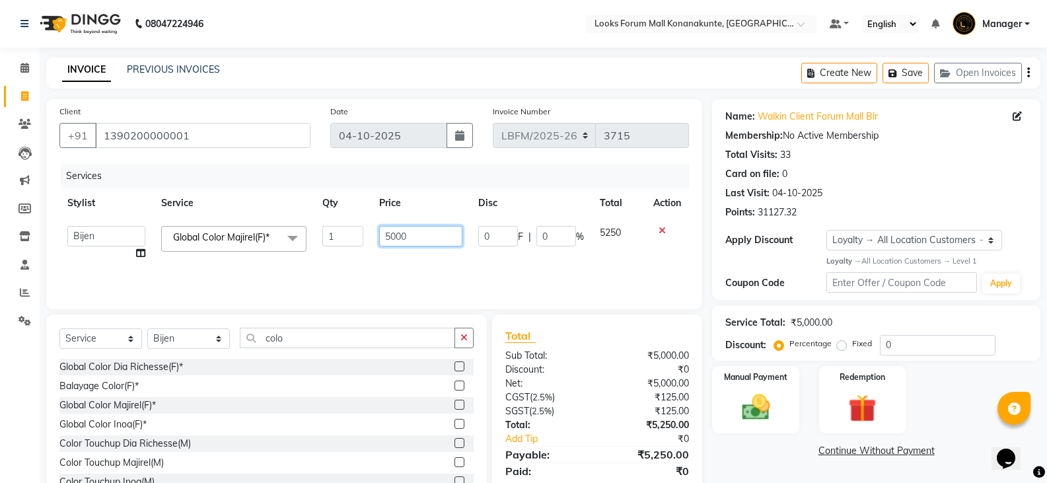
click at [435, 232] on input "5000" at bounding box center [420, 236] width 83 height 20
click at [470, 339] on button "button" at bounding box center [463, 338] width 19 height 20
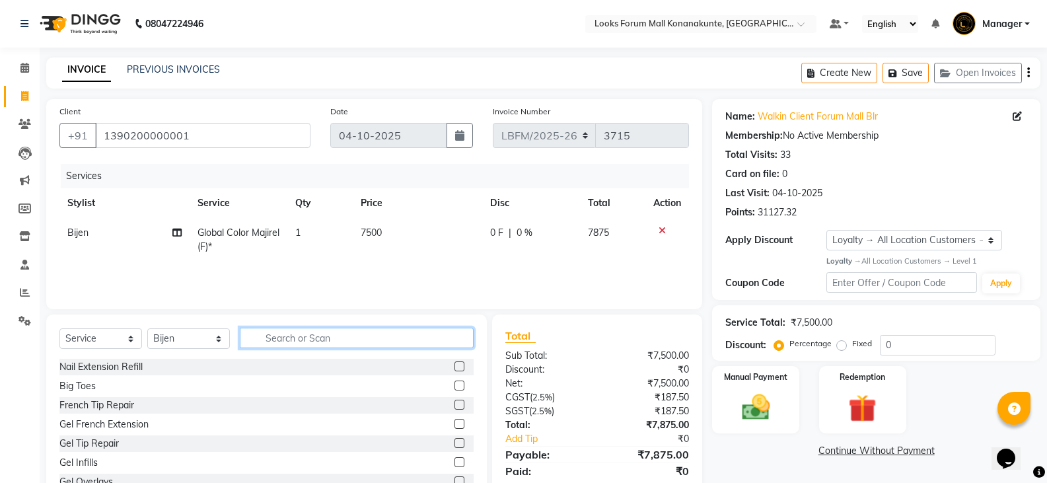
click at [416, 335] on input "text" at bounding box center [357, 338] width 234 height 20
click at [212, 337] on select "Select Stylist Ananya_Nails [PERSON_NAME] Bijen Bishop_Mgr Counter Sales Manage…" at bounding box center [188, 338] width 83 height 20
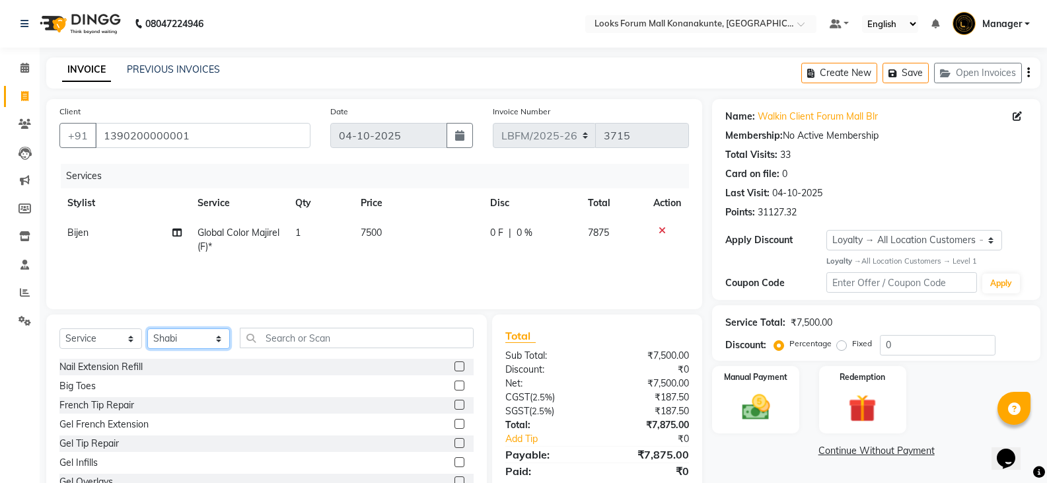
click at [147, 328] on select "Select Stylist Ananya_Nails [PERSON_NAME] Bijen Bishop_Mgr Counter Sales Manage…" at bounding box center [188, 338] width 83 height 20
click at [285, 342] on input "text" at bounding box center [357, 338] width 234 height 20
click at [292, 337] on input "text" at bounding box center [357, 338] width 234 height 20
click at [454, 383] on label at bounding box center [459, 385] width 10 height 10
click at [454, 383] on input "checkbox" at bounding box center [458, 386] width 9 height 9
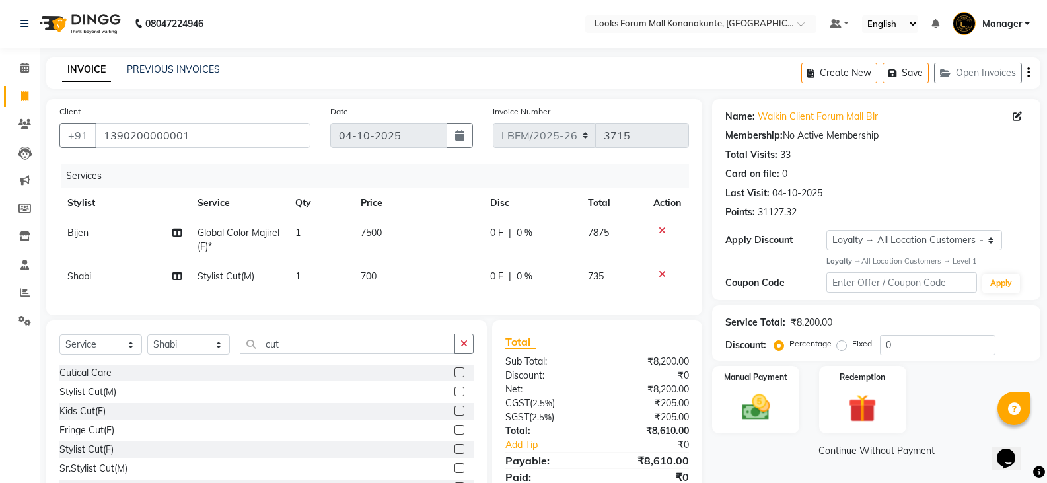
click at [367, 275] on span "700" at bounding box center [369, 276] width 16 height 12
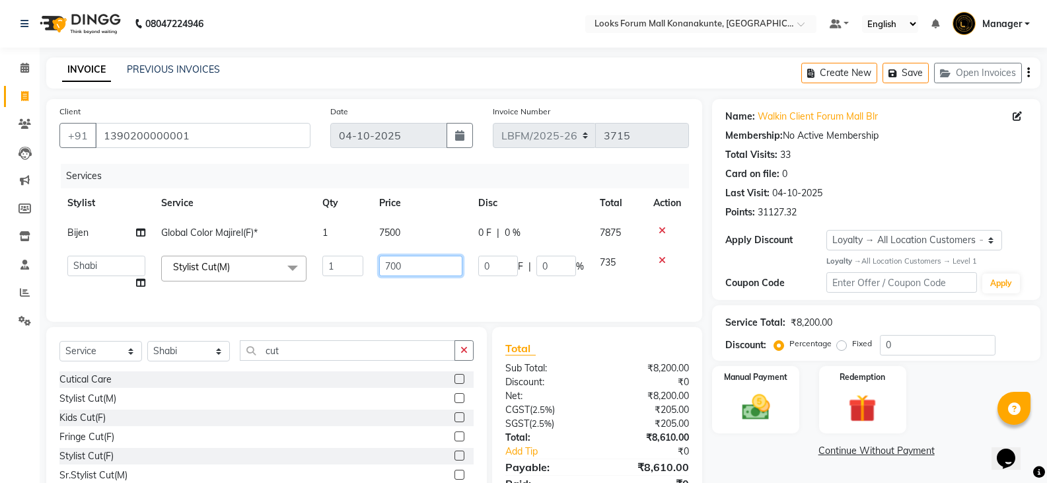
click at [386, 269] on input "700" at bounding box center [420, 266] width 83 height 20
click at [392, 269] on input "700" at bounding box center [420, 266] width 83 height 20
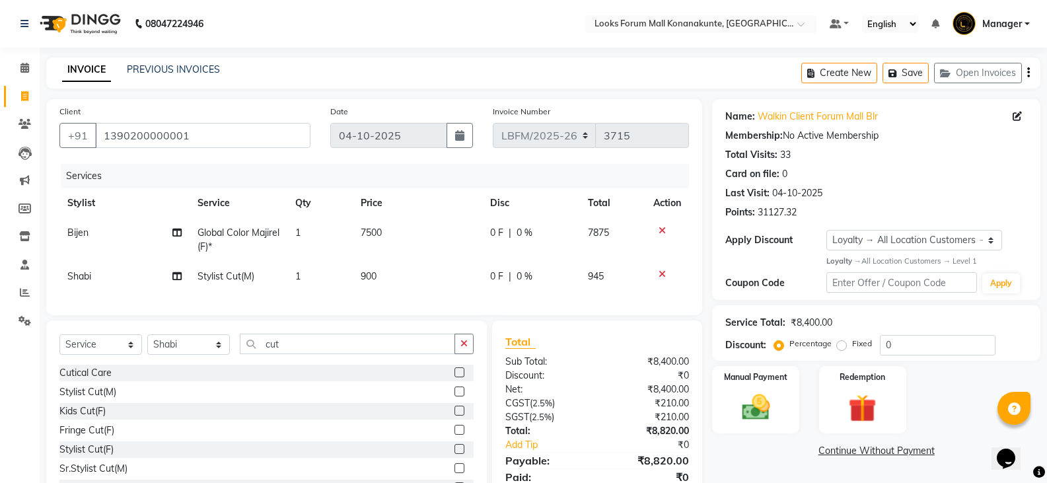
click at [662, 271] on icon at bounding box center [661, 273] width 7 height 9
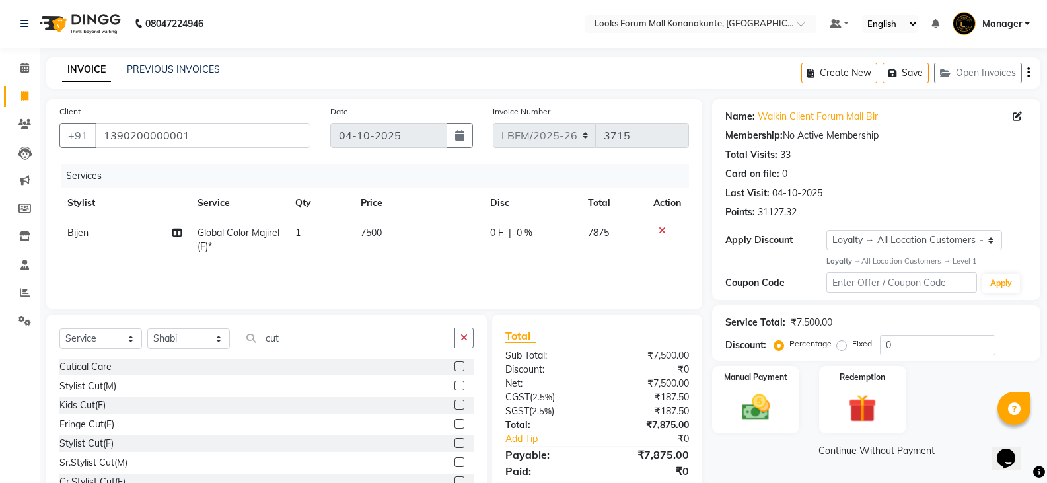
click at [407, 227] on td "7500" at bounding box center [418, 240] width 130 height 44
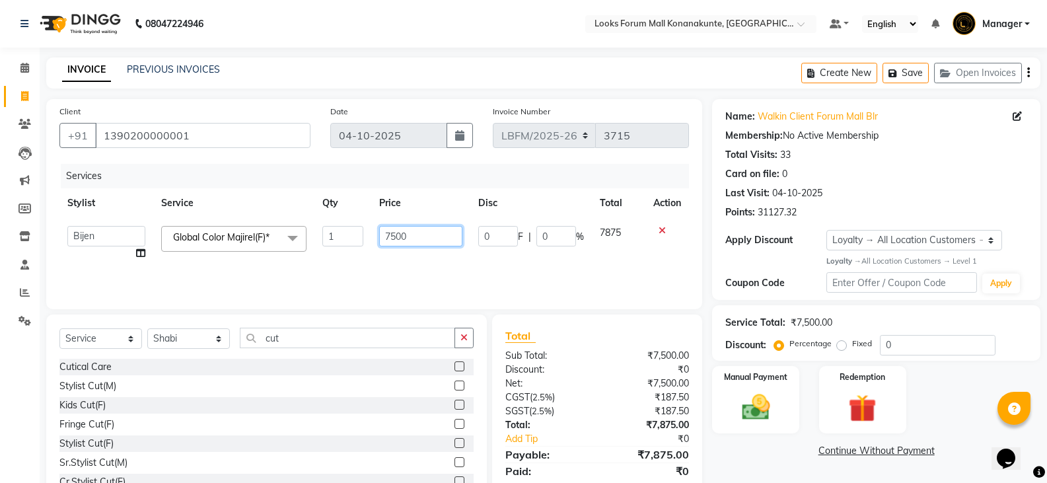
click at [417, 240] on input "7500" at bounding box center [420, 236] width 83 height 20
click at [439, 260] on td "7125" at bounding box center [420, 243] width 98 height 50
click at [429, 240] on input "7125" at bounding box center [416, 236] width 81 height 20
click at [507, 219] on td "0 F | 0 %" at bounding box center [527, 243] width 122 height 50
click at [514, 261] on td "0 F | 0 %" at bounding box center [527, 243] width 122 height 50
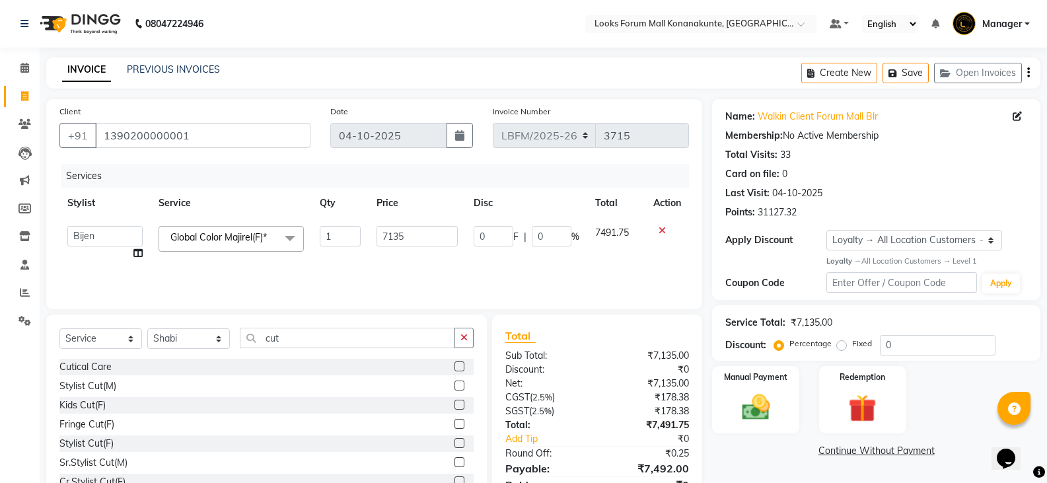
click at [509, 279] on div "Services Stylist Service Qty Price Disc Total Action Ananya_Nails Ashu Bijen Bi…" at bounding box center [373, 230] width 629 height 132
drag, startPoint x: 431, startPoint y: 232, endPoint x: 429, endPoint y: 242, distance: 10.0
click at [432, 242] on input "7135" at bounding box center [416, 236] width 81 height 20
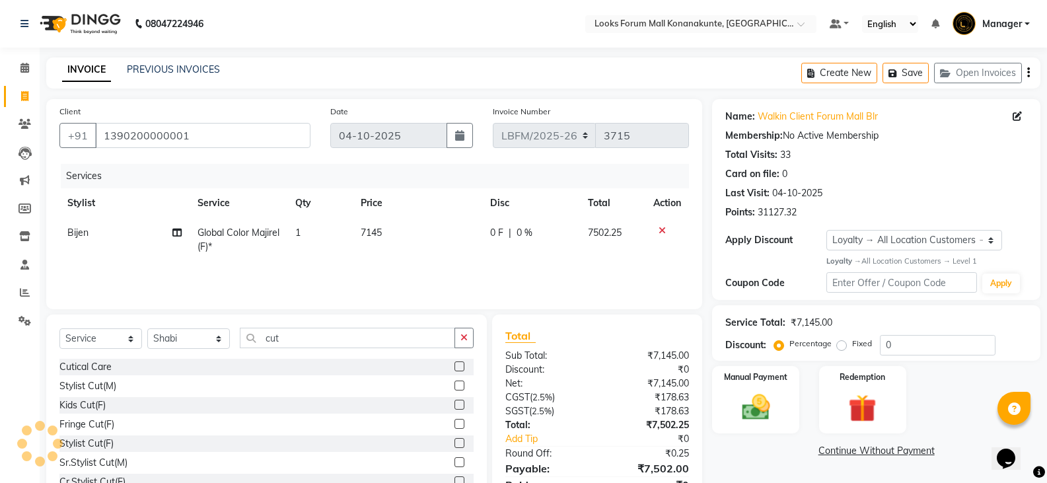
click at [433, 275] on div "Services Stylist Service Qty Price Disc Total Action Bijen Global Color Majirel…" at bounding box center [373, 230] width 629 height 132
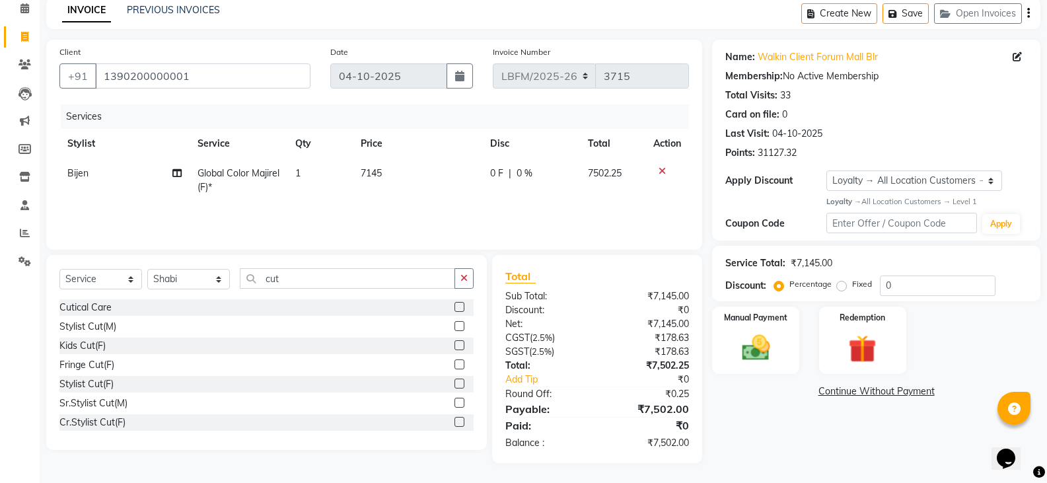
click at [930, 10] on div "Create New Save Open Invoices" at bounding box center [920, 13] width 239 height 31
click at [921, 17] on button "Save" at bounding box center [905, 13] width 46 height 20
click at [910, 17] on button "Save" at bounding box center [905, 13] width 46 height 20
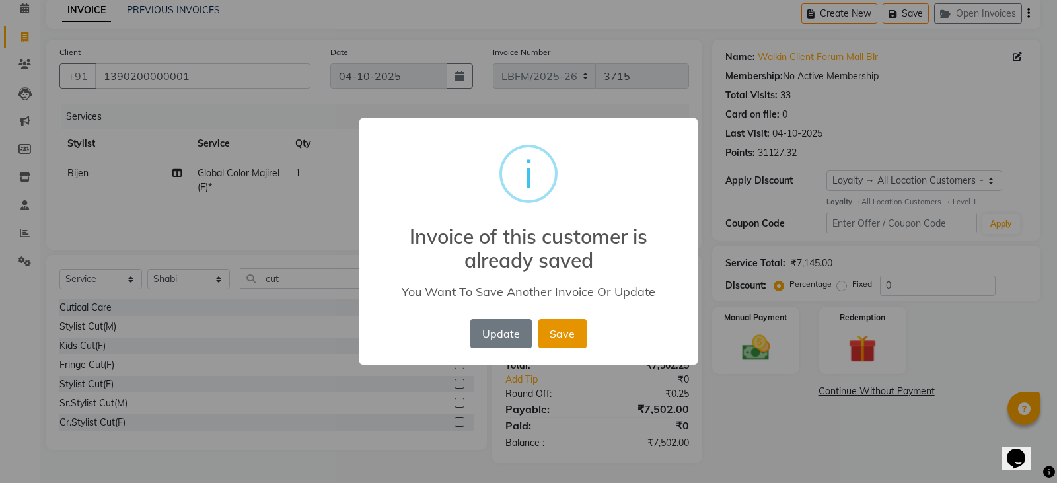
click at [573, 335] on button "Save" at bounding box center [562, 333] width 48 height 29
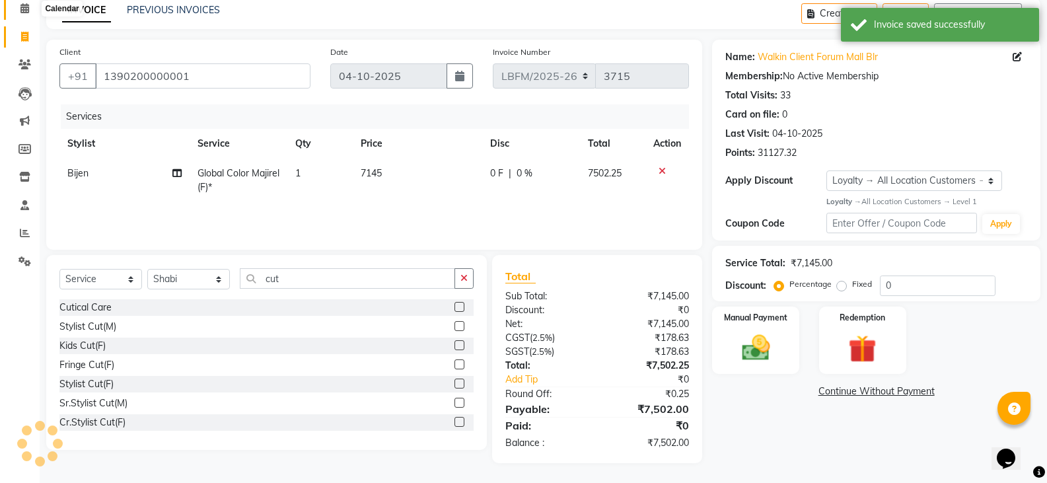
click at [25, 10] on icon at bounding box center [24, 8] width 9 height 10
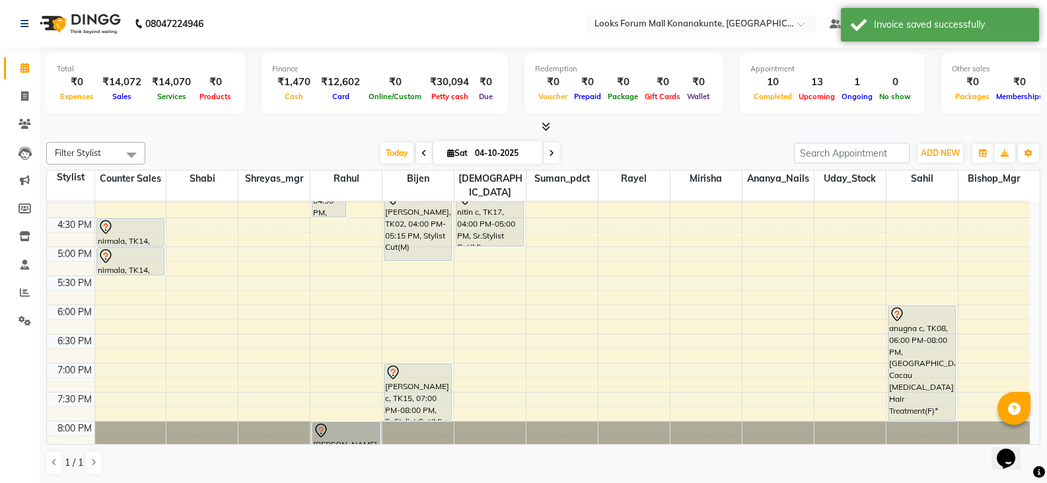
scroll to position [396, 0]
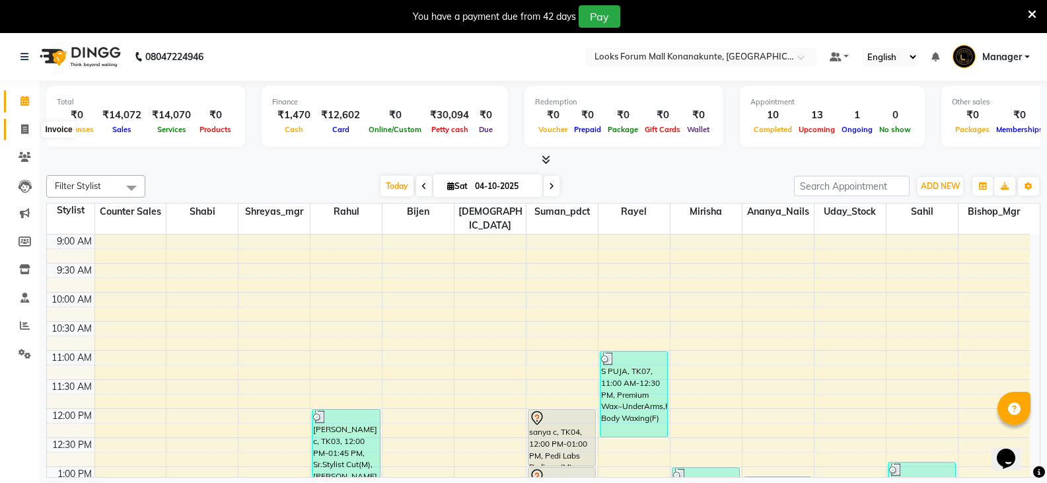
drag, startPoint x: 30, startPoint y: 131, endPoint x: 15, endPoint y: 126, distance: 16.1
click at [30, 131] on span at bounding box center [24, 129] width 23 height 15
select select "service"
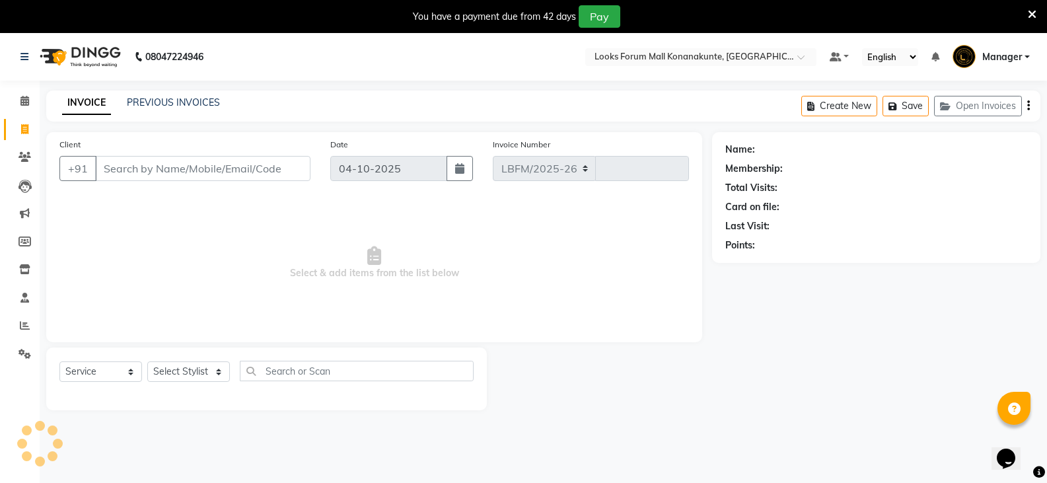
select select "8945"
type input "3715"
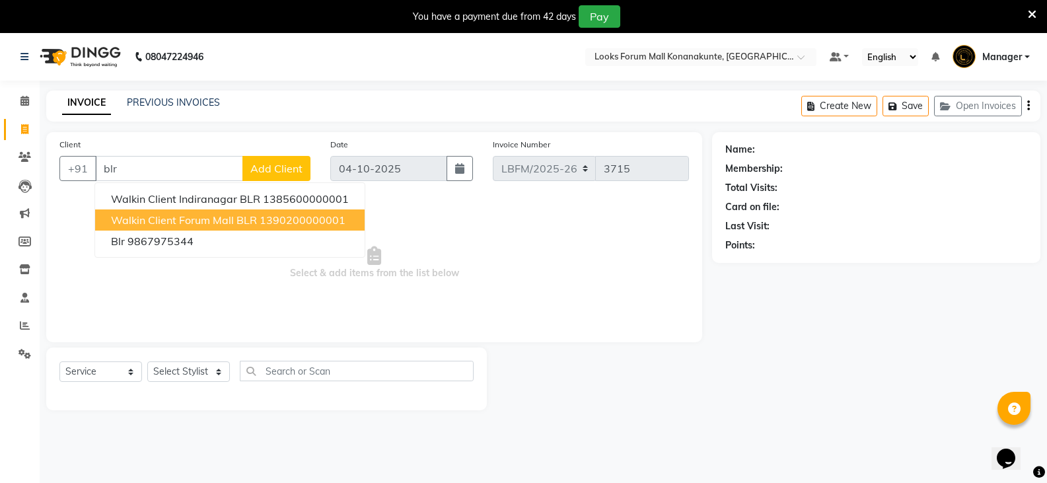
click at [168, 211] on button "Walkin Client Forum Mall BLR 1390200000001" at bounding box center [229, 219] width 269 height 21
type input "1390200000001"
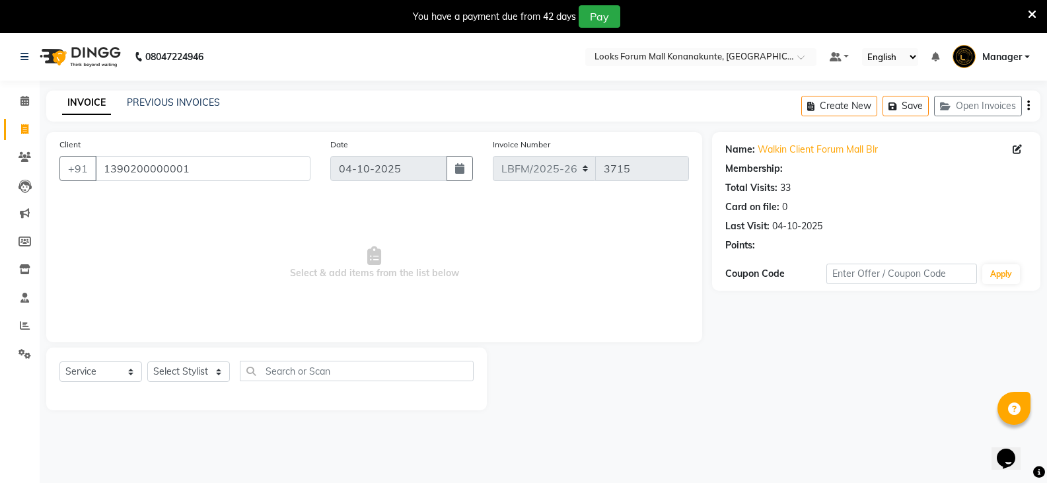
select select "1: Object"
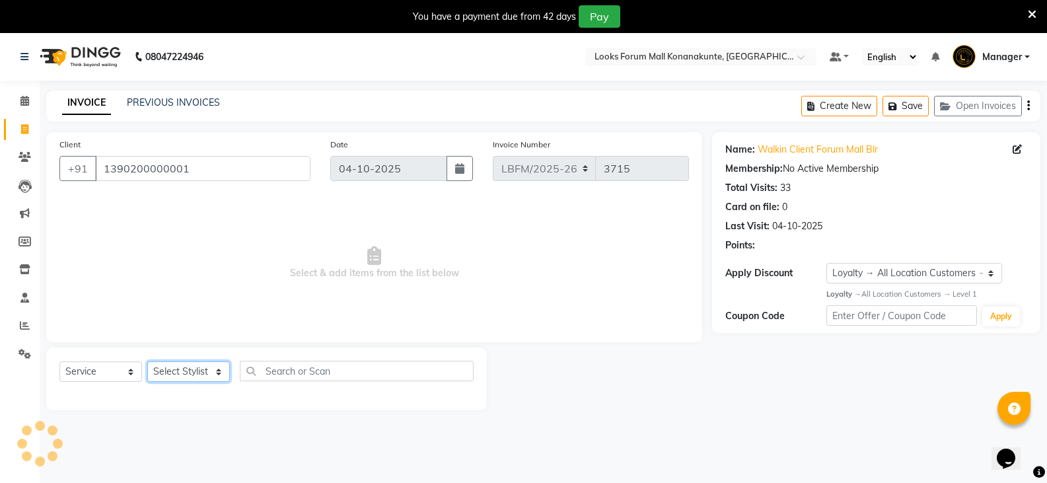
click at [176, 376] on select "Select Stylist Ananya_Nails [PERSON_NAME] Bijen Bishop_Mgr Counter Sales Manage…" at bounding box center [188, 371] width 83 height 20
select select "90392"
click at [147, 361] on select "Select Stylist Ananya_Nails [PERSON_NAME] Bijen Bishop_Mgr Counter Sales Manage…" at bounding box center [188, 371] width 83 height 20
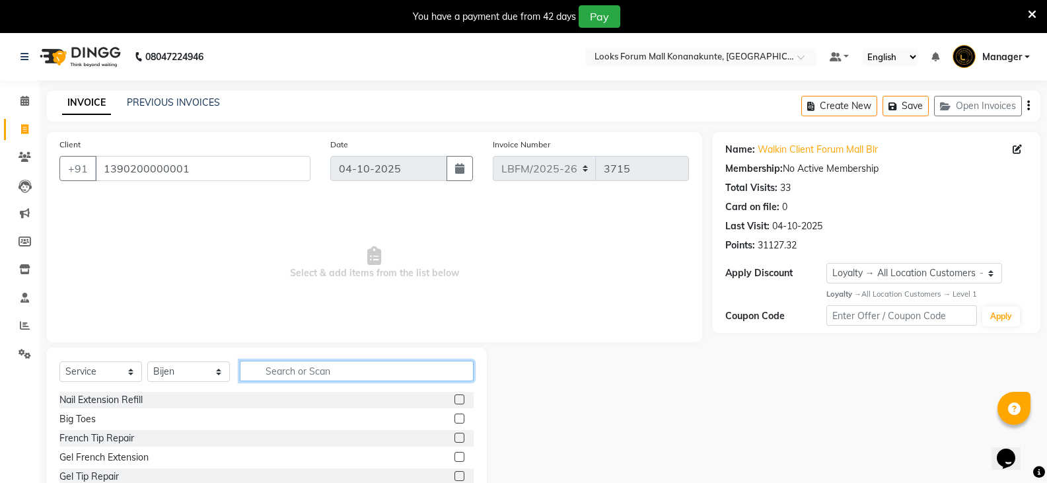
click at [296, 372] on input "text" at bounding box center [357, 371] width 234 height 20
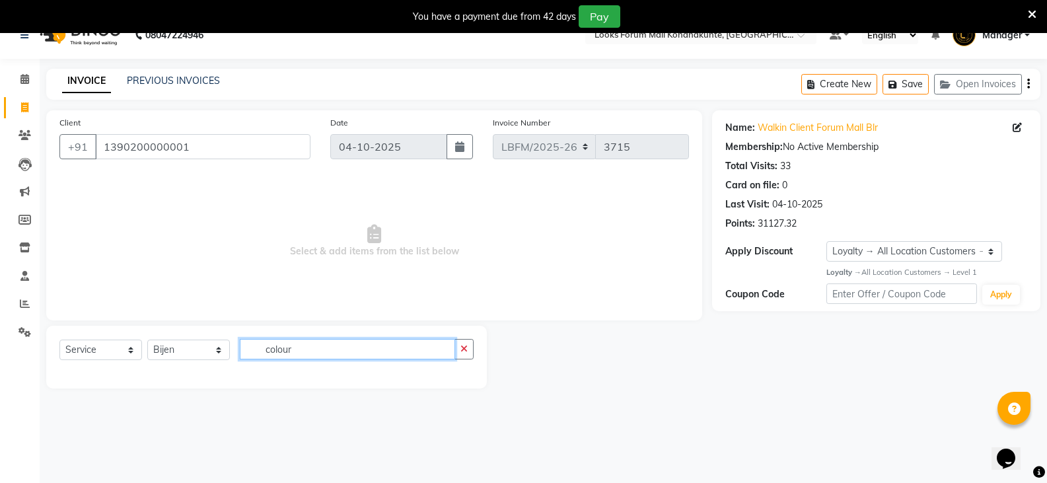
scroll to position [33, 0]
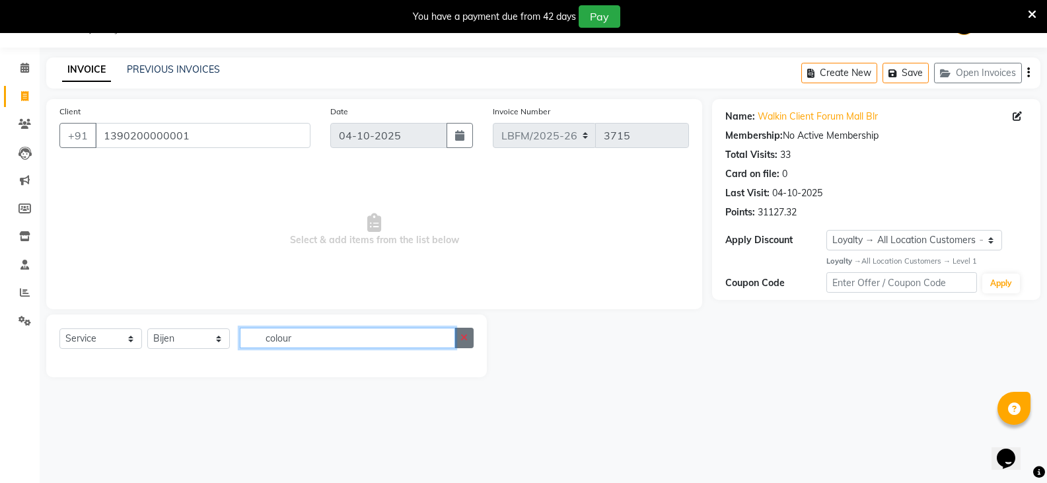
type input "colour"
click at [466, 335] on icon "button" at bounding box center [463, 337] width 7 height 9
type input "c"
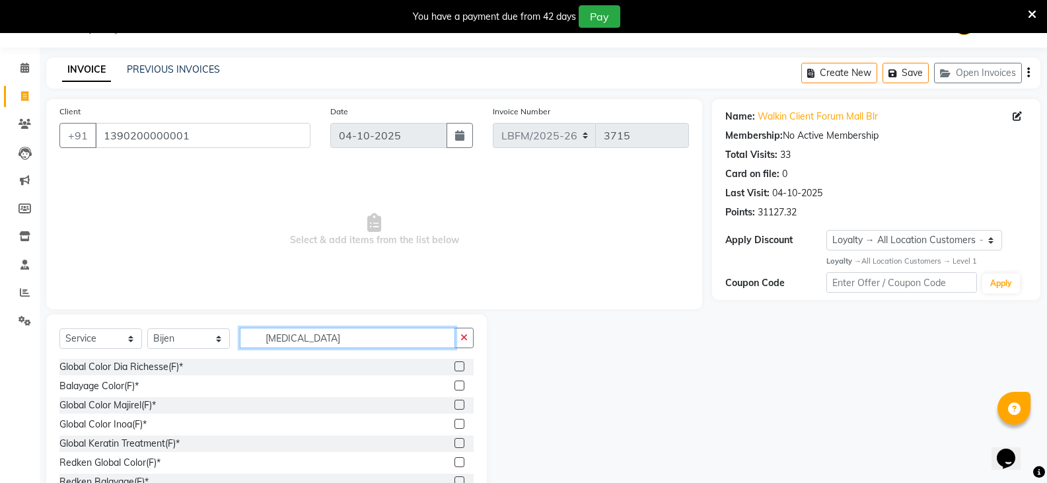
type input "[MEDICAL_DATA]"
click at [454, 384] on label at bounding box center [459, 385] width 10 height 10
click at [454, 384] on input "checkbox" at bounding box center [458, 386] width 9 height 9
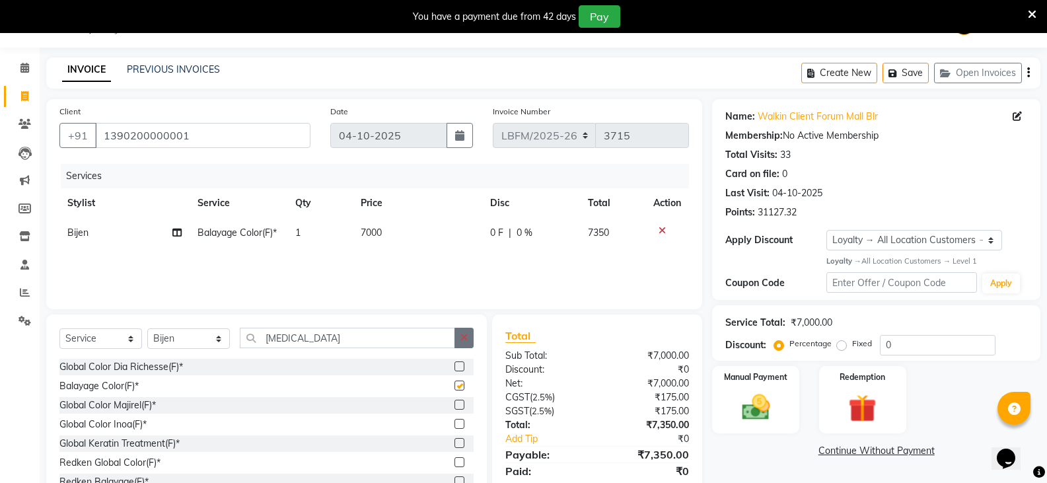
checkbox input "false"
click at [411, 232] on td "7000" at bounding box center [418, 233] width 130 height 30
select select "90392"
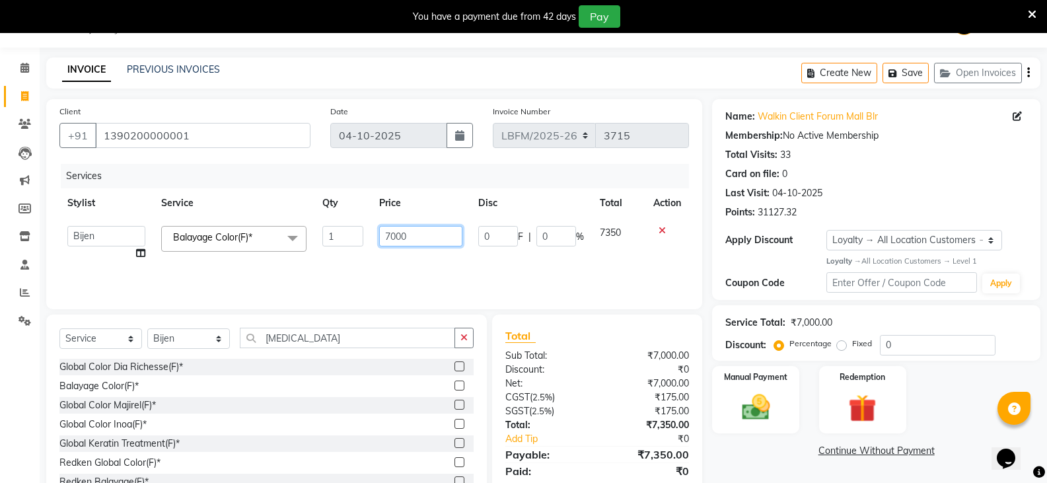
click at [432, 242] on input "7000" at bounding box center [420, 236] width 83 height 20
type input "7"
type input "7300"
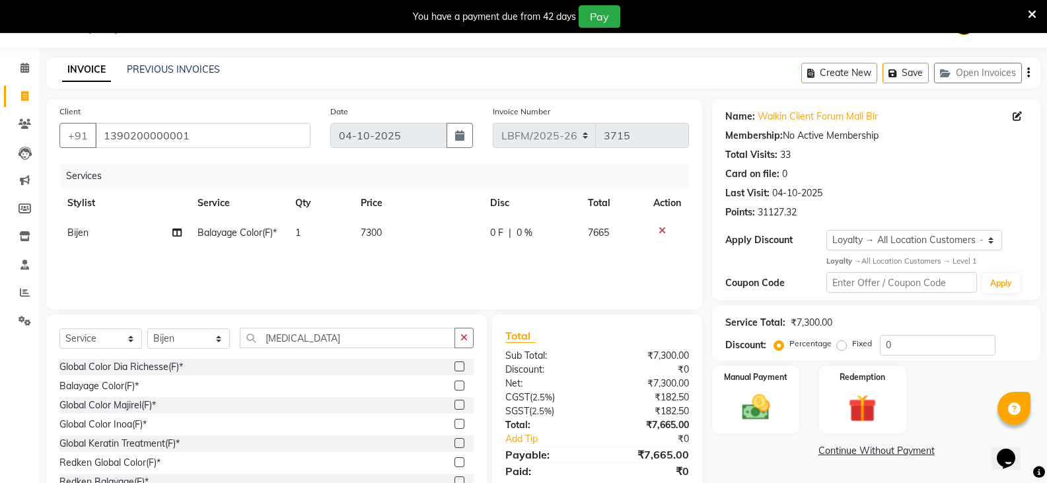
click at [500, 262] on div "Services Stylist Service Qty Price Disc Total Action Bijen Balayage Color(F)* 1…" at bounding box center [373, 230] width 629 height 132
click at [378, 225] on td "7300" at bounding box center [418, 233] width 130 height 30
select select "90392"
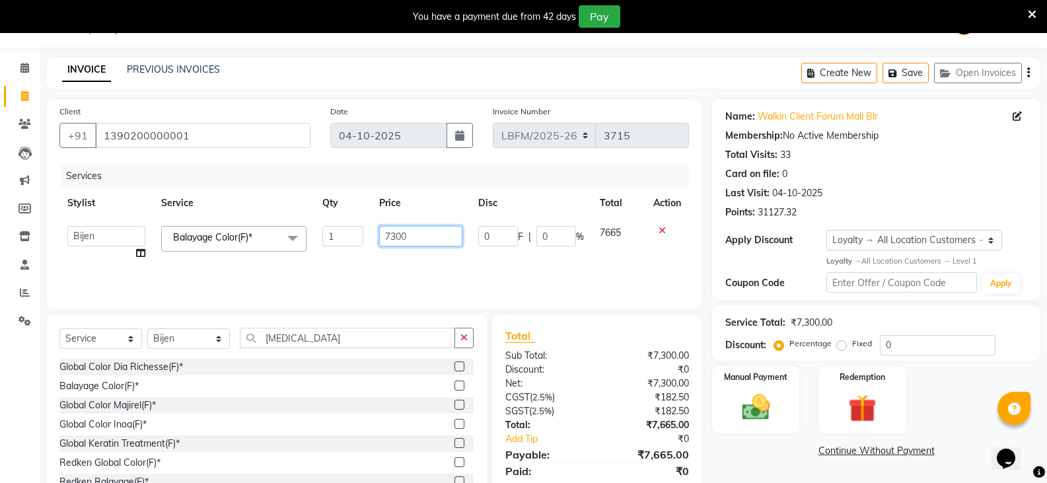
click at [396, 237] on input "7300" at bounding box center [420, 236] width 83 height 20
type input "7200"
click at [412, 271] on div "Services Stylist Service Qty Price Disc Total Action Ananya_Nails [PERSON_NAME]…" at bounding box center [373, 230] width 629 height 132
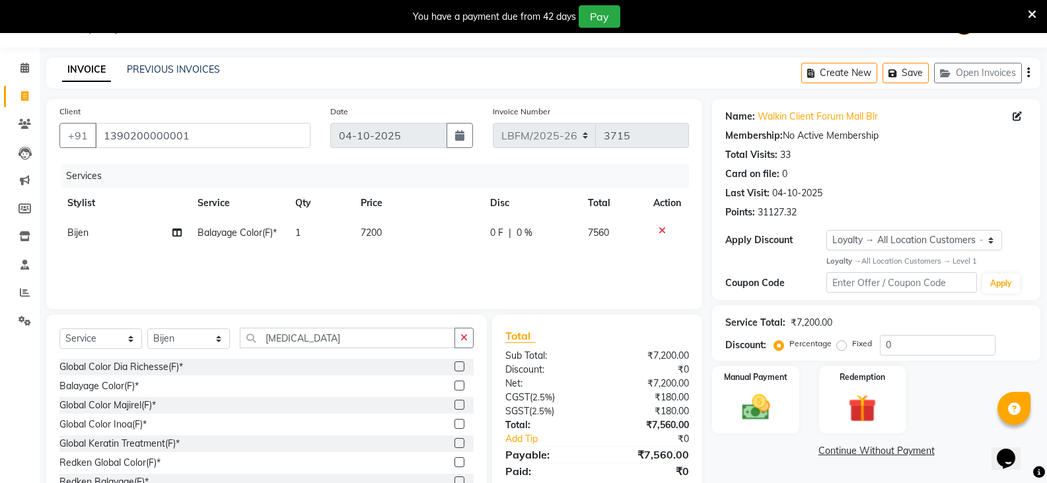
click at [397, 227] on td "7200" at bounding box center [418, 233] width 130 height 30
select select "90392"
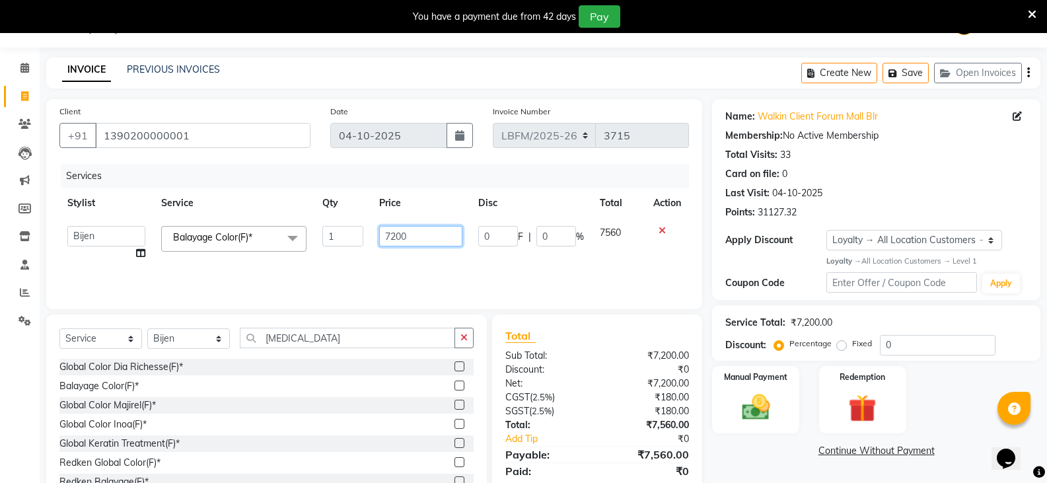
click at [424, 232] on input "7200" at bounding box center [420, 236] width 83 height 20
type input "724"
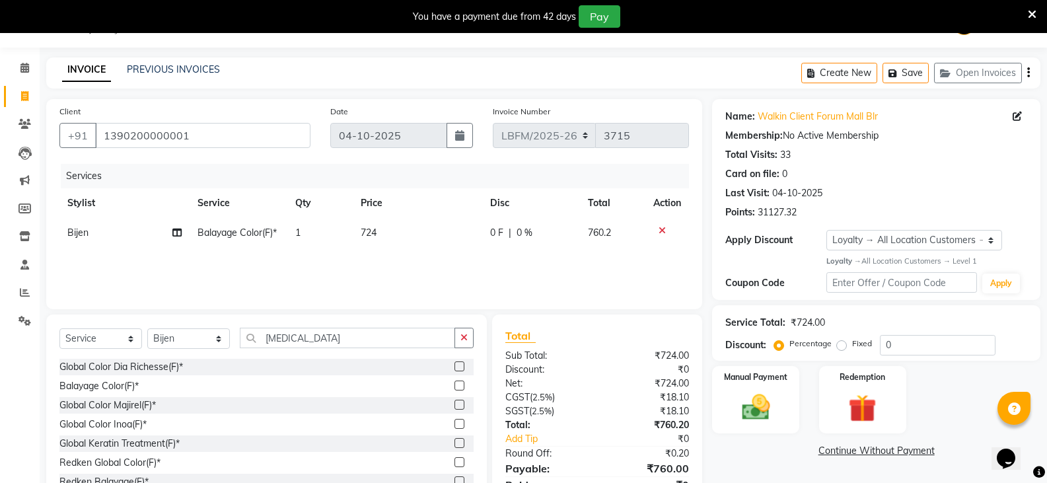
click at [421, 265] on div "Services Stylist Service Qty Price Disc Total Action Bijen Balayage Color(F)* 1…" at bounding box center [373, 230] width 629 height 132
click at [394, 232] on td "724" at bounding box center [418, 233] width 130 height 30
select select "90392"
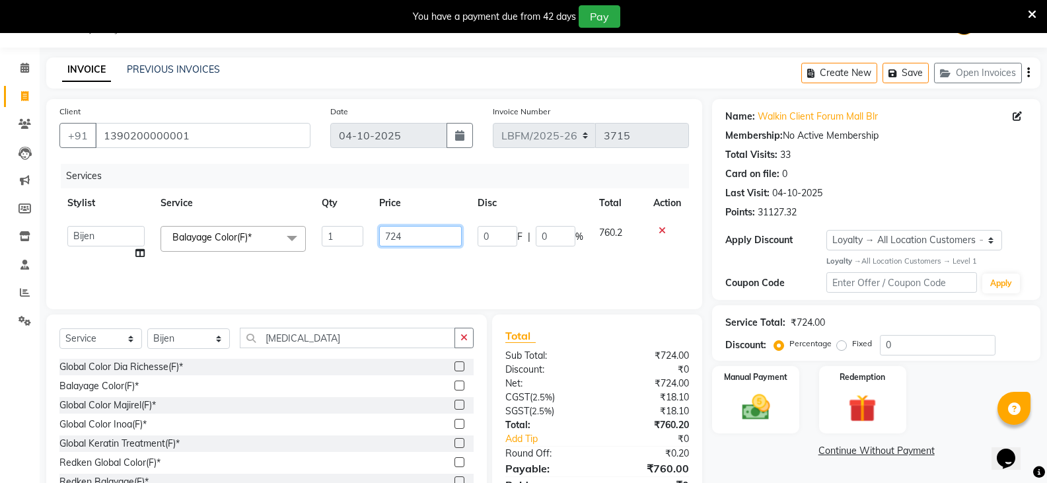
click at [402, 232] on input "724" at bounding box center [420, 236] width 83 height 20
type input "7240"
click at [413, 251] on div "Services Stylist Service Qty Price Disc Total Action Ananya_Nails [PERSON_NAME]…" at bounding box center [373, 230] width 629 height 132
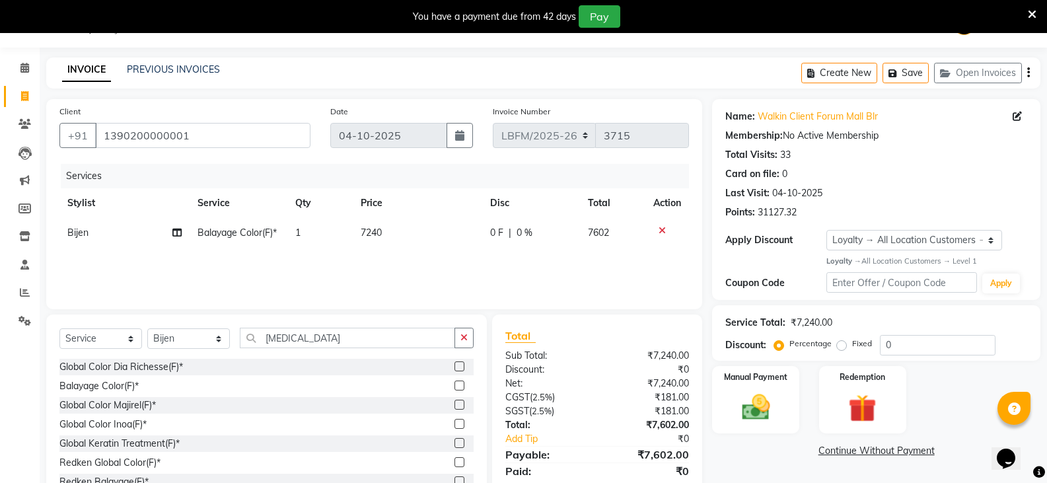
click at [421, 233] on td "7240" at bounding box center [418, 233] width 130 height 30
select select "90392"
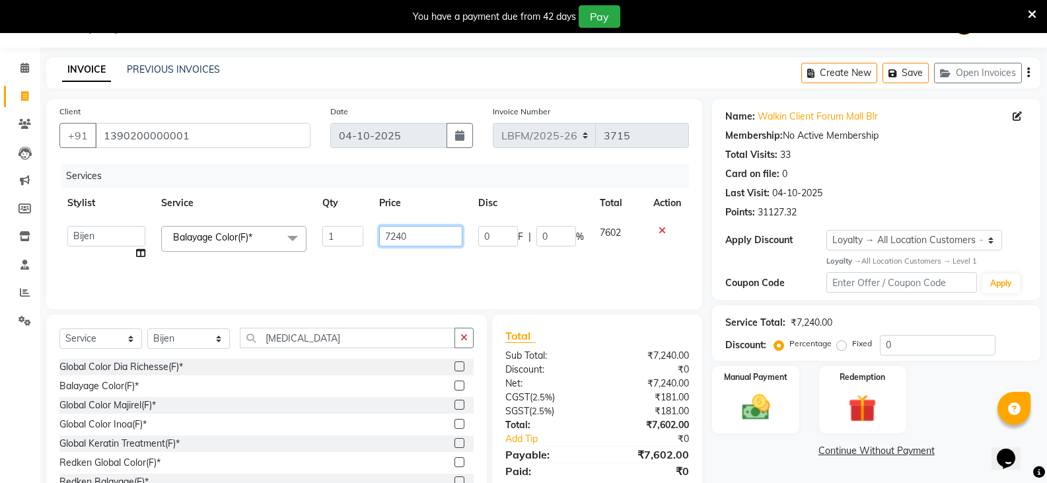
click at [394, 240] on input "7240" at bounding box center [420, 236] width 83 height 20
type input "7140"
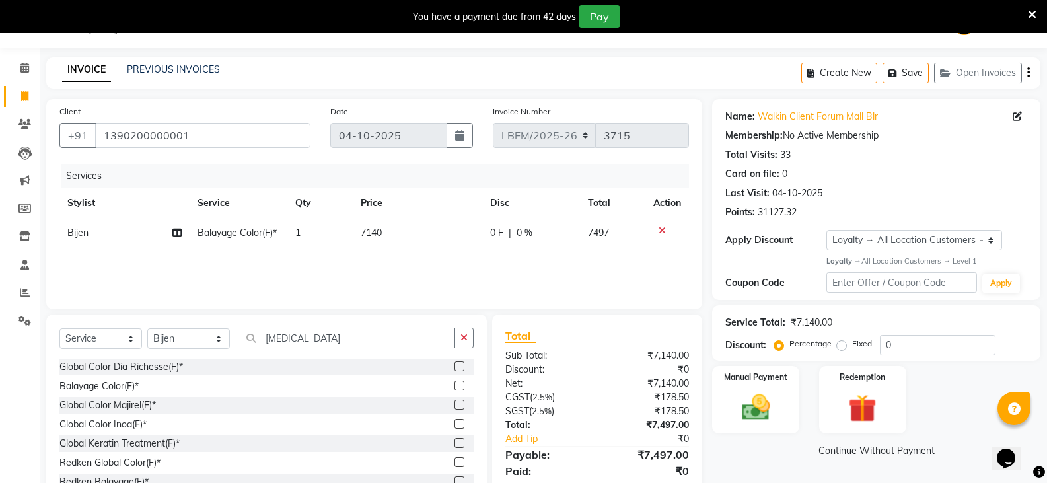
click at [407, 259] on div "Services Stylist Service Qty Price Disc Total Action Bijen Balayage Color(F)* 1…" at bounding box center [373, 230] width 629 height 132
click at [414, 235] on td "7140" at bounding box center [418, 233] width 130 height 30
select select "90392"
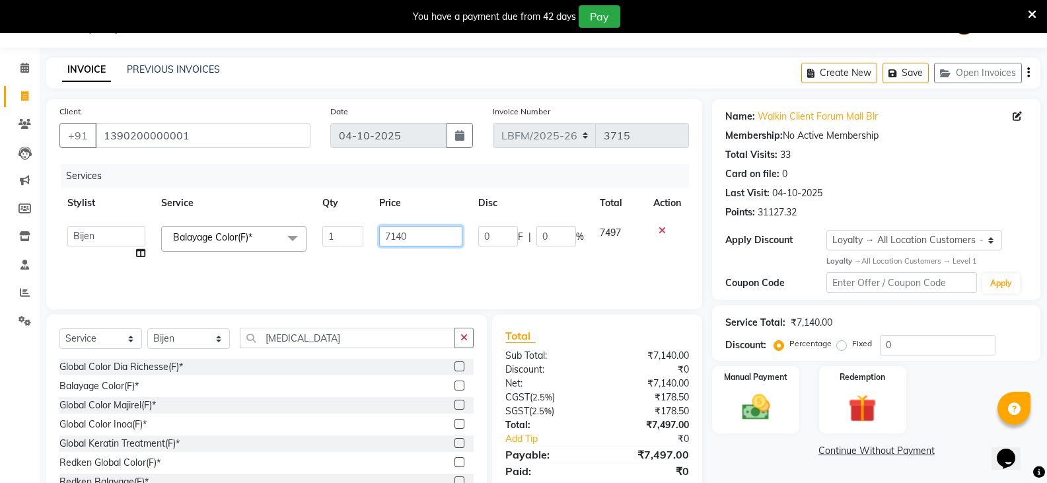
click at [424, 237] on input "7140" at bounding box center [420, 236] width 83 height 20
type input "7145"
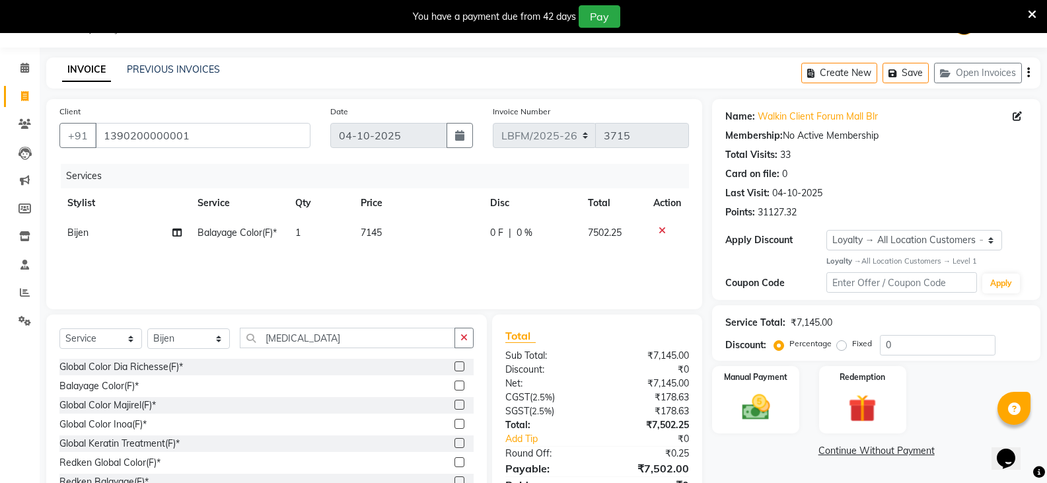
click at [421, 250] on div "Services Stylist Service Qty Price Disc Total Action Bijen Balayage Color(F)* 1…" at bounding box center [373, 230] width 629 height 132
click at [419, 265] on div "Services Stylist Service Qty Price Disc Total Action Bijen Balayage Color(F)* 1…" at bounding box center [373, 230] width 629 height 132
click at [405, 228] on td "7145" at bounding box center [417, 233] width 129 height 30
select select "90392"
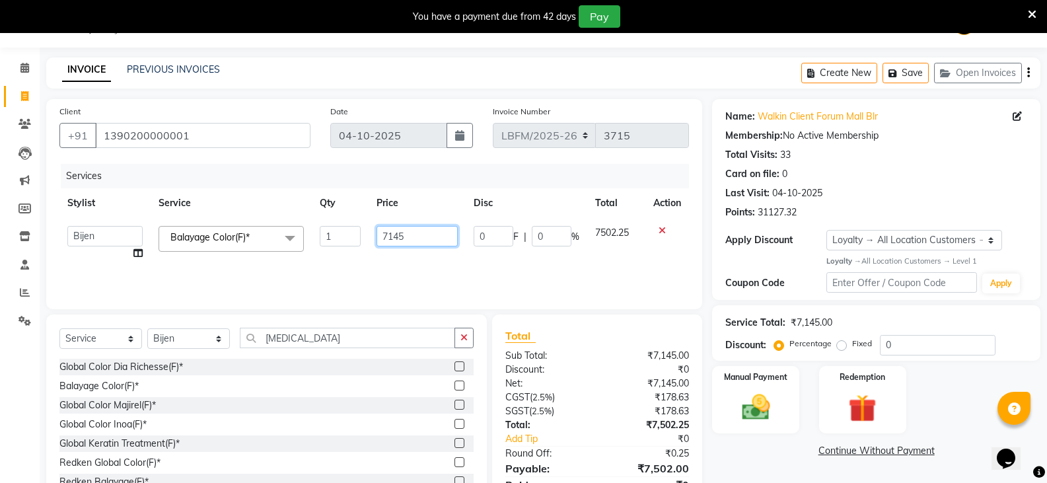
click at [411, 237] on input "7145" at bounding box center [416, 236] width 81 height 20
type input "7144"
click at [423, 273] on div "Services Stylist Service Qty Price Disc Total Action Ananya_Nails [PERSON_NAME]…" at bounding box center [373, 230] width 629 height 132
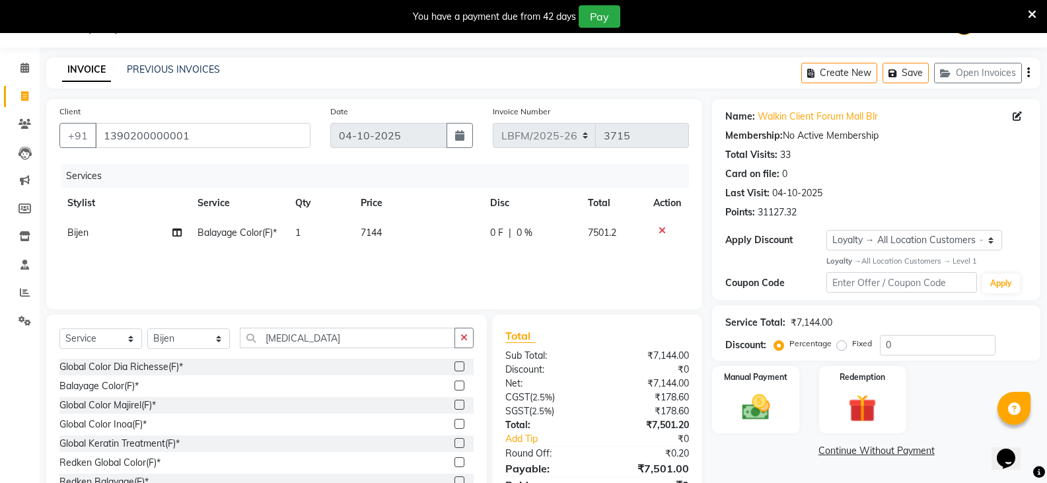
click at [421, 238] on td "7144" at bounding box center [418, 233] width 130 height 30
select select "90392"
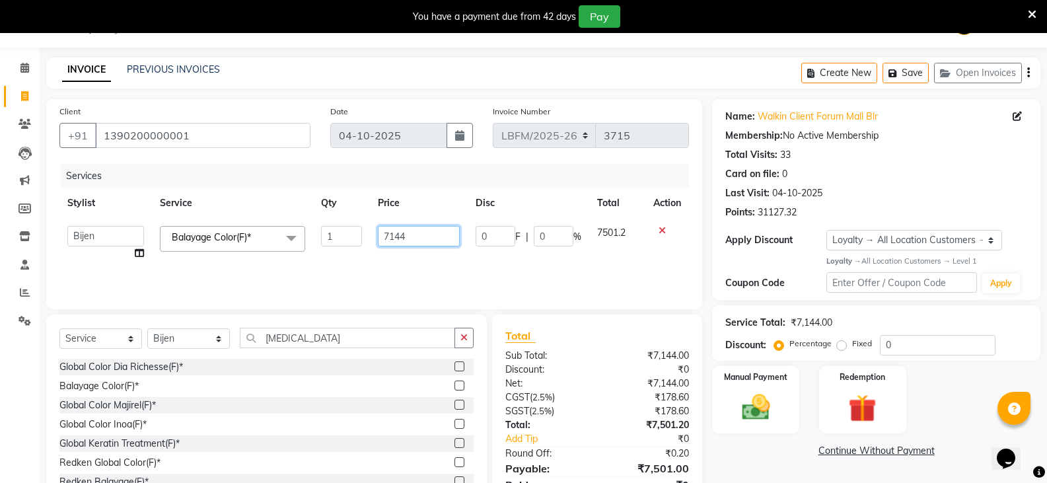
click at [425, 234] on input "7144" at bounding box center [419, 236] width 82 height 20
type input "7143"
click at [430, 267] on div "Services Stylist Service Qty Price Disc Total Action Ananya_Nails [PERSON_NAME]…" at bounding box center [373, 230] width 629 height 132
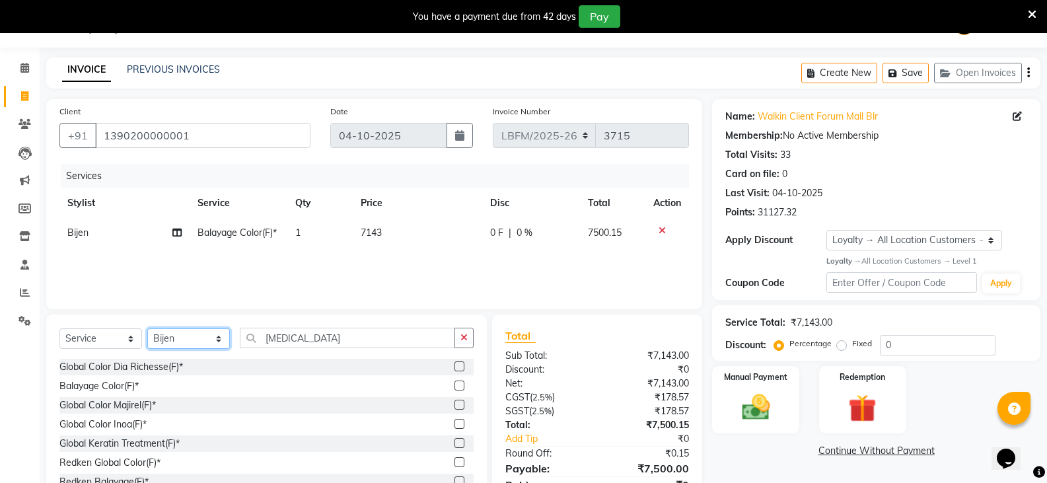
click at [203, 346] on select "Select Stylist Ananya_Nails [PERSON_NAME] Bijen Bishop_Mgr Counter Sales Manage…" at bounding box center [188, 338] width 83 height 20
select select "90388"
click at [147, 328] on select "Select Stylist Ananya_Nails [PERSON_NAME] Bijen Bishop_Mgr Counter Sales Manage…" at bounding box center [188, 338] width 83 height 20
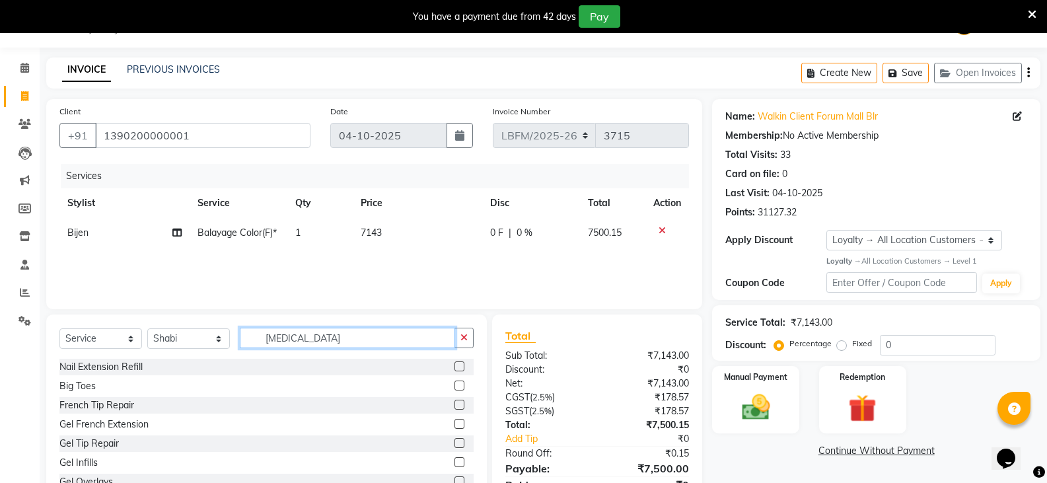
click at [283, 339] on input "[MEDICAL_DATA]" at bounding box center [347, 338] width 215 height 20
type input "b"
type input "cut"
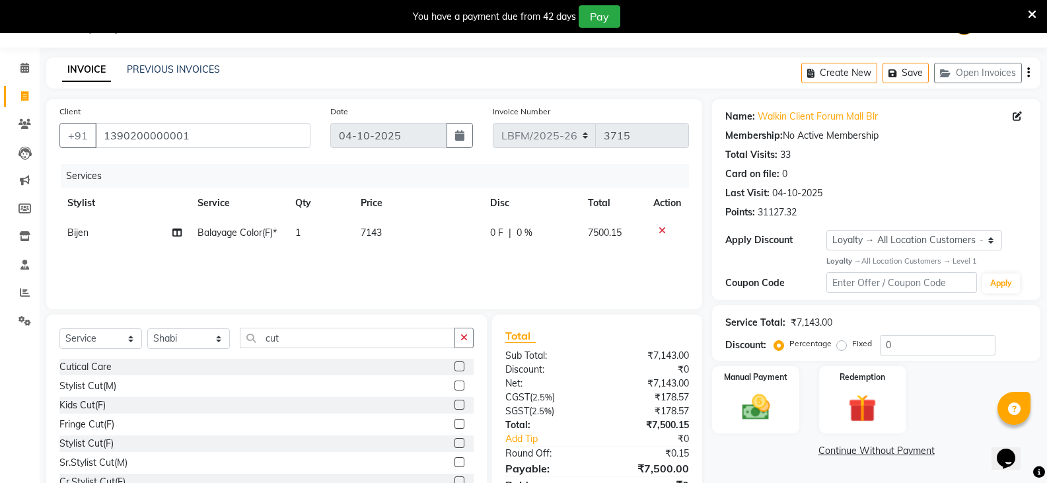
click at [454, 387] on label at bounding box center [459, 385] width 10 height 10
click at [454, 387] on input "checkbox" at bounding box center [458, 386] width 9 height 9
checkbox input "false"
click at [363, 263] on span "700" at bounding box center [369, 262] width 16 height 12
select select "90388"
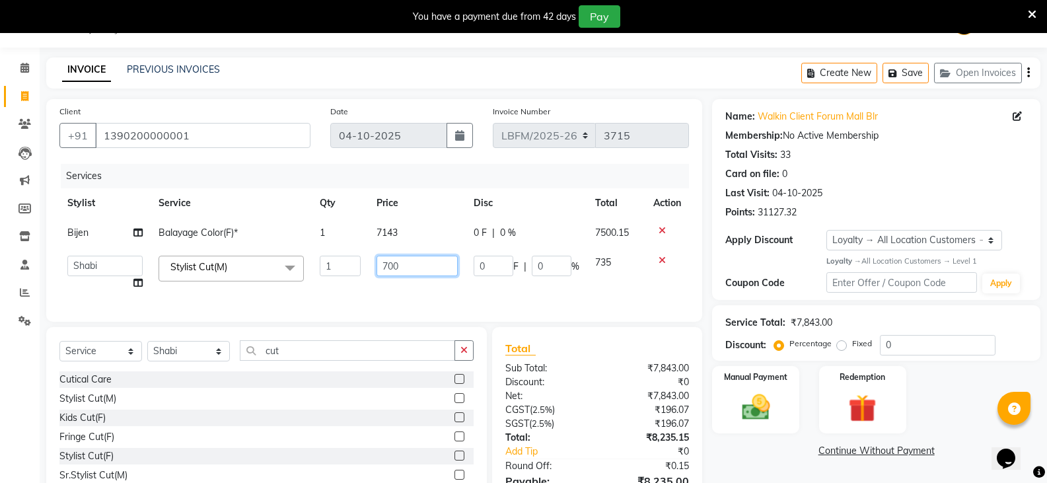
click at [386, 266] on input "700" at bounding box center [416, 266] width 81 height 20
type input "900"
click at [390, 302] on div "Client [PHONE_NUMBER] Date [DATE] Invoice Number LBFM/[PHONE_NUMBER] Services S…" at bounding box center [374, 210] width 656 height 223
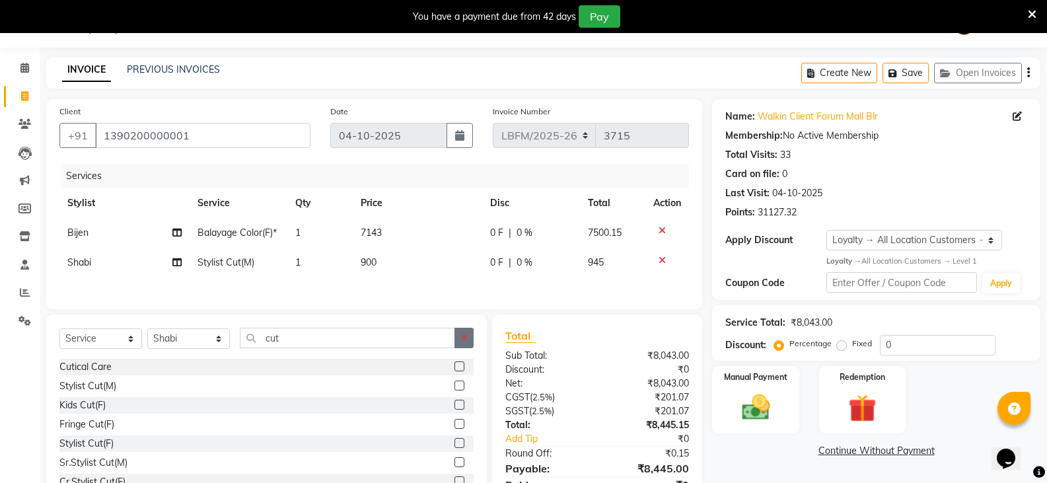
click at [464, 339] on icon "button" at bounding box center [463, 337] width 7 height 9
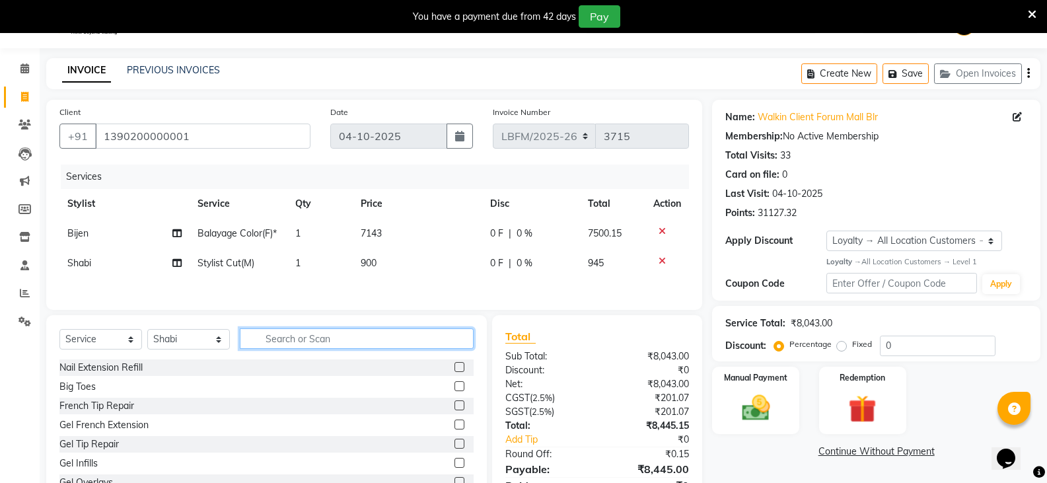
scroll to position [0, 0]
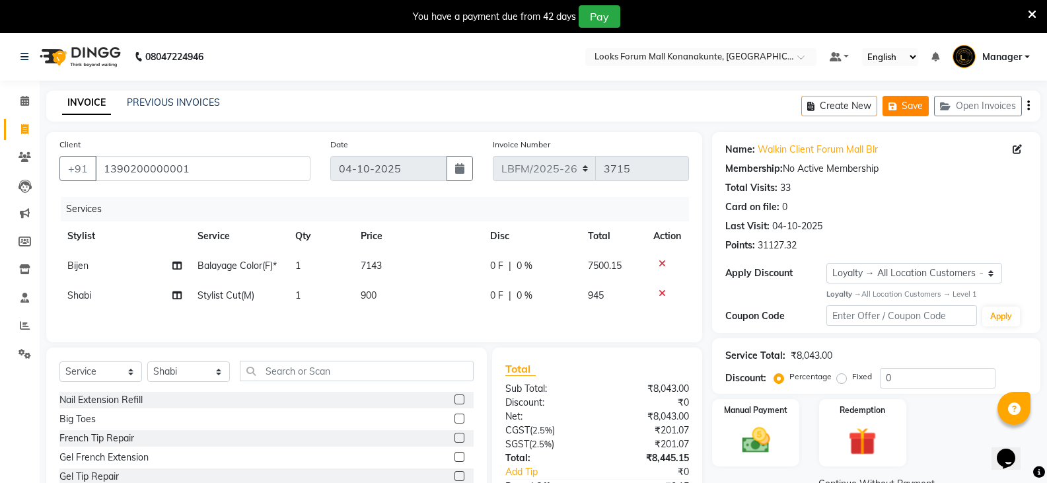
click at [916, 102] on button "Save" at bounding box center [905, 106] width 46 height 20
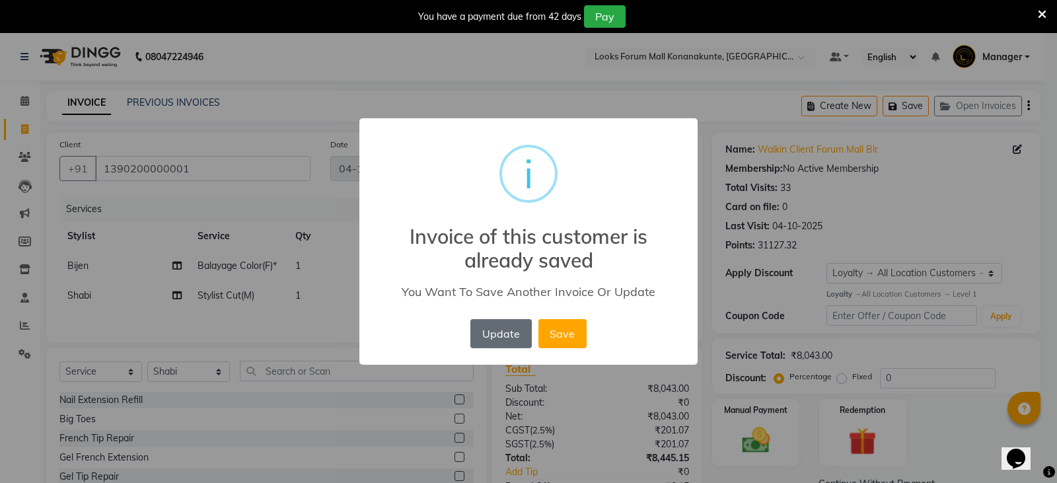
click at [493, 335] on button "Update" at bounding box center [500, 333] width 61 height 29
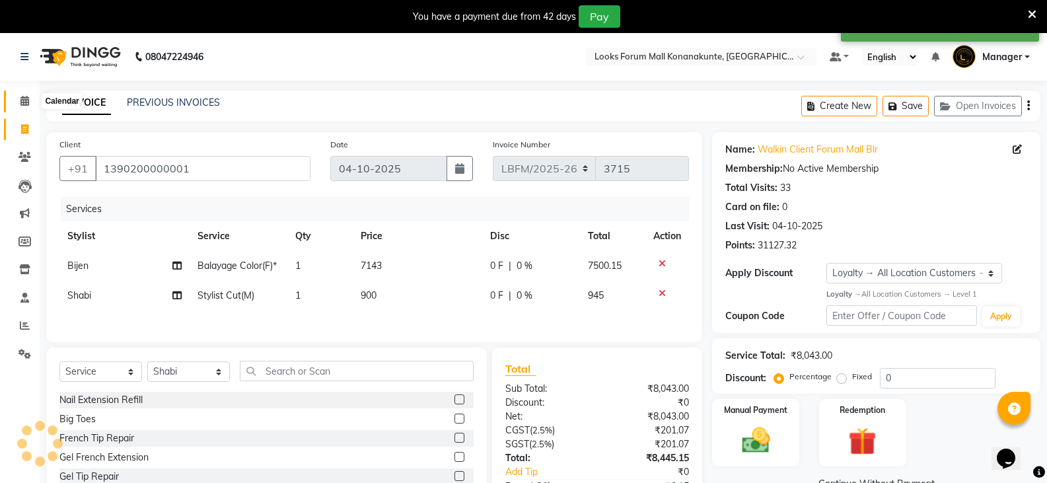
click at [28, 100] on icon at bounding box center [24, 101] width 9 height 10
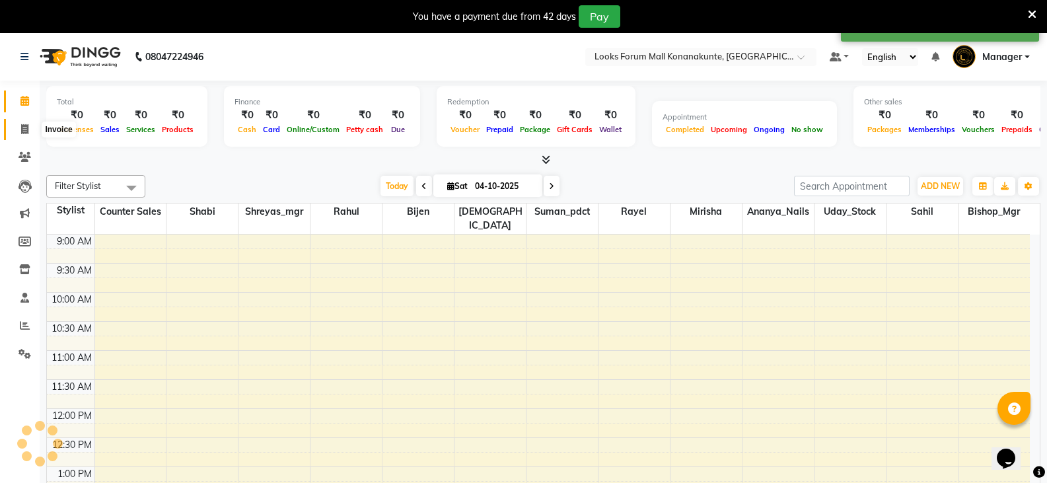
click at [26, 125] on icon at bounding box center [24, 129] width 7 height 10
select select "service"
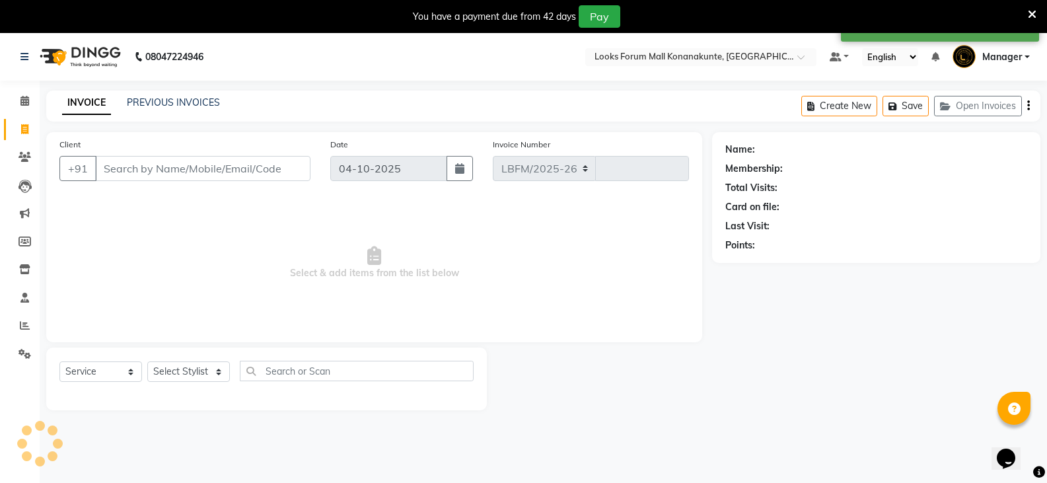
select select "8945"
type input "3715"
click at [184, 166] on input "Client" at bounding box center [202, 168] width 215 height 25
click at [15, 97] on span at bounding box center [24, 101] width 23 height 15
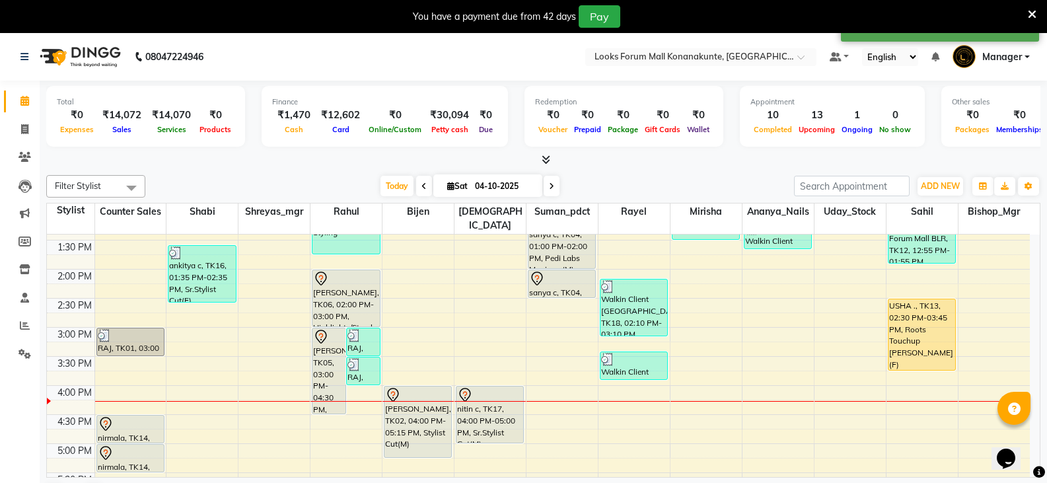
scroll to position [264, 0]
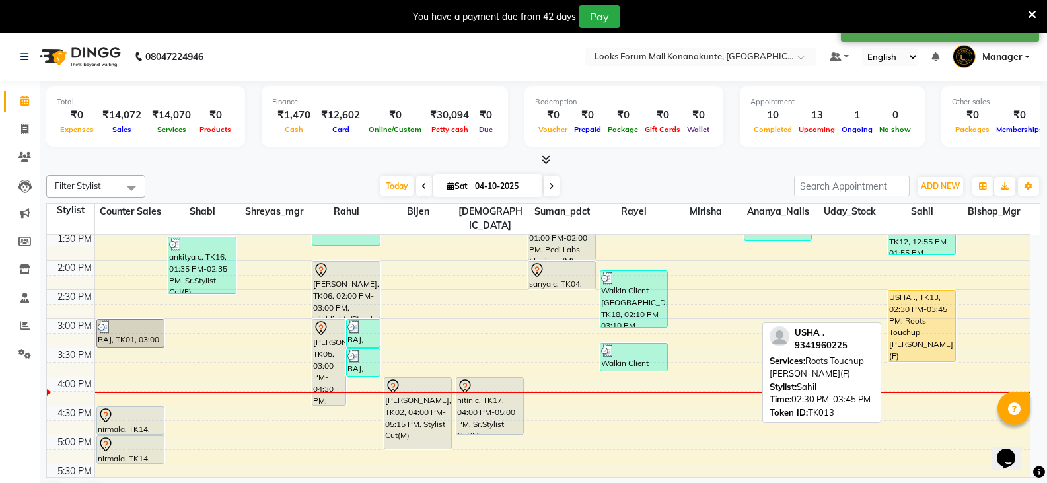
click at [925, 319] on div "USHA ., TK13, 02:30 PM-03:45 PM, Roots Touchup [PERSON_NAME](F)" at bounding box center [921, 326] width 67 height 71
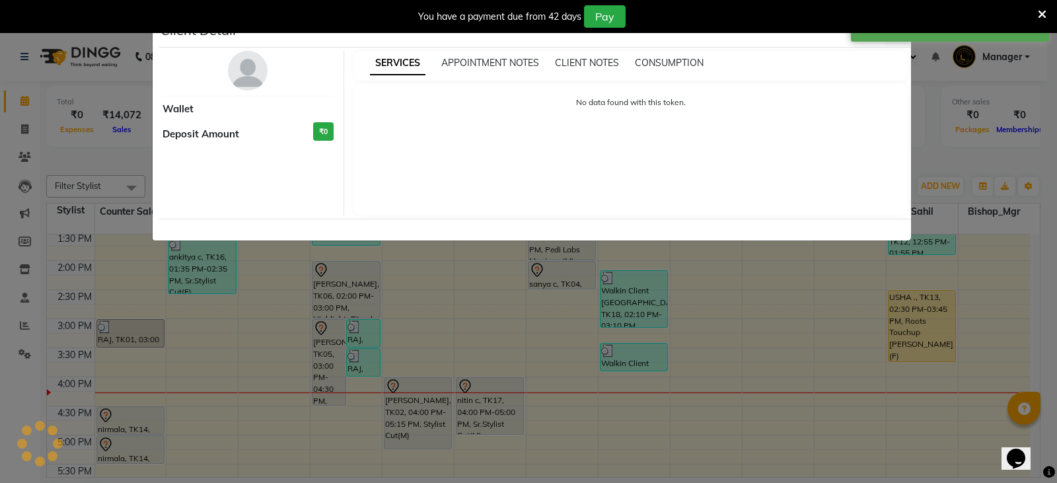
select select "1"
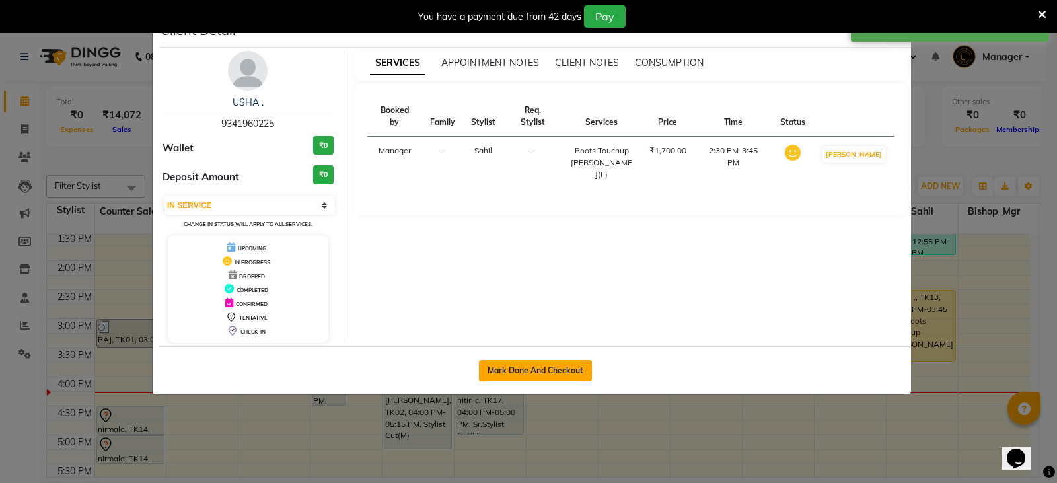
click at [514, 373] on button "Mark Done And Checkout" at bounding box center [535, 370] width 113 height 21
select select "service"
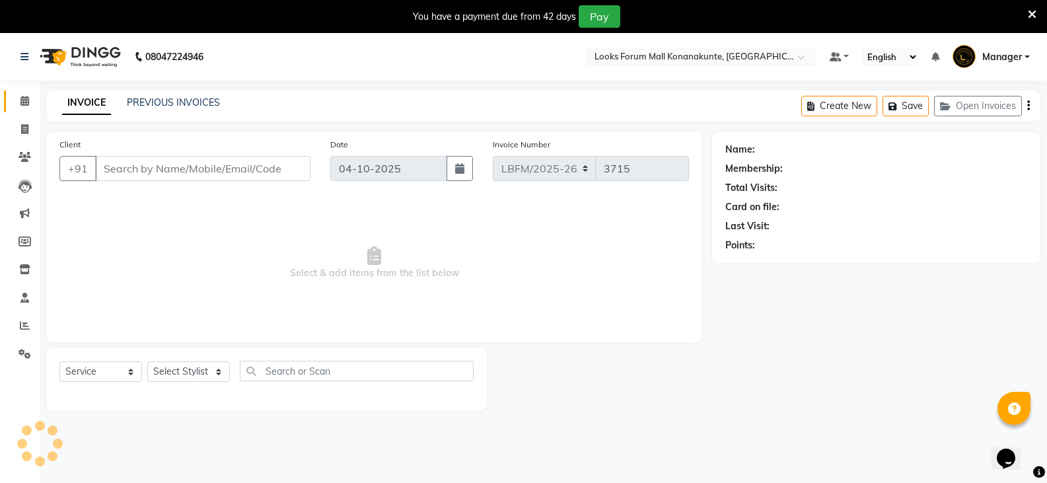
type input "9341960225"
select select "90400"
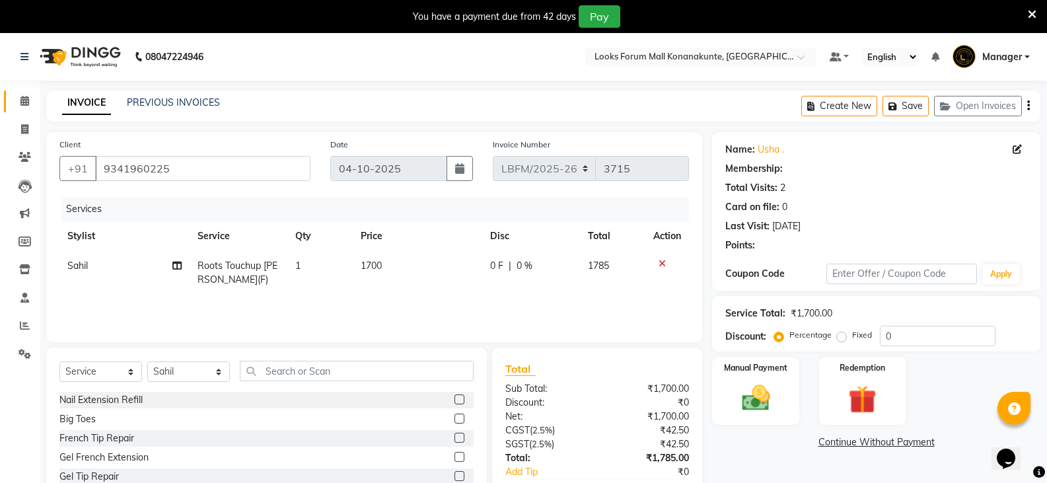
select select "1: Object"
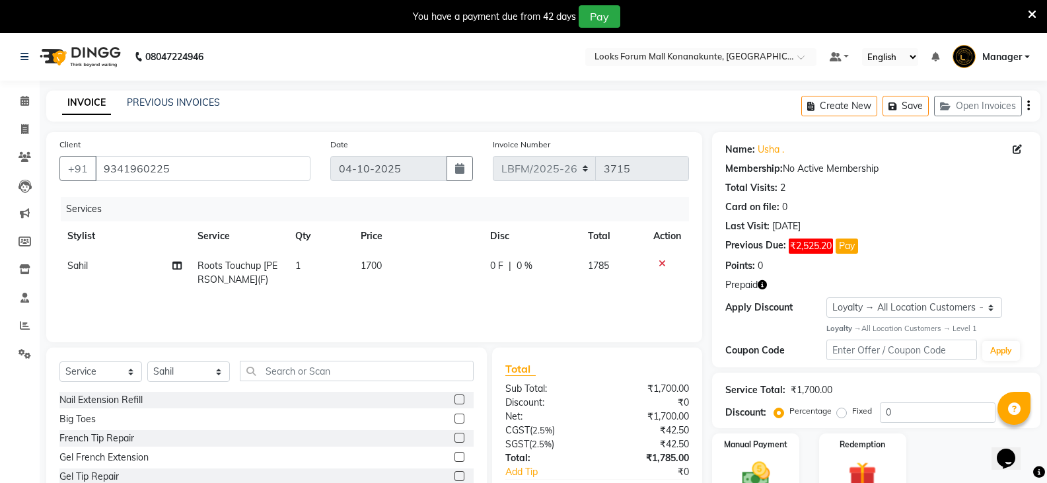
click at [372, 268] on span "1700" at bounding box center [371, 266] width 21 height 12
select select "90400"
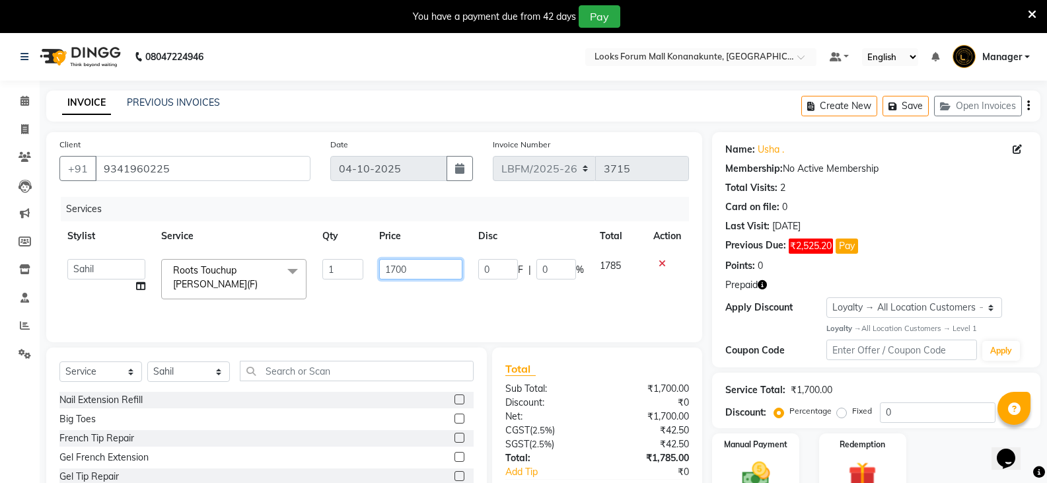
click at [394, 270] on input "1700" at bounding box center [420, 269] width 83 height 20
type input "1800"
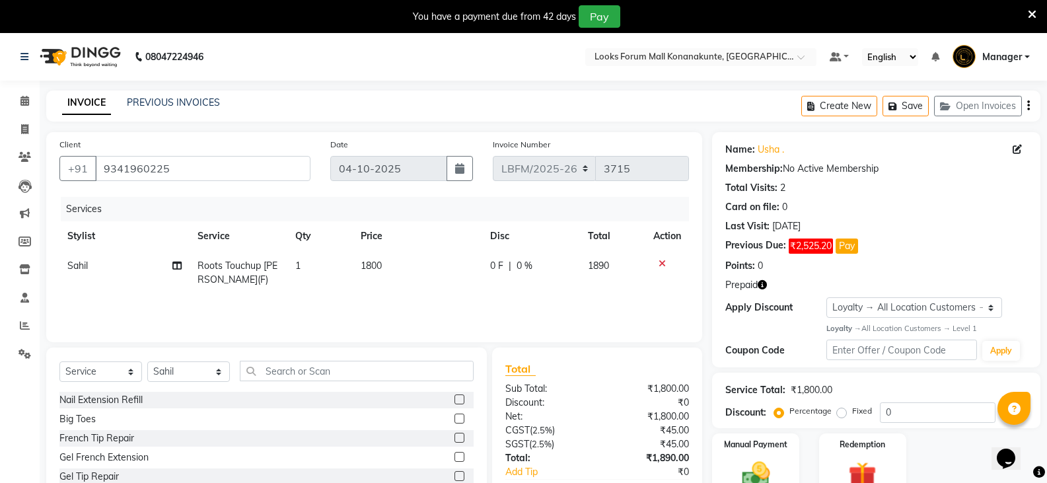
click at [411, 318] on div "Services Stylist Service Qty Price Disc Total Action [PERSON_NAME] Roots Touchu…" at bounding box center [373, 263] width 629 height 132
click at [401, 374] on input "text" at bounding box center [357, 371] width 234 height 20
type input "eye"
click at [454, 479] on label at bounding box center [459, 476] width 10 height 10
click at [454, 479] on input "checkbox" at bounding box center [458, 476] width 9 height 9
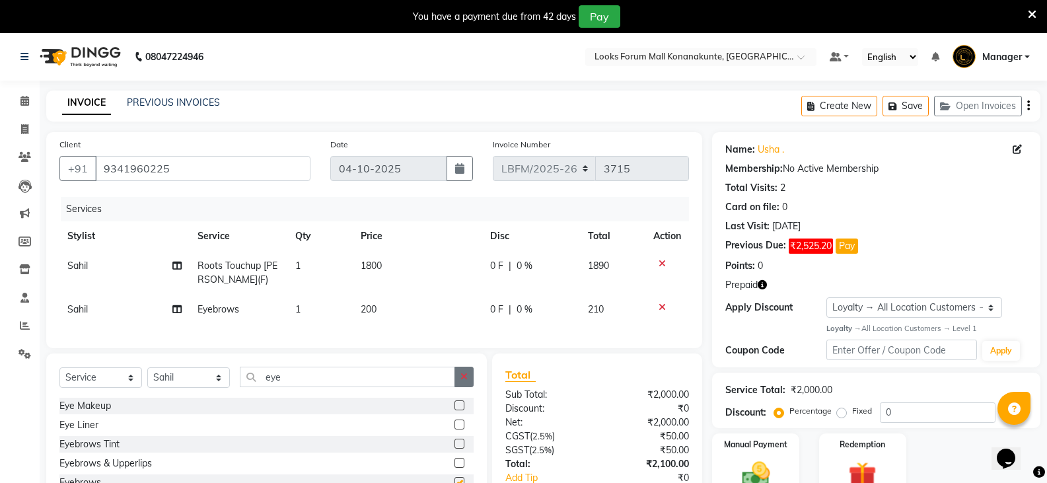
checkbox input "false"
click at [456, 384] on button "button" at bounding box center [463, 377] width 19 height 20
click at [363, 304] on span "200" at bounding box center [369, 309] width 16 height 12
select select "90400"
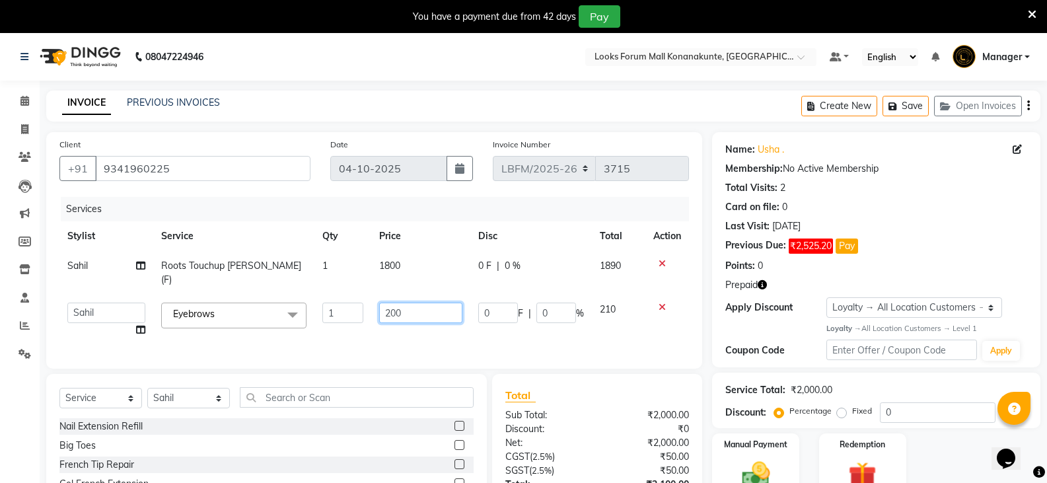
click at [391, 305] on input "200" at bounding box center [420, 312] width 83 height 20
type input "100"
click at [409, 333] on div "Services Stylist Service Qty Price Disc Total Action [PERSON_NAME] Roots Touchu…" at bounding box center [373, 276] width 629 height 158
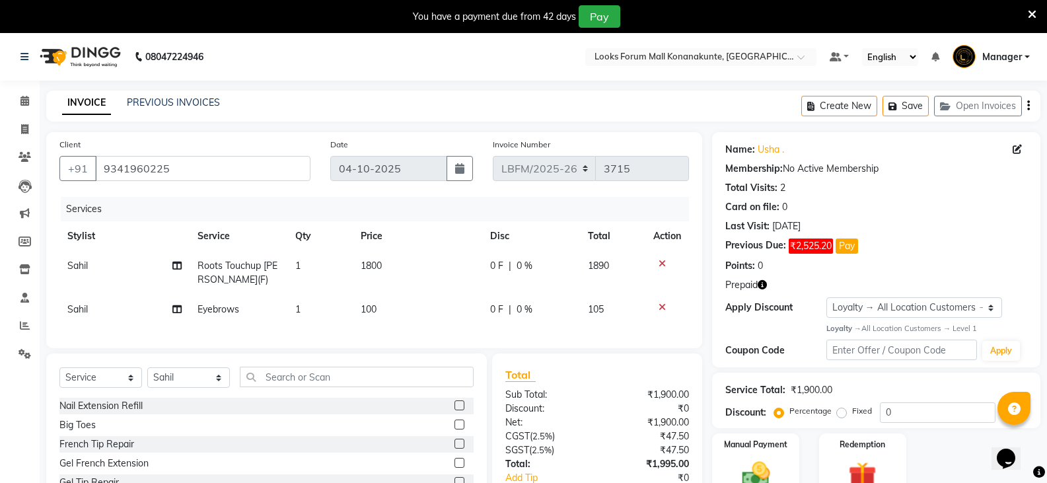
click at [429, 397] on div "Select Service Product Membership Package Voucher Prepaid Gift Card Select Styl…" at bounding box center [266, 382] width 414 height 31
click at [429, 378] on input "text" at bounding box center [357, 377] width 234 height 20
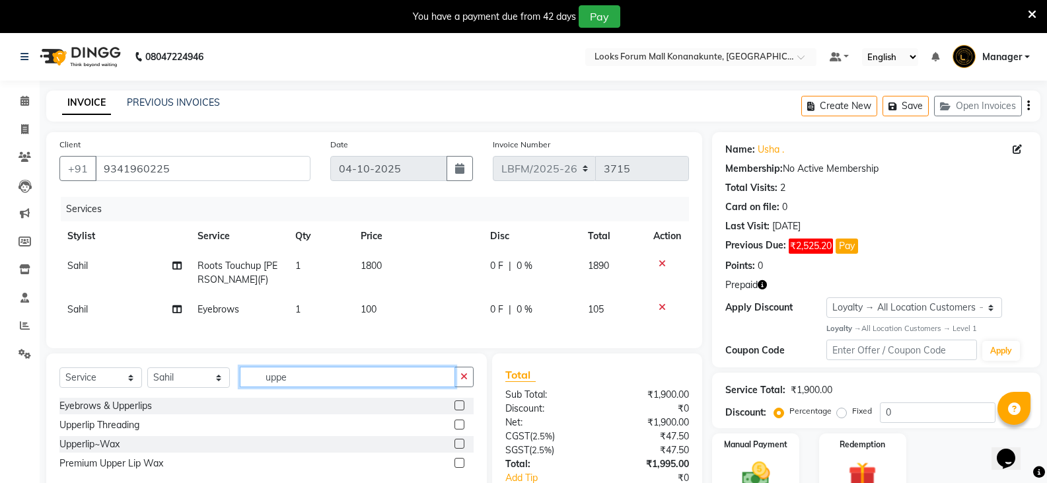
type input "uppe"
click at [460, 429] on label at bounding box center [459, 424] width 10 height 10
click at [460, 429] on input "checkbox" at bounding box center [458, 425] width 9 height 9
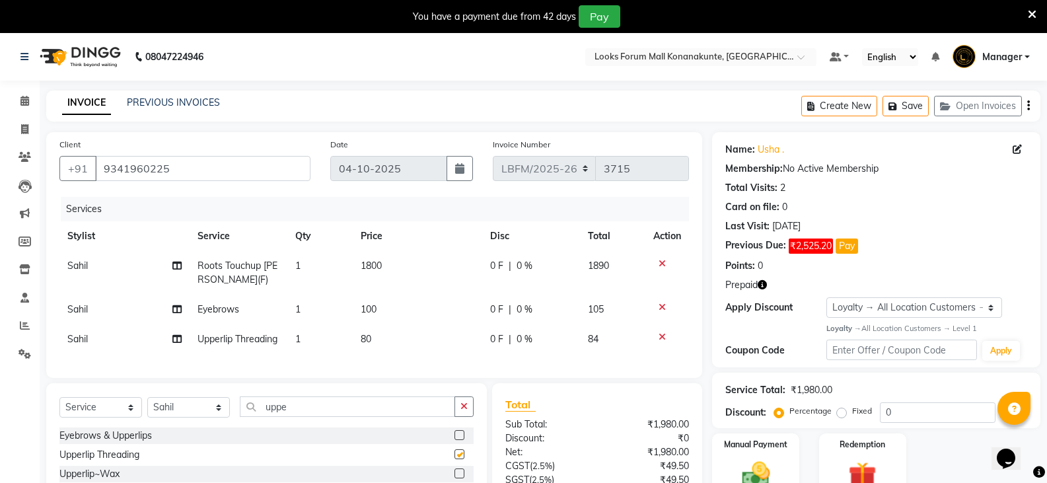
checkbox input "false"
click at [366, 343] on span "80" at bounding box center [366, 339] width 11 height 12
select select "90400"
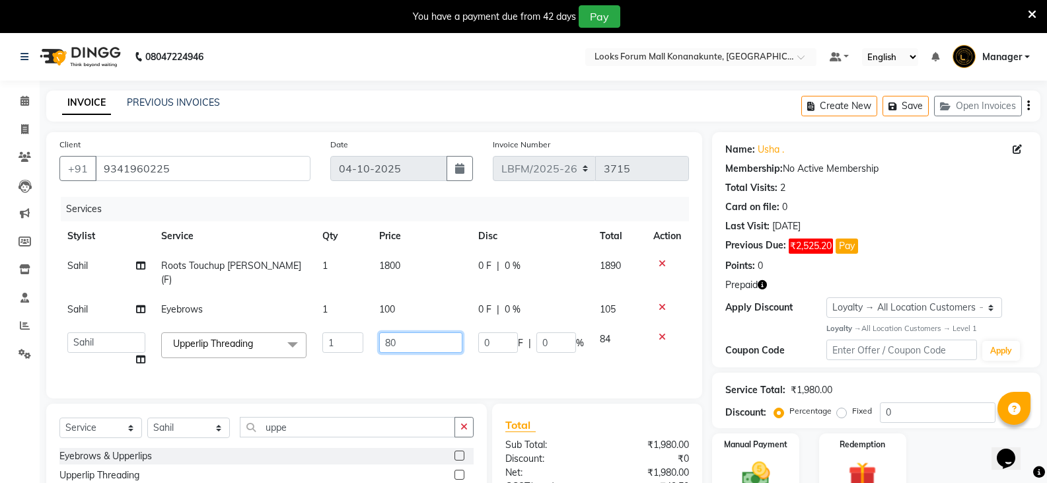
click at [388, 332] on input "80" at bounding box center [420, 342] width 83 height 20
type input "70"
click at [408, 358] on td "70" at bounding box center [420, 349] width 98 height 50
select select "90400"
click at [333, 332] on input "1" at bounding box center [342, 342] width 41 height 20
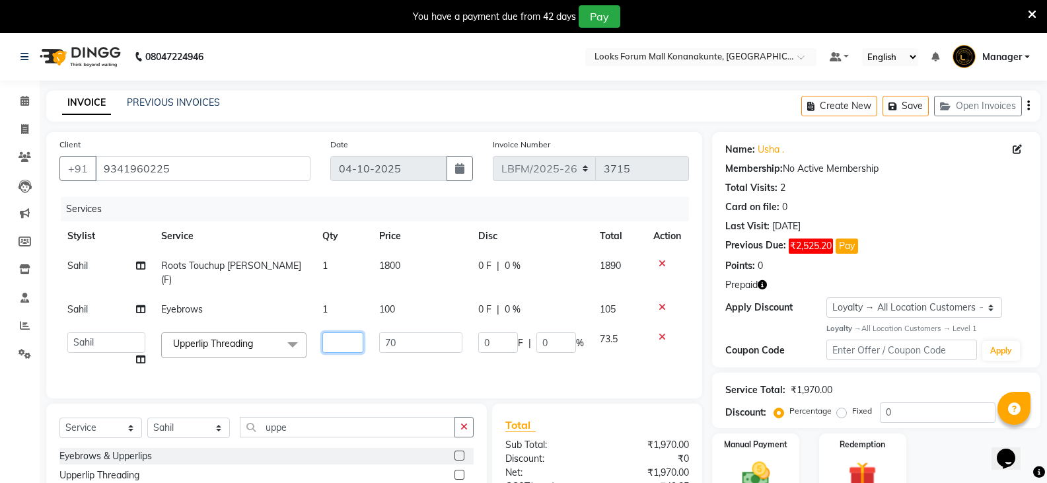
type input "2"
click at [334, 357] on td "2" at bounding box center [342, 349] width 57 height 50
select select "90400"
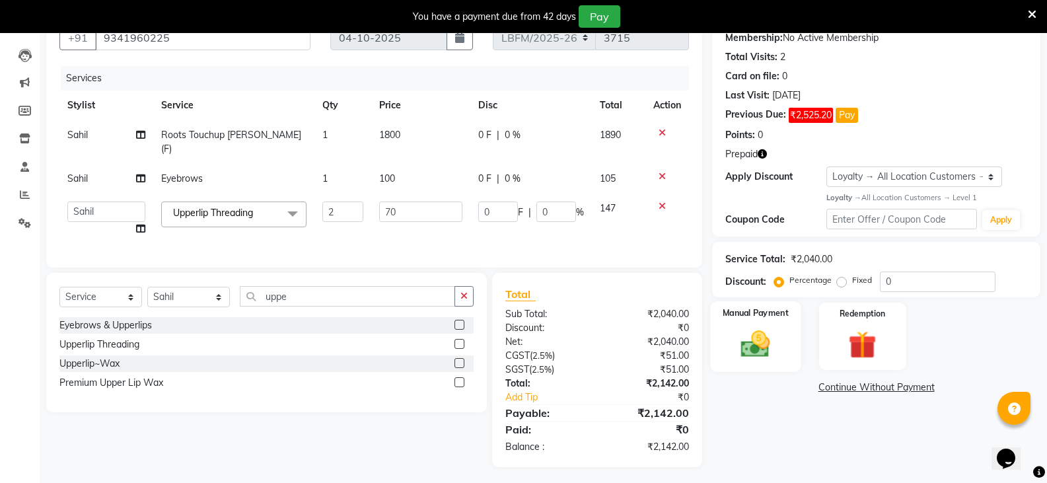
click at [774, 352] on img at bounding box center [755, 344] width 47 height 34
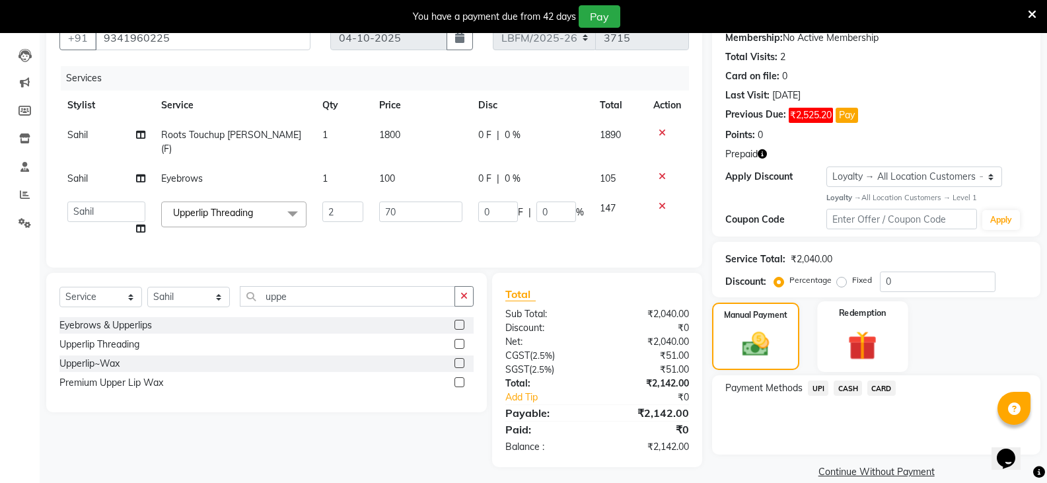
click at [850, 343] on img at bounding box center [862, 345] width 47 height 36
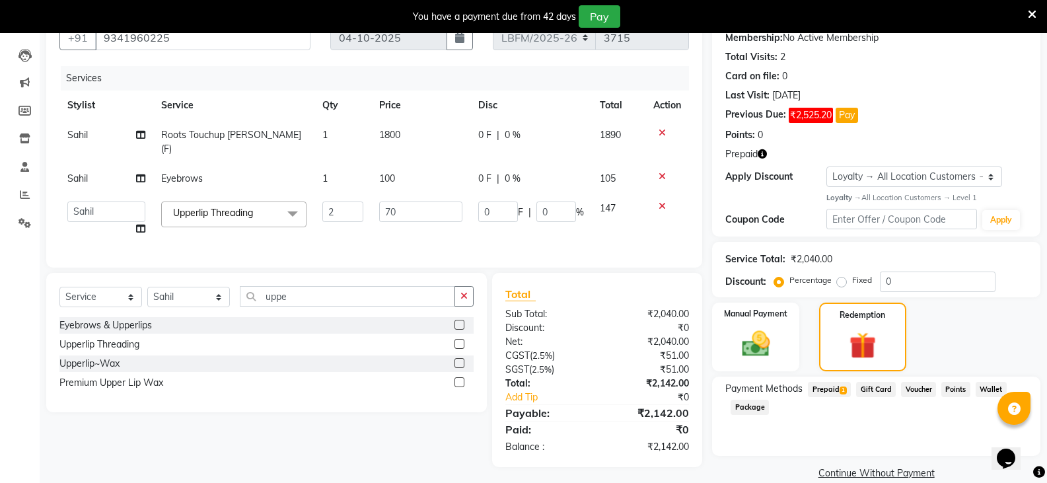
click at [827, 386] on span "Prepaid 1" at bounding box center [829, 389] width 43 height 15
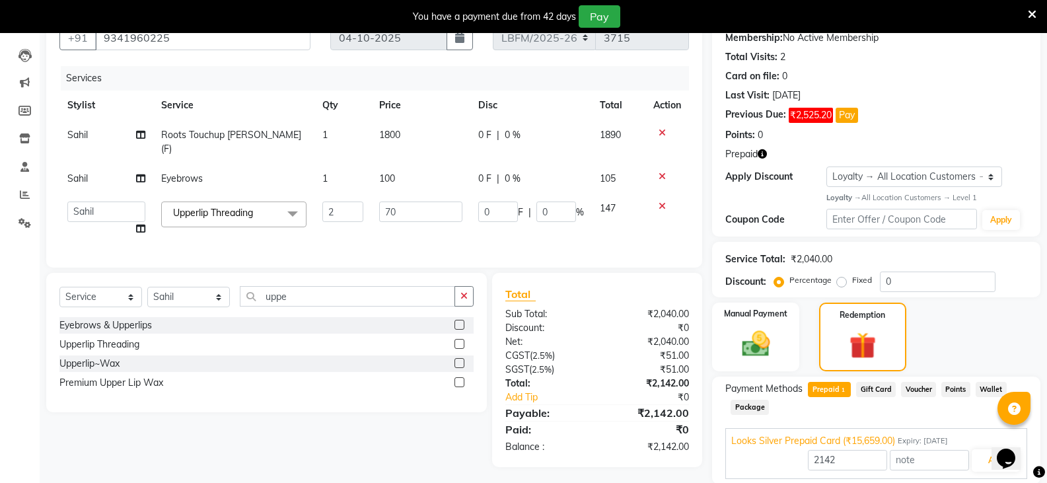
scroll to position [179, 0]
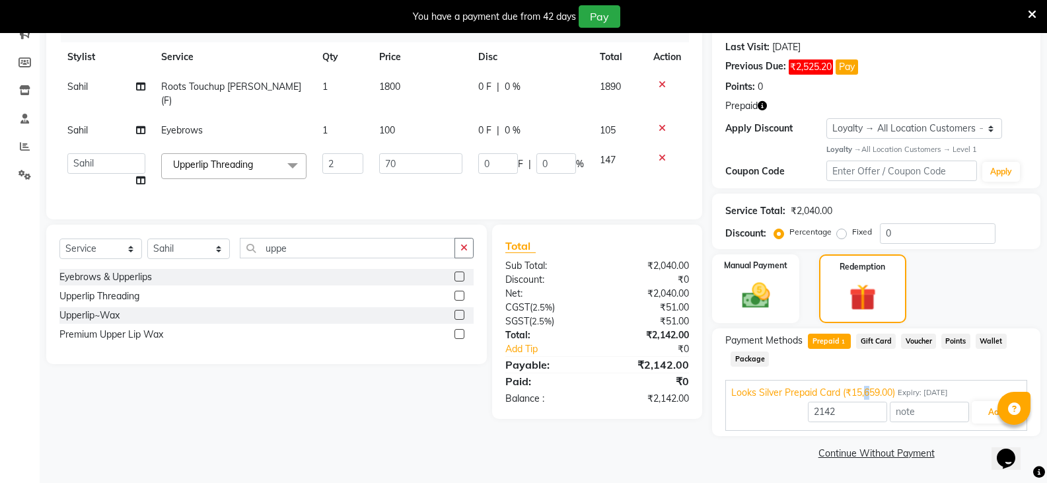
click at [867, 393] on span "Looks Silver Prepaid Card (₹15,659.00)" at bounding box center [813, 393] width 164 height 14
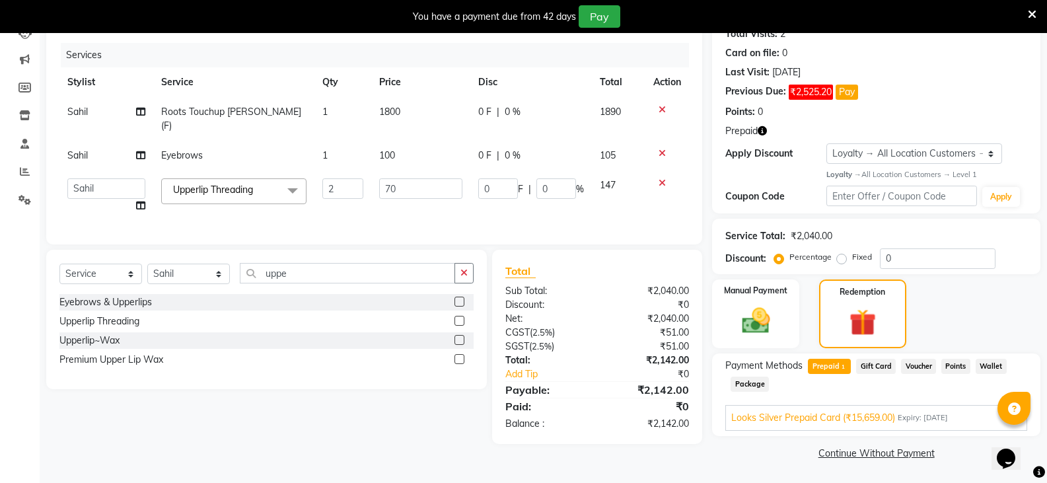
click at [923, 417] on span "Expiry: [DATE]" at bounding box center [922, 417] width 50 height 11
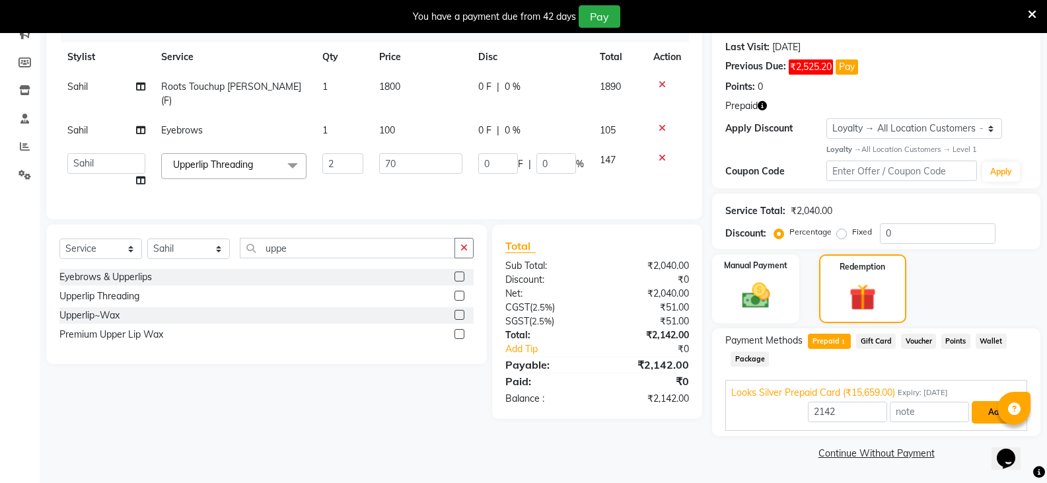
click at [989, 411] on button "Add" at bounding box center [995, 412] width 48 height 22
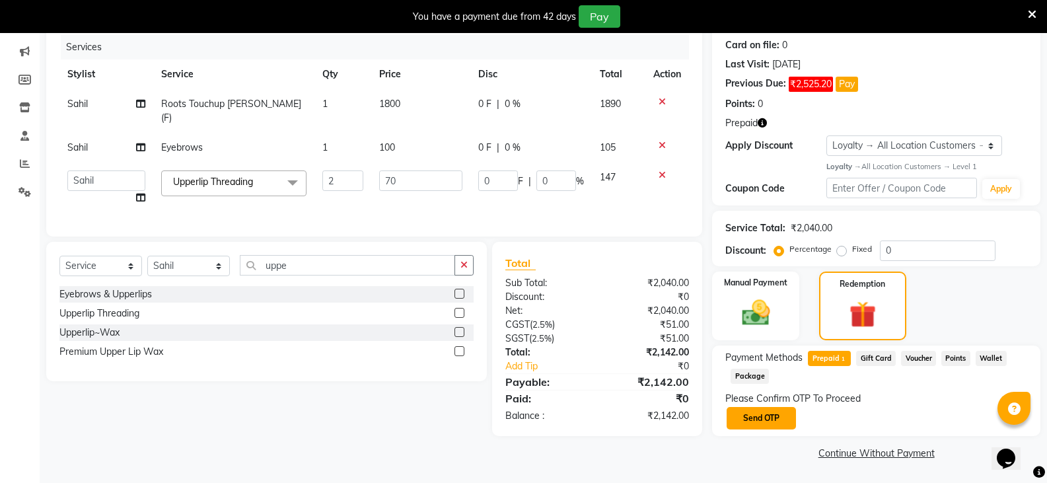
click at [757, 416] on button "Send OTP" at bounding box center [760, 418] width 69 height 22
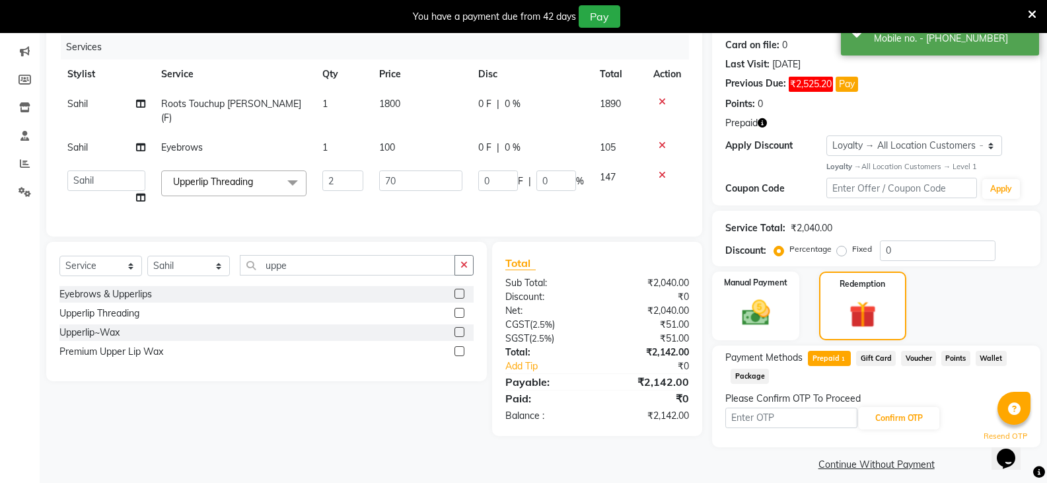
scroll to position [173, 0]
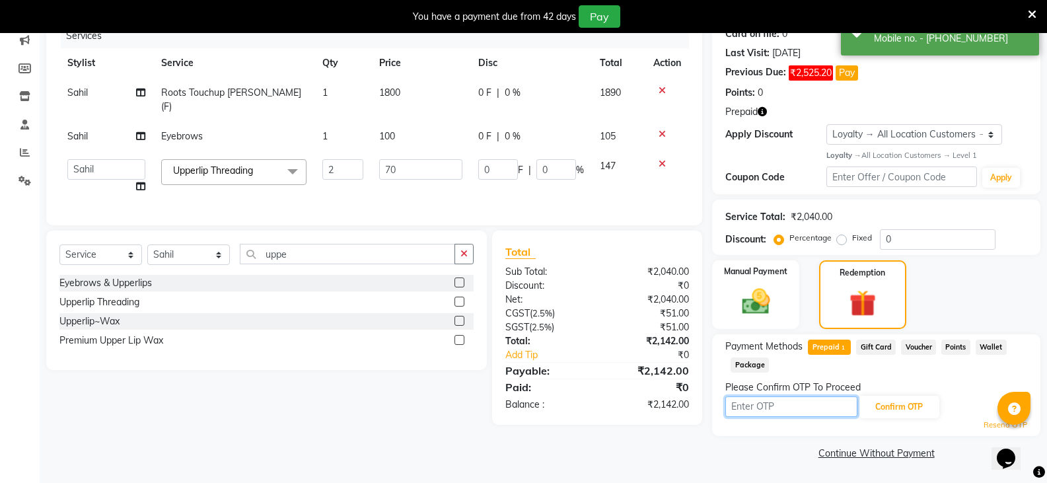
click at [790, 404] on input "text" at bounding box center [791, 406] width 132 height 20
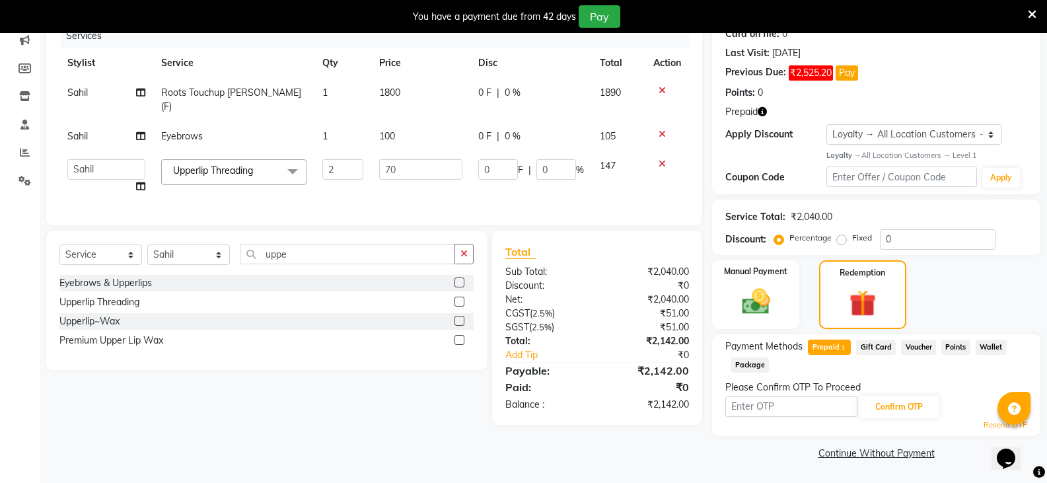
click at [987, 423] on link "Resend OTP" at bounding box center [1005, 424] width 44 height 11
click at [983, 425] on div "Resend OTP" at bounding box center [876, 424] width 302 height 11
click at [988, 422] on link "Resend OTP" at bounding box center [1005, 424] width 44 height 11
click at [874, 345] on span "Gift Card" at bounding box center [876, 346] width 40 height 15
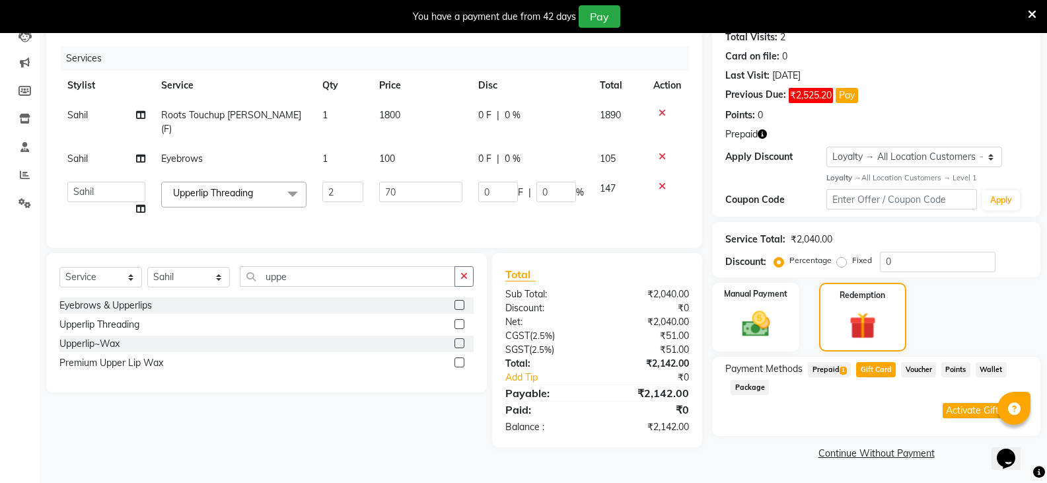
click at [840, 372] on span "1" at bounding box center [842, 371] width 7 height 8
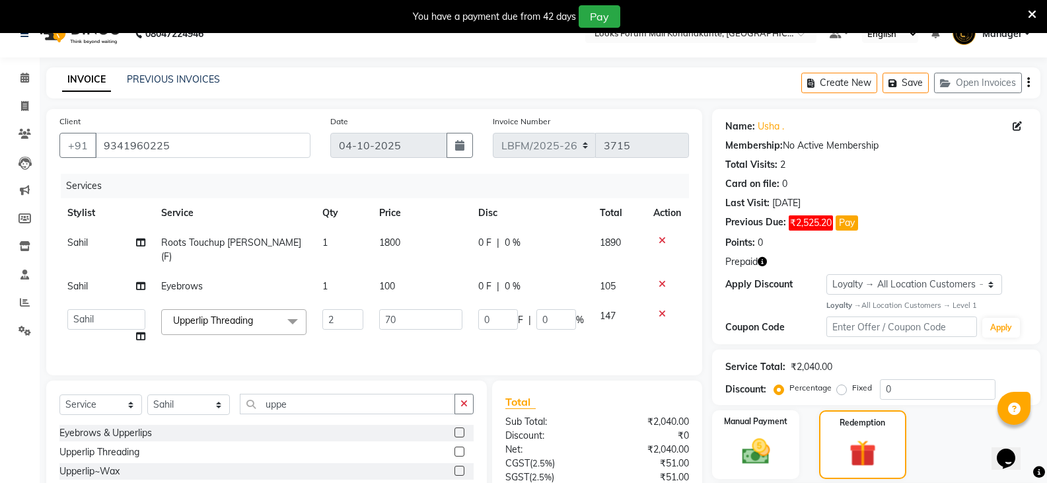
scroll to position [0, 0]
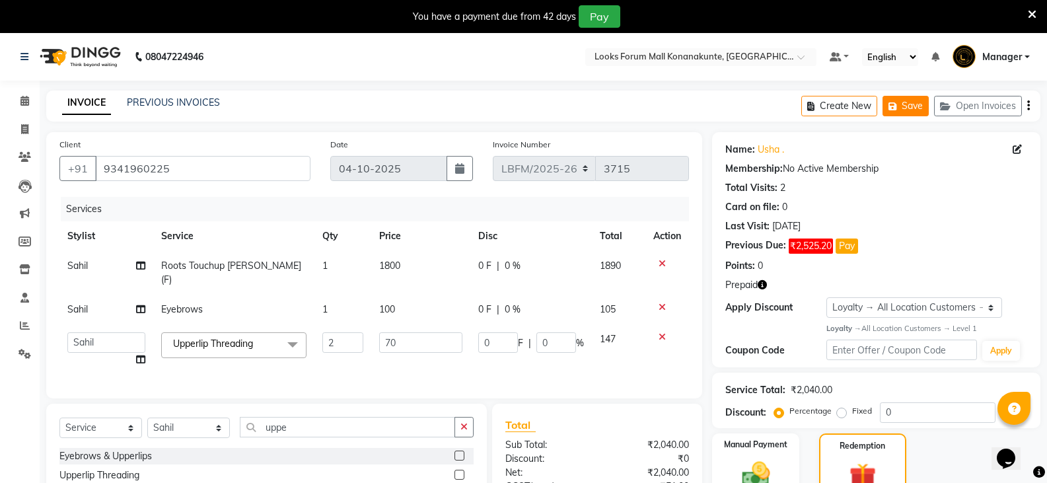
click at [907, 107] on button "Save" at bounding box center [905, 106] width 46 height 20
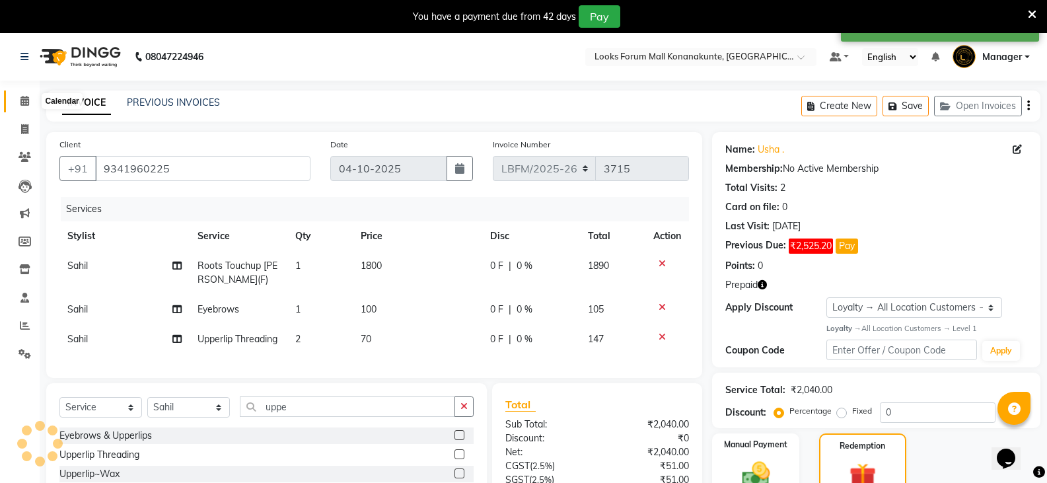
click at [23, 99] on icon at bounding box center [24, 101] width 9 height 10
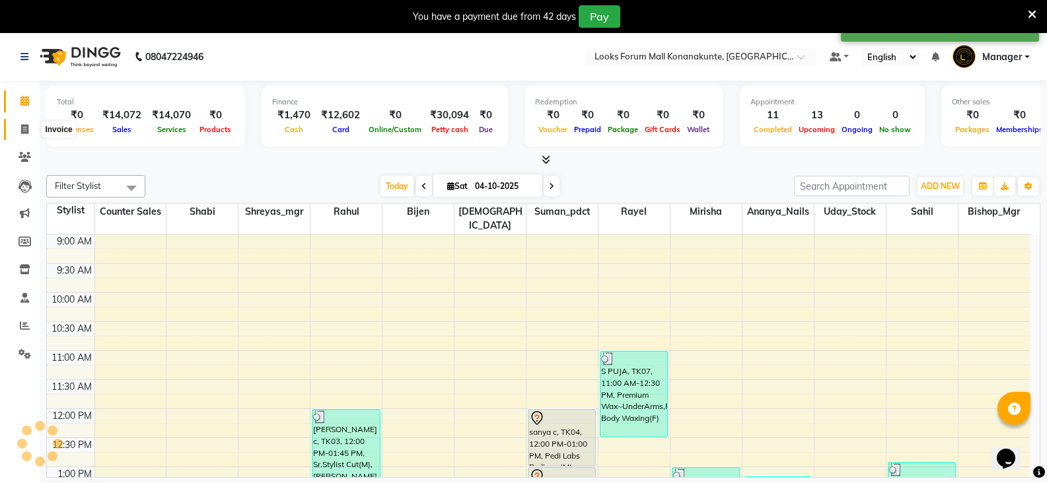
click at [26, 130] on icon at bounding box center [24, 129] width 7 height 10
select select "service"
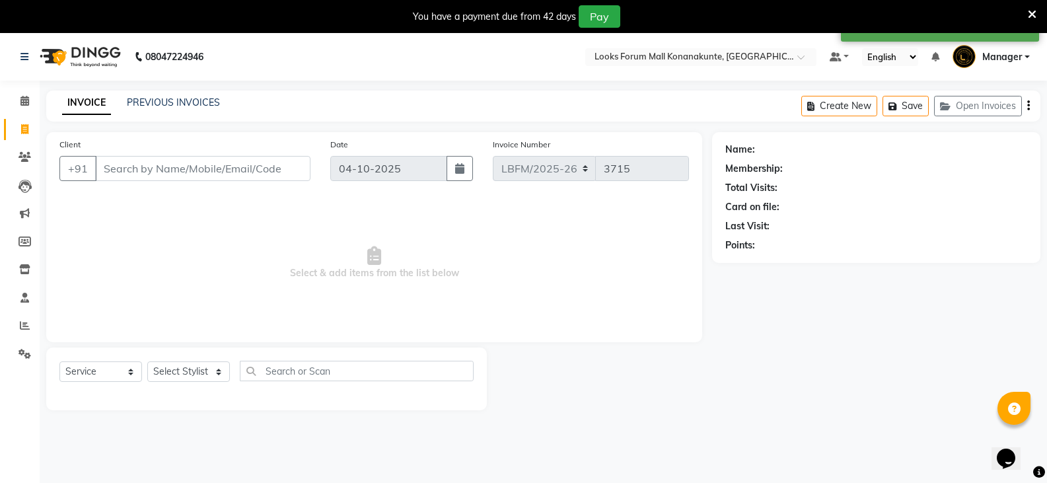
click at [260, 185] on div "Client +91" at bounding box center [185, 164] width 271 height 54
click at [281, 173] on input "Client" at bounding box center [202, 168] width 215 height 25
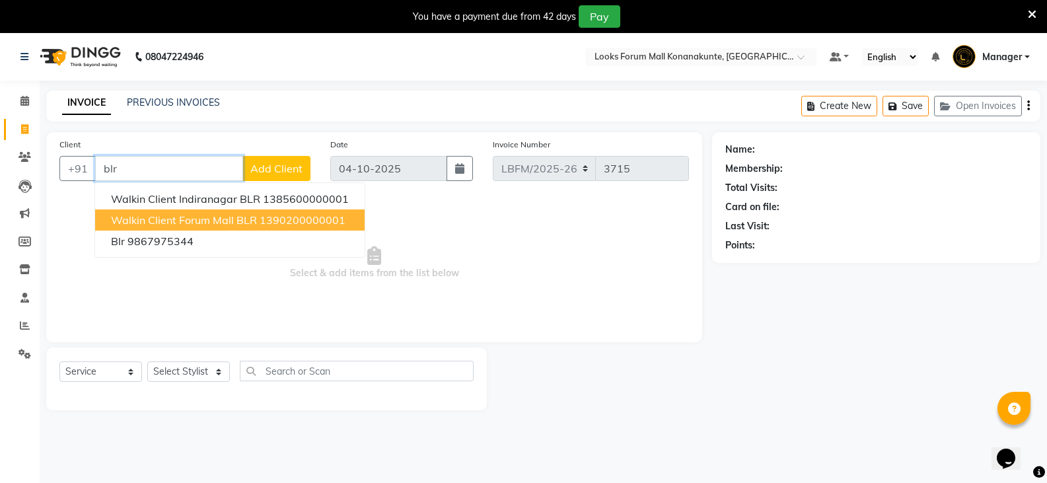
click at [193, 217] on span "Walkin Client Forum Mall BLR" at bounding box center [184, 219] width 146 height 13
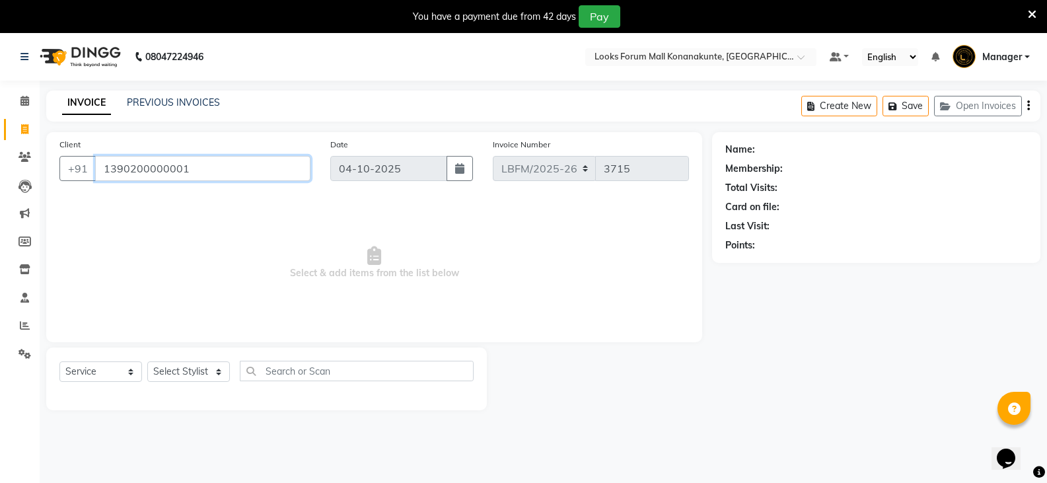
type input "1390200000001"
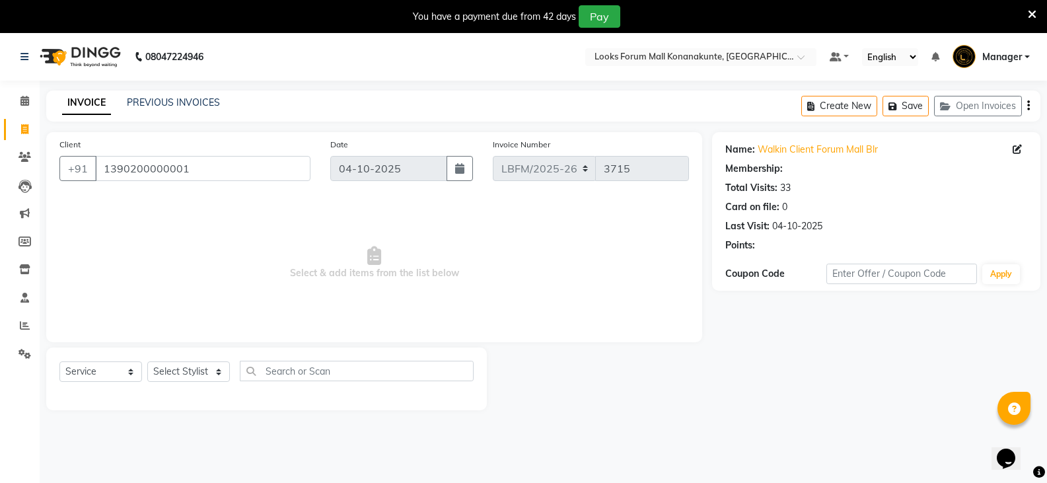
select select "1: Object"
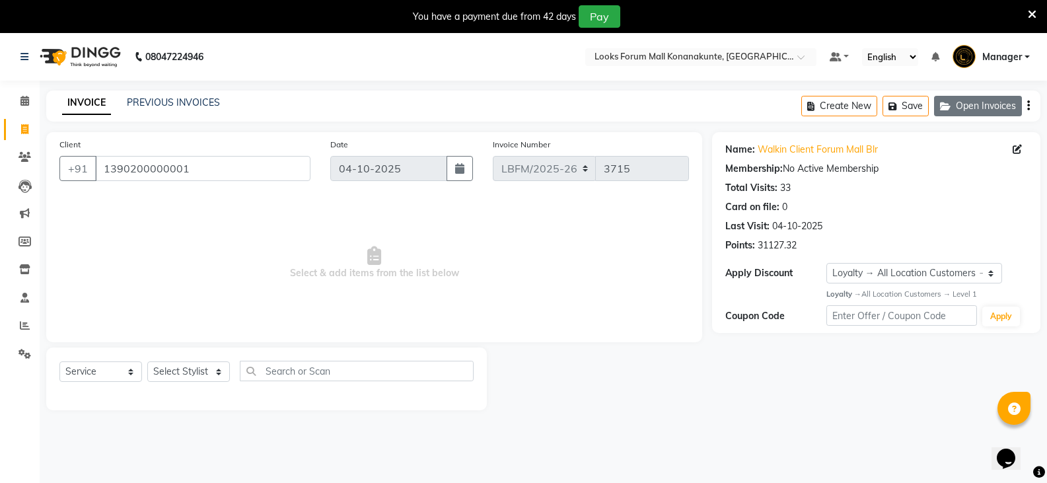
click at [987, 112] on button "Open Invoices" at bounding box center [978, 106] width 88 height 20
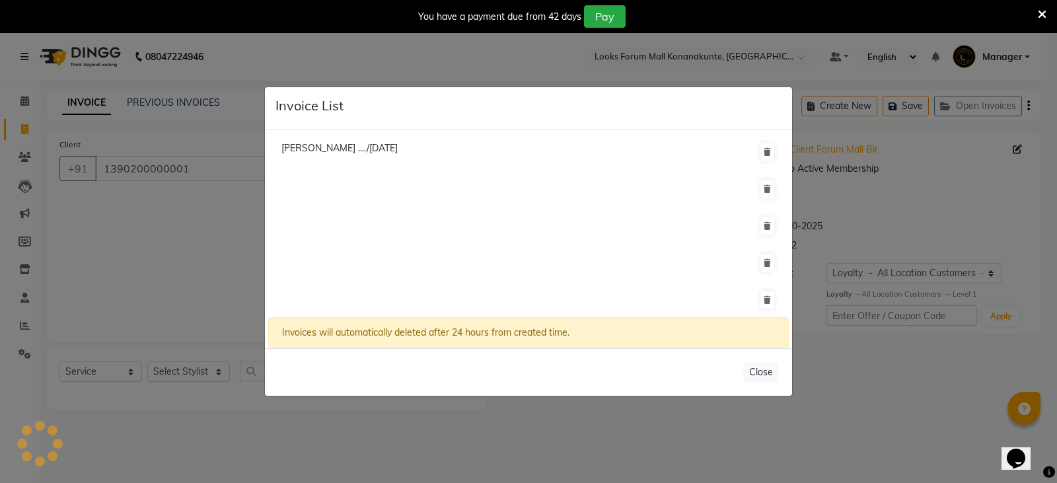
scroll to position [1, 0]
click at [781, 342] on div "[PERSON_NAME] ..../[DATE] Invoices will automatically deleted after 24 hours fr…" at bounding box center [528, 239] width 527 height 218
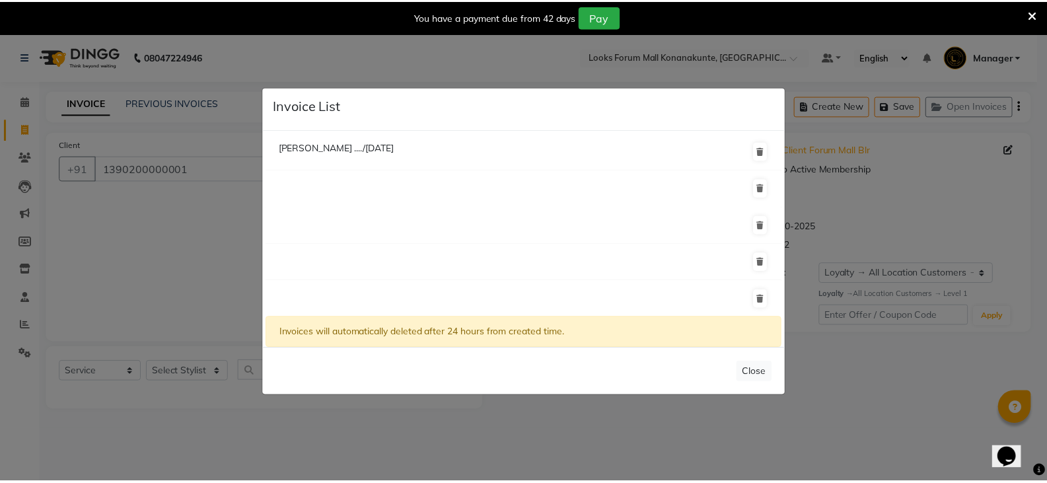
scroll to position [0, 0]
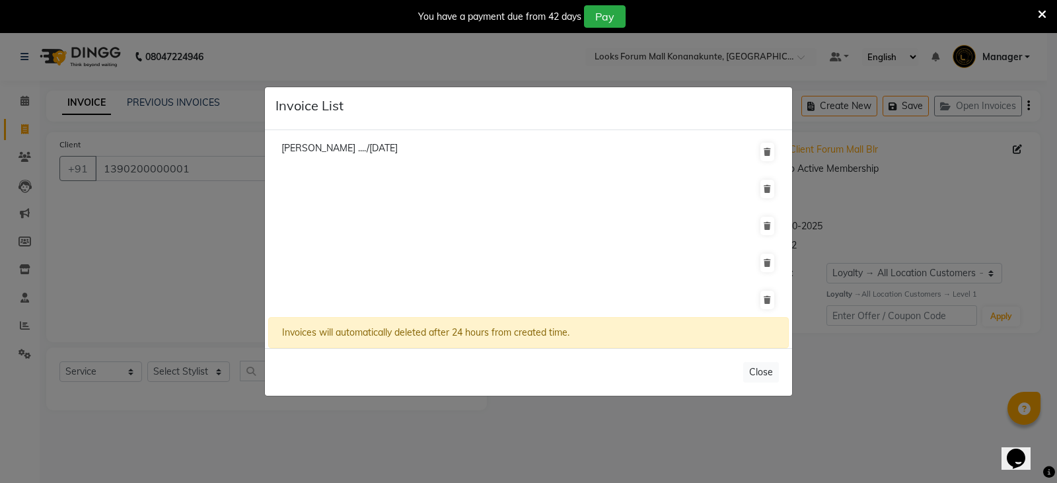
click at [427, 163] on li "[PERSON_NAME] ..../[DATE]" at bounding box center [528, 152] width 520 height 38
click at [422, 177] on li at bounding box center [528, 189] width 520 height 38
click at [39, 229] on ngb-modal-window "Invoice List [PERSON_NAME] ..../[DATE] Invoices will automatically deleted afte…" at bounding box center [528, 241] width 1057 height 483
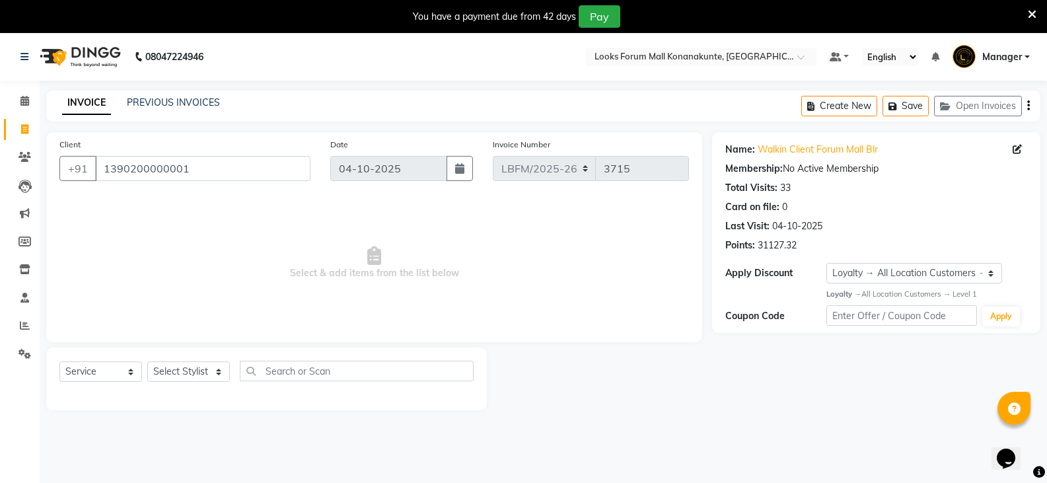
click at [197, 237] on span "Select & add items from the list below" at bounding box center [373, 263] width 629 height 132
click at [230, 177] on input "1390200000001" at bounding box center [202, 168] width 215 height 25
click at [193, 374] on select "Select Stylist Ananya_Nails [PERSON_NAME] Bijen Bishop_Mgr Counter Sales Manage…" at bounding box center [188, 371] width 83 height 20
select select "90388"
click at [147, 361] on select "Select Stylist Ananya_Nails [PERSON_NAME] Bijen Bishop_Mgr Counter Sales Manage…" at bounding box center [188, 371] width 83 height 20
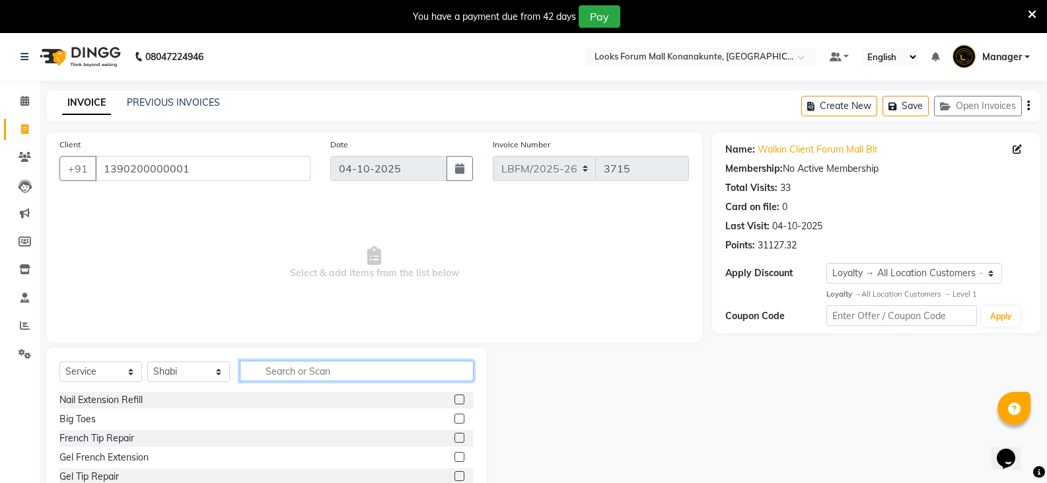
click at [265, 373] on input "text" at bounding box center [357, 371] width 234 height 20
click at [290, 381] on div "Select Service Product Membership Package Voucher Prepaid Gift Card Select Styl…" at bounding box center [266, 376] width 414 height 31
click at [290, 376] on input "text" at bounding box center [357, 371] width 234 height 20
type input "ritu"
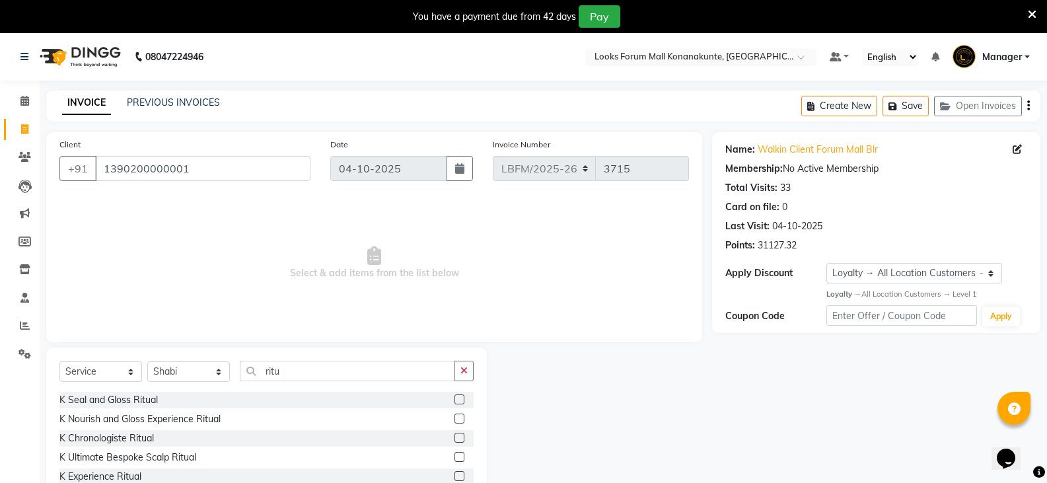
click at [454, 401] on label at bounding box center [459, 399] width 10 height 10
click at [454, 401] on input "checkbox" at bounding box center [458, 400] width 9 height 9
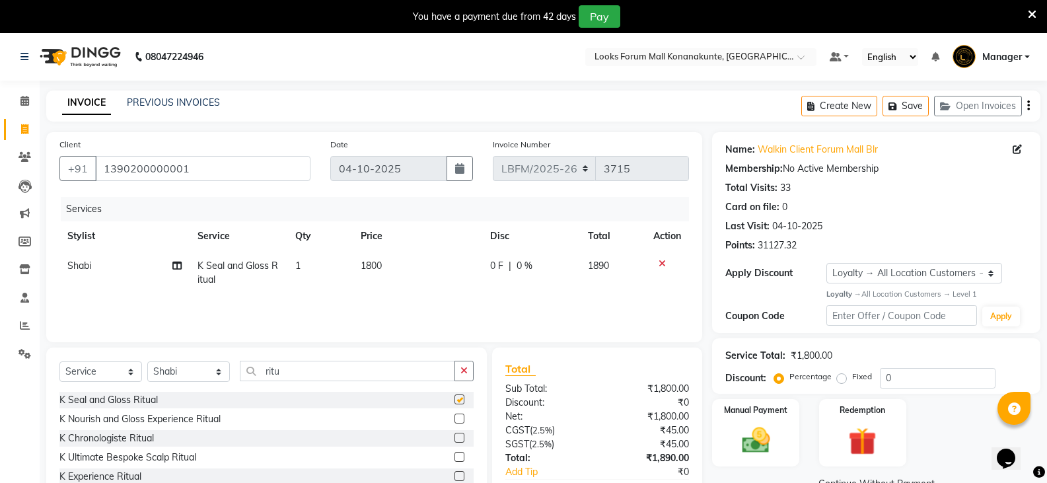
checkbox input "false"
click at [390, 262] on td "1800" at bounding box center [418, 273] width 130 height 44
select select "90388"
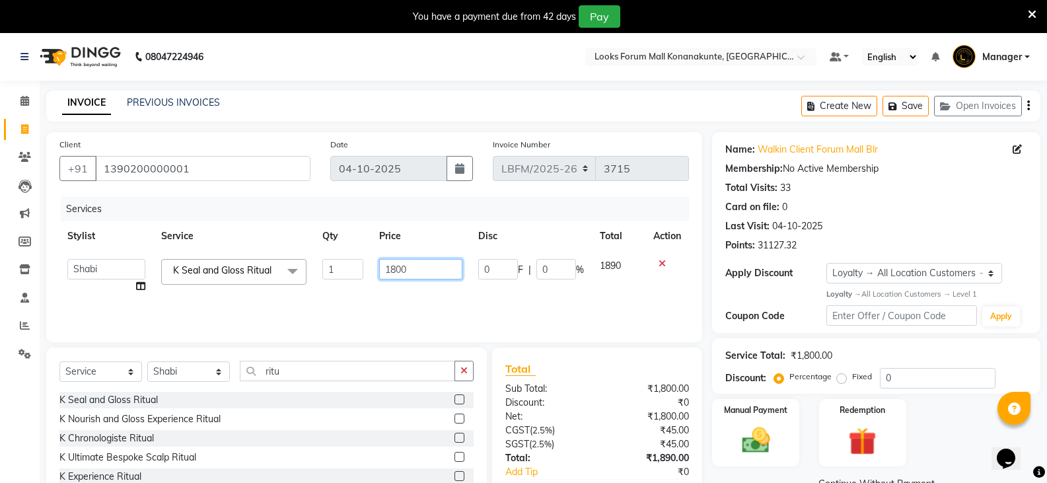
click at [411, 267] on input "1800" at bounding box center [420, 269] width 83 height 20
type input "1"
type input "4500"
click at [439, 309] on div "Services Stylist Service Qty Price Disc Total Action Ananya_Nails [PERSON_NAME]…" at bounding box center [373, 263] width 629 height 132
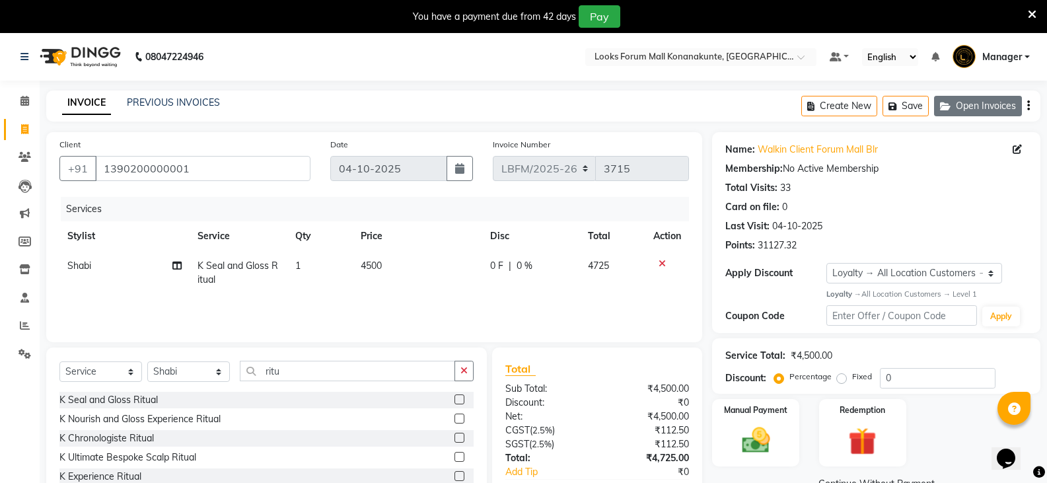
click at [999, 110] on button "Open Invoices" at bounding box center [978, 106] width 88 height 20
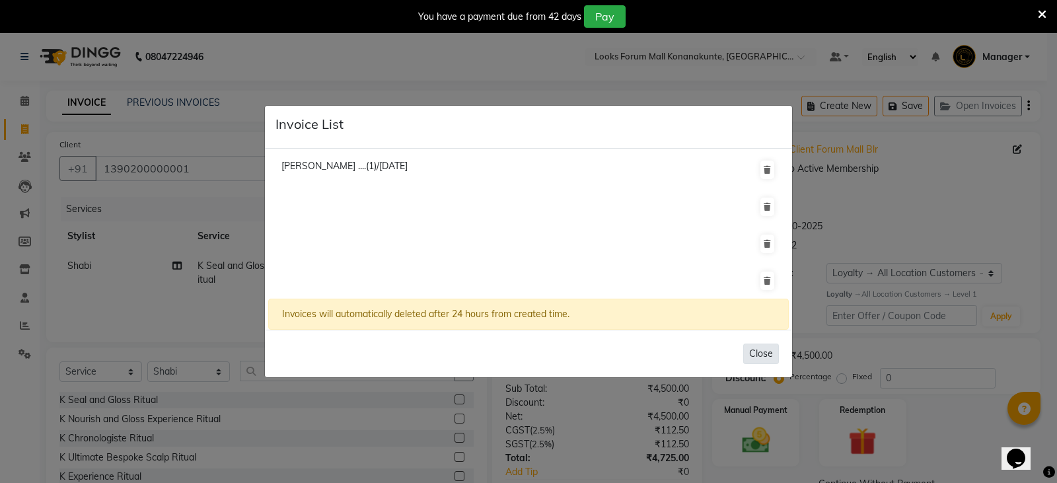
click at [759, 353] on button "Close" at bounding box center [761, 353] width 36 height 20
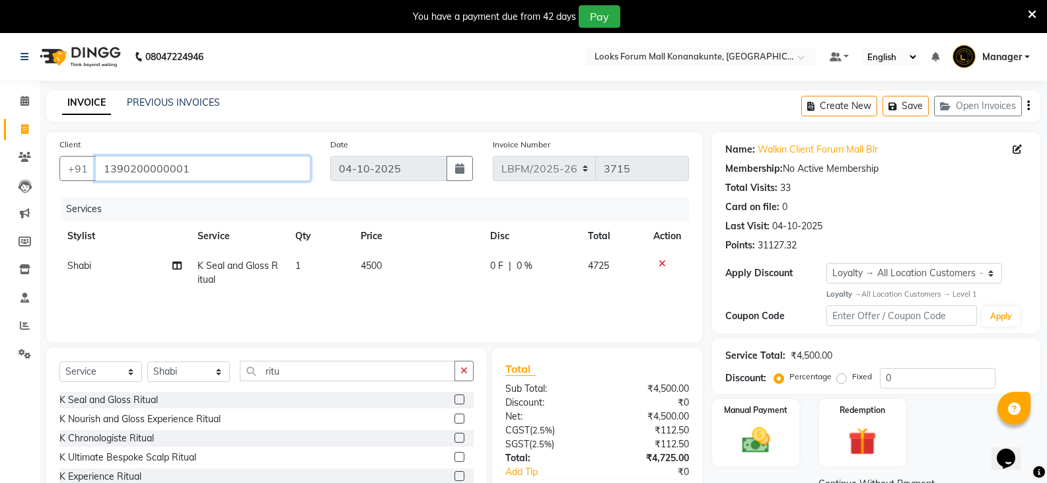
click at [205, 177] on input "1390200000001" at bounding box center [202, 168] width 215 height 25
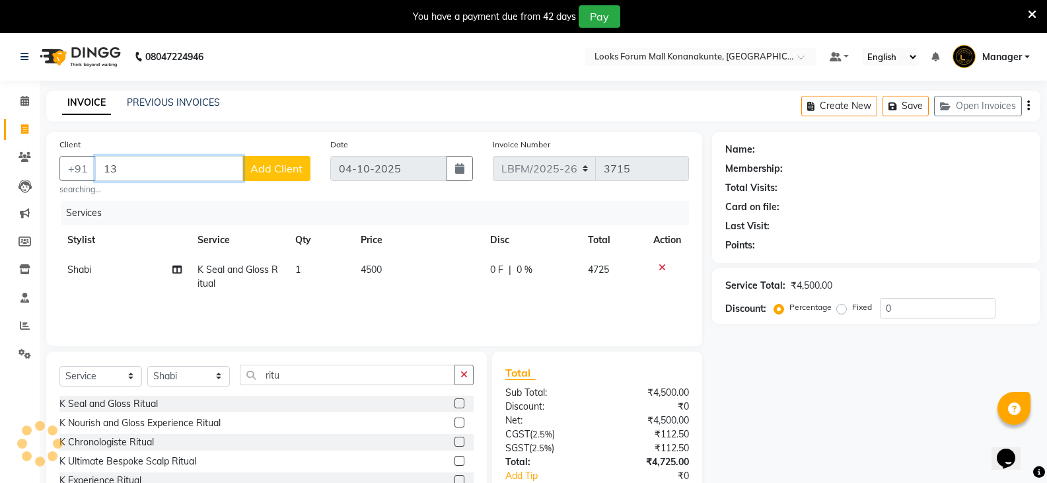
type input "1"
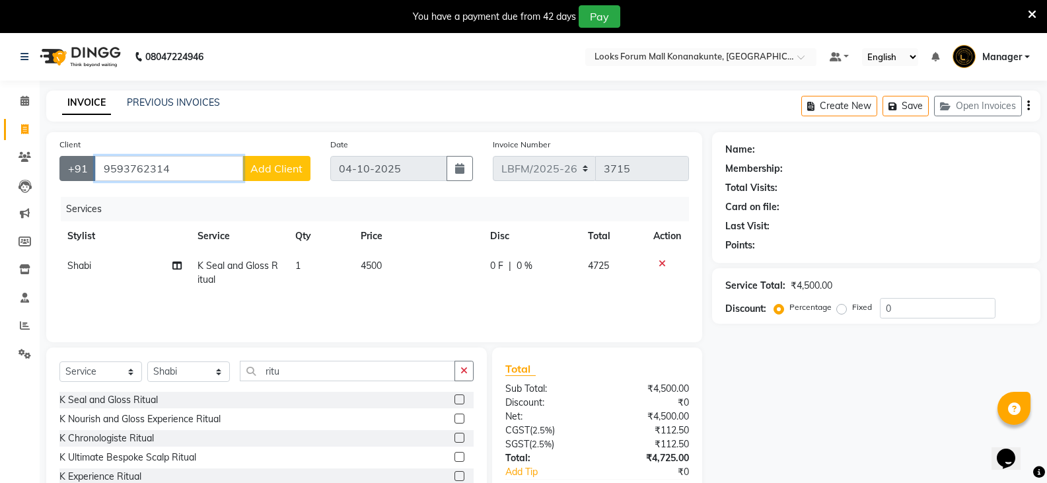
drag, startPoint x: 171, startPoint y: 170, endPoint x: 91, endPoint y: 180, distance: 80.5
click at [91, 180] on div "[PHONE_NUMBER] Add Client" at bounding box center [184, 168] width 251 height 25
click at [222, 168] on input "9593762314" at bounding box center [169, 168] width 148 height 25
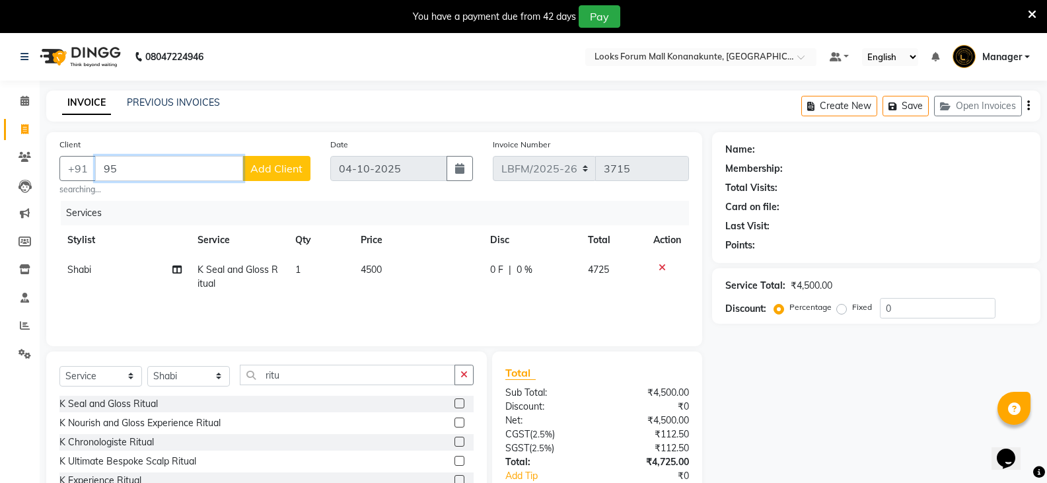
type input "9"
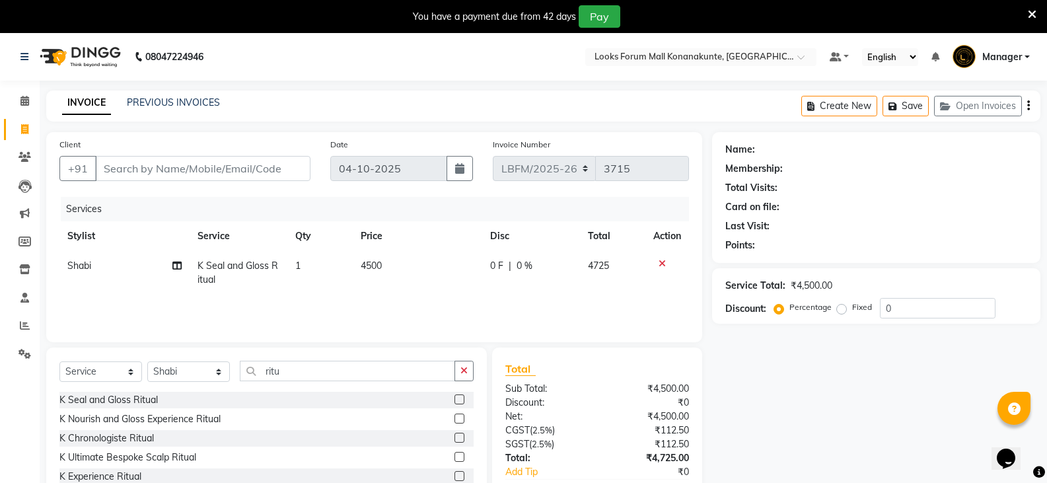
drag, startPoint x: 349, startPoint y: 381, endPoint x: 423, endPoint y: 371, distance: 74.6
click at [349, 380] on div "Select Service Product Membership Package Voucher Prepaid Gift Card Select Styl…" at bounding box center [266, 376] width 414 height 31
click at [472, 372] on button "button" at bounding box center [463, 371] width 19 height 20
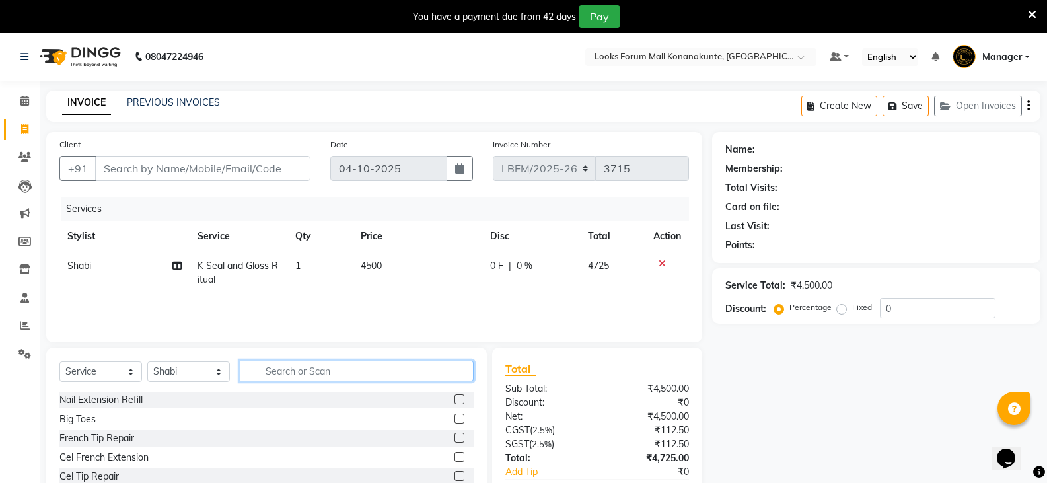
click at [349, 372] on input "text" at bounding box center [357, 371] width 234 height 20
click at [205, 372] on select "Select Stylist Ananya_Nails [PERSON_NAME] Bijen Bishop_Mgr Counter Sales Manage…" at bounding box center [188, 371] width 83 height 20
select select "90400"
click at [147, 361] on select "Select Stylist Ananya_Nails [PERSON_NAME] Bijen Bishop_Mgr Counter Sales Manage…" at bounding box center [188, 371] width 83 height 20
click at [291, 368] on input "text" at bounding box center [357, 371] width 234 height 20
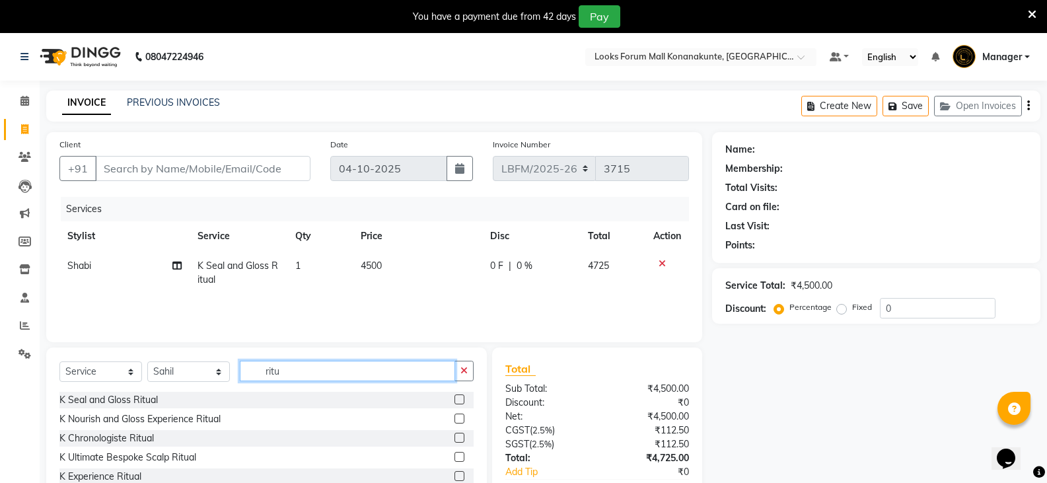
type input "ritu"
click at [454, 441] on label at bounding box center [459, 438] width 10 height 10
click at [454, 441] on input "checkbox" at bounding box center [458, 438] width 9 height 9
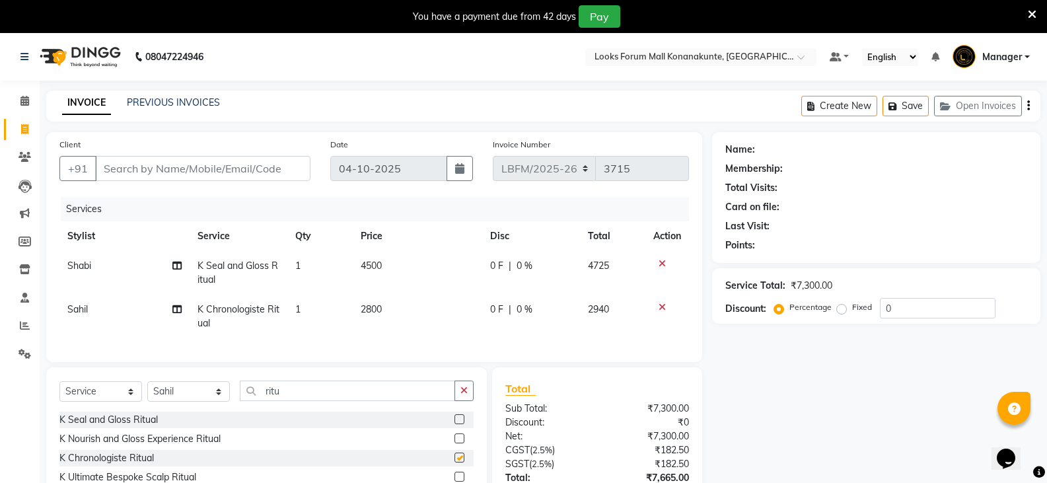
checkbox input "false"
click at [407, 304] on td "2800" at bounding box center [418, 317] width 130 height 44
select select "90400"
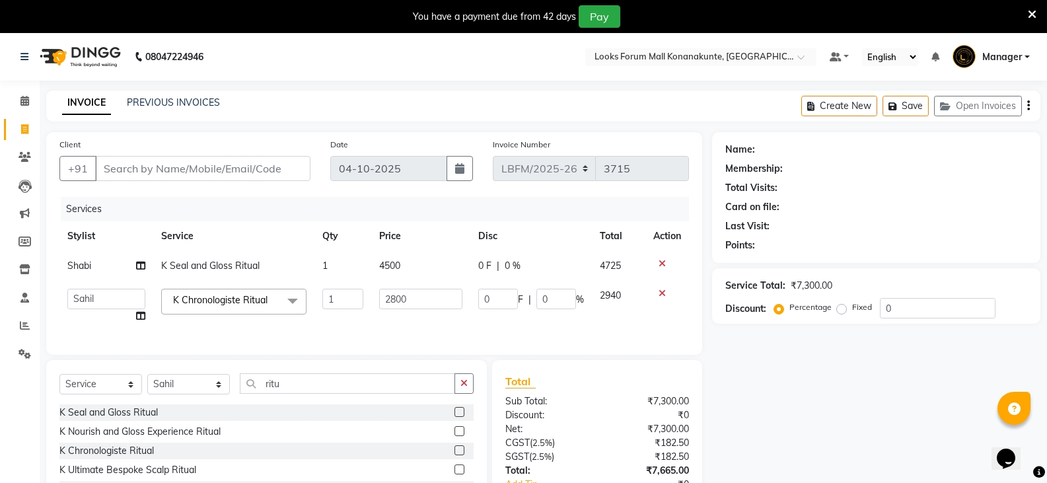
click at [423, 314] on td "2800" at bounding box center [420, 306] width 98 height 50
click at [429, 303] on input "2800" at bounding box center [420, 299] width 83 height 20
type input "2"
type input "3800"
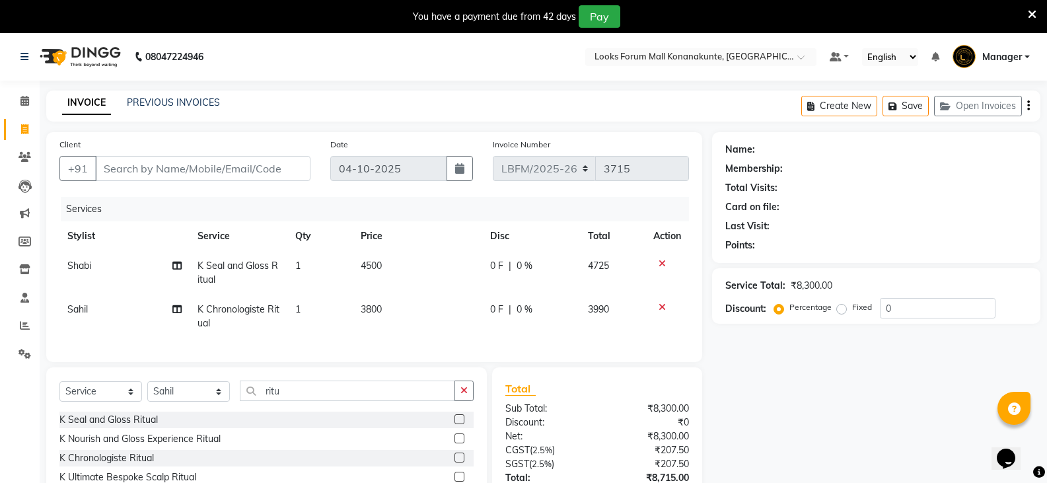
click at [436, 320] on td "3800" at bounding box center [418, 317] width 130 height 44
select select "90400"
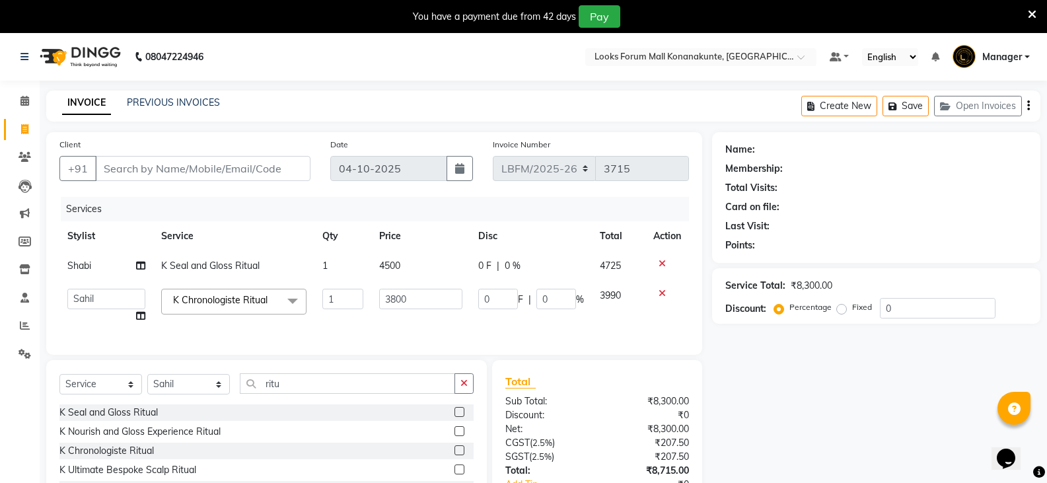
scroll to position [102, 0]
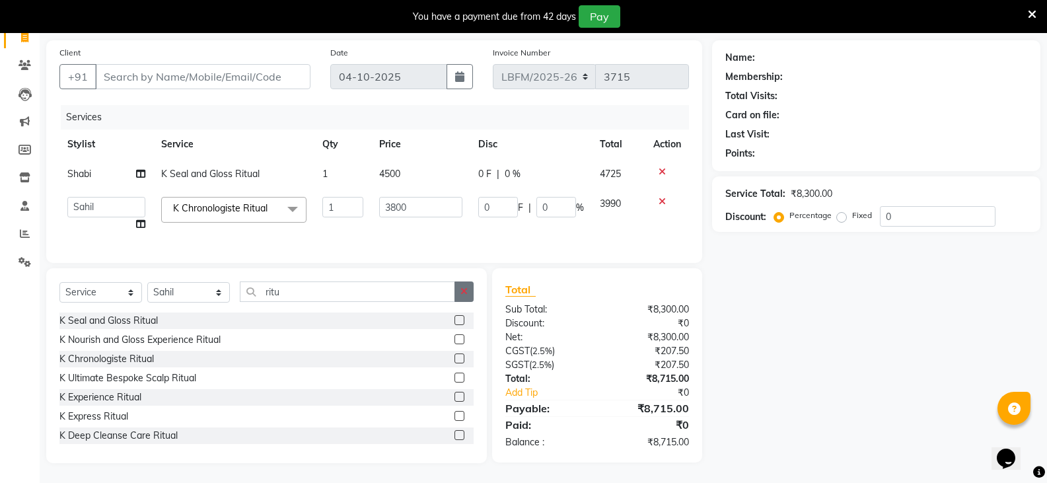
click at [456, 291] on button "button" at bounding box center [463, 291] width 19 height 20
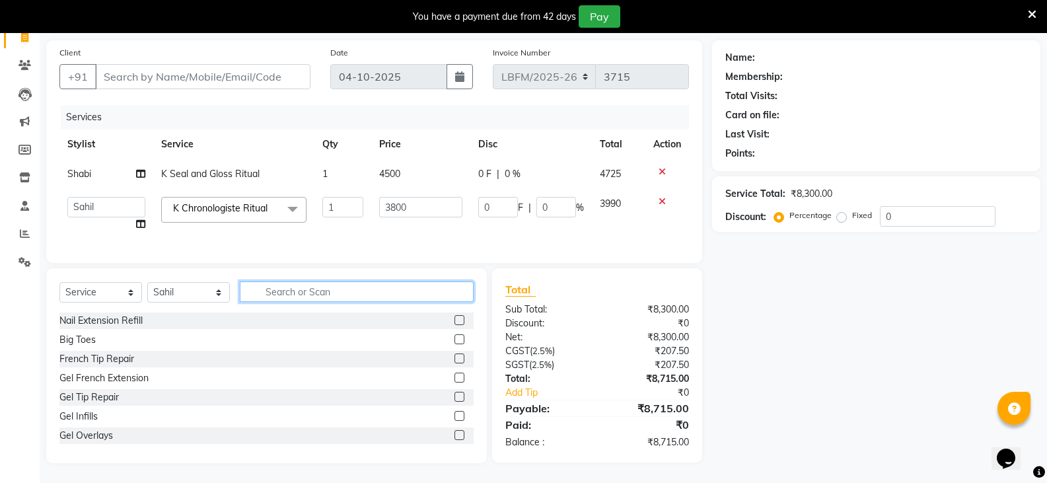
click at [365, 295] on input "text" at bounding box center [357, 291] width 234 height 20
click at [341, 223] on td "1" at bounding box center [342, 214] width 57 height 50
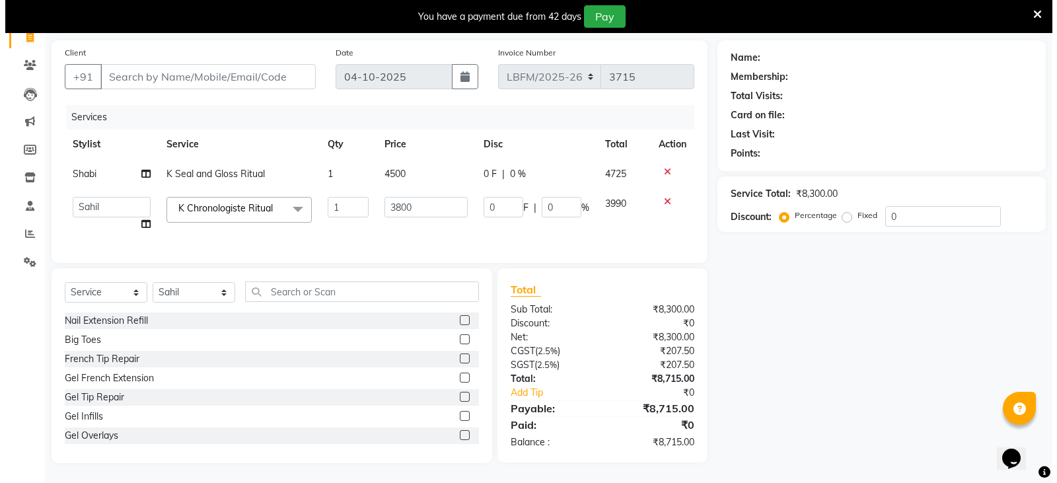
scroll to position [36, 0]
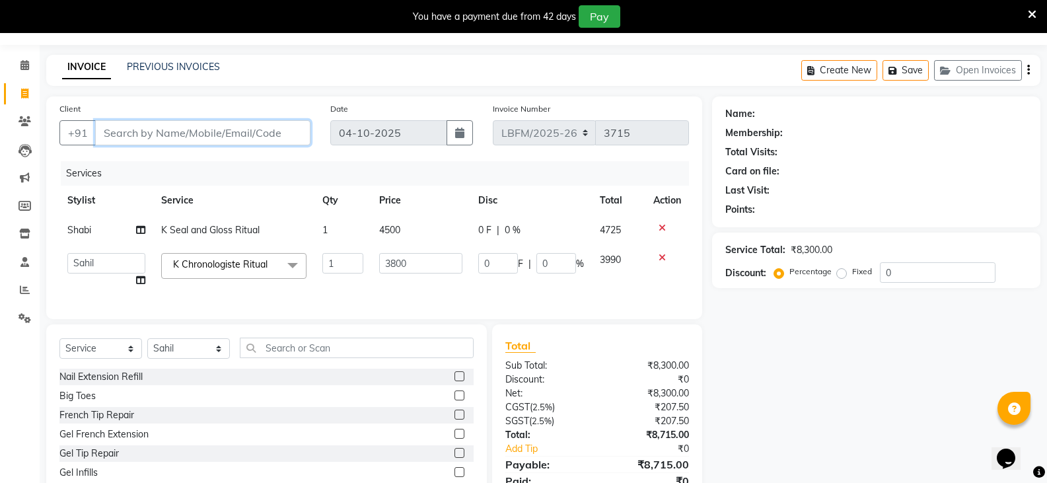
click at [261, 136] on input "Client" at bounding box center [202, 132] width 215 height 25
type input "9769611279"
click at [287, 143] on button "Add Client" at bounding box center [276, 132] width 68 height 25
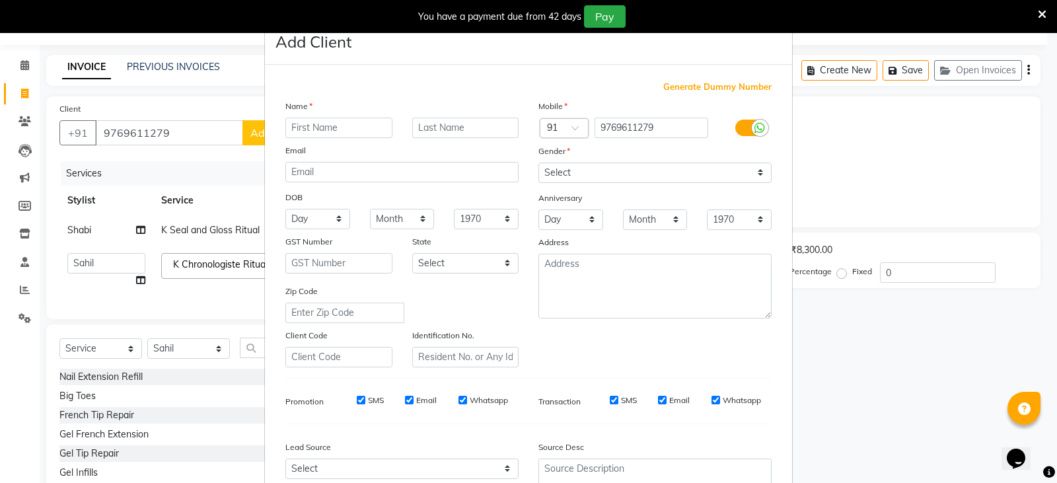
click at [365, 131] on input "text" at bounding box center [338, 128] width 107 height 20
type input "rohan"
drag, startPoint x: 595, startPoint y: 175, endPoint x: 588, endPoint y: 177, distance: 6.9
click at [595, 175] on select "Select [DEMOGRAPHIC_DATA] [DEMOGRAPHIC_DATA] Other Prefer Not To Say" at bounding box center [654, 172] width 233 height 20
select select "[DEMOGRAPHIC_DATA]"
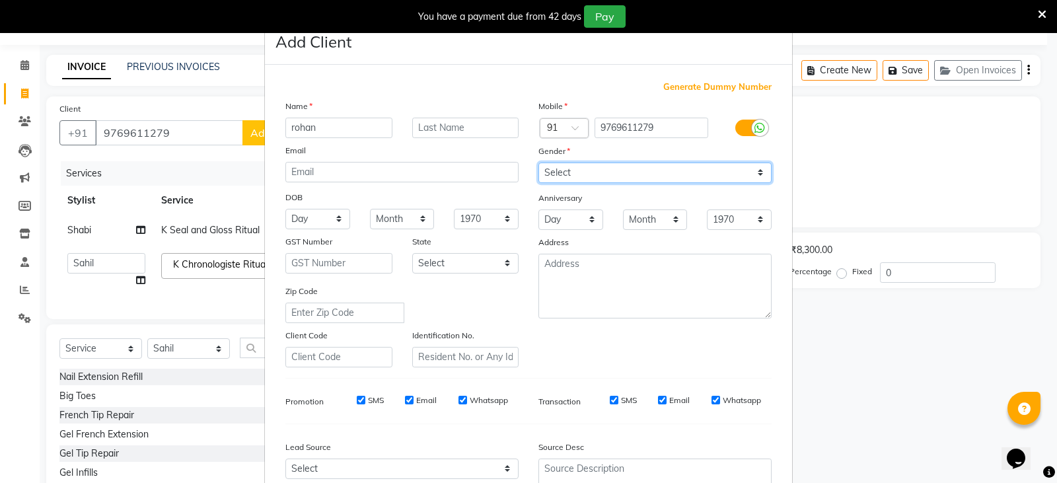
click at [538, 162] on select "Select [DEMOGRAPHIC_DATA] [DEMOGRAPHIC_DATA] Other Prefer Not To Say" at bounding box center [654, 172] width 233 height 20
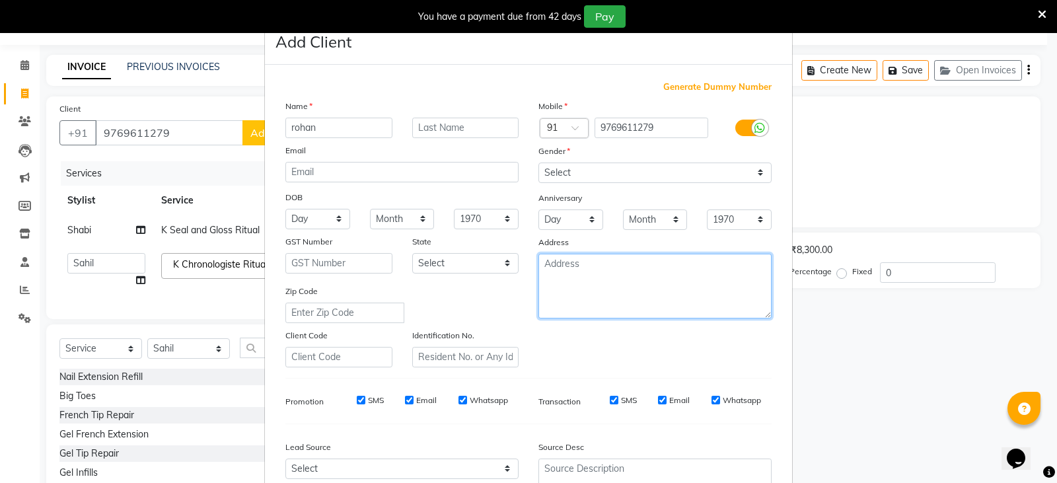
click at [573, 274] on textarea at bounding box center [654, 286] width 233 height 65
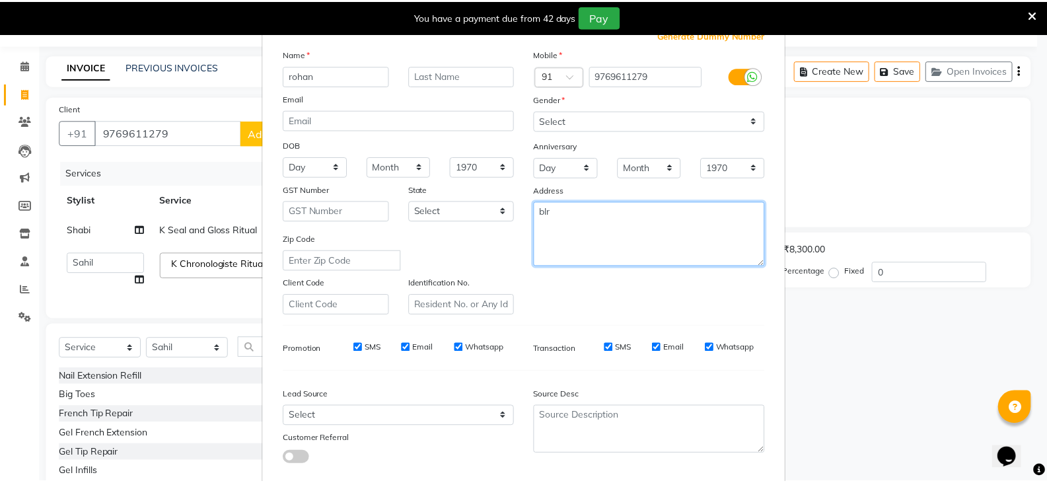
scroll to position [127, 0]
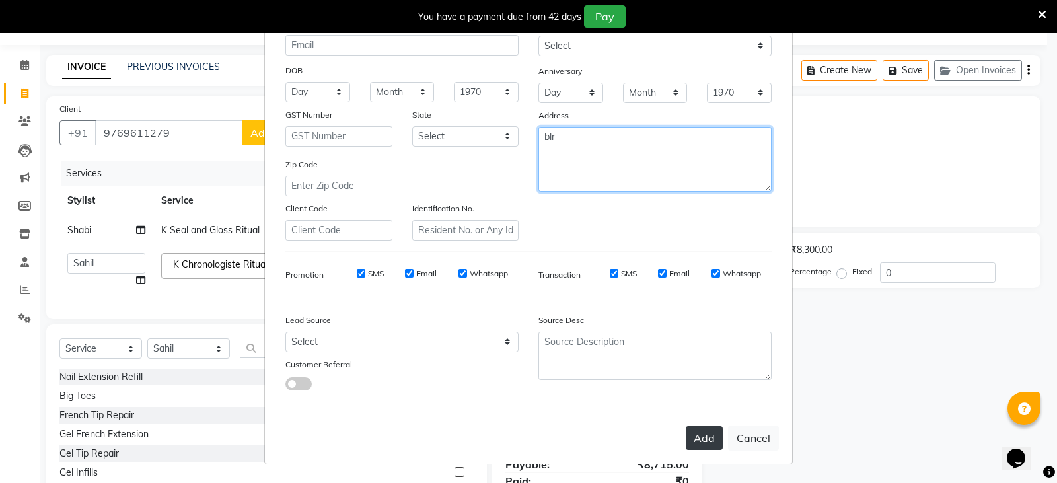
type textarea "blr"
click at [703, 440] on button "Add" at bounding box center [703, 438] width 37 height 24
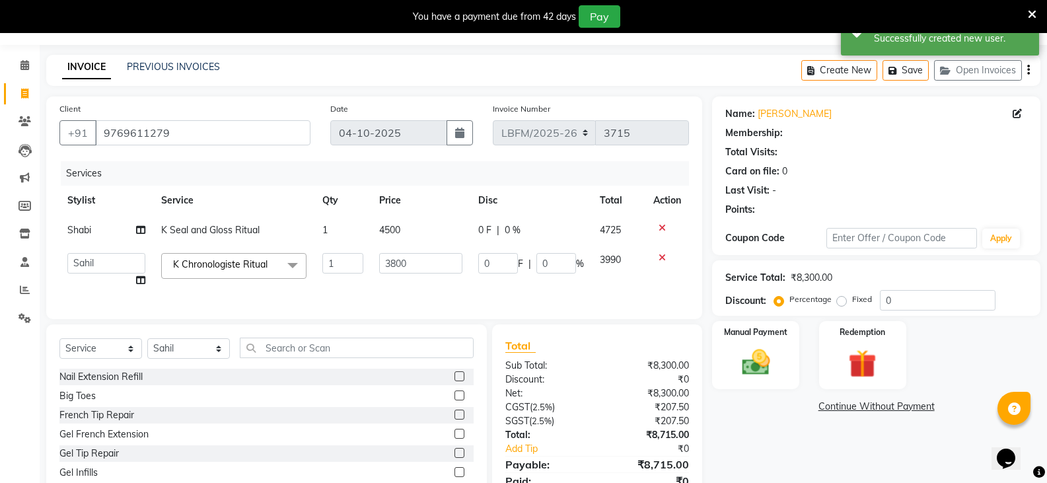
select select "1: Object"
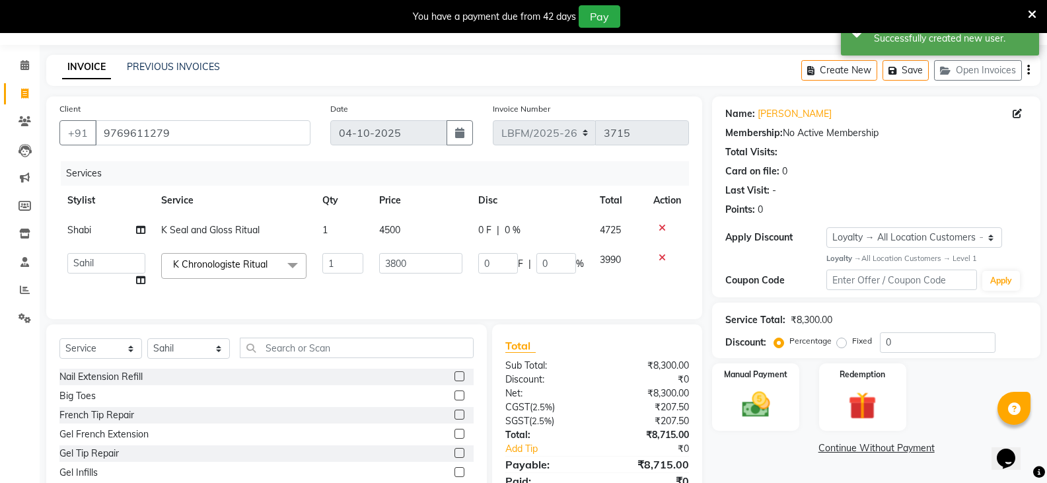
scroll to position [102, 0]
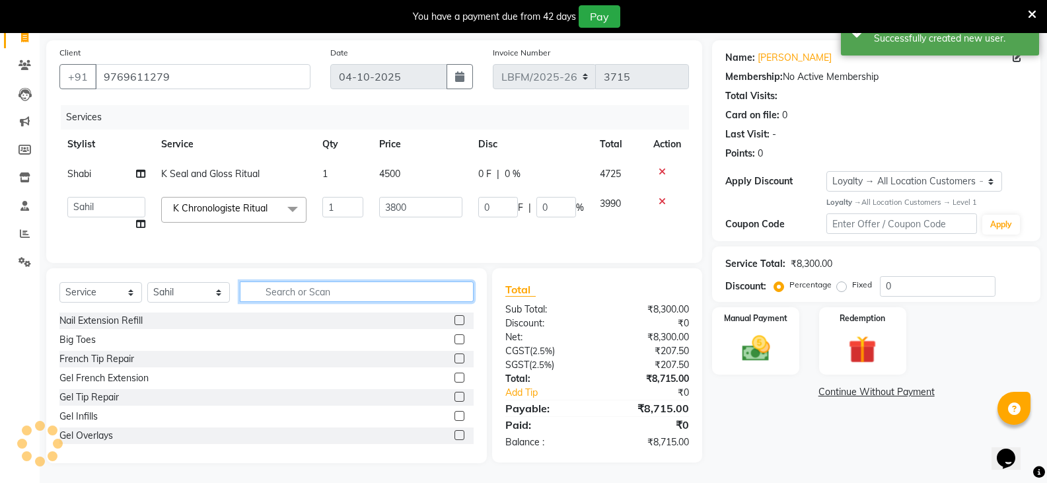
drag, startPoint x: 361, startPoint y: 291, endPoint x: 363, endPoint y: 299, distance: 8.0
click at [362, 297] on input "text" at bounding box center [357, 291] width 234 height 20
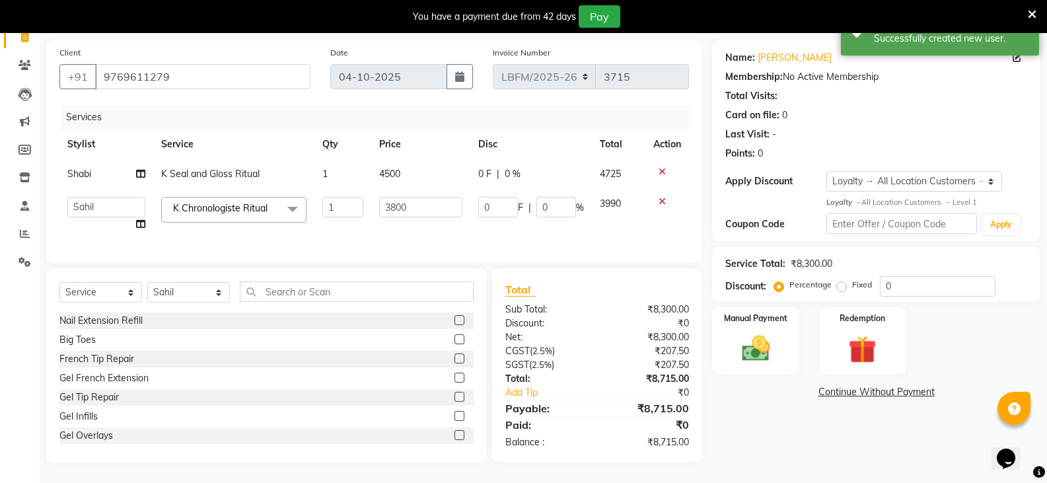
click at [365, 303] on div "Select Service Product Membership Package Voucher Prepaid Gift Card Select Styl…" at bounding box center [266, 296] width 414 height 31
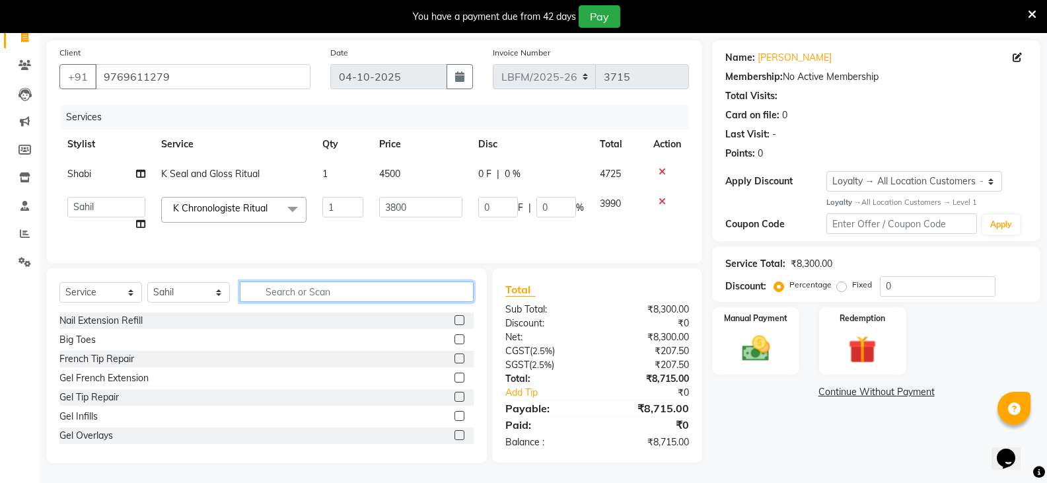
click at [367, 300] on input "text" at bounding box center [357, 291] width 234 height 20
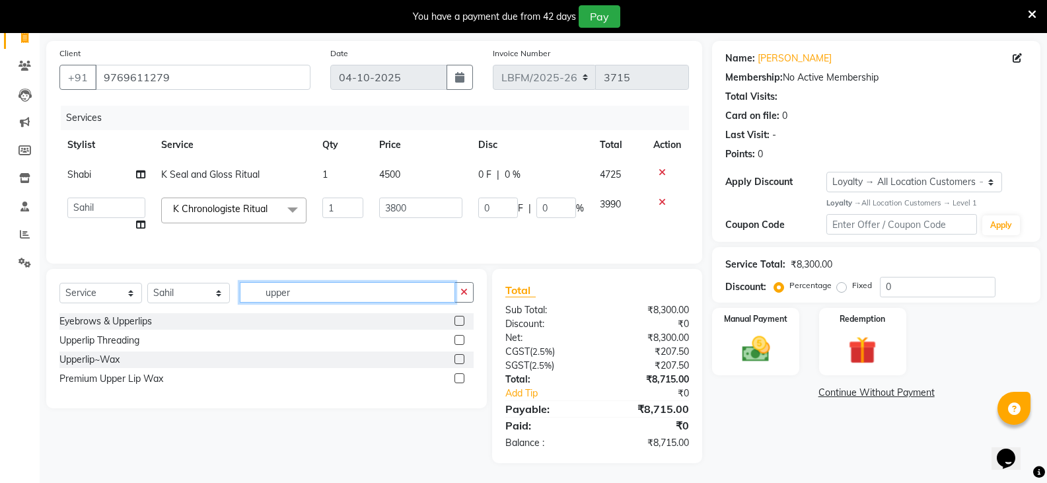
type input "upper"
click at [458, 340] on label at bounding box center [459, 340] width 10 height 10
click at [458, 340] on input "checkbox" at bounding box center [458, 340] width 9 height 9
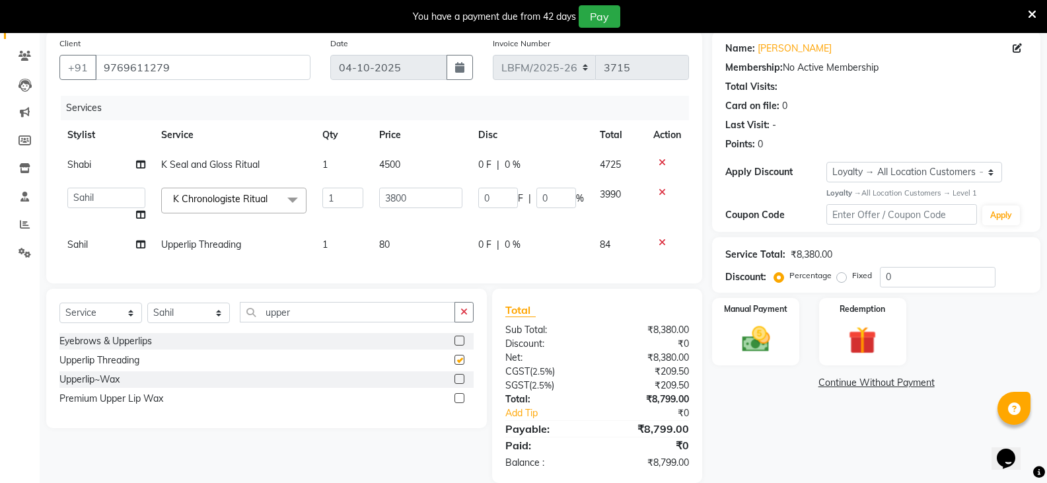
checkbox input "false"
click at [385, 243] on span "80" at bounding box center [384, 244] width 11 height 12
select select "90400"
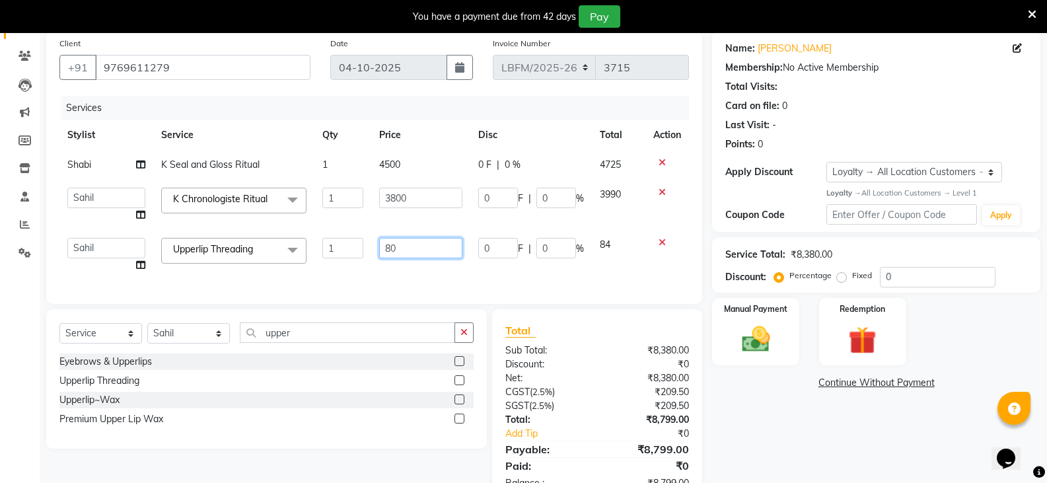
click at [392, 248] on input "80" at bounding box center [420, 248] width 83 height 20
type input "70"
click at [399, 281] on div "Client [PHONE_NUMBER] Date [DATE] Invoice Number LBFM/[PHONE_NUMBER] Services S…" at bounding box center [374, 167] width 656 height 273
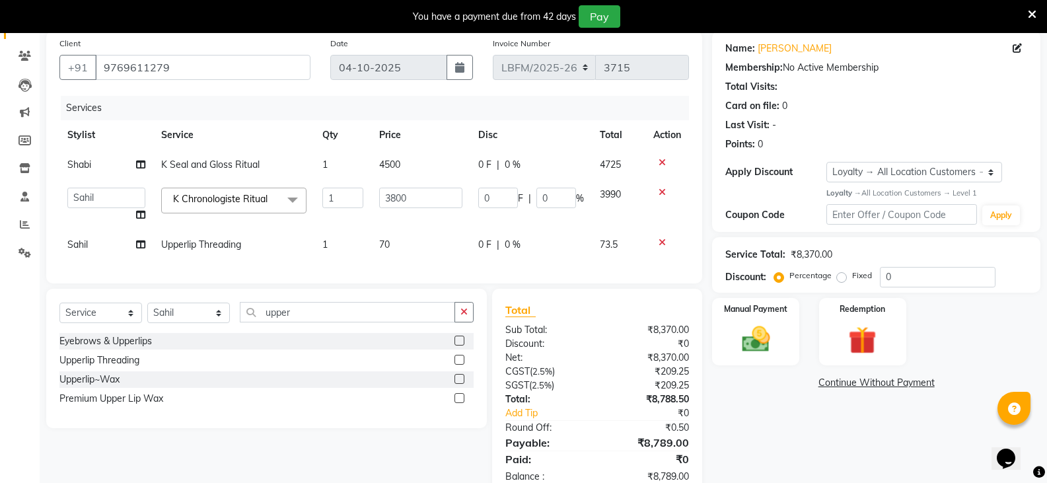
click at [102, 245] on td "Sahil" at bounding box center [106, 245] width 94 height 30
select select "90400"
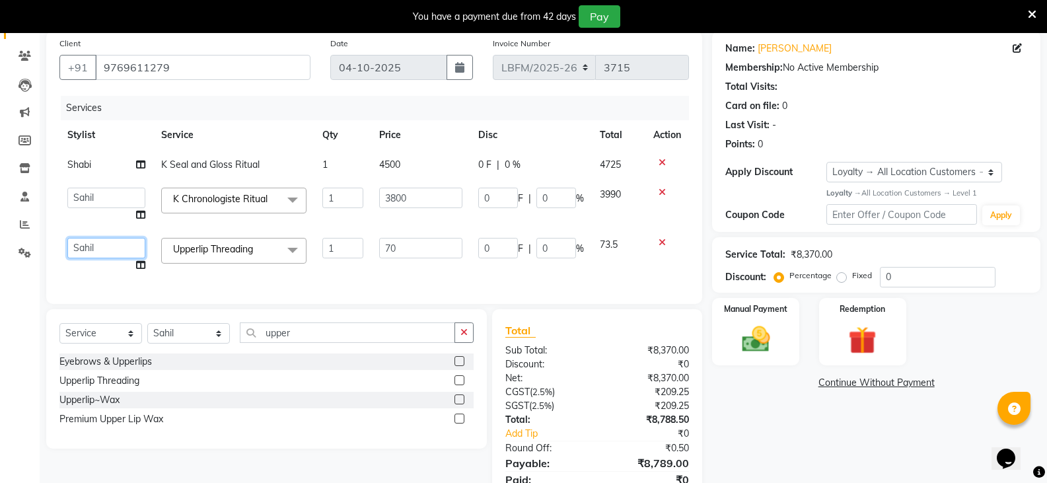
click at [98, 247] on select "Ananya_Nails [PERSON_NAME] Bishop_Mgr Counter Sales Manager Mirisha [PERSON_NAM…" at bounding box center [106, 248] width 78 height 20
select select "90395"
click at [219, 275] on td "Upperlip Threading x Nail Extension Refill Big Toes French Tip Repair Gel Frenc…" at bounding box center [233, 255] width 161 height 50
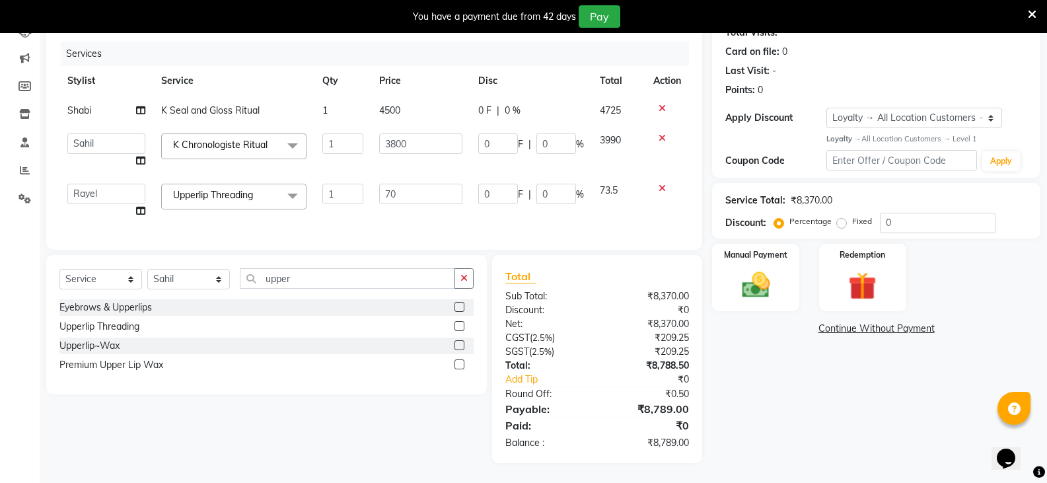
scroll to position [99, 0]
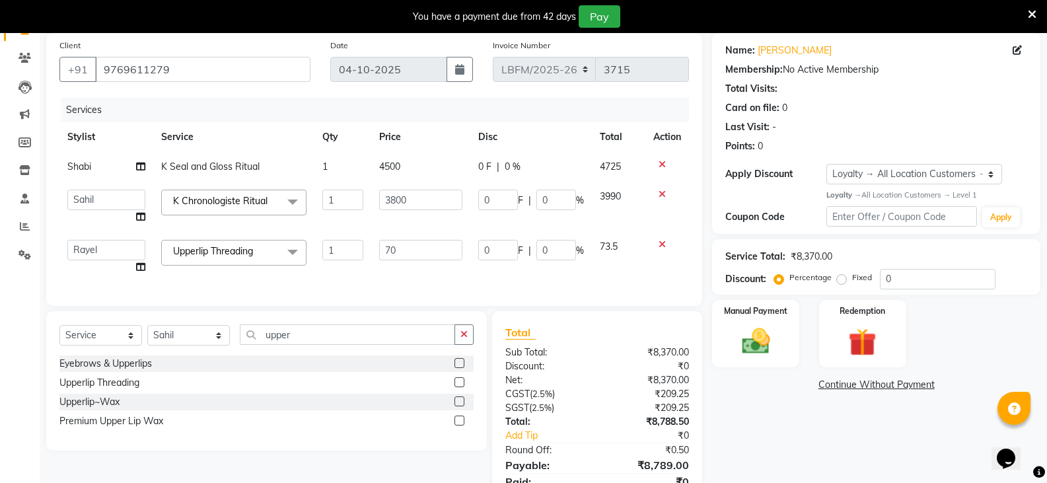
click at [502, 287] on div "Services Stylist Service Qty Price Disc Total Action Shabi K Seal and Gloss Rit…" at bounding box center [373, 195] width 629 height 195
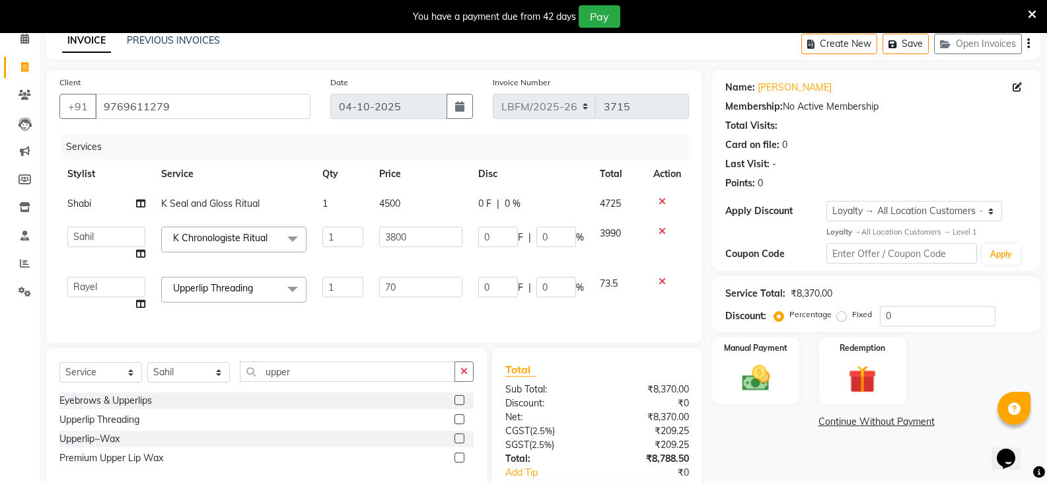
scroll to position [33, 0]
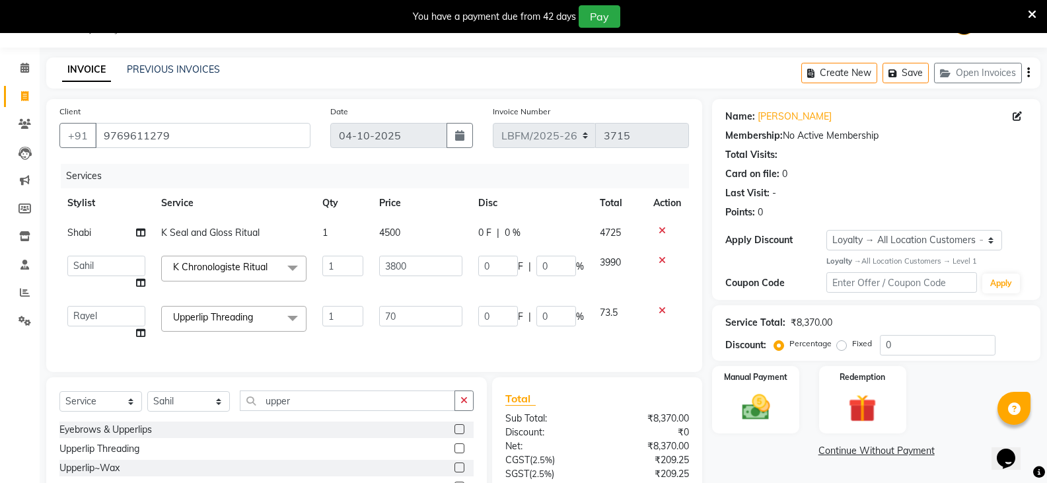
click at [405, 347] on td "70" at bounding box center [420, 323] width 98 height 50
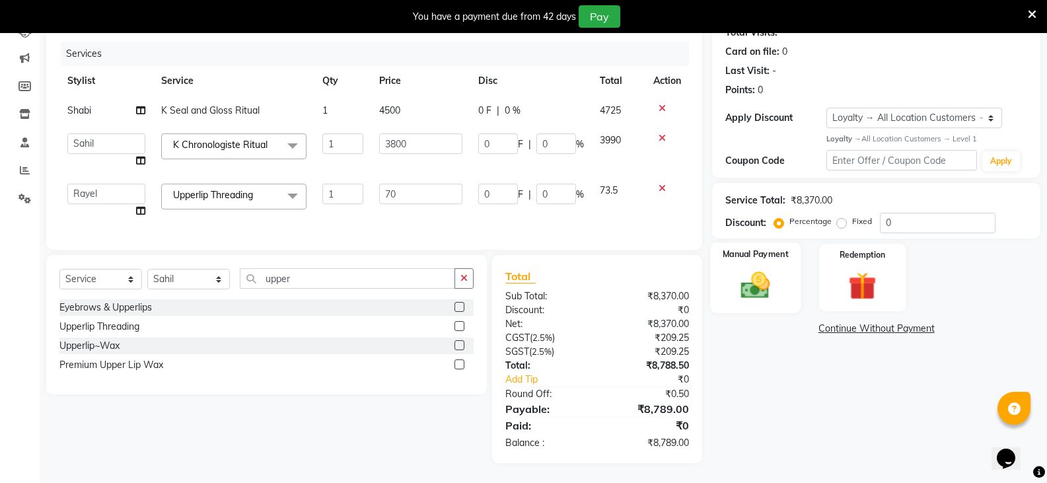
click at [779, 285] on img at bounding box center [755, 285] width 47 height 34
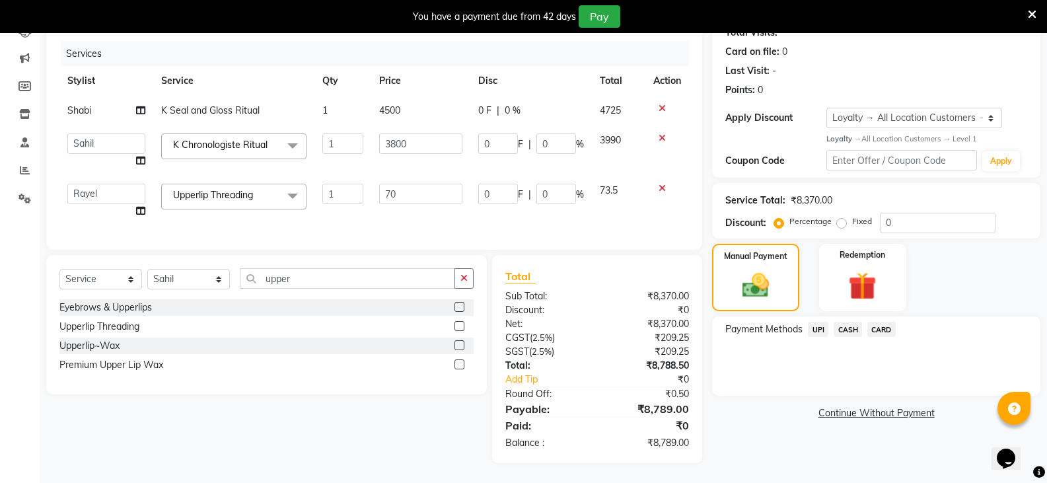
click at [880, 322] on span "CARD" at bounding box center [881, 329] width 28 height 15
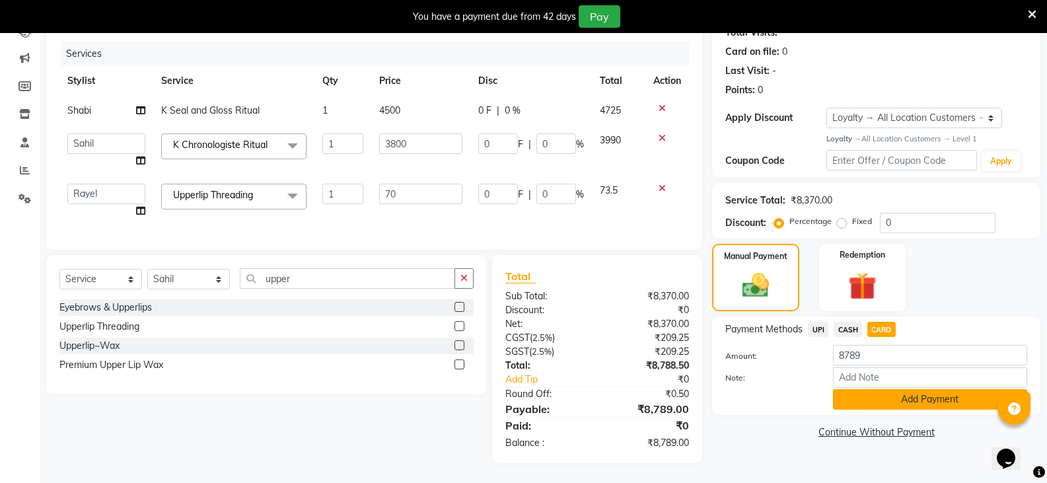
click at [895, 391] on button "Add Payment" at bounding box center [930, 399] width 194 height 20
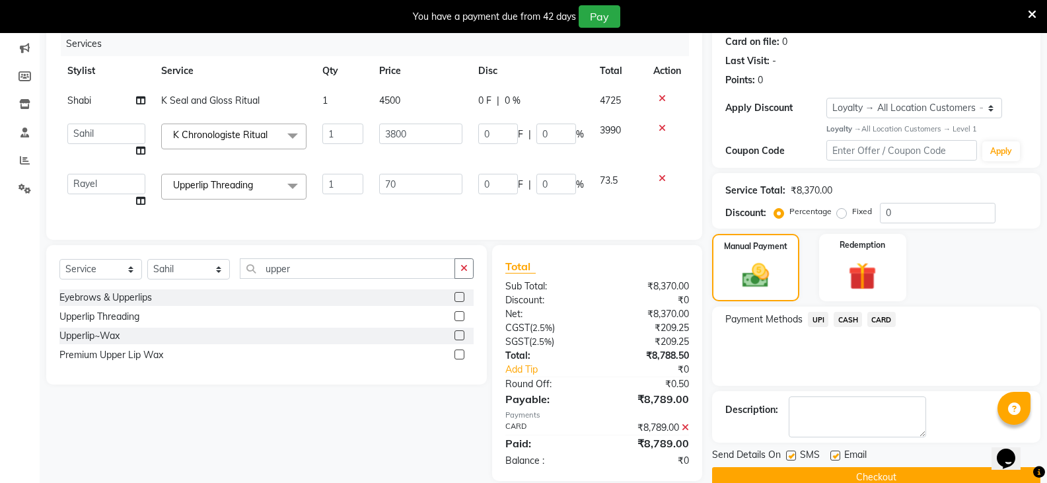
click at [874, 479] on button "Checkout" at bounding box center [876, 477] width 328 height 20
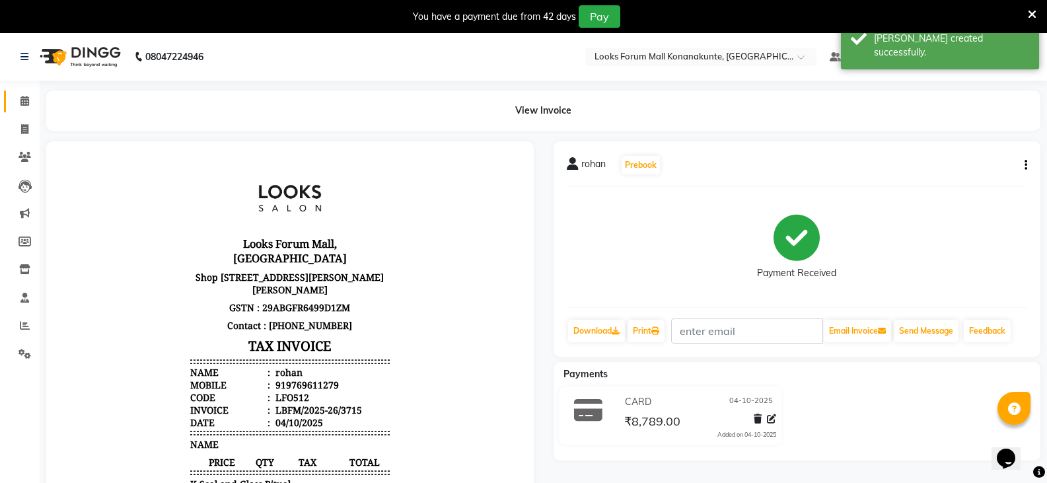
click at [17, 102] on span at bounding box center [24, 101] width 23 height 15
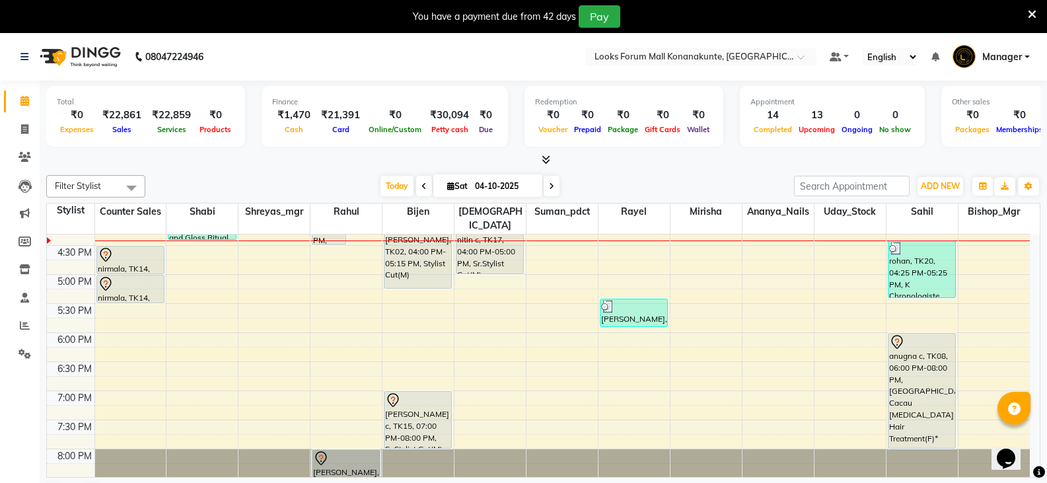
scroll to position [359, 0]
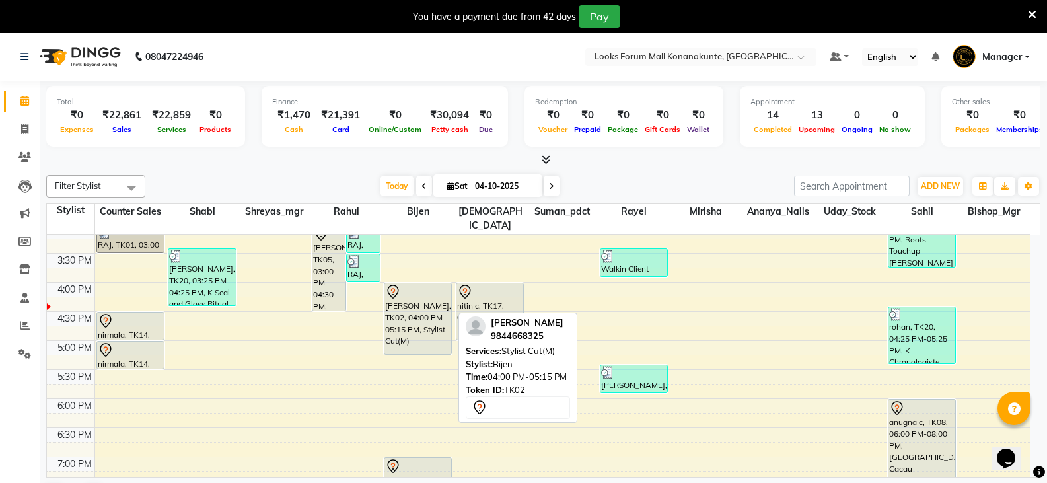
click at [419, 322] on div "[PERSON_NAME], TK02, 04:00 PM-05:15 PM, Stylist Cut(M)" at bounding box center [417, 318] width 67 height 71
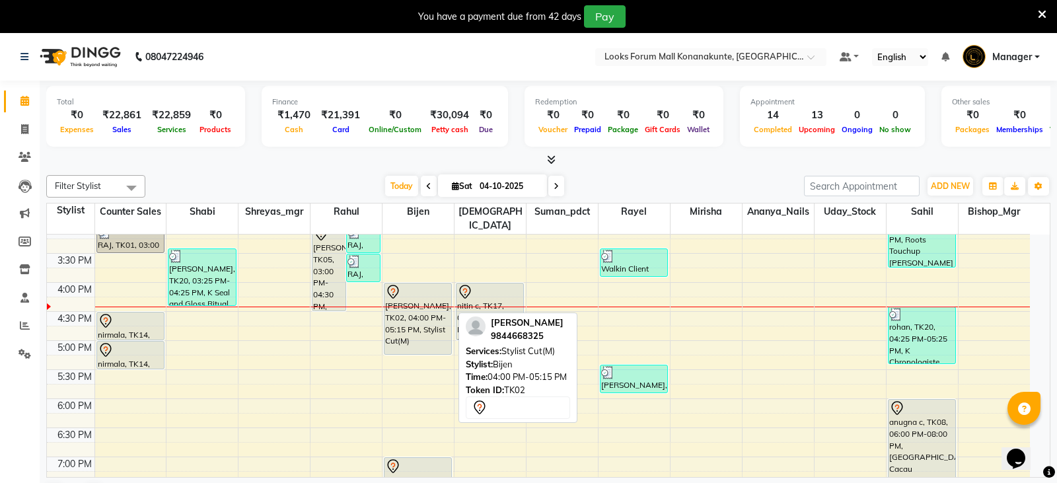
select select "7"
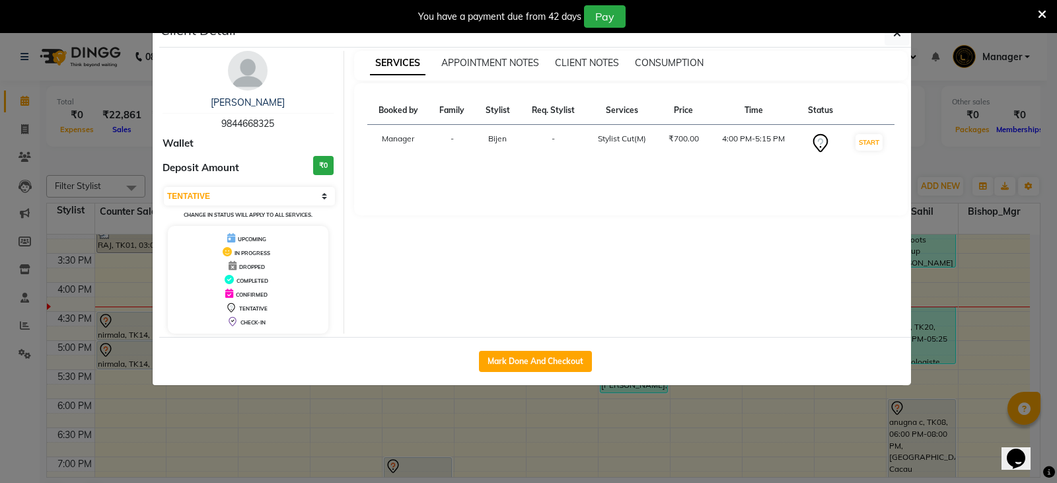
click at [367, 420] on ngb-modal-window "Client Detail [PERSON_NAME] 9844668325 Wallet Deposit Amount ₹0 Select IN SERVI…" at bounding box center [528, 241] width 1057 height 483
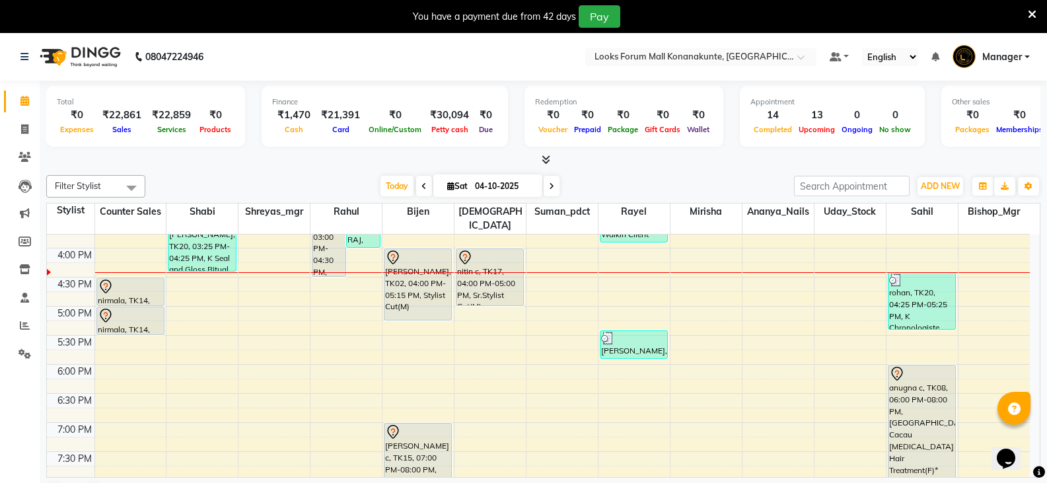
scroll to position [425, 0]
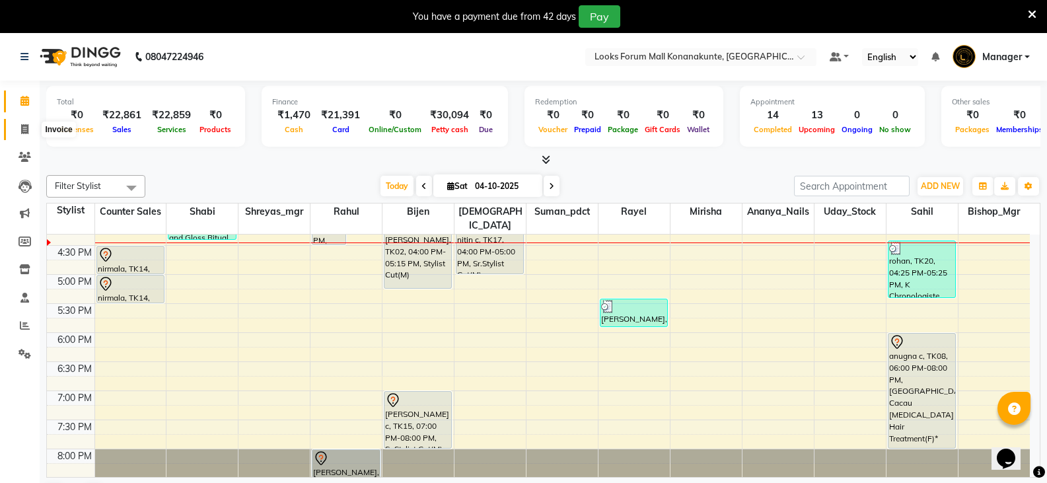
click at [27, 127] on icon at bounding box center [24, 129] width 7 height 10
select select "service"
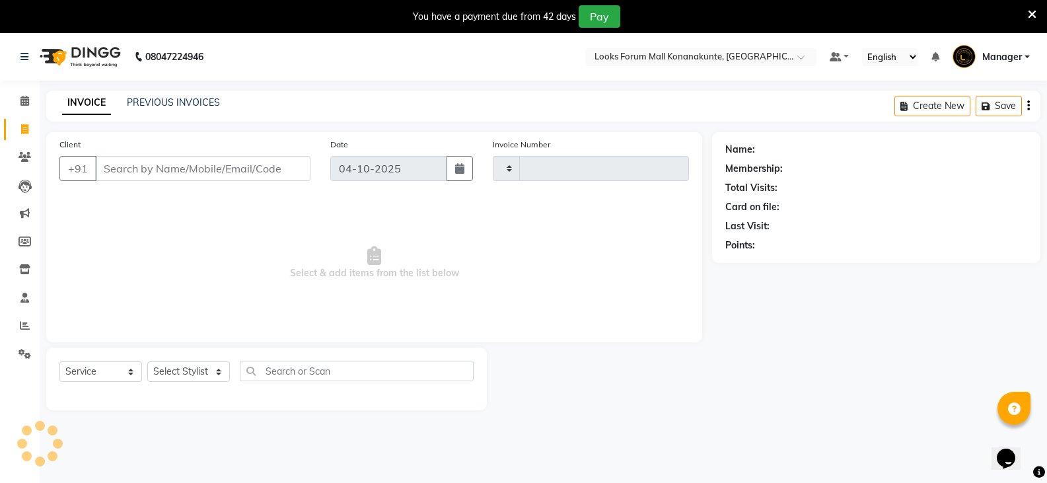
type input "3716"
select select "8945"
click at [205, 168] on input "Client" at bounding box center [202, 168] width 215 height 25
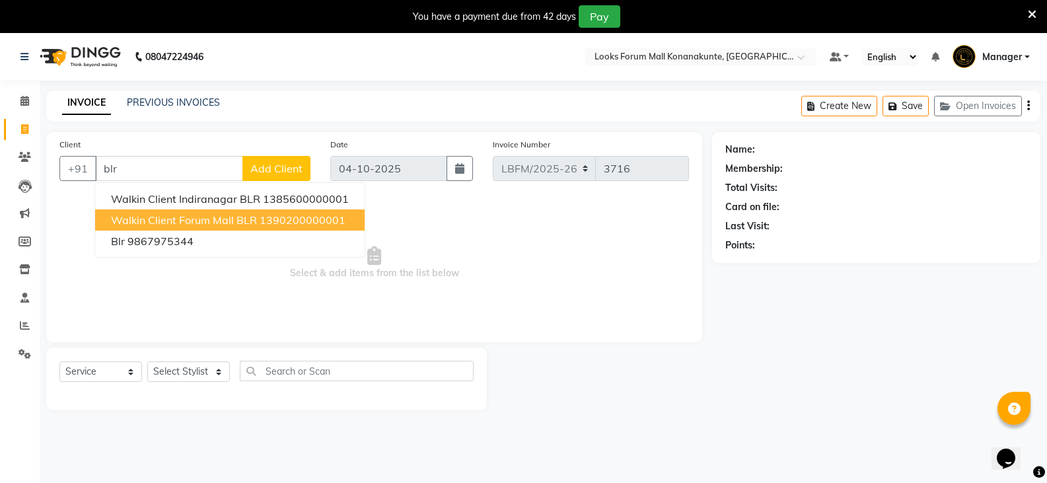
click at [181, 223] on span "Walkin Client Forum Mall BLR" at bounding box center [184, 219] width 146 height 13
type input "1390200000001"
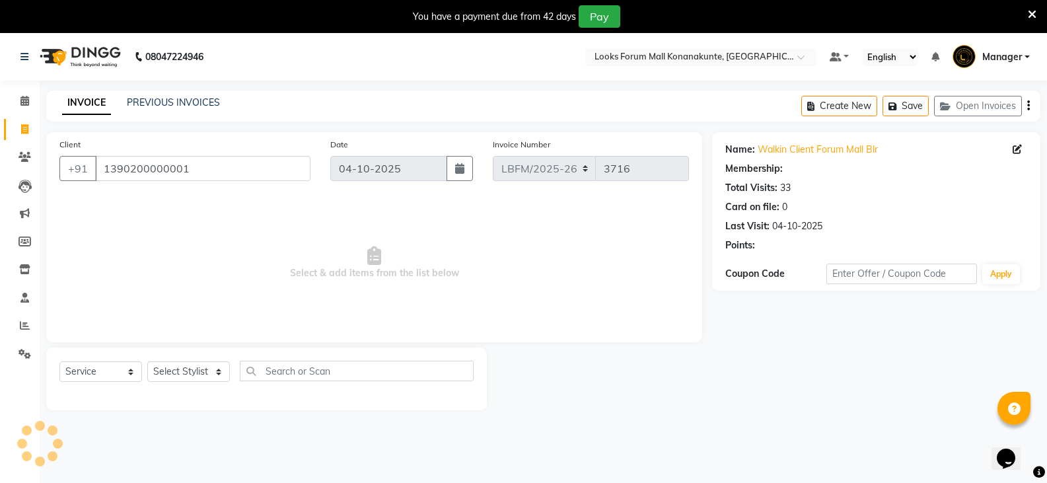
select select "1: Object"
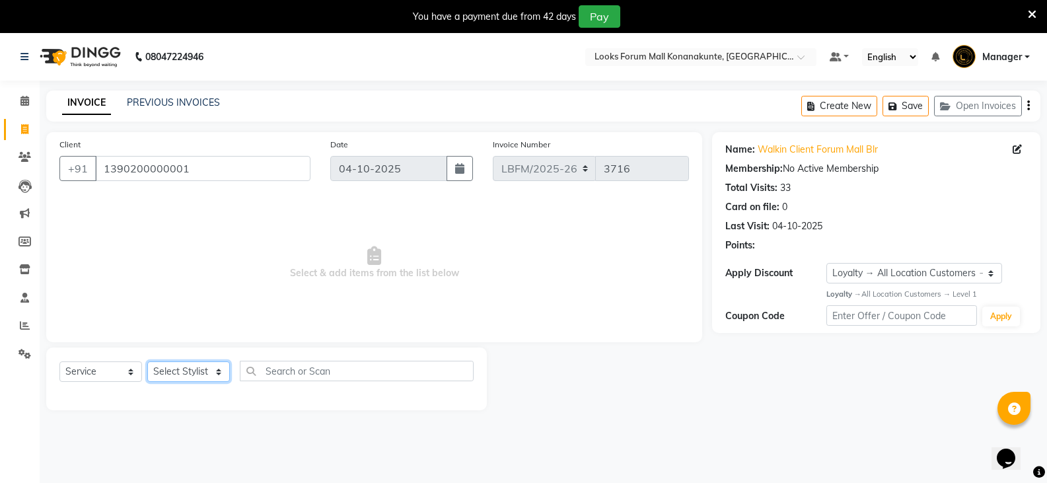
click at [193, 378] on select "Select Stylist Ananya_Nails [PERSON_NAME] Bijen Bishop_Mgr Counter Sales Manage…" at bounding box center [188, 371] width 83 height 20
select select "90391"
click at [147, 361] on select "Select Stylist Ananya_Nails [PERSON_NAME] Bijen Bishop_Mgr Counter Sales Manage…" at bounding box center [188, 371] width 83 height 20
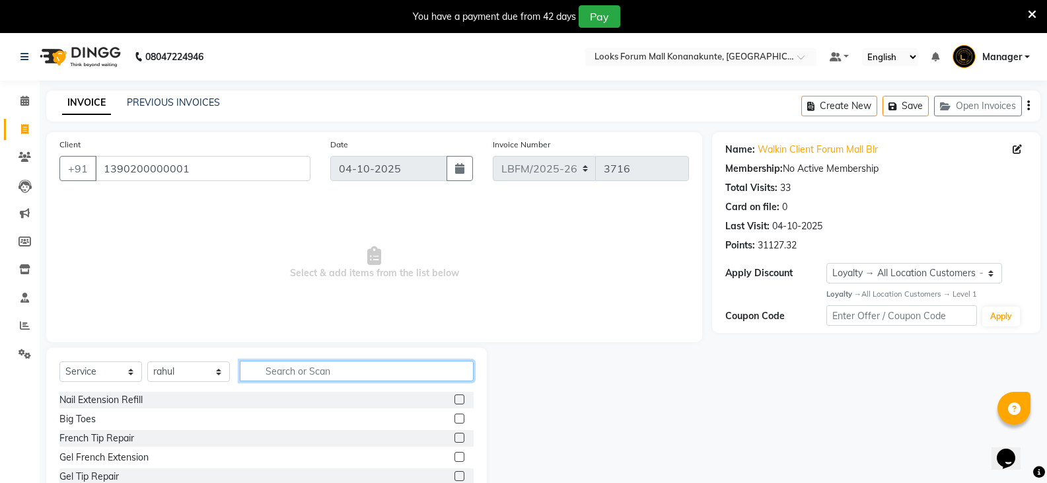
click at [318, 370] on input "text" at bounding box center [357, 371] width 234 height 20
type input "wash"
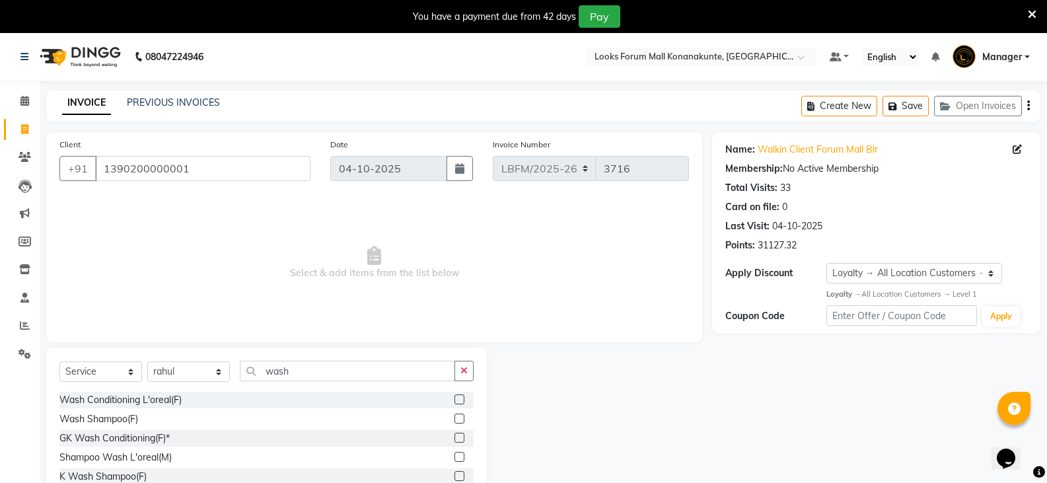
click at [456, 398] on label at bounding box center [459, 399] width 10 height 10
click at [456, 398] on input "checkbox" at bounding box center [458, 400] width 9 height 9
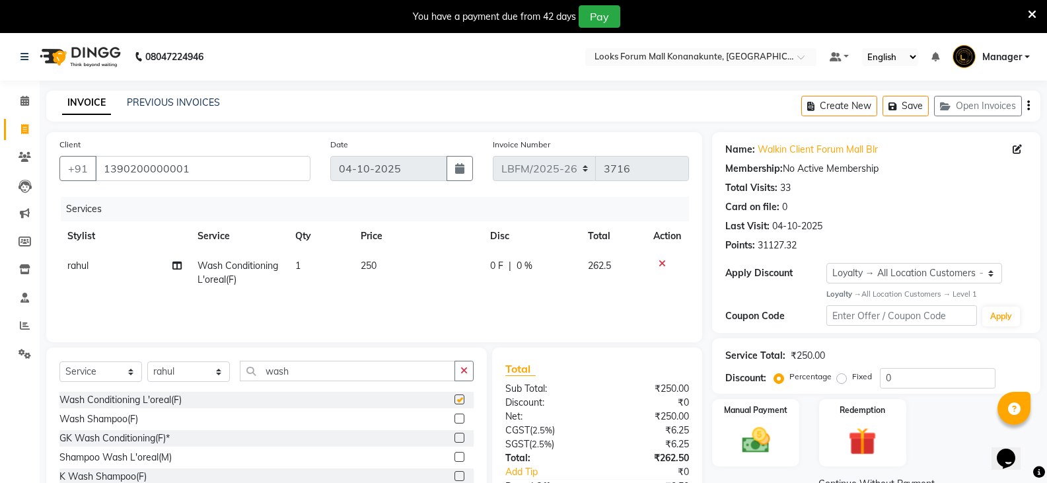
checkbox input "false"
click at [363, 263] on span "250" at bounding box center [369, 266] width 16 height 12
select select "90391"
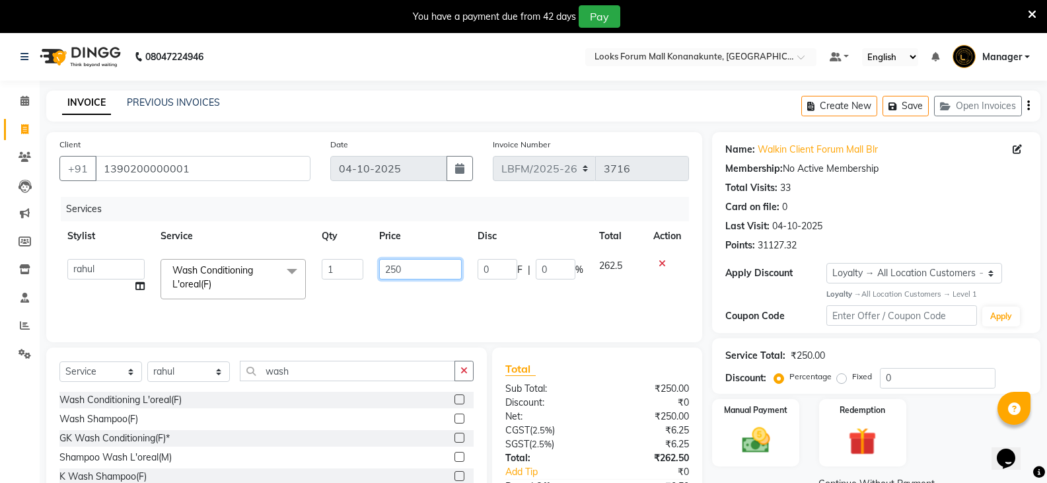
click at [419, 270] on input "250" at bounding box center [420, 269] width 83 height 20
type input "2"
type input "5"
type input "600"
click at [468, 297] on div "Services Stylist Service Qty Price Disc Total Action Ananya_Nails [PERSON_NAME]…" at bounding box center [373, 263] width 629 height 132
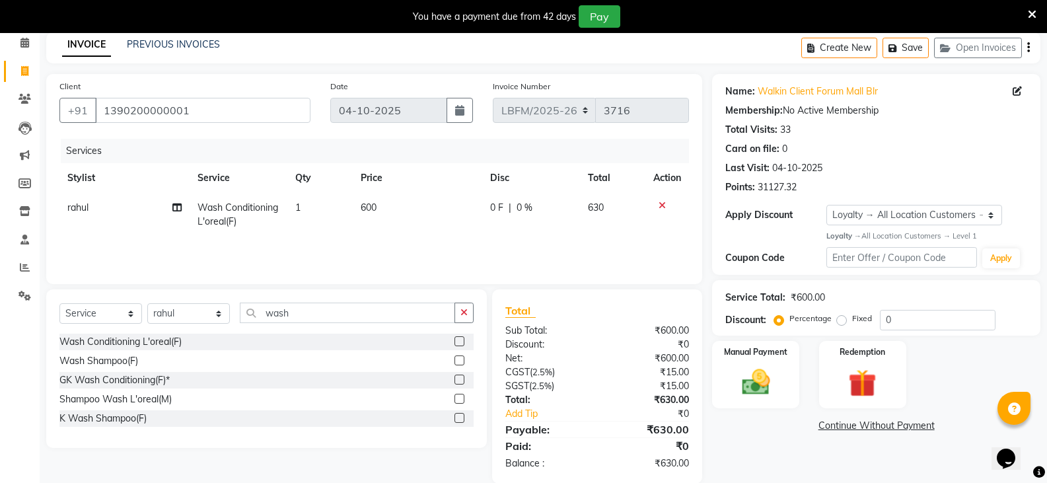
scroll to position [79, 0]
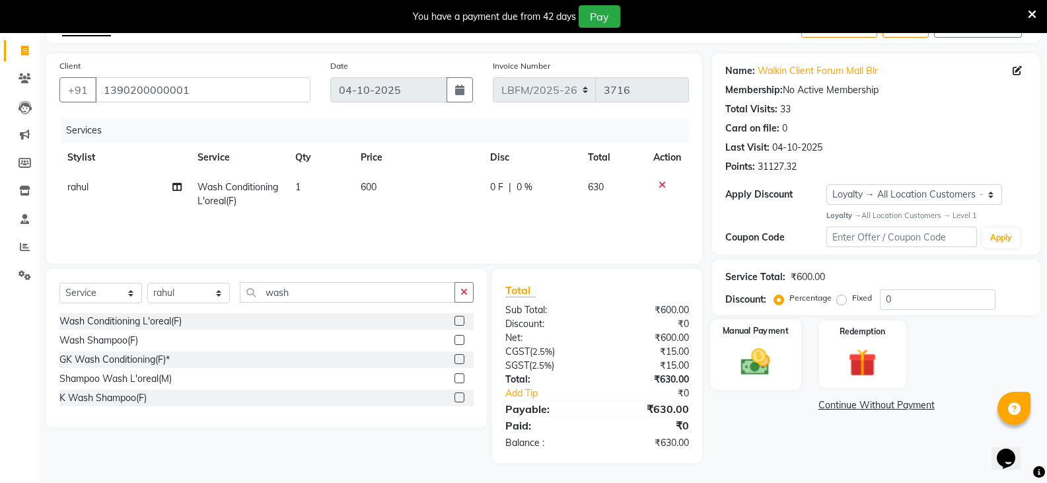
click at [742, 374] on img at bounding box center [755, 362] width 47 height 34
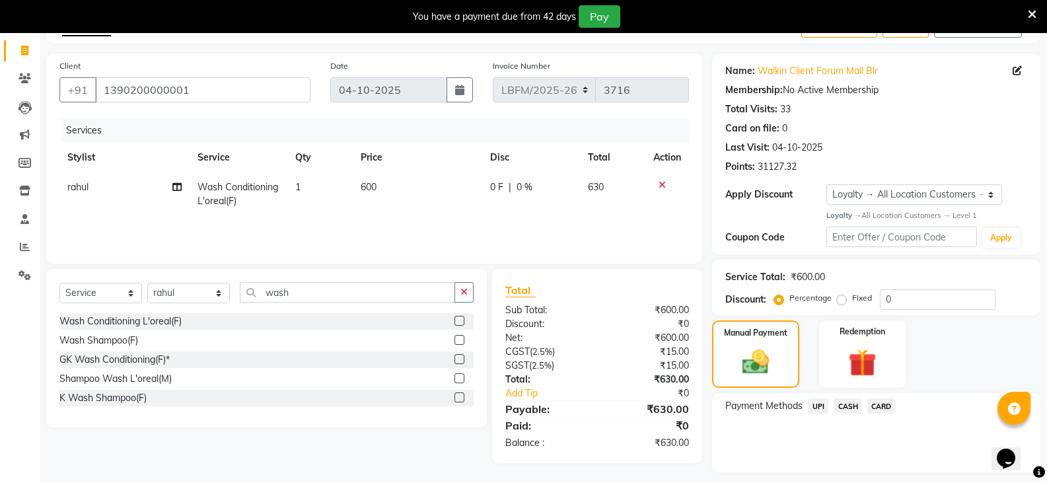
click at [887, 411] on span "CARD" at bounding box center [881, 405] width 28 height 15
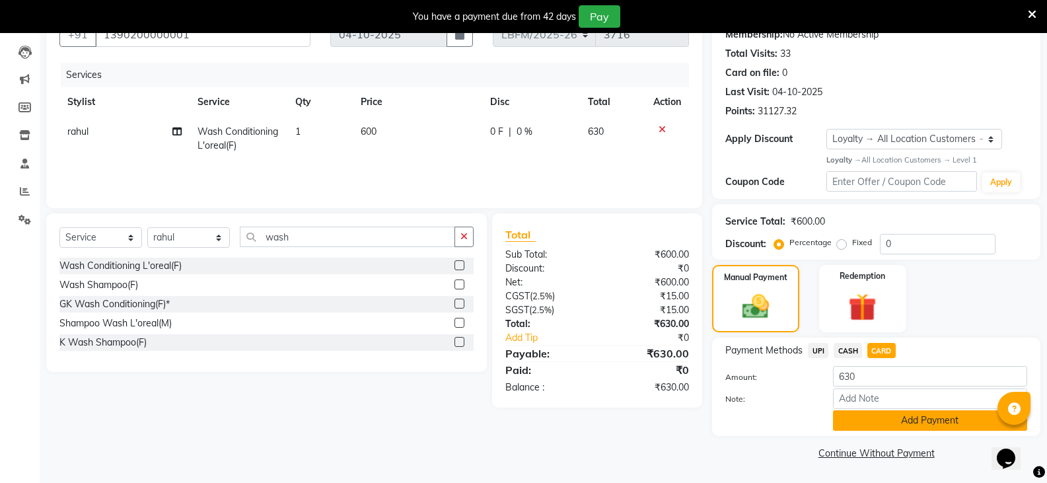
click at [892, 427] on button "Add Payment" at bounding box center [930, 420] width 194 height 20
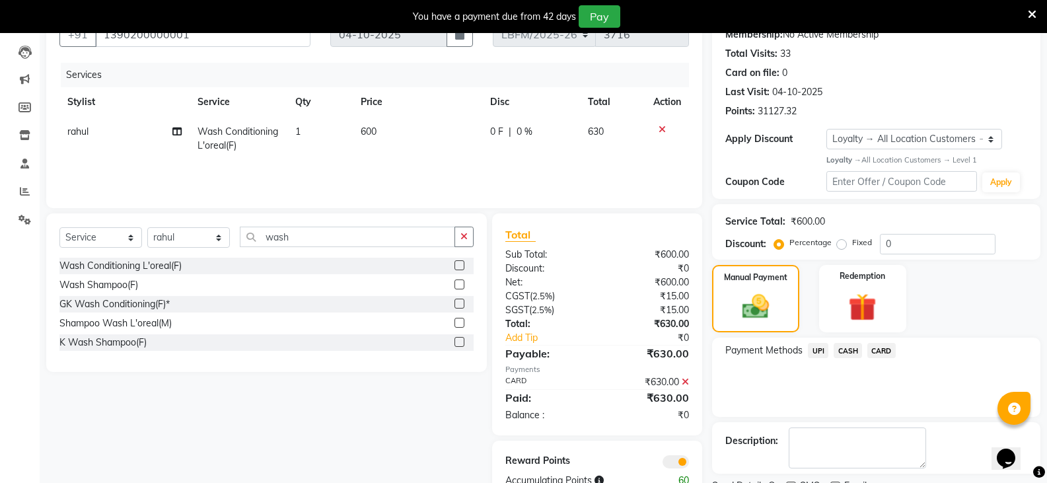
scroll to position [190, 0]
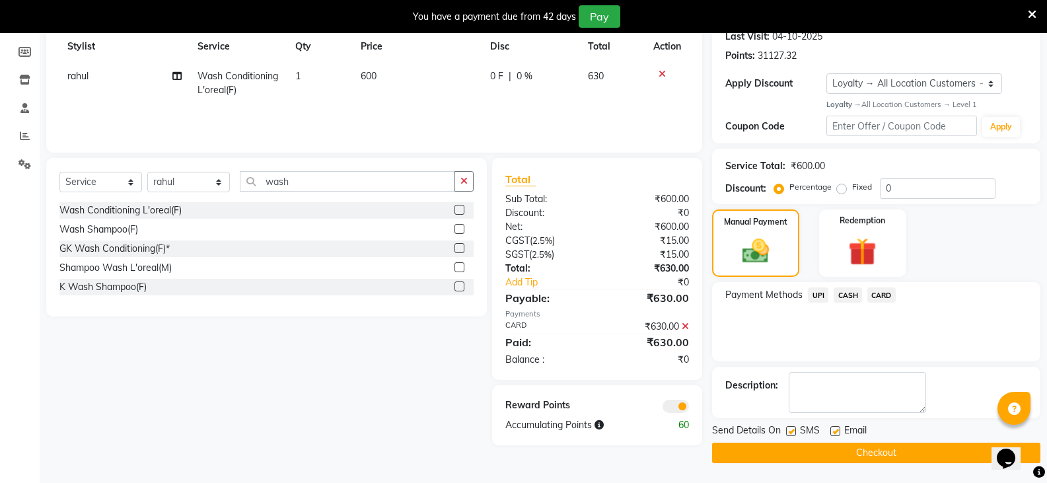
click at [875, 450] on button "Checkout" at bounding box center [876, 452] width 328 height 20
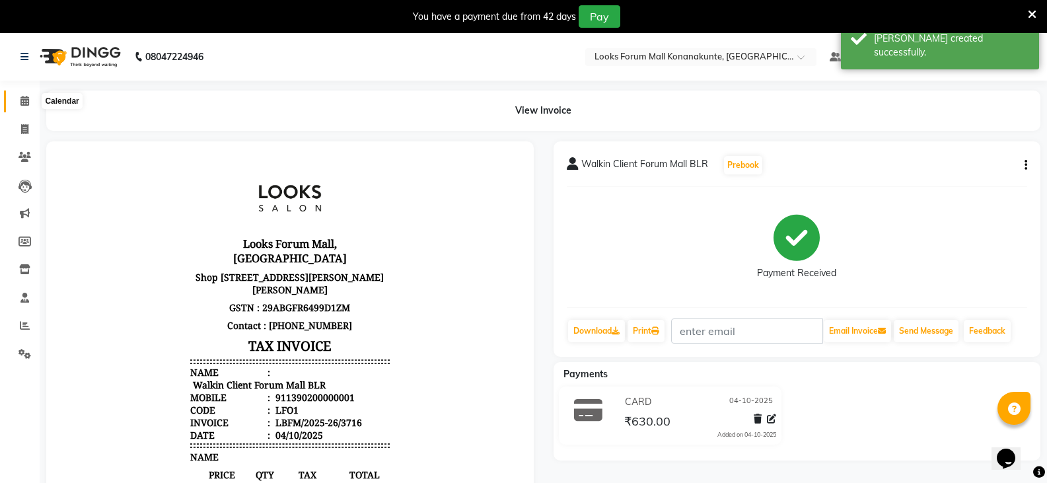
click at [17, 104] on span at bounding box center [24, 101] width 23 height 15
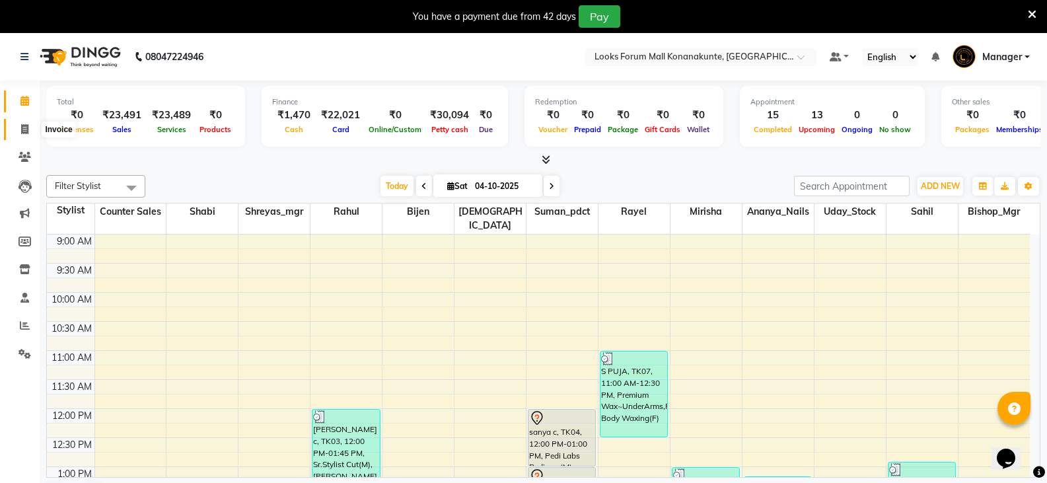
drag, startPoint x: 24, startPoint y: 129, endPoint x: 41, endPoint y: 134, distance: 18.0
click at [24, 129] on icon at bounding box center [24, 129] width 7 height 10
select select "service"
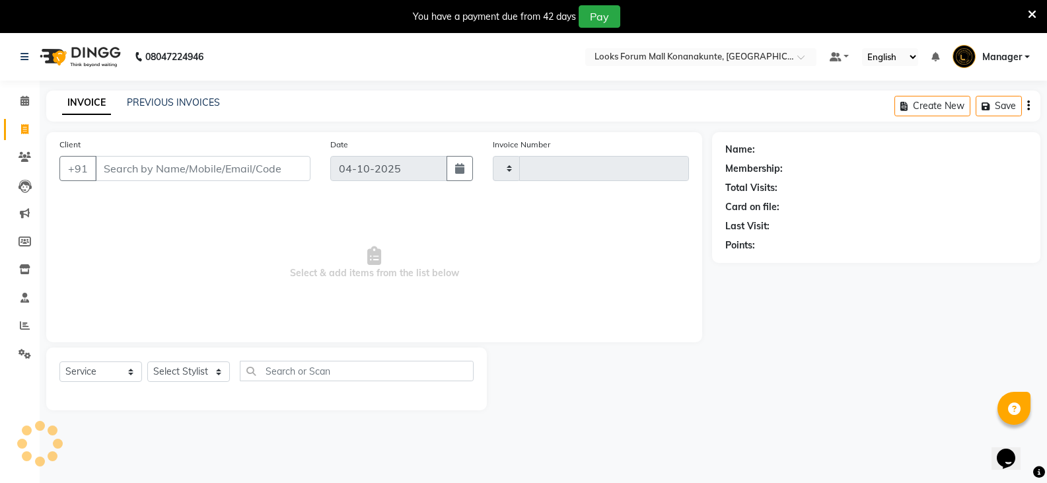
type input "3717"
select select "8945"
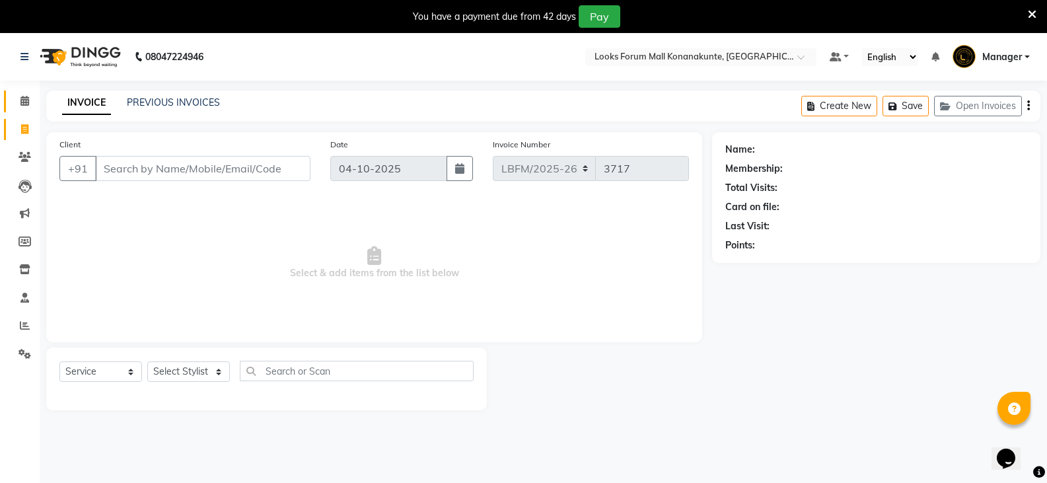
drag, startPoint x: 7, startPoint y: 102, endPoint x: 16, endPoint y: 102, distance: 8.6
click at [8, 102] on link "Calendar" at bounding box center [20, 101] width 32 height 22
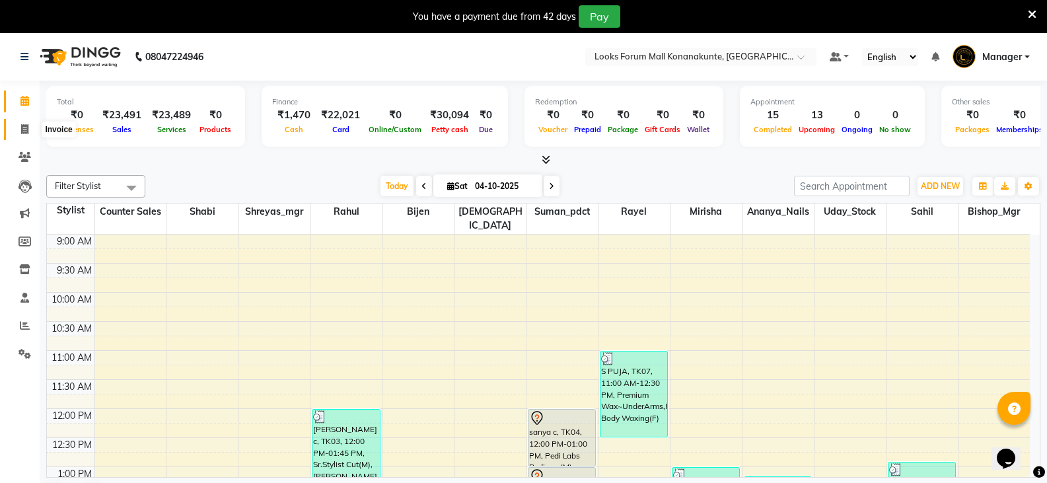
click at [22, 134] on span at bounding box center [24, 129] width 23 height 15
select select "service"
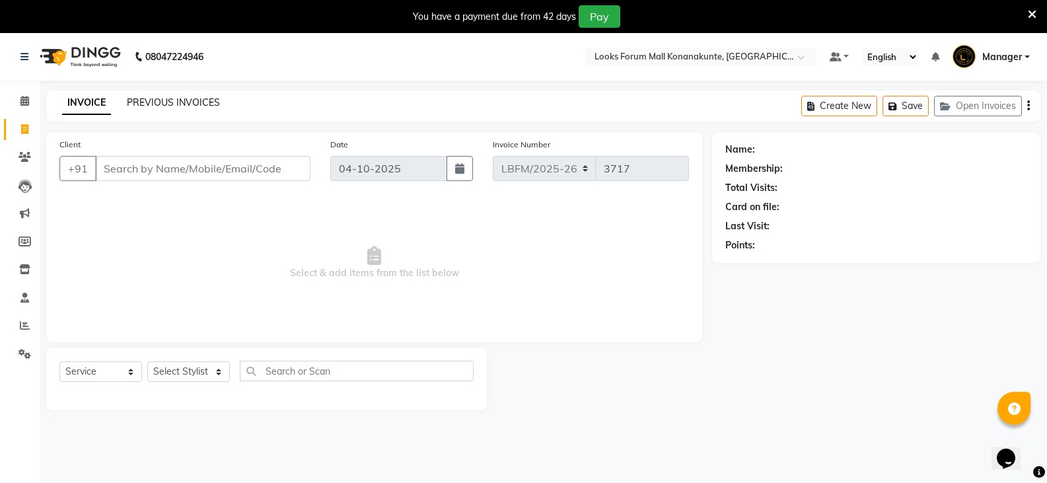
click at [180, 97] on div "INVOICE PREVIOUS INVOICES Create New Save Open Invoices" at bounding box center [543, 105] width 994 height 31
click at [181, 103] on link "PREVIOUS INVOICES" at bounding box center [173, 102] width 93 height 12
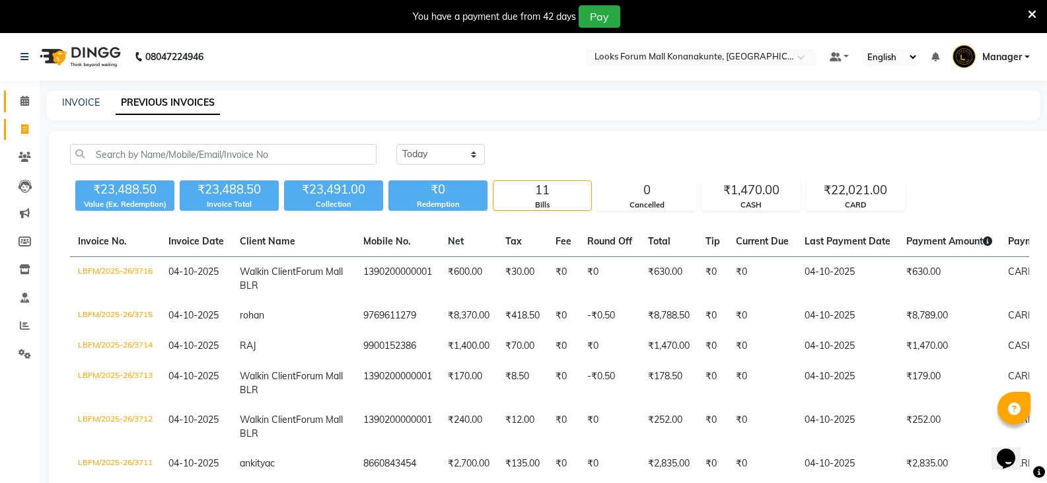
drag, startPoint x: 22, startPoint y: 102, endPoint x: 32, endPoint y: 102, distance: 9.9
click at [22, 102] on icon at bounding box center [24, 101] width 9 height 10
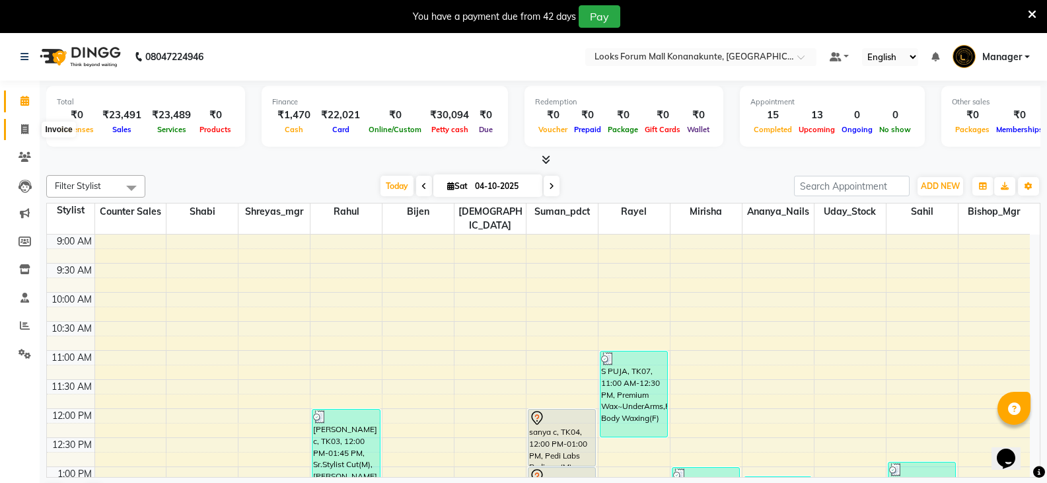
drag, startPoint x: 9, startPoint y: 122, endPoint x: 25, endPoint y: 126, distance: 16.5
click at [11, 122] on link "Invoice" at bounding box center [20, 130] width 32 height 22
select select "service"
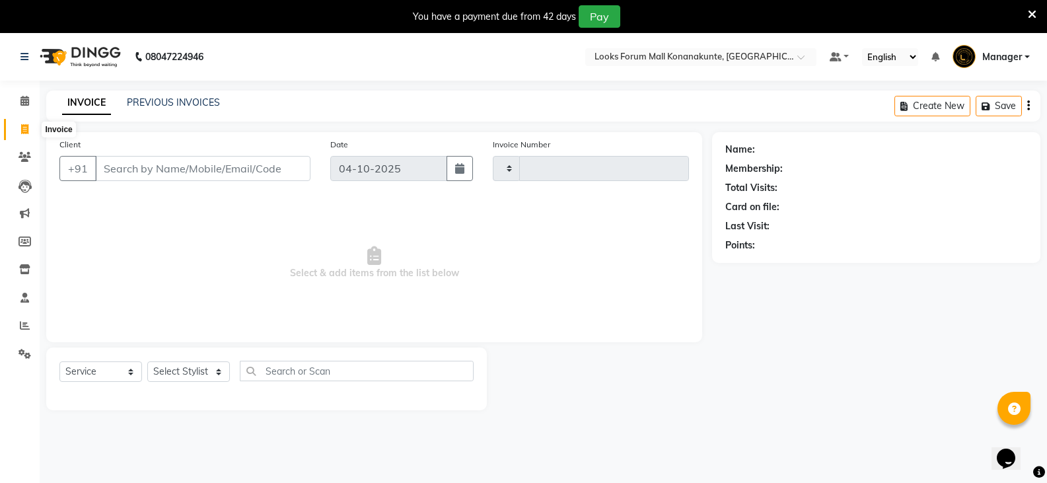
type input "3717"
select select "8945"
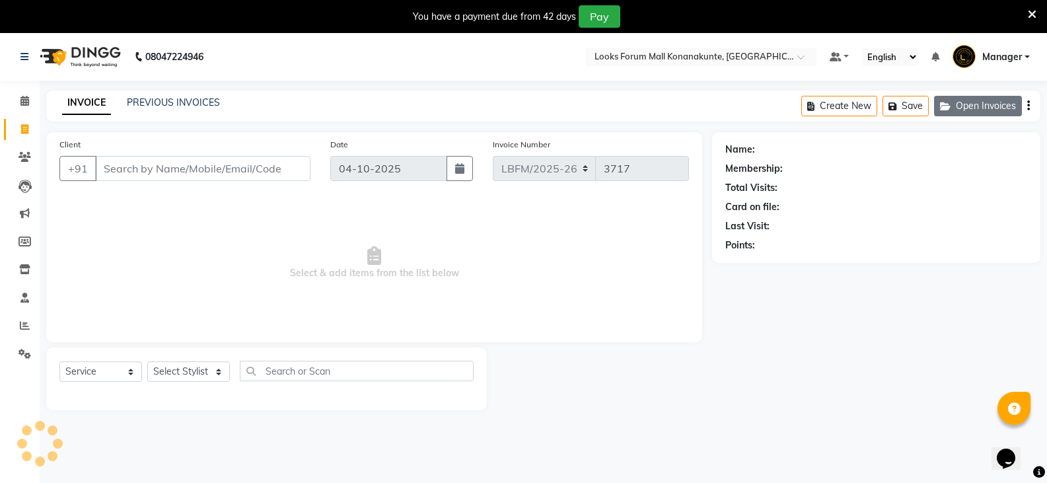
click at [987, 104] on button "Open Invoices" at bounding box center [978, 106] width 88 height 20
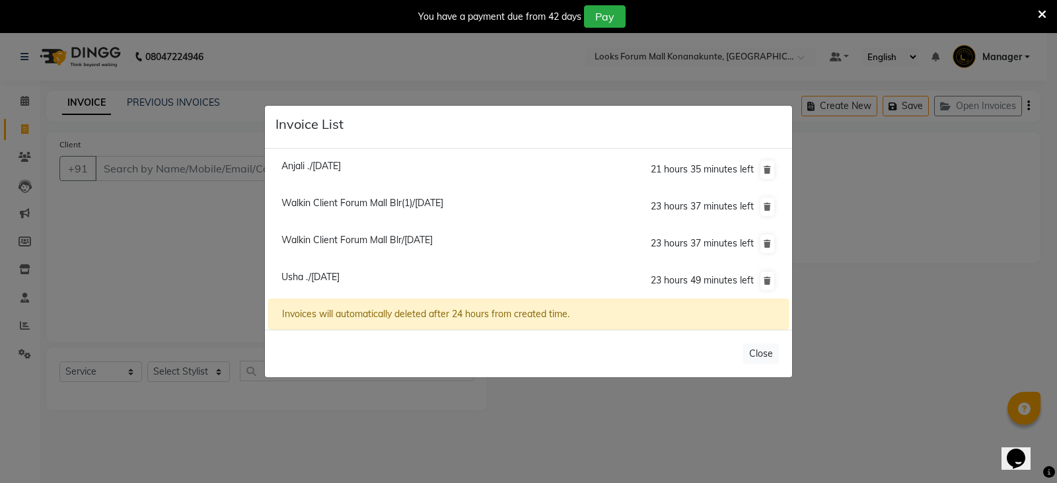
click at [486, 236] on li "Walkin Client Forum Mall Blr/[DATE] 23 hours 37 minutes left" at bounding box center [528, 244] width 520 height 38
click at [433, 242] on span "Walkin Client Forum Mall Blr/[DATE]" at bounding box center [356, 240] width 151 height 12
type input "1390200000001"
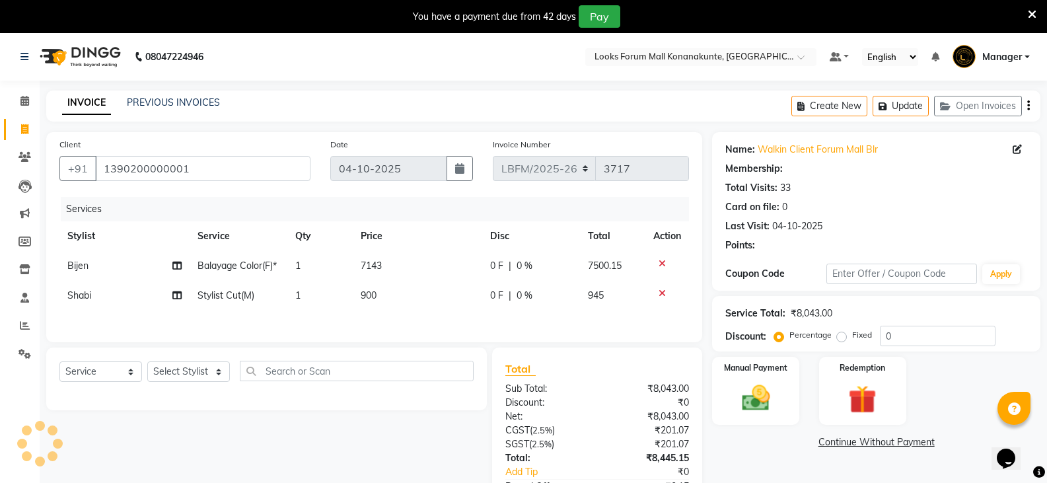
select select "1: Object"
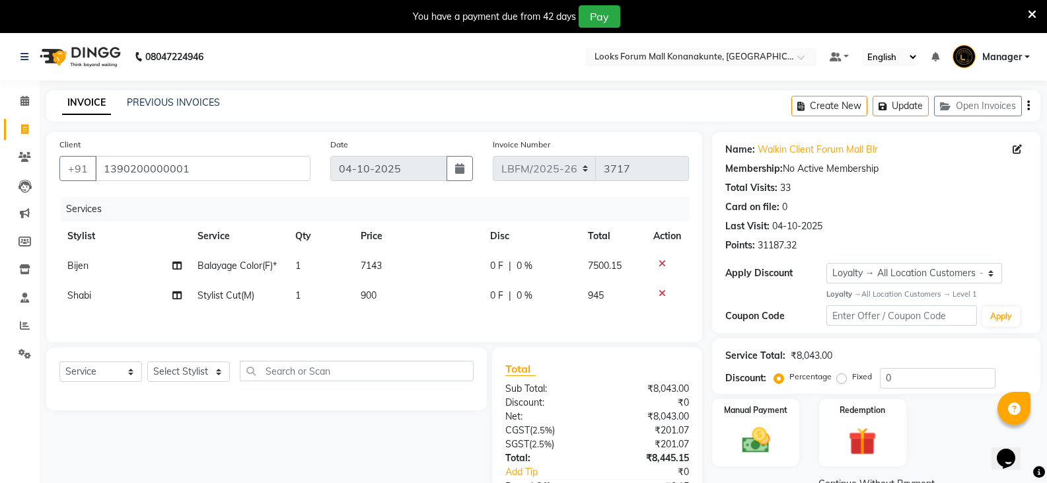
click at [523, 299] on span "0 %" at bounding box center [524, 296] width 16 height 14
select select "90388"
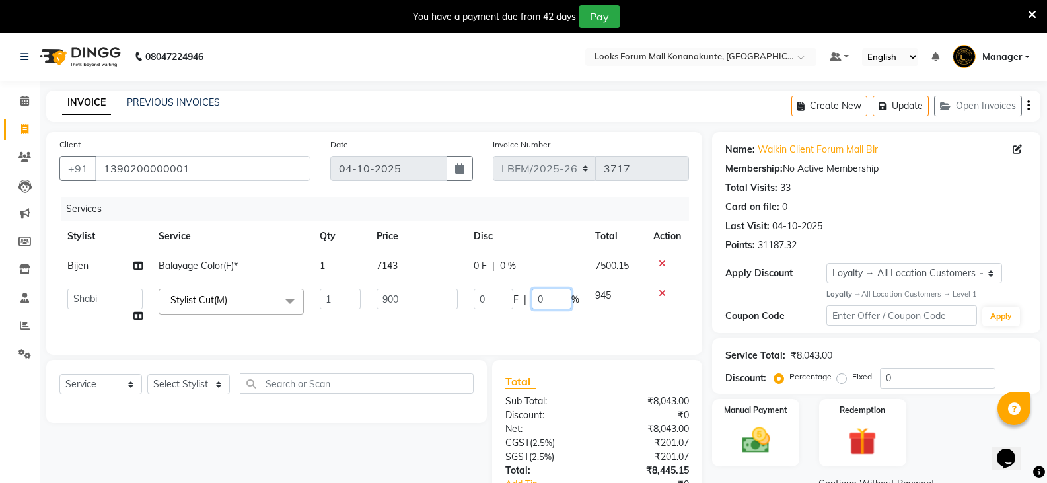
click at [566, 300] on input "0" at bounding box center [552, 299] width 40 height 20
type input "5"
click at [528, 332] on div "Client [PHONE_NUMBER] Date [DATE] Invoice Number LBFM/[PHONE_NUMBER] Services S…" at bounding box center [374, 243] width 656 height 223
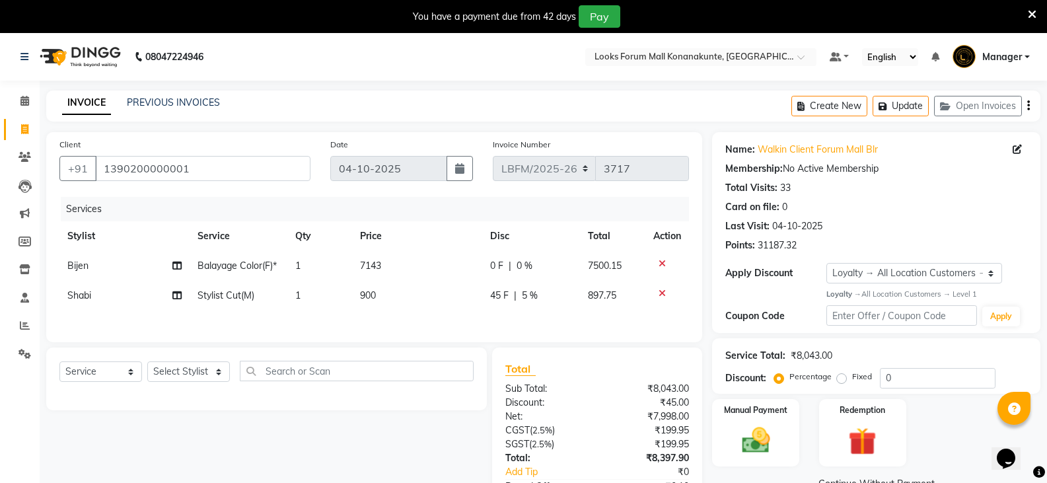
click at [526, 296] on span "5 %" at bounding box center [530, 296] width 16 height 14
select select "90388"
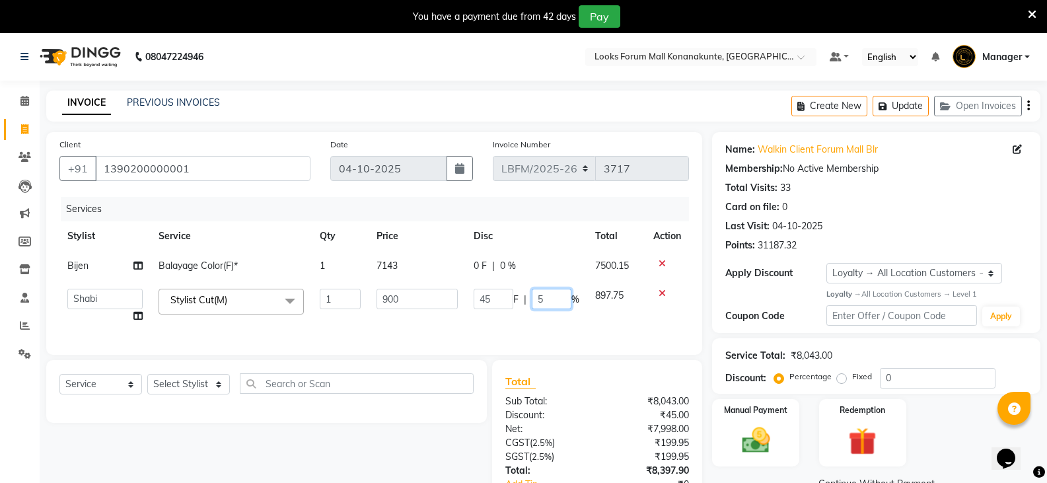
click at [546, 298] on input "5" at bounding box center [552, 299] width 40 height 20
type input "4.5"
click at [561, 327] on div "Services Stylist Service Qty Price Disc Total Action Bijen Balayage Color(F)* 1…" at bounding box center [373, 269] width 629 height 145
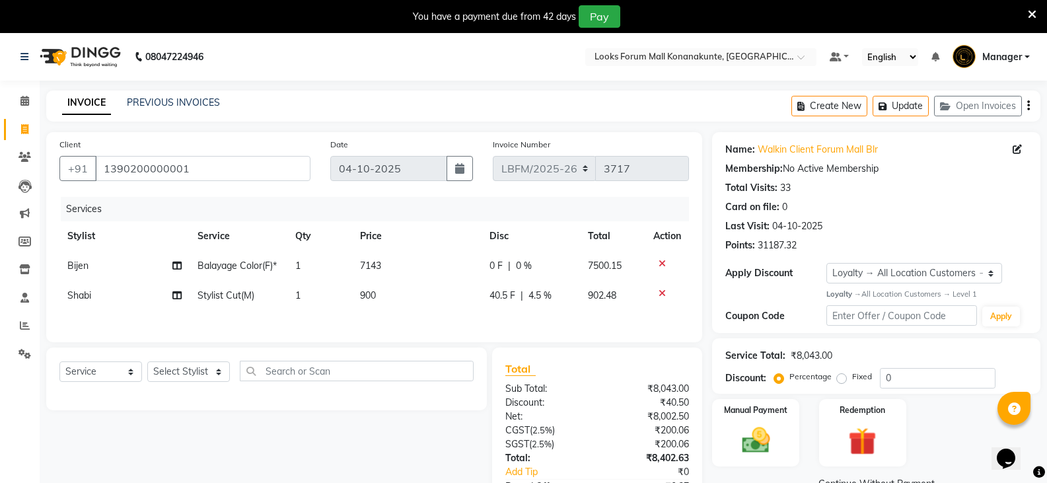
click at [544, 296] on span "4.5 %" at bounding box center [539, 296] width 23 height 14
select select "90388"
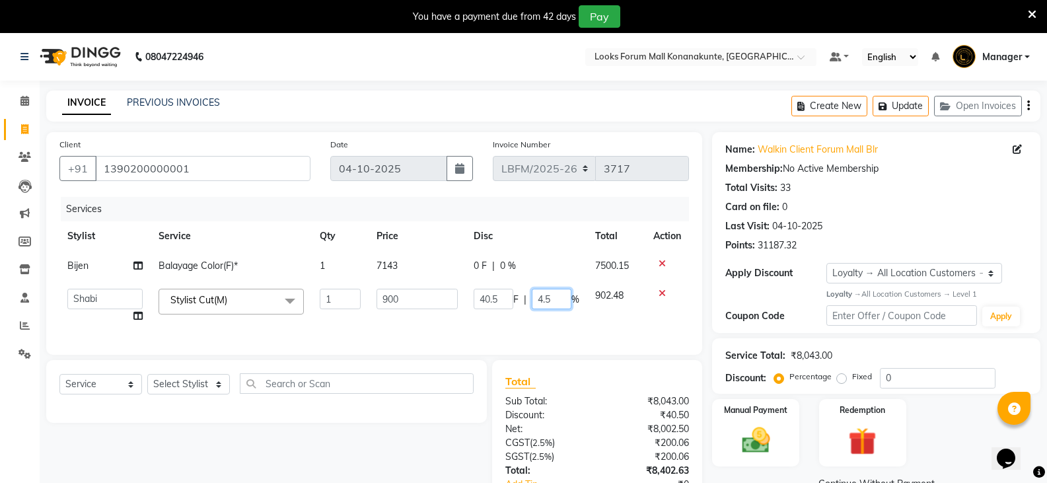
click at [557, 297] on input "4.5" at bounding box center [552, 299] width 40 height 20
type input "4.7"
click at [563, 323] on div "Services Stylist Service Qty Price Disc Total Action Bijen Balayage Color(F)* 1…" at bounding box center [373, 269] width 629 height 145
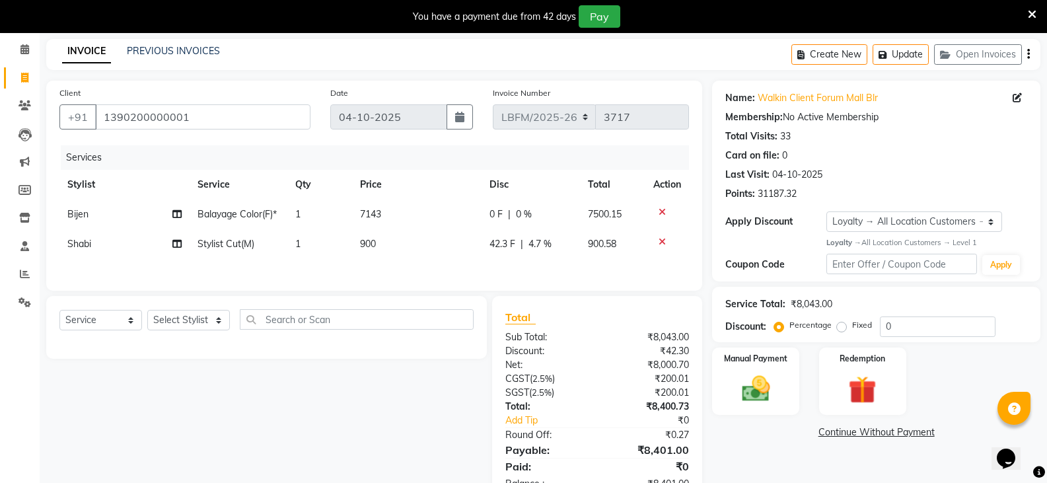
scroll to position [94, 0]
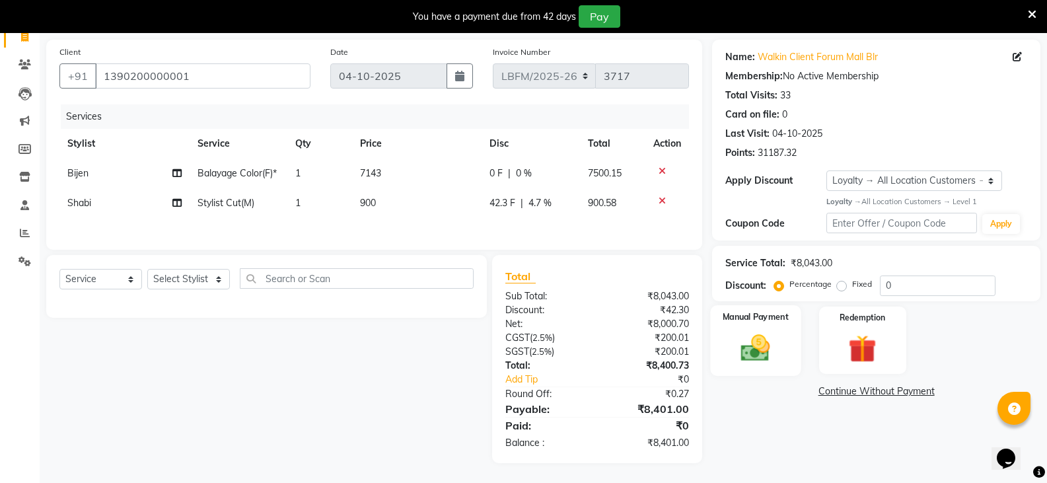
click at [743, 355] on img at bounding box center [755, 348] width 47 height 34
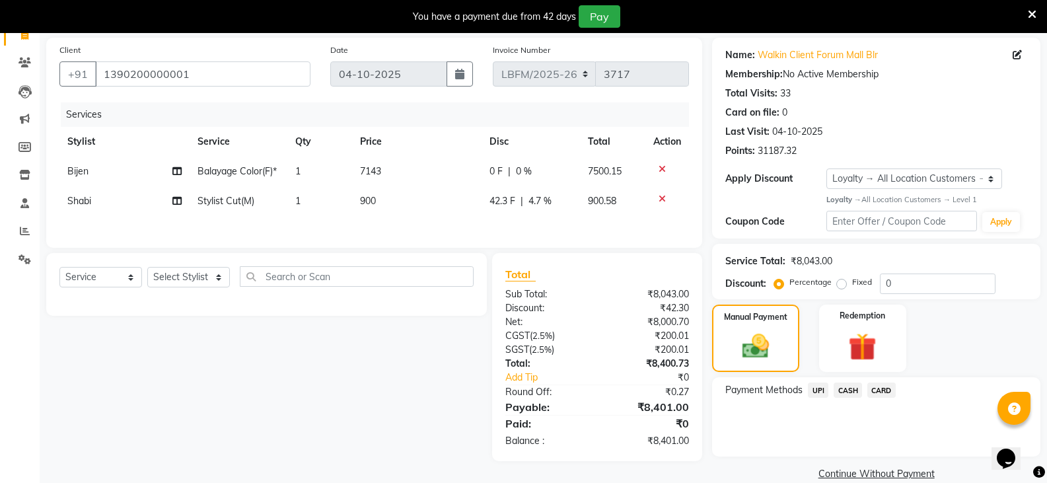
click at [894, 396] on span "CARD" at bounding box center [881, 389] width 28 height 15
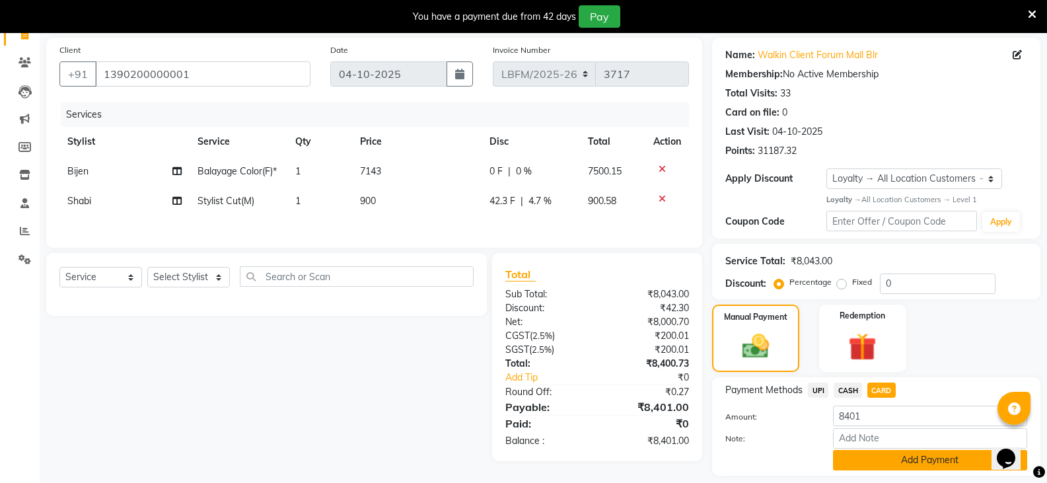
click at [850, 462] on button "Add Payment" at bounding box center [930, 460] width 194 height 20
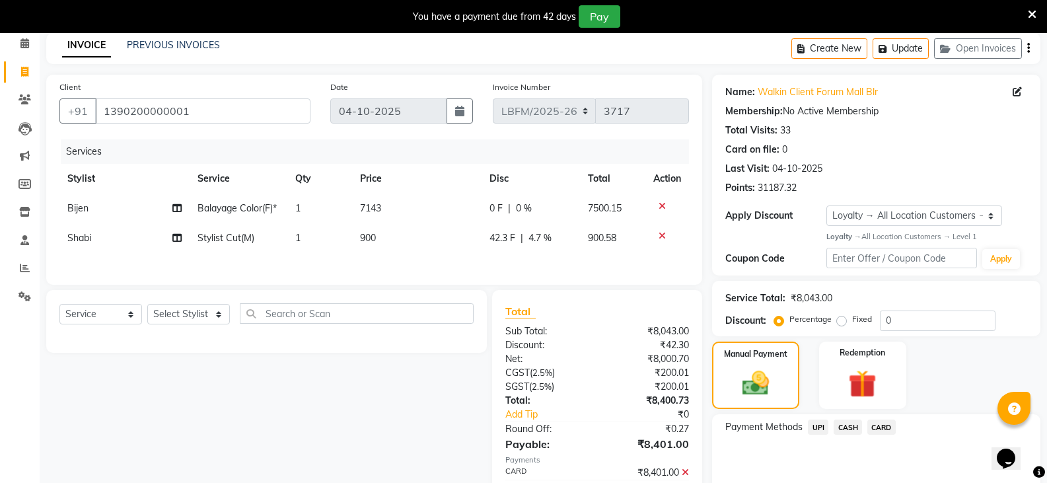
scroll to position [190, 0]
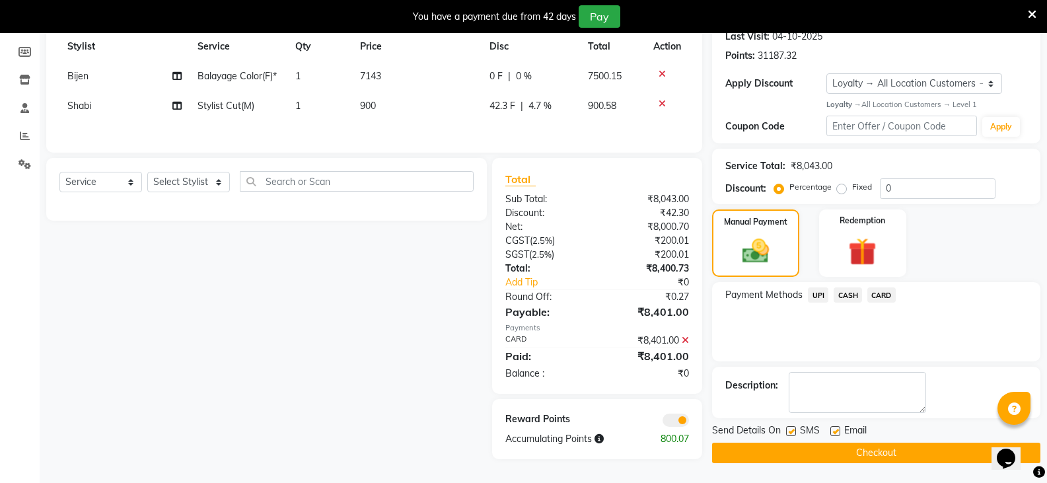
click at [753, 452] on button "Checkout" at bounding box center [876, 452] width 328 height 20
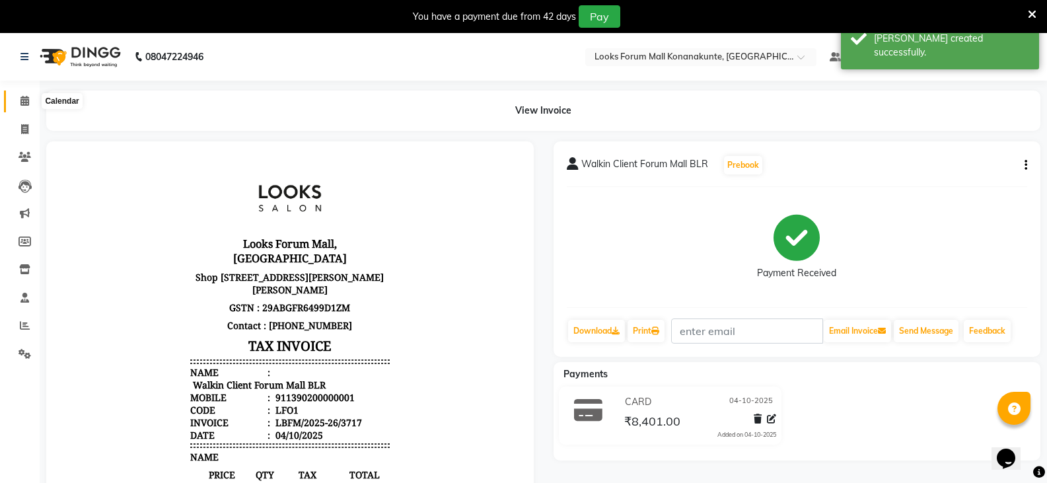
drag, startPoint x: 29, startPoint y: 98, endPoint x: 50, endPoint y: 104, distance: 21.5
click at [28, 98] on icon at bounding box center [24, 101] width 9 height 10
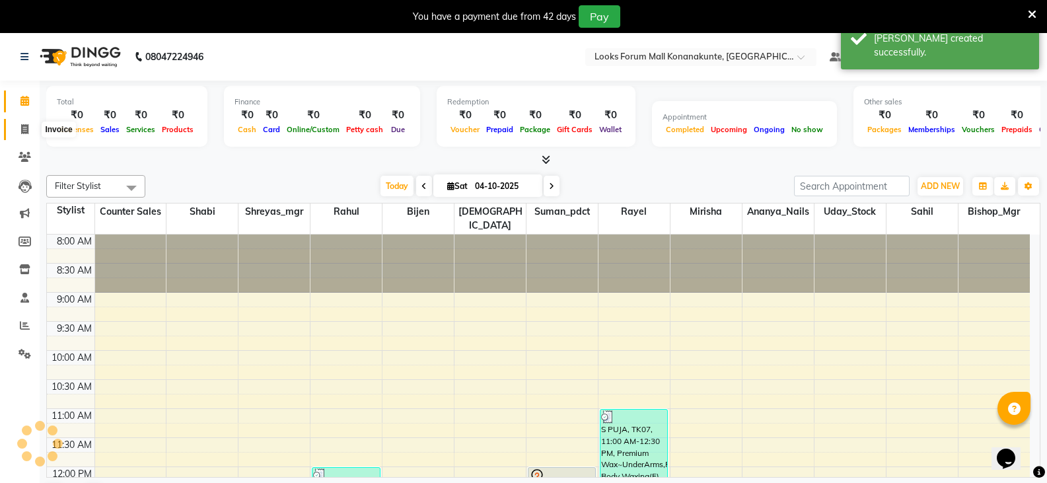
click at [22, 124] on icon at bounding box center [24, 129] width 7 height 10
select select "service"
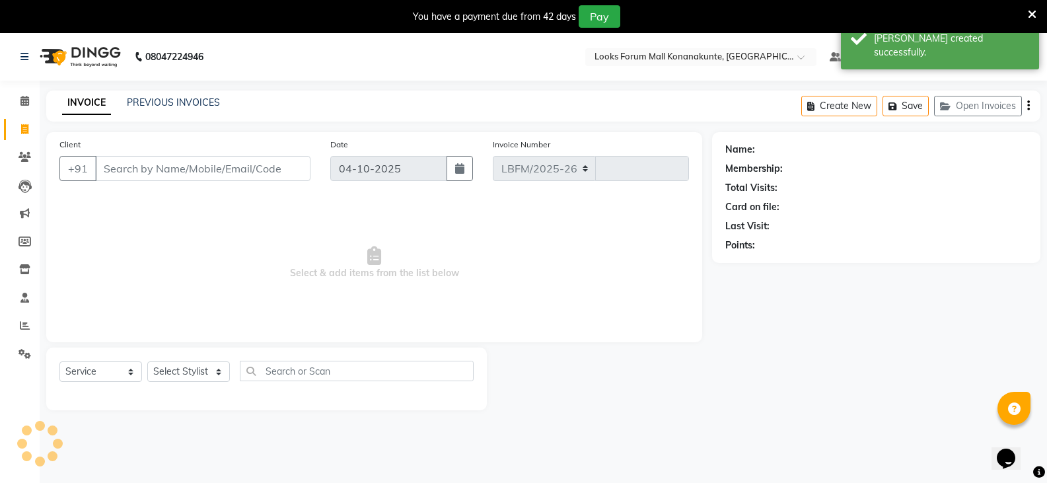
select select "8945"
type input "3718"
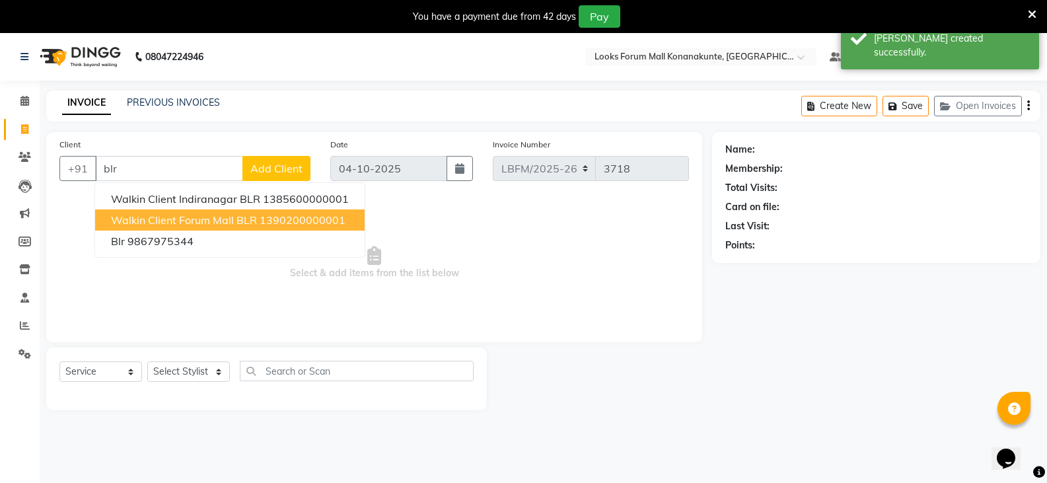
click at [193, 219] on span "Walkin Client Forum Mall BLR" at bounding box center [184, 219] width 146 height 13
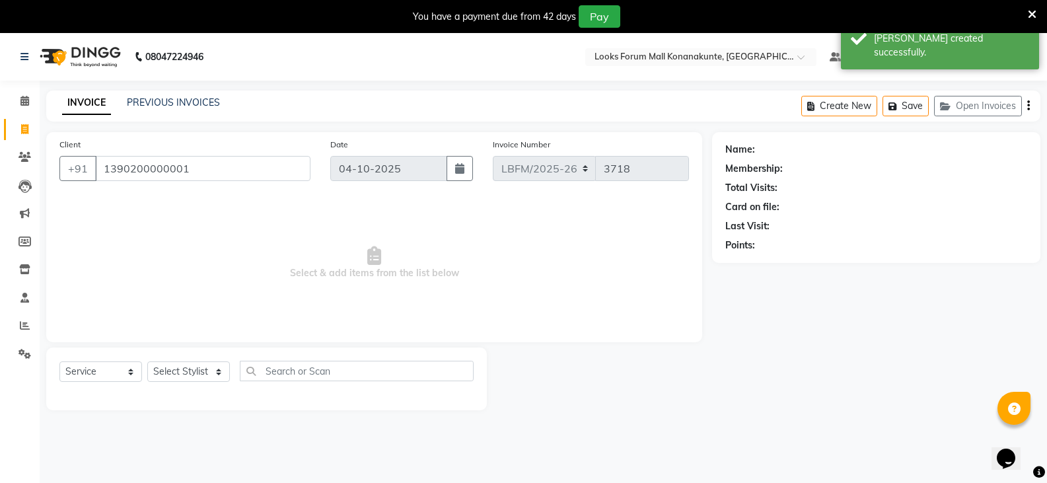
type input "1390200000001"
select select "1: Object"
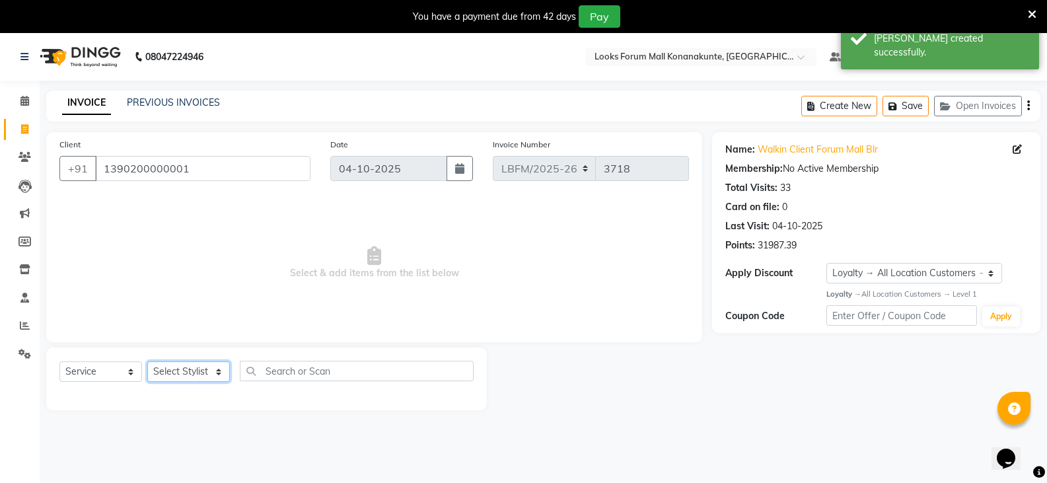
click at [180, 369] on select "Select Stylist Ananya_Nails [PERSON_NAME] Bijen Bishop_Mgr Counter Sales Manage…" at bounding box center [188, 371] width 83 height 20
select select "90388"
click at [147, 361] on select "Select Stylist Ananya_Nails [PERSON_NAME] Bijen Bishop_Mgr Counter Sales Manage…" at bounding box center [188, 371] width 83 height 20
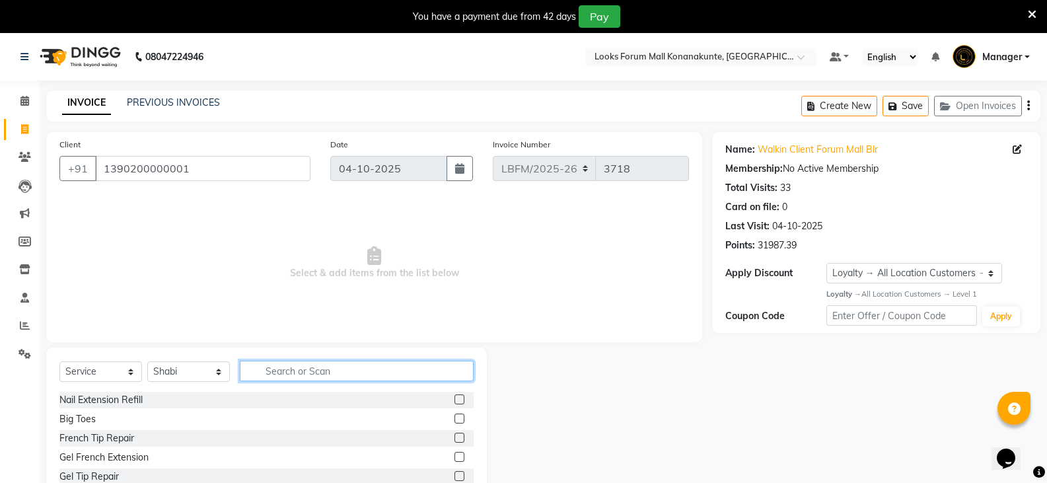
click at [302, 372] on input "text" at bounding box center [357, 371] width 234 height 20
type input "b"
type input "cut"
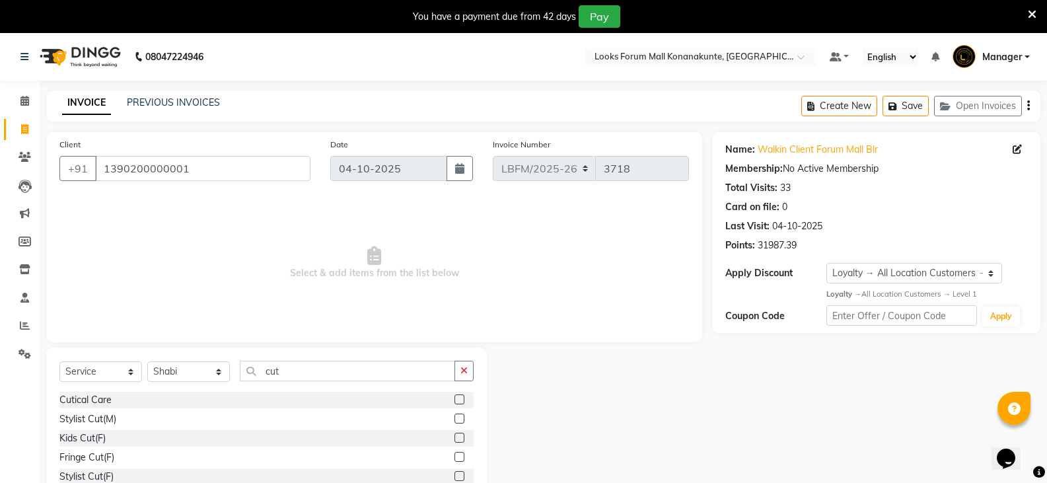
click at [454, 475] on label at bounding box center [459, 476] width 10 height 10
click at [454, 475] on input "checkbox" at bounding box center [458, 476] width 9 height 9
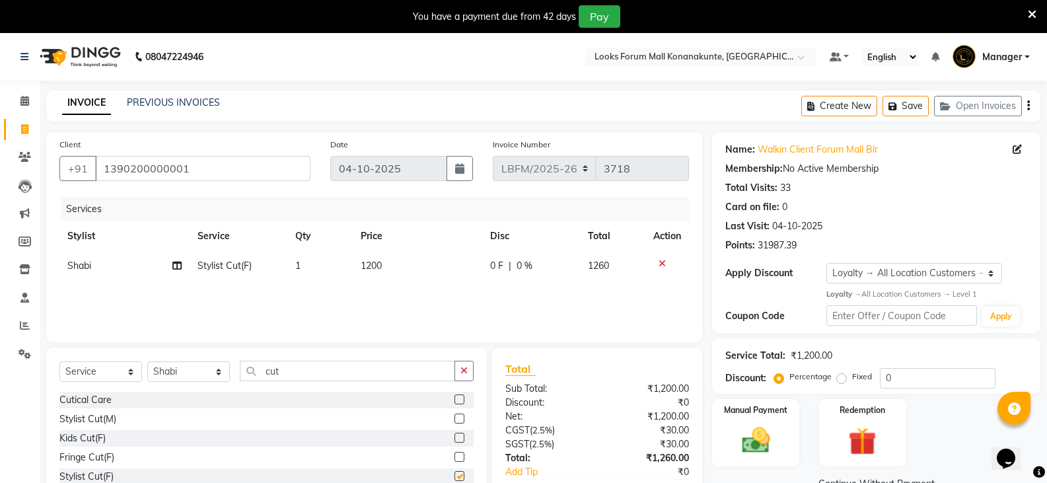
checkbox input "false"
click at [372, 262] on span "1200" at bounding box center [371, 266] width 21 height 12
select select "90388"
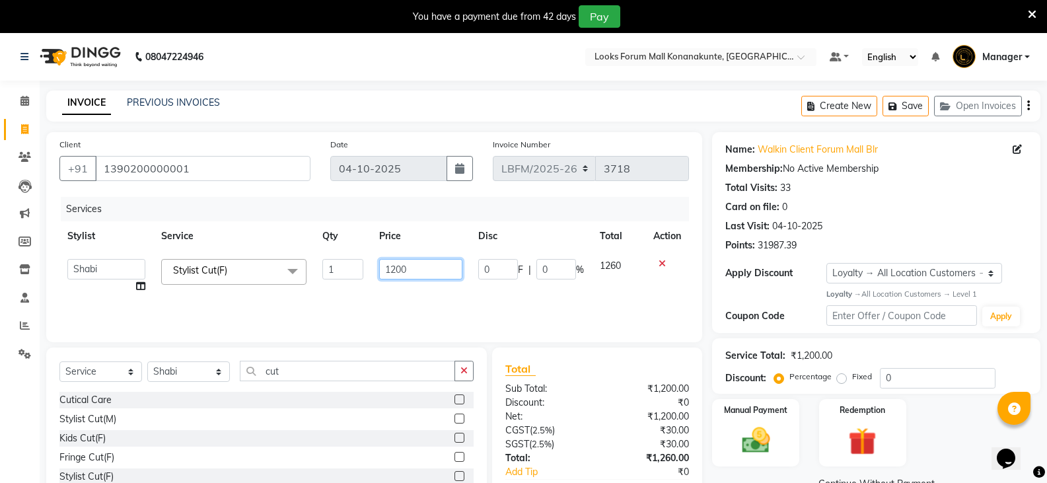
click at [394, 271] on input "1200" at bounding box center [420, 269] width 83 height 20
type input "1800"
click at [398, 308] on div "Services Stylist Service Qty Price Disc Total Action Ananya_Nails [PERSON_NAME]…" at bounding box center [373, 263] width 629 height 132
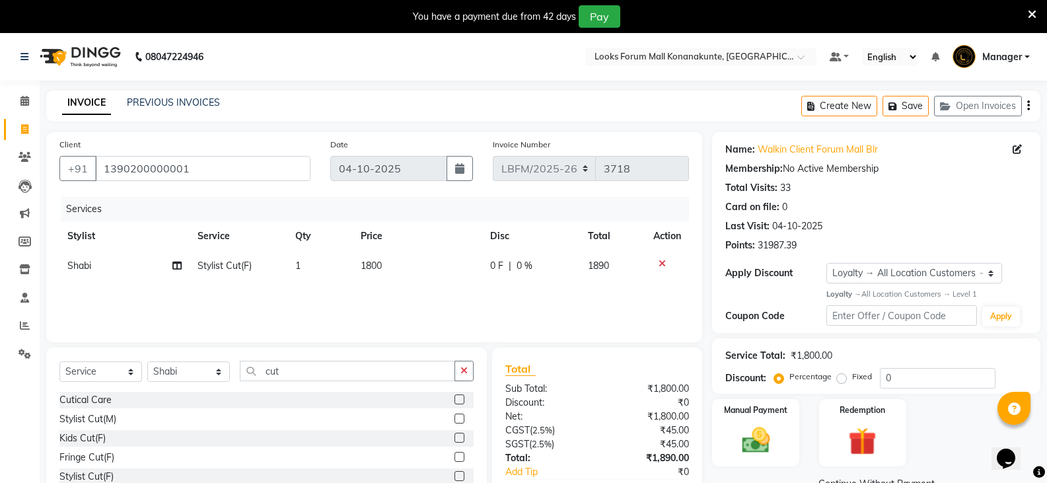
scroll to position [79, 0]
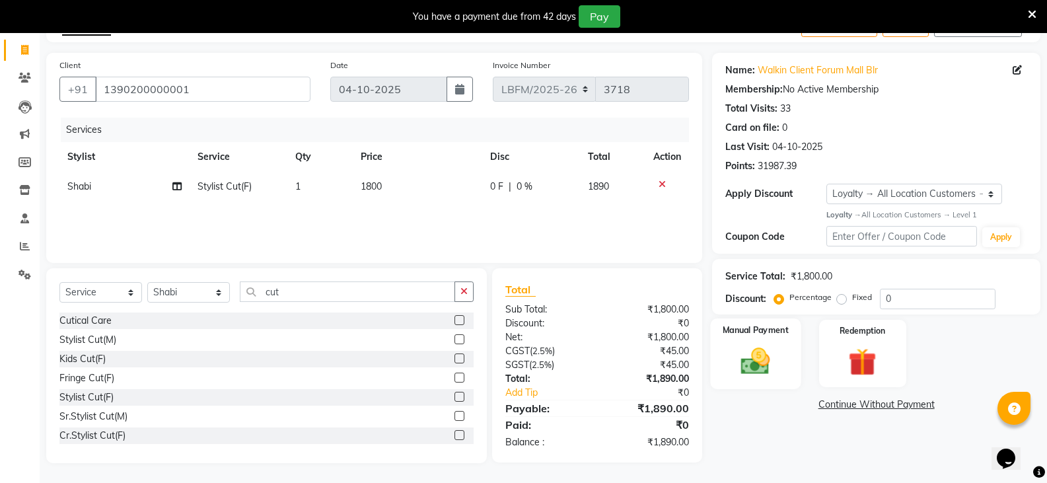
click at [759, 377] on img at bounding box center [755, 361] width 47 height 34
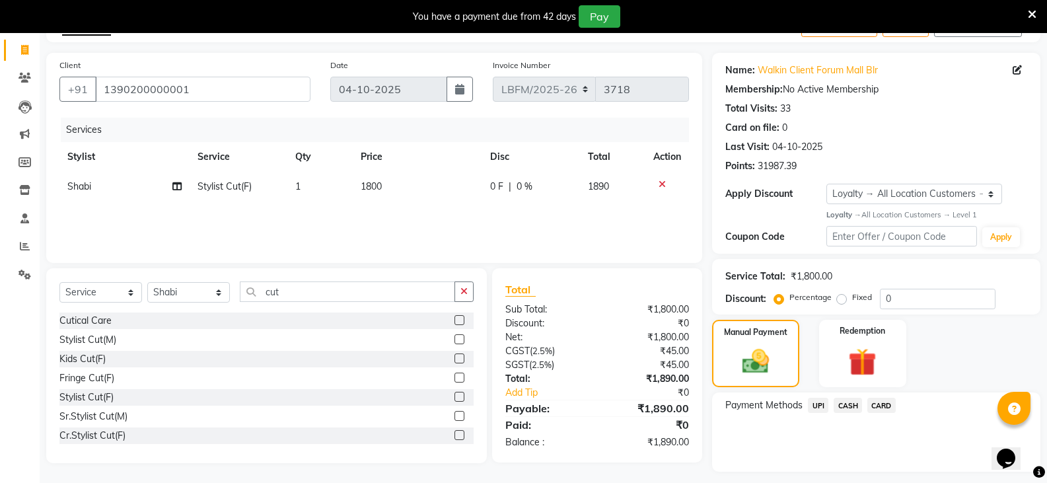
click at [882, 404] on span "CARD" at bounding box center [881, 405] width 28 height 15
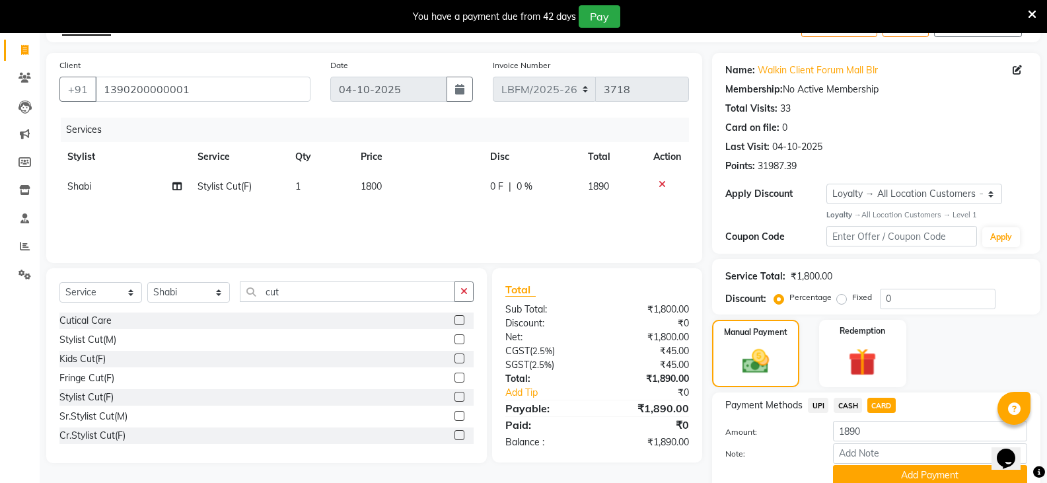
scroll to position [134, 0]
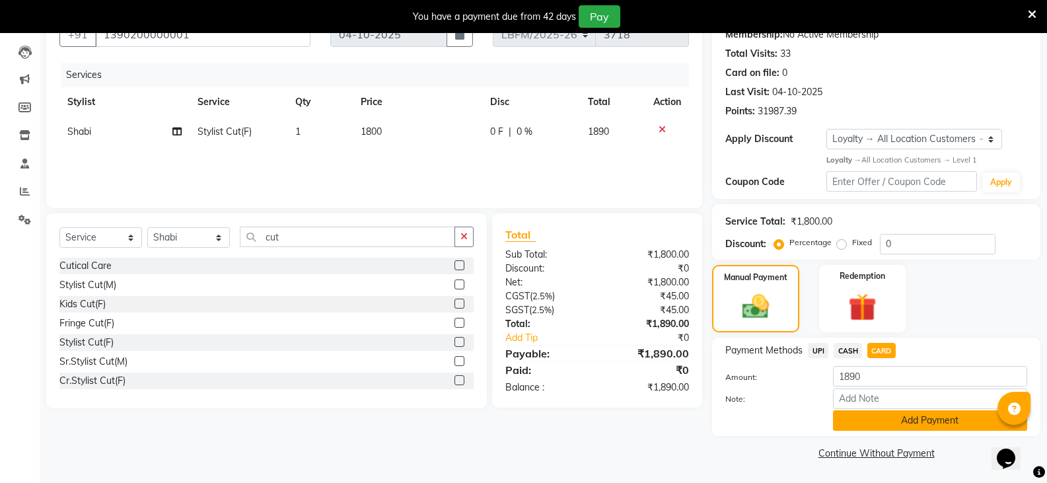
click at [868, 427] on button "Add Payment" at bounding box center [930, 420] width 194 height 20
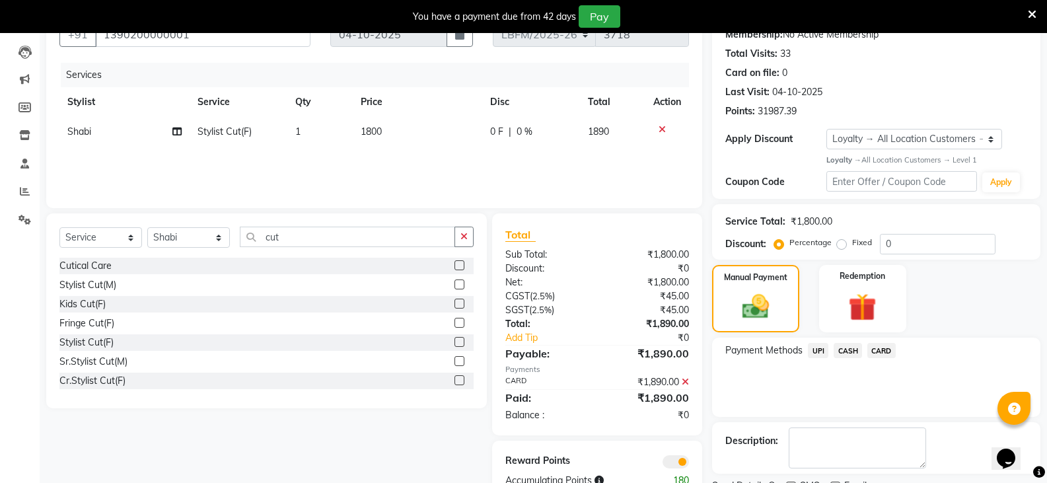
scroll to position [0, 0]
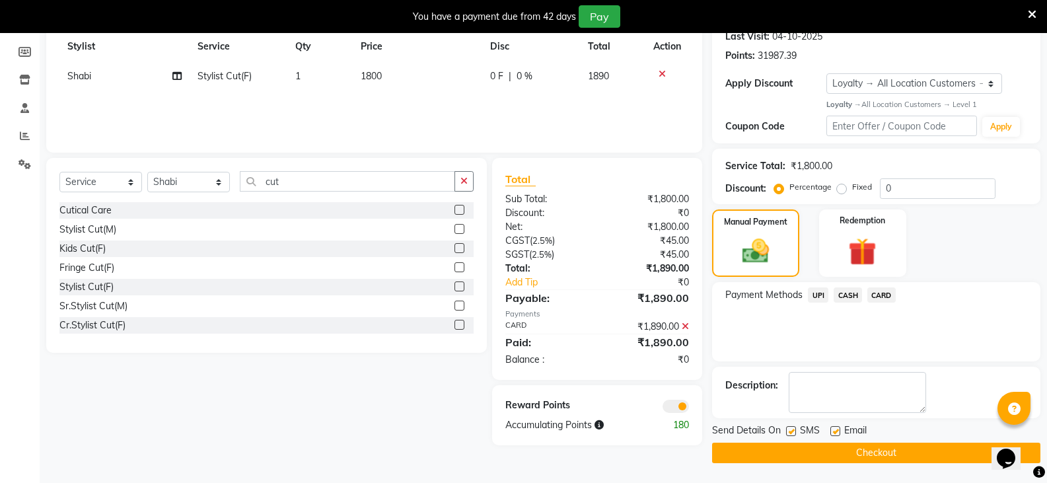
click at [856, 451] on button "Checkout" at bounding box center [876, 452] width 328 height 20
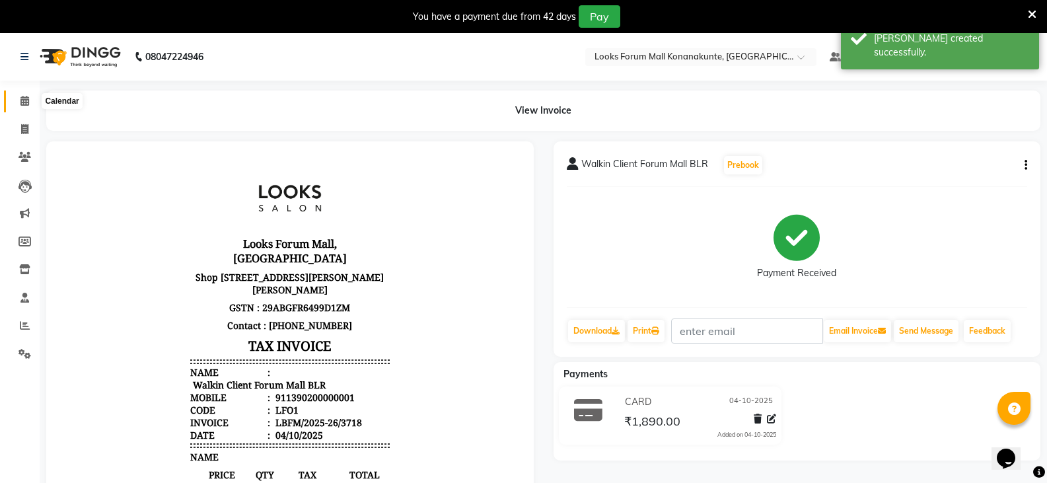
click at [18, 108] on span at bounding box center [24, 101] width 23 height 15
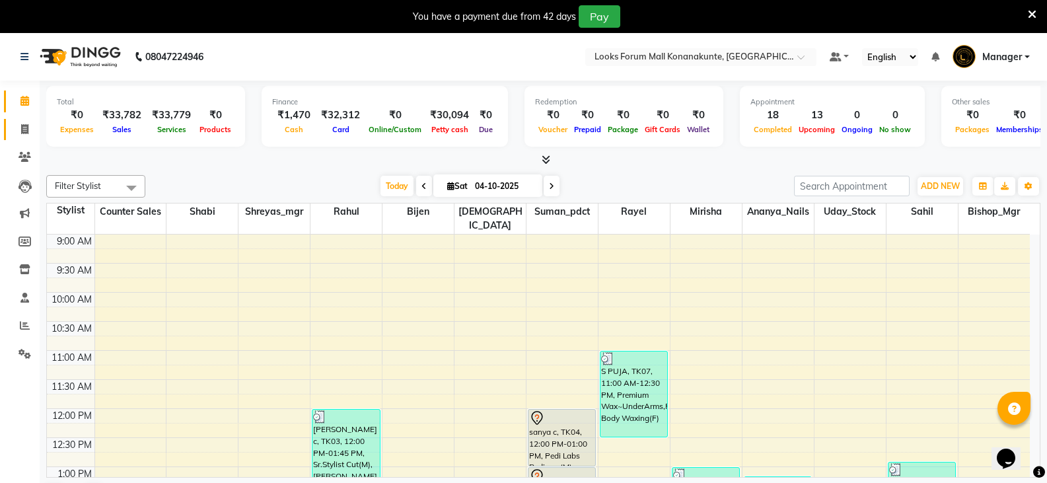
click at [14, 129] on span at bounding box center [24, 129] width 23 height 15
select select "service"
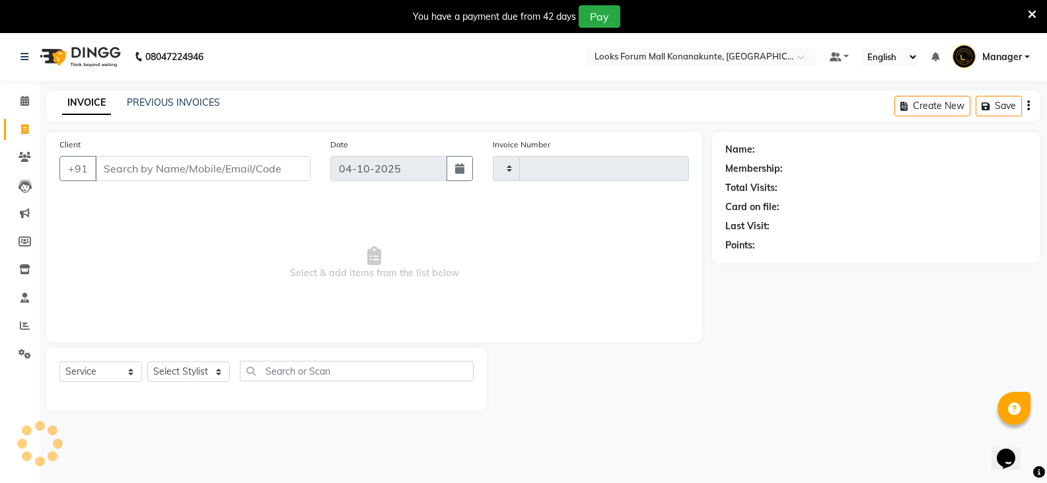
type input "3719"
select select "8945"
click at [213, 107] on link "PREVIOUS INVOICES" at bounding box center [173, 102] width 93 height 12
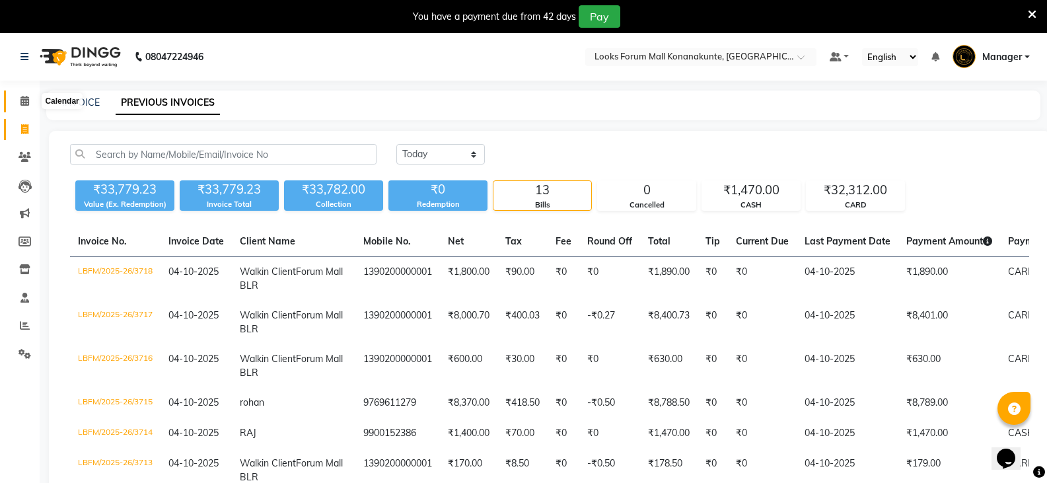
click at [34, 103] on span at bounding box center [24, 101] width 23 height 15
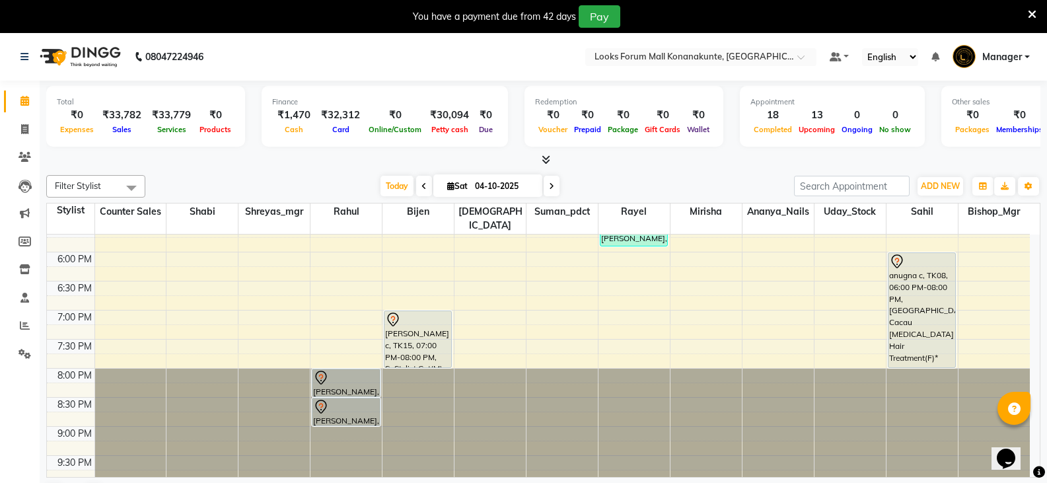
scroll to position [528, 0]
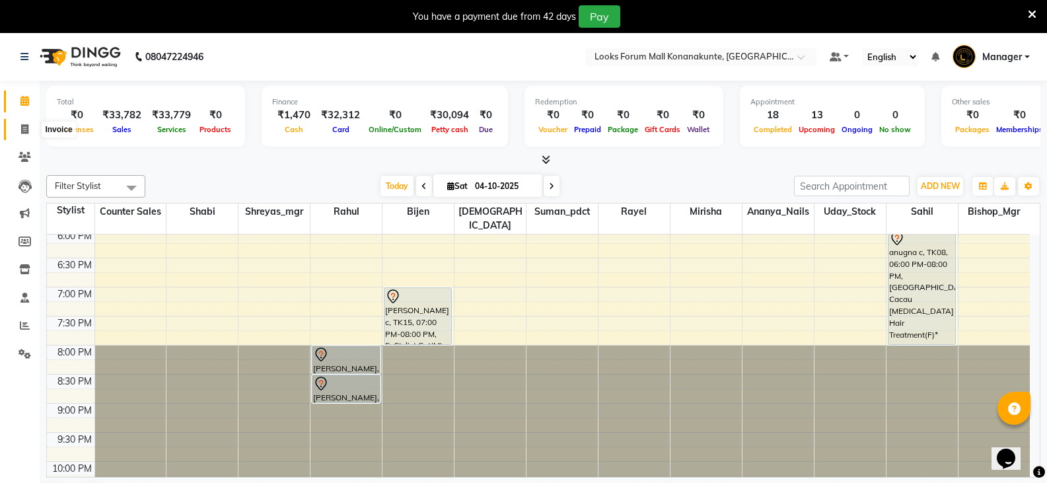
drag, startPoint x: 20, startPoint y: 130, endPoint x: 54, endPoint y: 140, distance: 35.7
click at [19, 129] on span at bounding box center [24, 129] width 23 height 15
select select "service"
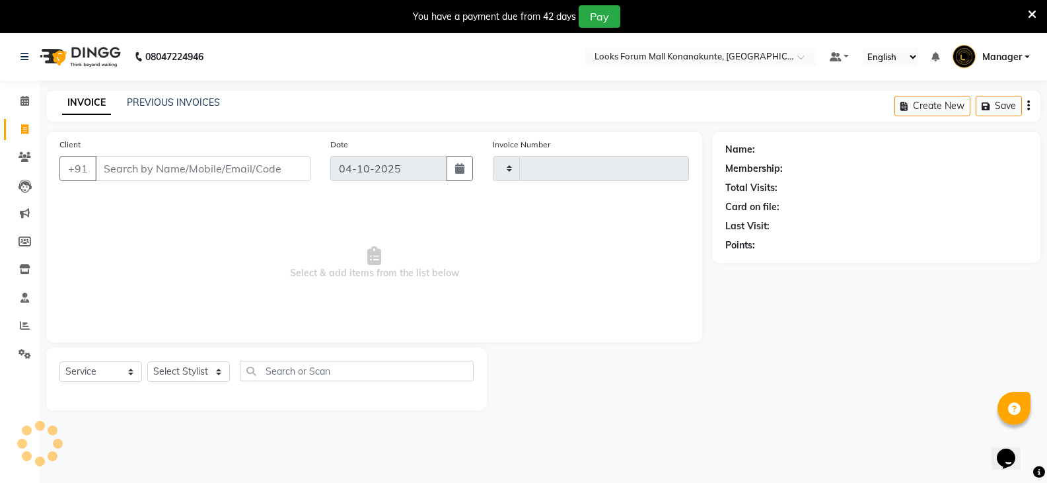
type input "3719"
select select "8945"
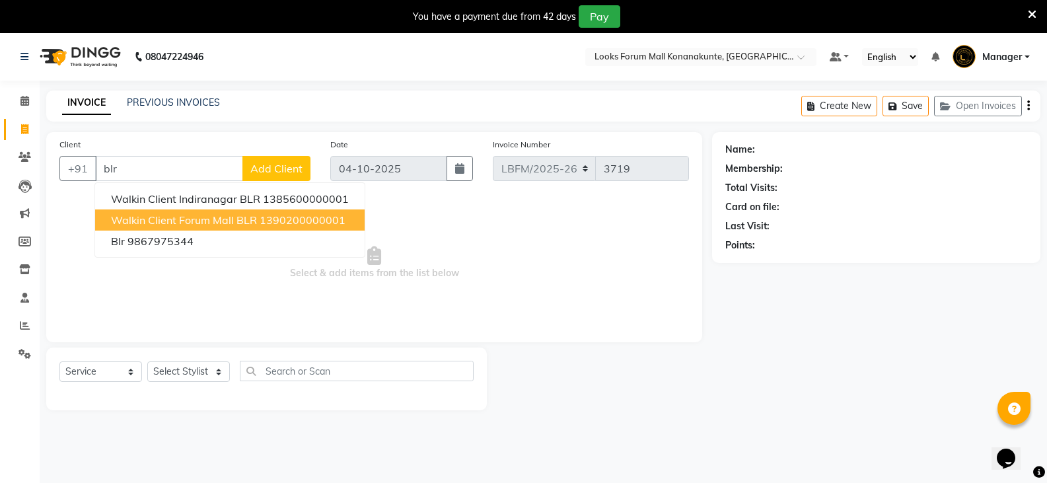
click at [182, 221] on span "Walkin Client Forum Mall BLR" at bounding box center [184, 219] width 146 height 13
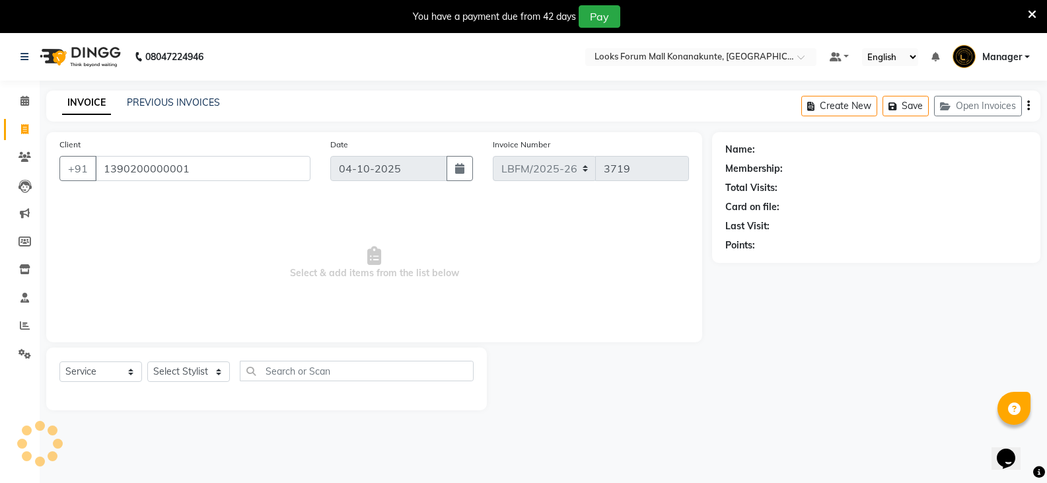
type input "1390200000001"
click at [188, 369] on select "Select Stylist Ananya_Nails [PERSON_NAME] Bijen Bishop_Mgr Counter Sales Manage…" at bounding box center [188, 371] width 83 height 20
select select "1: Object"
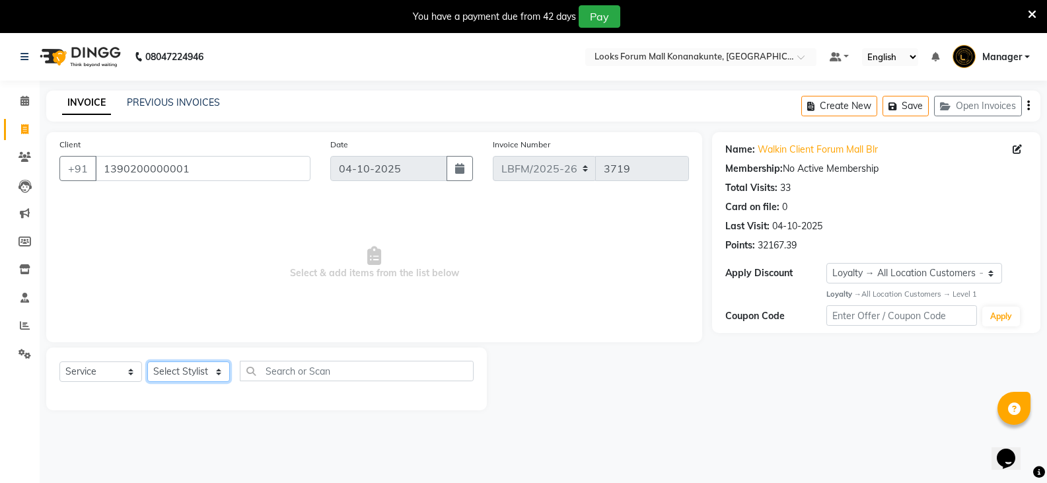
select select "90388"
click at [147, 361] on select "Select Stylist Ananya_Nails [PERSON_NAME] Bijen Bishop_Mgr Counter Sales Manage…" at bounding box center [188, 371] width 83 height 20
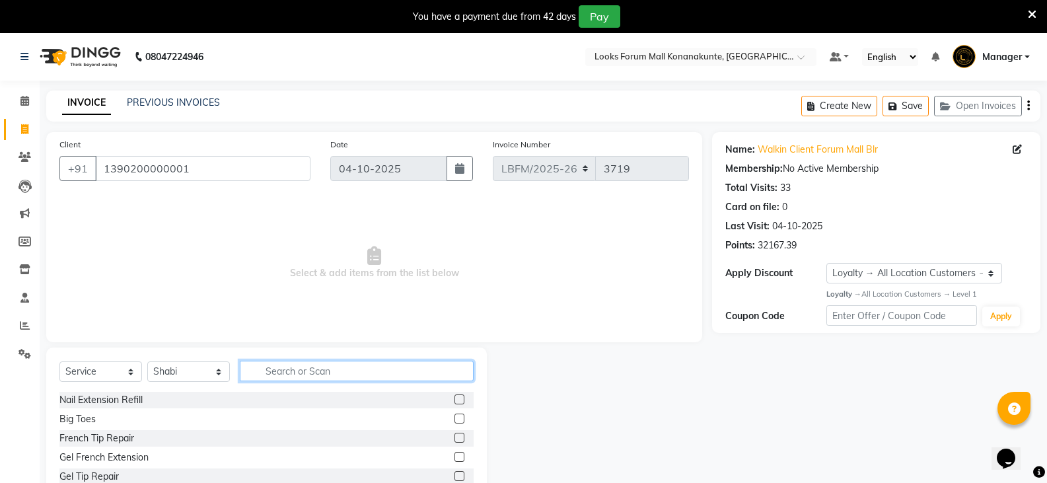
click at [283, 380] on input "text" at bounding box center [357, 371] width 234 height 20
type input "cut"
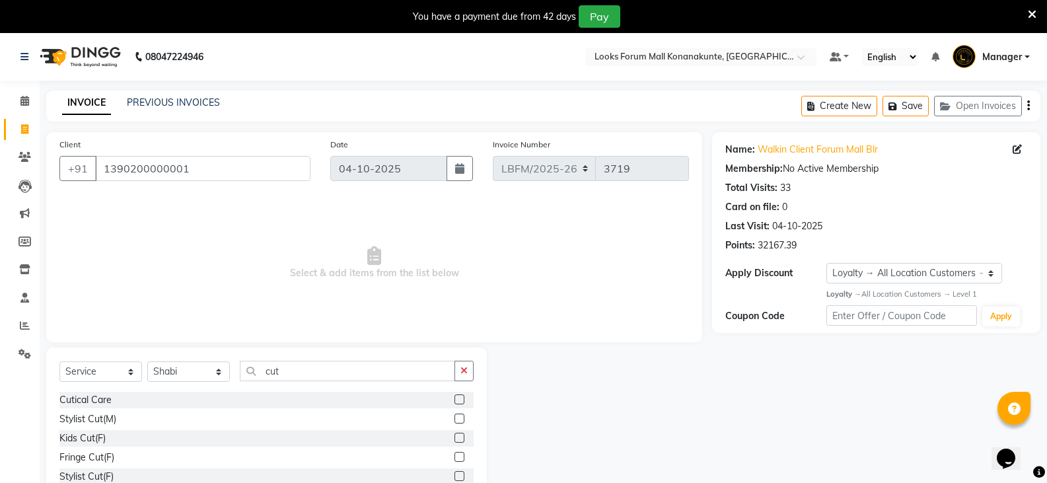
click at [454, 419] on label at bounding box center [459, 418] width 10 height 10
click at [454, 419] on input "checkbox" at bounding box center [458, 419] width 9 height 9
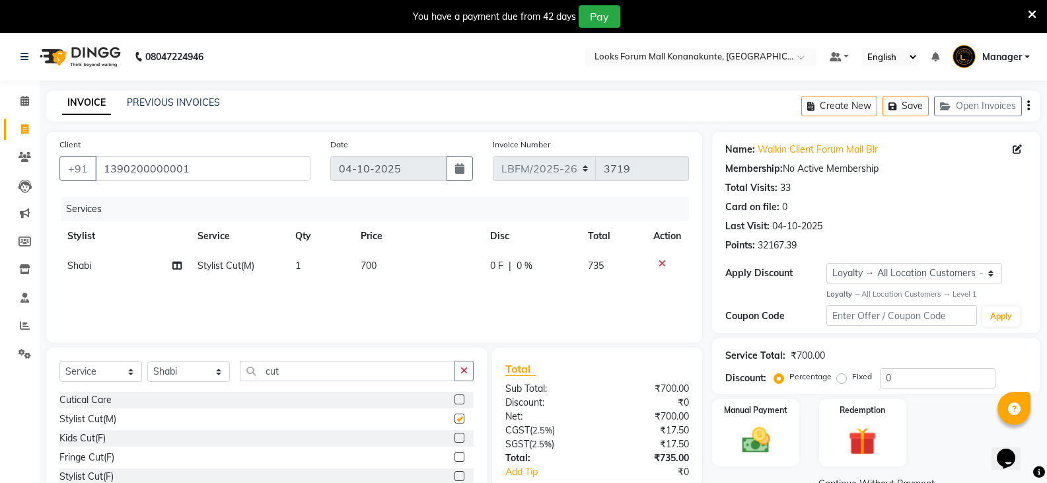
checkbox input "false"
click at [467, 369] on icon "button" at bounding box center [463, 370] width 7 height 9
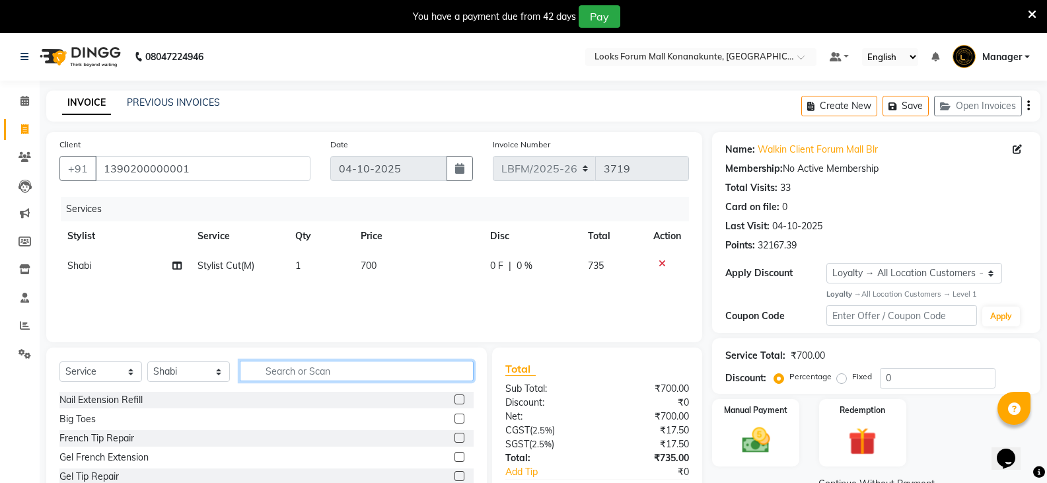
click at [329, 379] on input "text" at bounding box center [357, 371] width 234 height 20
type input "head"
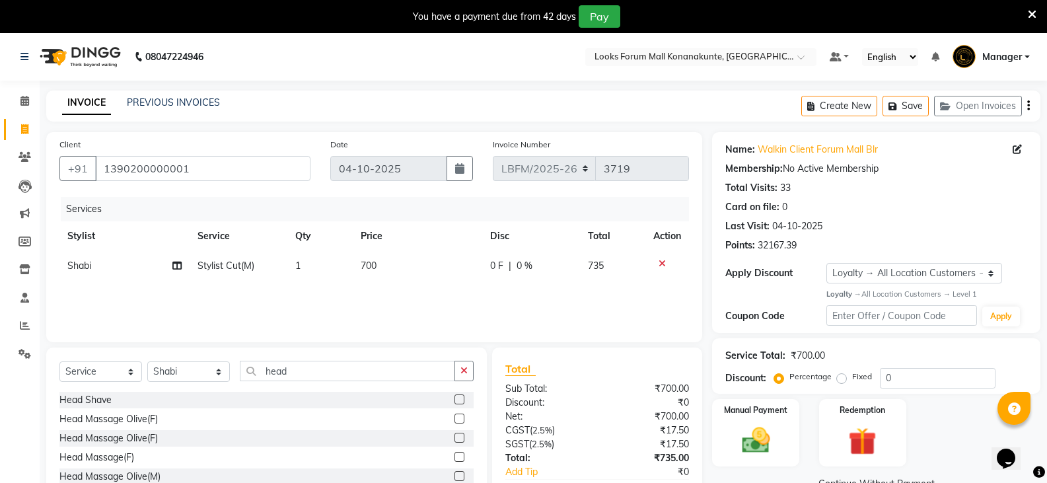
click at [454, 435] on label at bounding box center [459, 438] width 10 height 10
click at [454, 435] on input "checkbox" at bounding box center [458, 438] width 9 height 9
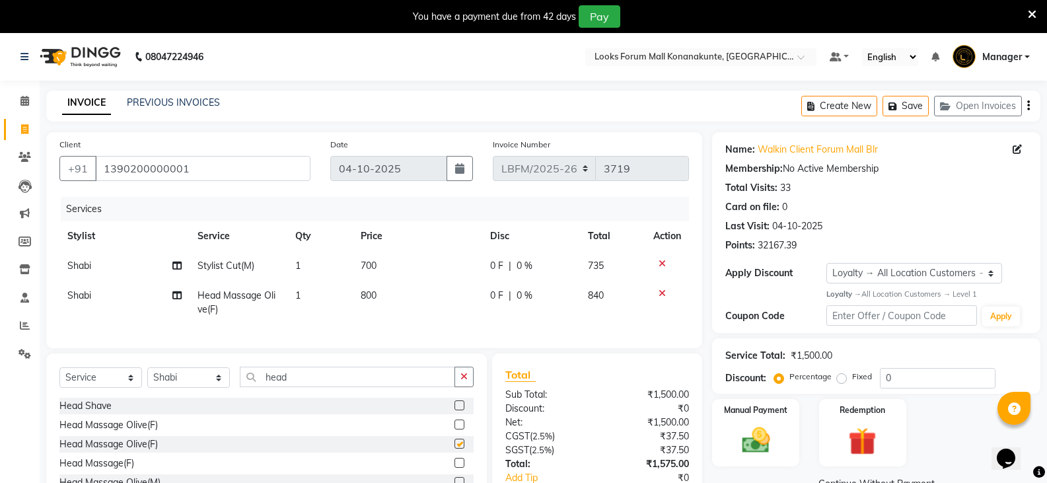
checkbox input "false"
click at [390, 293] on td "800" at bounding box center [418, 303] width 130 height 44
select select "90388"
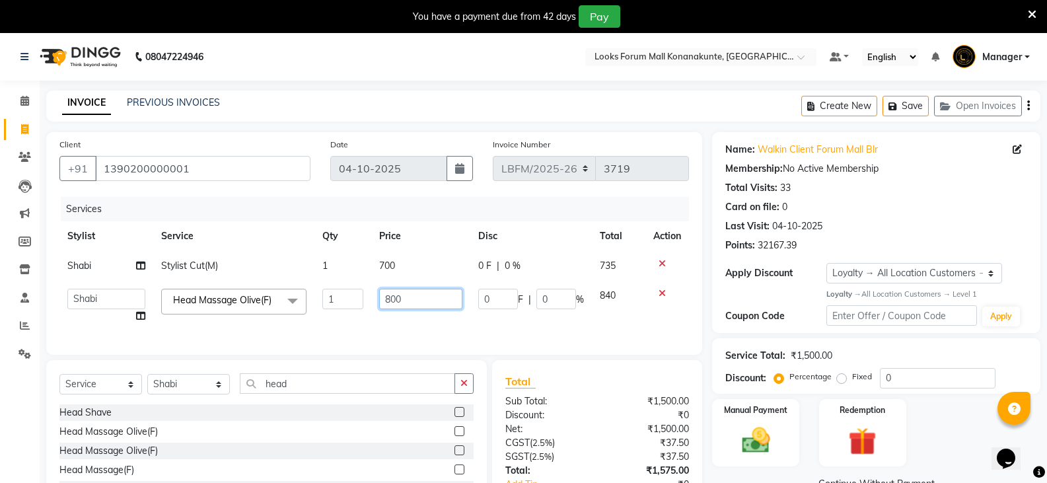
drag, startPoint x: 413, startPoint y: 299, endPoint x: 419, endPoint y: 303, distance: 7.7
click at [413, 299] on input "800" at bounding box center [420, 299] width 83 height 20
type input "8"
type input "1000"
click at [387, 268] on td "700" at bounding box center [420, 266] width 98 height 30
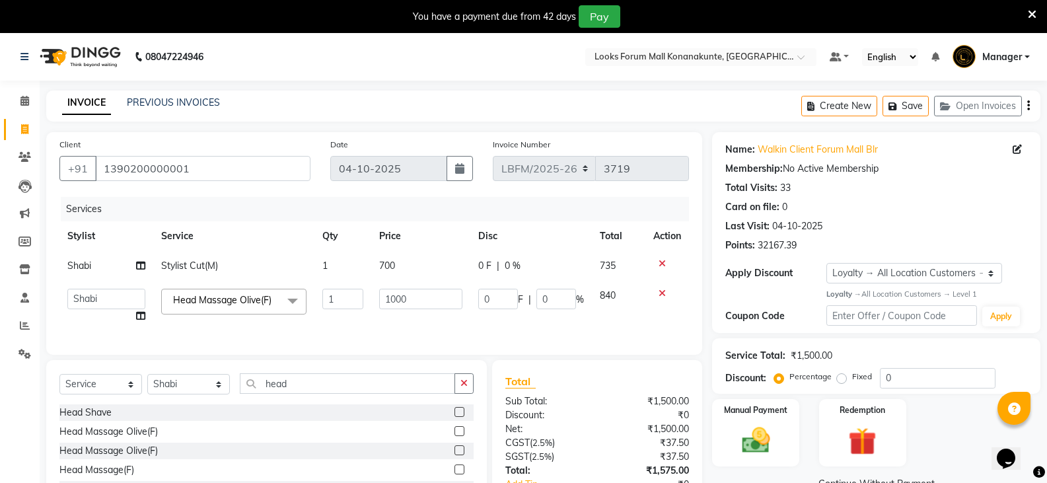
select select "90388"
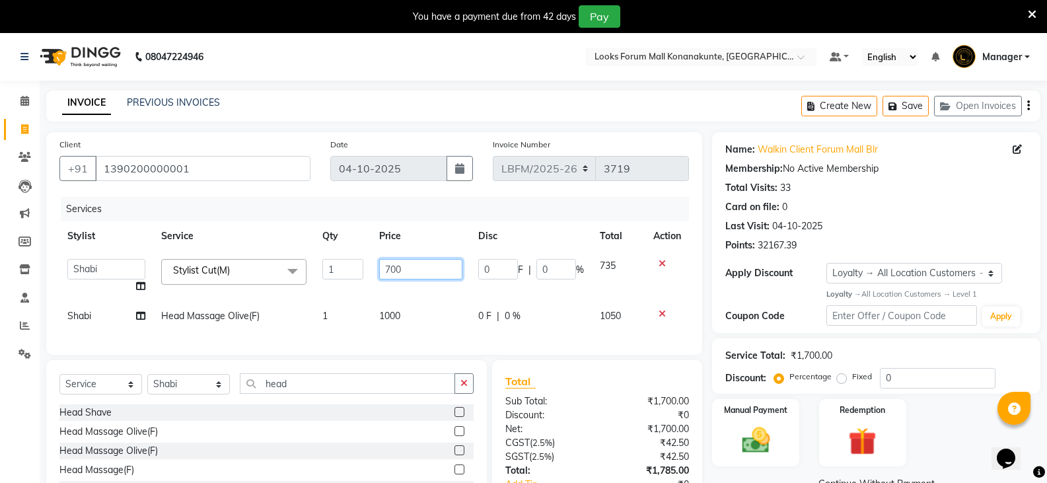
click at [390, 270] on input "700" at bounding box center [420, 269] width 83 height 20
type input "900"
click at [453, 335] on div "Services Stylist Service Qty Price Disc Total Action Ananya_Nails [PERSON_NAME]…" at bounding box center [373, 269] width 629 height 145
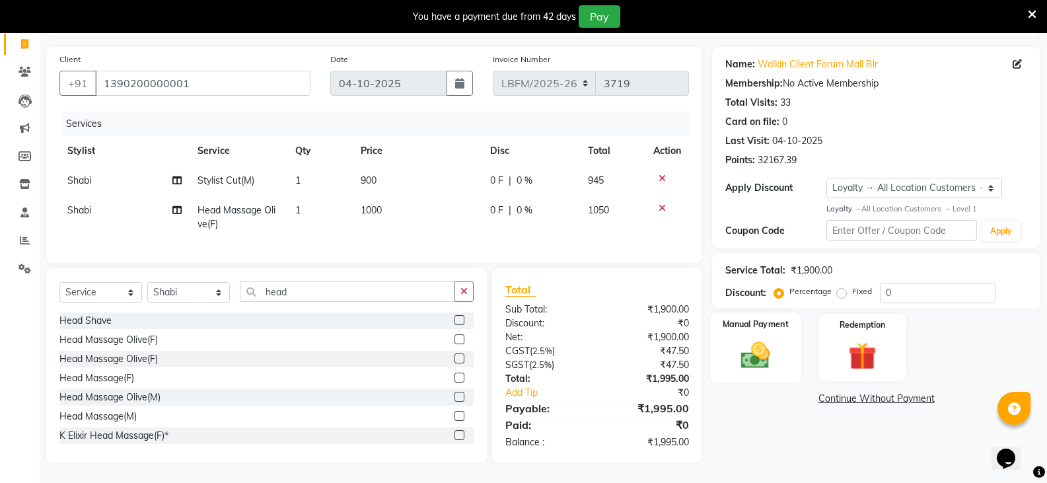
scroll to position [95, 0]
click at [759, 347] on img at bounding box center [755, 355] width 47 height 34
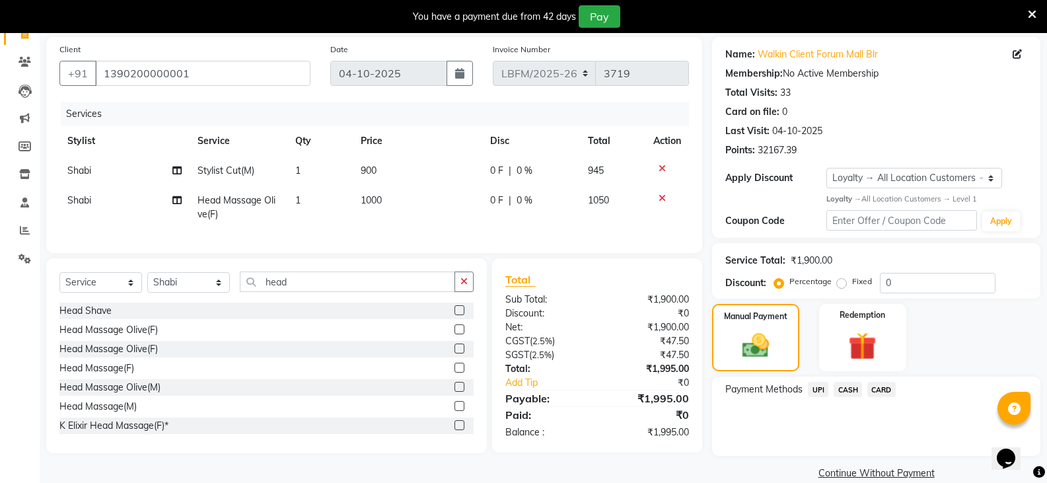
click at [879, 386] on span "CARD" at bounding box center [881, 389] width 28 height 15
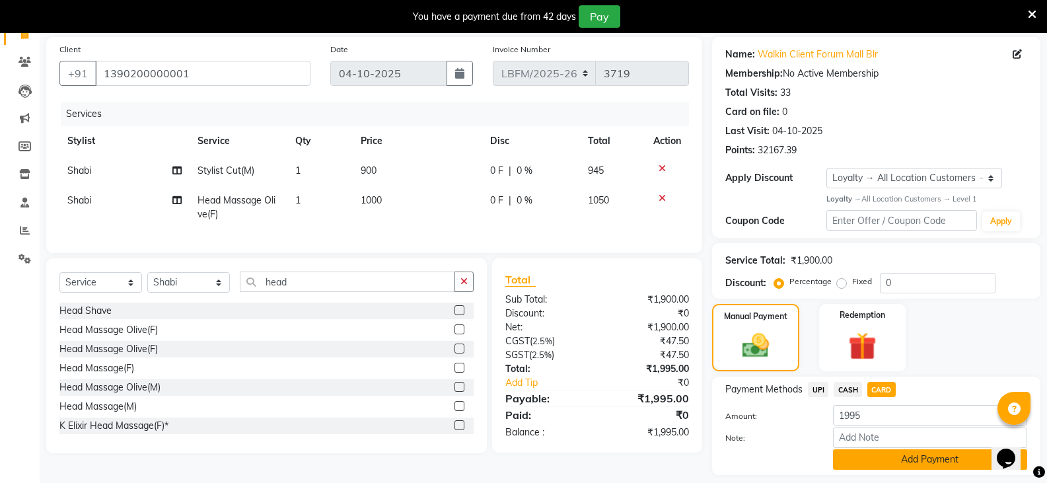
scroll to position [134, 0]
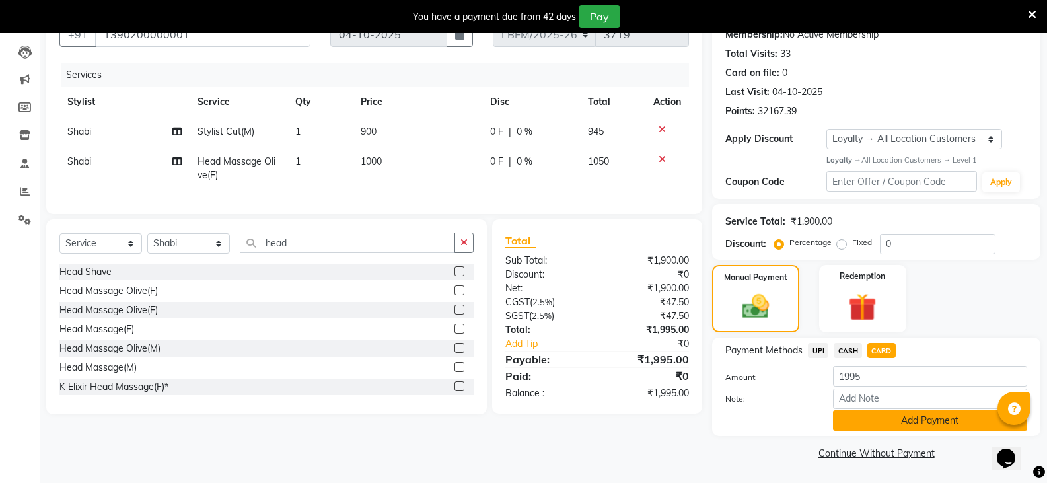
click at [894, 423] on button "Add Payment" at bounding box center [930, 420] width 194 height 20
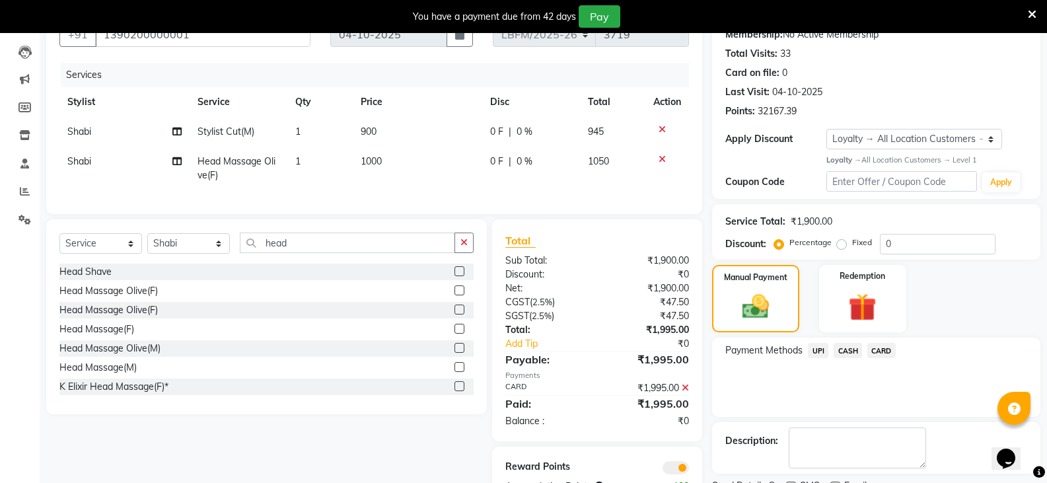
scroll to position [190, 0]
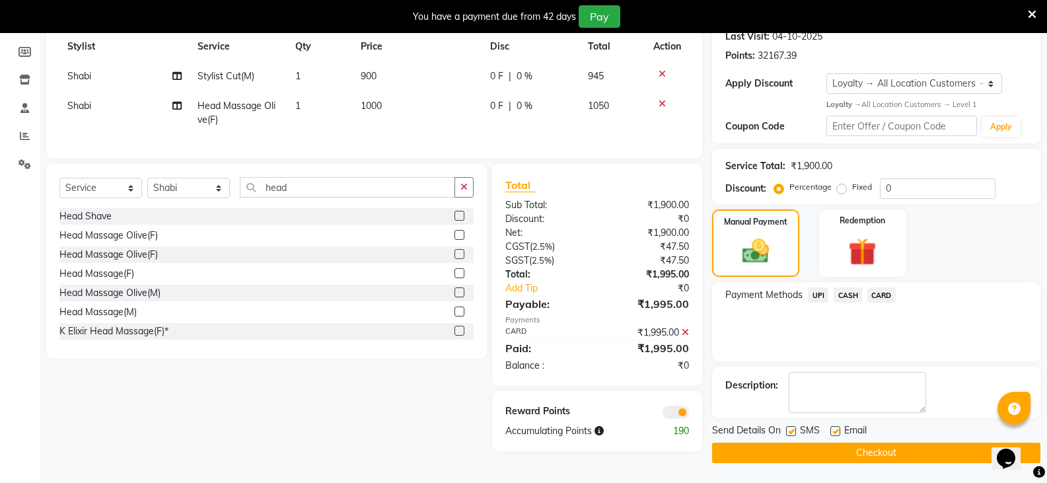
click at [886, 451] on button "Checkout" at bounding box center [876, 452] width 328 height 20
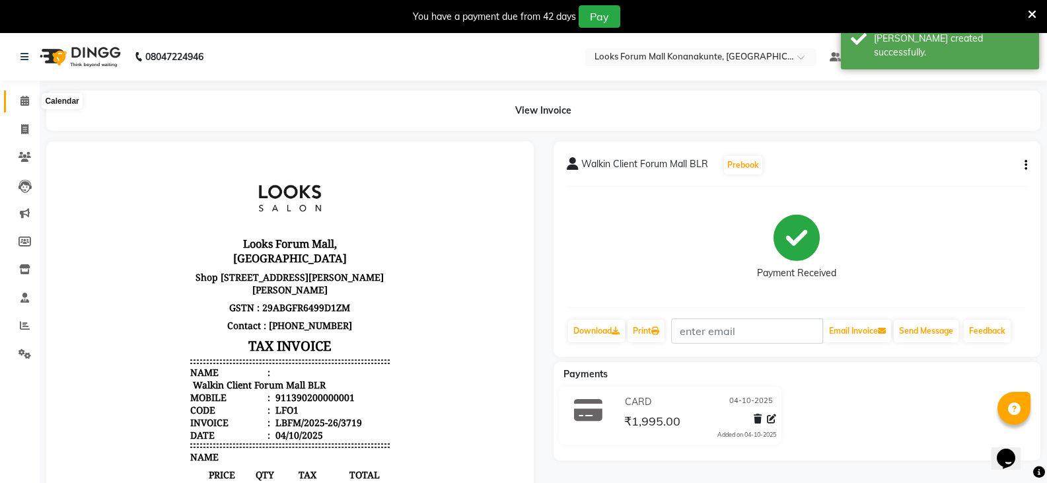
drag, startPoint x: 27, startPoint y: 102, endPoint x: 42, endPoint y: 104, distance: 15.3
click at [27, 102] on icon at bounding box center [24, 101] width 9 height 10
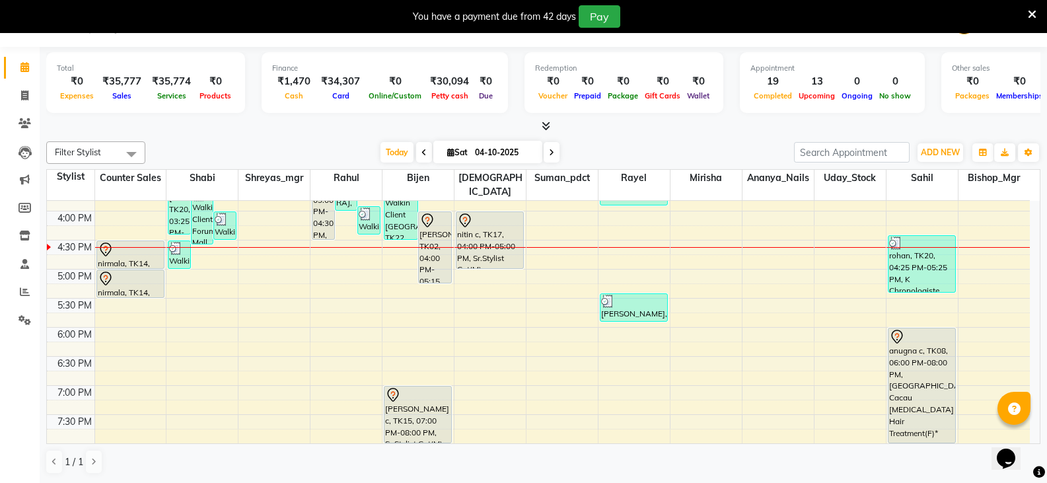
scroll to position [425, 0]
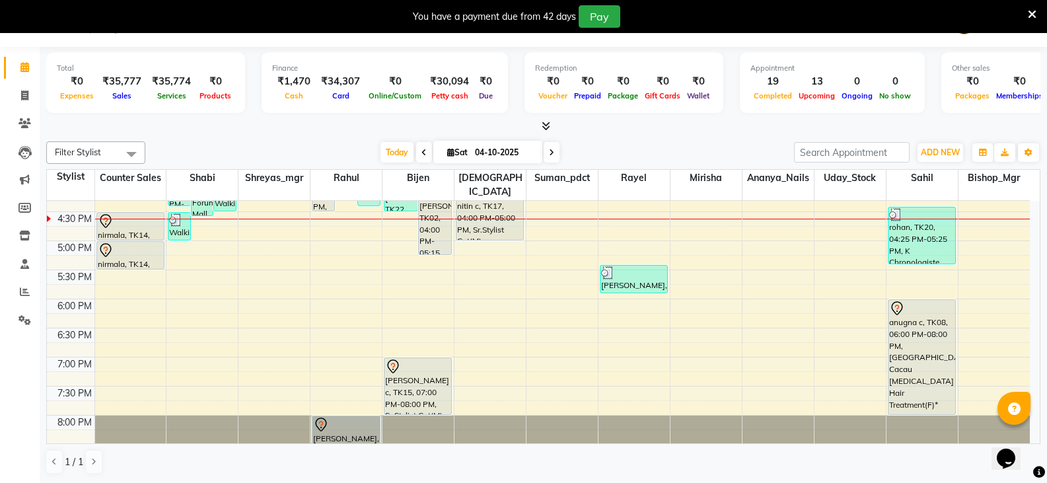
click at [347, 352] on div "9:00 AM 9:30 AM 10:00 AM 10:30 AM 11:00 AM 11:30 AM 12:00 PM 12:30 PM 1:00 PM 1…" at bounding box center [538, 182] width 983 height 813
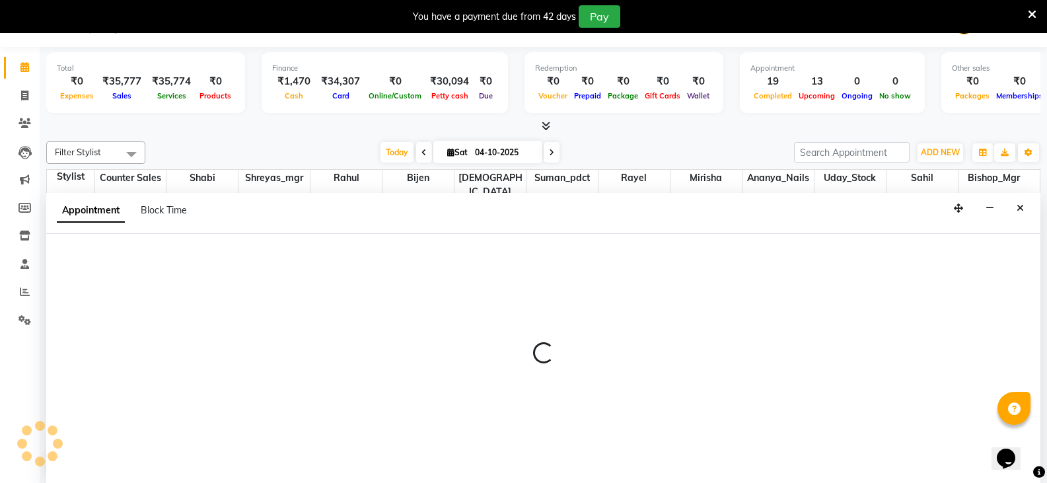
select select "90391"
select select "1140"
select select "tentative"
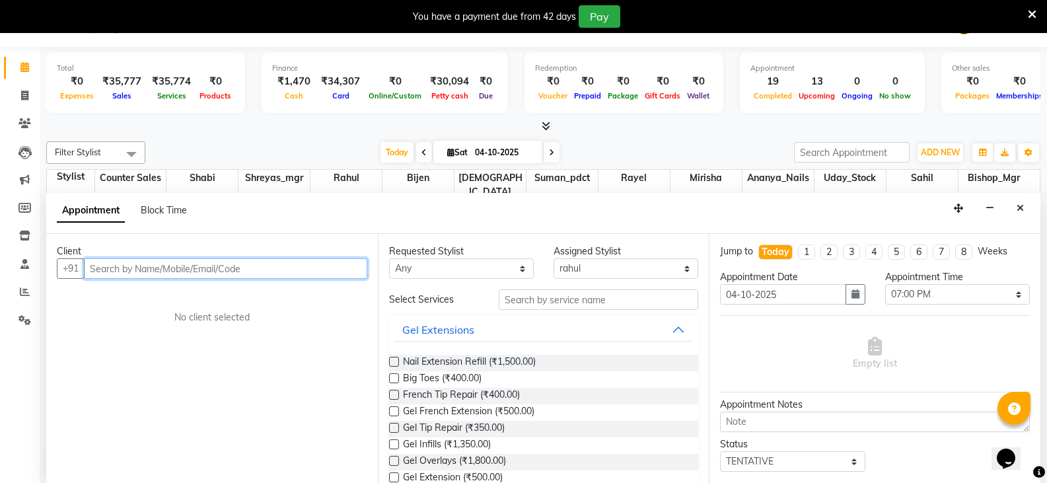
click at [230, 271] on input "text" at bounding box center [225, 268] width 283 height 20
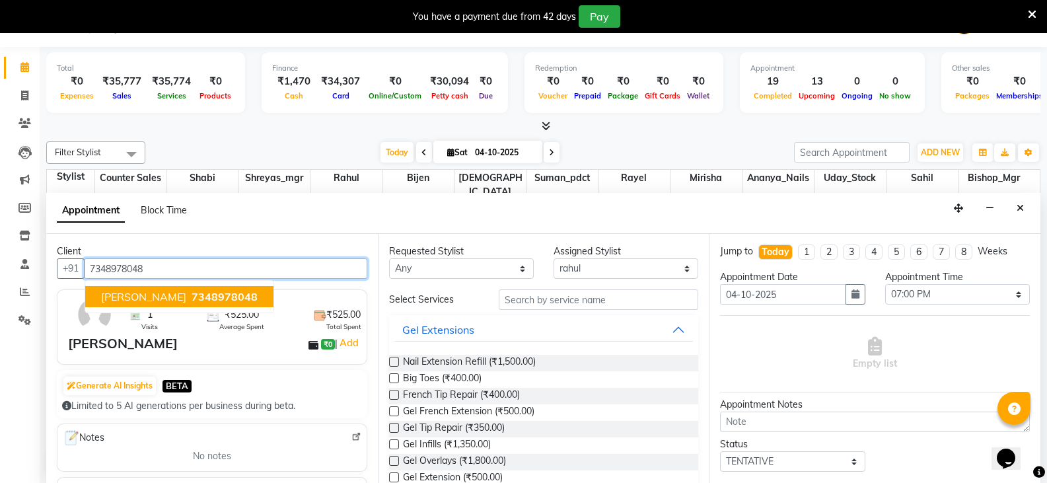
click at [207, 293] on span "7348978048" at bounding box center [225, 296] width 66 height 13
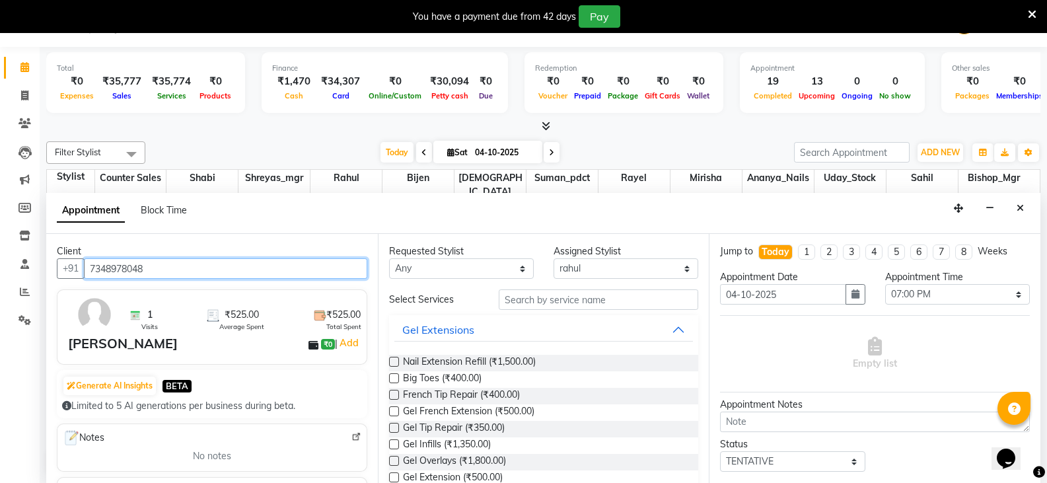
type input "7348978048"
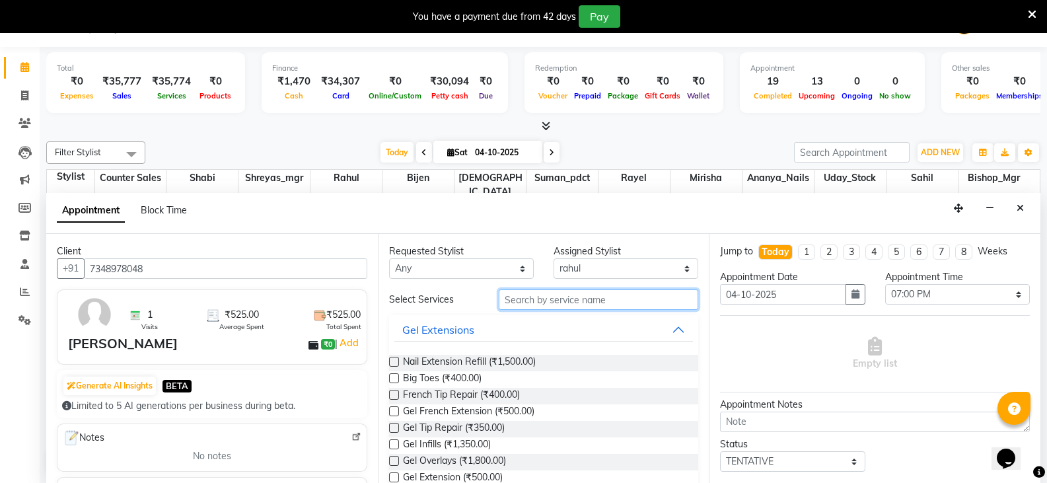
click at [572, 292] on input "text" at bounding box center [598, 299] width 199 height 20
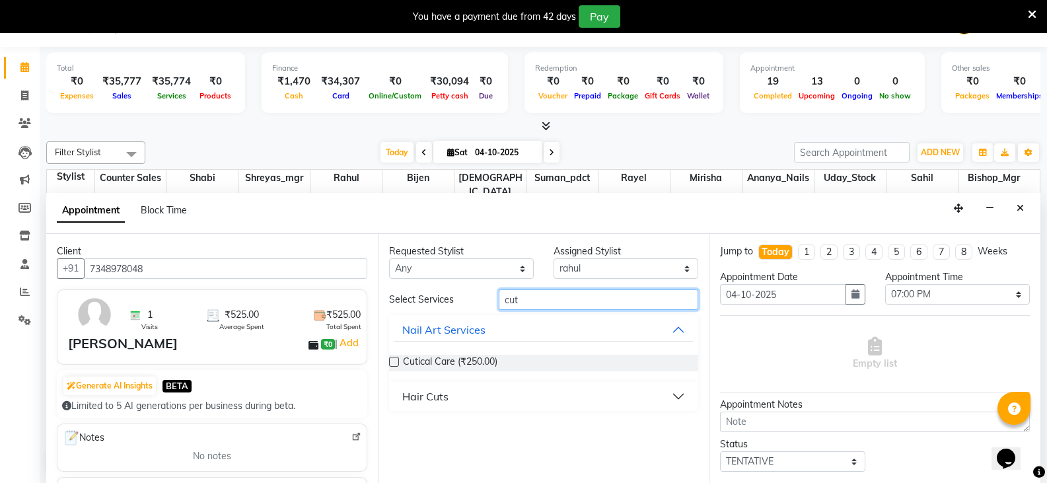
type input "cut"
click at [539, 392] on button "Hair Cuts" at bounding box center [543, 396] width 299 height 24
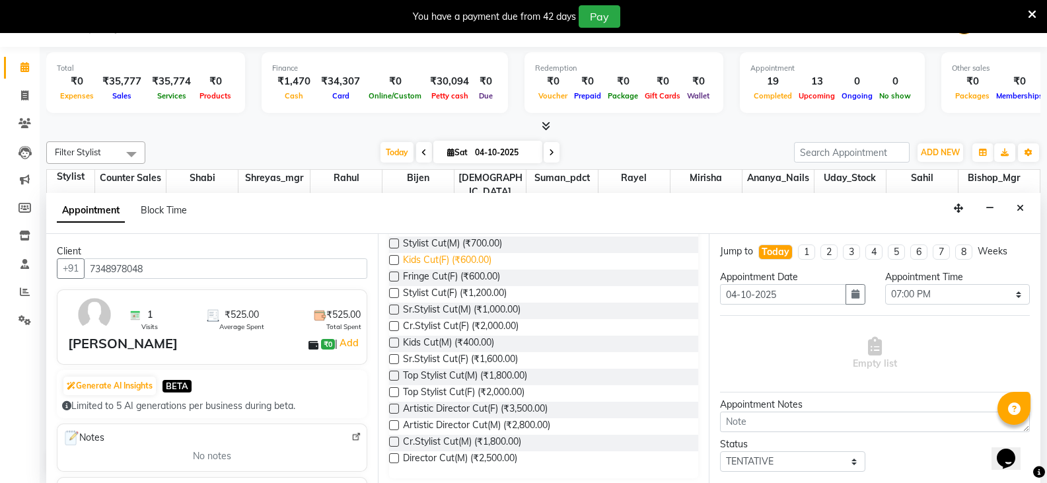
scroll to position [191, 0]
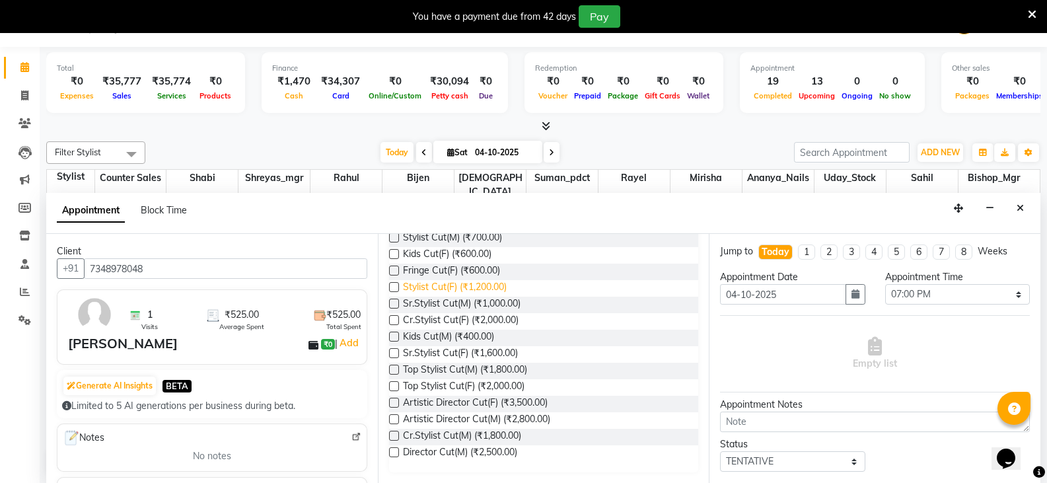
click at [440, 289] on span "Stylist Cut(F) (₹1,200.00)" at bounding box center [455, 288] width 104 height 17
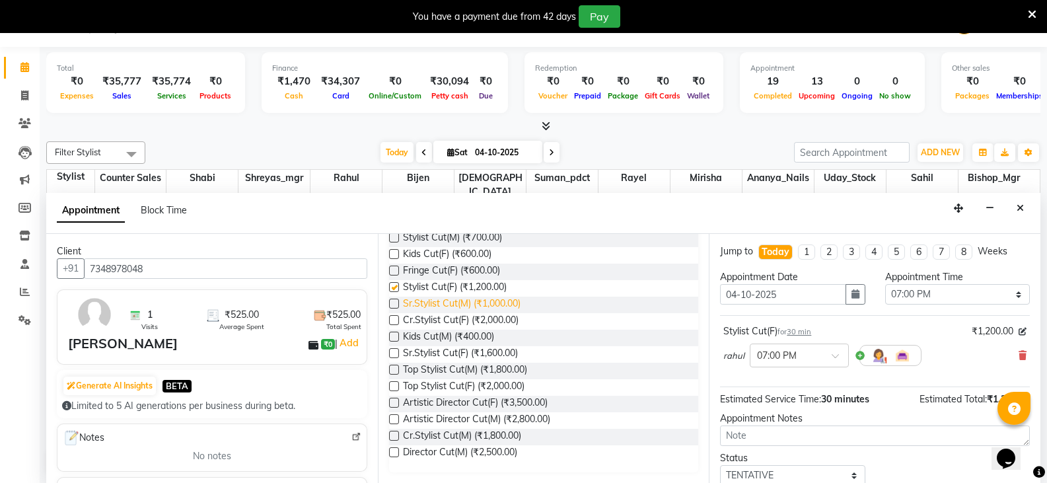
checkbox input "false"
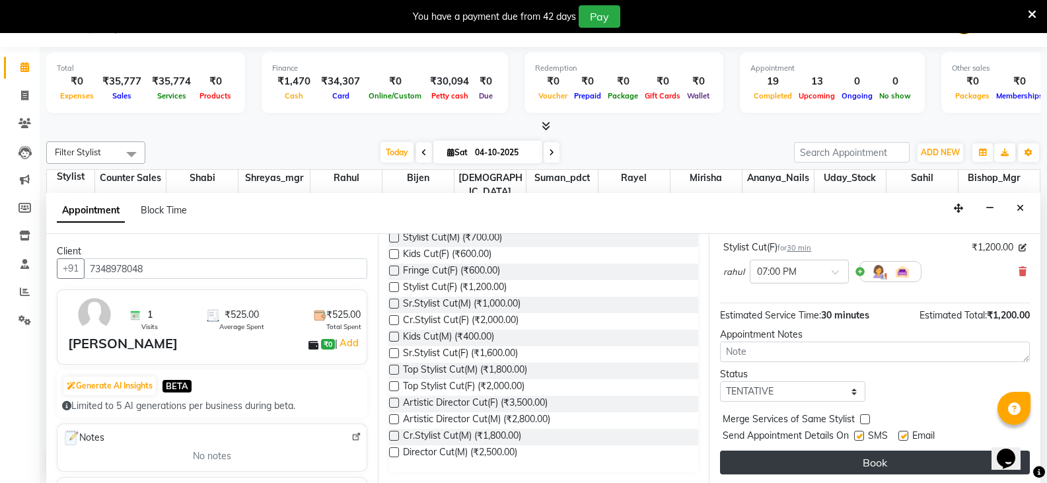
scroll to position [86, 0]
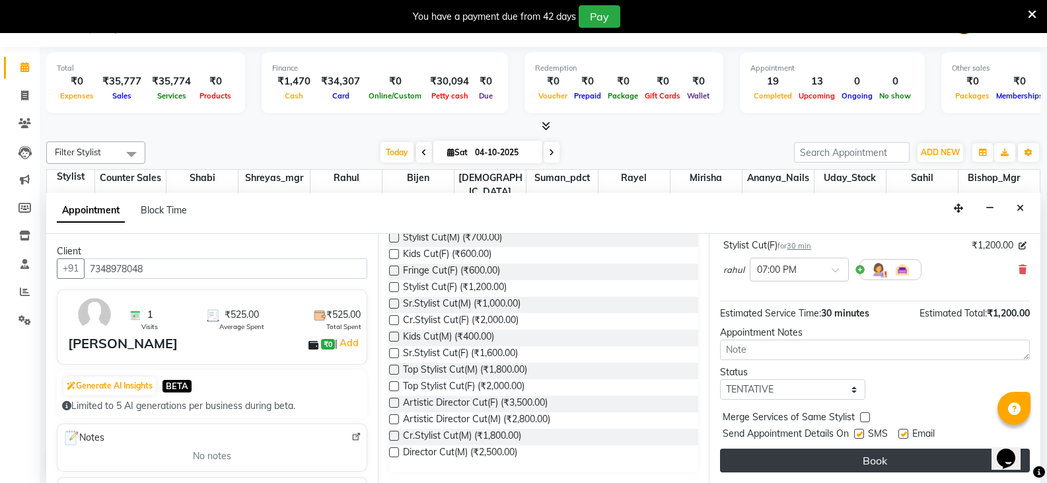
click at [859, 456] on button "Book" at bounding box center [875, 460] width 310 height 24
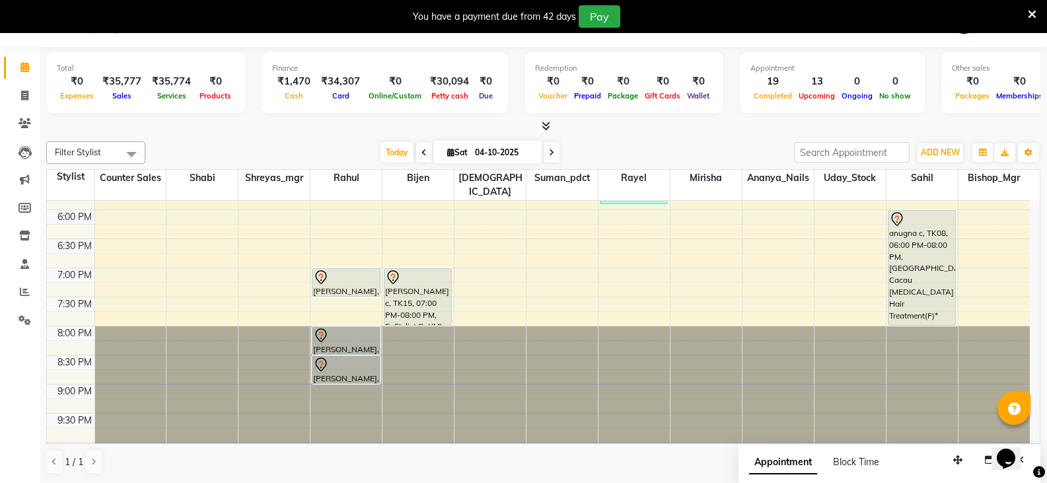
scroll to position [491, 0]
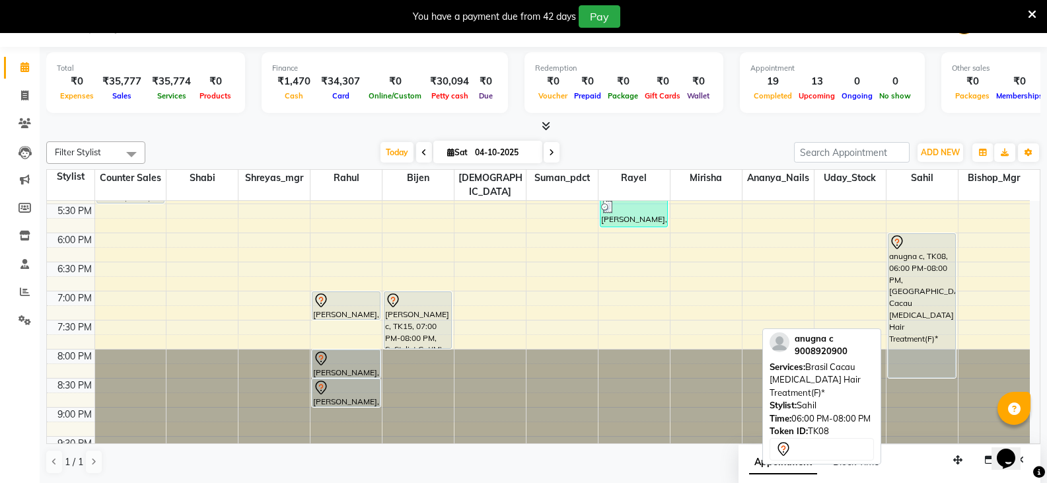
drag, startPoint x: 917, startPoint y: 332, endPoint x: 917, endPoint y: 355, distance: 22.5
click at [917, 355] on div "Walkin Client [GEOGRAPHIC_DATA], TK12, 12:55 PM-01:55 PM, [PERSON_NAME] and Glo…" at bounding box center [921, 116] width 71 height 813
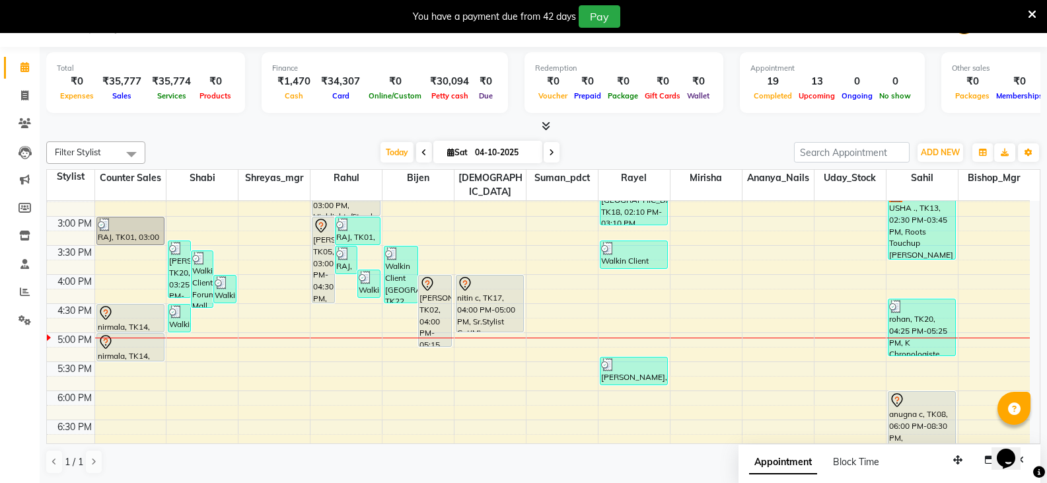
scroll to position [557, 0]
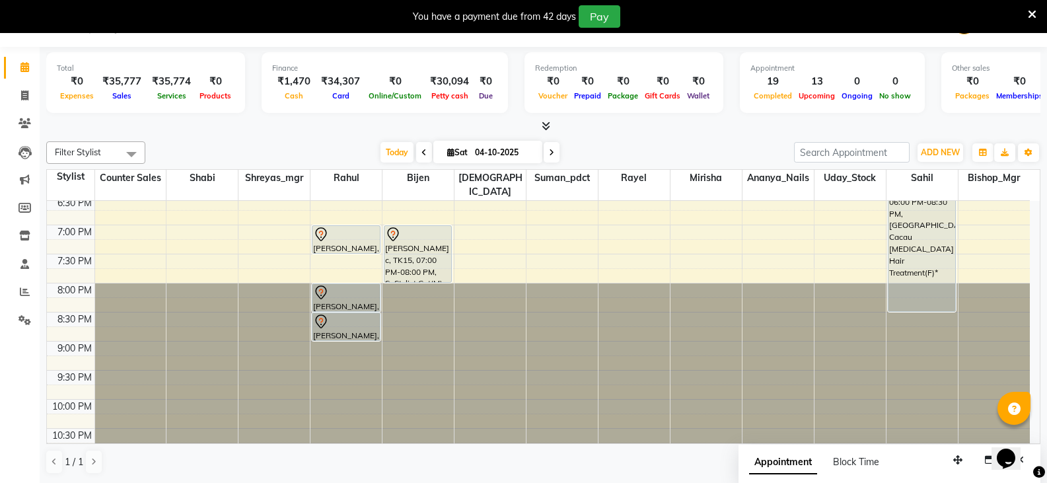
click at [1041, 259] on div "Total ₹0 Expenses ₹35,777 Sales ₹35,774 Services ₹0 Products Finance ₹1,470 Cas…" at bounding box center [543, 265] width 1007 height 436
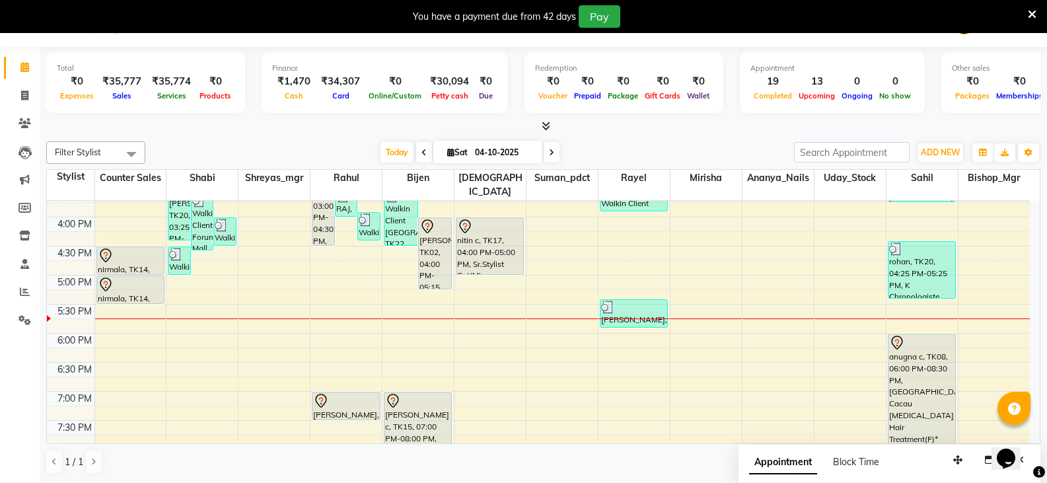
scroll to position [456, 0]
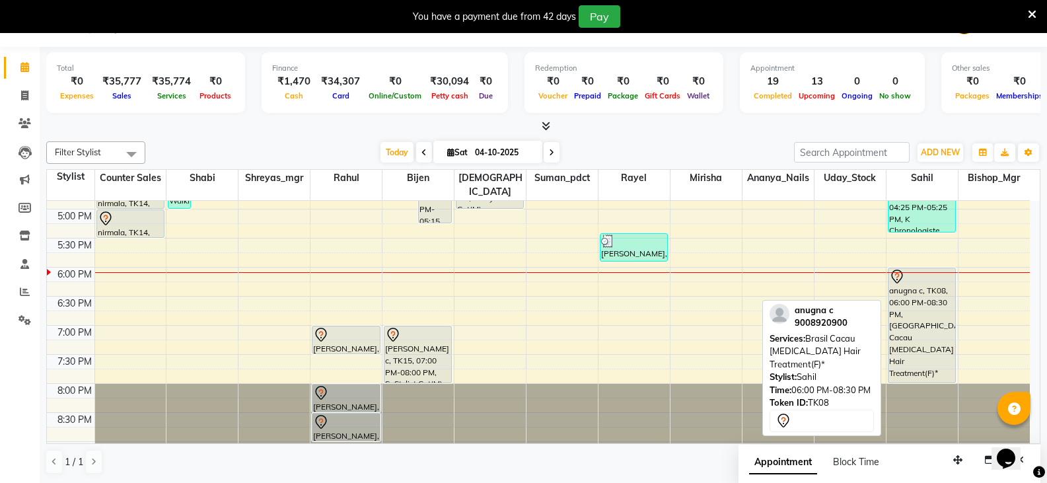
drag, startPoint x: 922, startPoint y: 396, endPoint x: 919, endPoint y: 367, distance: 29.9
click at [919, 367] on div "Walkin Client [GEOGRAPHIC_DATA], TK12, 12:55 PM-01:55 PM, [PERSON_NAME] and Glo…" at bounding box center [921, 150] width 71 height 813
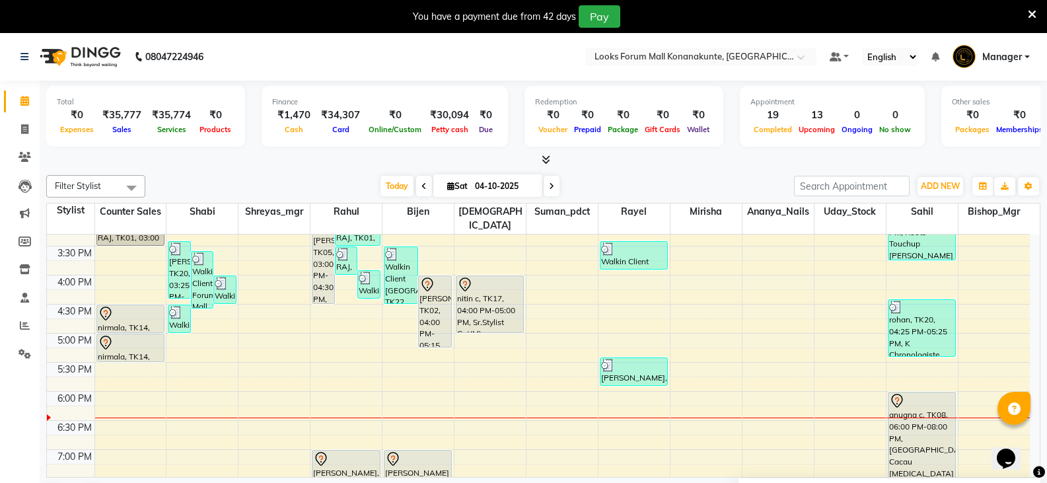
scroll to position [359, 0]
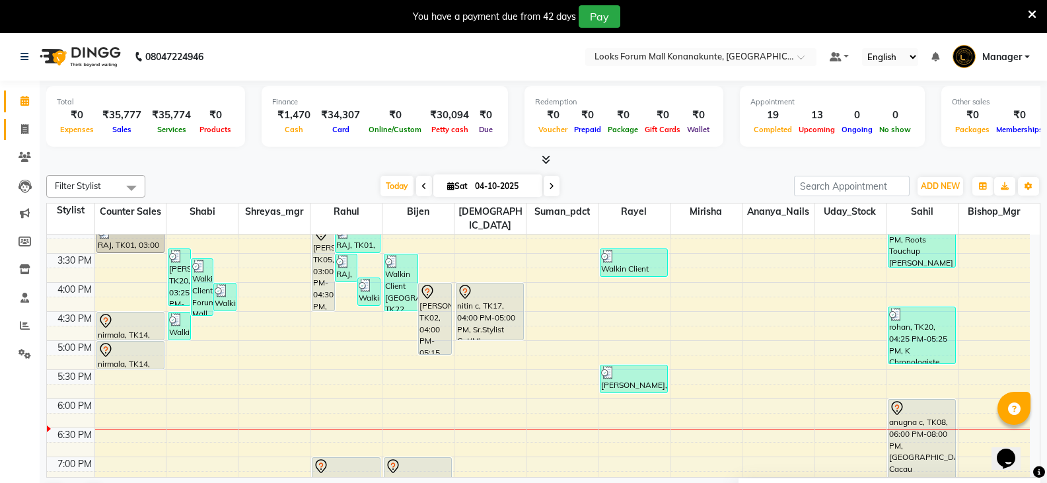
drag, startPoint x: 40, startPoint y: 123, endPoint x: 28, endPoint y: 123, distance: 11.2
click at [38, 123] on app-home "08047224946 Select Location × Looks Forum Mall Konanakunte, Bengaluru Default P…" at bounding box center [523, 274] width 1047 height 483
click at [26, 124] on icon at bounding box center [24, 129] width 7 height 10
select select "service"
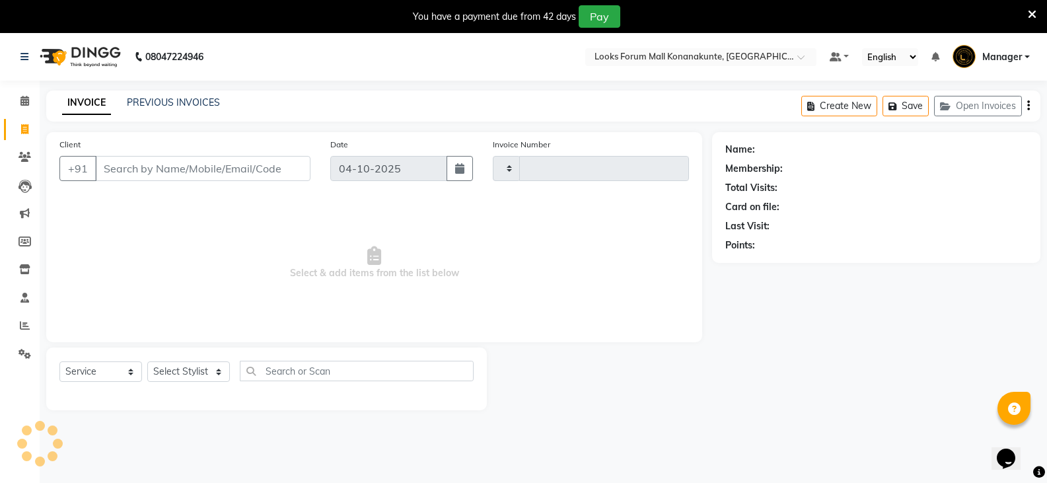
click at [189, 167] on input "Client" at bounding box center [202, 168] width 215 height 25
click at [202, 175] on input "Client" at bounding box center [202, 168] width 215 height 25
type input "3720"
select select "8945"
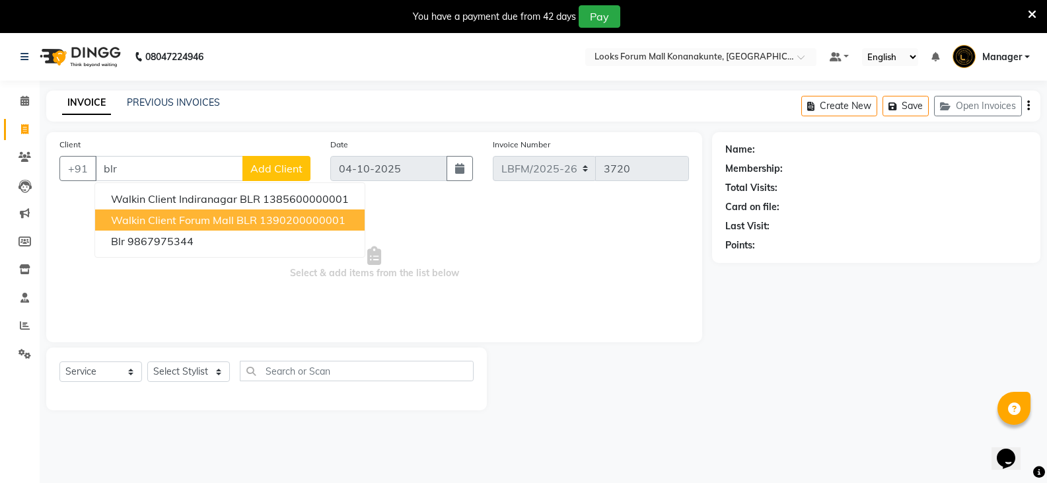
click at [201, 219] on span "Walkin Client Forum Mall BLR" at bounding box center [184, 219] width 146 height 13
type input "1390200000001"
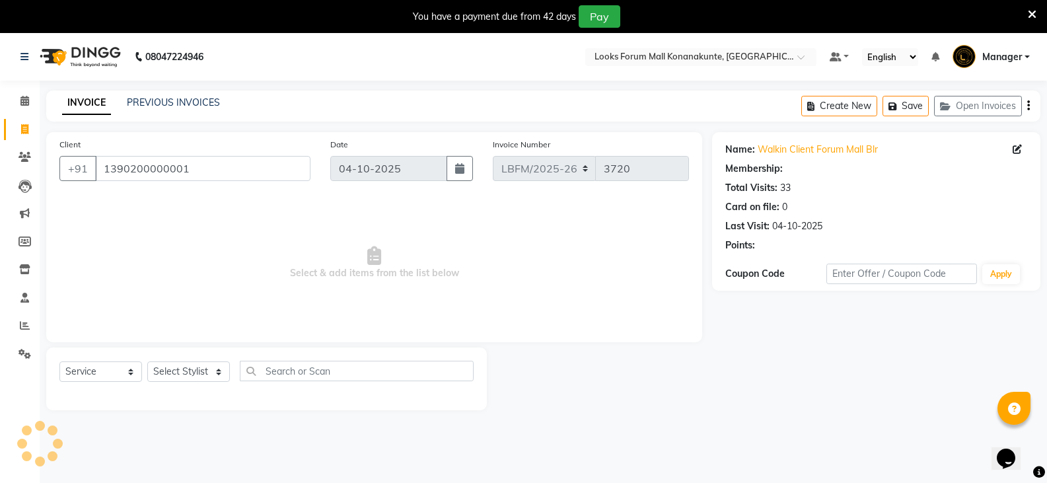
click at [176, 383] on div "Select Service Product Membership Package Voucher Prepaid Gift Card Select Styl…" at bounding box center [266, 376] width 414 height 31
click at [178, 376] on select "Select Stylist Ananya_Nails [PERSON_NAME] Bijen Bishop_Mgr Counter Sales Manage…" at bounding box center [188, 371] width 83 height 20
select select "1: Object"
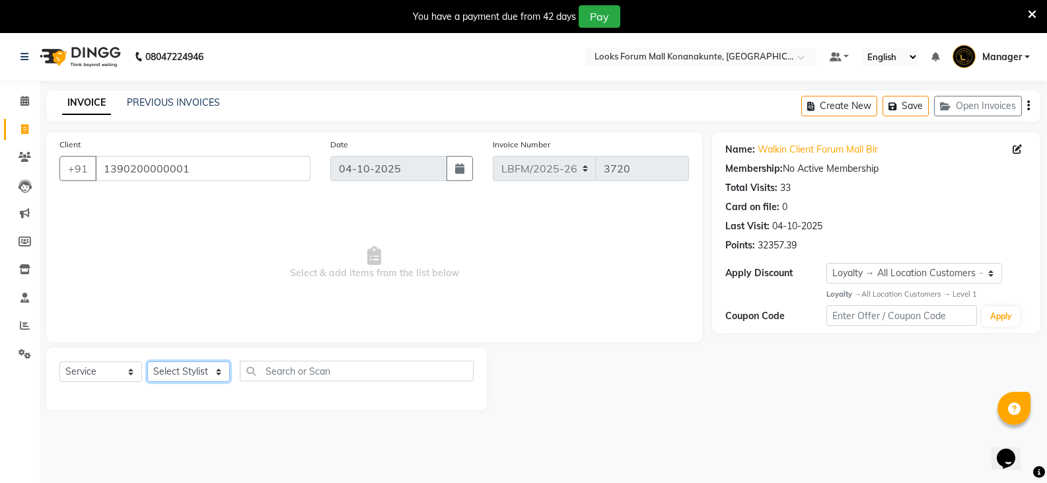
select select "90400"
click at [147, 361] on select "Select Stylist Ananya_Nails [PERSON_NAME] Bijen Bishop_Mgr Counter Sales Manage…" at bounding box center [188, 371] width 83 height 20
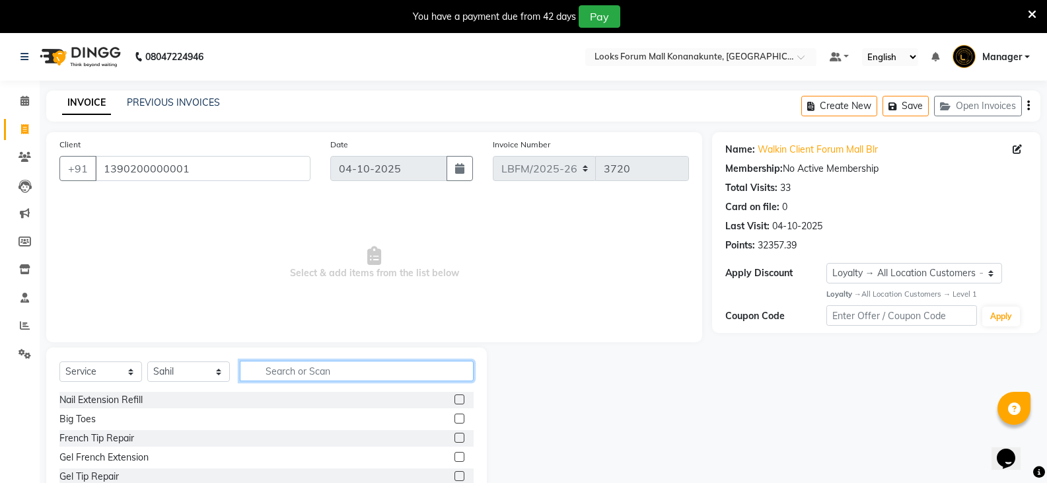
click at [371, 372] on input "text" at bounding box center [357, 371] width 234 height 20
type input "beard"
click at [459, 416] on label at bounding box center [459, 418] width 10 height 10
click at [459, 416] on input "checkbox" at bounding box center [458, 419] width 9 height 9
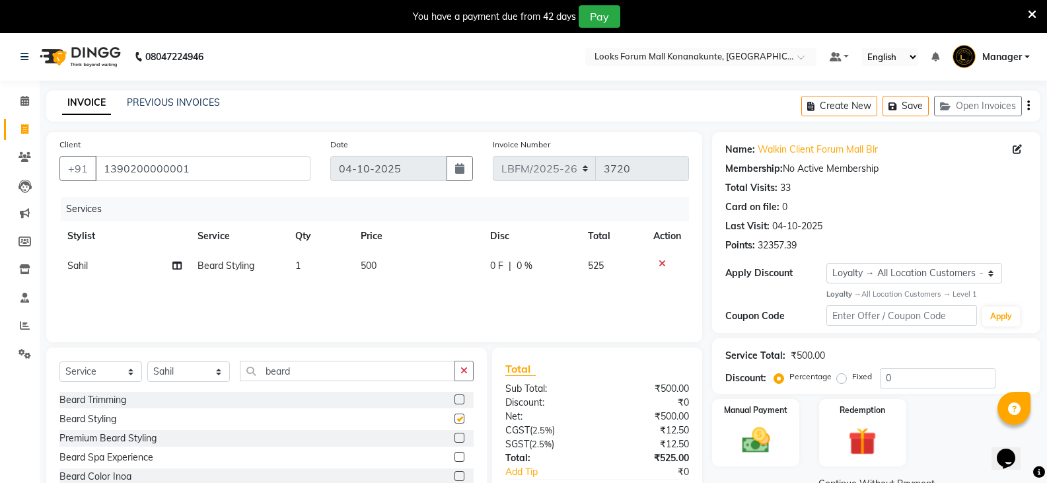
checkbox input "false"
click at [514, 264] on div "0 F | 0 %" at bounding box center [531, 266] width 82 height 14
select select "90400"
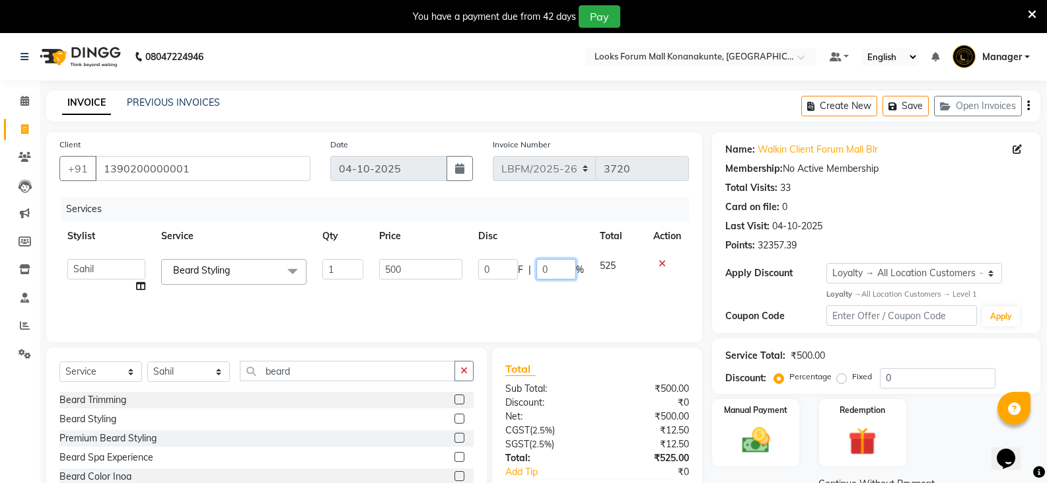
click at [548, 271] on input "0" at bounding box center [556, 269] width 40 height 20
type input "50"
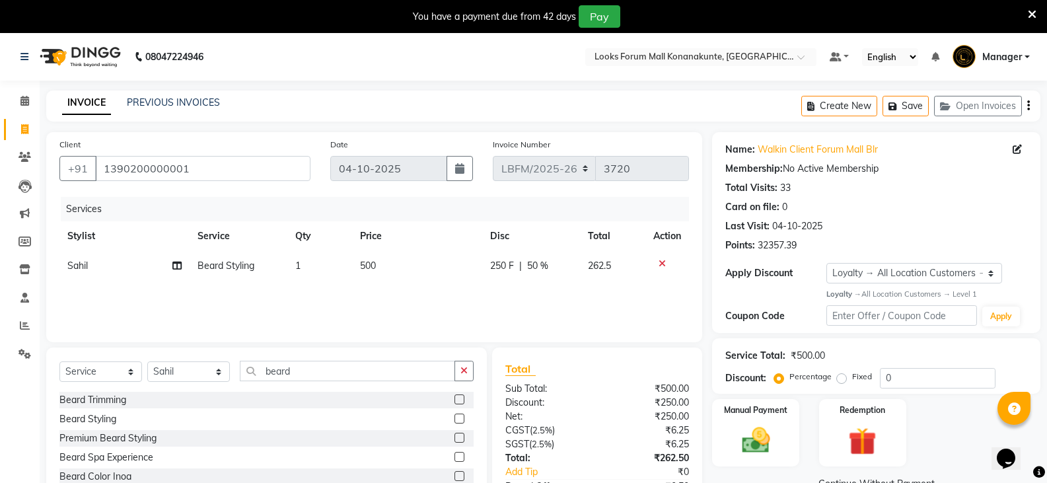
click at [532, 300] on div "Services Stylist Service Qty Price Disc Total Action [PERSON_NAME] Styling 1 50…" at bounding box center [373, 263] width 629 height 132
click at [463, 372] on icon "button" at bounding box center [463, 370] width 7 height 9
click at [355, 371] on input "text" at bounding box center [357, 371] width 234 height 20
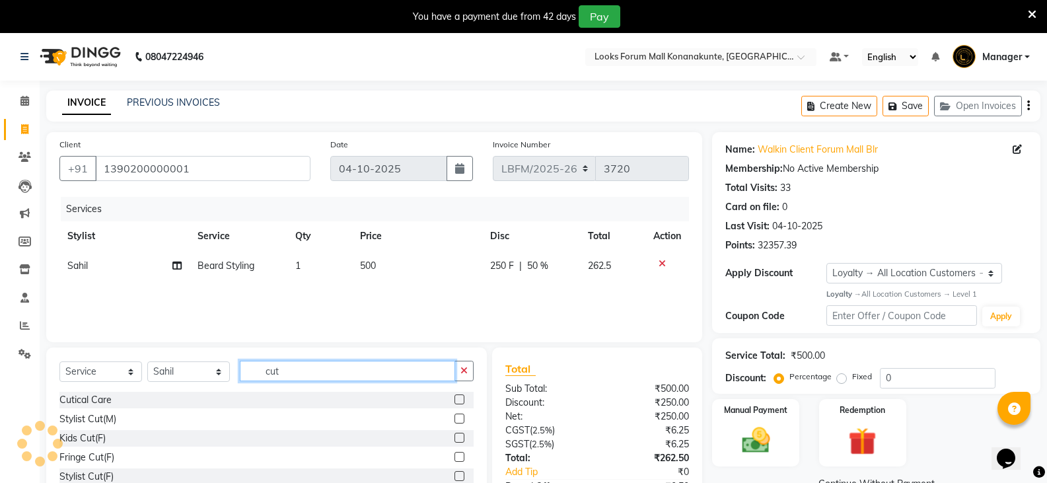
type input "cut"
click at [454, 416] on label at bounding box center [459, 418] width 10 height 10
click at [454, 416] on input "checkbox" at bounding box center [458, 419] width 9 height 9
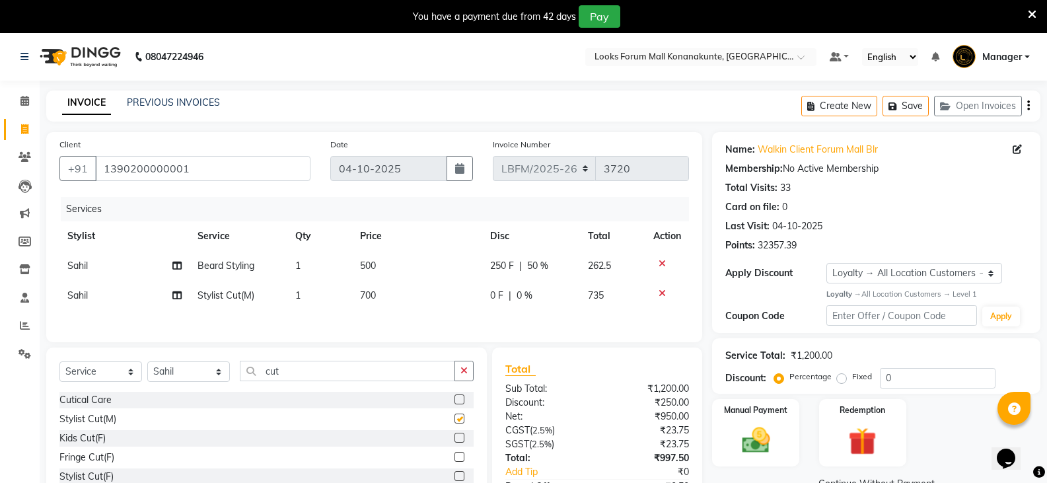
checkbox input "false"
click at [365, 295] on span "700" at bounding box center [368, 295] width 16 height 12
select select "90400"
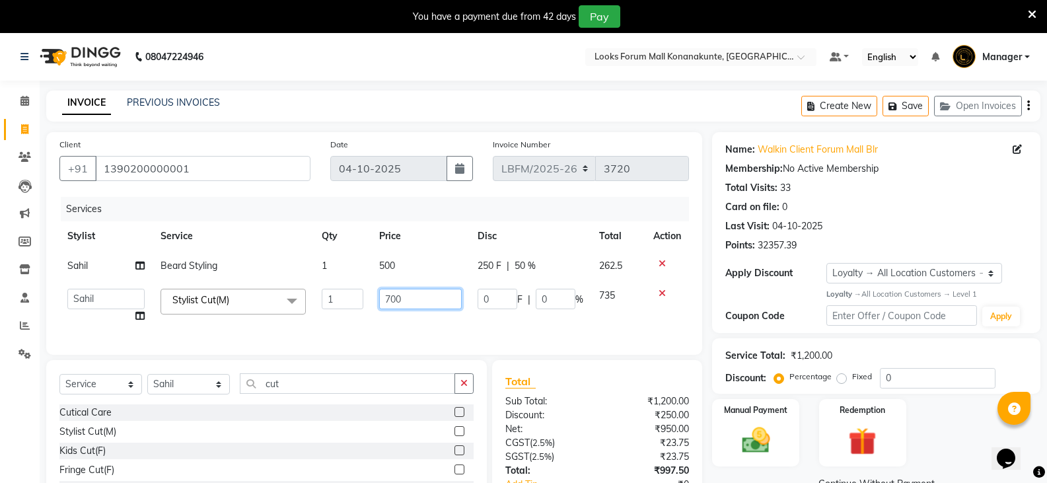
click at [390, 297] on input "700" at bounding box center [420, 299] width 83 height 20
type input "900"
drag, startPoint x: 426, startPoint y: 324, endPoint x: 462, endPoint y: 321, distance: 36.5
click at [427, 324] on div "Services Stylist Service Qty Price Disc Total Action [PERSON_NAME] Styling 1 50…" at bounding box center [373, 269] width 629 height 145
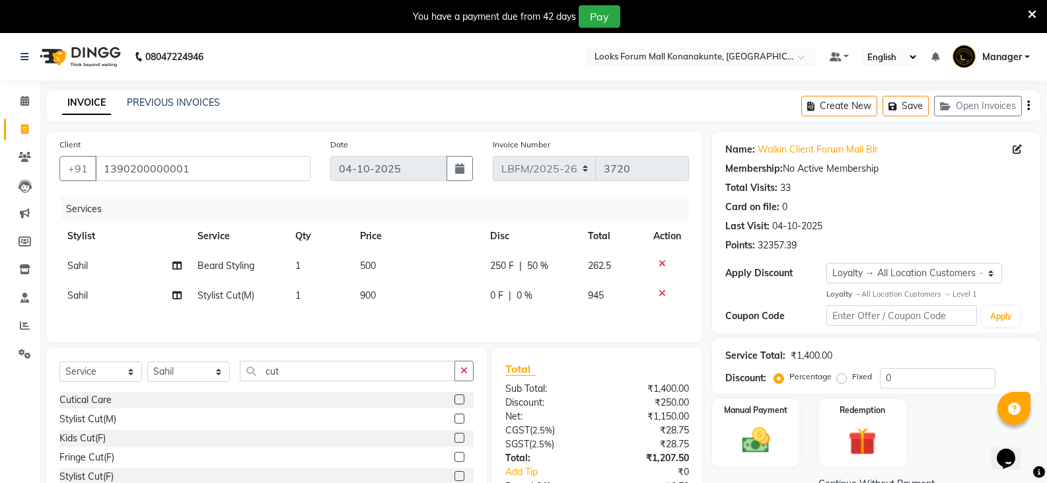
click at [523, 298] on span "0 %" at bounding box center [524, 296] width 16 height 14
select select "90400"
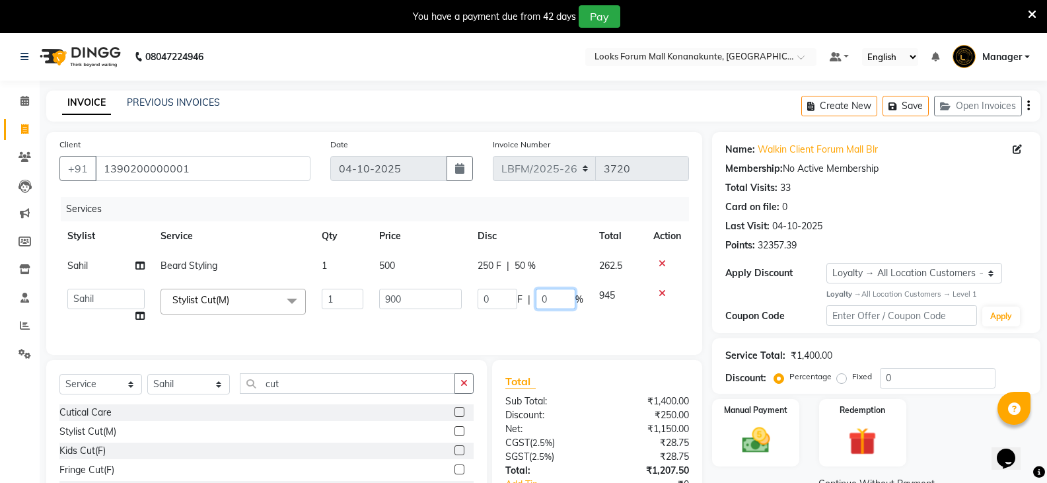
click at [540, 300] on input "0" at bounding box center [556, 299] width 40 height 20
type input "50"
click at [538, 327] on div "Services Stylist Service Qty Price Disc Total Action [PERSON_NAME] Styling 1 50…" at bounding box center [373, 269] width 629 height 145
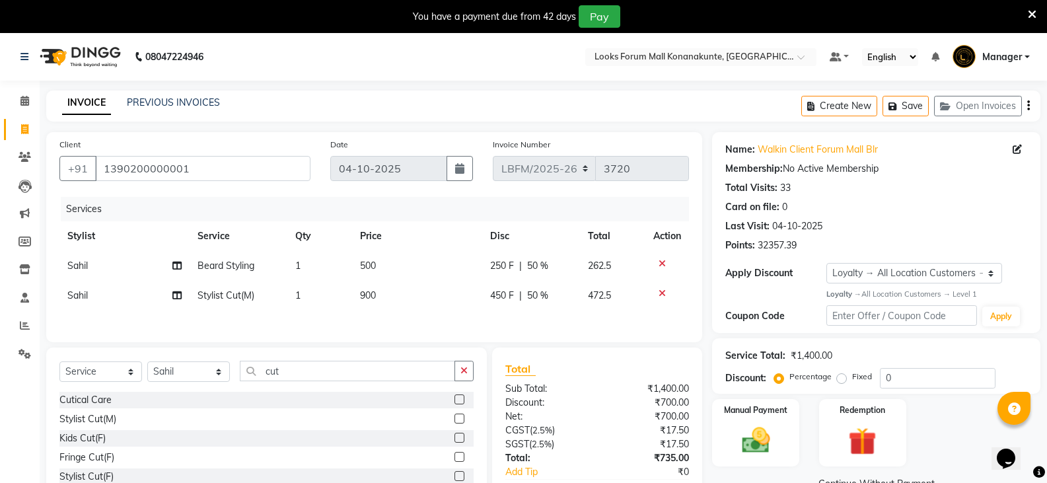
scroll to position [81, 0]
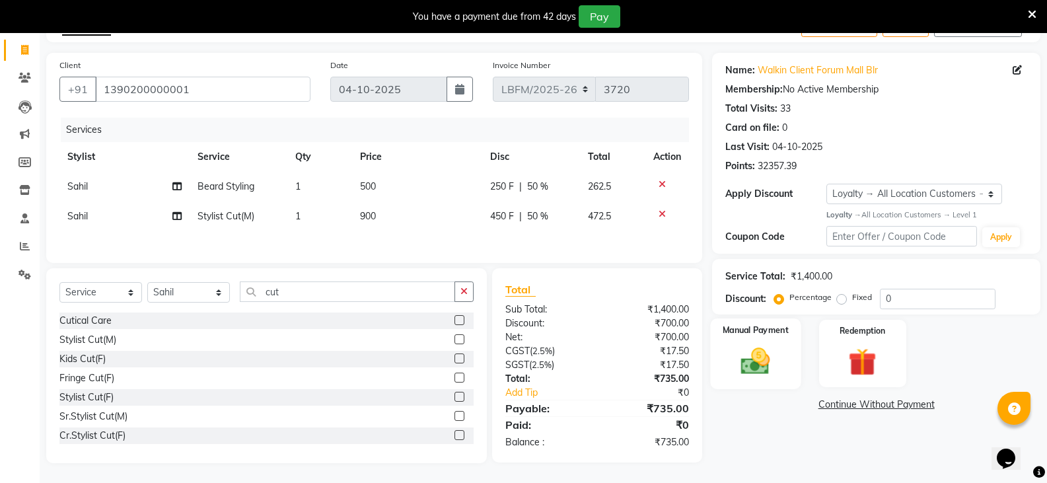
click at [755, 369] on img at bounding box center [755, 361] width 47 height 34
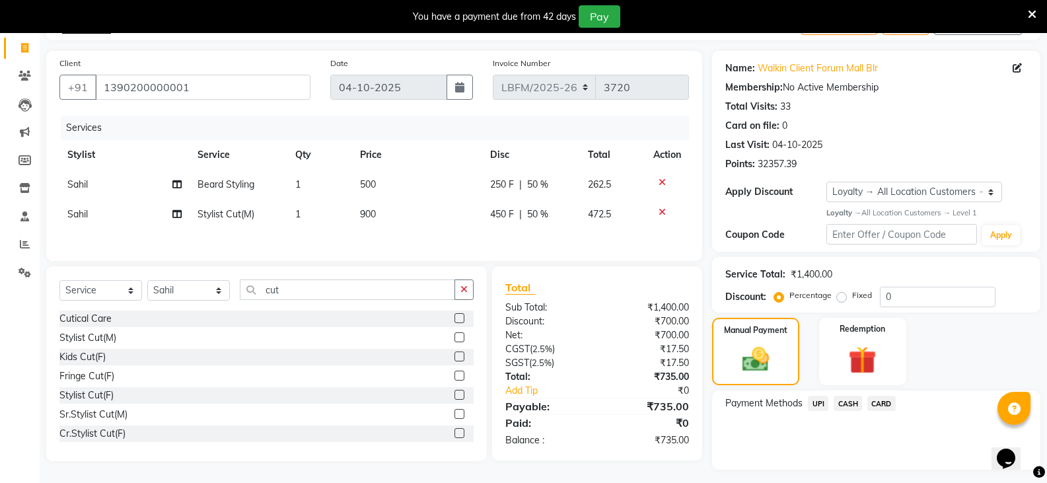
click at [883, 400] on span "CARD" at bounding box center [881, 403] width 28 height 15
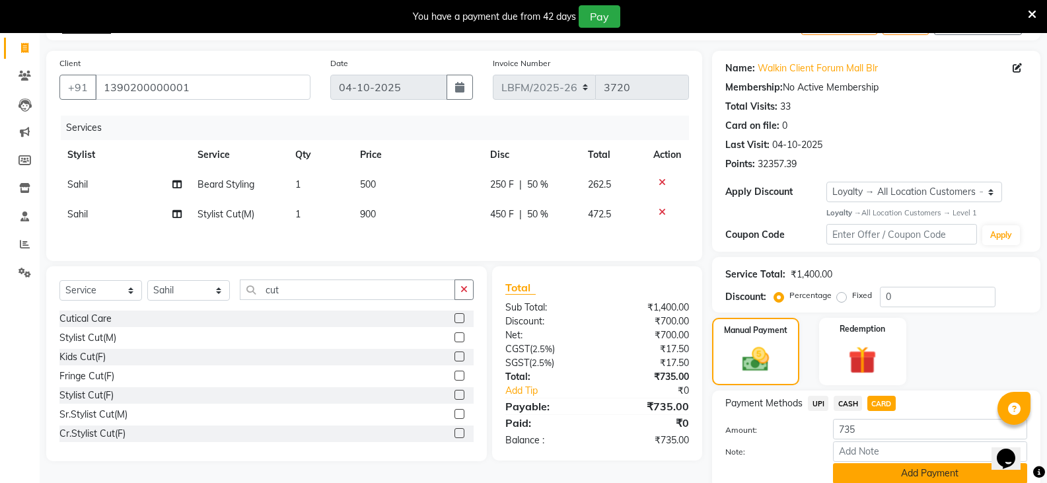
click at [888, 472] on button "Add Payment" at bounding box center [930, 473] width 194 height 20
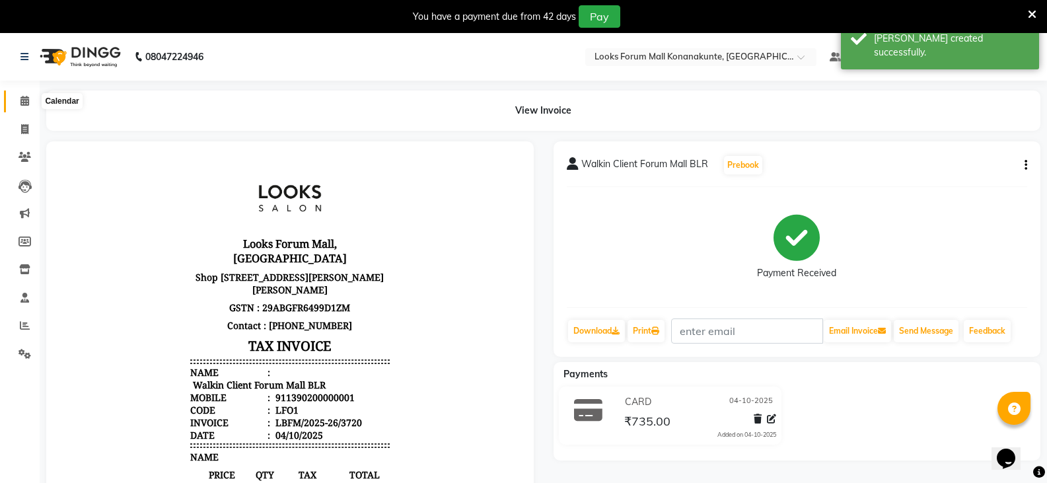
click at [19, 94] on span at bounding box center [24, 101] width 23 height 15
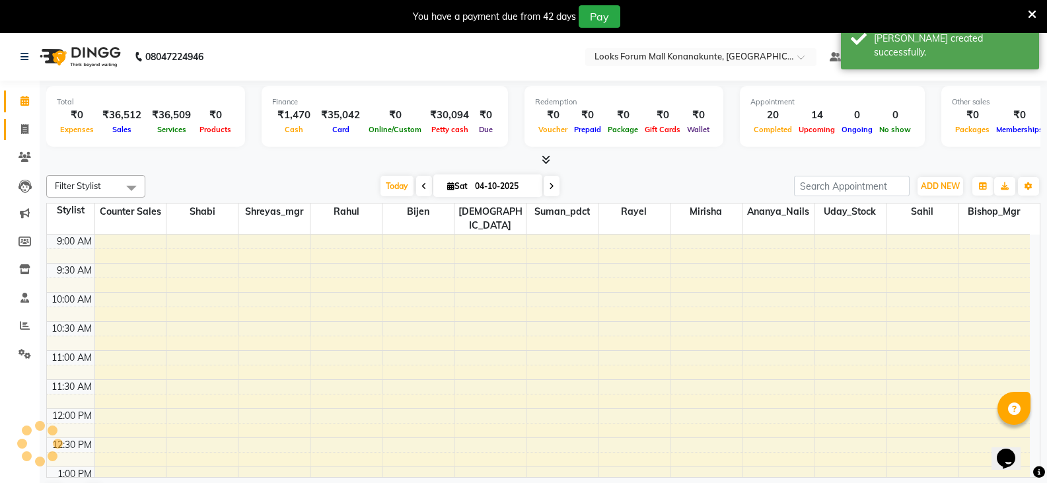
click at [26, 139] on link "Invoice" at bounding box center [20, 130] width 32 height 22
select select "service"
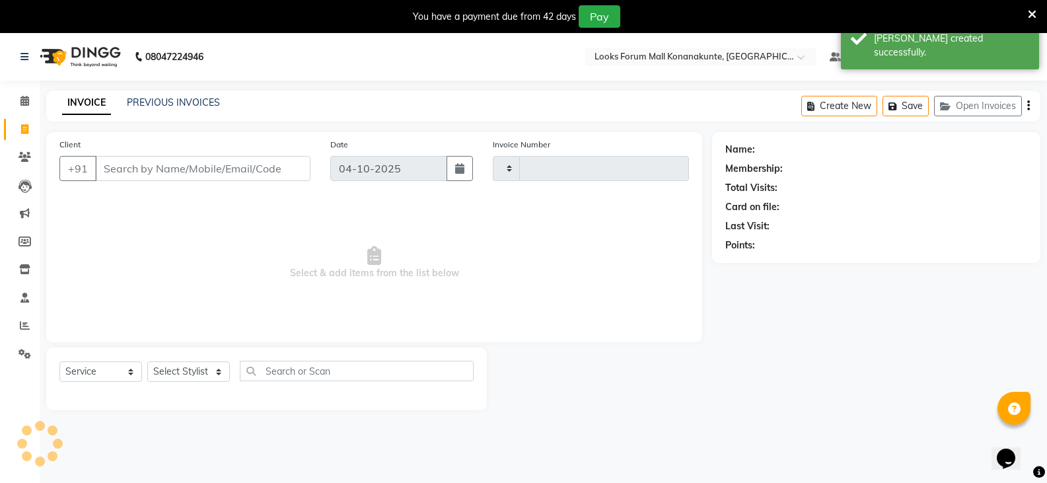
type input "3721"
select select "8945"
click at [961, 104] on button "Open Invoices" at bounding box center [978, 106] width 88 height 20
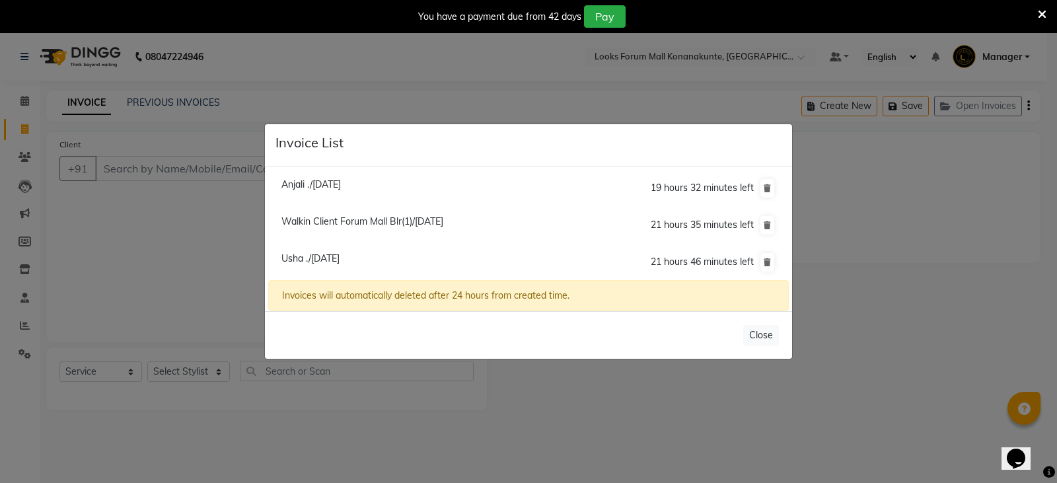
click at [435, 220] on span "Walkin Client Forum Mall Blr(1)/[DATE]" at bounding box center [362, 221] width 162 height 12
type input "1390200000001"
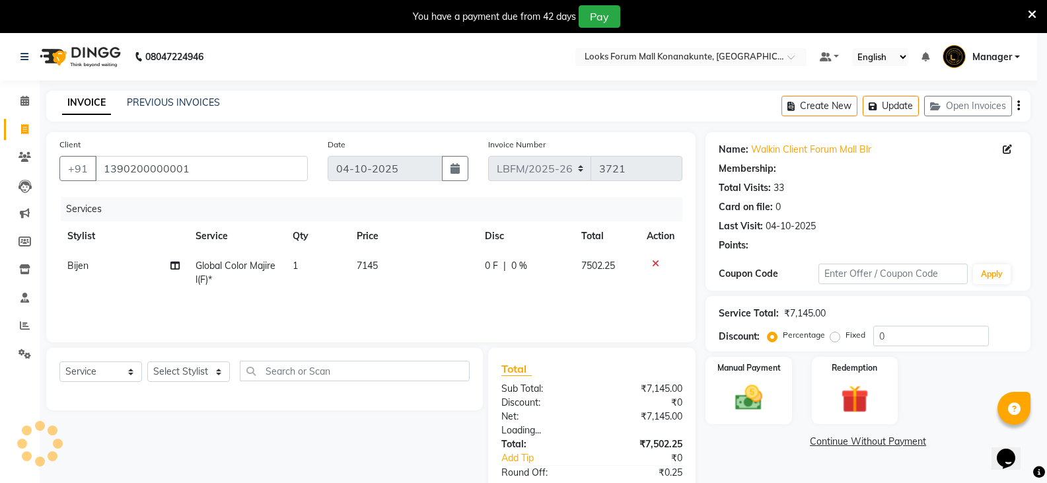
select select "1: Object"
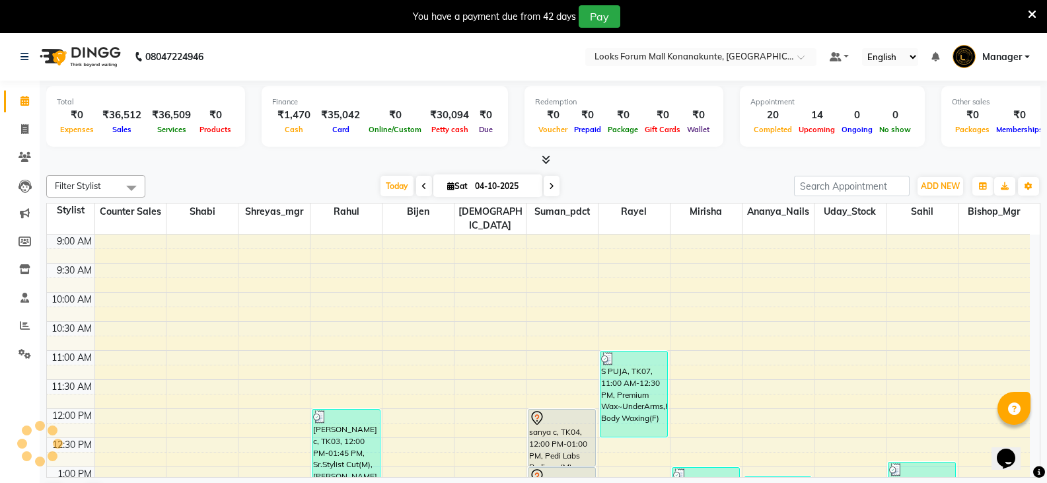
scroll to position [524, 0]
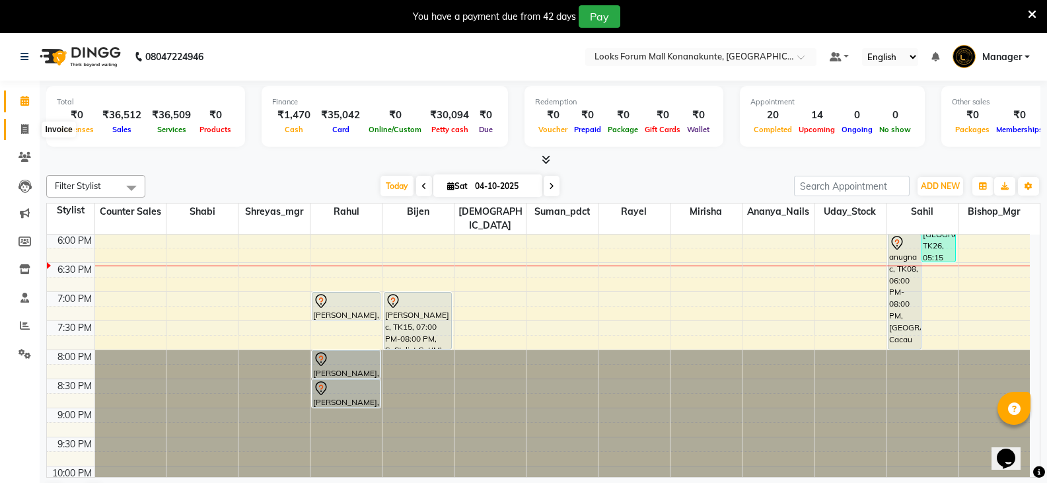
click at [27, 123] on span at bounding box center [24, 129] width 23 height 15
select select "service"
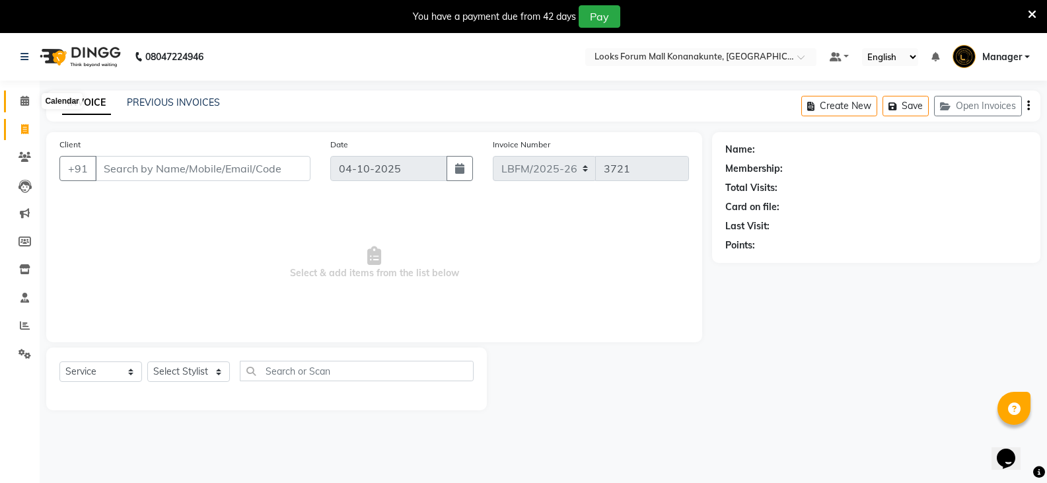
drag, startPoint x: 29, startPoint y: 97, endPoint x: 24, endPoint y: 114, distance: 17.8
click at [28, 98] on icon at bounding box center [24, 101] width 9 height 10
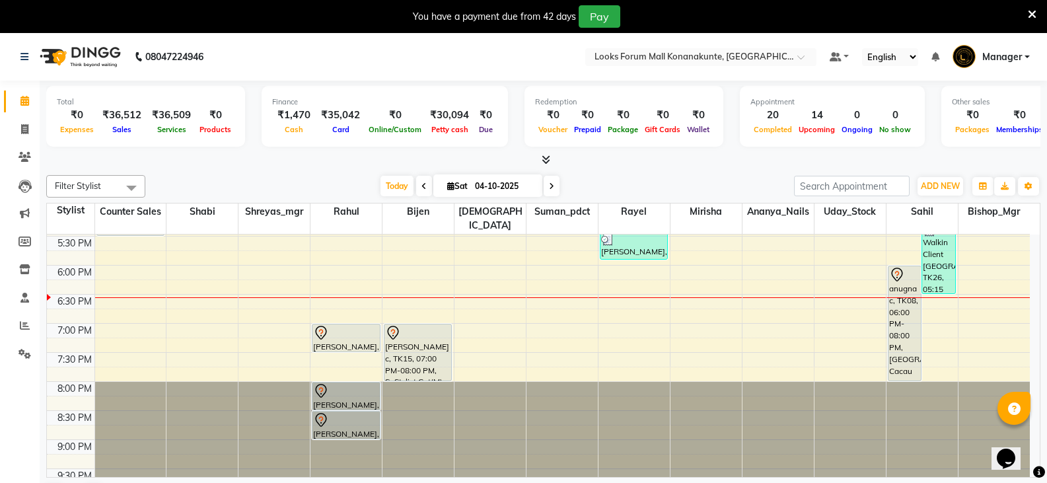
scroll to position [396, 0]
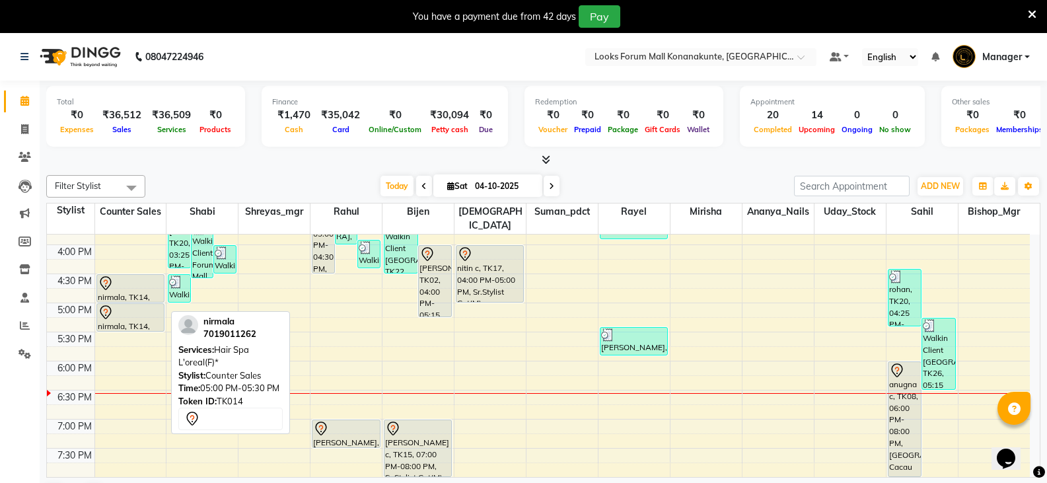
click at [139, 310] on div "nirmala, TK14, 05:00 PM-05:30 PM, Hair Spa L'oreal(F)*" at bounding box center [130, 317] width 67 height 27
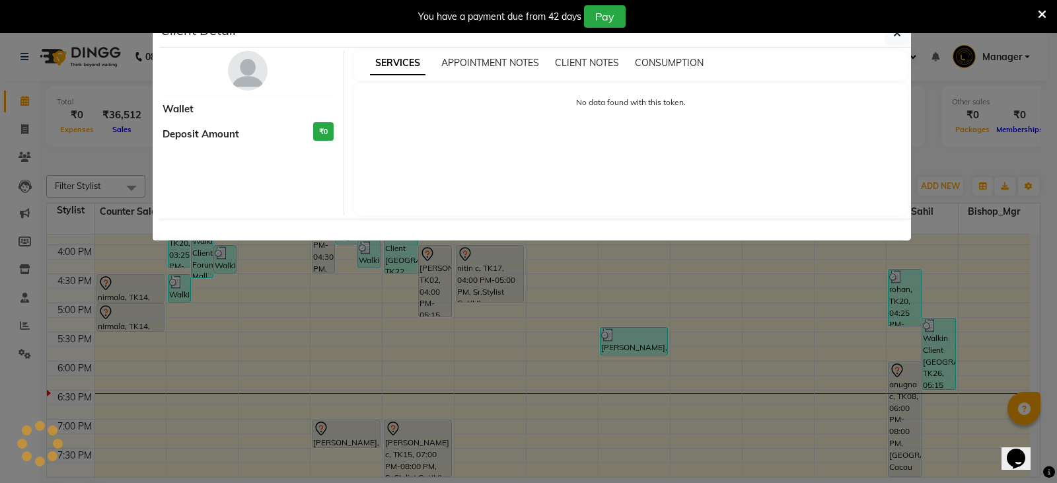
select select "7"
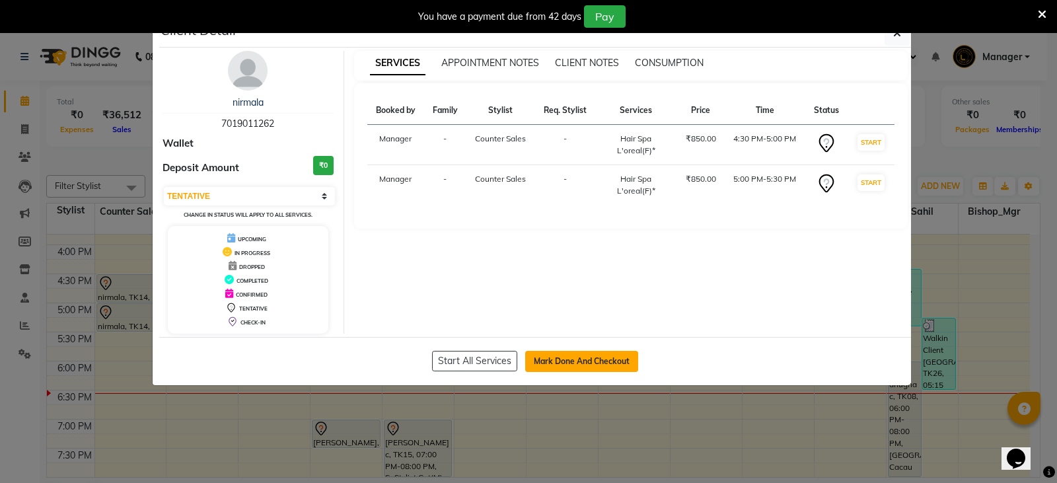
click at [589, 363] on button "Mark Done And Checkout" at bounding box center [581, 361] width 113 height 21
select select "service"
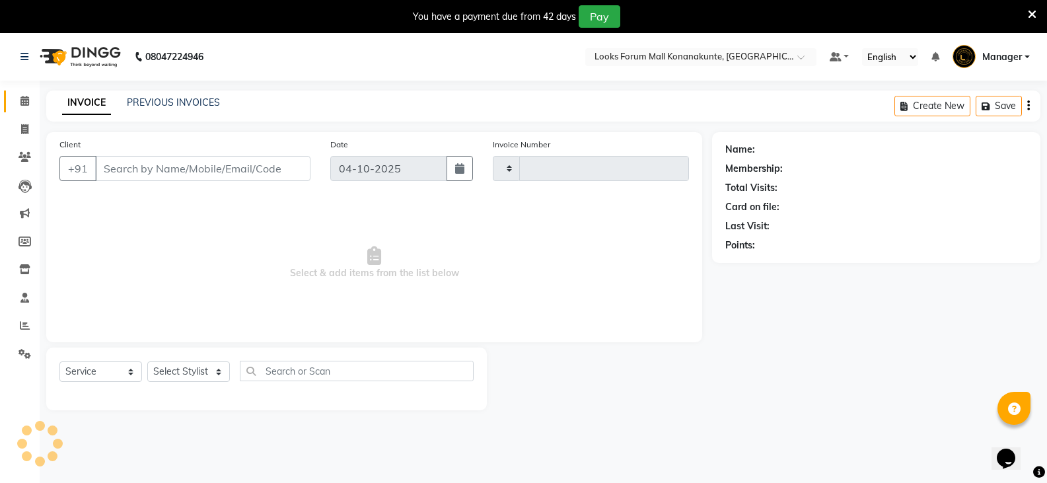
type input "7019011262"
select select "90238"
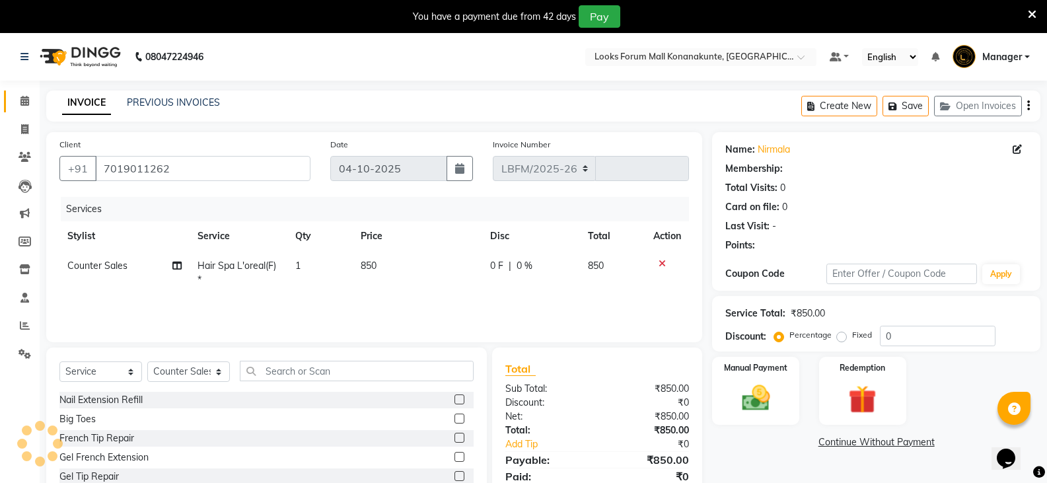
select select "8945"
type input "3721"
select select "1: Object"
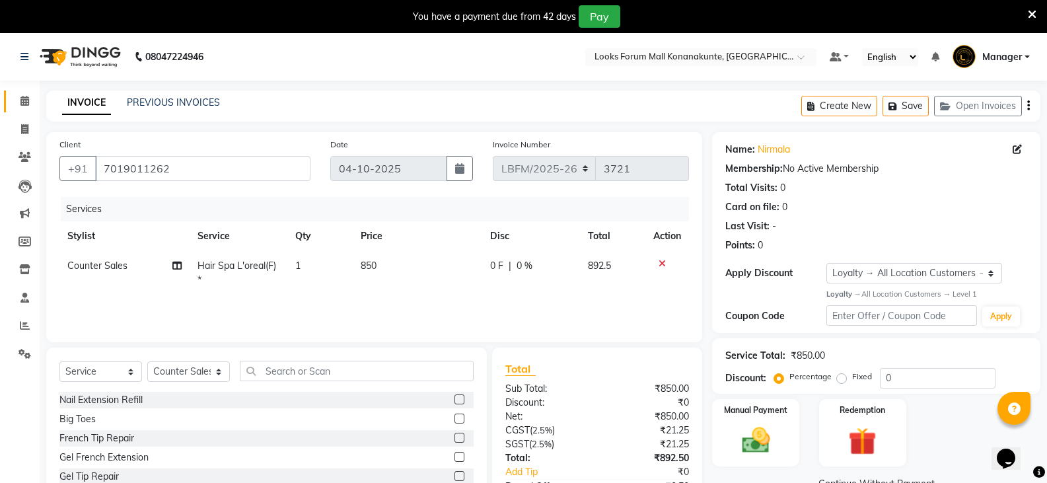
scroll to position [58, 0]
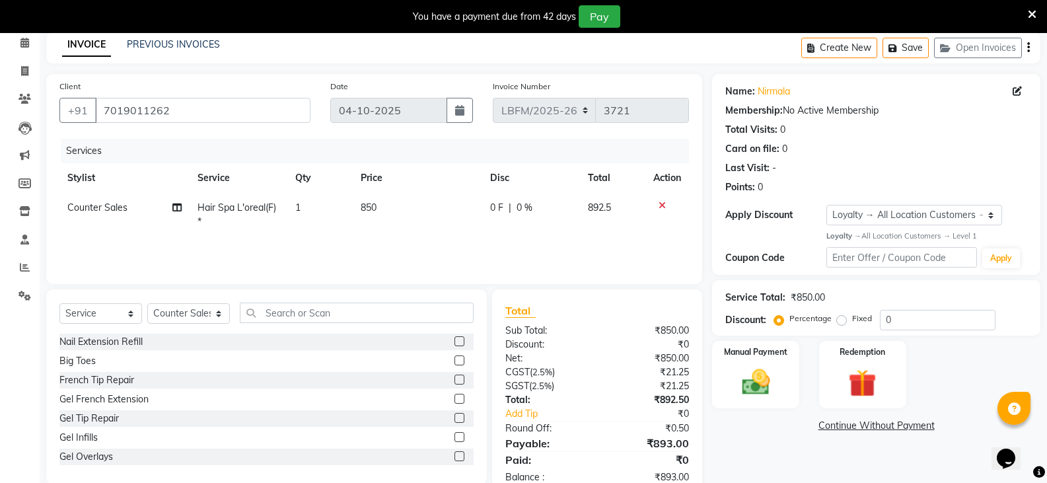
click at [663, 201] on icon at bounding box center [661, 205] width 7 height 9
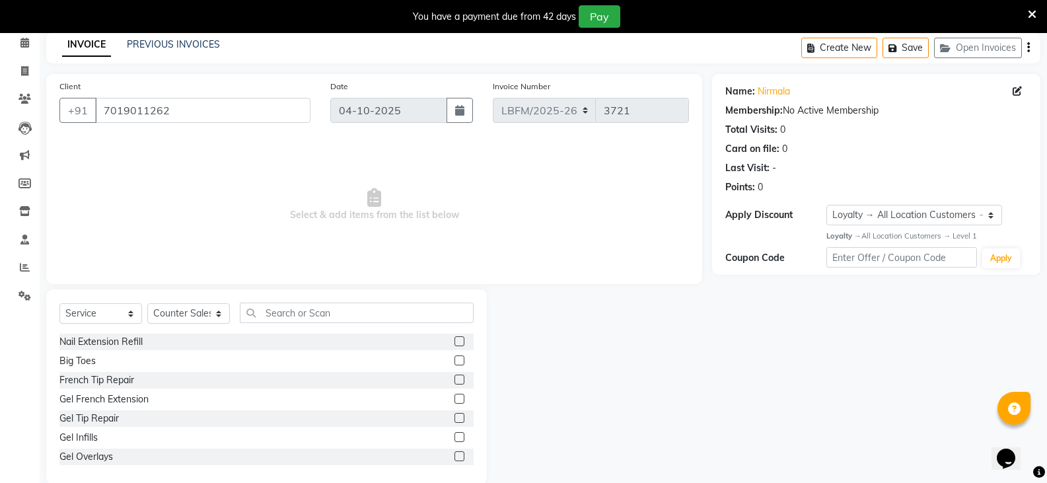
scroll to position [79, 0]
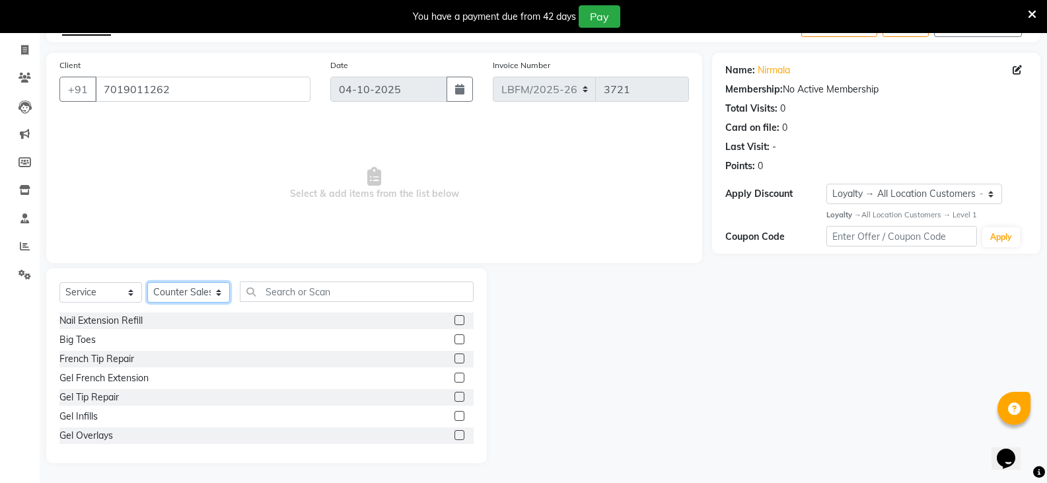
click at [213, 292] on select "Select Stylist Ananya_Nails [PERSON_NAME] Bijen Bishop_Mgr Counter Sales Manage…" at bounding box center [188, 292] width 83 height 20
select select "90400"
click at [147, 282] on select "Select Stylist Ananya_Nails [PERSON_NAME] Bijen Bishop_Mgr Counter Sales Manage…" at bounding box center [188, 292] width 83 height 20
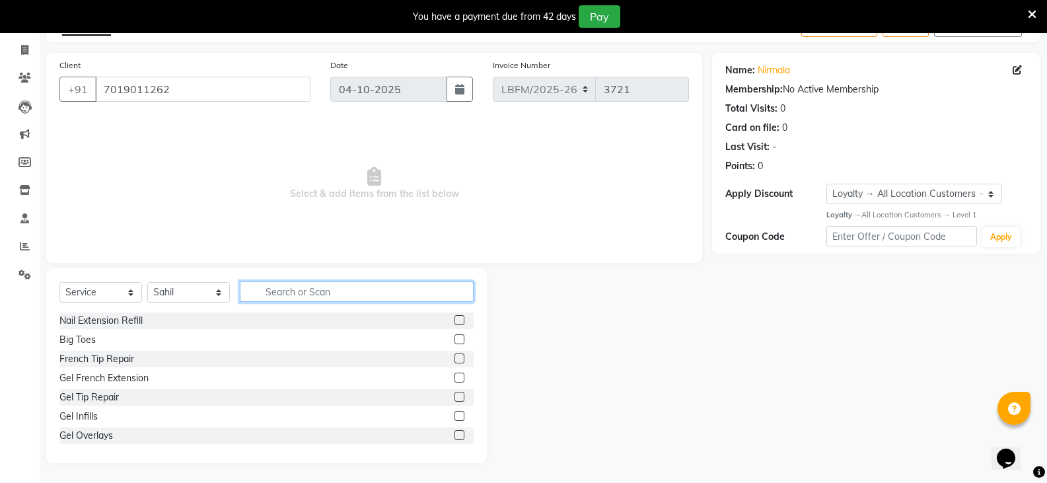
click at [304, 297] on input "text" at bounding box center [357, 291] width 234 height 20
type input "ritu"
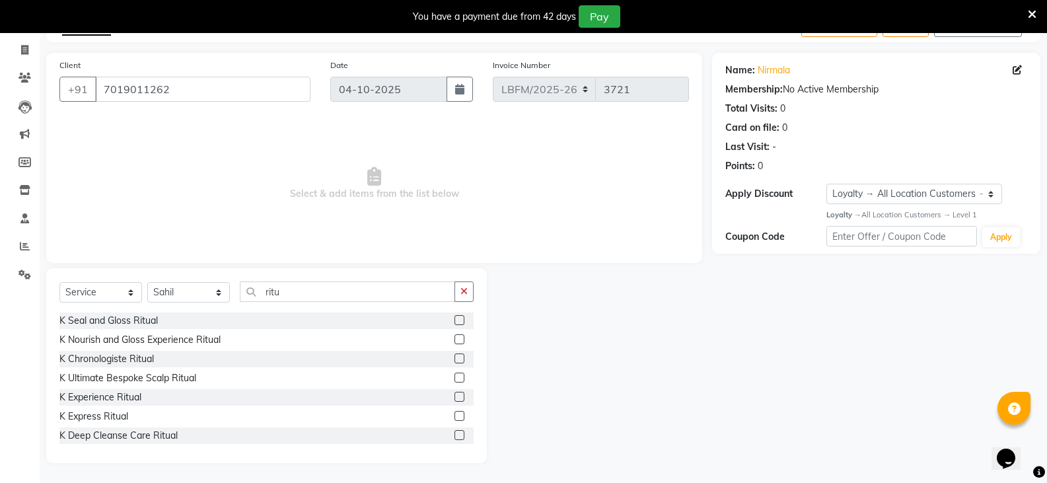
click at [454, 319] on label at bounding box center [459, 320] width 10 height 10
click at [454, 319] on input "checkbox" at bounding box center [458, 320] width 9 height 9
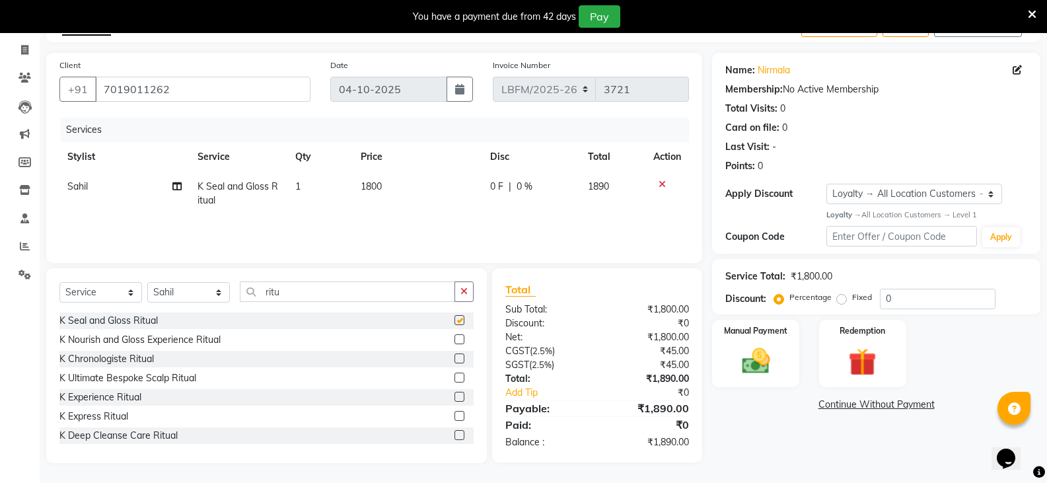
checkbox input "false"
click at [386, 183] on td "1800" at bounding box center [418, 194] width 130 height 44
select select "90400"
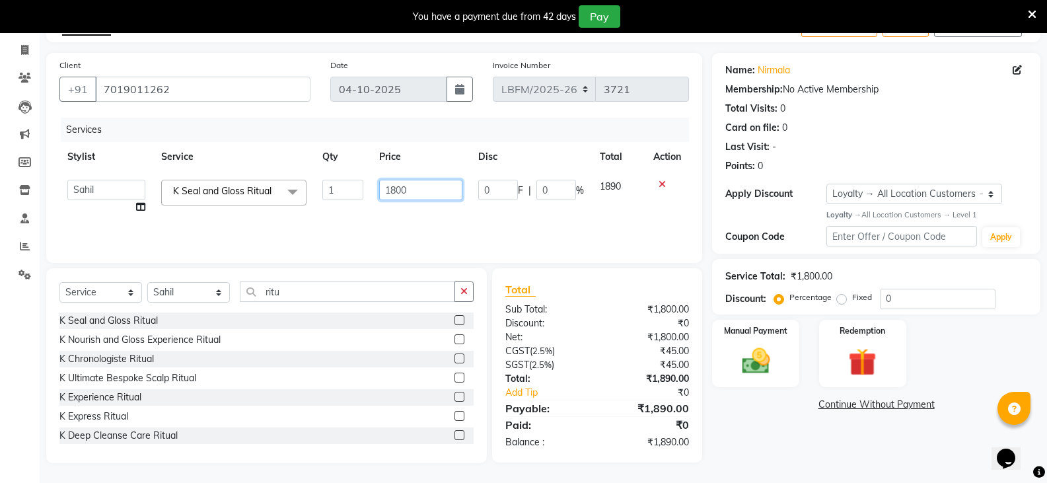
click at [425, 182] on input "1800" at bounding box center [420, 190] width 83 height 20
type input "1"
type input "3500"
click at [471, 296] on button "button" at bounding box center [463, 291] width 19 height 20
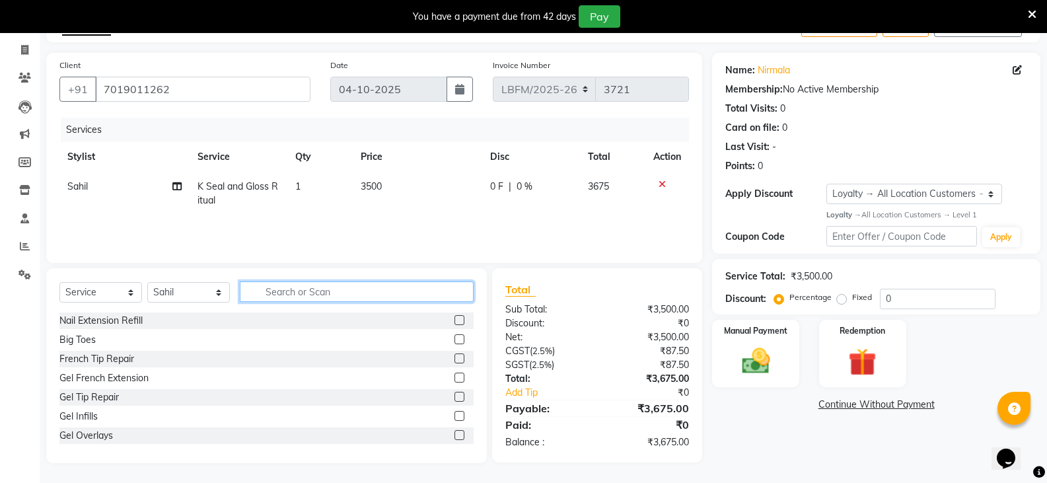
click at [451, 294] on input "text" at bounding box center [357, 291] width 234 height 20
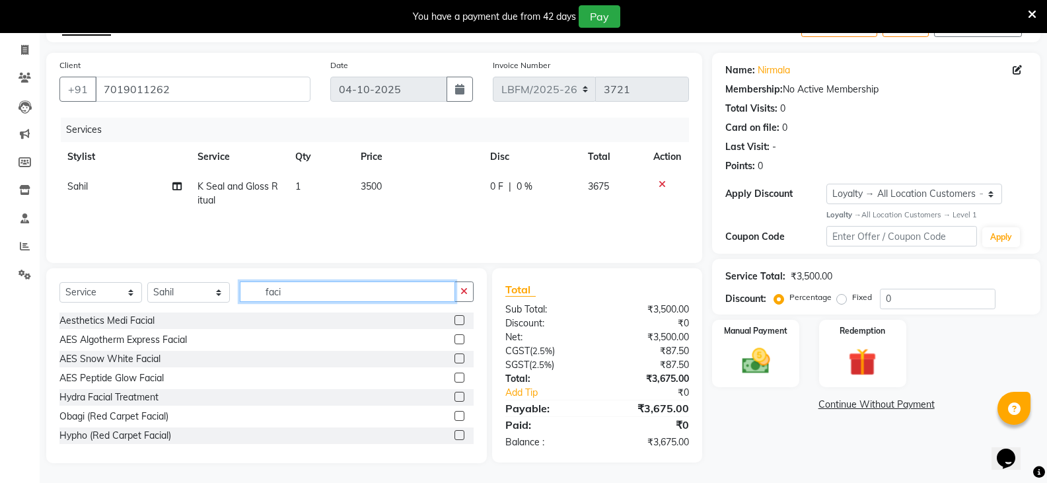
type input "faci"
click at [454, 317] on label at bounding box center [459, 320] width 10 height 10
click at [454, 317] on input "checkbox" at bounding box center [458, 320] width 9 height 9
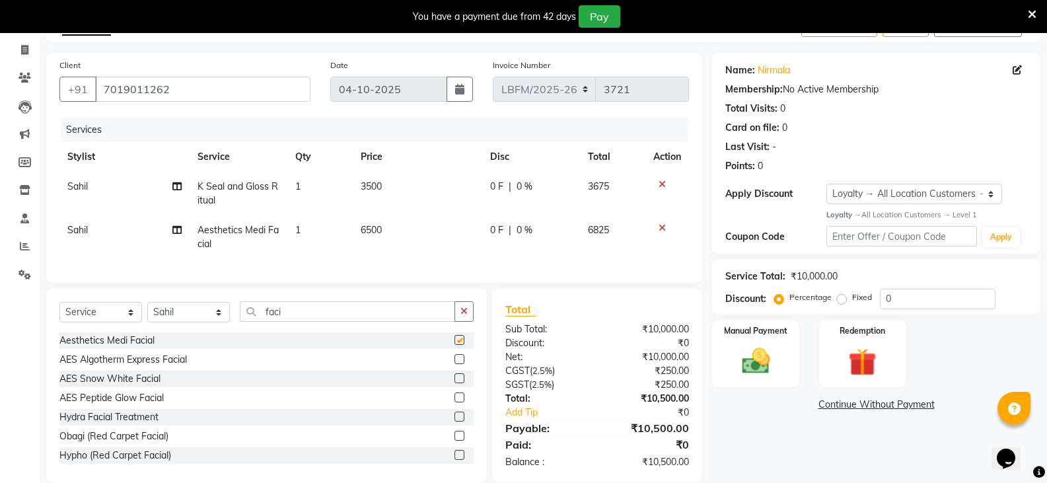
checkbox input "false"
click at [408, 236] on td "6500" at bounding box center [418, 237] width 130 height 44
select select "90400"
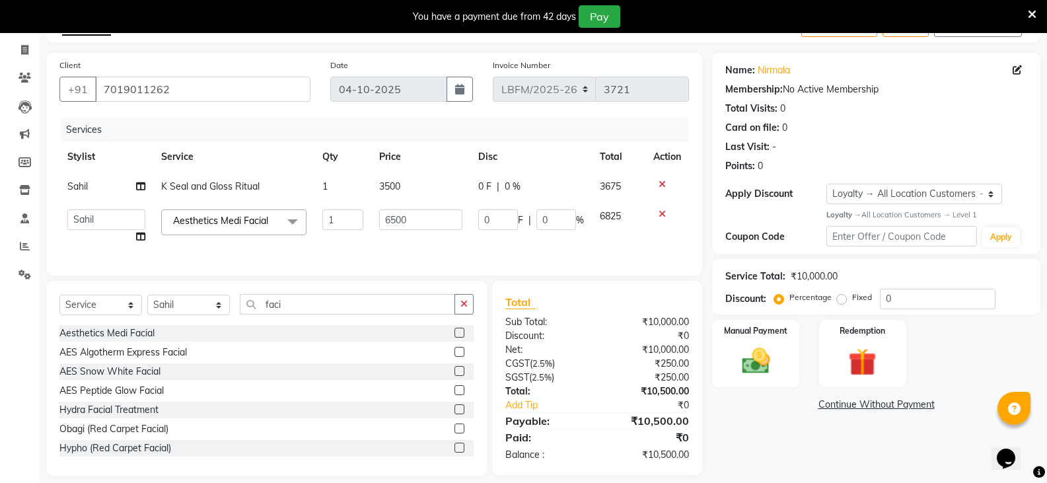
click at [415, 230] on td "6500" at bounding box center [420, 226] width 98 height 50
drag, startPoint x: 430, startPoint y: 230, endPoint x: 436, endPoint y: 236, distance: 8.9
click at [430, 233] on td "6500" at bounding box center [420, 226] width 98 height 50
type input "6"
type input "3000"
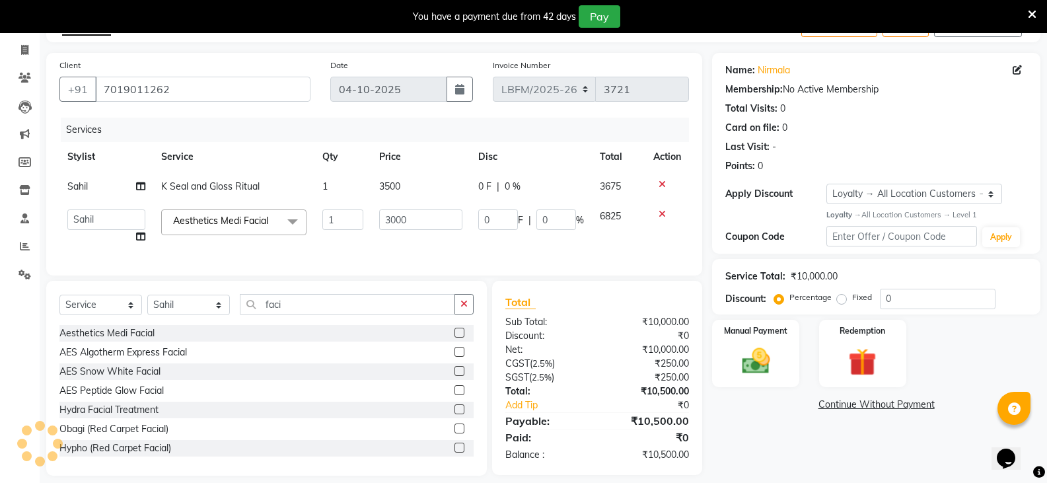
click at [477, 302] on div "Select Service Product Membership Package Voucher Prepaid Gift Card Select Styl…" at bounding box center [266, 378] width 440 height 195
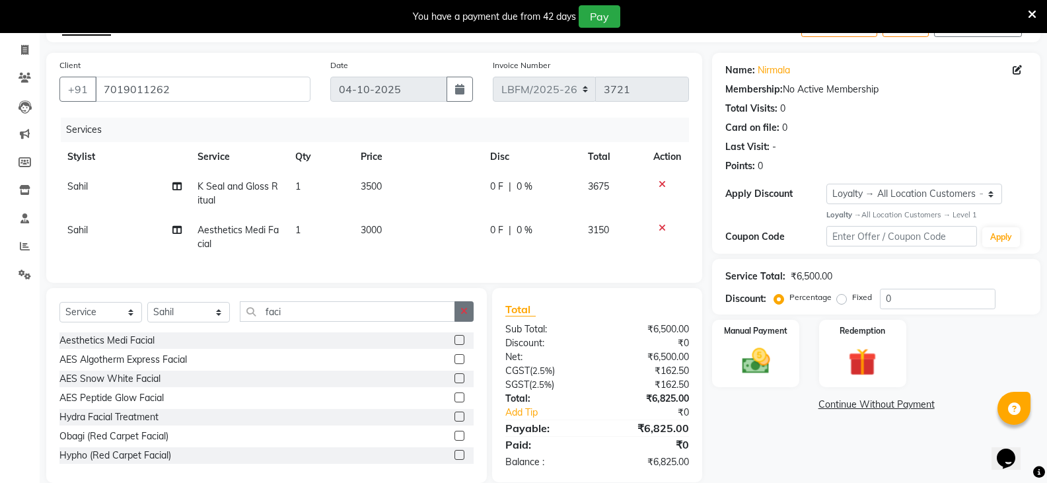
click at [456, 315] on button "button" at bounding box center [463, 311] width 19 height 20
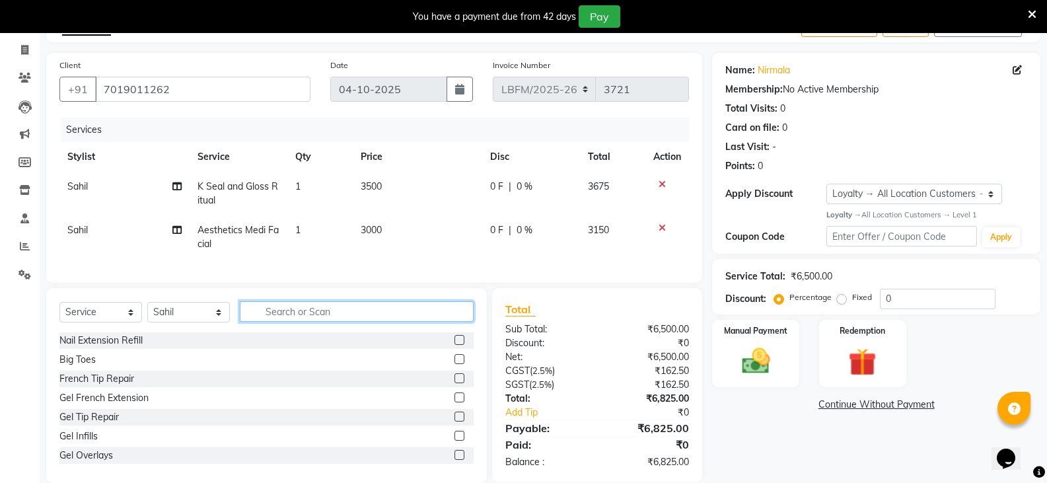
click at [400, 316] on input "text" at bounding box center [357, 311] width 234 height 20
type input "ritu"
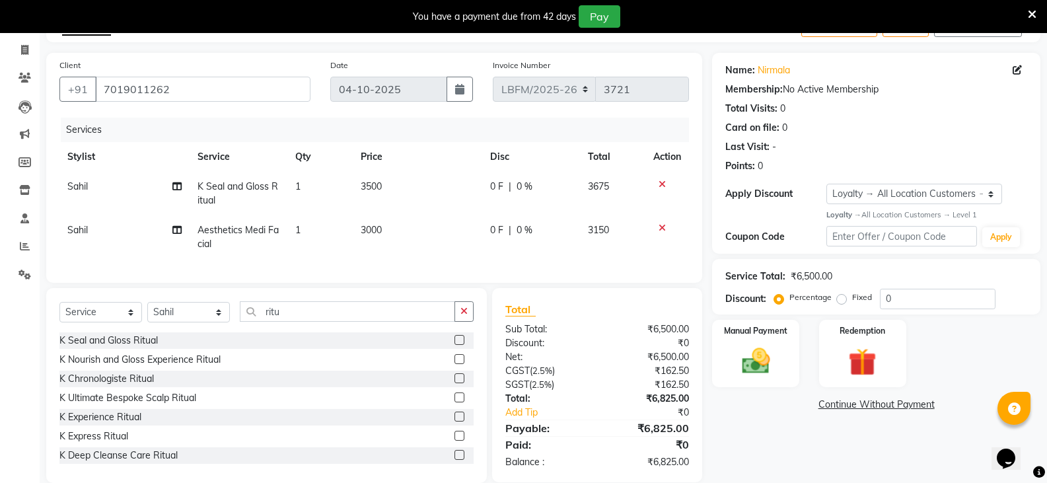
click at [454, 345] on label at bounding box center [459, 340] width 10 height 10
click at [454, 345] on input "checkbox" at bounding box center [458, 340] width 9 height 9
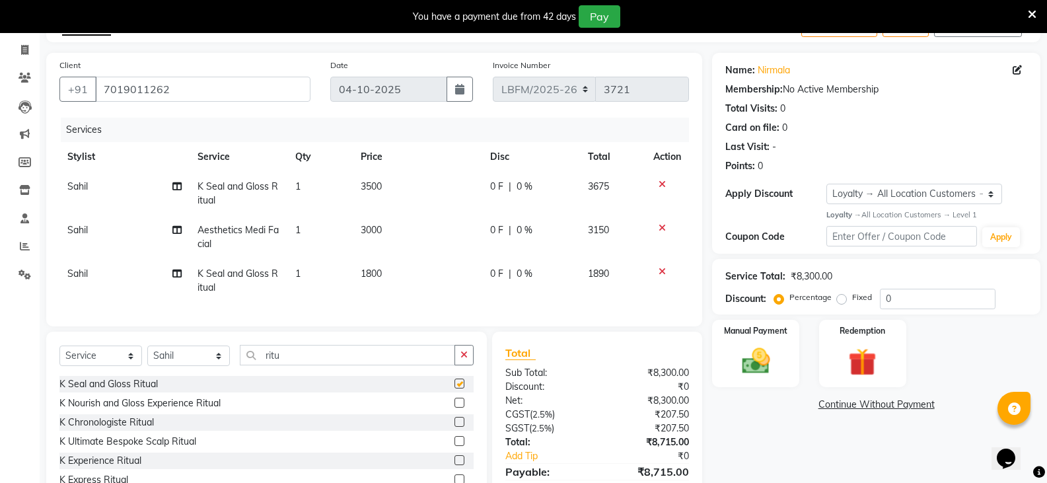
checkbox input "false"
drag, startPoint x: 396, startPoint y: 263, endPoint x: 407, endPoint y: 270, distance: 12.5
click at [397, 263] on td "1800" at bounding box center [418, 281] width 130 height 44
select select "90400"
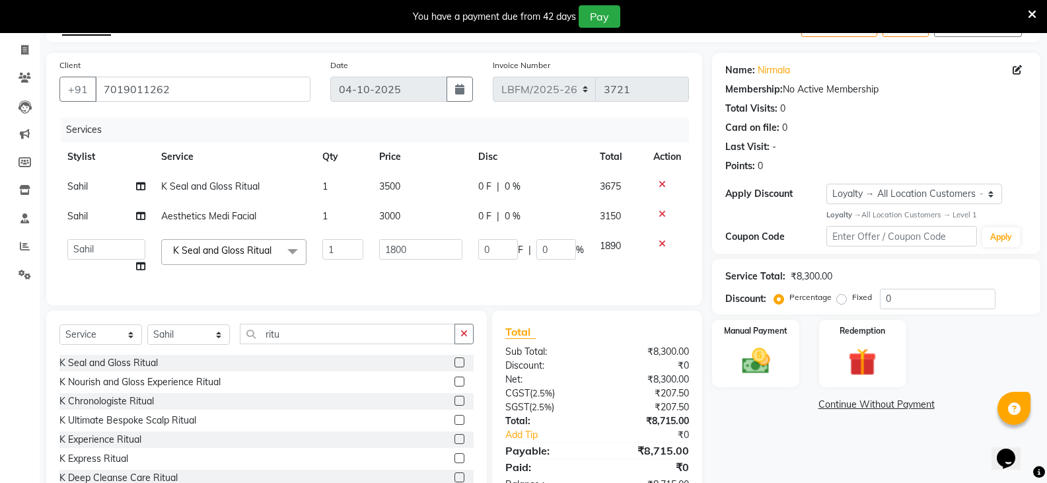
click at [410, 273] on td "1800" at bounding box center [420, 256] width 98 height 50
click at [477, 248] on td "0 F | 0 %" at bounding box center [531, 256] width 122 height 50
click at [432, 249] on input "1800" at bounding box center [420, 249] width 83 height 20
type input "1"
type input "3800"
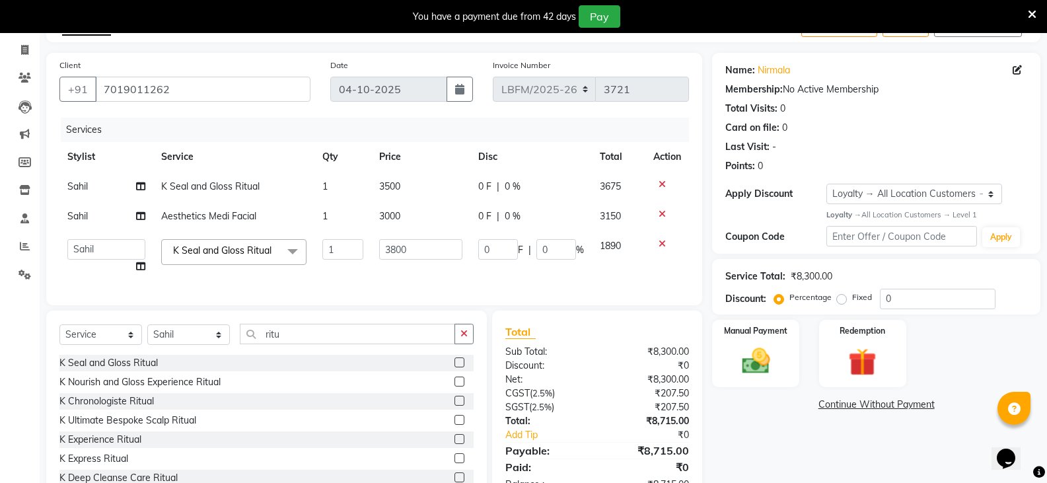
click at [478, 271] on tr "Ananya_Nails [PERSON_NAME] Bijen Bishop_Mgr Counter Sales Manager Mirisha [PERS…" at bounding box center [373, 256] width 629 height 50
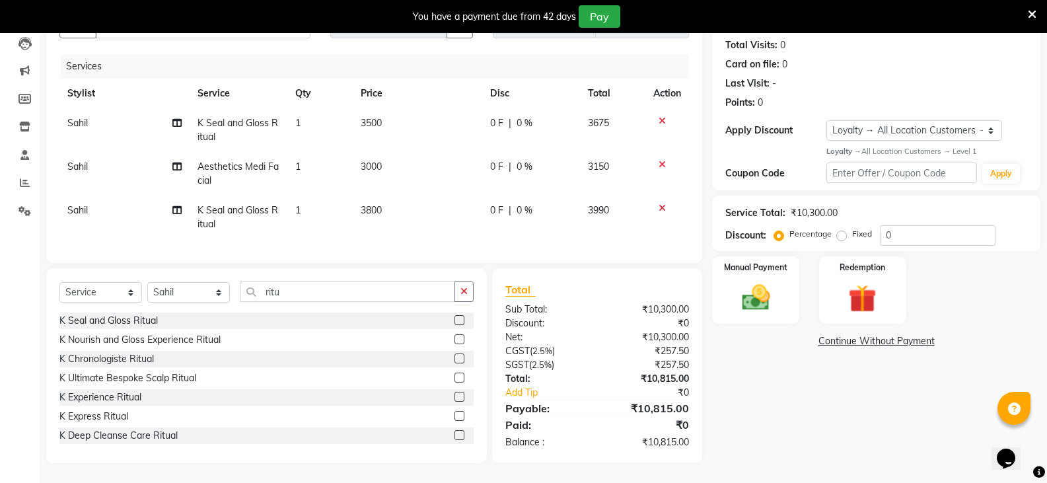
scroll to position [0, 0]
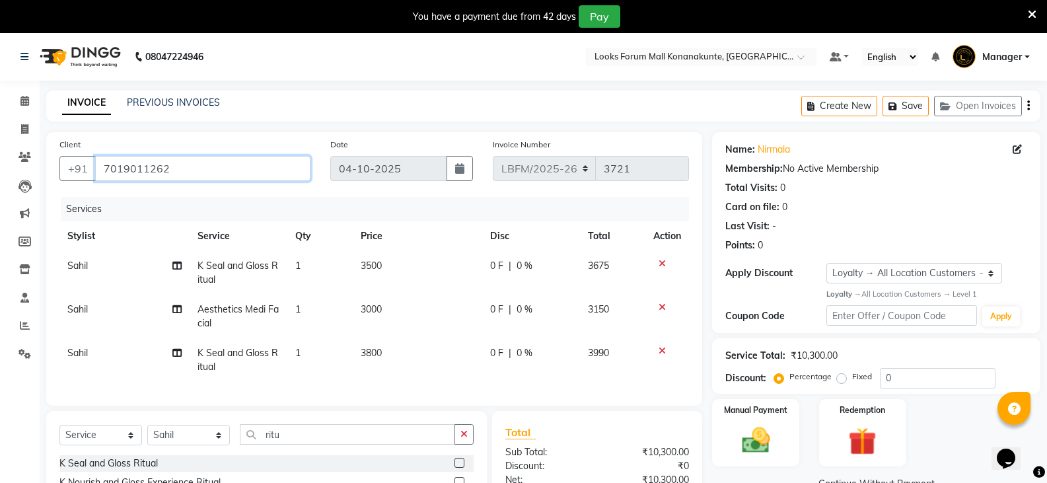
click at [182, 168] on input "7019011262" at bounding box center [202, 168] width 215 height 25
click at [141, 192] on div "Client [PHONE_NUMBER] Date [DATE] Invoice Number LBFM/[PHONE_NUMBER] Services S…" at bounding box center [374, 268] width 656 height 273
click at [147, 188] on div "Client [PHONE_NUMBER]" at bounding box center [185, 164] width 271 height 54
click at [180, 172] on input "7019011262" at bounding box center [202, 168] width 215 height 25
drag, startPoint x: 249, startPoint y: 166, endPoint x: 258, endPoint y: 167, distance: 9.3
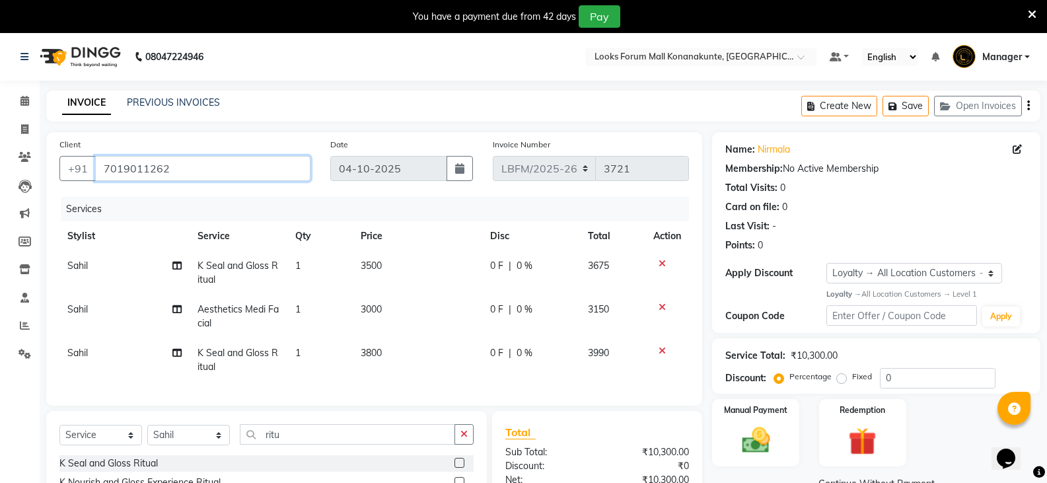
click at [249, 166] on input "7019011262" at bounding box center [202, 168] width 215 height 25
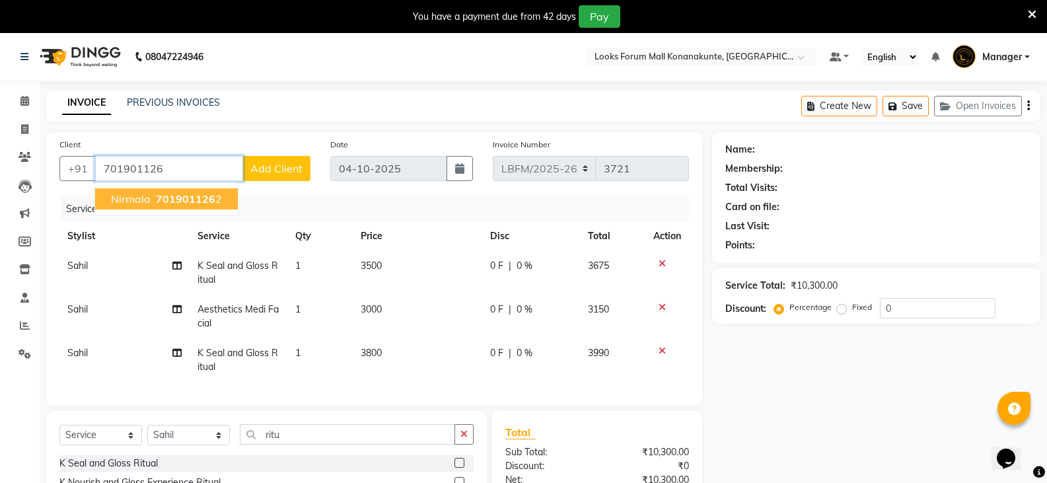
click at [194, 197] on span "701901126" at bounding box center [185, 198] width 59 height 13
type input "7019011262"
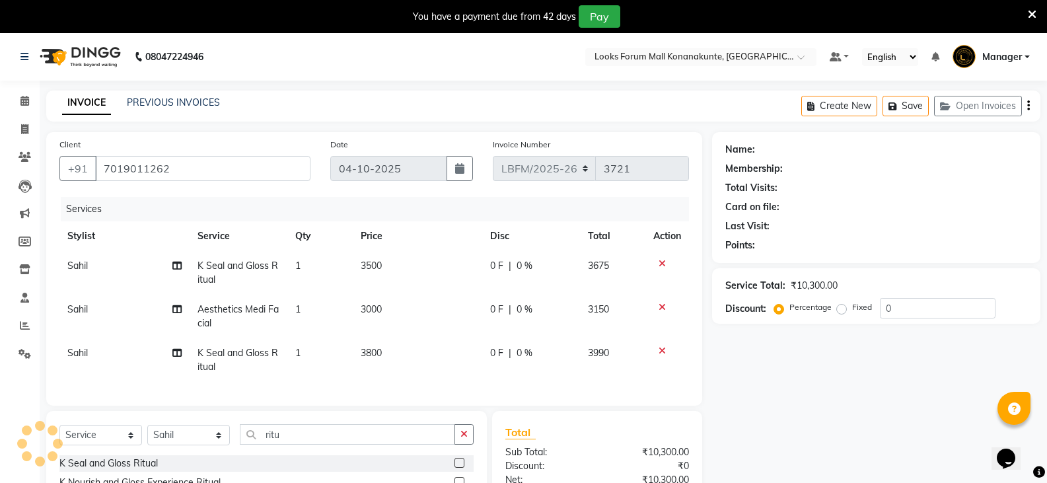
select select "1: Object"
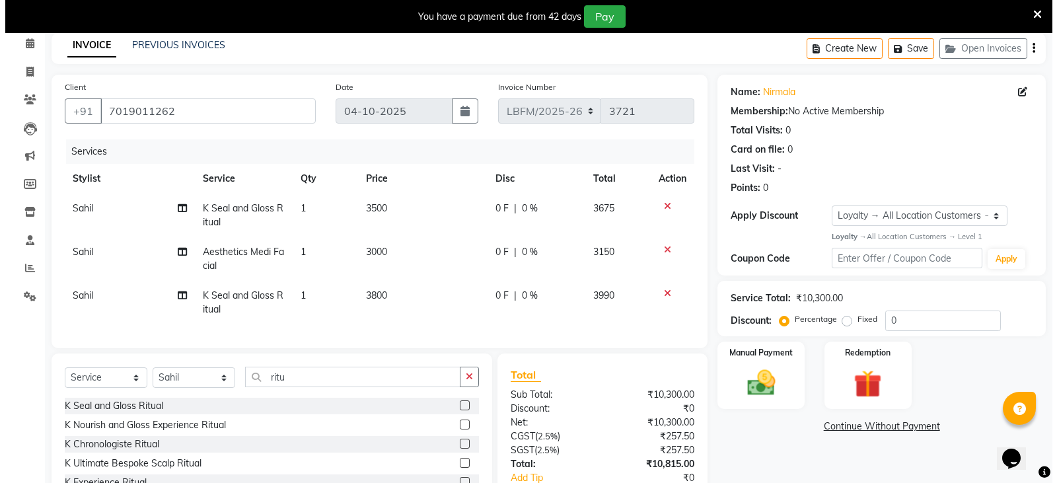
scroll to position [66, 0]
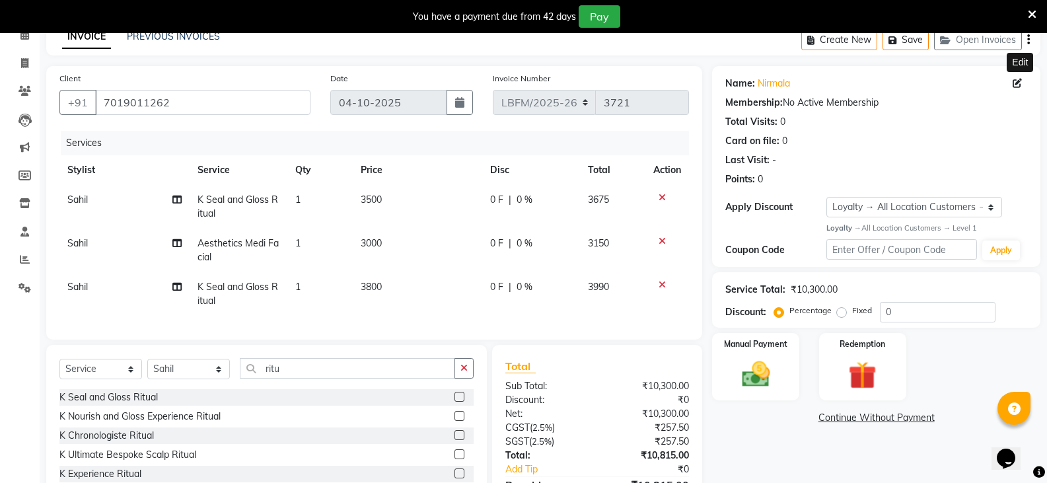
drag, startPoint x: 1019, startPoint y: 83, endPoint x: 994, endPoint y: 79, distance: 25.4
click at [1018, 83] on icon at bounding box center [1016, 83] width 9 height 9
select select "17"
select select "[DEMOGRAPHIC_DATA]"
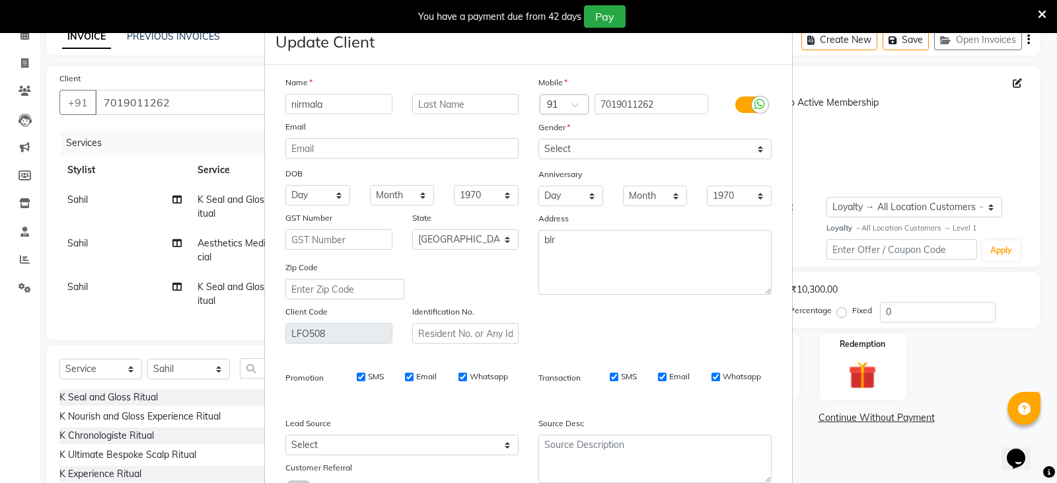
click at [370, 110] on input "nirmala" at bounding box center [338, 104] width 107 height 20
click at [487, 107] on input "text" at bounding box center [465, 104] width 107 height 20
click at [670, 141] on select "Select [DEMOGRAPHIC_DATA] [DEMOGRAPHIC_DATA] Other Prefer Not To Say" at bounding box center [654, 149] width 233 height 20
click at [538, 139] on select "Select [DEMOGRAPHIC_DATA] [DEMOGRAPHIC_DATA] Other Prefer Not To Say" at bounding box center [654, 149] width 233 height 20
click at [619, 275] on textarea "blr" at bounding box center [654, 262] width 233 height 65
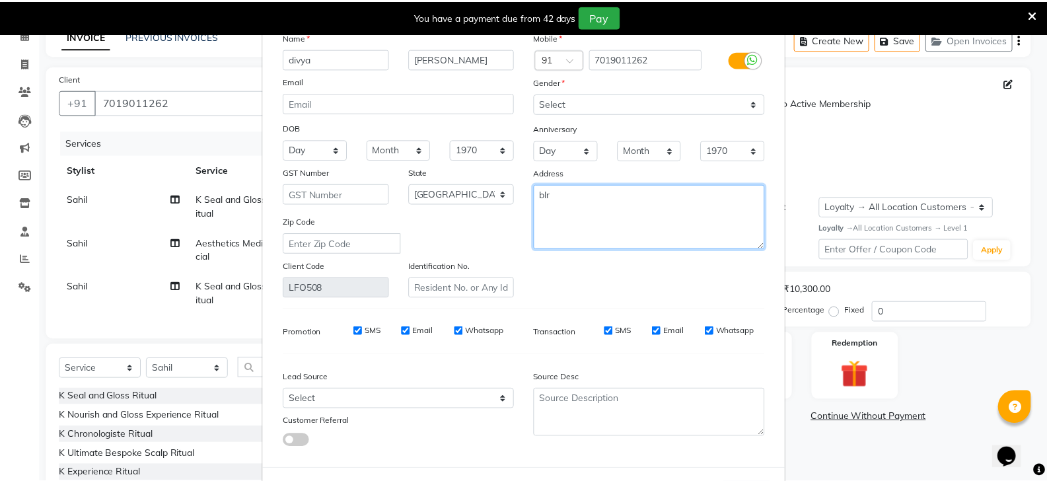
scroll to position [103, 0]
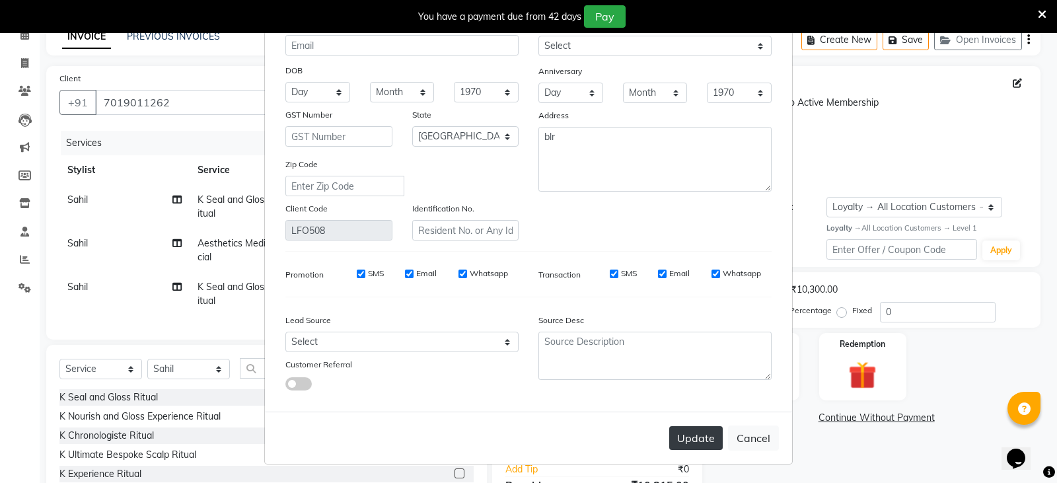
click at [691, 440] on button "Update" at bounding box center [695, 438] width 53 height 24
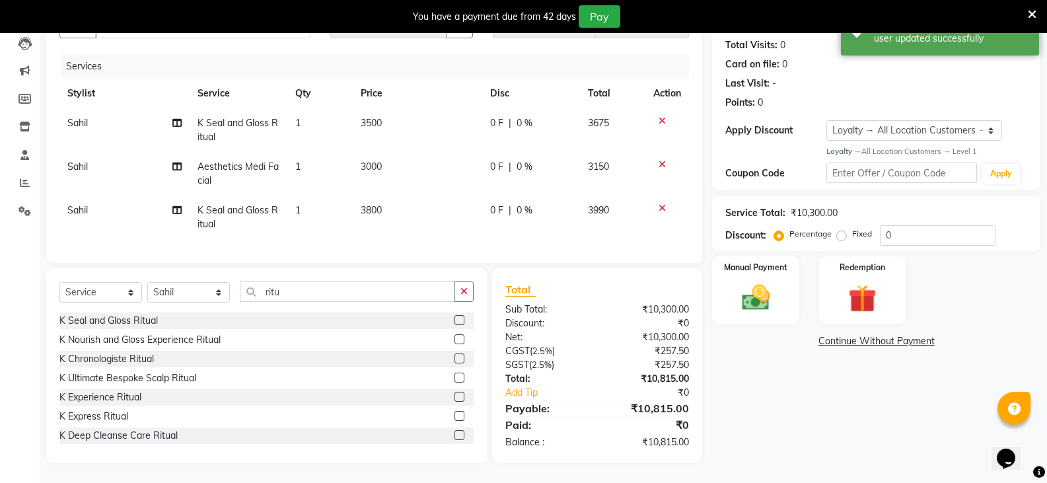
scroll to position [87, 0]
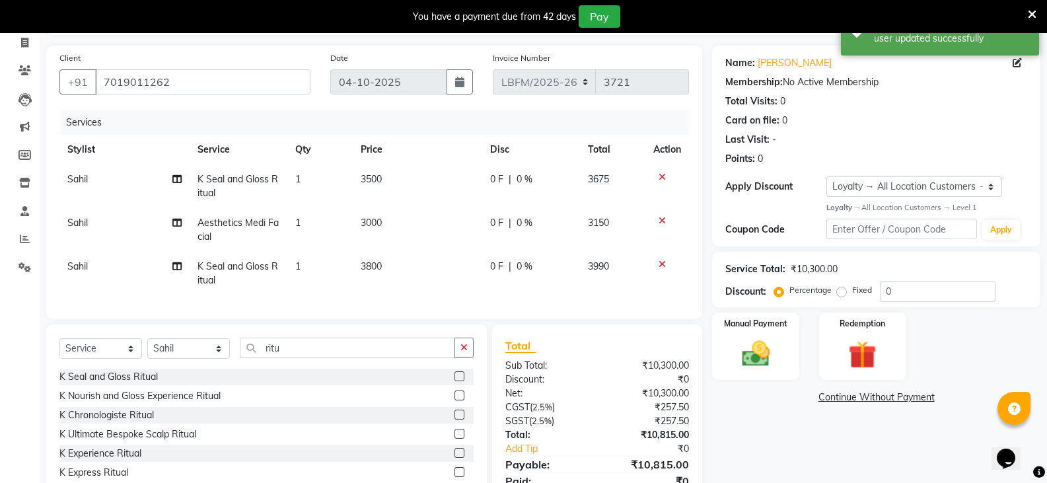
click at [108, 227] on td "Sahil" at bounding box center [124, 230] width 130 height 44
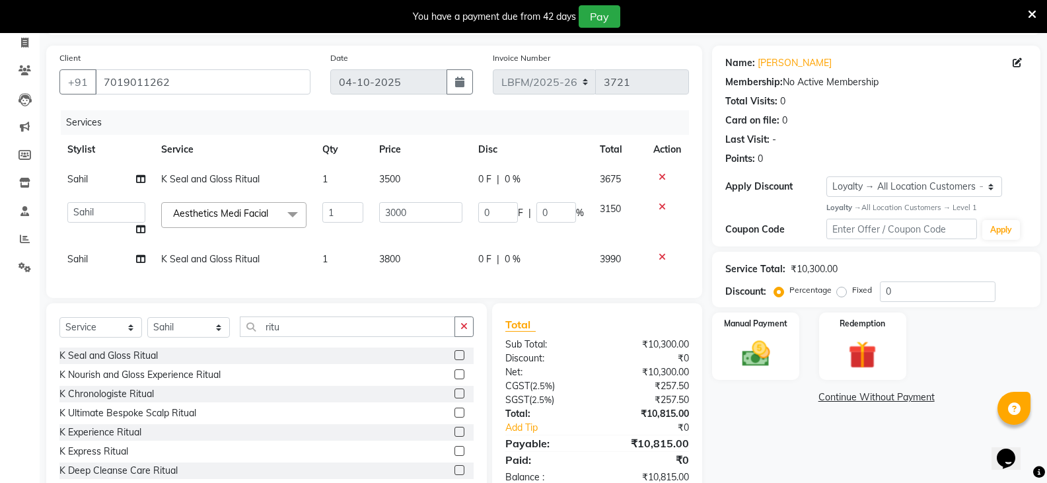
click at [274, 124] on div "Services" at bounding box center [380, 122] width 638 height 24
click at [275, 120] on div "Services" at bounding box center [380, 122] width 638 height 24
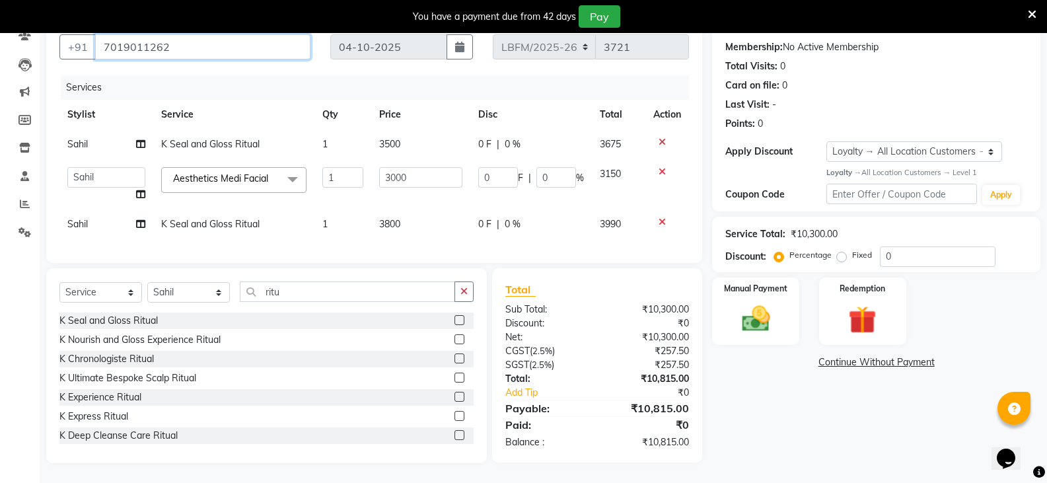
drag, startPoint x: 170, startPoint y: 170, endPoint x: 103, endPoint y: 165, distance: 67.6
click at [103, 59] on input "7019011262" at bounding box center [202, 46] width 215 height 25
click at [849, 310] on img at bounding box center [862, 320] width 47 height 36
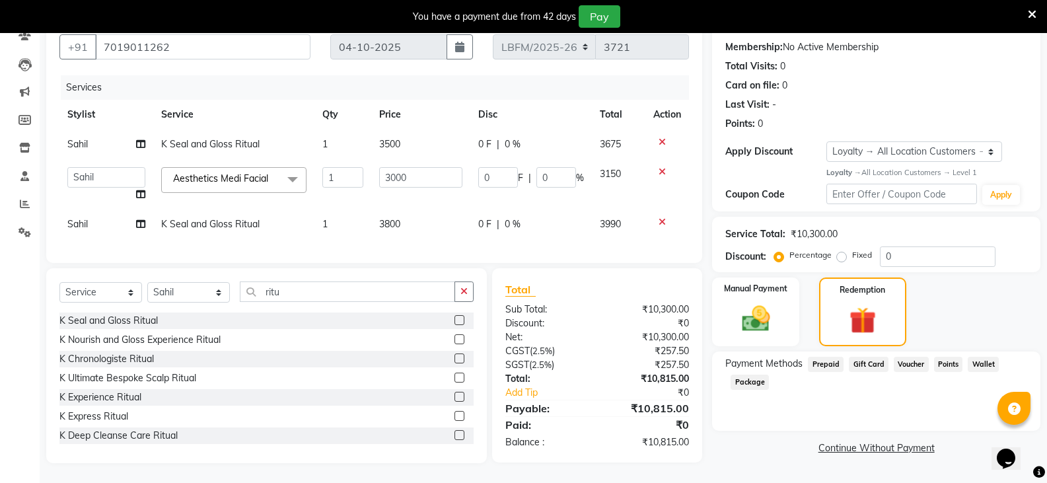
click at [826, 357] on span "Prepaid" at bounding box center [826, 364] width 36 height 15
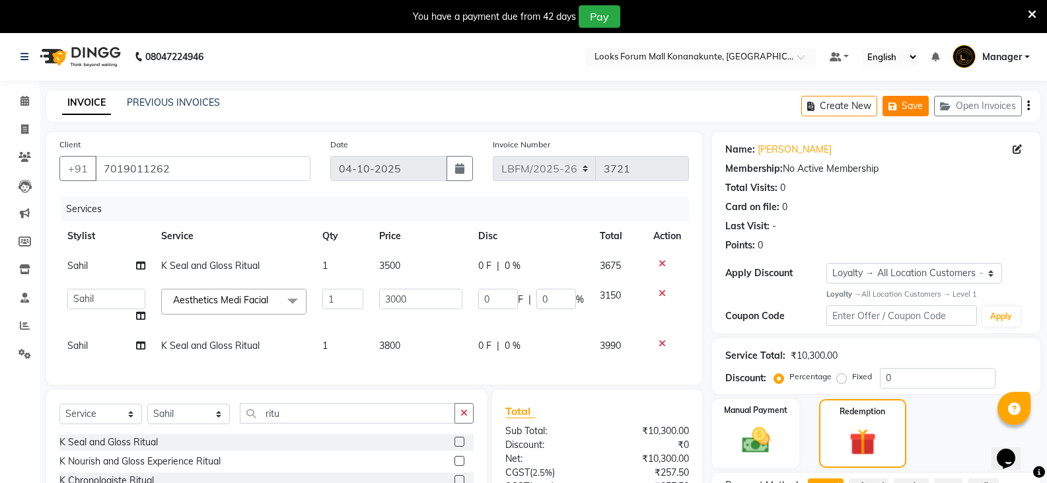
click at [905, 108] on button "Save" at bounding box center [905, 106] width 46 height 20
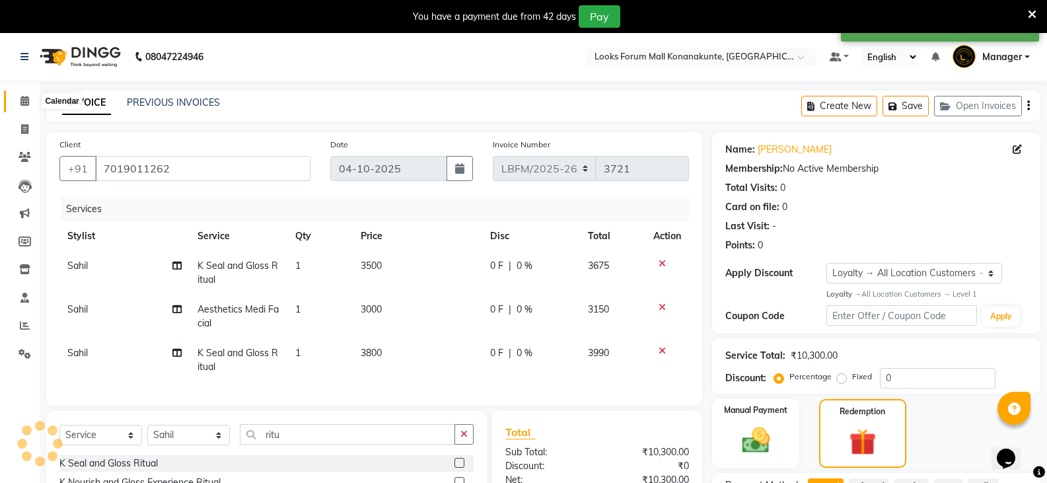
click at [31, 99] on span at bounding box center [24, 101] width 23 height 15
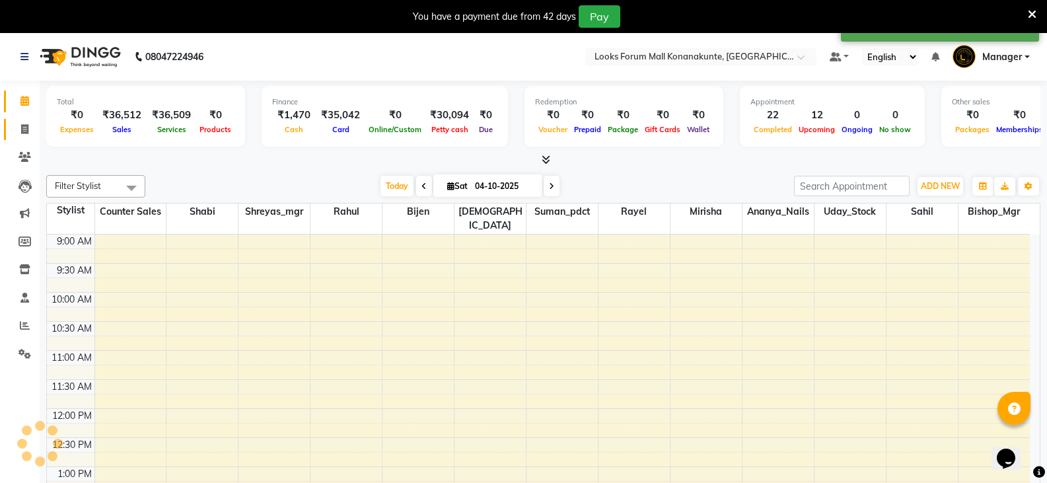
click at [25, 129] on icon at bounding box center [24, 129] width 7 height 10
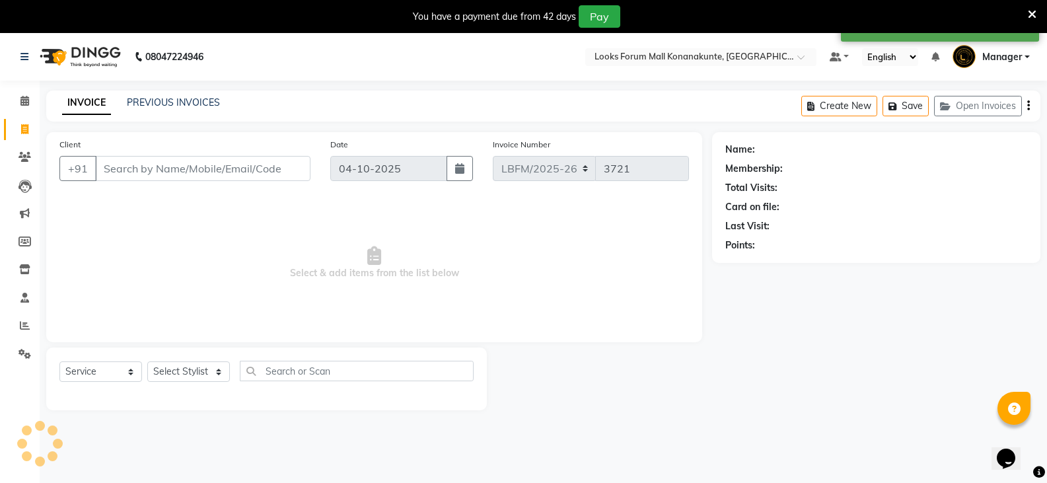
click at [143, 168] on input "Client" at bounding box center [202, 168] width 215 height 25
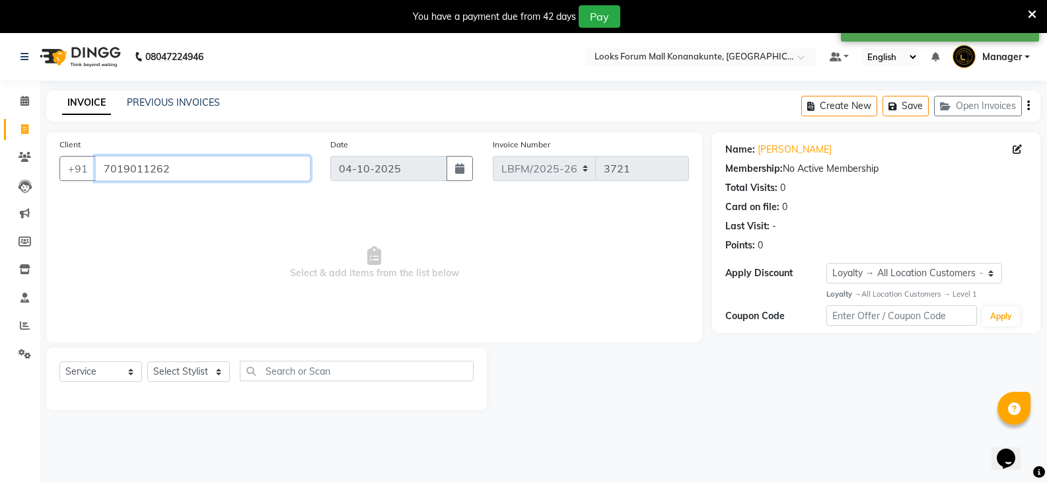
click at [170, 171] on input "7019011262" at bounding box center [202, 168] width 215 height 25
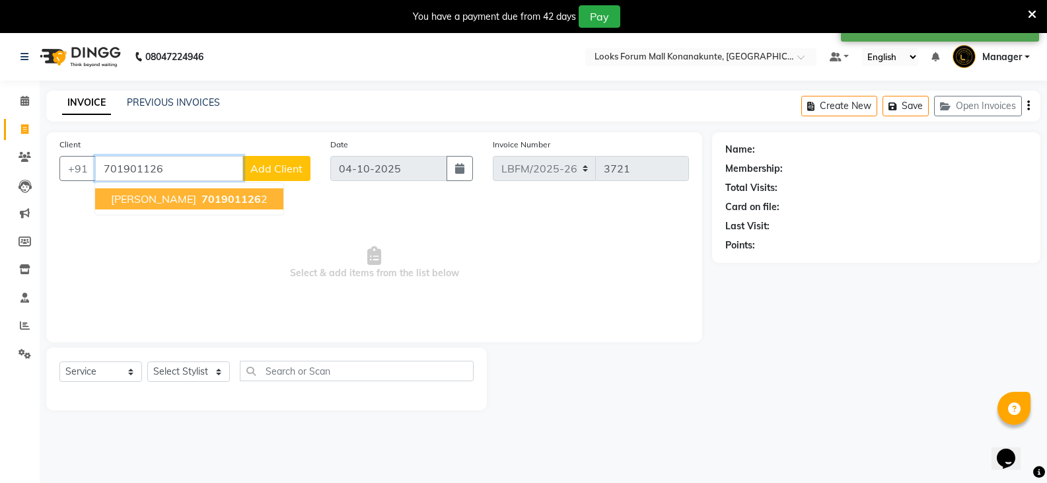
click at [133, 197] on span "[PERSON_NAME]" at bounding box center [153, 198] width 85 height 13
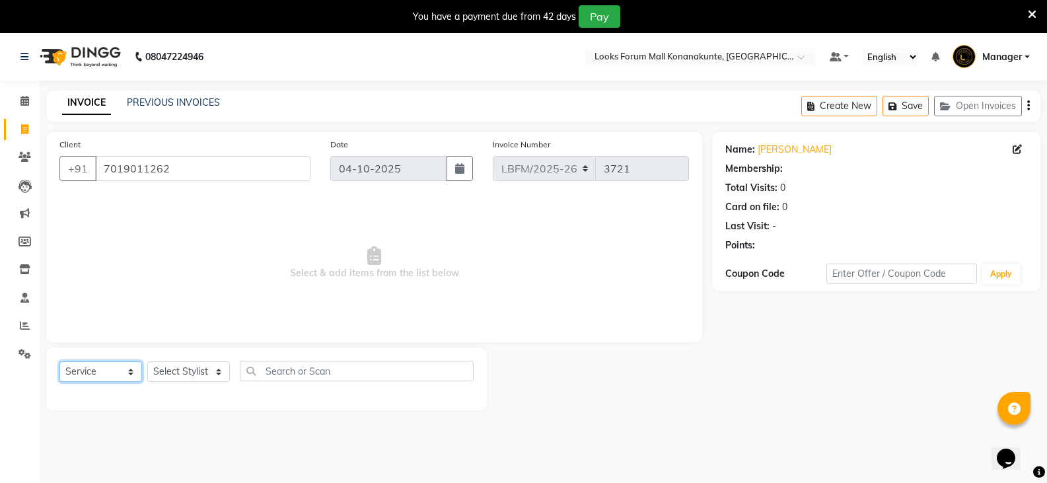
click at [116, 372] on select "Select Service Product Membership Package Voucher Prepaid Gift Card" at bounding box center [100, 371] width 83 height 20
click at [59, 361] on select "Select Service Product Membership Package Voucher Prepaid Gift Card" at bounding box center [100, 371] width 83 height 20
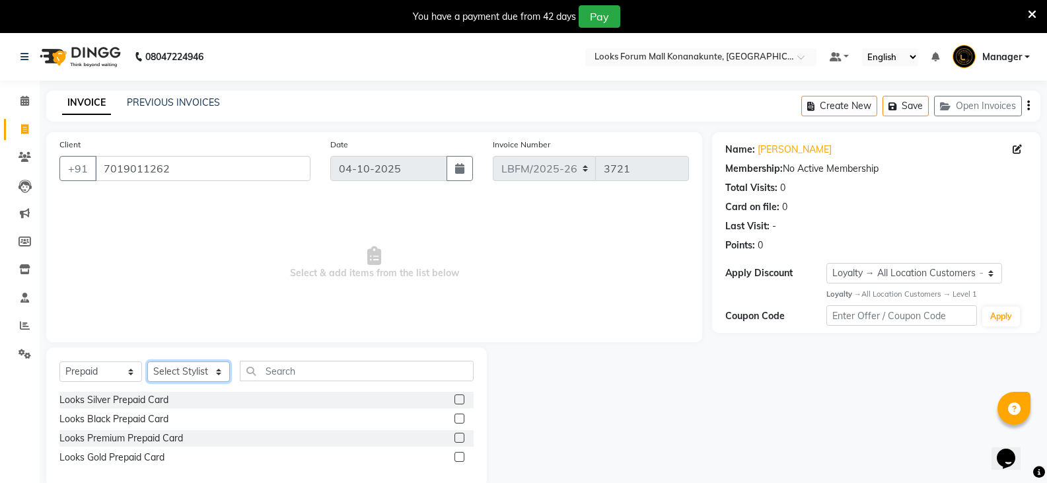
click at [180, 378] on select "Select Stylist Ananya_Nails [PERSON_NAME] Bijen Bishop_Mgr Counter Sales Manage…" at bounding box center [188, 371] width 83 height 20
click at [147, 361] on select "Select Stylist Ananya_Nails [PERSON_NAME] Bijen Bishop_Mgr Counter Sales Manage…" at bounding box center [188, 371] width 83 height 20
click at [457, 401] on label at bounding box center [459, 399] width 10 height 10
click at [457, 401] on input "checkbox" at bounding box center [458, 400] width 9 height 9
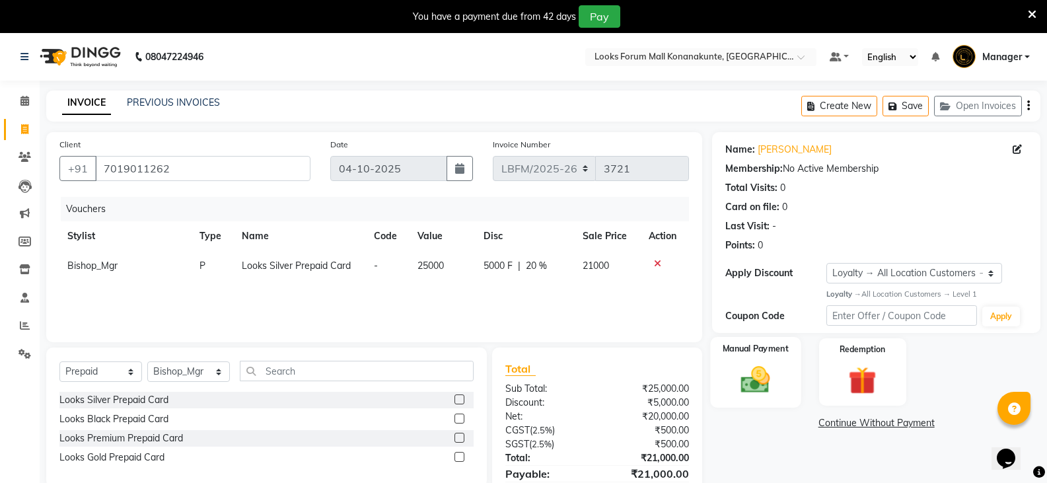
click at [761, 378] on img at bounding box center [755, 380] width 47 height 34
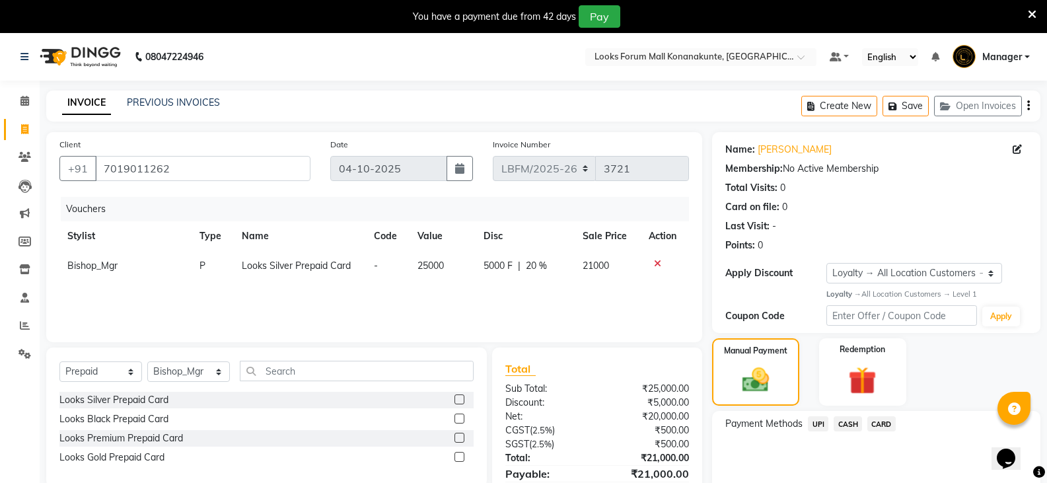
scroll to position [65, 0]
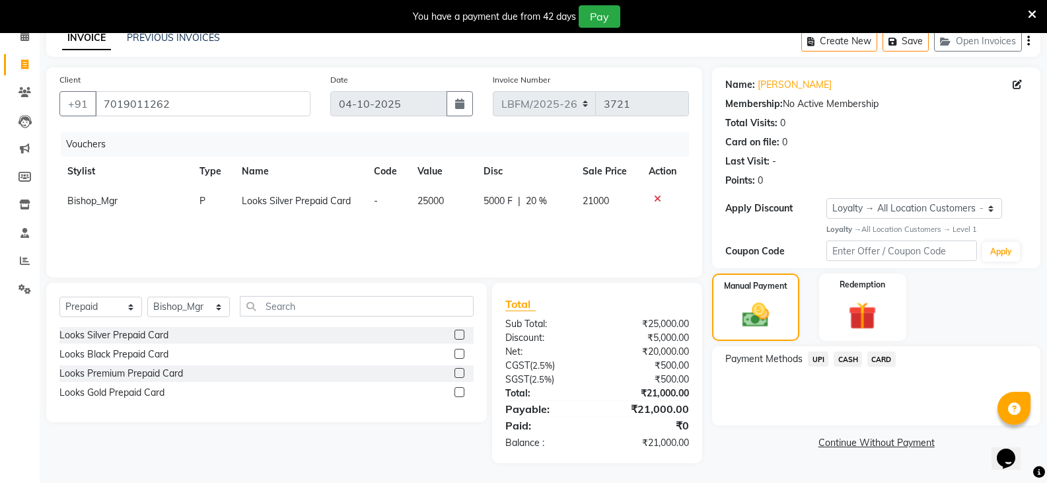
click at [886, 358] on span "CARD" at bounding box center [881, 358] width 28 height 15
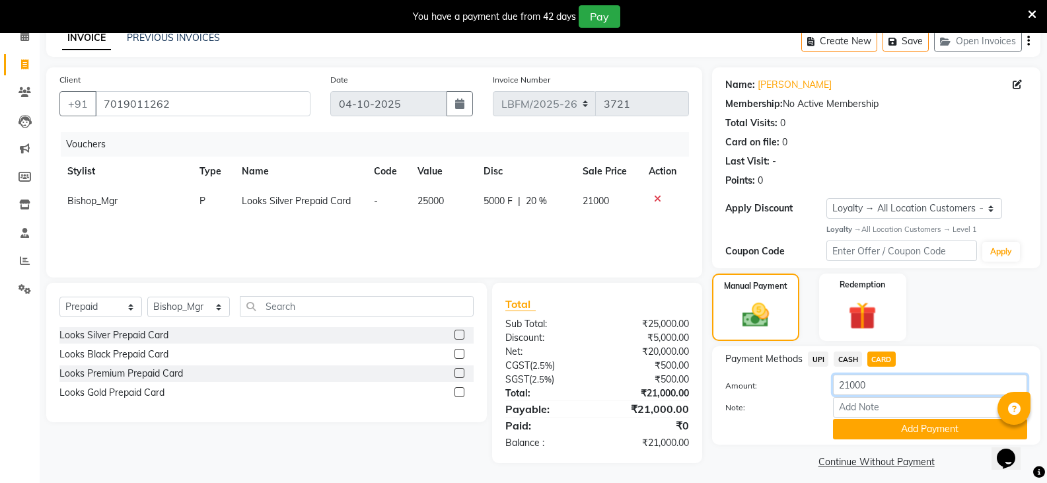
click at [850, 382] on input "21000" at bounding box center [930, 384] width 194 height 20
click at [850, 358] on span "CASH" at bounding box center [847, 358] width 28 height 15
click at [844, 384] on input "21000" at bounding box center [930, 384] width 194 height 20
click at [905, 433] on button "Add Payment" at bounding box center [930, 429] width 194 height 20
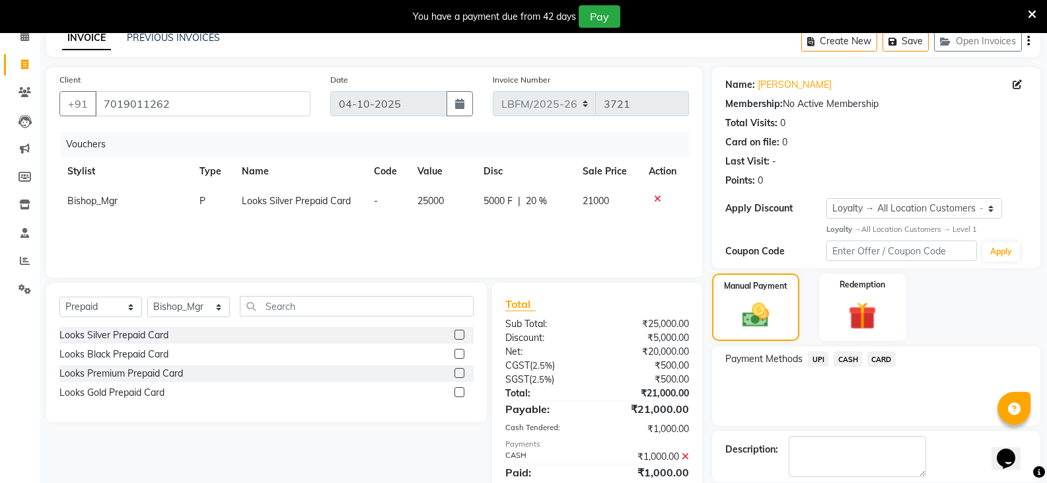
scroll to position [177, 0]
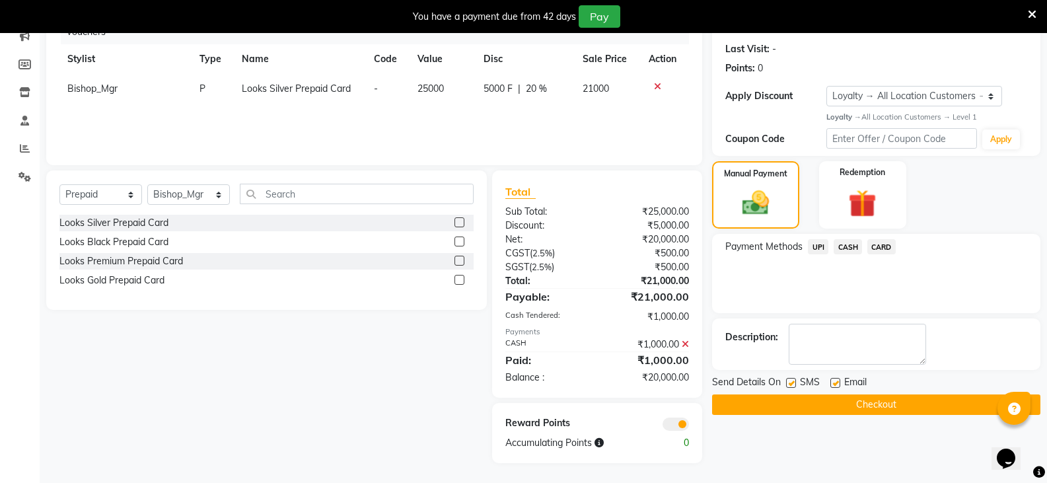
click at [882, 248] on span "CARD" at bounding box center [881, 246] width 28 height 15
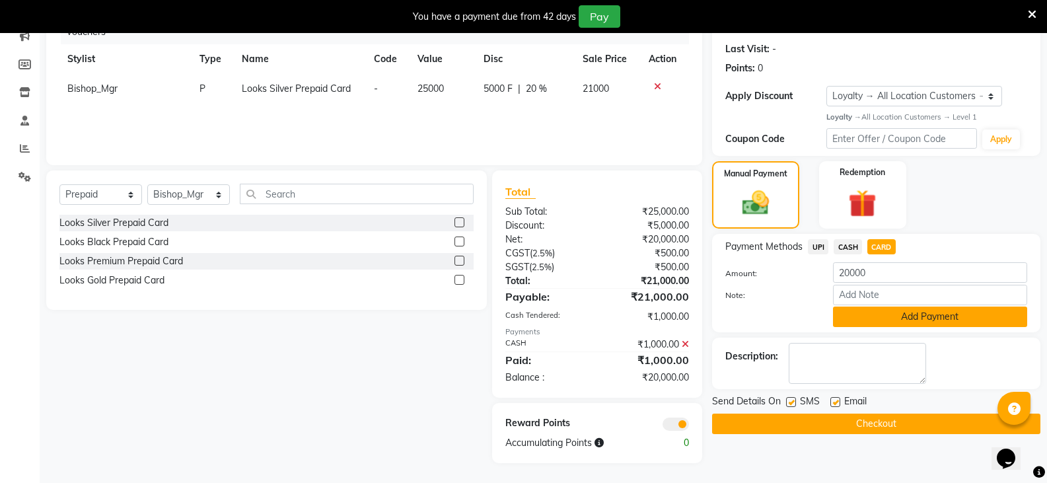
click at [879, 318] on button "Add Payment" at bounding box center [930, 316] width 194 height 20
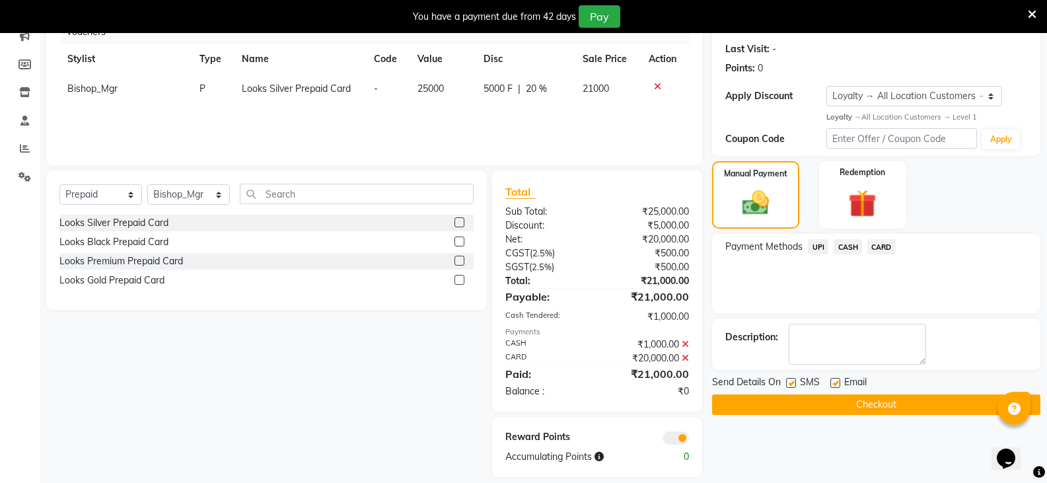
scroll to position [191, 0]
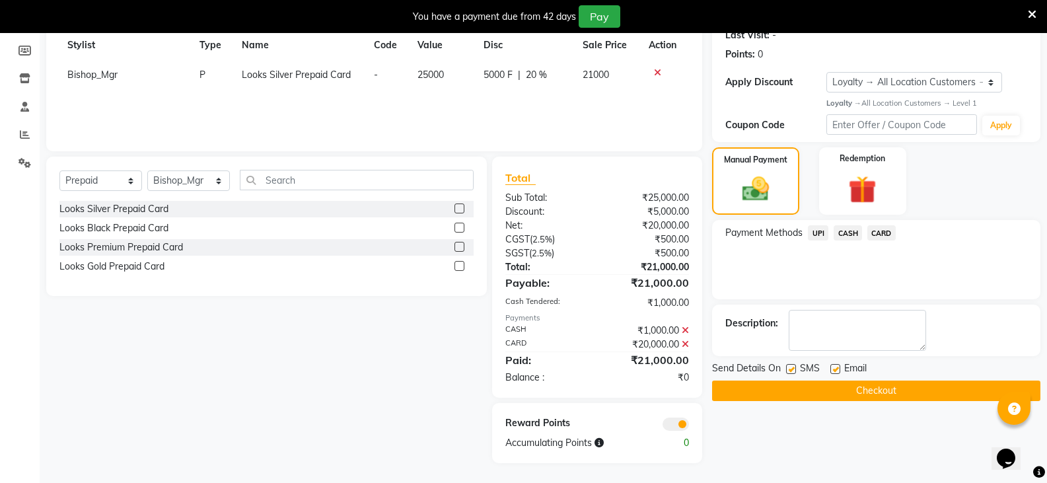
click at [847, 392] on button "Checkout" at bounding box center [876, 390] width 328 height 20
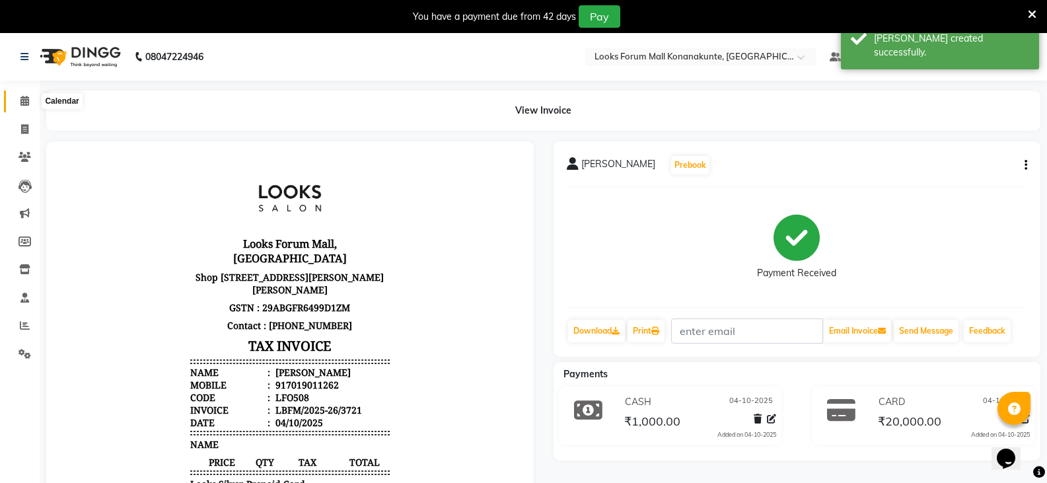
drag, startPoint x: 29, startPoint y: 102, endPoint x: 80, endPoint y: 110, distance: 51.4
click at [29, 102] on icon at bounding box center [24, 101] width 9 height 10
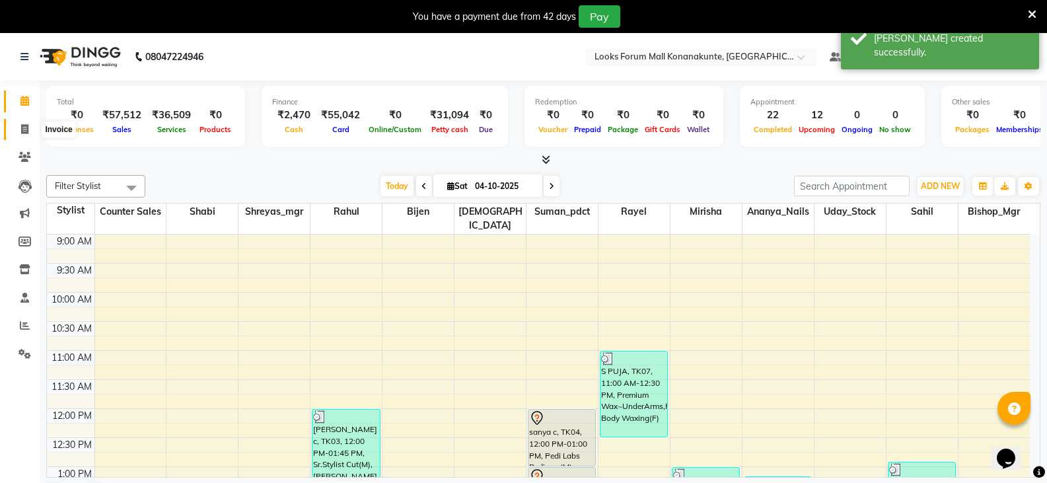
click at [22, 127] on icon at bounding box center [24, 129] width 7 height 10
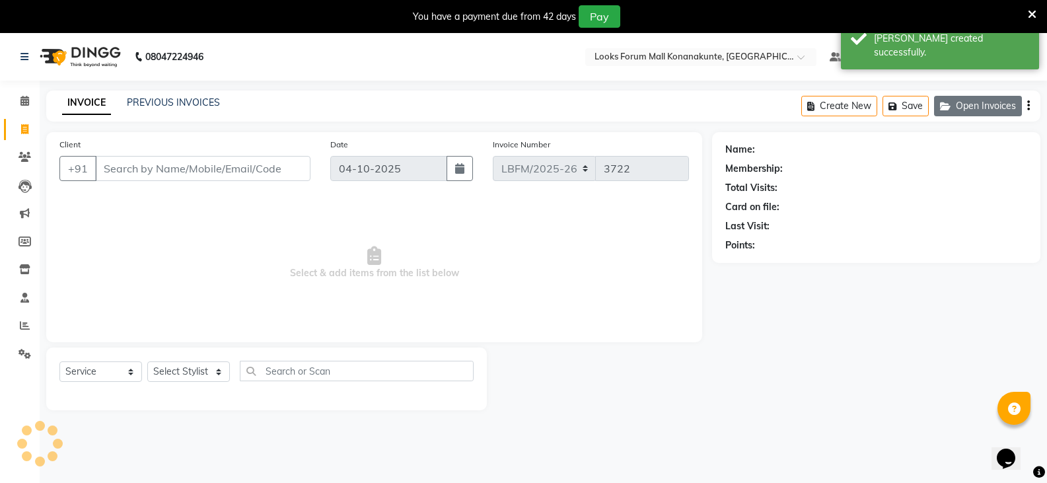
click at [958, 109] on button "Open Invoices" at bounding box center [978, 106] width 88 height 20
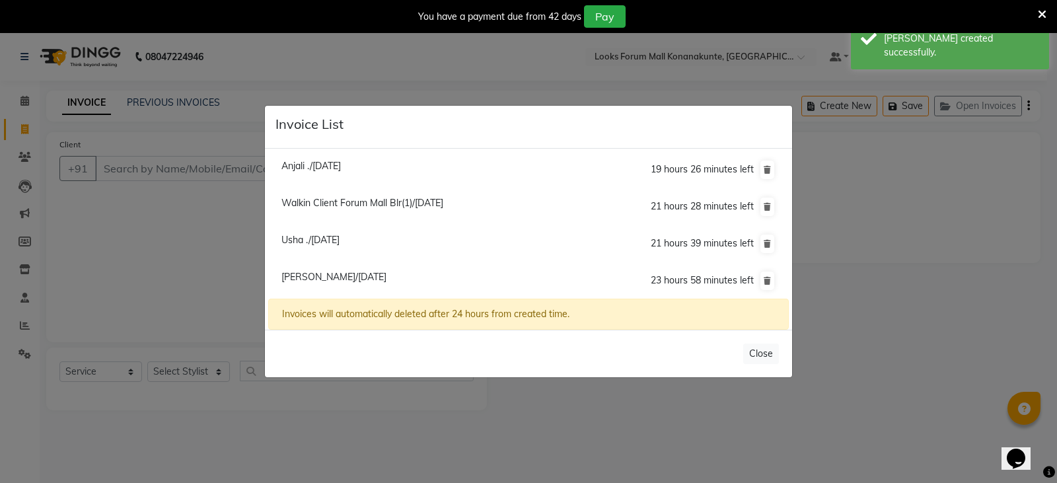
click at [324, 279] on span "[PERSON_NAME]/[DATE]" at bounding box center [333, 277] width 105 height 12
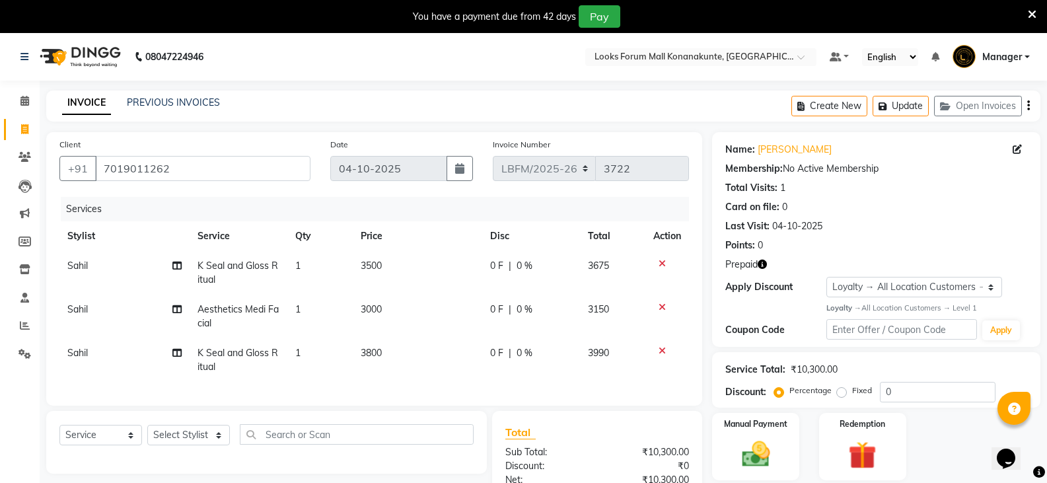
click at [77, 311] on span "Sahil" at bounding box center [77, 309] width 20 height 12
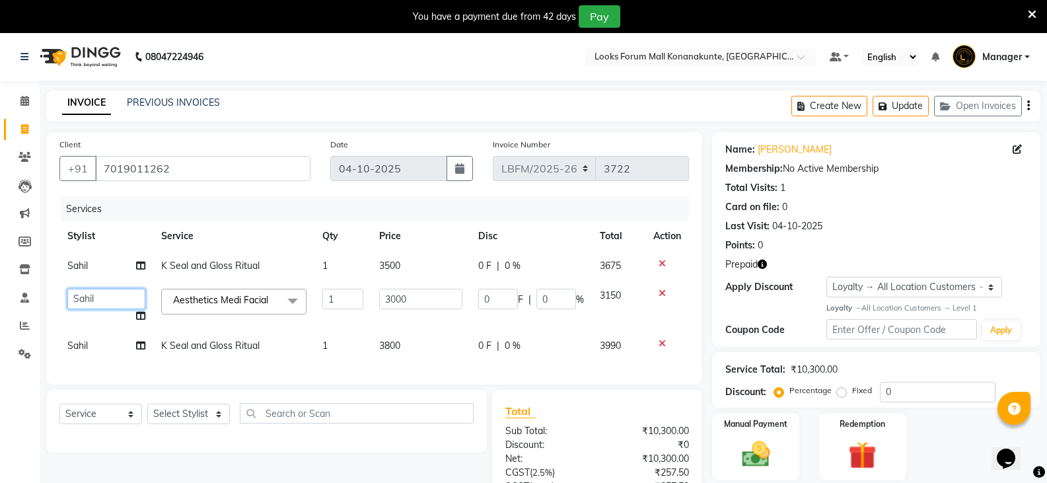
click at [103, 298] on select "Ananya_Nails [PERSON_NAME] Bishop_Mgr Counter Sales Manager Mirisha [PERSON_NAM…" at bounding box center [106, 299] width 78 height 20
click at [81, 341] on span "Sahil" at bounding box center [77, 345] width 20 height 12
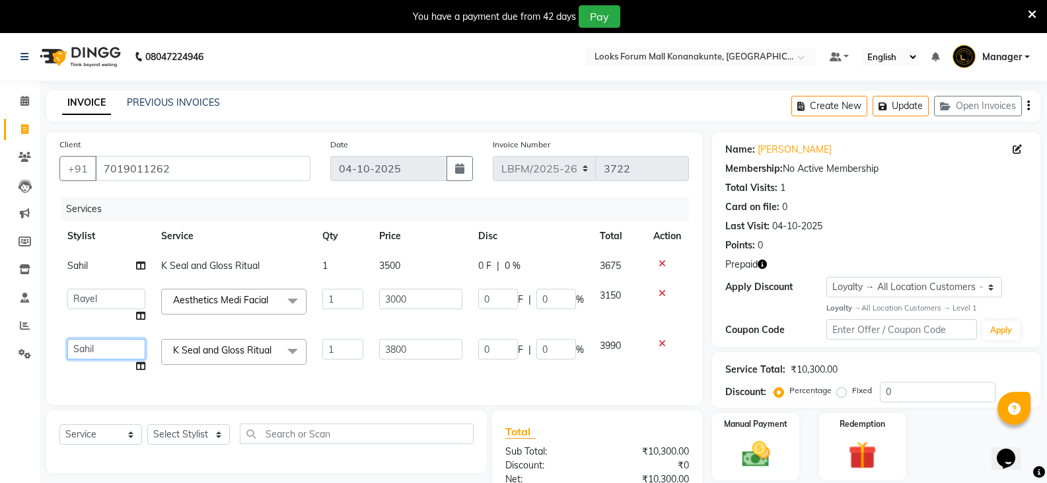
click at [108, 351] on select "Ananya_Nails [PERSON_NAME] Bishop_Mgr Counter Sales Manager Mirisha [PERSON_NAM…" at bounding box center [106, 349] width 78 height 20
click at [866, 437] on img at bounding box center [862, 455] width 47 height 36
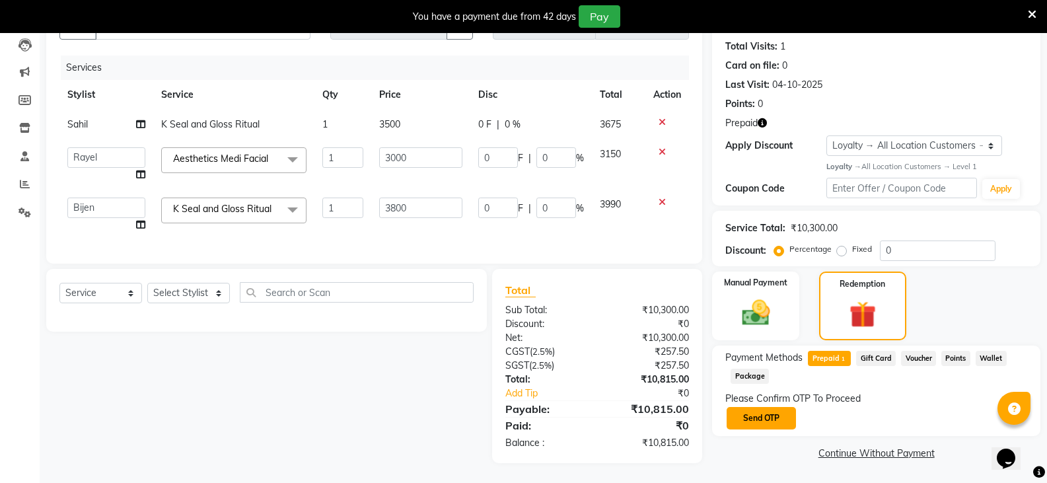
click at [763, 407] on button "Send OTP" at bounding box center [760, 418] width 69 height 22
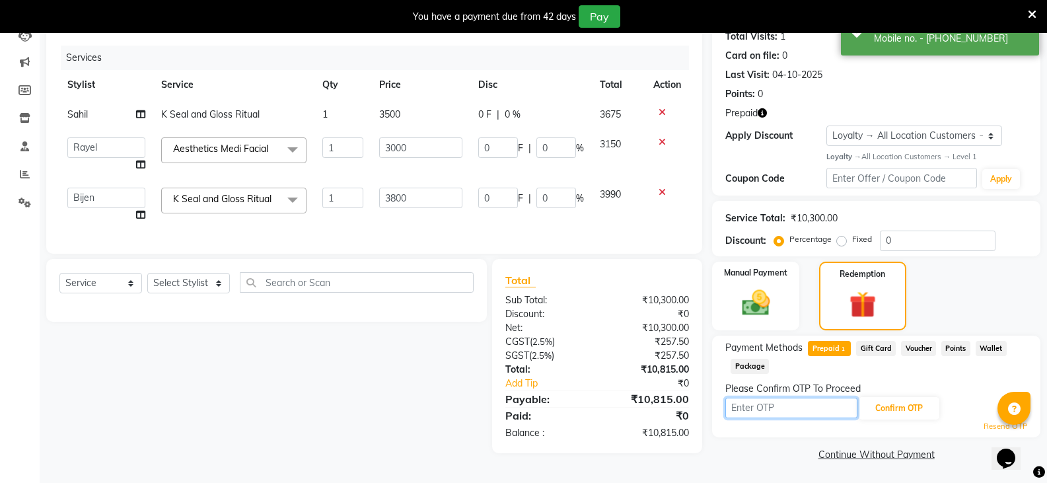
drag, startPoint x: 802, startPoint y: 406, endPoint x: 776, endPoint y: 435, distance: 39.3
click at [802, 406] on input "text" at bounding box center [791, 408] width 132 height 20
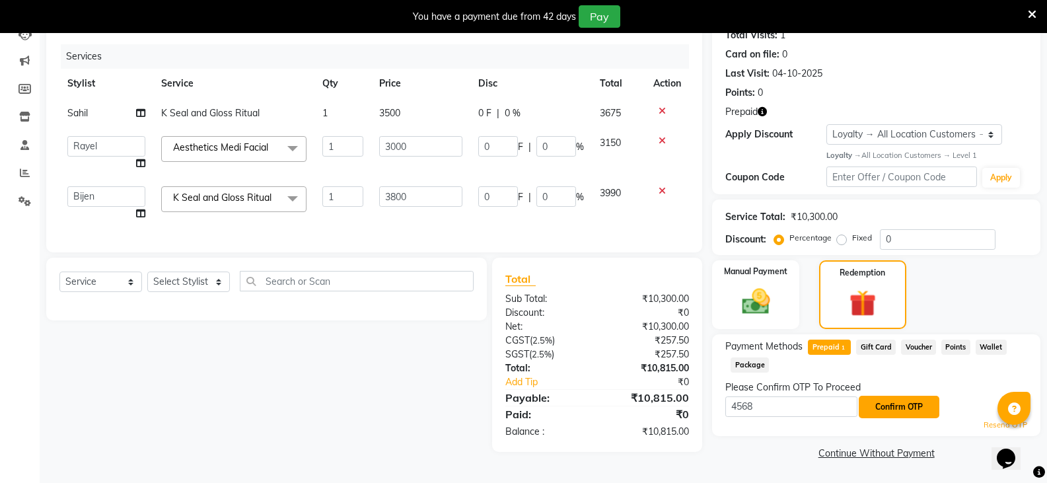
click at [915, 402] on button "Confirm OTP" at bounding box center [899, 407] width 81 height 22
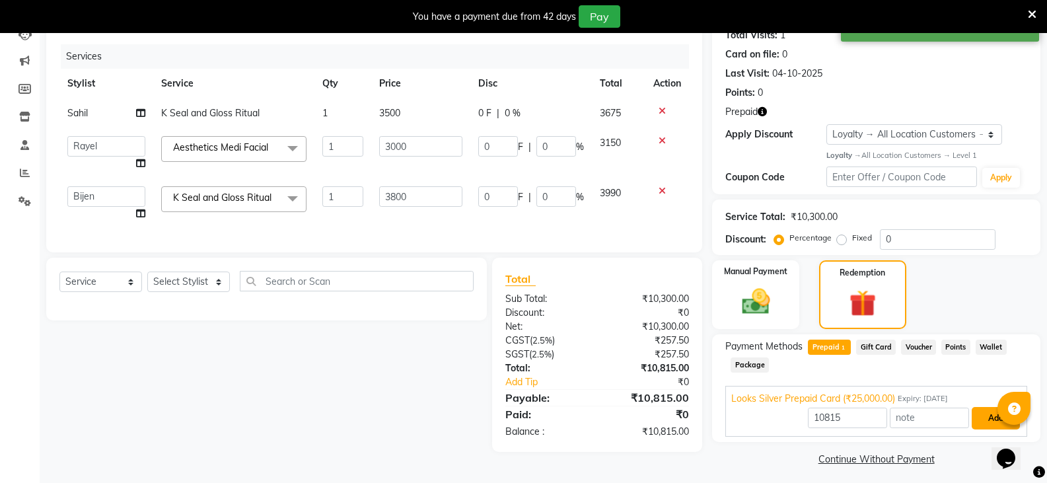
click at [975, 411] on button "Add" at bounding box center [995, 418] width 48 height 22
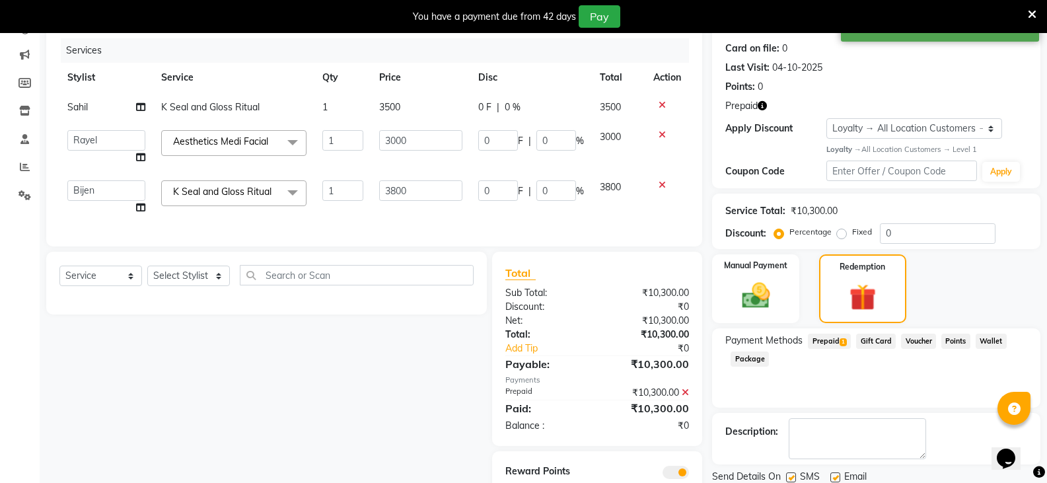
scroll to position [217, 0]
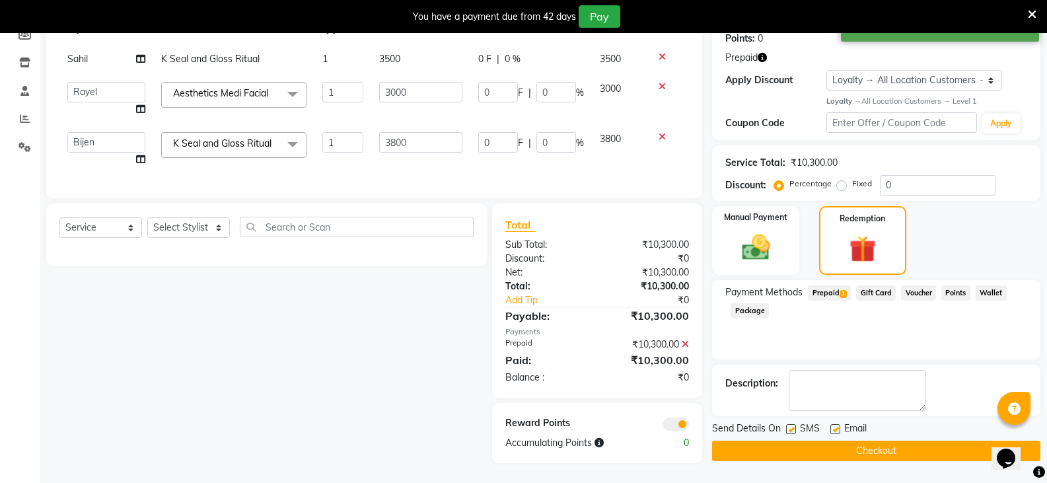
click at [884, 446] on button "Checkout" at bounding box center [876, 450] width 328 height 20
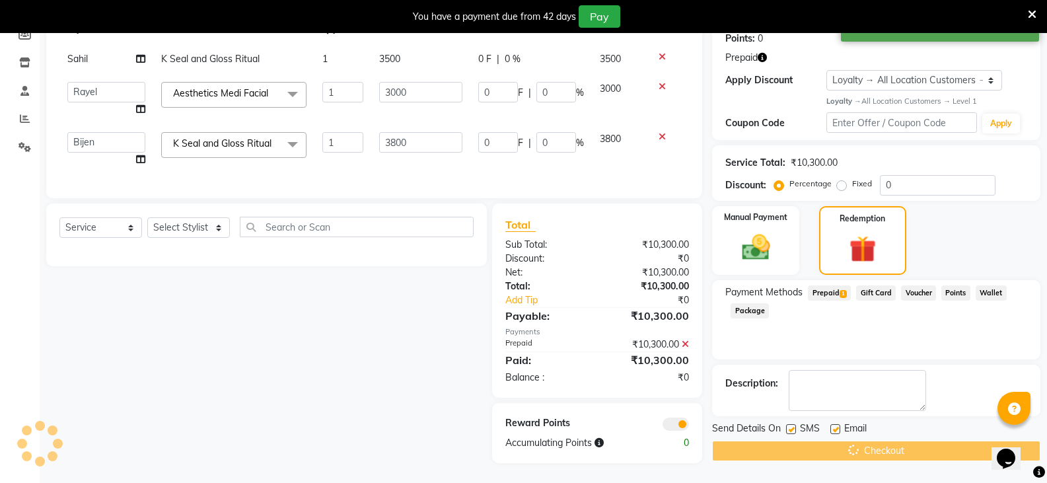
scroll to position [73, 0]
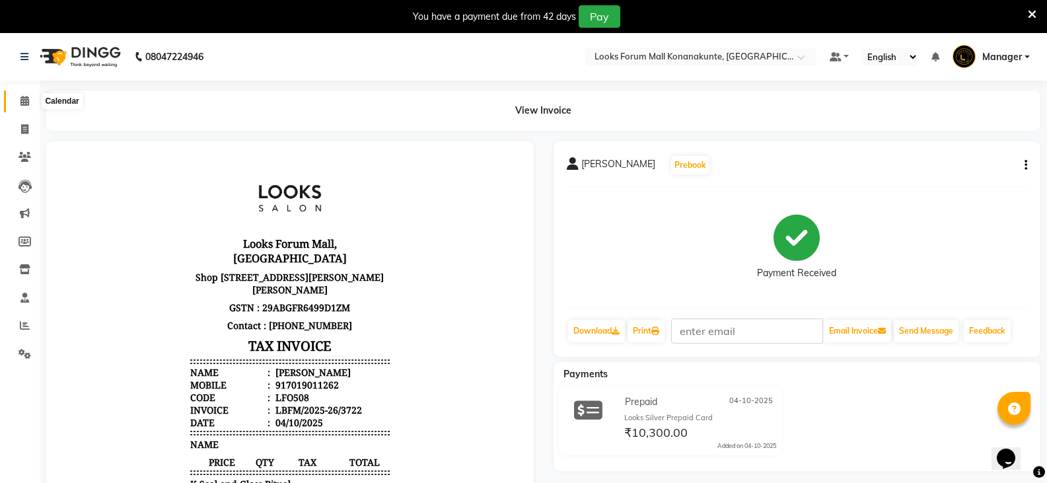
click at [22, 102] on icon at bounding box center [24, 101] width 9 height 10
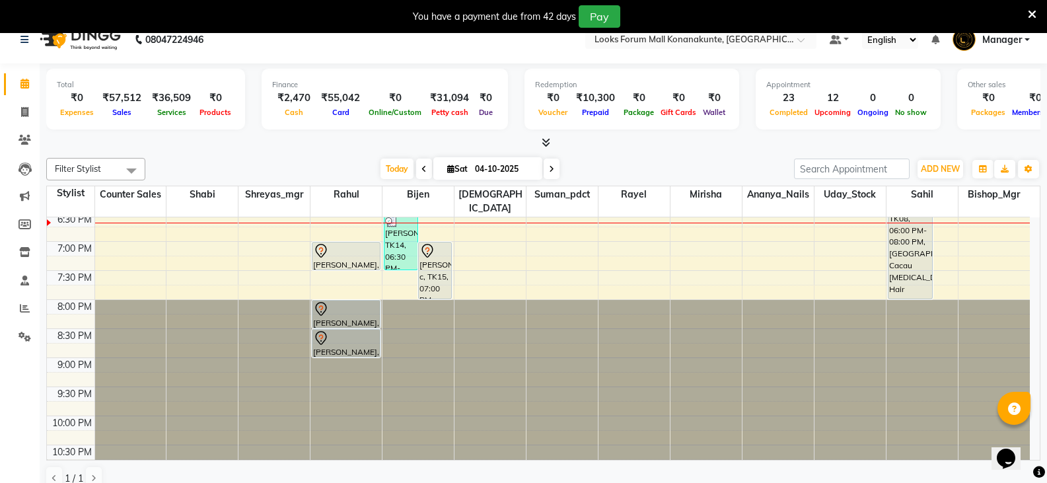
scroll to position [34, 0]
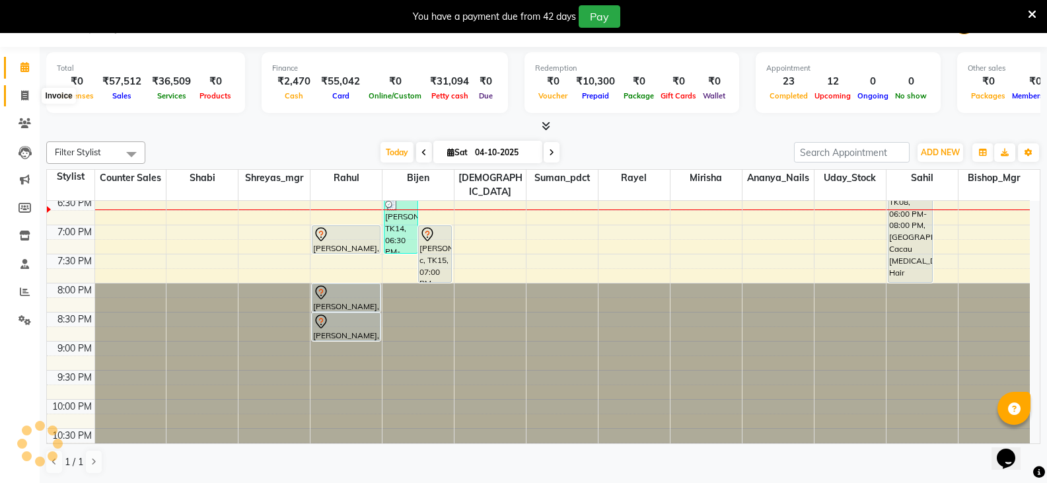
click at [32, 92] on span at bounding box center [24, 95] width 23 height 15
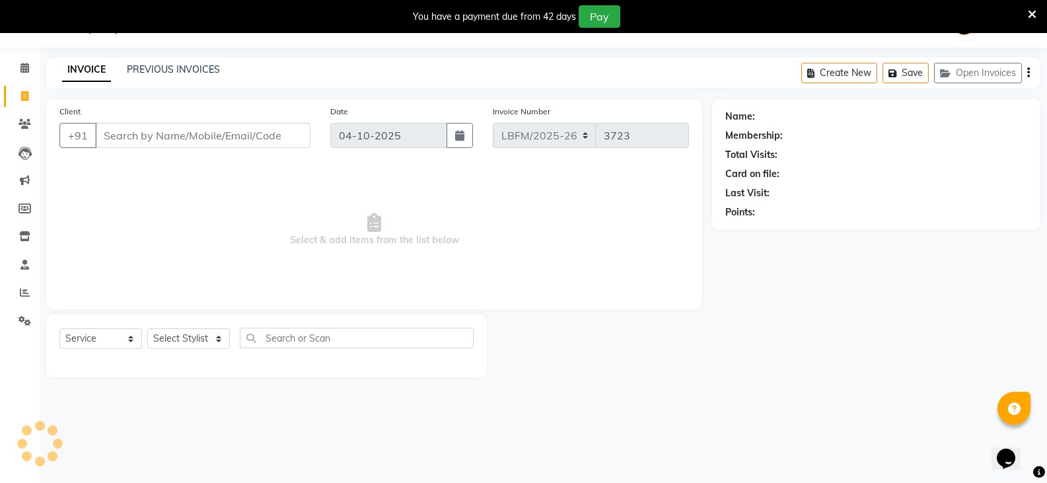
click at [186, 131] on input "Client" at bounding box center [202, 135] width 215 height 25
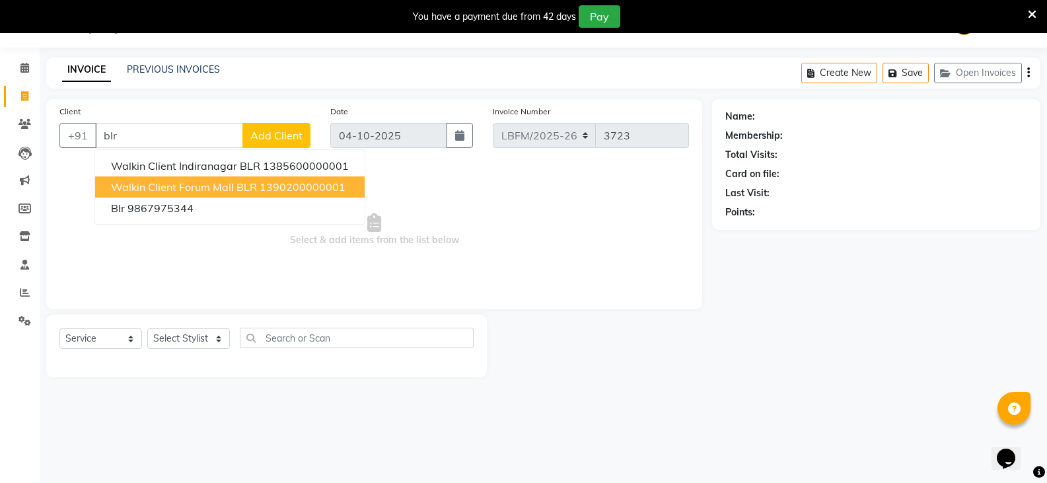
click at [185, 191] on span "Walkin Client Forum Mall BLR" at bounding box center [184, 186] width 146 height 13
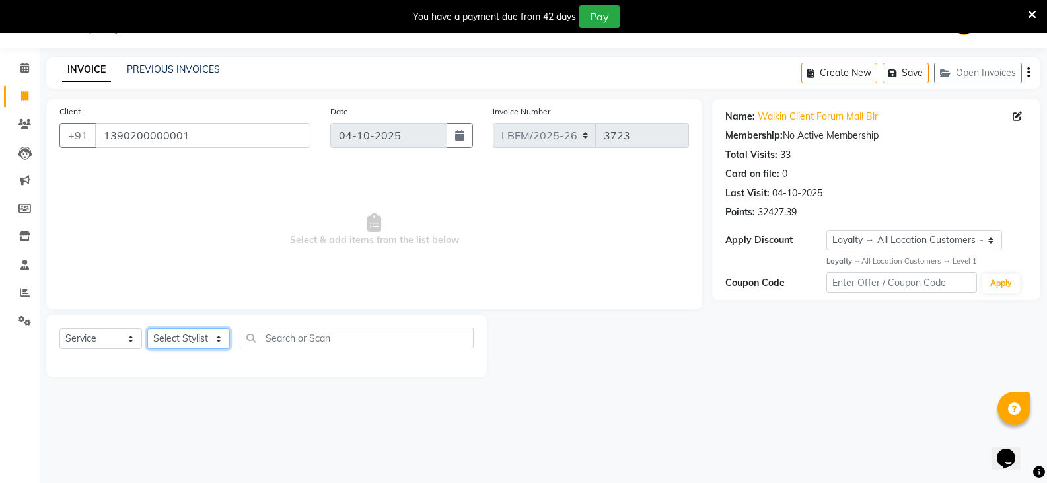
click at [157, 335] on select "Select Stylist Ananya_Nails [PERSON_NAME] Bijen Bishop_Mgr Counter Sales Manage…" at bounding box center [188, 338] width 83 height 20
click at [147, 328] on select "Select Stylist Ananya_Nails [PERSON_NAME] Bijen Bishop_Mgr Counter Sales Manage…" at bounding box center [188, 338] width 83 height 20
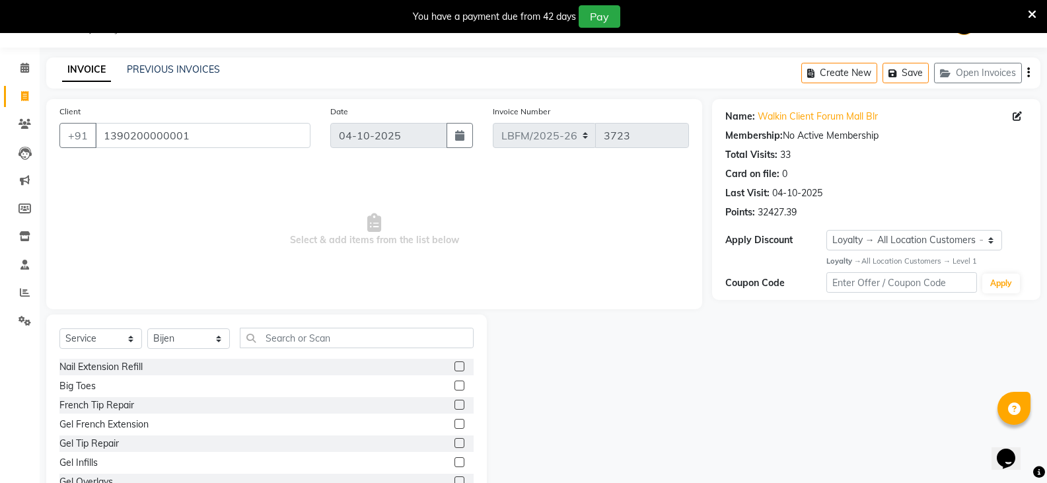
click at [315, 326] on div "Select Service Product Membership Package Voucher Prepaid Gift Card Select Styl…" at bounding box center [266, 411] width 440 height 195
click at [320, 335] on input "text" at bounding box center [357, 338] width 234 height 20
click at [454, 386] on label at bounding box center [459, 385] width 10 height 10
click at [454, 386] on input "checkbox" at bounding box center [458, 386] width 9 height 9
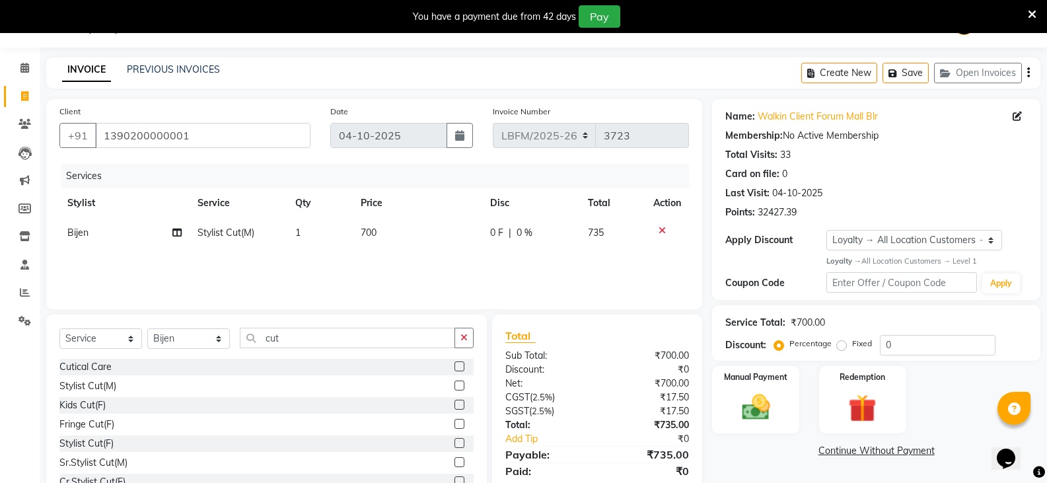
click at [365, 234] on span "700" at bounding box center [369, 233] width 16 height 12
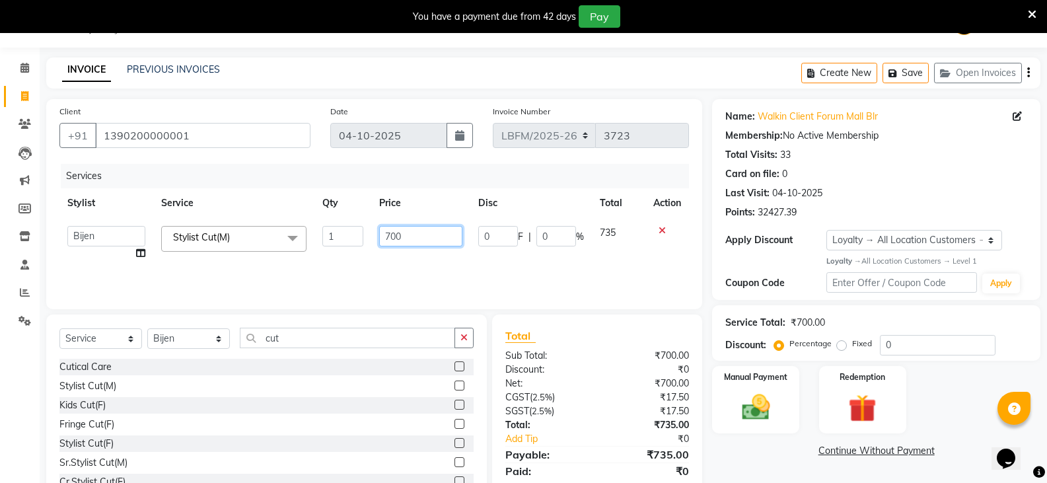
click at [395, 239] on input "700" at bounding box center [420, 236] width 83 height 20
click at [392, 238] on input "700" at bounding box center [420, 236] width 83 height 20
click at [398, 262] on div "Services Stylist Service Qty Price Disc Total Action Ananya_Nails [PERSON_NAME]…" at bounding box center [373, 230] width 629 height 132
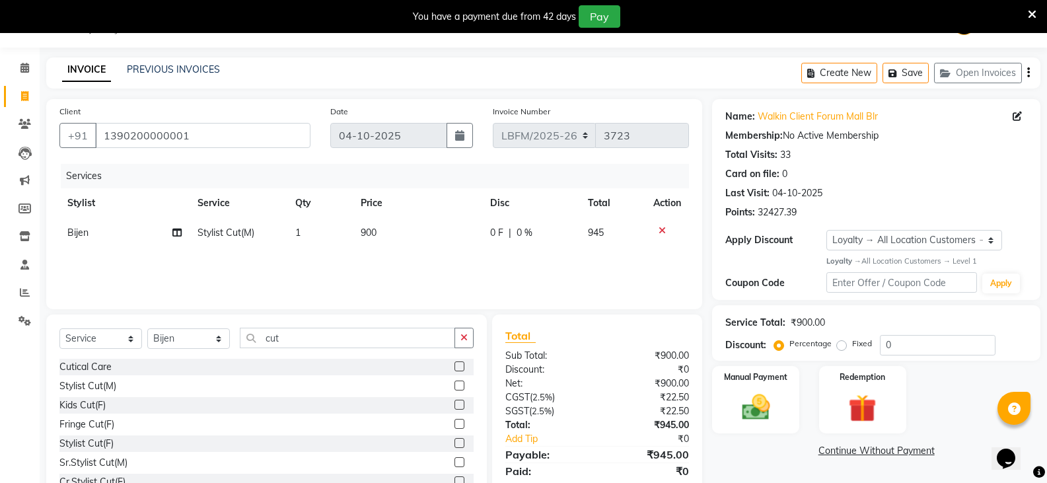
click at [513, 232] on div "0 F | 0 %" at bounding box center [531, 233] width 82 height 14
drag, startPoint x: 517, startPoint y: 232, endPoint x: 526, endPoint y: 236, distance: 9.8
click at [522, 234] on span "F" at bounding box center [520, 237] width 5 height 14
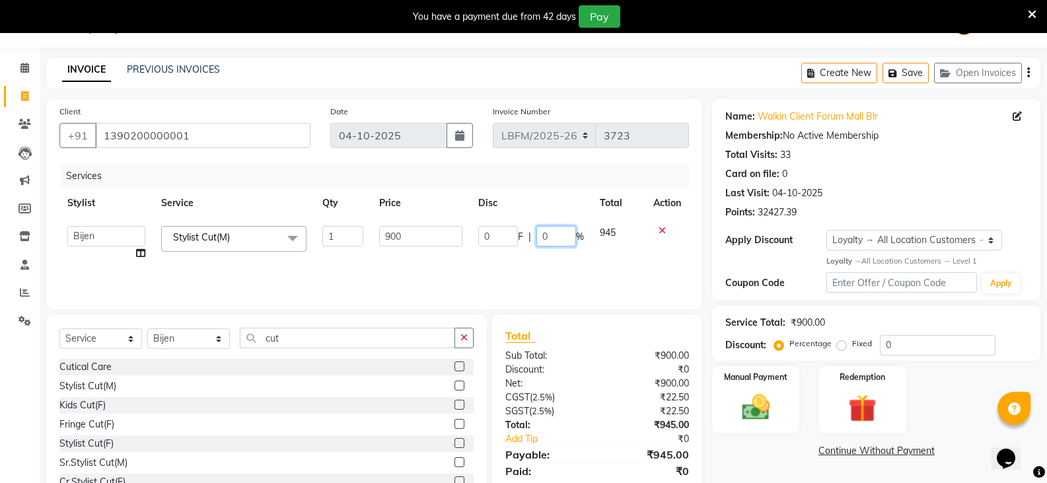
click at [544, 238] on input "0" at bounding box center [556, 236] width 40 height 20
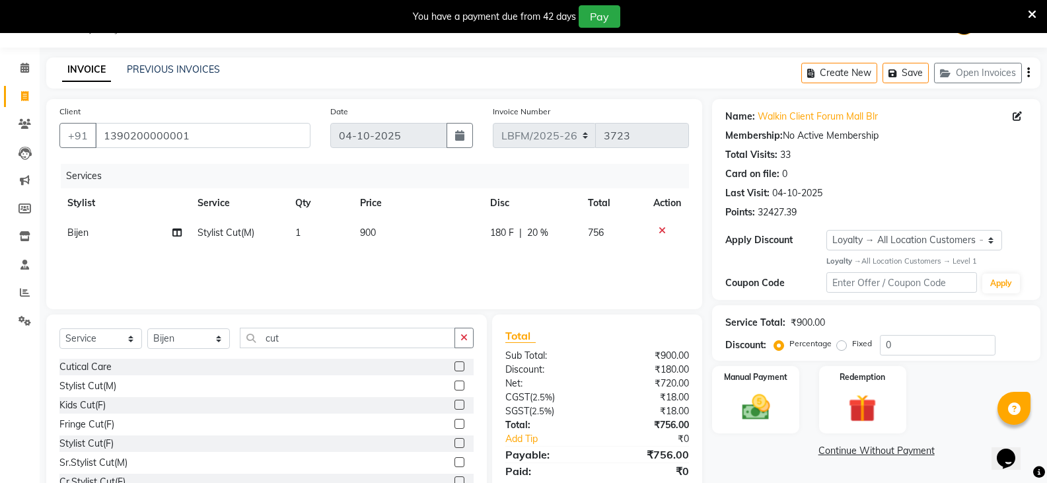
click at [529, 262] on div "Services Stylist Service Qty Price Disc Total Action Bijen Stylist Cut(M) 1 900…" at bounding box center [373, 230] width 629 height 132
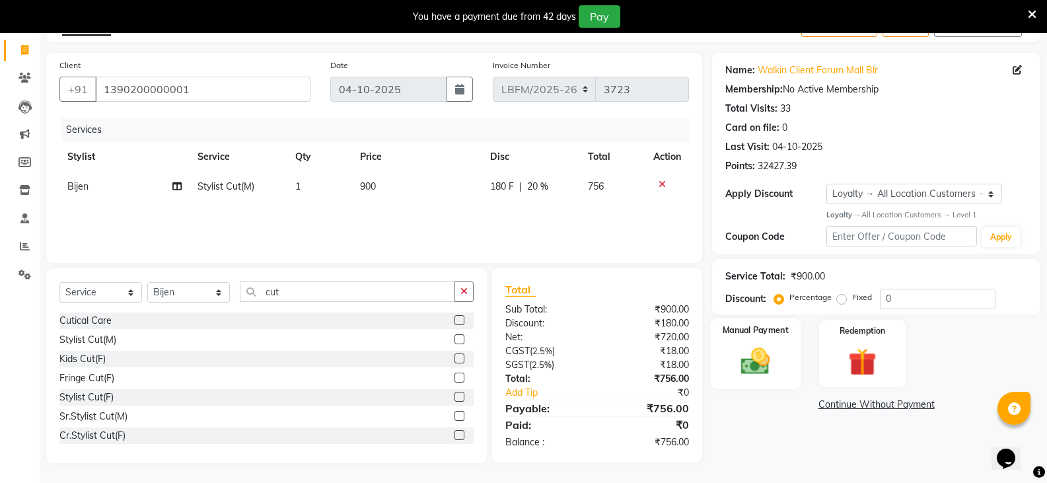
click at [739, 357] on img at bounding box center [755, 361] width 47 height 34
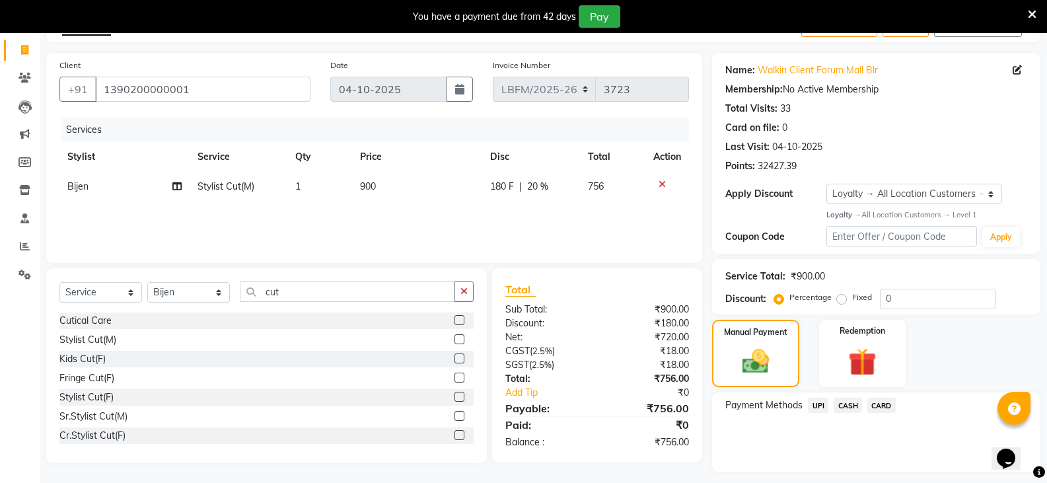
drag, startPoint x: 887, startPoint y: 410, endPoint x: 866, endPoint y: 397, distance: 24.4
click at [887, 409] on span "CARD" at bounding box center [881, 405] width 28 height 15
click at [882, 474] on button "Add Payment" at bounding box center [930, 475] width 194 height 20
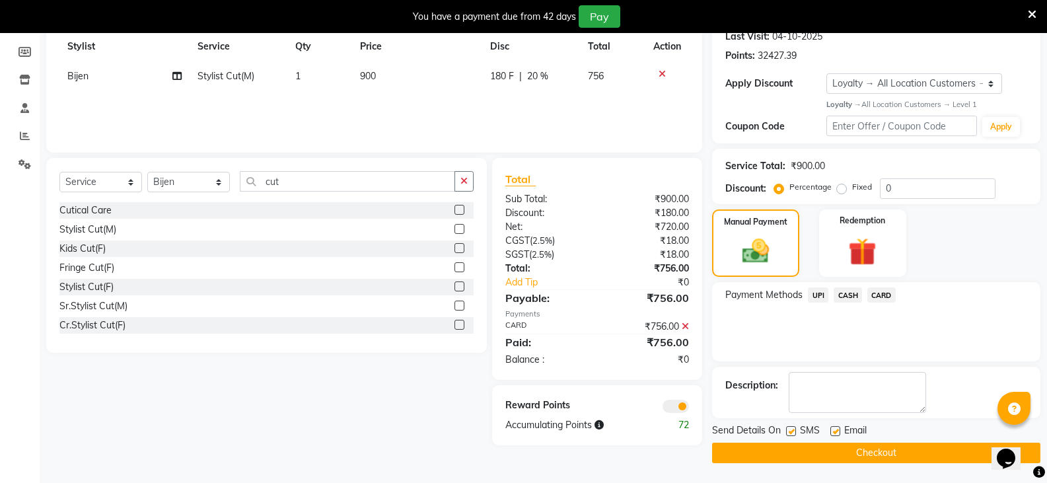
click at [882, 449] on button "Checkout" at bounding box center [876, 452] width 328 height 20
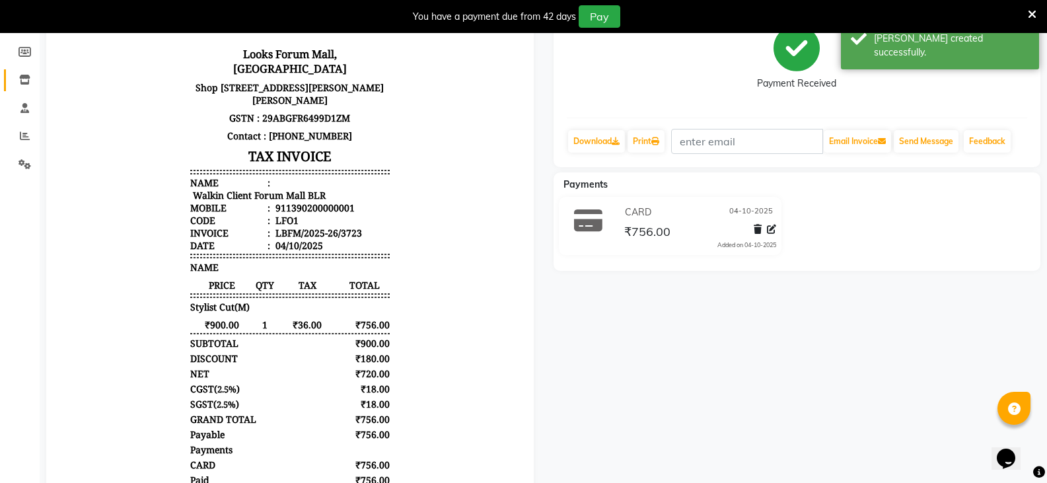
click at [28, 72] on link "Inventory" at bounding box center [20, 80] width 32 height 22
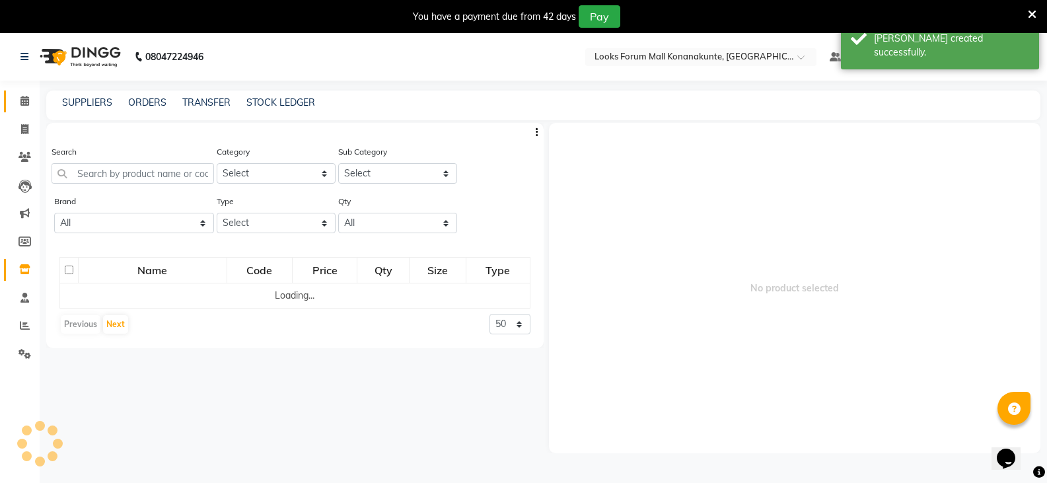
click at [26, 98] on icon at bounding box center [24, 101] width 9 height 10
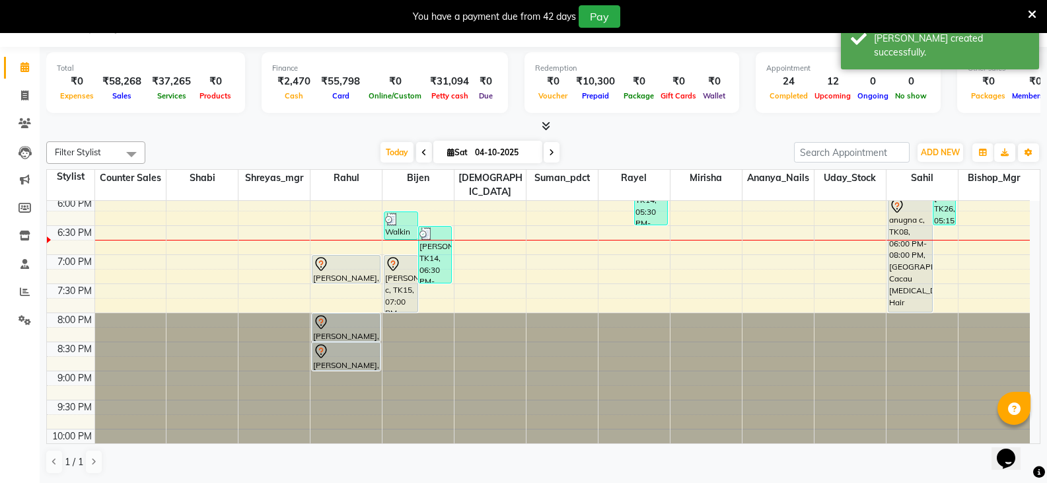
scroll to position [528, 0]
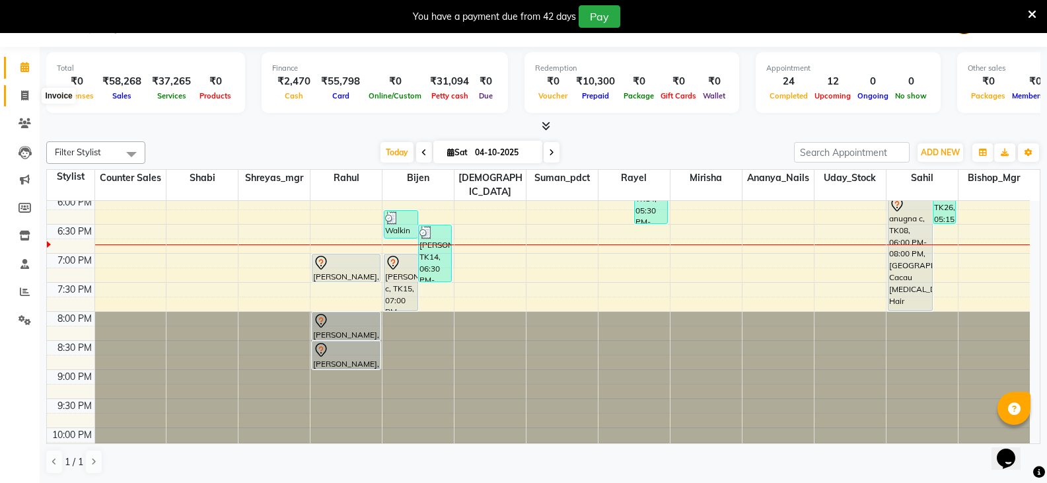
click at [30, 88] on span at bounding box center [24, 95] width 23 height 15
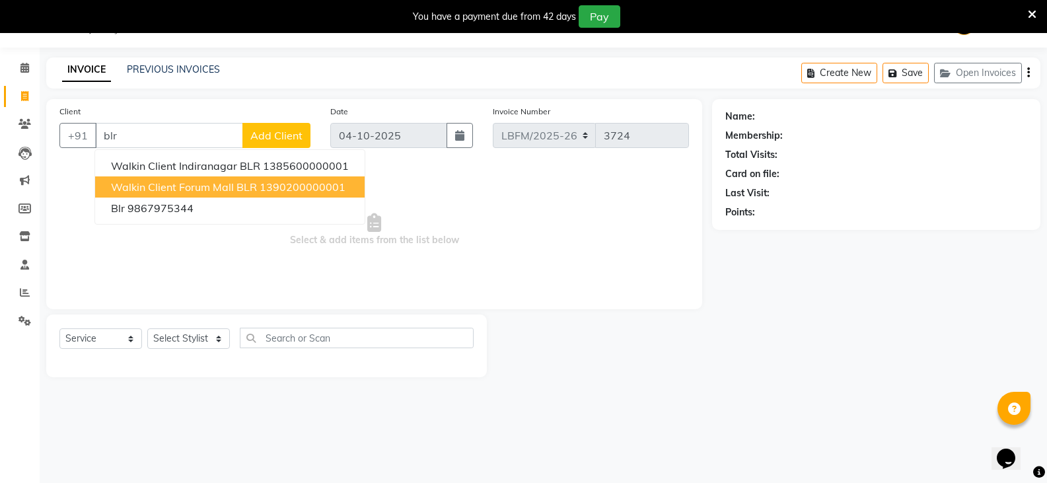
click at [266, 178] on button "Walkin Client Forum Mall BLR 1390200000001" at bounding box center [229, 186] width 269 height 21
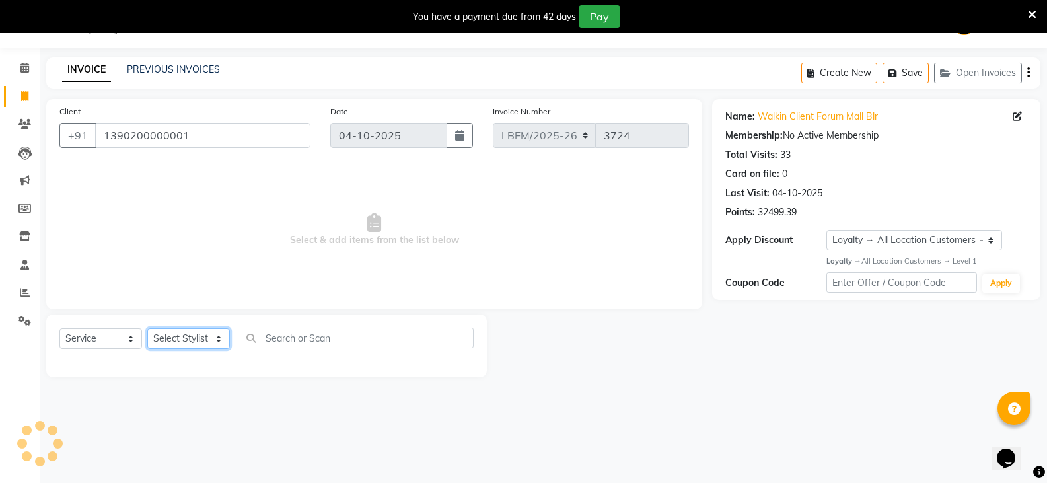
click at [207, 330] on select "Select Stylist Ananya_Nails [PERSON_NAME] Bijen Bishop_Mgr Counter Sales Manage…" at bounding box center [188, 338] width 83 height 20
click at [147, 328] on select "Select Stylist Ananya_Nails [PERSON_NAME] Bijen Bishop_Mgr Counter Sales Manage…" at bounding box center [188, 338] width 83 height 20
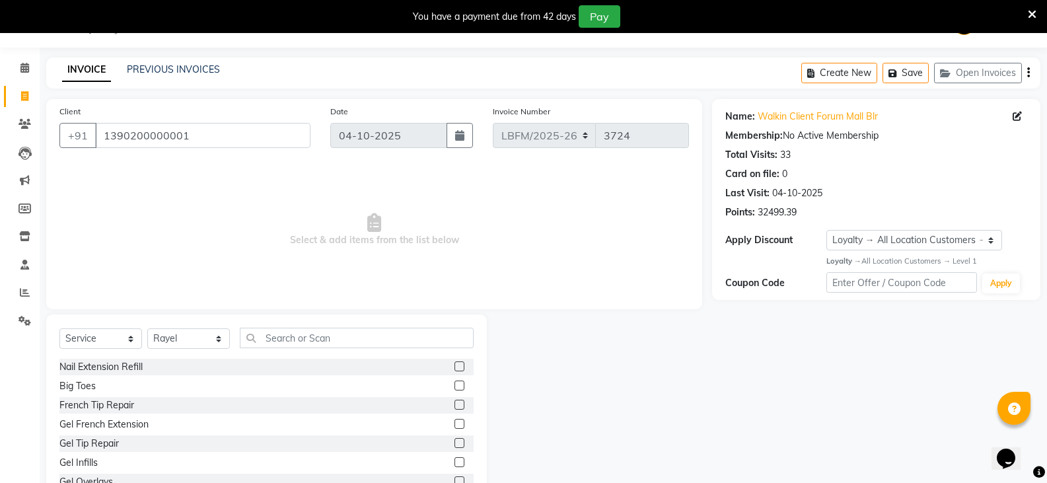
click at [203, 328] on div "Select Service Product Membership Package Voucher Prepaid Gift Card Select Styl…" at bounding box center [266, 343] width 414 height 31
click at [192, 347] on select "Select Stylist Ananya_Nails [PERSON_NAME] Bijen Bishop_Mgr Counter Sales Manage…" at bounding box center [188, 338] width 83 height 20
click at [147, 328] on select "Select Stylist Ananya_Nails [PERSON_NAME] Bijen Bishop_Mgr Counter Sales Manage…" at bounding box center [188, 338] width 83 height 20
click at [311, 332] on input "text" at bounding box center [357, 338] width 234 height 20
click at [454, 442] on label at bounding box center [459, 443] width 10 height 10
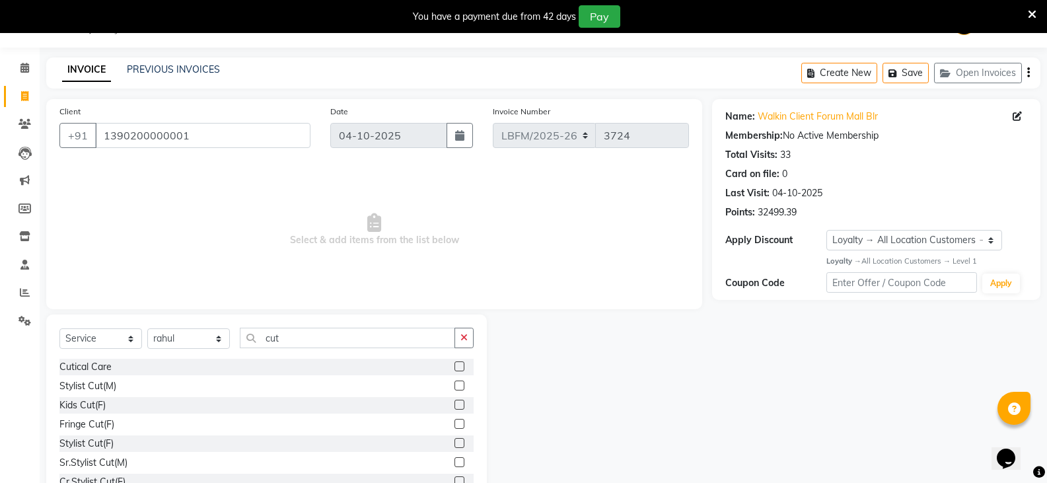
click at [454, 442] on input "checkbox" at bounding box center [458, 443] width 9 height 9
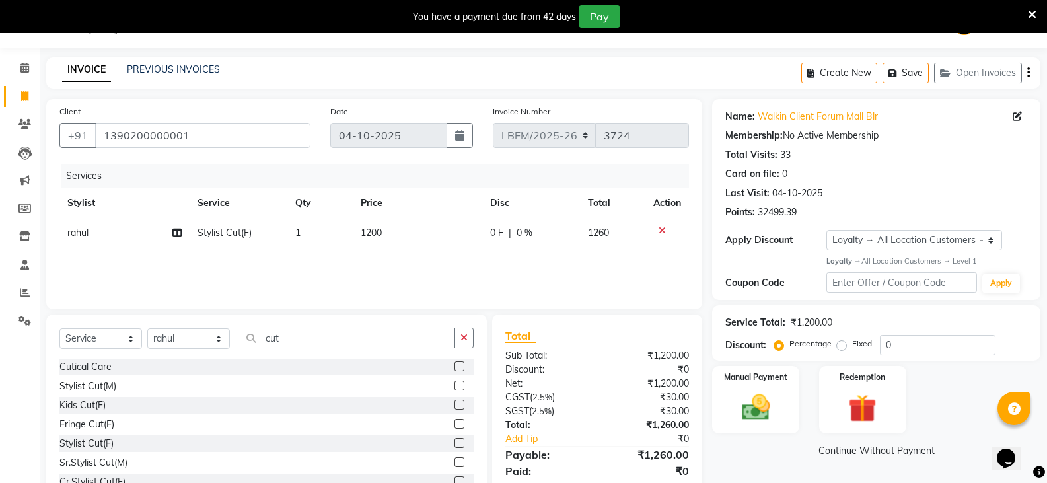
click at [370, 236] on span "1200" at bounding box center [371, 233] width 21 height 12
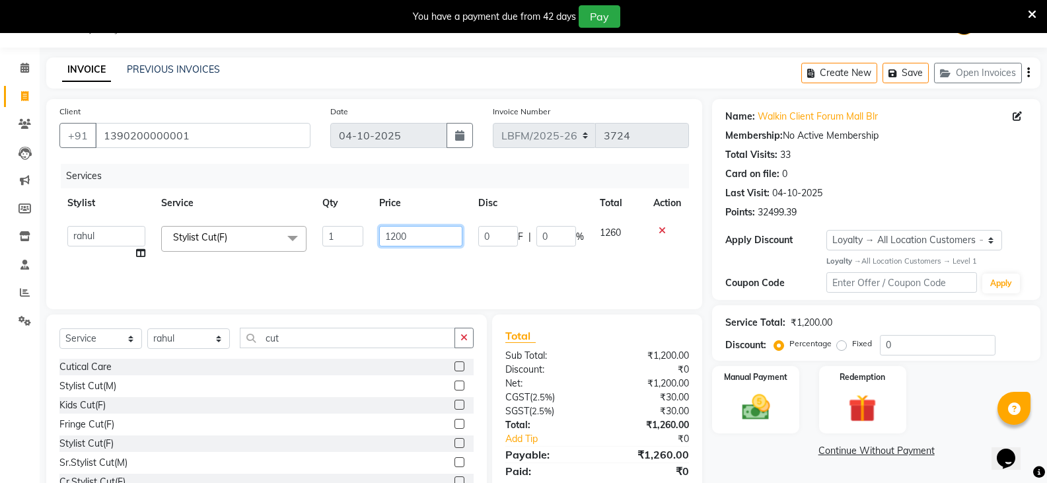
click at [396, 238] on input "1200" at bounding box center [420, 236] width 83 height 20
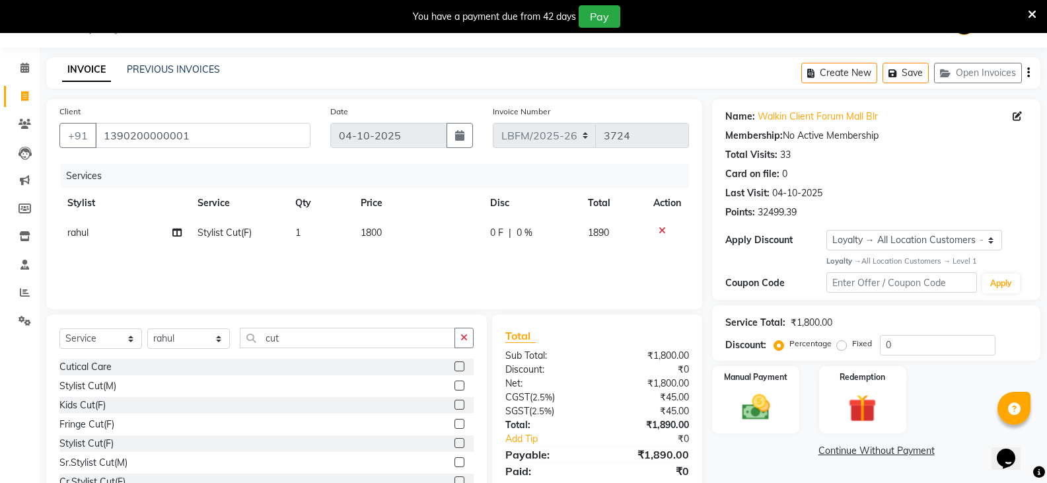
click at [427, 263] on div "Services Stylist Service Qty Price Disc Total Action rahul Stylist Cut(F) 1 180…" at bounding box center [373, 230] width 629 height 132
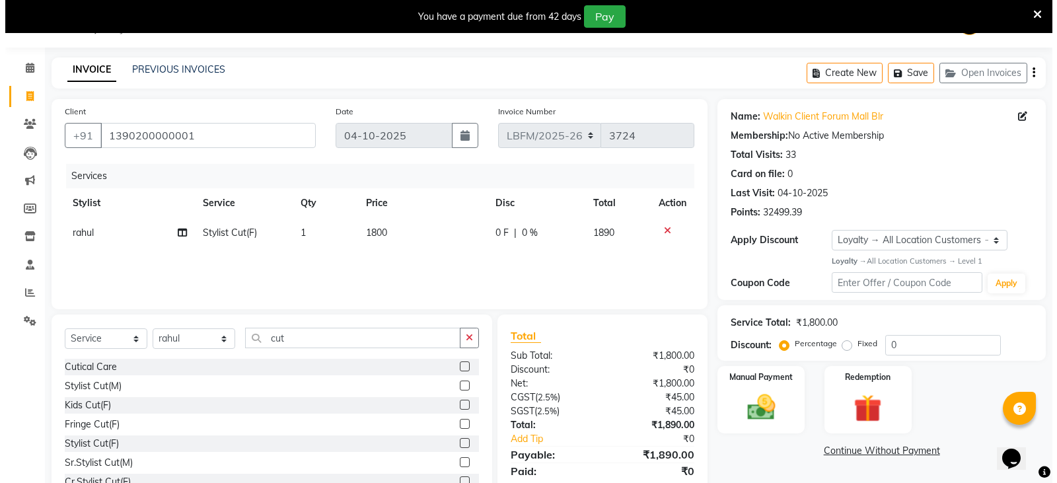
scroll to position [79, 0]
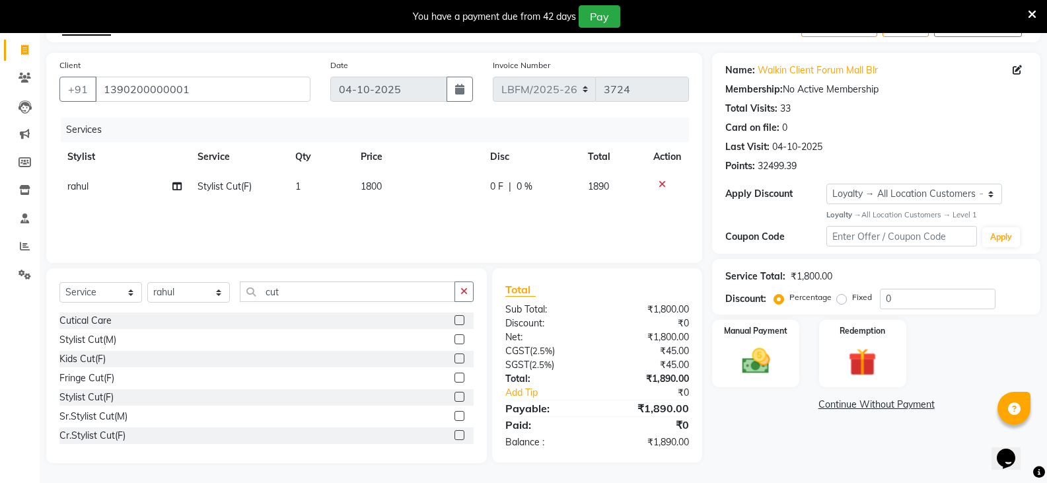
click at [458, 228] on div "Services Stylist Service Qty Price Disc Total Action rahul Stylist Cut(F) 1 180…" at bounding box center [373, 184] width 629 height 132
click at [758, 361] on img at bounding box center [755, 361] width 47 height 34
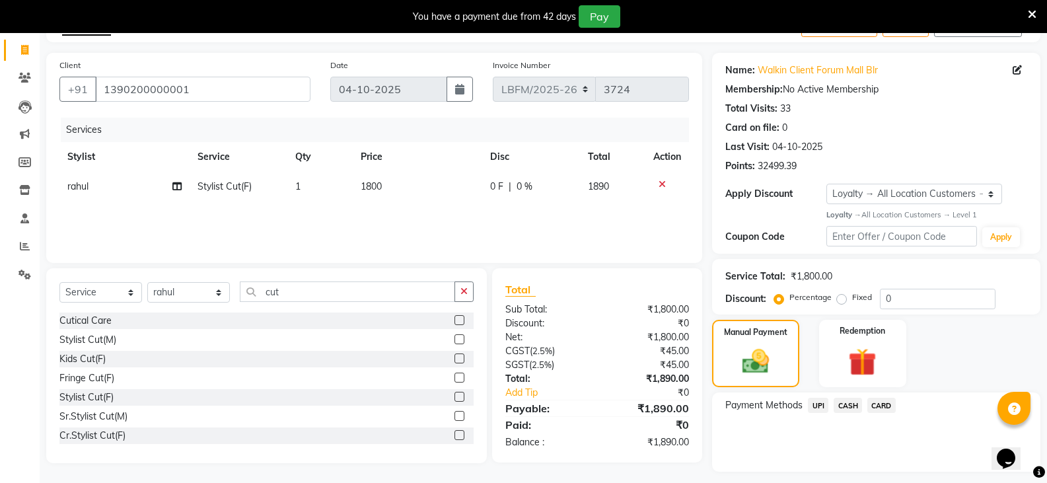
click at [847, 407] on span "CASH" at bounding box center [847, 405] width 28 height 15
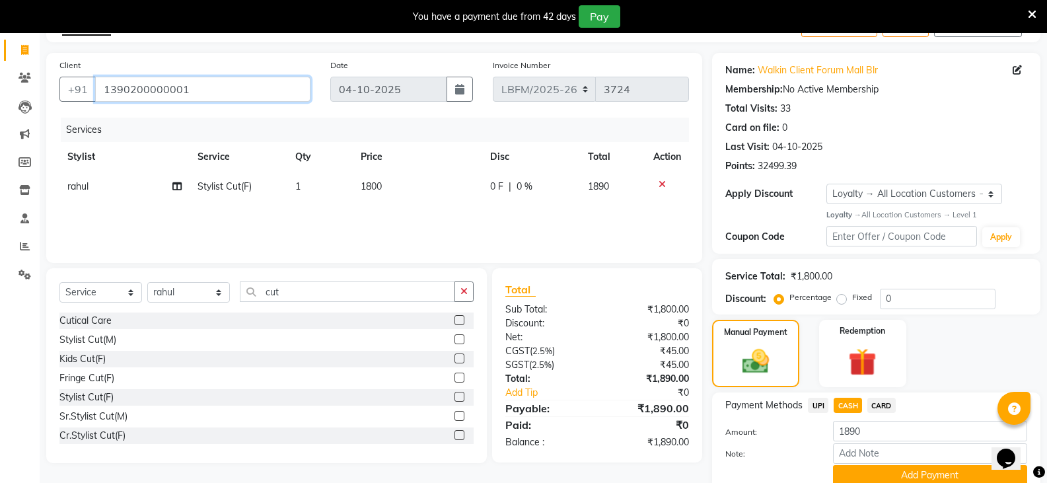
click at [278, 94] on input "1390200000001" at bounding box center [202, 89] width 215 height 25
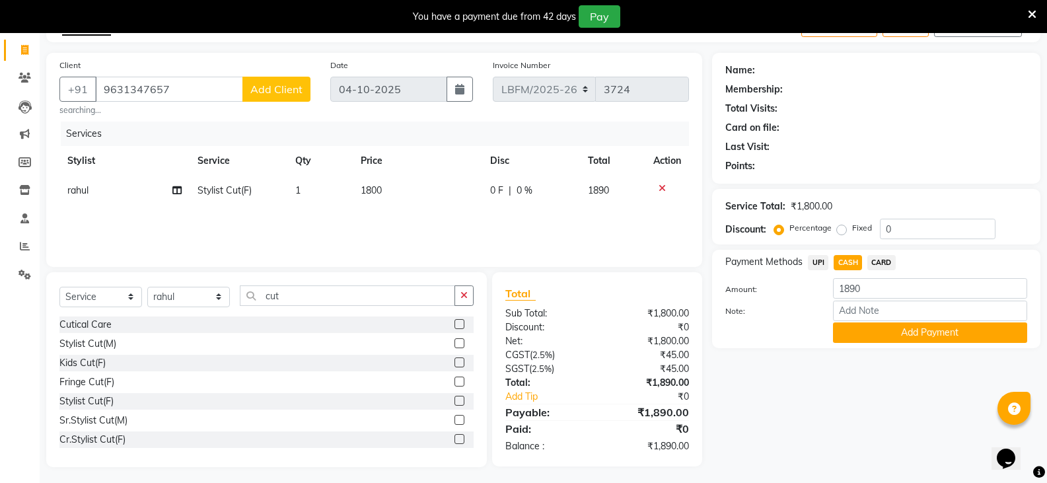
click at [278, 92] on span "Add Client" at bounding box center [276, 89] width 52 height 13
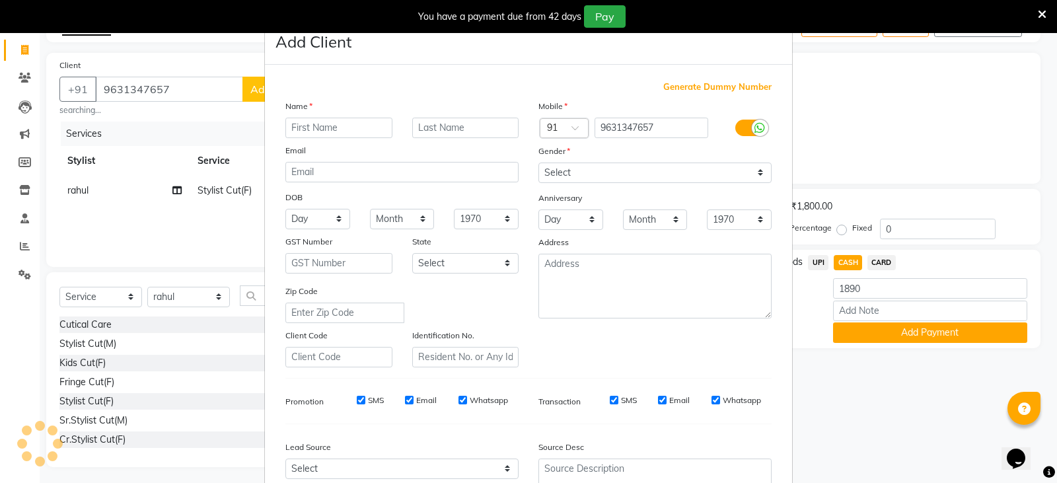
click at [315, 130] on input "text" at bounding box center [338, 128] width 107 height 20
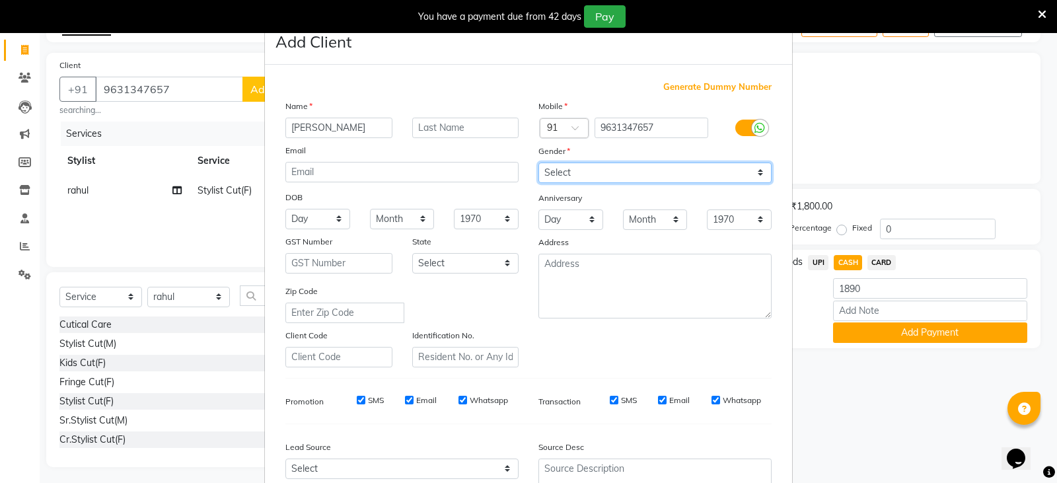
click at [596, 174] on select "Select [DEMOGRAPHIC_DATA] [DEMOGRAPHIC_DATA] Other Prefer Not To Say" at bounding box center [654, 172] width 233 height 20
click at [538, 162] on select "Select [DEMOGRAPHIC_DATA] [DEMOGRAPHIC_DATA] Other Prefer Not To Say" at bounding box center [654, 172] width 233 height 20
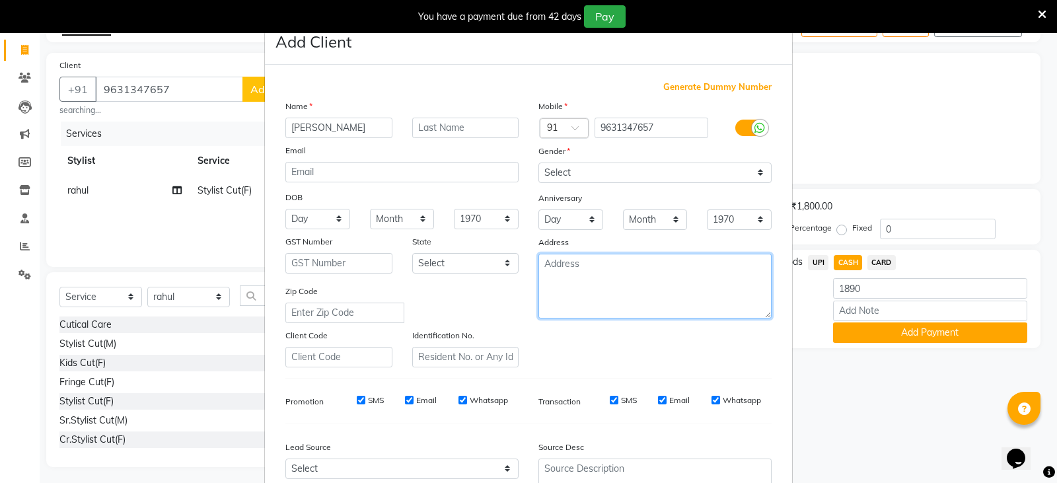
click at [590, 281] on textarea at bounding box center [654, 286] width 233 height 65
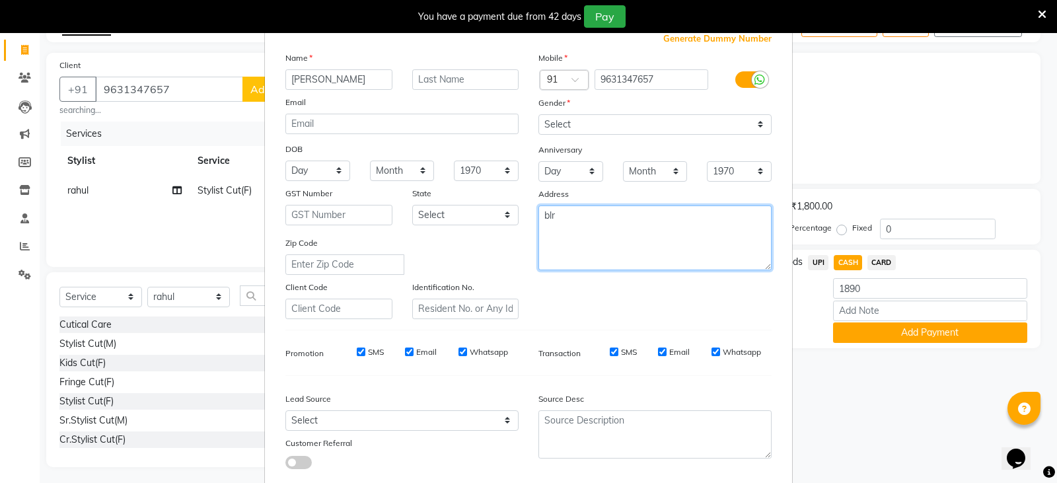
scroll to position [127, 0]
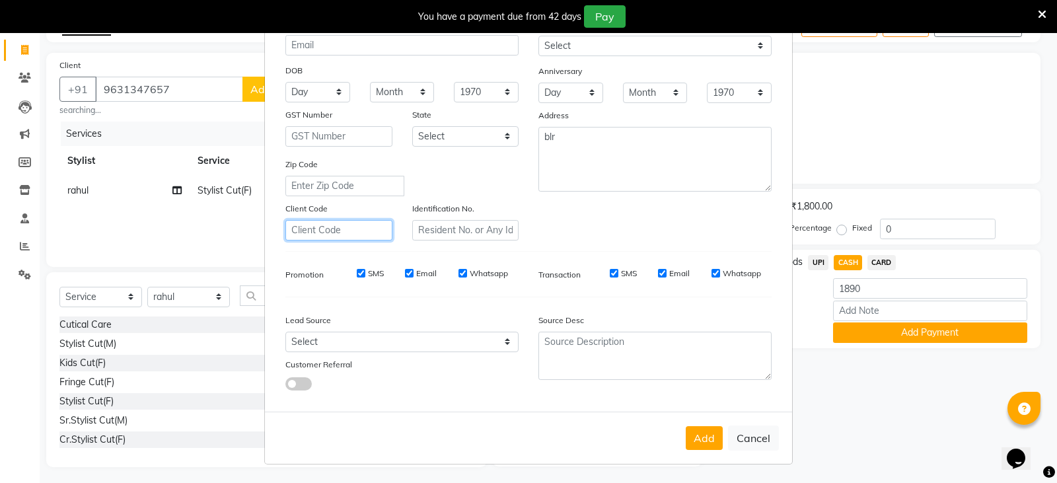
click at [337, 236] on input "text" at bounding box center [338, 230] width 107 height 20
click at [337, 190] on input "text" at bounding box center [344, 186] width 119 height 20
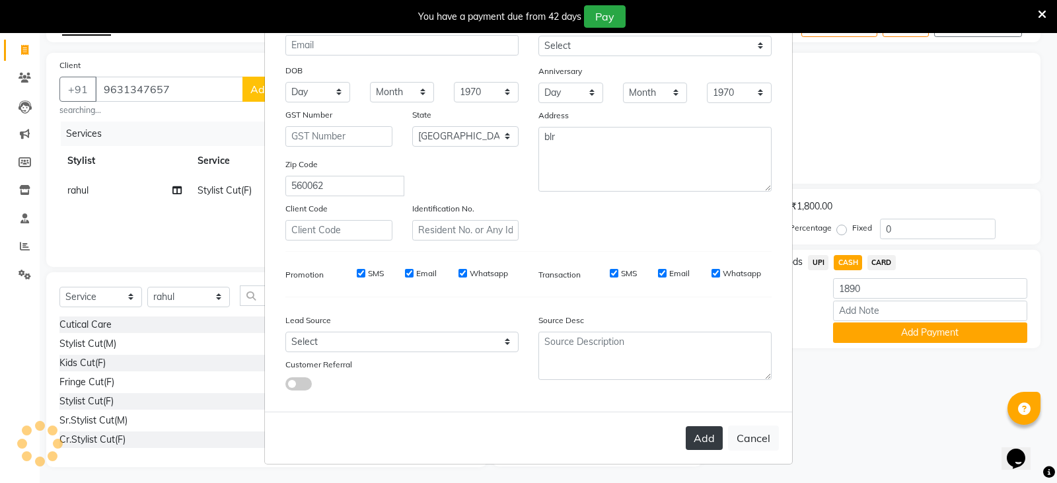
click at [697, 441] on button "Add" at bounding box center [703, 438] width 37 height 24
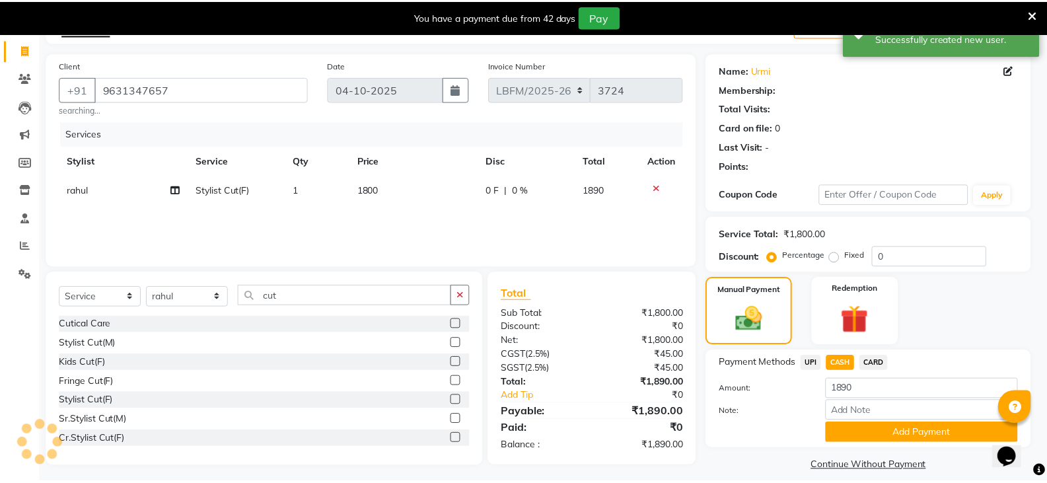
scroll to position [3, 0]
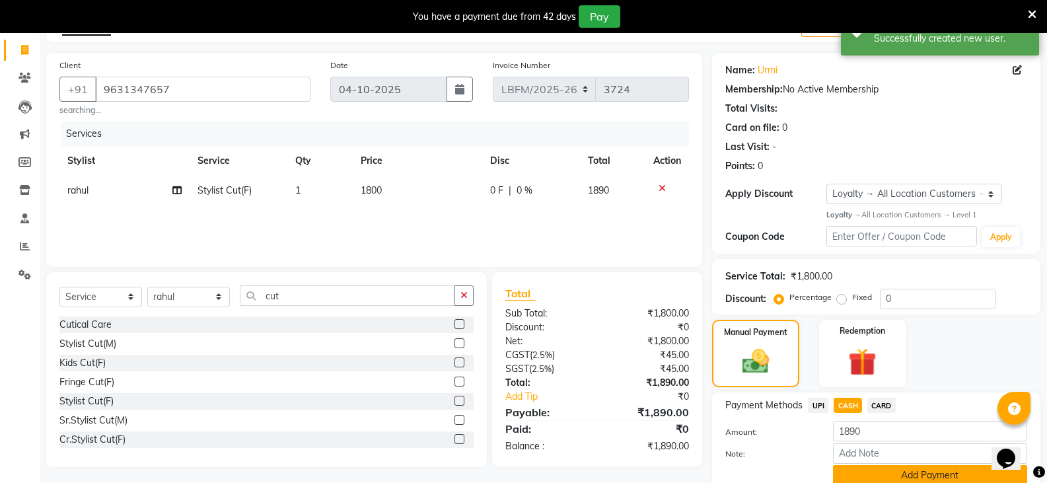
click at [847, 465] on button "Add Payment" at bounding box center [930, 475] width 194 height 20
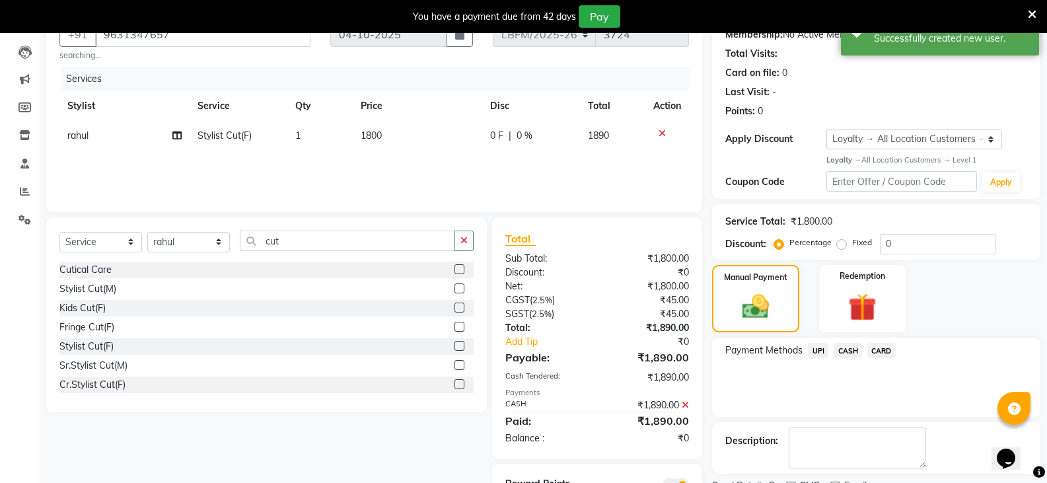
scroll to position [195, 0]
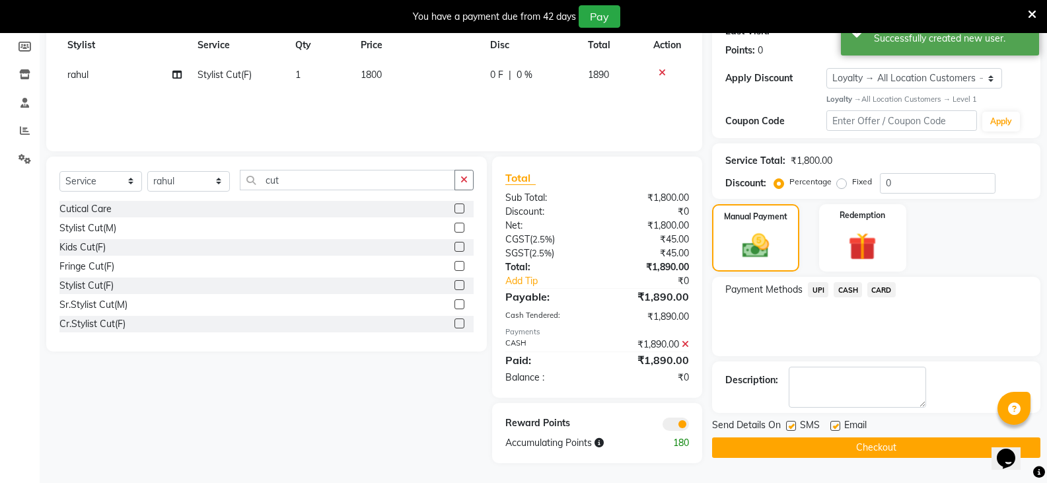
click at [814, 447] on button "Checkout" at bounding box center [876, 447] width 328 height 20
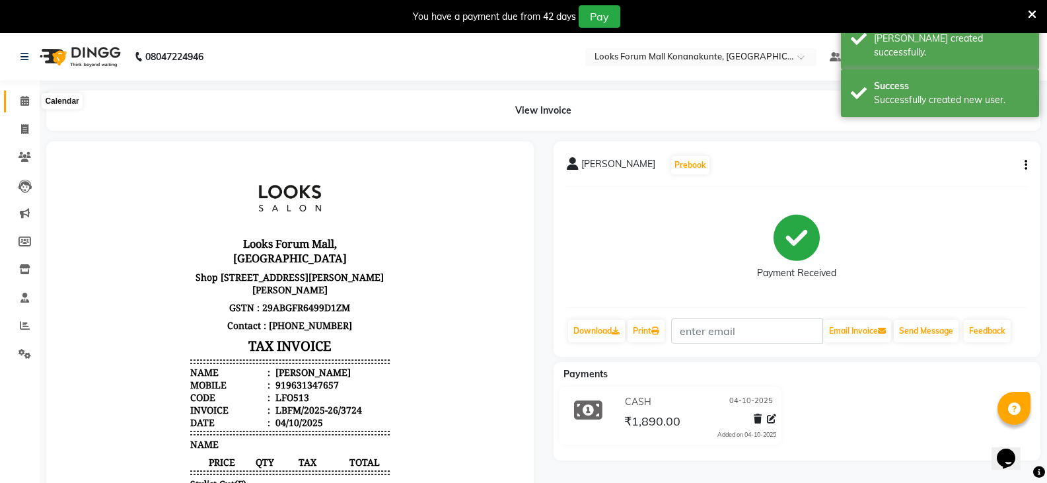
click at [26, 104] on icon at bounding box center [24, 101] width 9 height 10
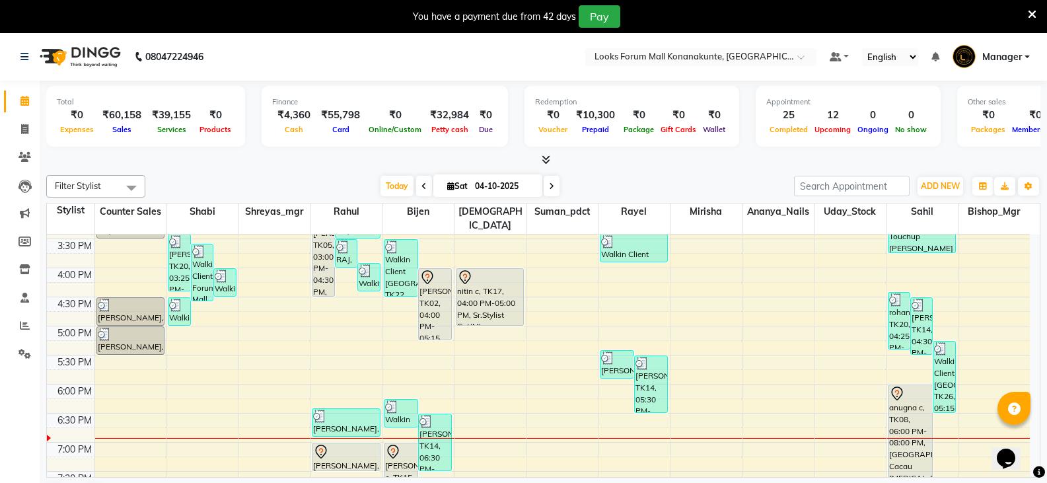
scroll to position [359, 0]
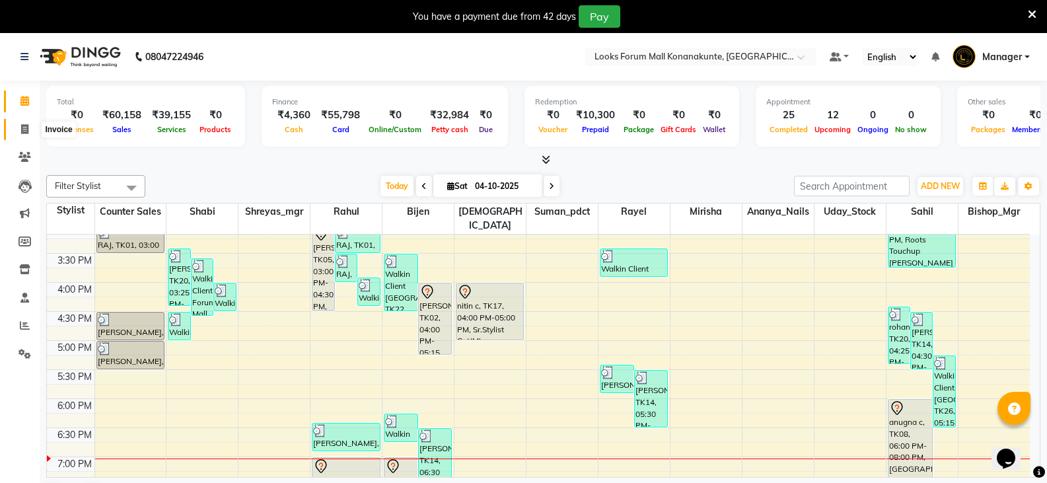
click at [27, 136] on span at bounding box center [24, 129] width 23 height 15
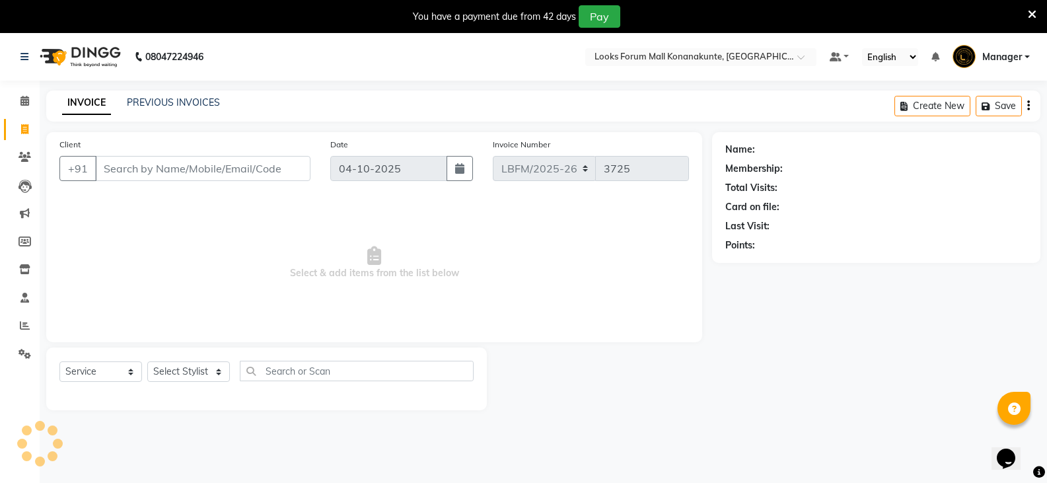
click at [114, 170] on input "Client" at bounding box center [202, 168] width 215 height 25
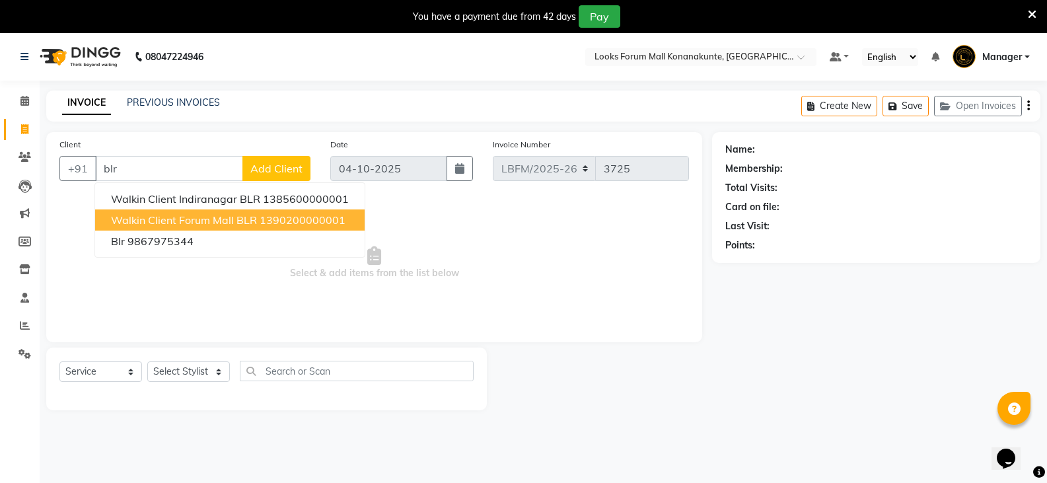
click at [196, 221] on span "Walkin Client Forum Mall BLR" at bounding box center [184, 219] width 146 height 13
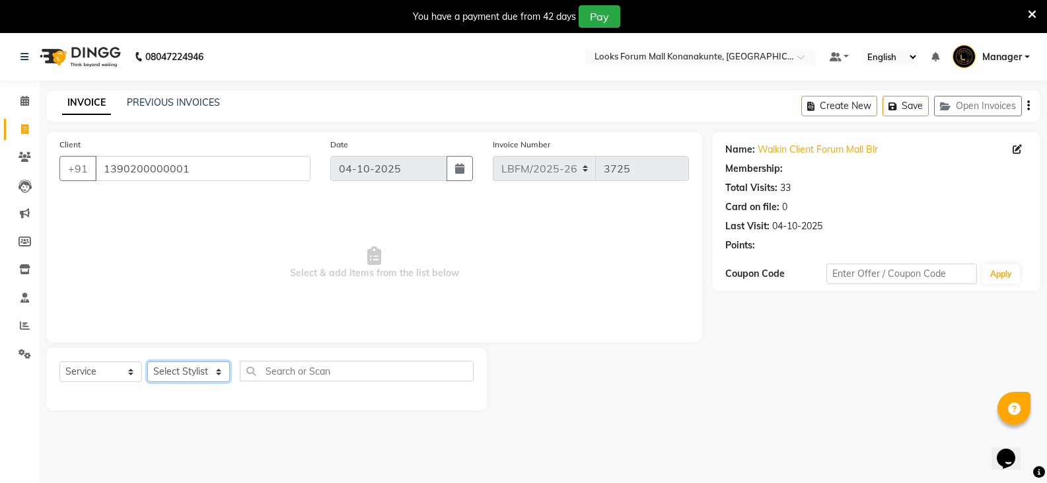
click at [205, 380] on select "Select Stylist Ananya_Nails [PERSON_NAME] Bijen Bishop_Mgr Counter Sales Manage…" at bounding box center [188, 371] width 83 height 20
click at [147, 361] on select "Select Stylist Ananya_Nails [PERSON_NAME] Bijen Bishop_Mgr Counter Sales Manage…" at bounding box center [188, 371] width 83 height 20
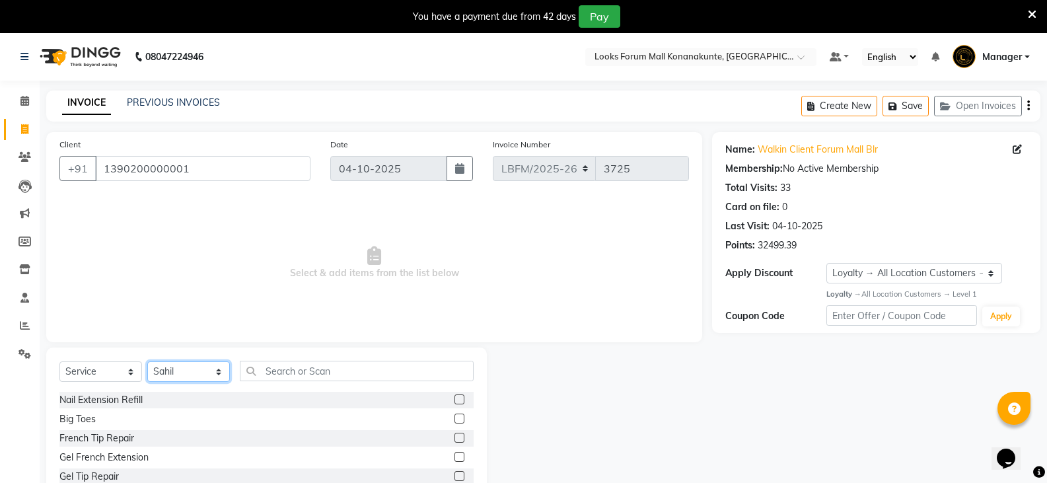
click at [186, 371] on select "Select Stylist Ananya_Nails [PERSON_NAME] Bijen Bishop_Mgr Counter Sales Manage…" at bounding box center [188, 371] width 83 height 20
click at [147, 361] on select "Select Stylist Ananya_Nails [PERSON_NAME] Bijen Bishop_Mgr Counter Sales Manage…" at bounding box center [188, 371] width 83 height 20
click at [302, 370] on input "text" at bounding box center [357, 371] width 234 height 20
click at [454, 478] on label at bounding box center [459, 476] width 10 height 10
click at [454, 478] on input "checkbox" at bounding box center [458, 476] width 9 height 9
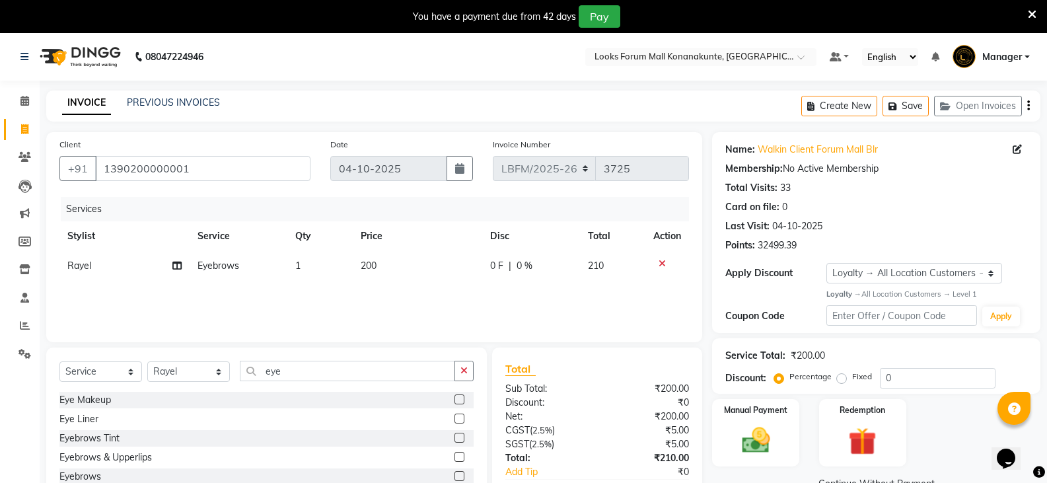
drag, startPoint x: 463, startPoint y: 367, endPoint x: 426, endPoint y: 367, distance: 37.0
click at [463, 367] on icon "button" at bounding box center [463, 370] width 7 height 9
click at [405, 372] on input "text" at bounding box center [357, 371] width 234 height 20
click at [410, 378] on input "text" at bounding box center [357, 371] width 234 height 20
click at [383, 260] on td "200" at bounding box center [418, 266] width 130 height 30
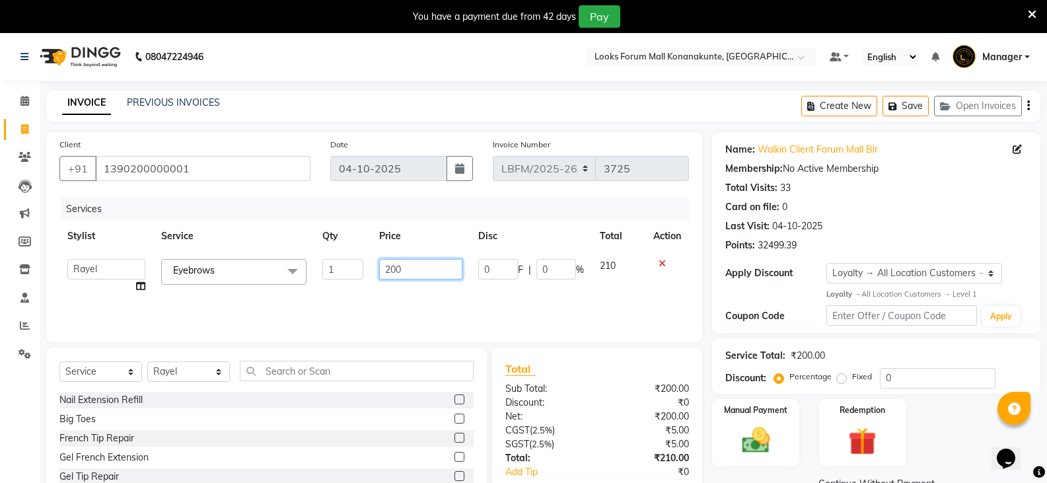
drag, startPoint x: 407, startPoint y: 265, endPoint x: 416, endPoint y: 267, distance: 9.5
click at [407, 265] on input "200" at bounding box center [420, 269] width 83 height 20
click at [429, 269] on input "200" at bounding box center [420, 269] width 83 height 20
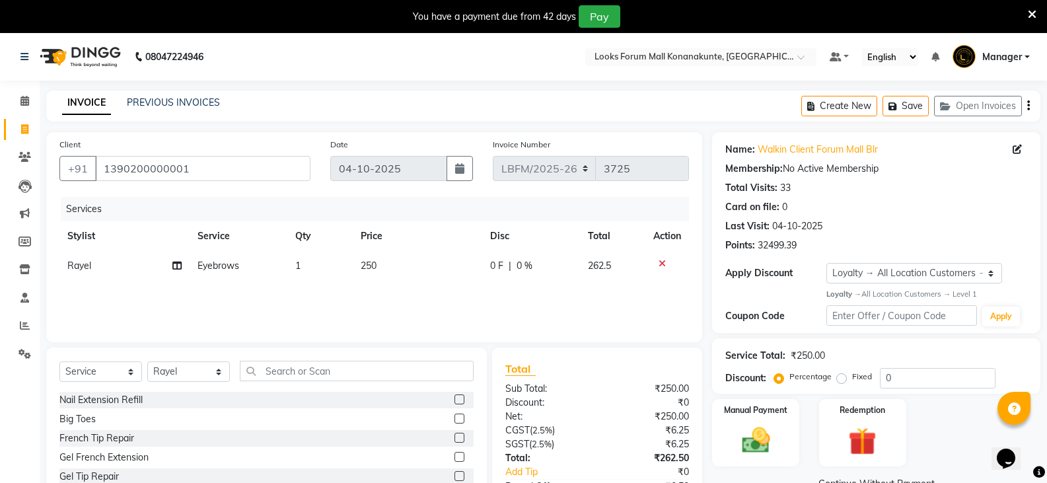
click at [423, 295] on div "Services Stylist Service Qty Price Disc Total Action Rayel Eyebrows 1 250 0 F |…" at bounding box center [373, 263] width 629 height 132
click at [445, 384] on div "Select Service Product Membership Package Voucher Prepaid Gift Card Select Styl…" at bounding box center [266, 376] width 414 height 31
click at [443, 381] on div "Select Service Product Membership Package Voucher Prepaid Gift Card Select Styl…" at bounding box center [266, 376] width 414 height 31
click at [441, 378] on input "text" at bounding box center [357, 371] width 234 height 20
click at [450, 376] on input "text" at bounding box center [357, 371] width 234 height 20
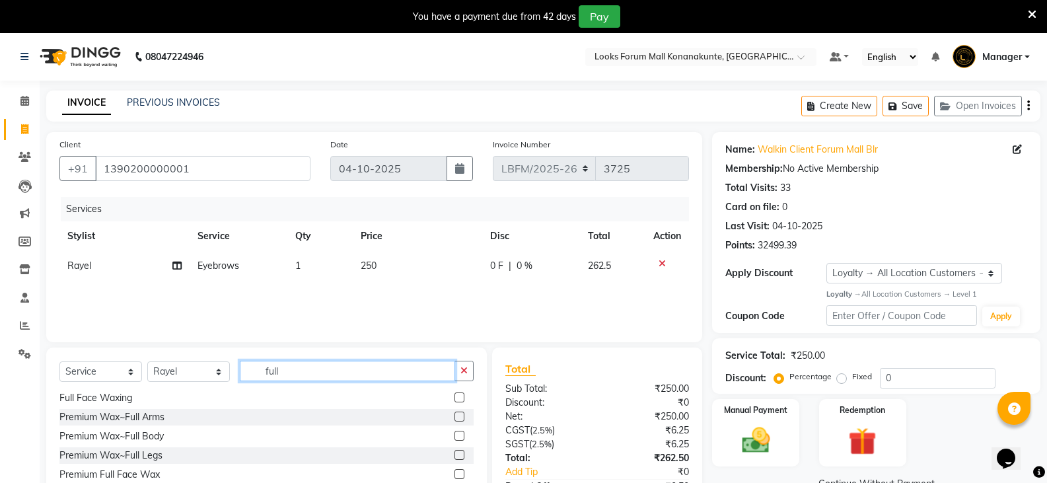
scroll to position [66, 0]
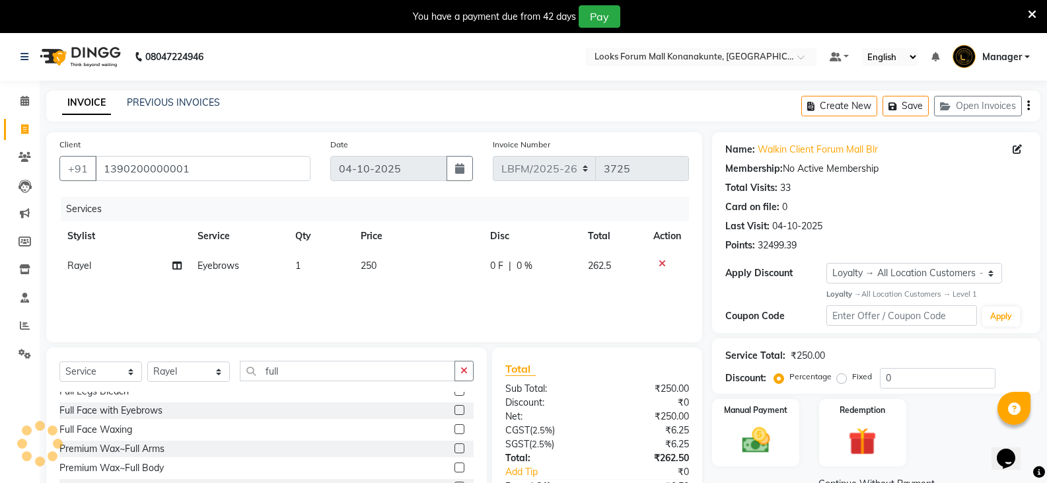
click at [454, 448] on label at bounding box center [459, 448] width 10 height 10
click at [454, 448] on input "checkbox" at bounding box center [458, 448] width 9 height 9
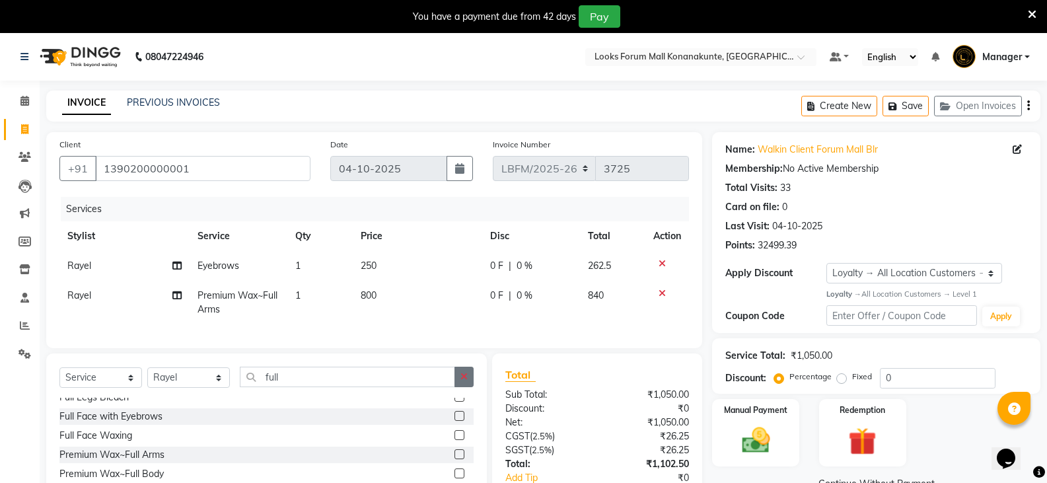
click at [456, 387] on button "button" at bounding box center [463, 377] width 19 height 20
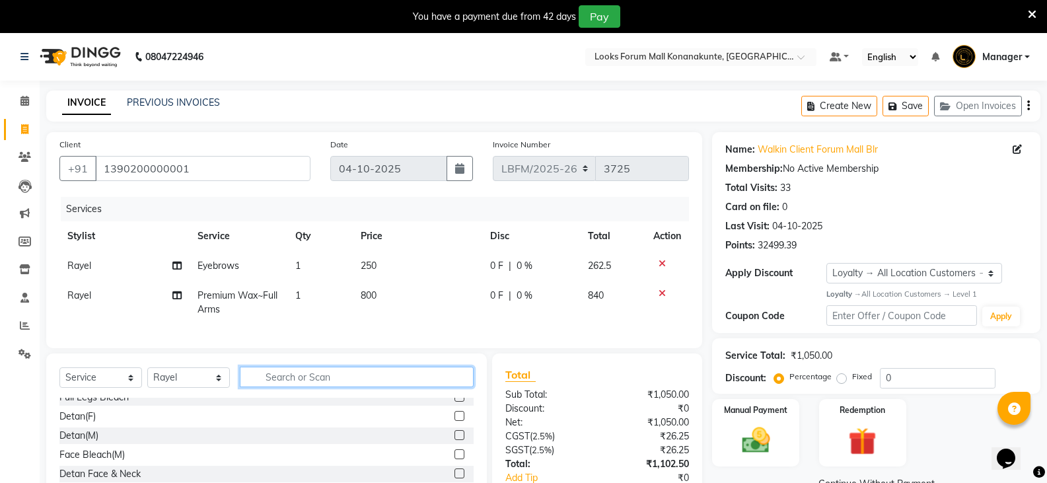
click at [437, 387] on input "text" at bounding box center [357, 377] width 234 height 20
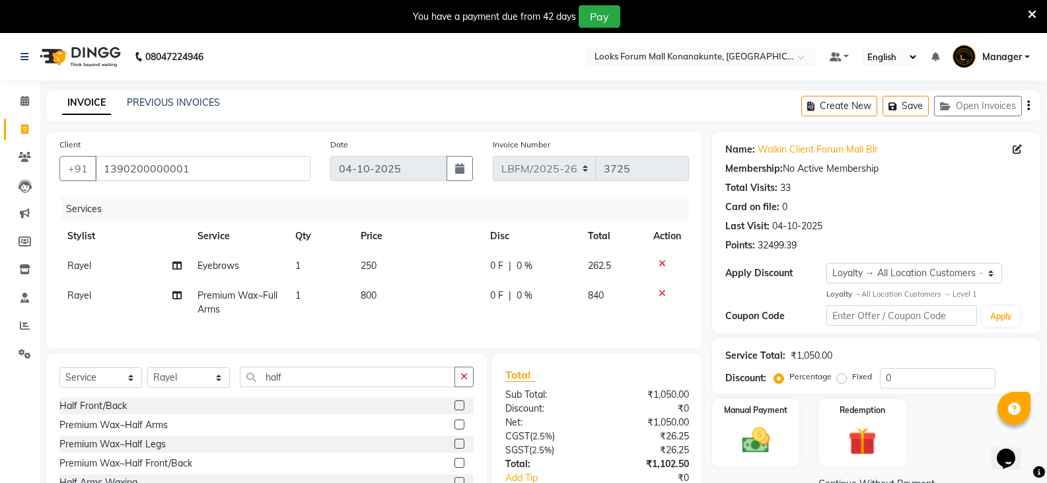
click at [454, 448] on label at bounding box center [459, 444] width 10 height 10
click at [454, 448] on input "checkbox" at bounding box center [458, 444] width 9 height 9
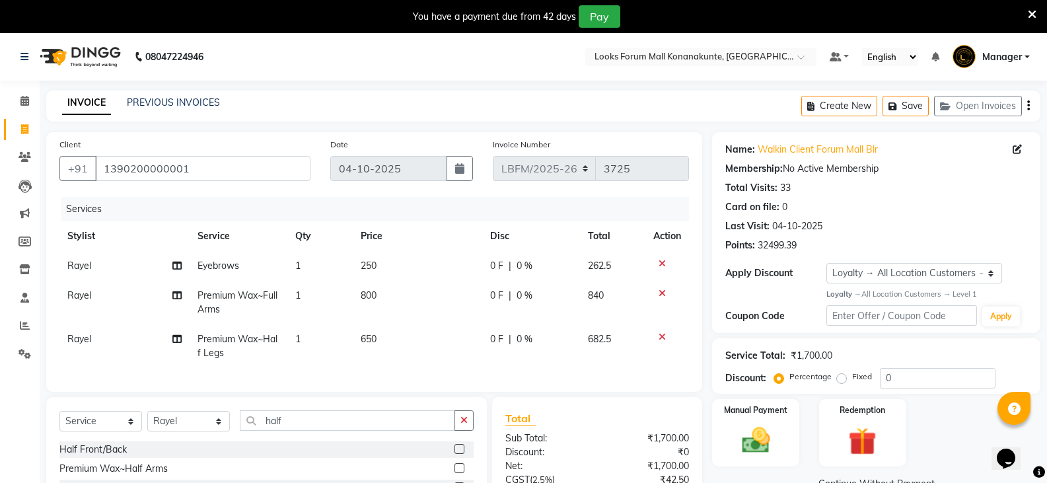
click at [366, 295] on span "800" at bounding box center [369, 295] width 16 height 12
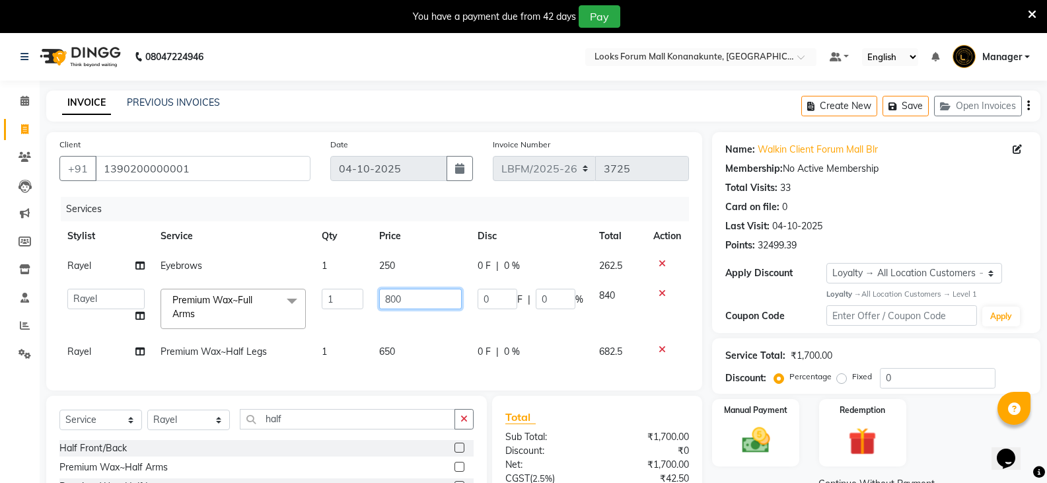
click at [396, 298] on input "800" at bounding box center [420, 299] width 83 height 20
click at [413, 303] on input "800" at bounding box center [420, 299] width 83 height 20
drag, startPoint x: 383, startPoint y: 347, endPoint x: 391, endPoint y: 349, distance: 8.4
click at [385, 347] on td "650" at bounding box center [420, 352] width 98 height 30
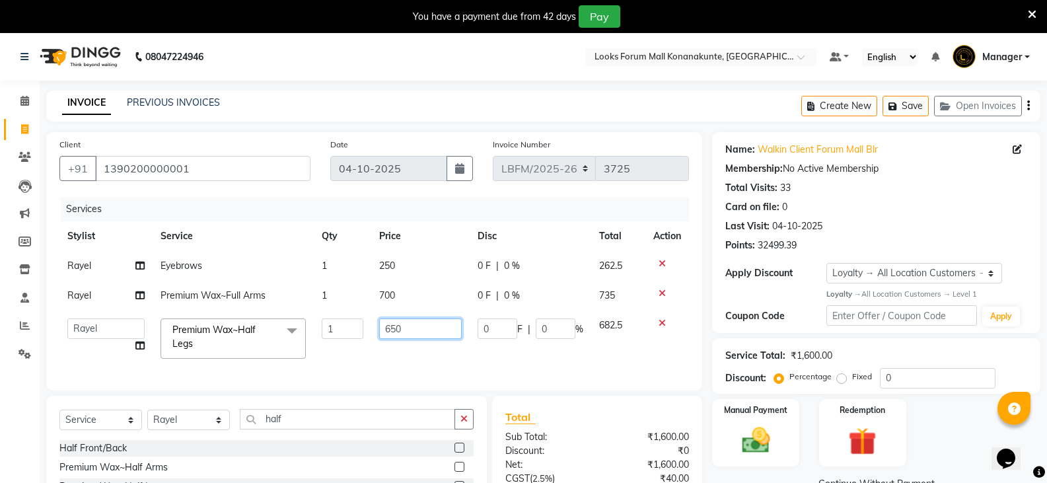
click at [394, 333] on input "650" at bounding box center [420, 328] width 83 height 20
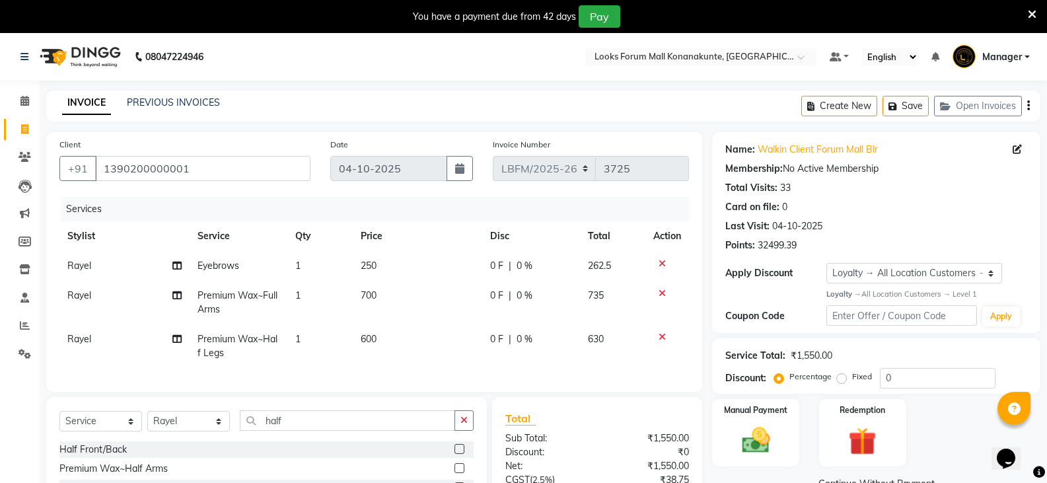
click at [420, 341] on td "600" at bounding box center [418, 346] width 130 height 44
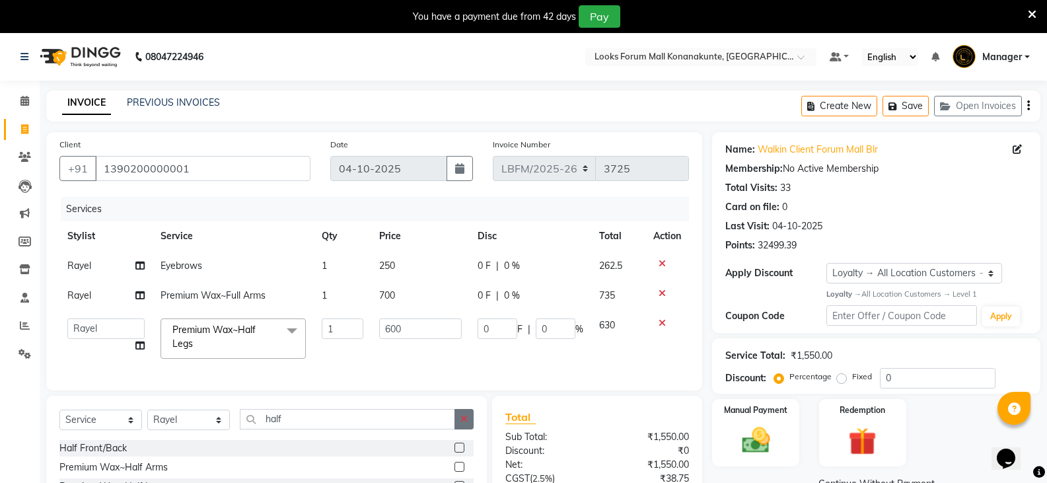
click at [460, 427] on button "button" at bounding box center [463, 419] width 19 height 20
click at [386, 440] on div "Select Service Product Membership Package Voucher Prepaid Gift Card Select Styl…" at bounding box center [266, 424] width 414 height 31
click at [376, 440] on div "Select Service Product Membership Package Voucher Prepaid Gift Card Select Styl…" at bounding box center [266, 424] width 414 height 31
click at [372, 440] on div "Select Service Product Membership Package Voucher Prepaid Gift Card Select Styl…" at bounding box center [266, 424] width 414 height 31
click at [372, 429] on input "text" at bounding box center [357, 419] width 234 height 20
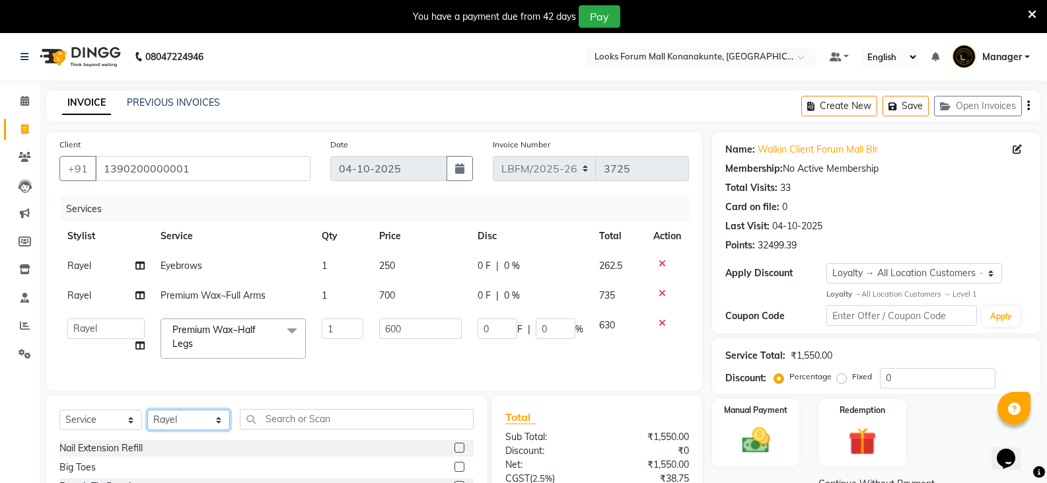
drag, startPoint x: 222, startPoint y: 433, endPoint x: 215, endPoint y: 429, distance: 7.7
click at [222, 430] on select "Select Stylist Ananya_Nails [PERSON_NAME] Bijen Bishop_Mgr Counter Sales Manage…" at bounding box center [188, 419] width 83 height 20
click at [147, 419] on select "Select Stylist Ananya_Nails [PERSON_NAME] Bijen Bishop_Mgr Counter Sales Manage…" at bounding box center [188, 419] width 83 height 20
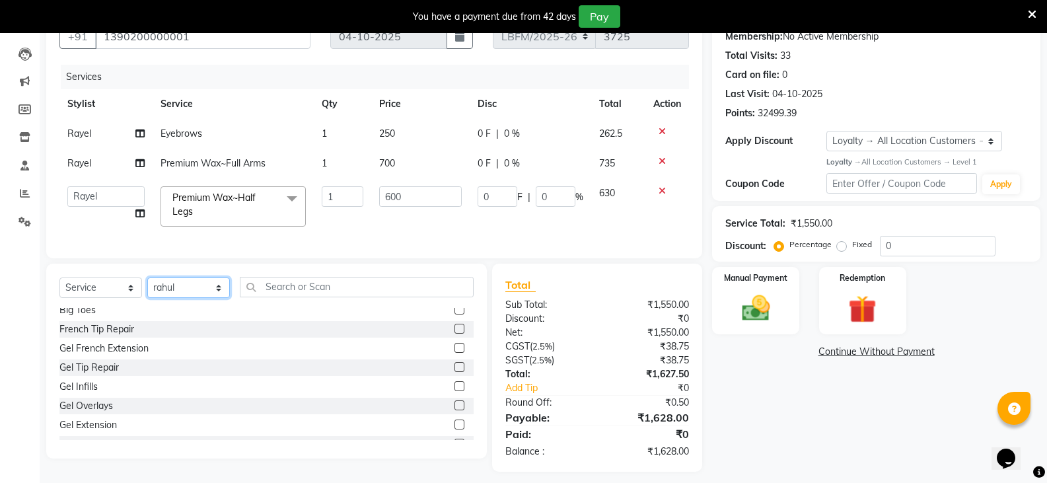
scroll to position [66, 0]
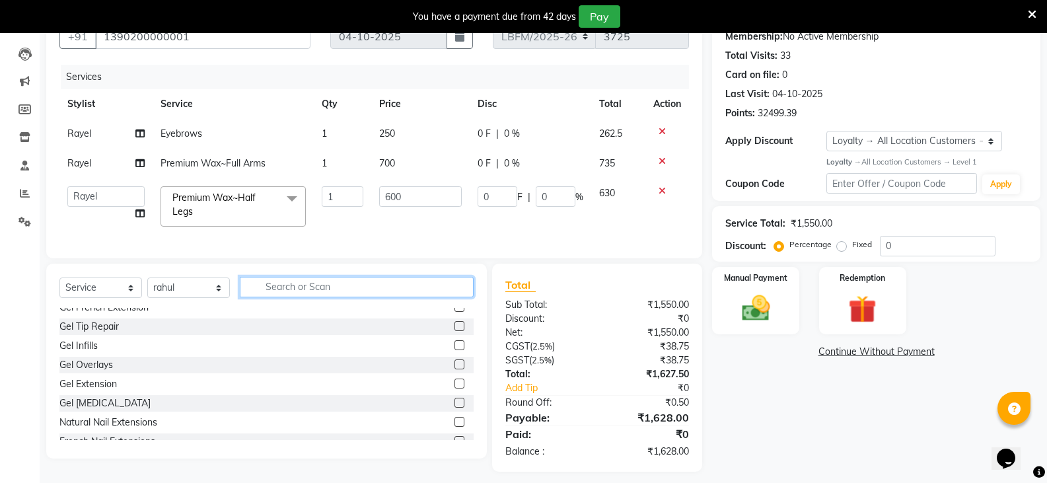
click at [310, 297] on input "text" at bounding box center [357, 287] width 234 height 20
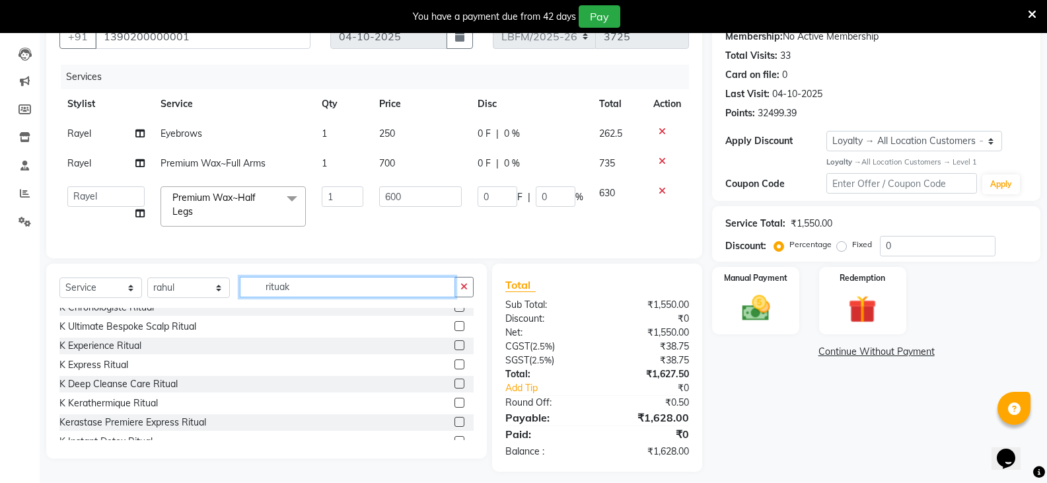
scroll to position [0, 0]
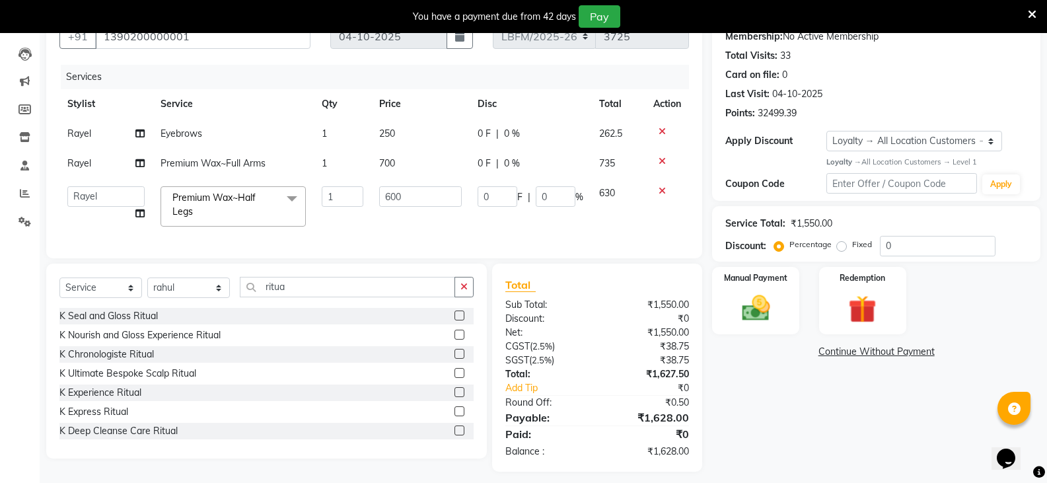
click at [454, 435] on label at bounding box center [459, 430] width 10 height 10
click at [454, 435] on input "checkbox" at bounding box center [458, 431] width 9 height 9
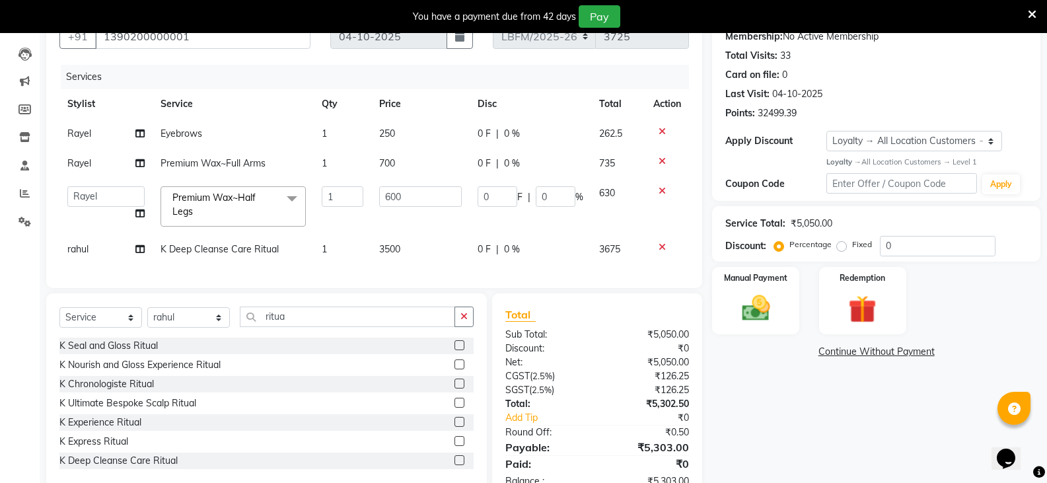
click at [407, 243] on td "3500" at bounding box center [420, 249] width 98 height 30
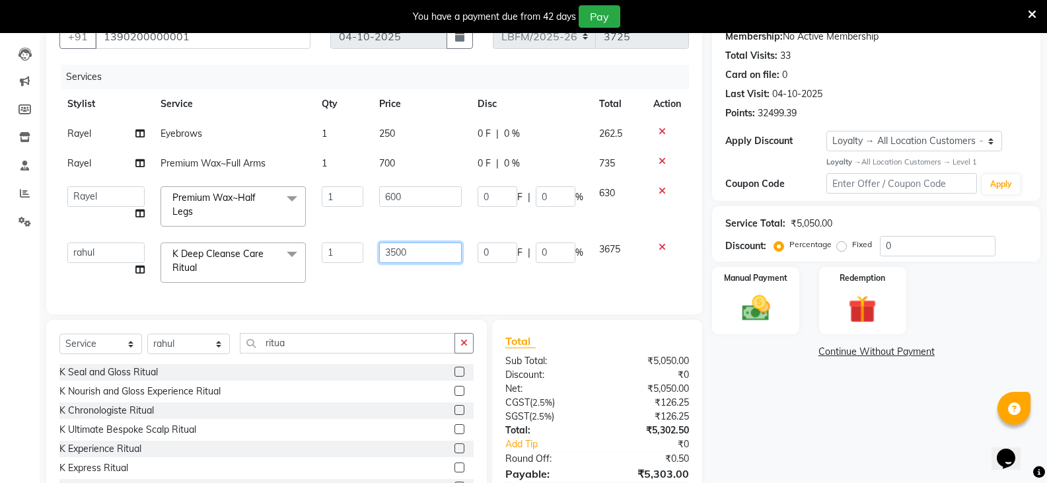
click at [388, 253] on input "3500" at bounding box center [420, 252] width 83 height 20
click at [419, 285] on div "Client [PHONE_NUMBER] Date [DATE] Invoice Number LBFM/[PHONE_NUMBER] Services S…" at bounding box center [374, 157] width 656 height 314
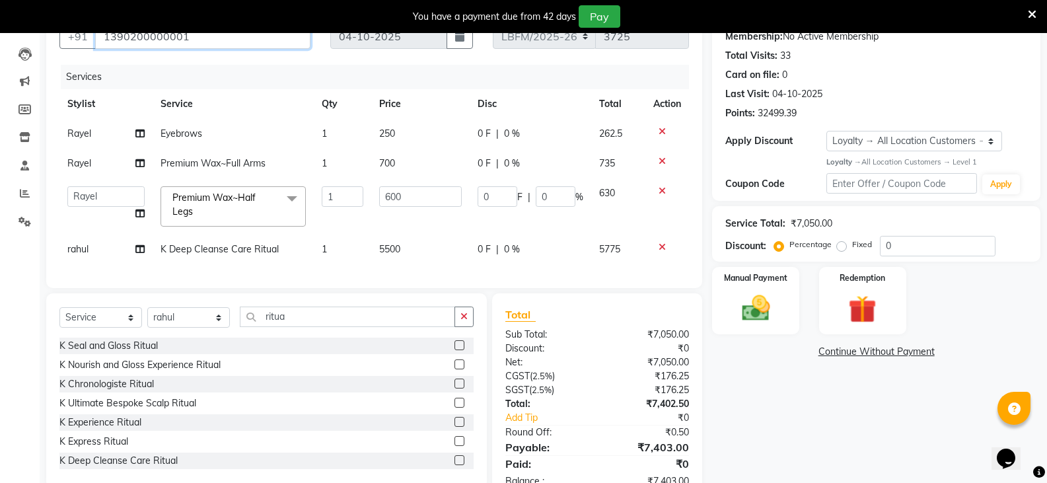
click at [235, 49] on input "1390200000001" at bounding box center [202, 36] width 215 height 25
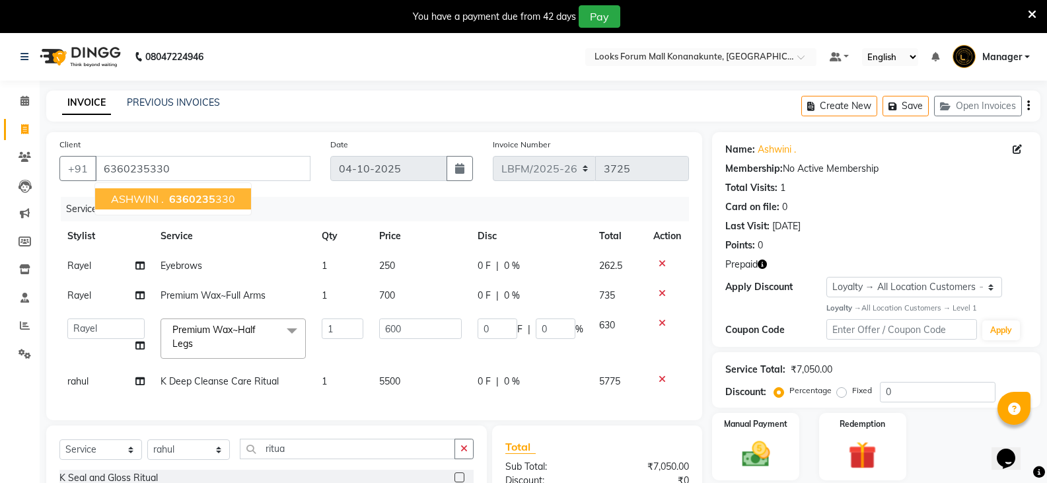
click at [243, 198] on button "ASHWINI . 6360235 330" at bounding box center [173, 198] width 156 height 21
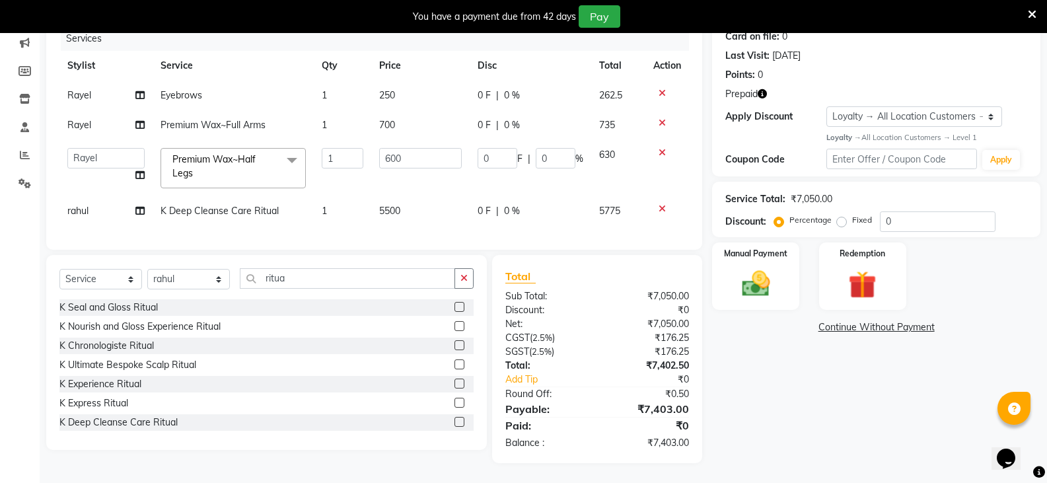
scroll to position [180, 0]
click at [425, 225] on div "Services Stylist Service Qty Price Disc Total Action Rayel Eyebrows 1 250 0 F |…" at bounding box center [373, 131] width 629 height 210
click at [740, 283] on img at bounding box center [755, 284] width 47 height 34
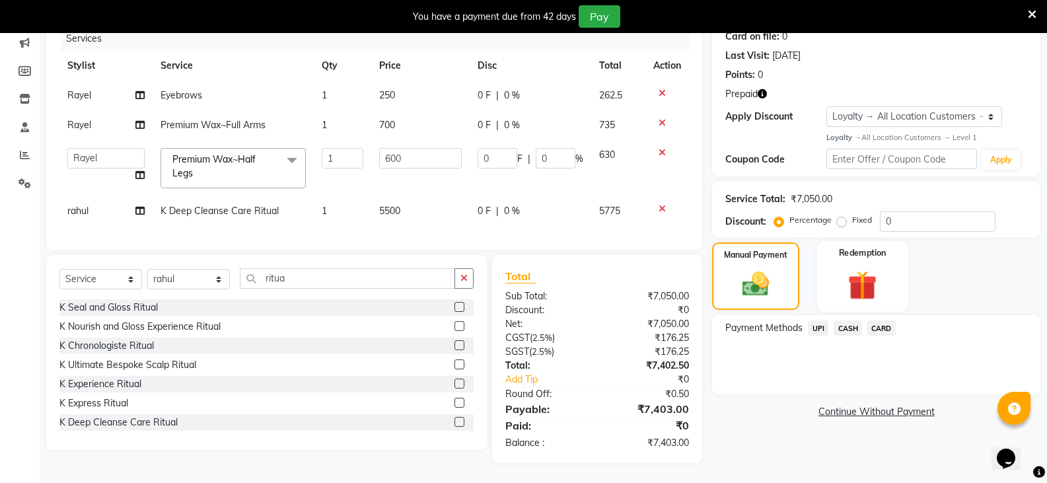
click at [876, 283] on img at bounding box center [862, 285] width 47 height 36
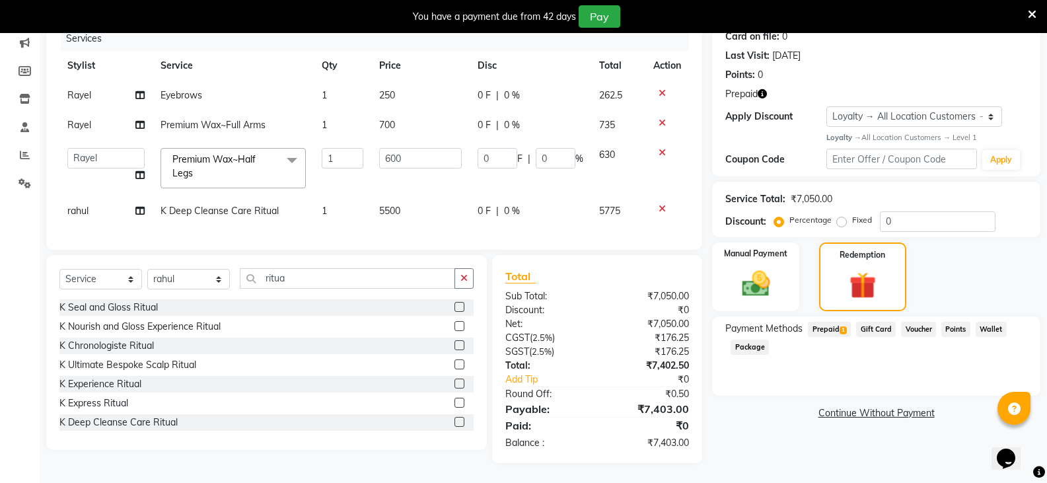
click at [843, 326] on span "1" at bounding box center [842, 330] width 7 height 8
